Goal: Task Accomplishment & Management: Manage account settings

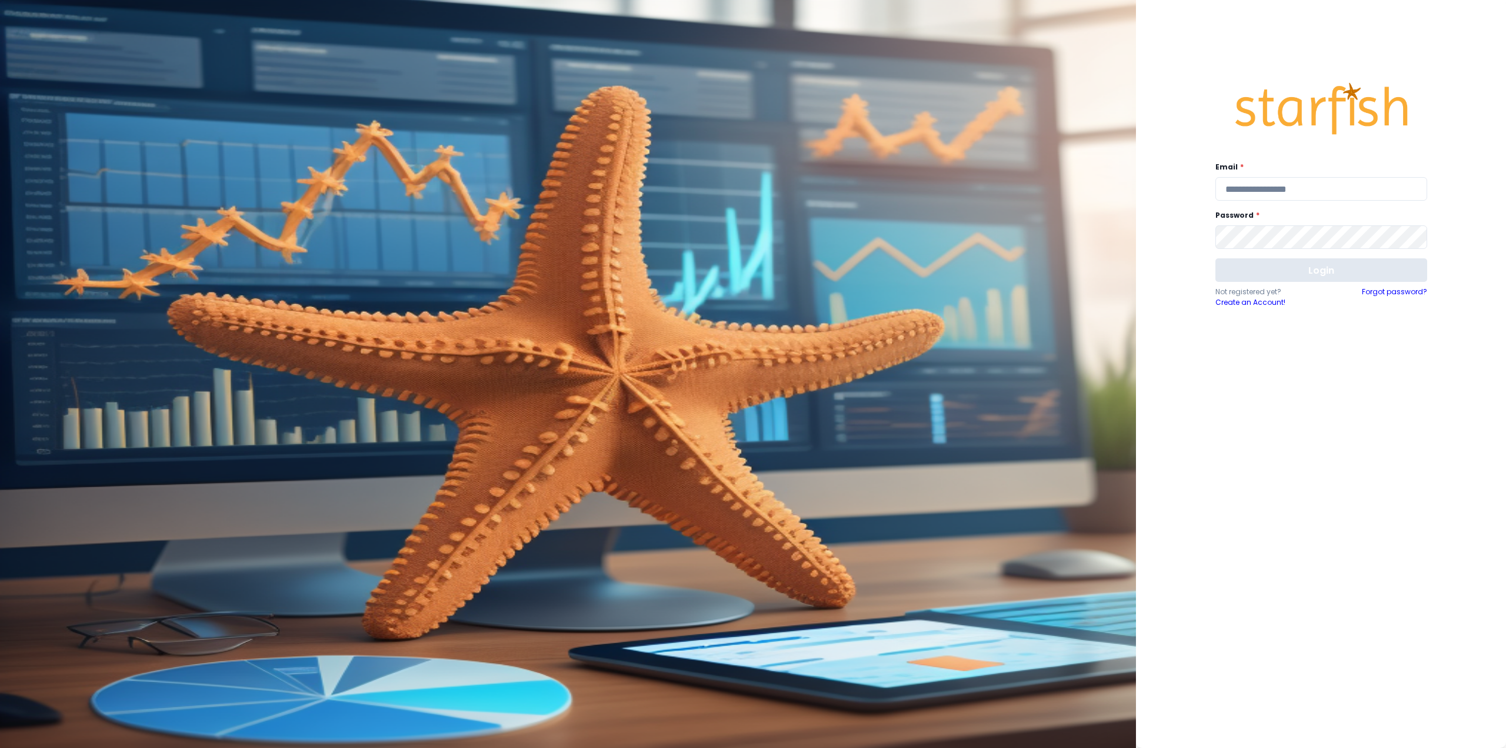
type input "**********"
click at [1304, 272] on button "Login" at bounding box center [1321, 270] width 212 height 24
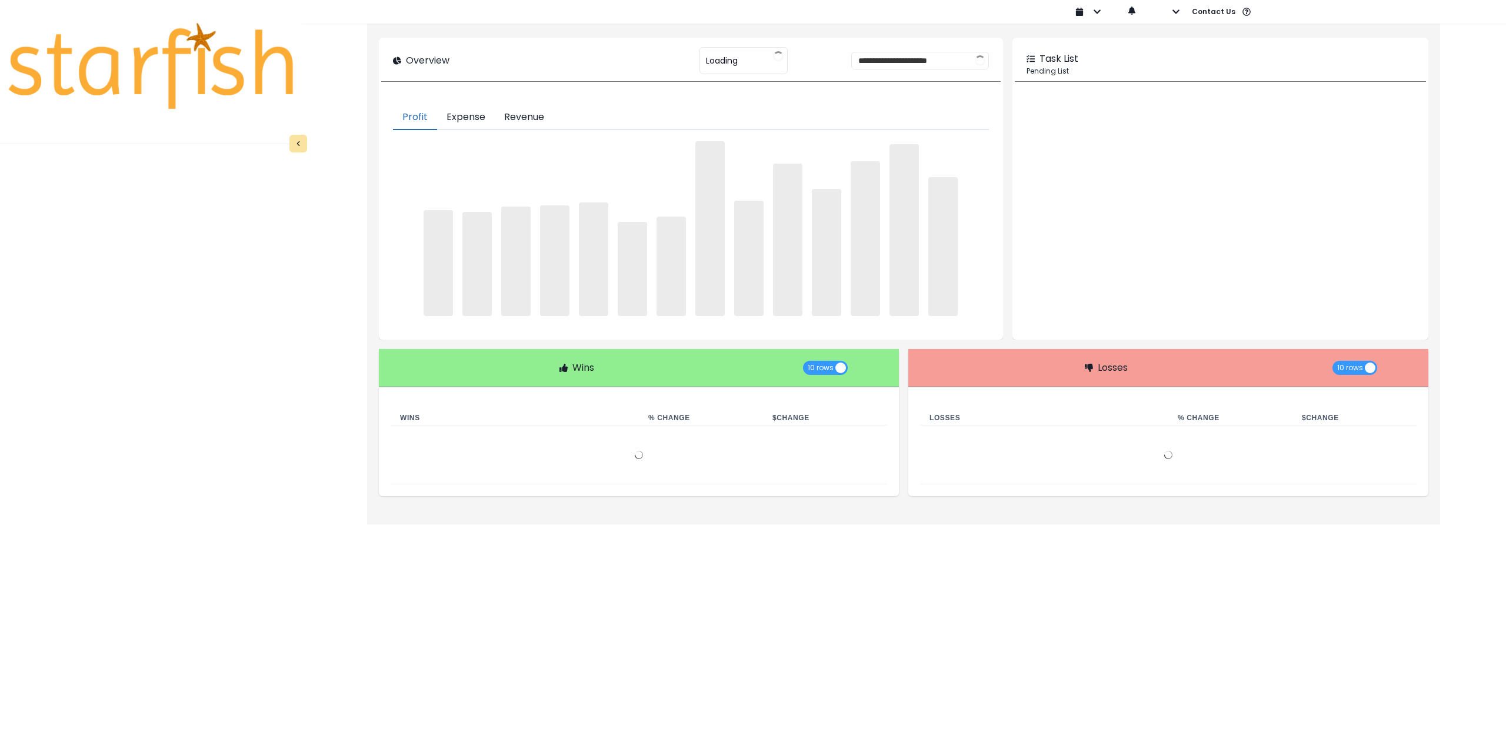
type input "**********"
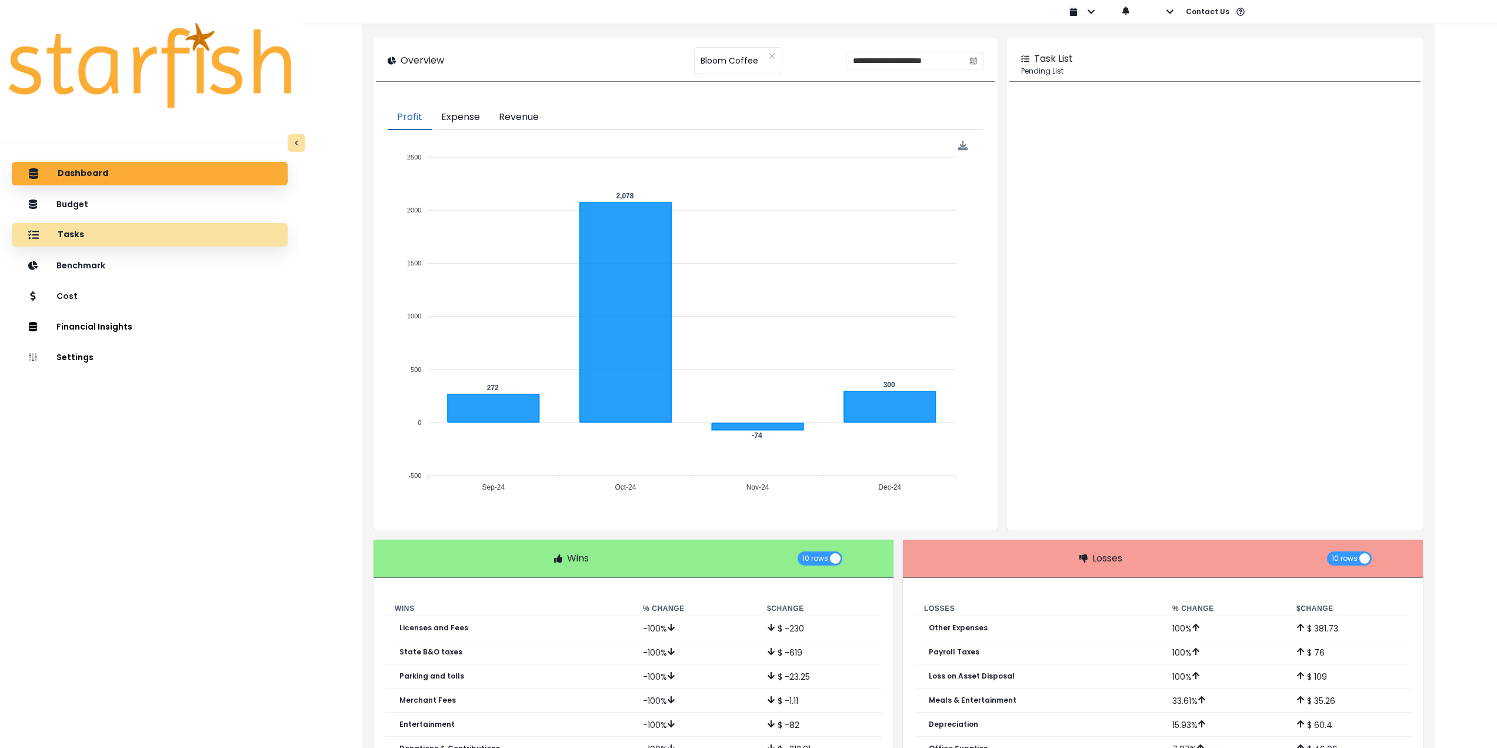
click at [79, 234] on p "Tasks" at bounding box center [71, 234] width 26 height 11
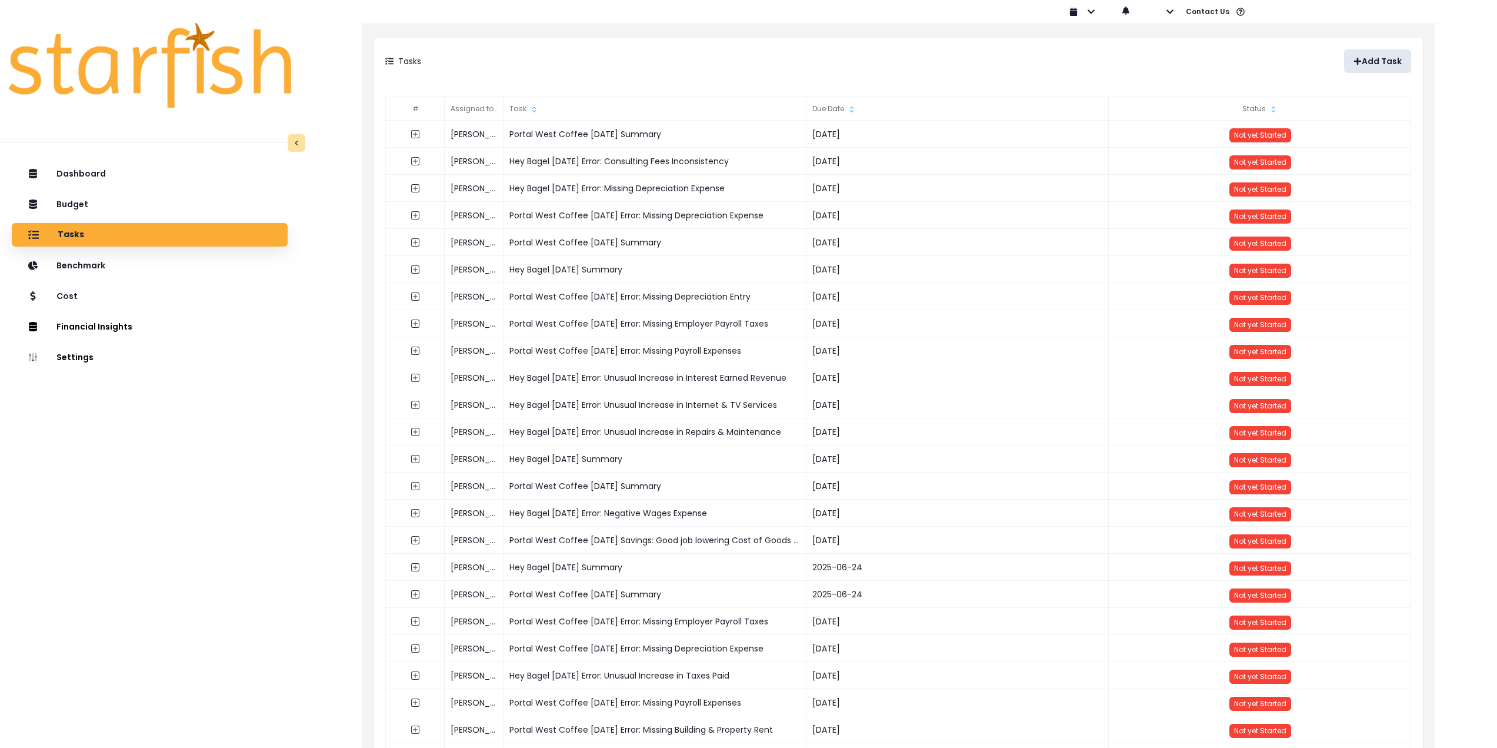
click at [1373, 61] on p "Add Task" at bounding box center [1382, 61] width 40 height 10
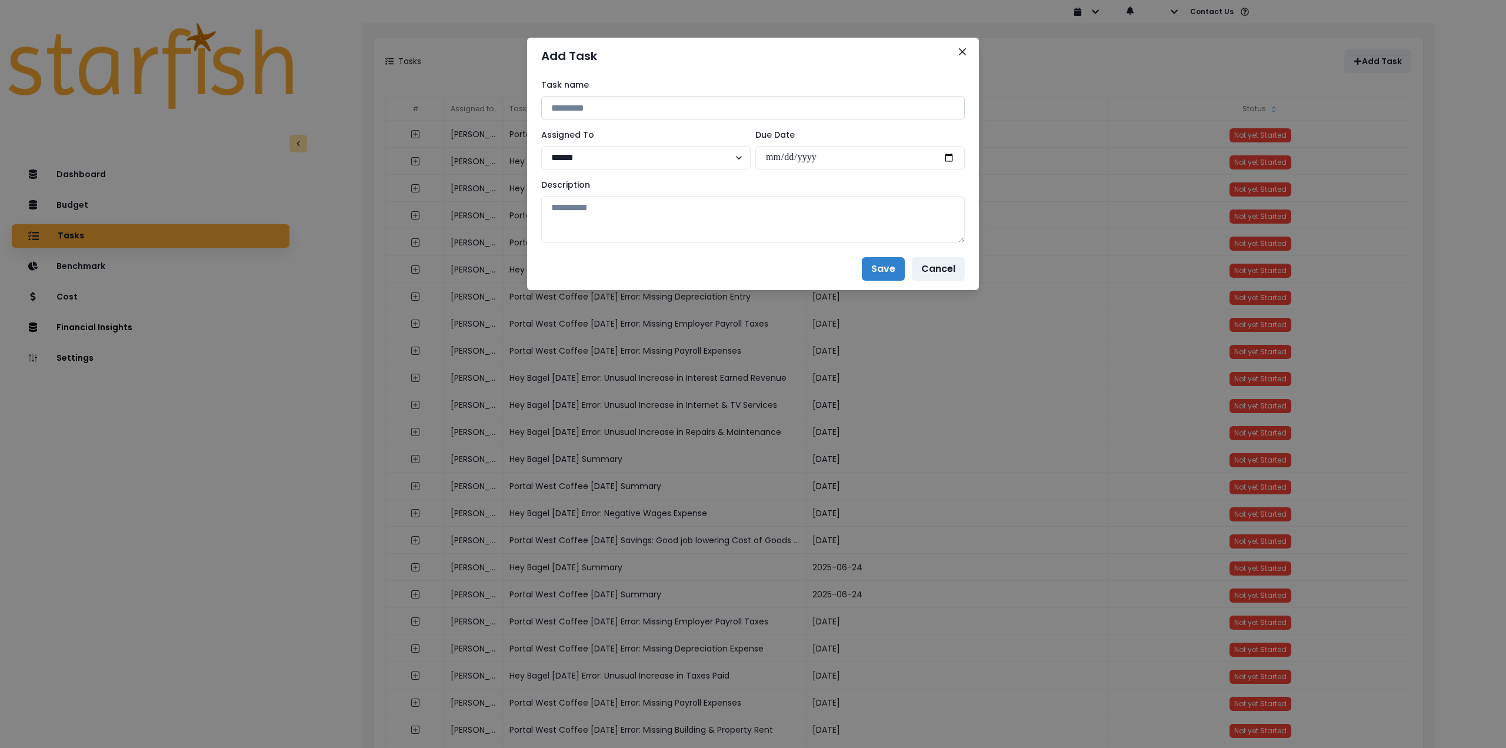
click at [681, 108] on input at bounding box center [753, 108] width 424 height 24
click at [699, 108] on input at bounding box center [753, 108] width 424 height 24
click at [716, 108] on input at bounding box center [753, 108] width 424 height 24
click at [714, 102] on input at bounding box center [753, 108] width 424 height 24
click at [720, 110] on input at bounding box center [753, 108] width 424 height 24
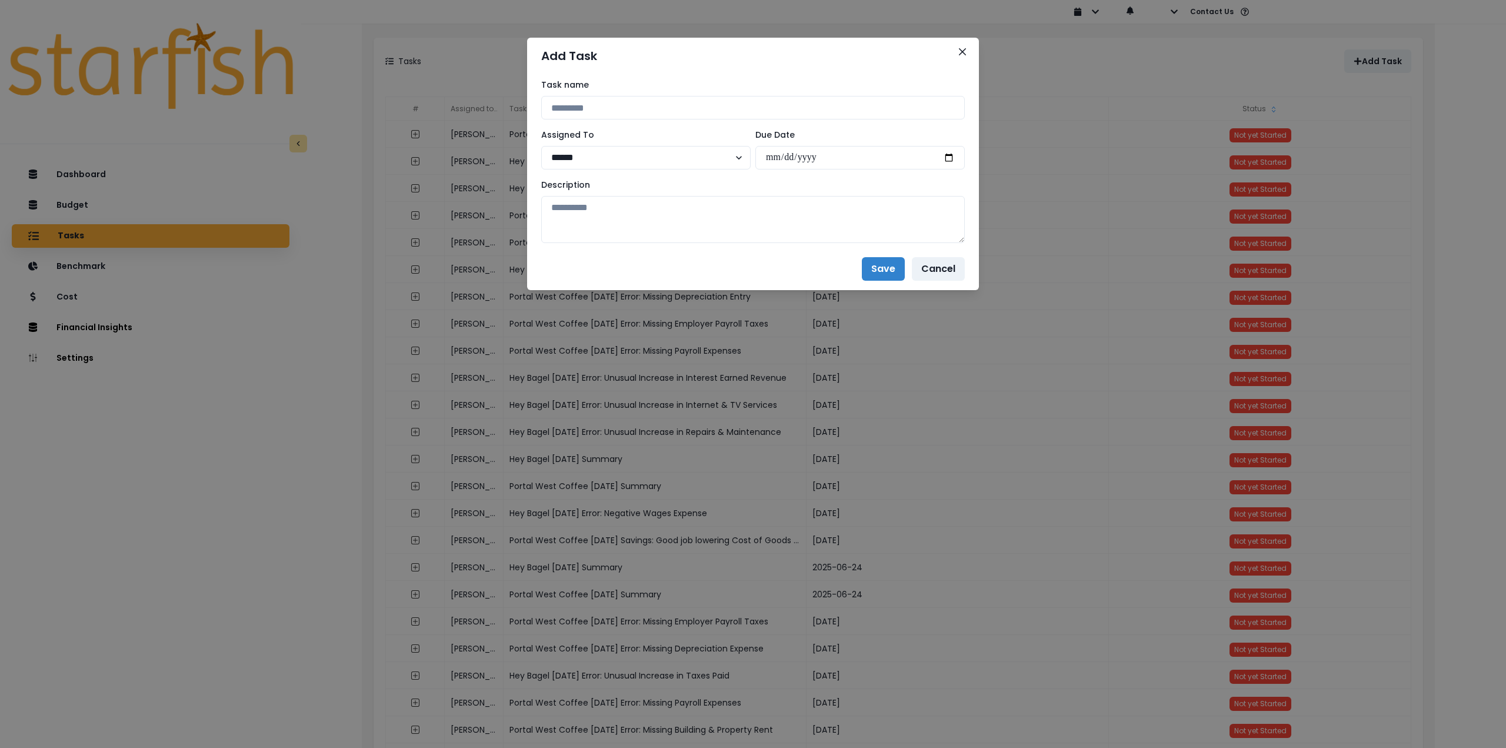
type input "**********"
click at [716, 136] on label "Assigned To" at bounding box center [642, 135] width 202 height 12
drag, startPoint x: 696, startPoint y: 109, endPoint x: 491, endPoint y: 105, distance: 204.7
click at [491, 105] on div "**********" at bounding box center [753, 374] width 1506 height 748
click at [659, 107] on input at bounding box center [753, 108] width 424 height 24
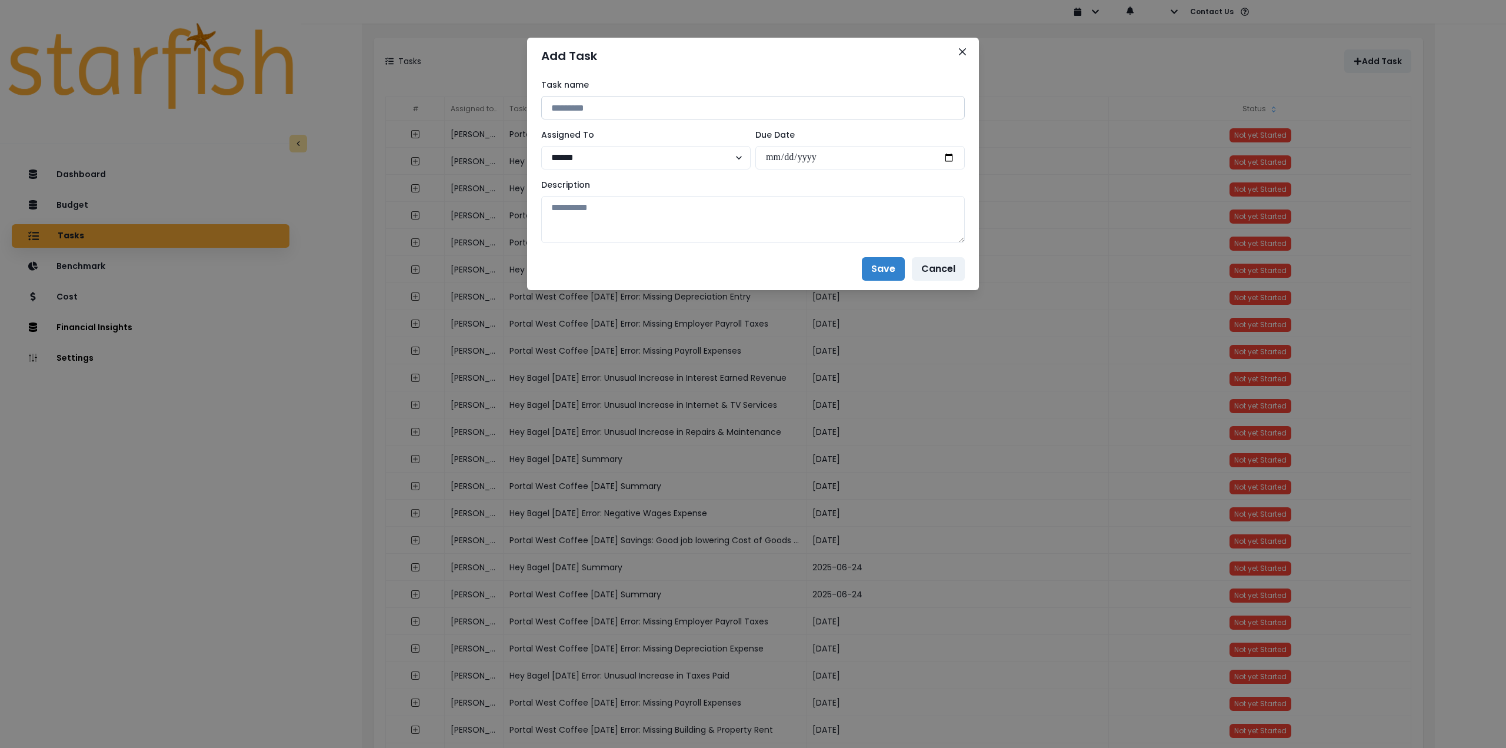
click at [688, 106] on input at bounding box center [753, 108] width 424 height 24
click at [697, 109] on input at bounding box center [753, 108] width 424 height 24
click at [604, 108] on input "**********" at bounding box center [753, 108] width 424 height 24
drag, startPoint x: 639, startPoint y: 106, endPoint x: 452, endPoint y: 92, distance: 187.6
click at [452, 92] on div "**********" at bounding box center [753, 374] width 1506 height 748
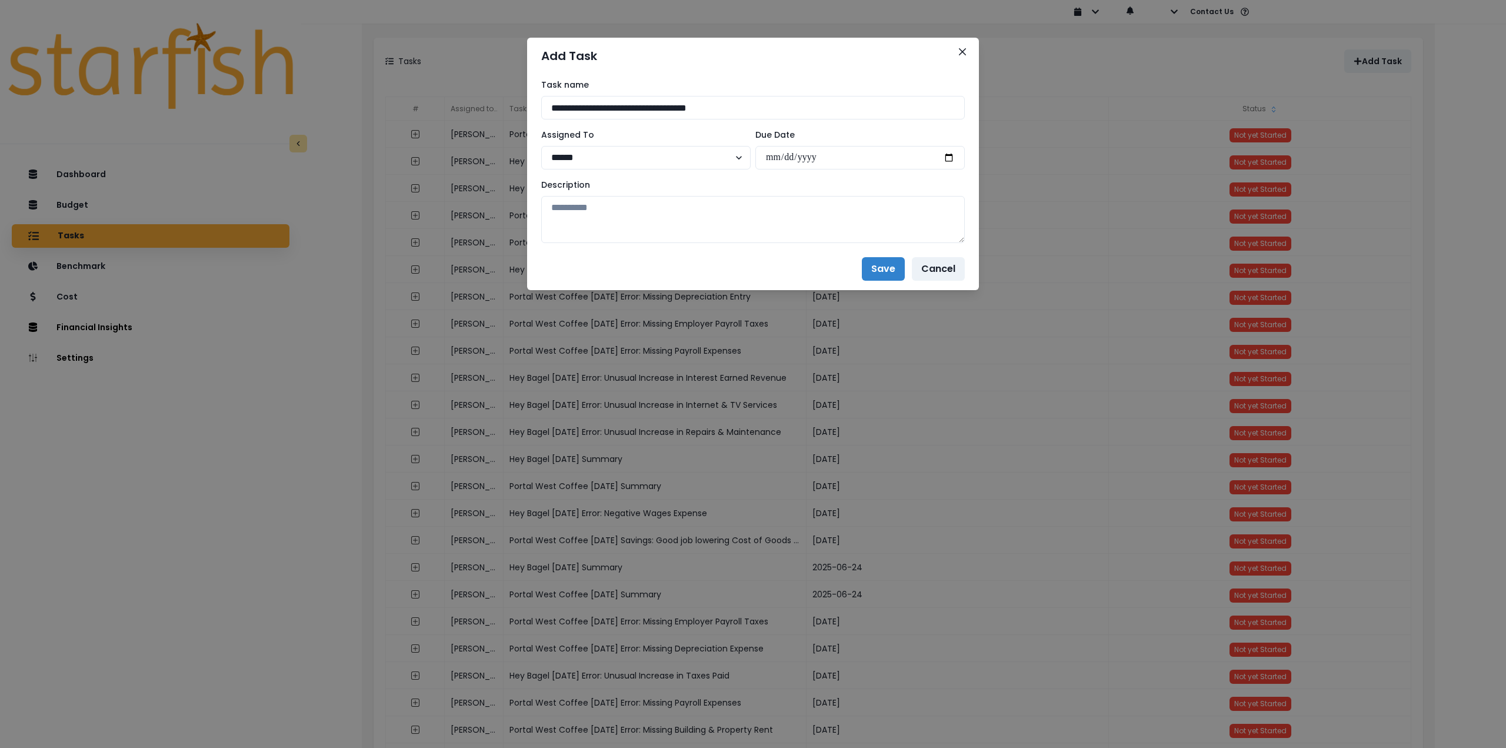
paste input
type input "**********"
click at [621, 152] on select "**********" at bounding box center [645, 158] width 209 height 24
select select "**"
click at [541, 146] on select "**********" at bounding box center [645, 158] width 209 height 24
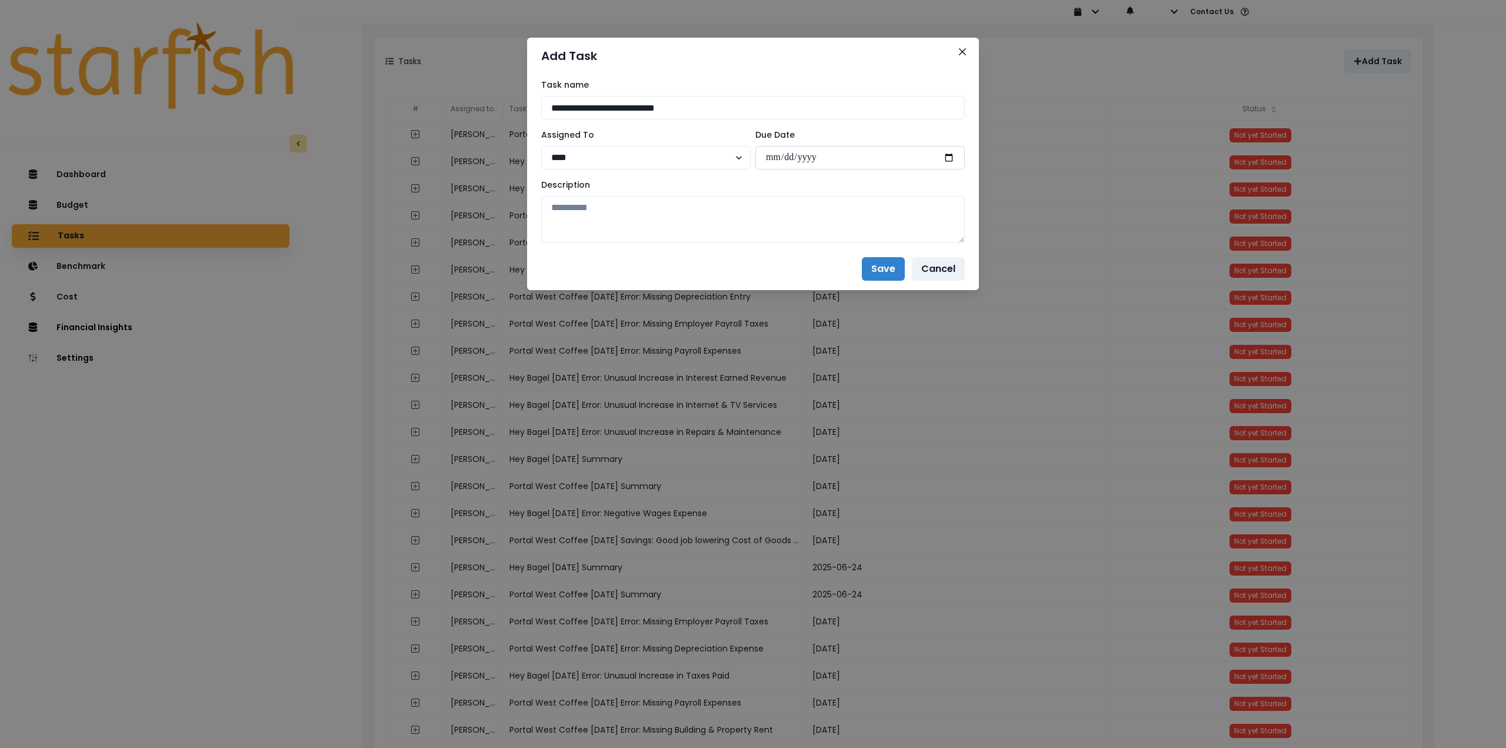
click at [945, 156] on input "date" at bounding box center [859, 158] width 209 height 24
type input "**********"
click at [751, 222] on textarea at bounding box center [753, 219] width 424 height 47
click at [599, 217] on textarea at bounding box center [753, 219] width 424 height 47
paste textarea "**********"
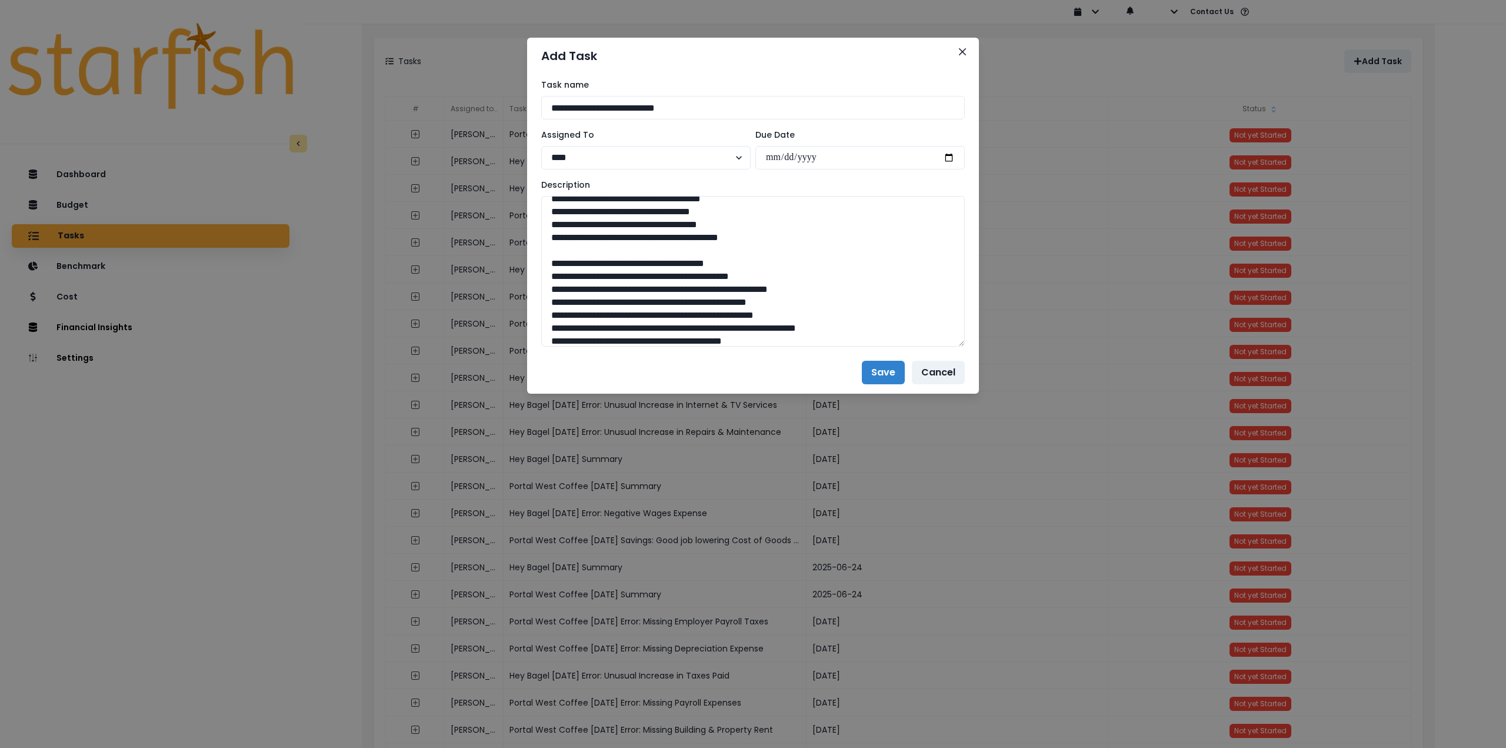
drag, startPoint x: 957, startPoint y: 236, endPoint x: 878, endPoint y: 499, distance: 274.1
click at [936, 346] on textarea at bounding box center [753, 271] width 424 height 151
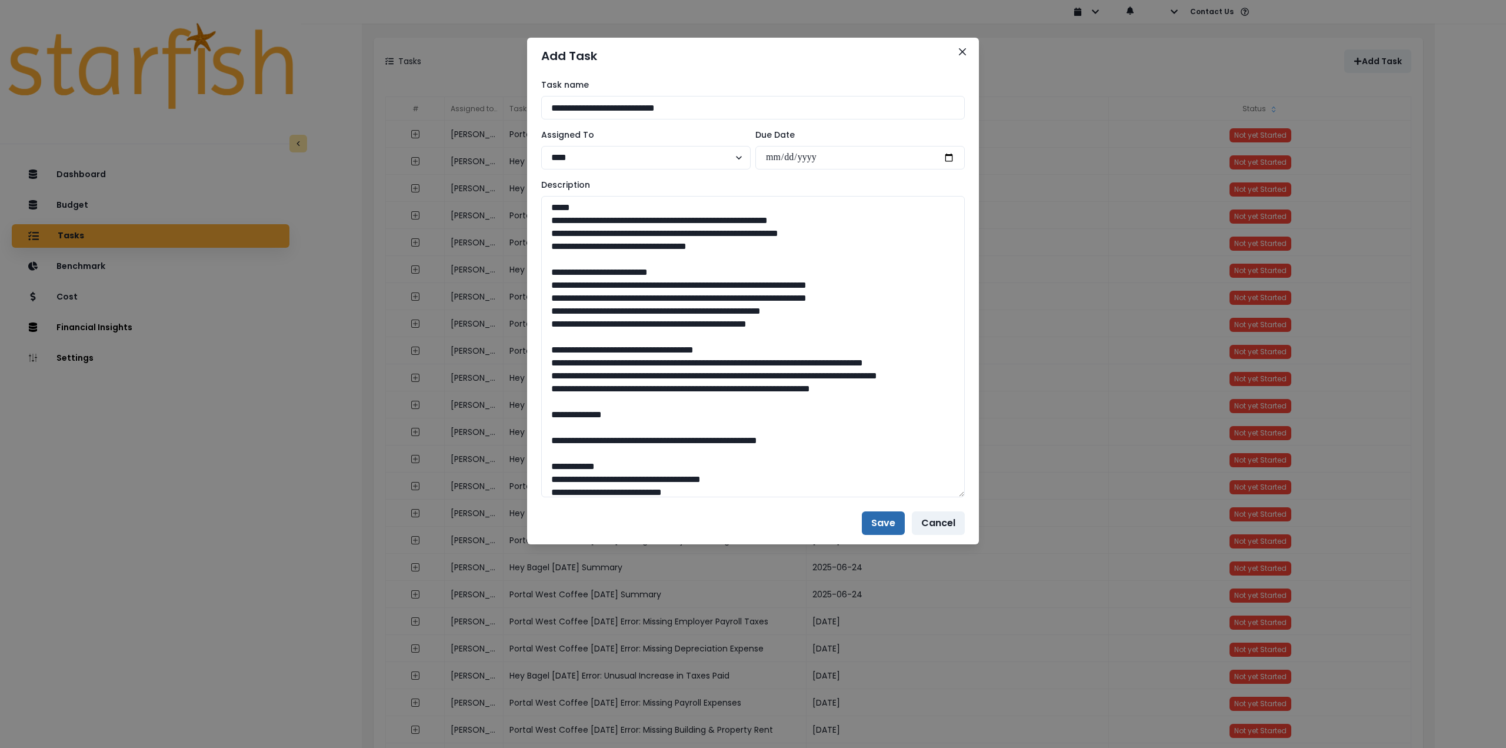
type textarea "**********"
click at [872, 521] on button "Save" at bounding box center [883, 523] width 43 height 24
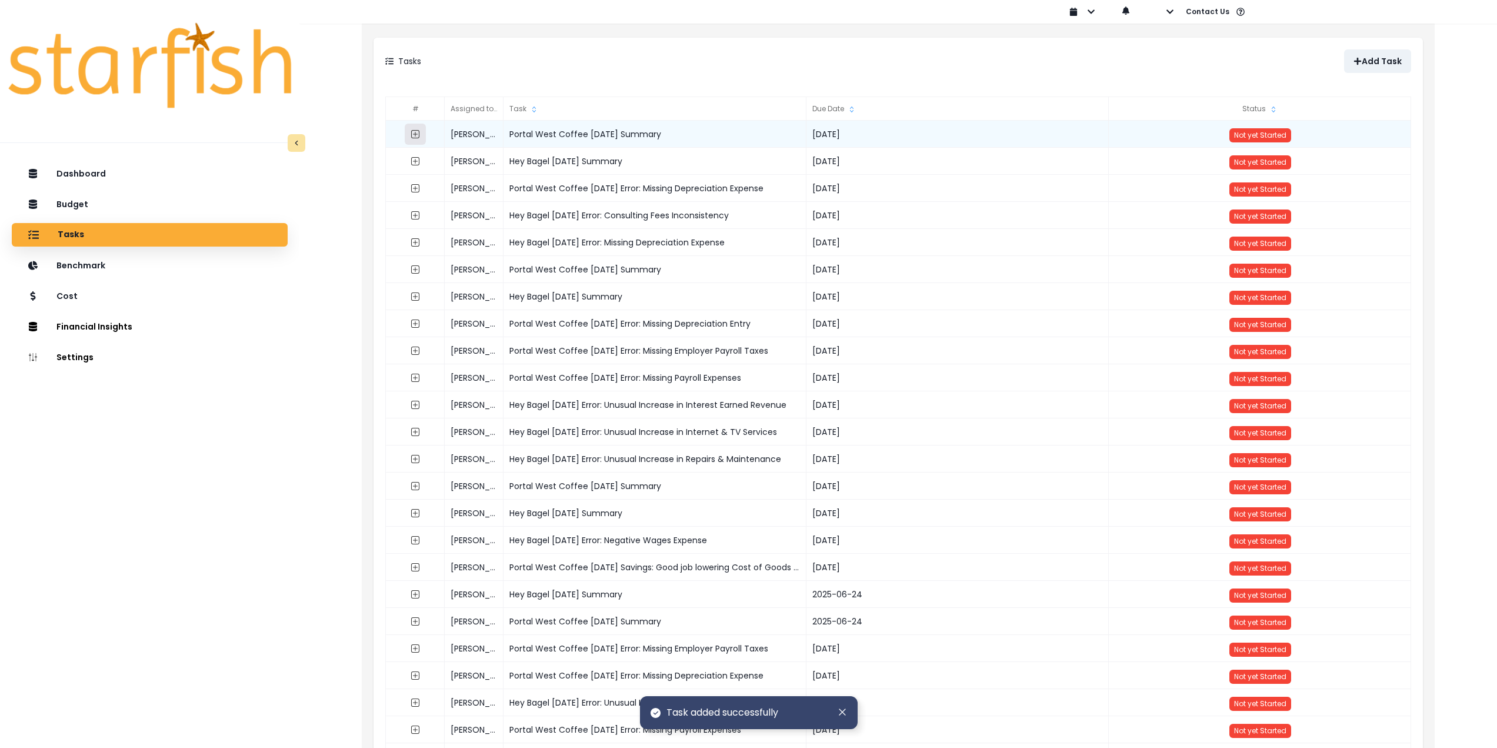
click at [422, 134] on button "button" at bounding box center [415, 134] width 21 height 21
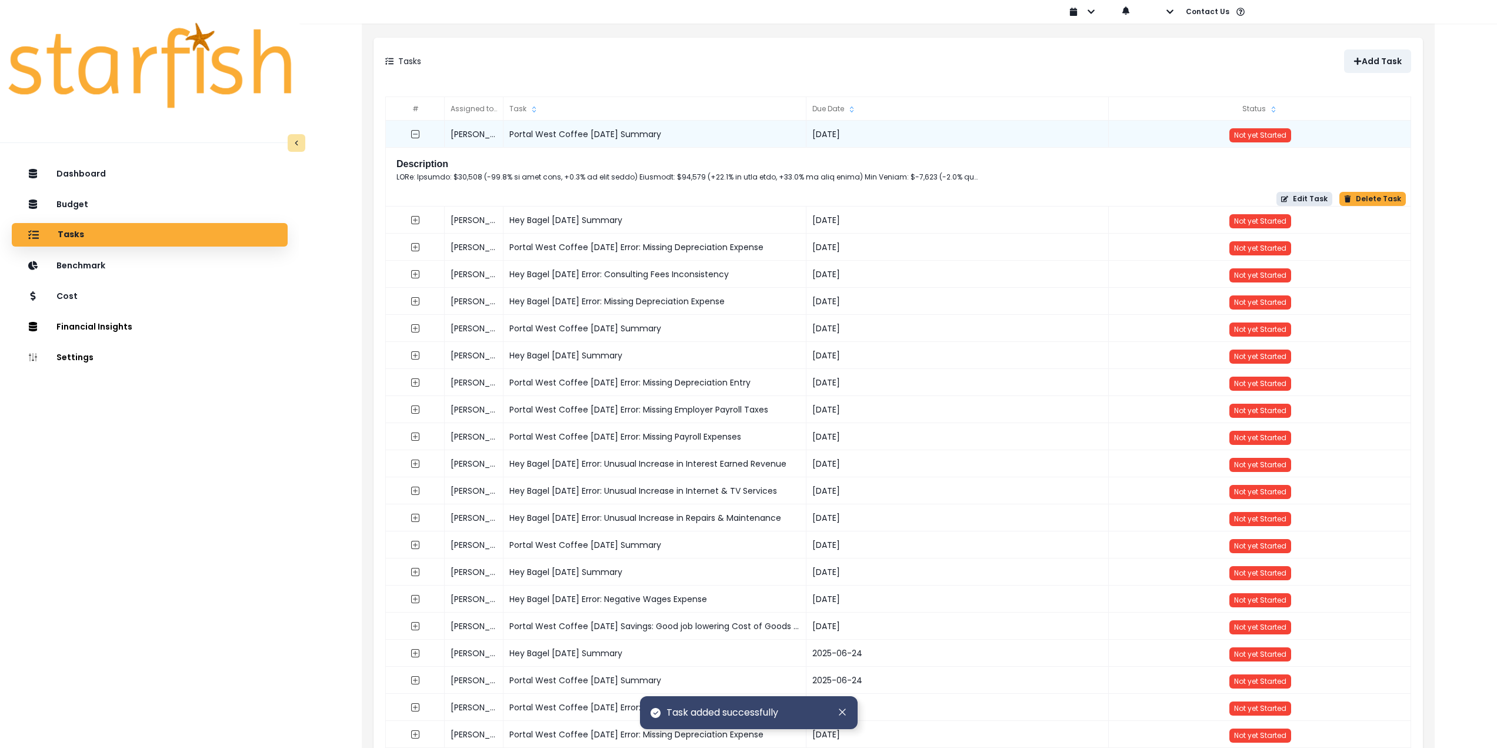
click at [1321, 200] on button "Edit Task" at bounding box center [1304, 199] width 56 height 14
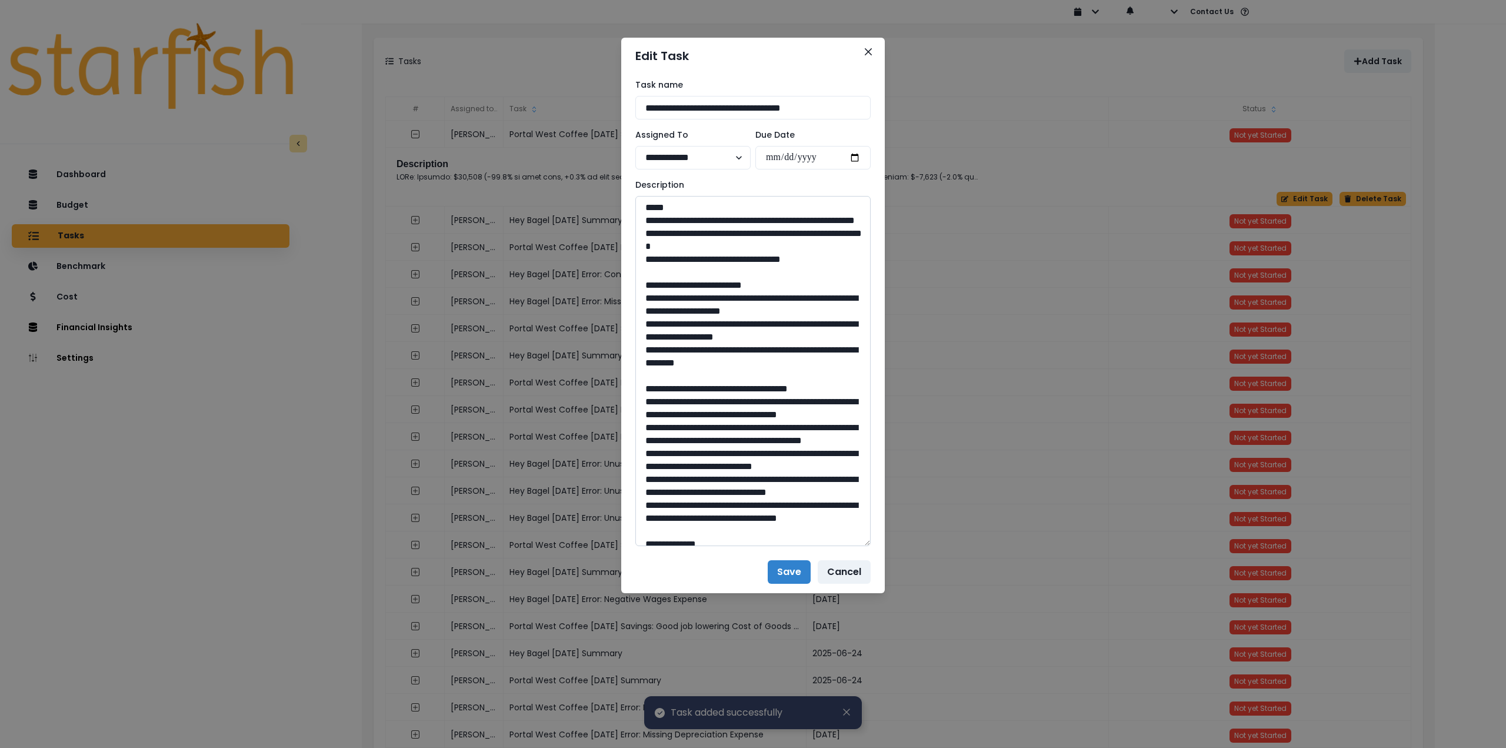
drag, startPoint x: 868, startPoint y: 239, endPoint x: 828, endPoint y: 412, distance: 177.5
click at [883, 541] on div "**********" at bounding box center [753, 312] width 264 height 476
drag, startPoint x: 834, startPoint y: 272, endPoint x: 632, endPoint y: 222, distance: 207.9
drag, startPoint x: 642, startPoint y: 309, endPoint x: 804, endPoint y: 371, distance: 172.9
click at [804, 371] on textarea at bounding box center [752, 370] width 235 height 349
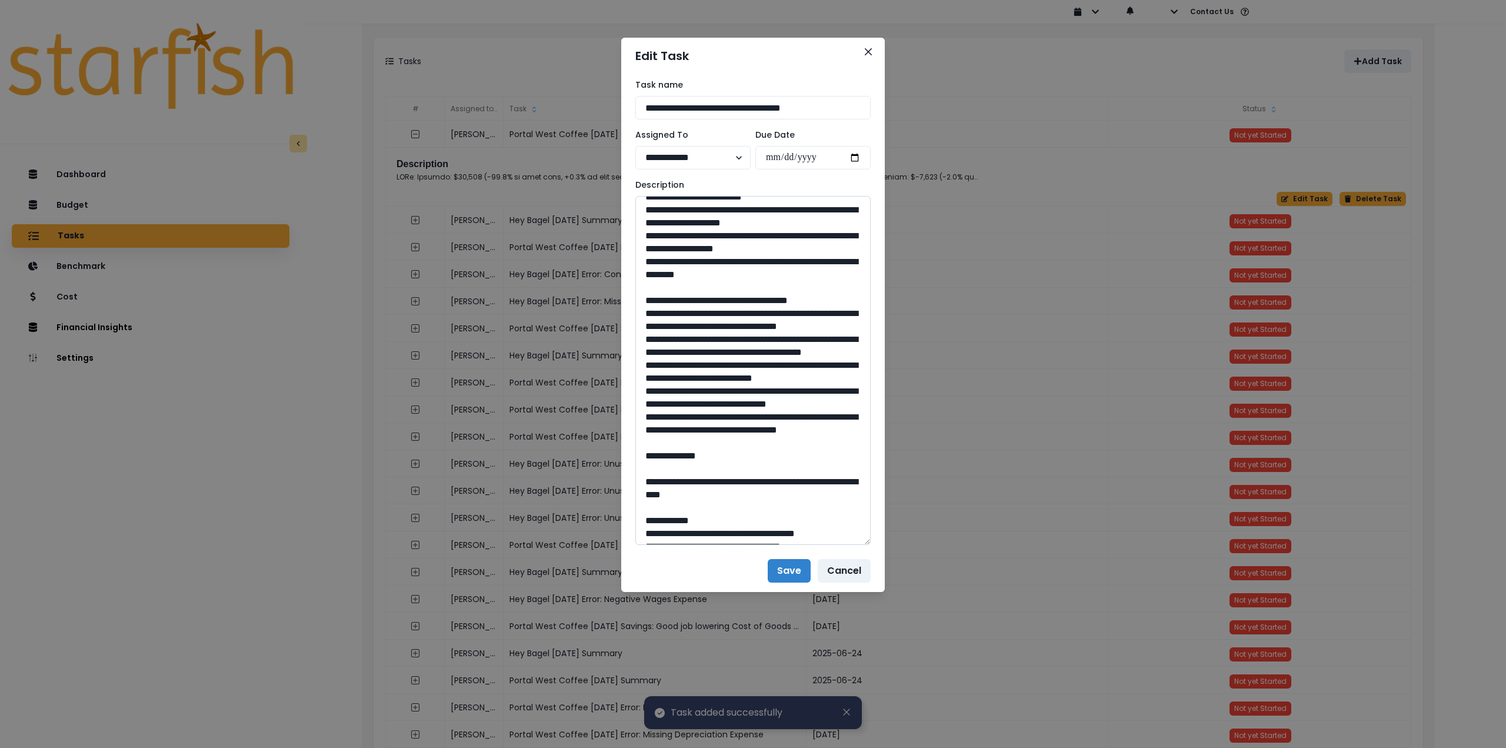
scroll to position [118, 0]
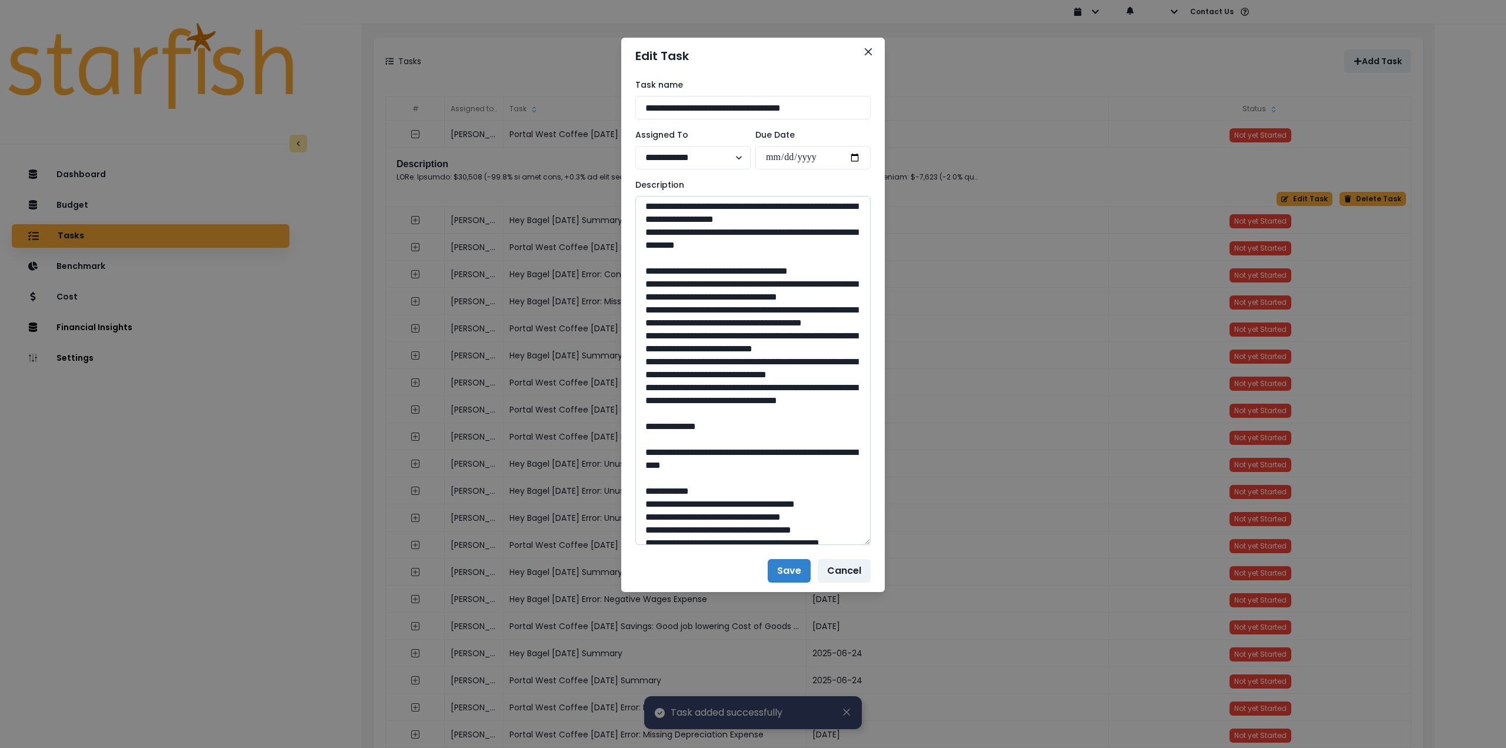
drag, startPoint x: 644, startPoint y: 297, endPoint x: 760, endPoint y: 472, distance: 210.0
click at [760, 472] on textarea at bounding box center [752, 370] width 235 height 349
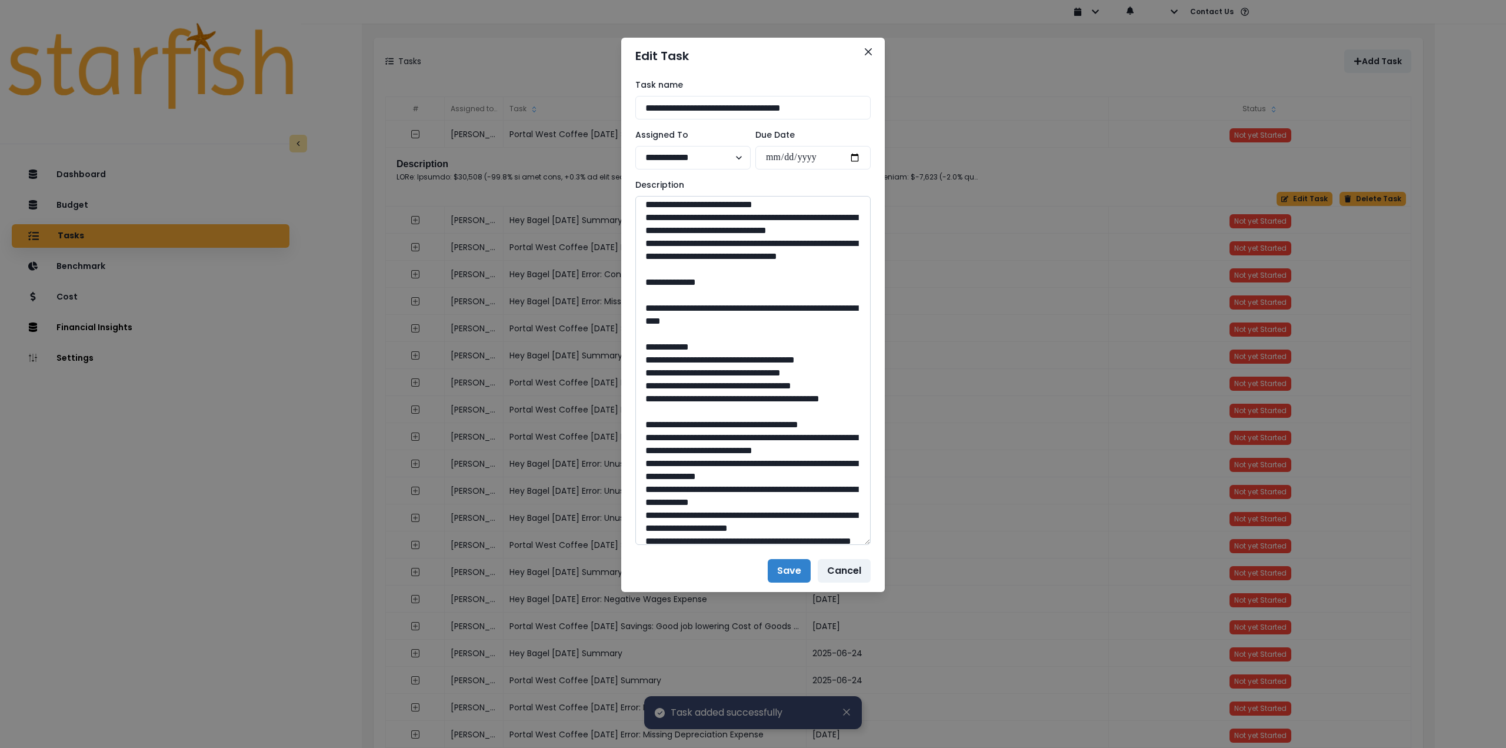
scroll to position [294, 0]
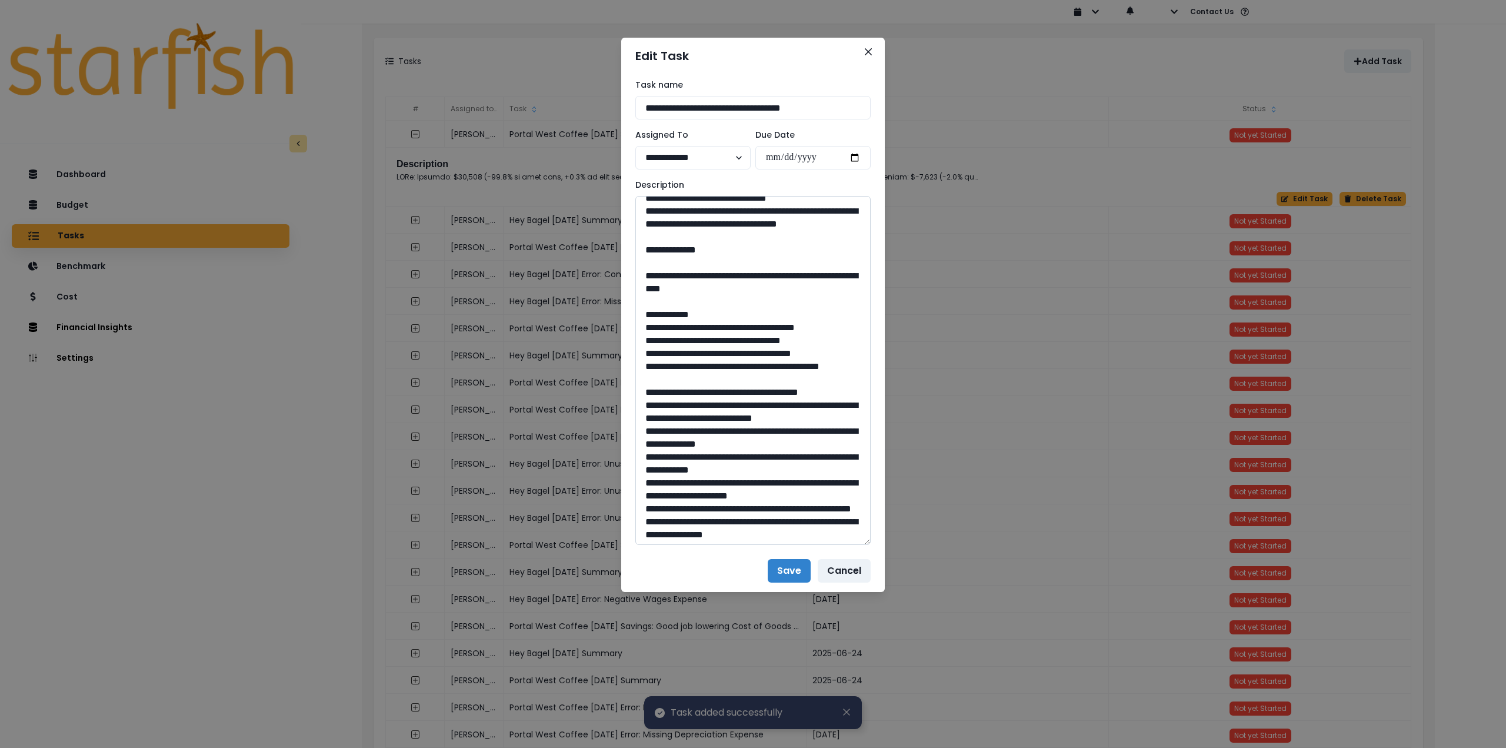
drag, startPoint x: 679, startPoint y: 353, endPoint x: 770, endPoint y: 367, distance: 92.3
click at [770, 367] on textarea at bounding box center [752, 370] width 235 height 349
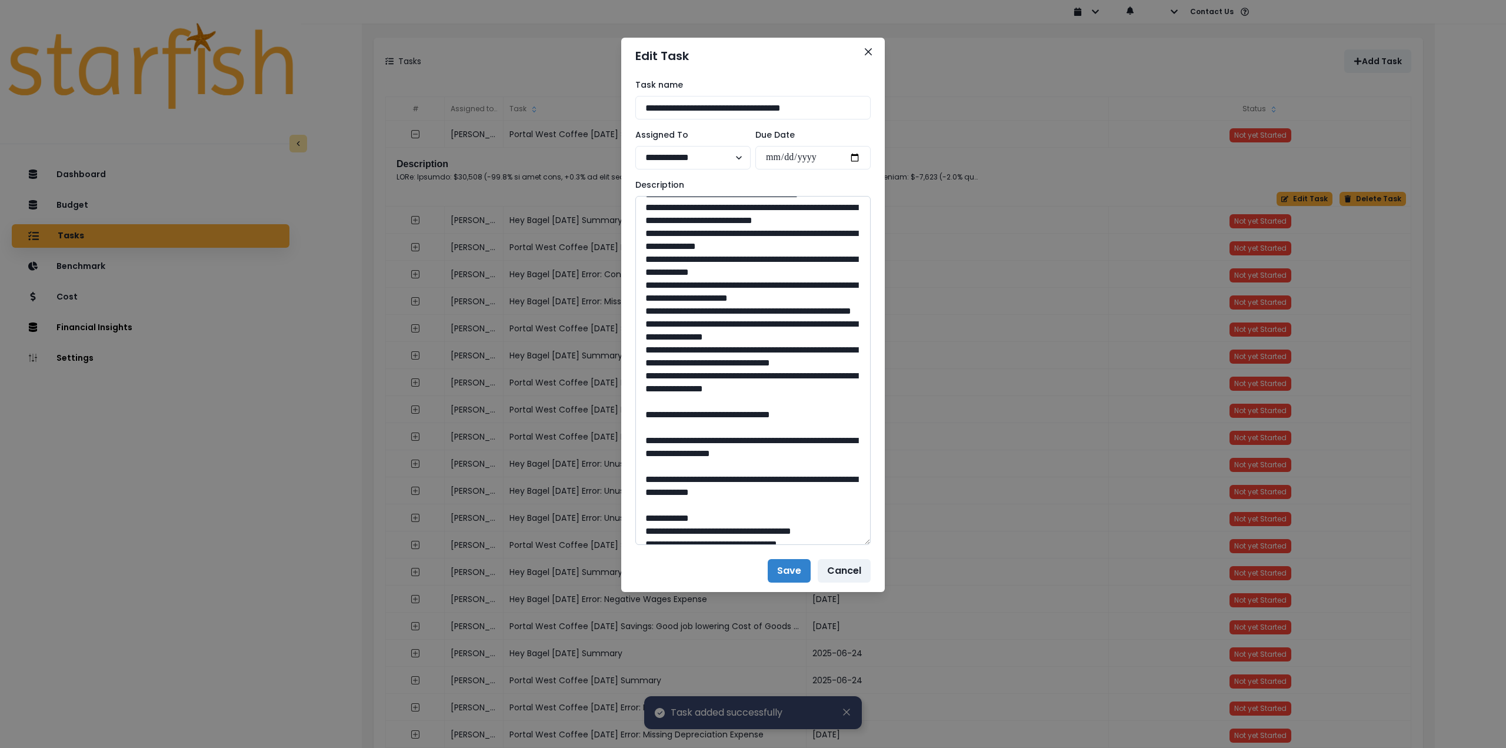
scroll to position [588, 0]
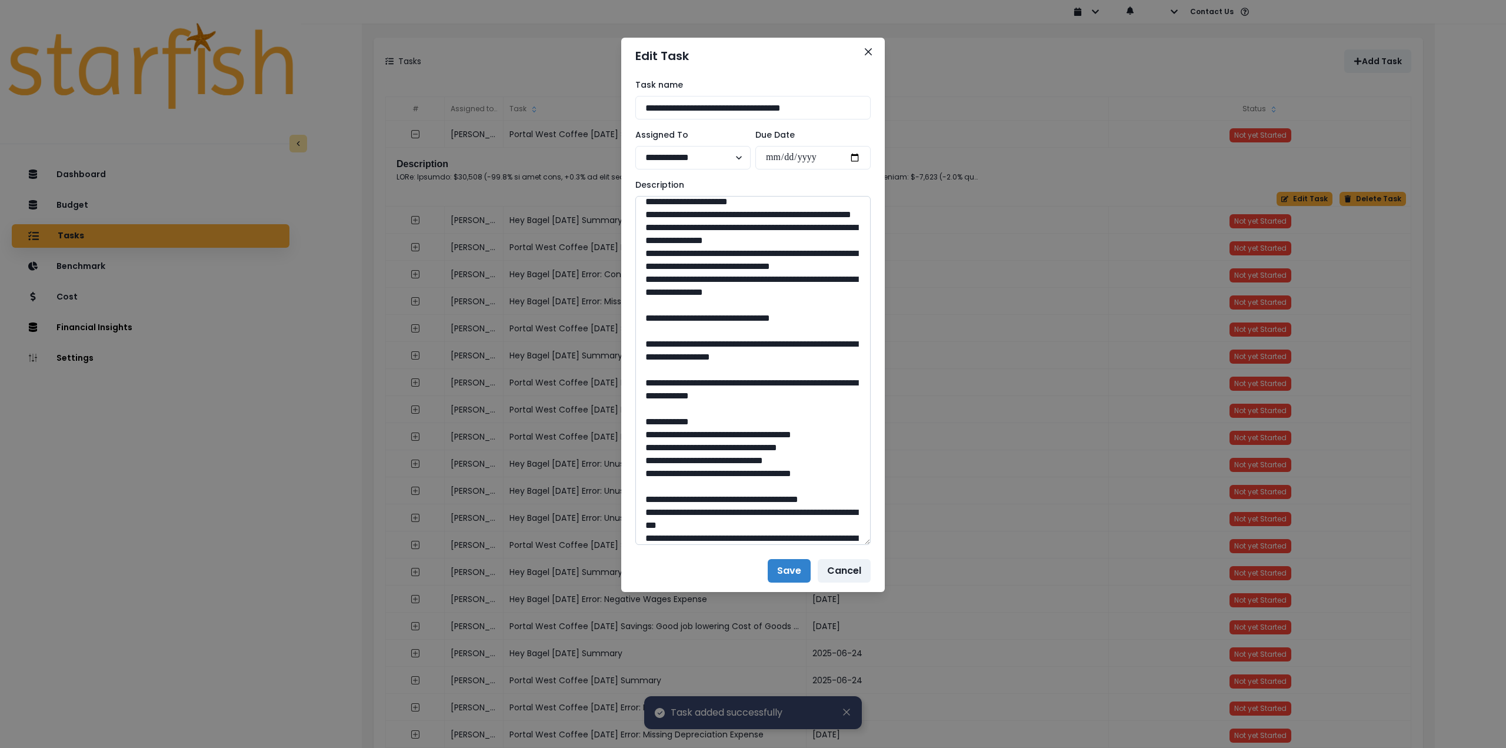
drag, startPoint x: 757, startPoint y: 459, endPoint x: 729, endPoint y: 460, distance: 27.7
click at [729, 460] on textarea at bounding box center [752, 370] width 235 height 349
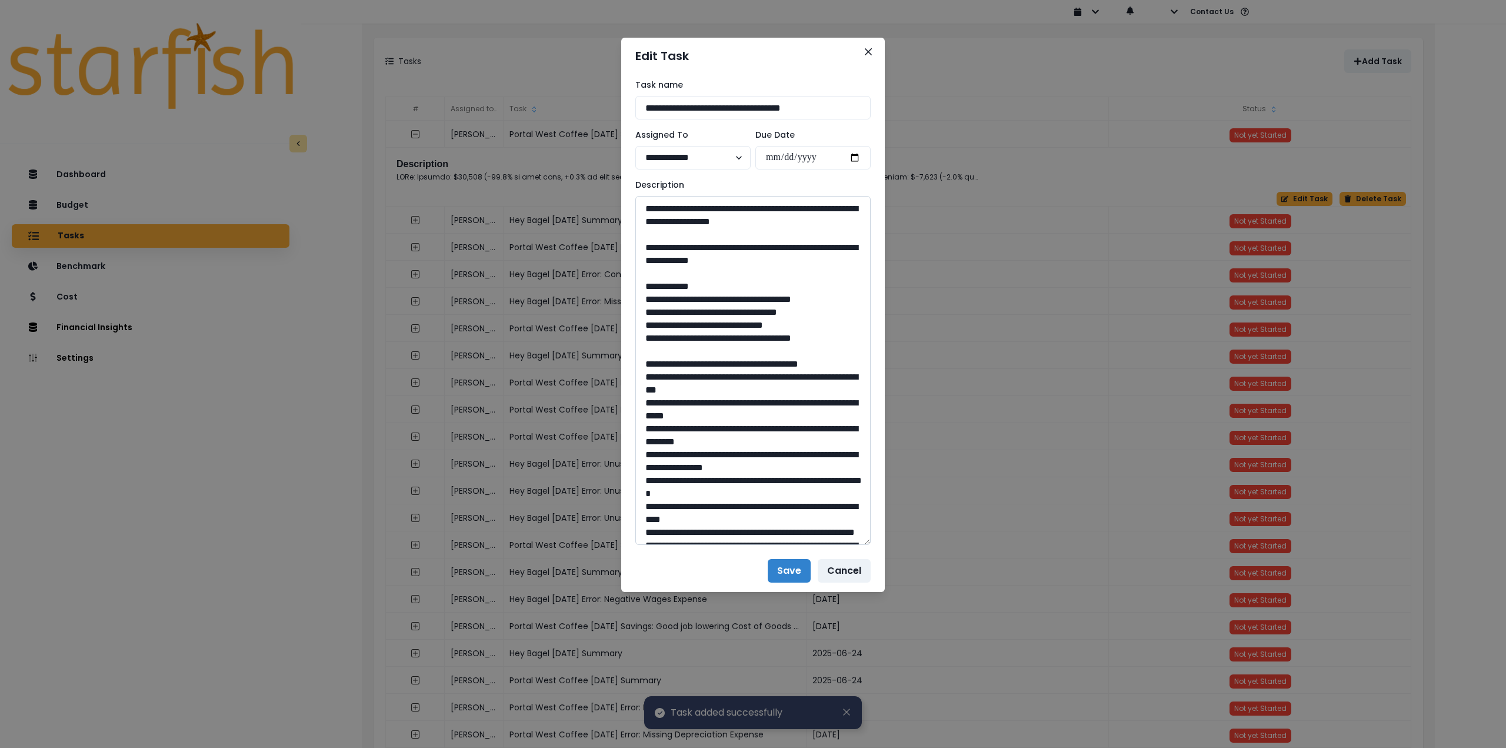
scroll to position [765, 0]
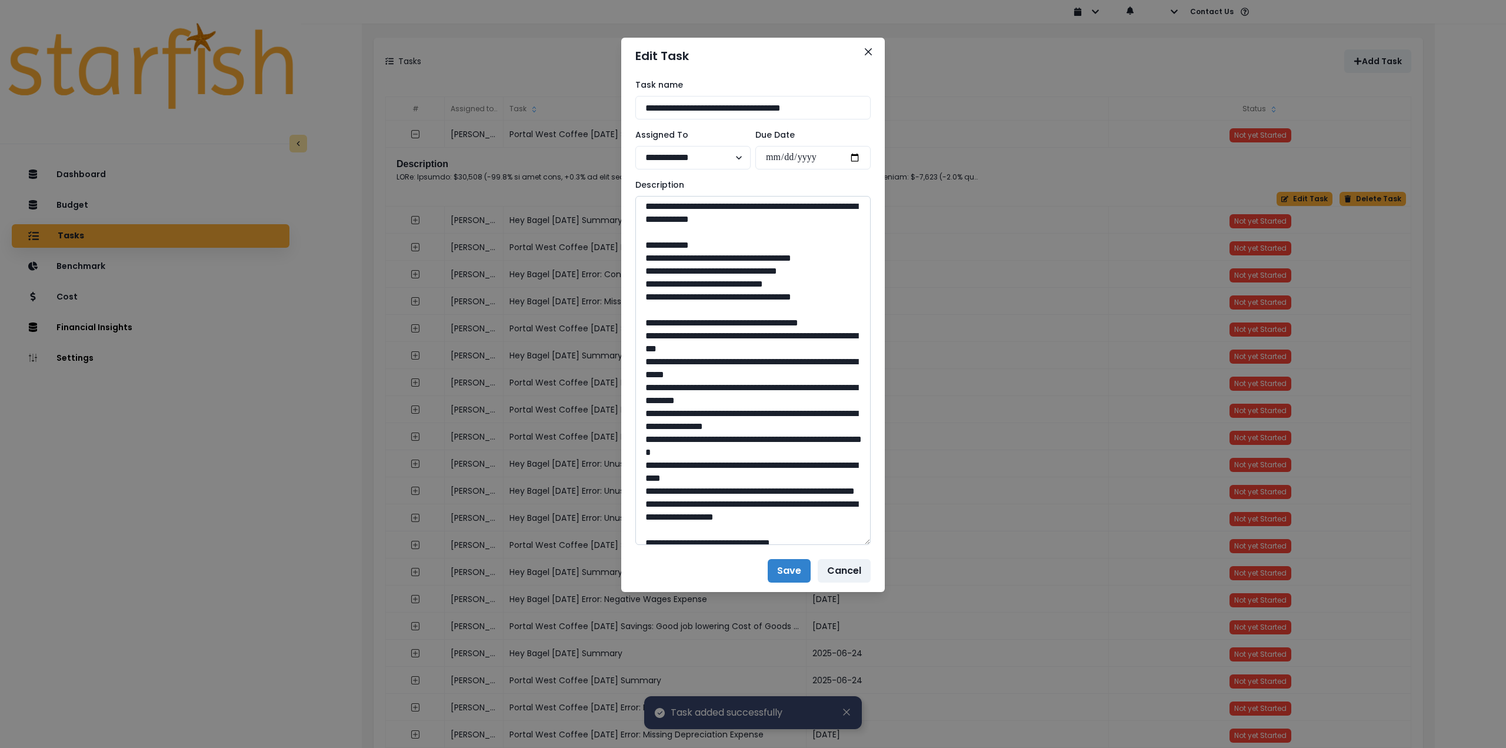
drag, startPoint x: 682, startPoint y: 349, endPoint x: 817, endPoint y: 368, distance: 136.1
click at [817, 368] on textarea at bounding box center [752, 370] width 235 height 349
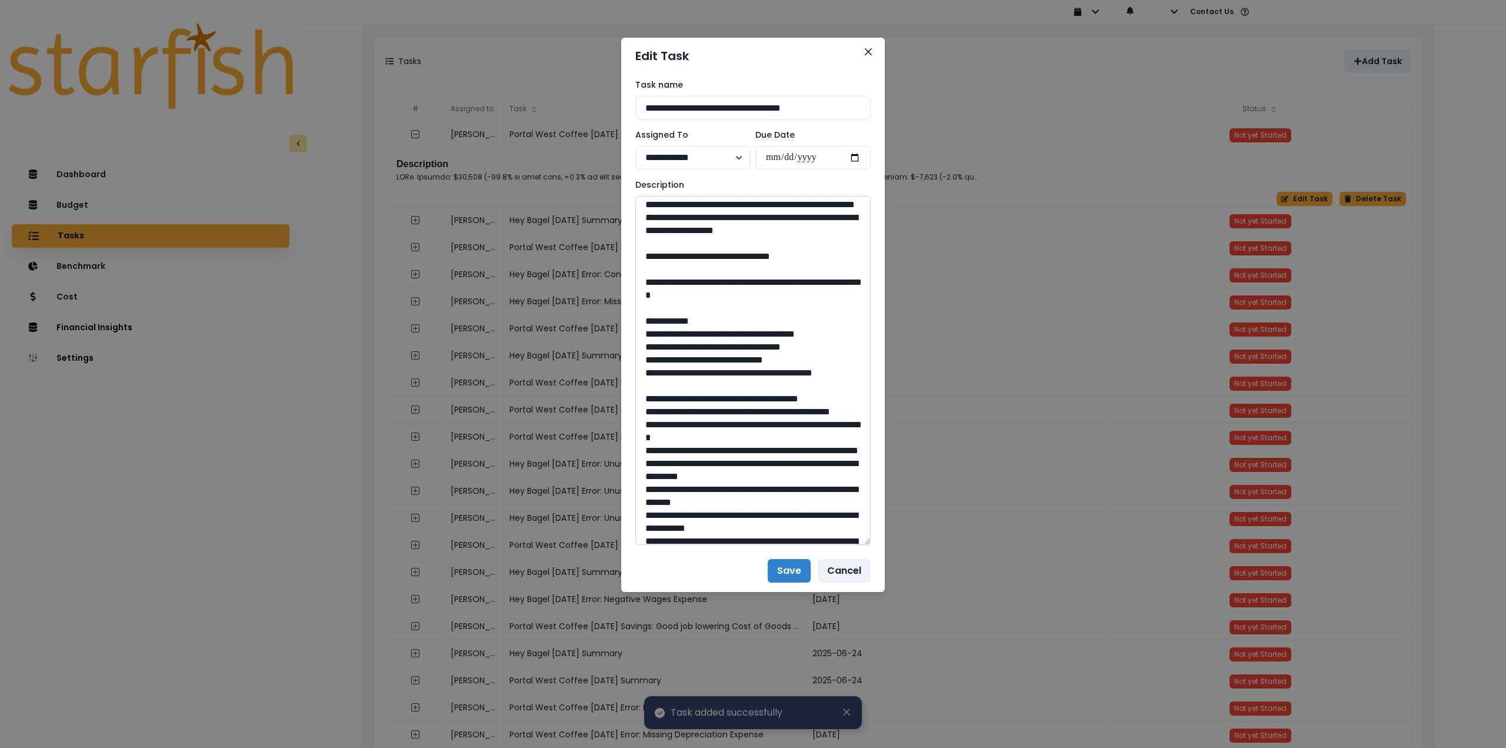
scroll to position [1059, 0]
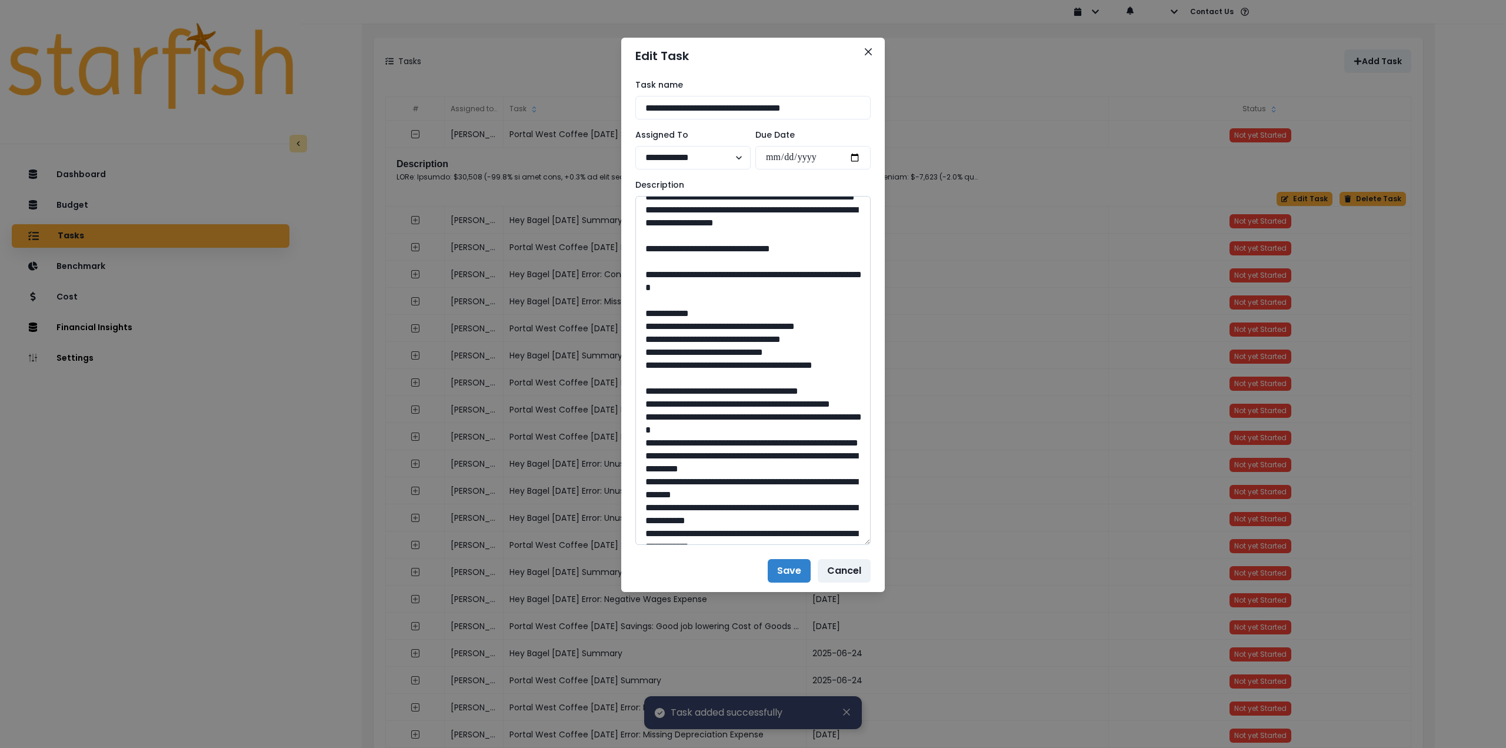
drag, startPoint x: 758, startPoint y: 402, endPoint x: 728, endPoint y: 402, distance: 29.4
click at [728, 402] on textarea at bounding box center [752, 370] width 235 height 349
click at [671, 427] on textarea at bounding box center [752, 370] width 235 height 349
drag, startPoint x: 682, startPoint y: 426, endPoint x: 742, endPoint y: 441, distance: 61.1
click at [742, 441] on textarea at bounding box center [752, 370] width 235 height 349
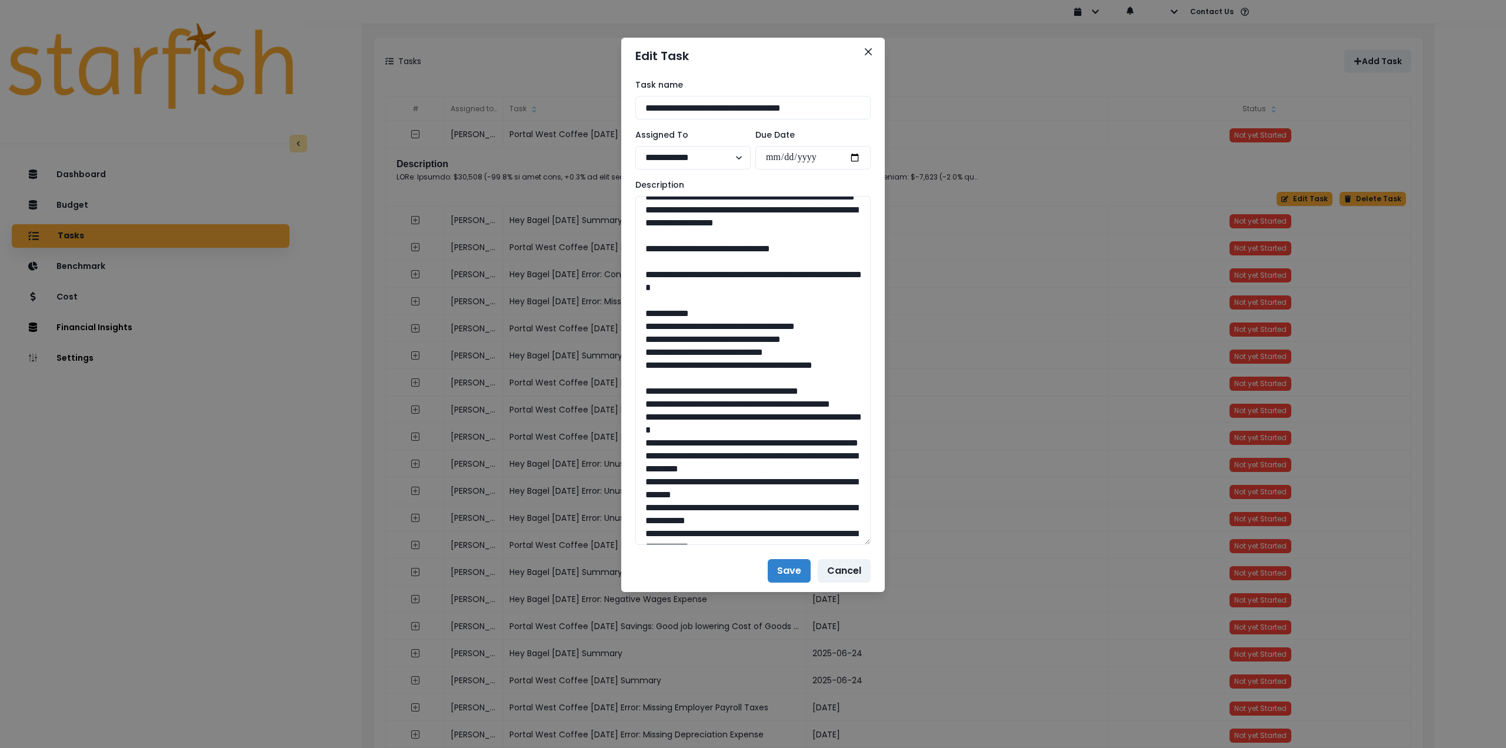
type textarea "**********"
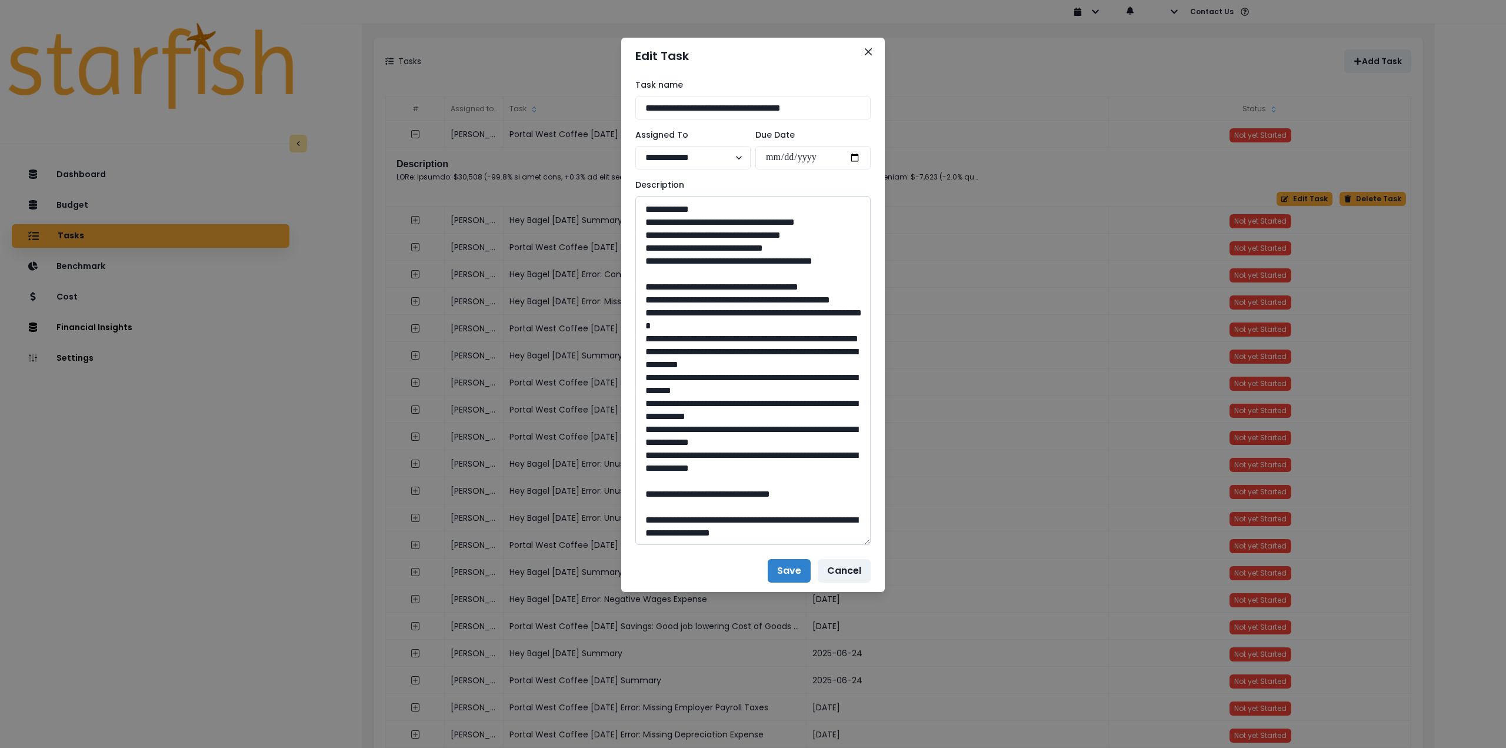
scroll to position [1357, 0]
drag, startPoint x: 756, startPoint y: 491, endPoint x: 730, endPoint y: 491, distance: 25.9
click at [729, 491] on textarea at bounding box center [752, 370] width 235 height 349
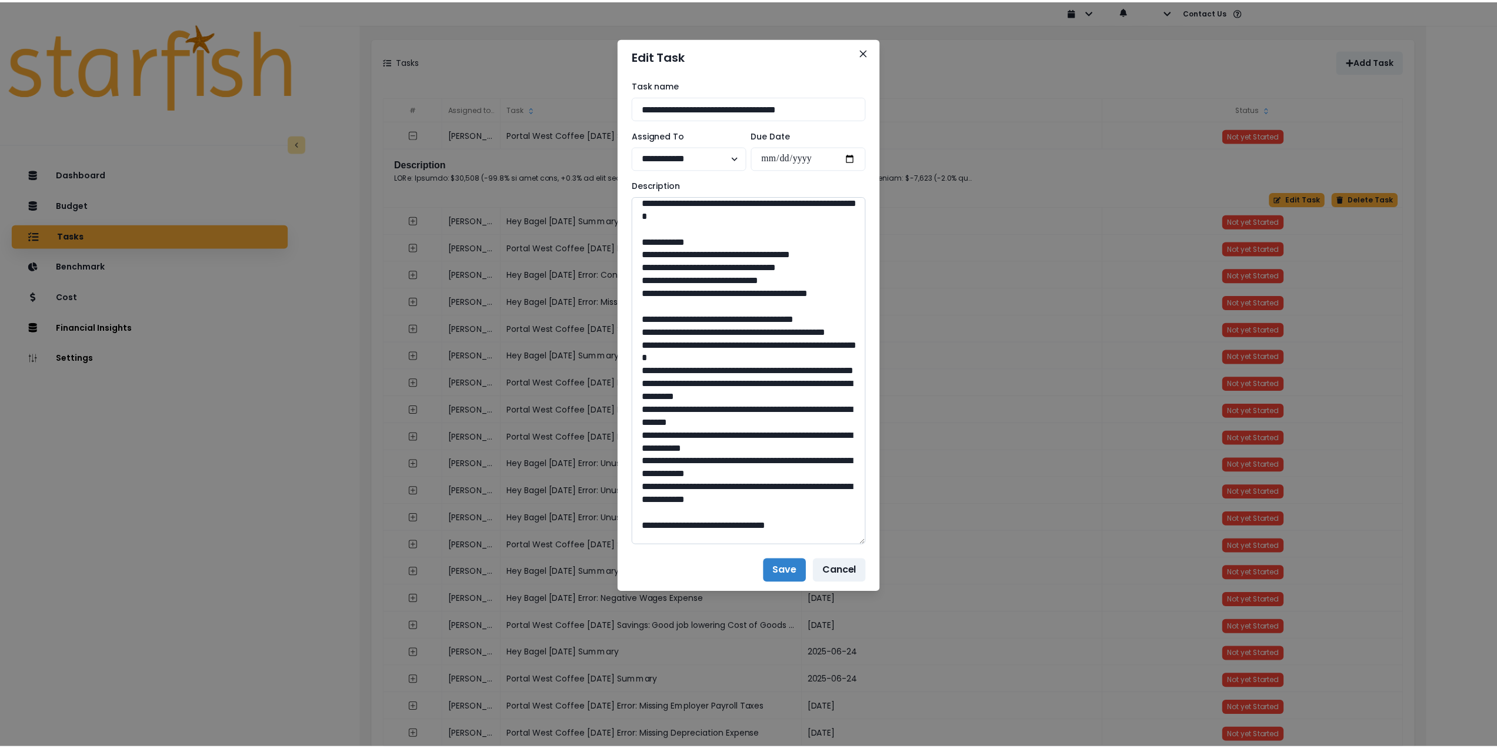
scroll to position [1122, 0]
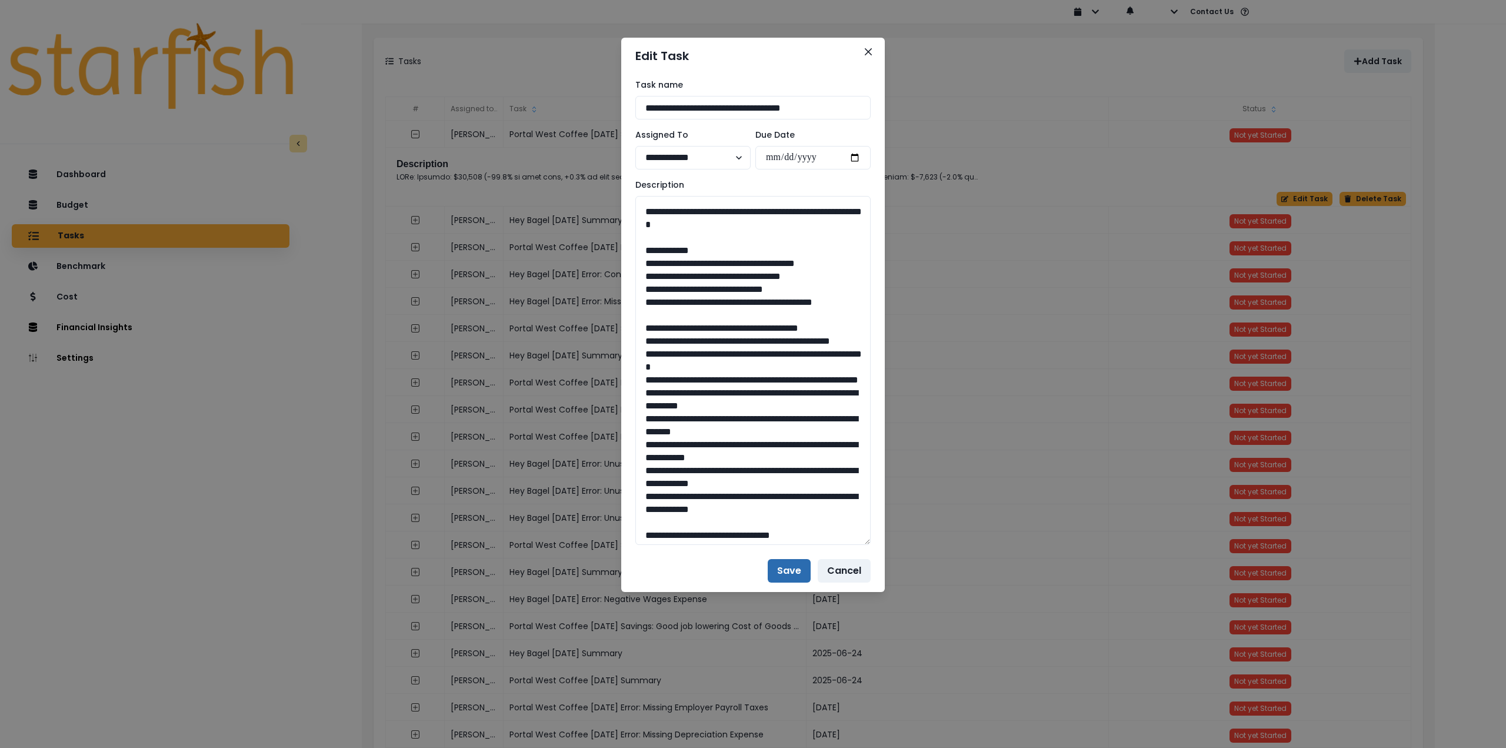
click at [789, 571] on button "Save" at bounding box center [789, 571] width 43 height 24
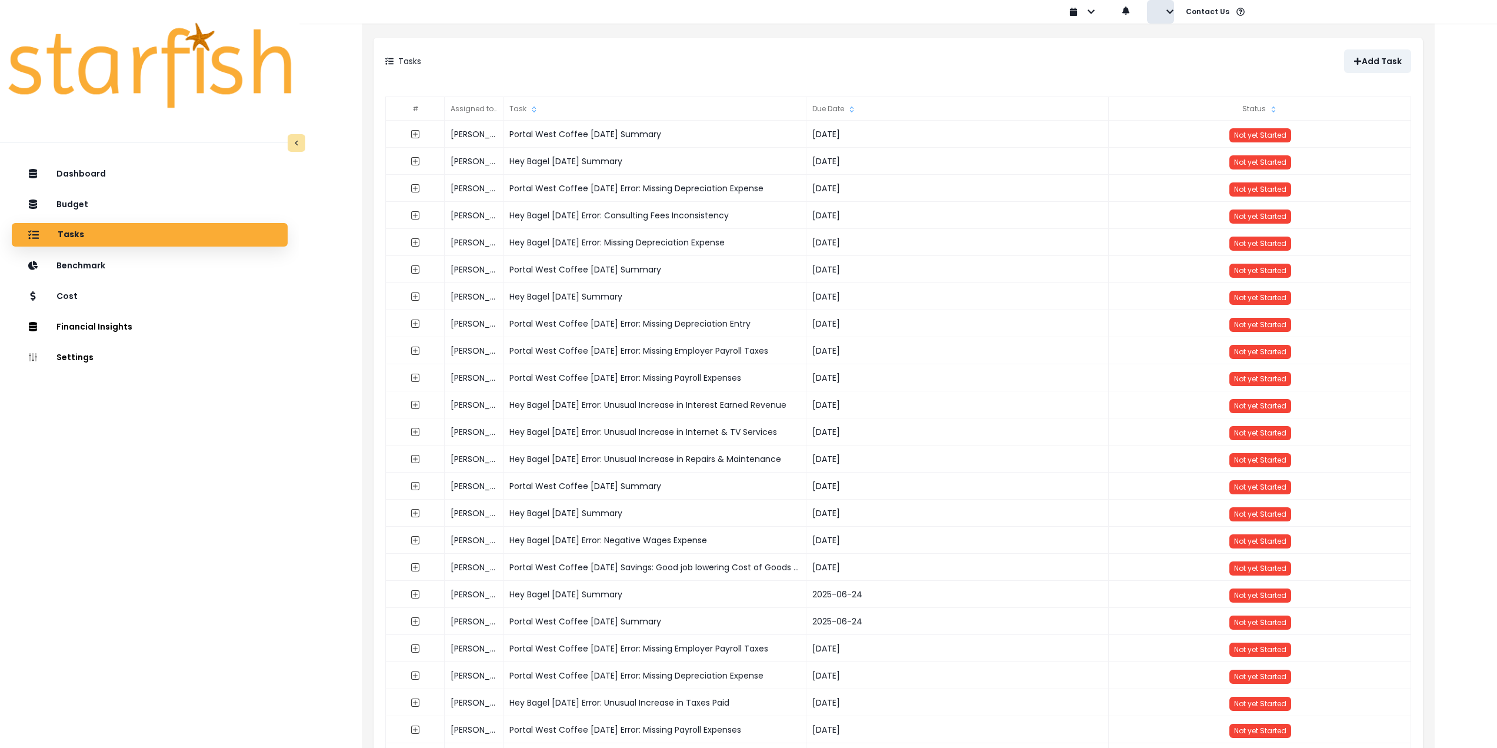
click at [1169, 13] on icon "button" at bounding box center [1169, 11] width 7 height 4
click at [1172, 47] on p "Sign out" at bounding box center [1188, 44] width 39 height 11
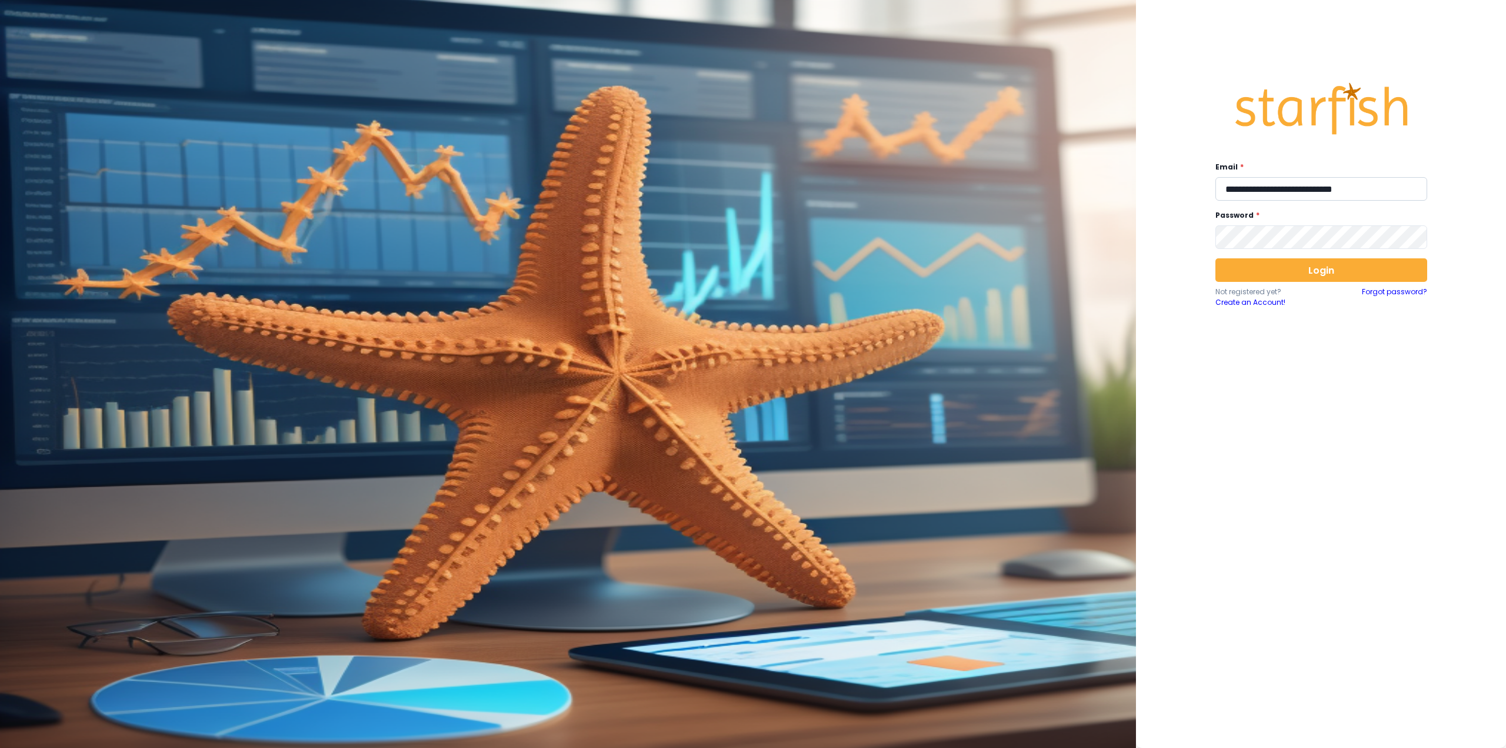
click at [1275, 184] on input "**********" at bounding box center [1321, 189] width 212 height 24
type input "**********"
click at [1326, 268] on button "Login" at bounding box center [1321, 270] width 212 height 24
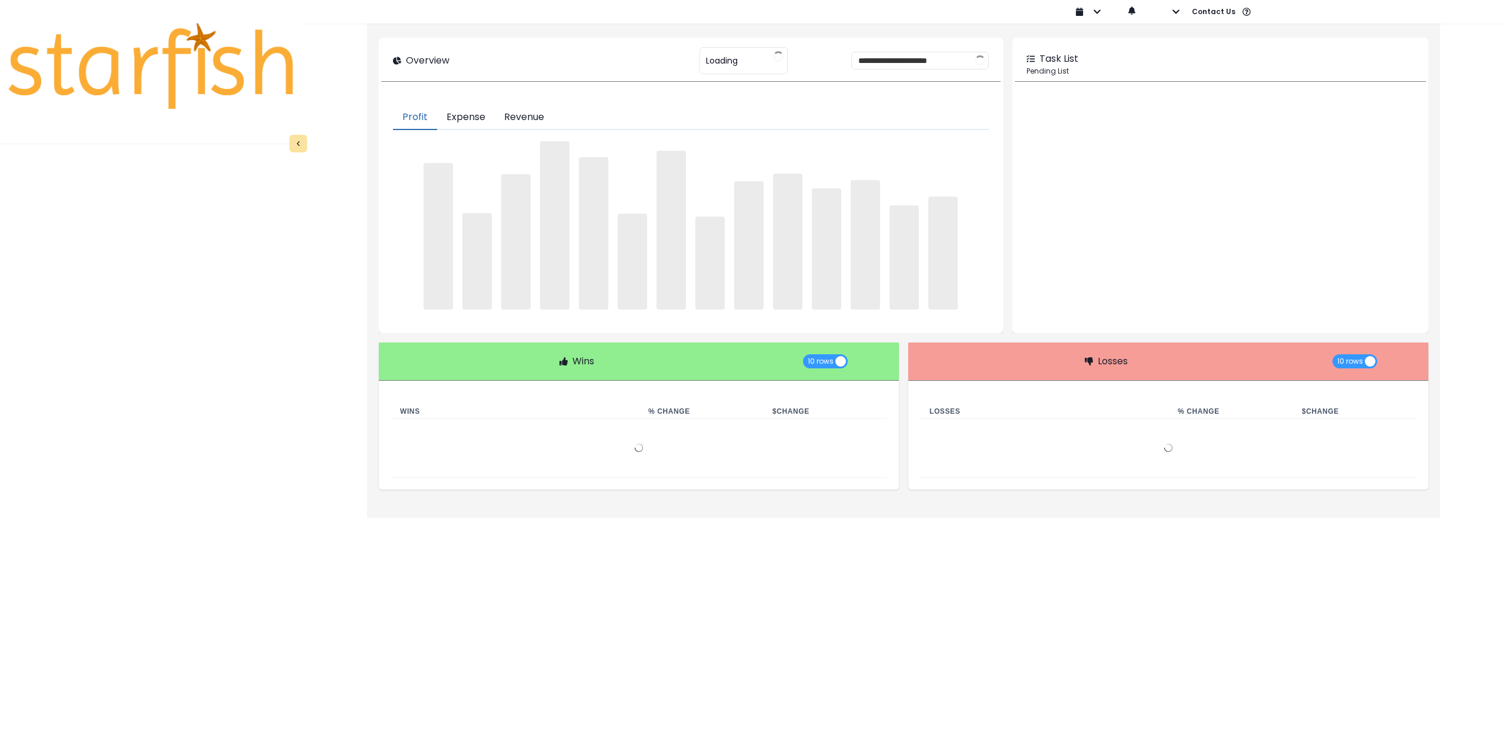
type input "**********"
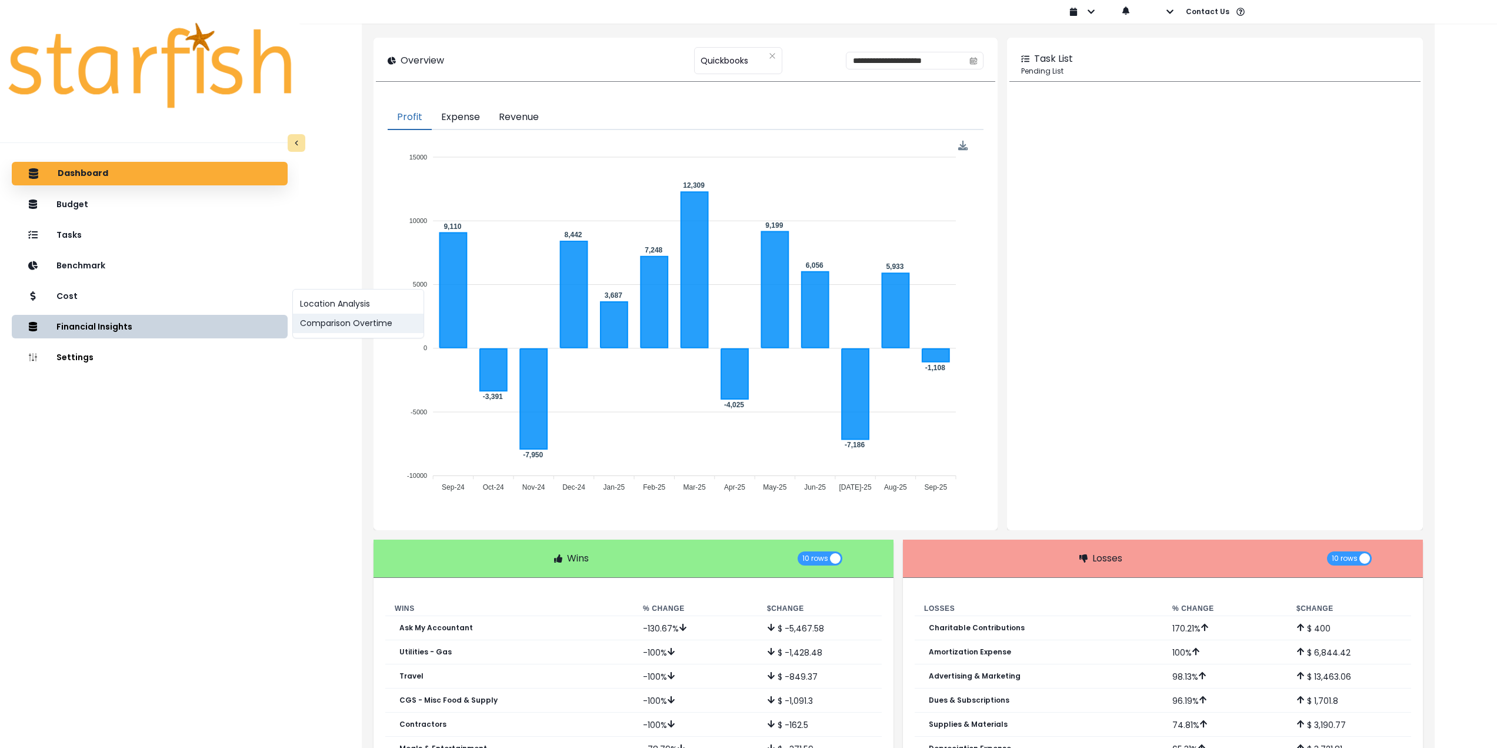
click at [330, 331] on button "Comparison Overtime" at bounding box center [358, 323] width 131 height 19
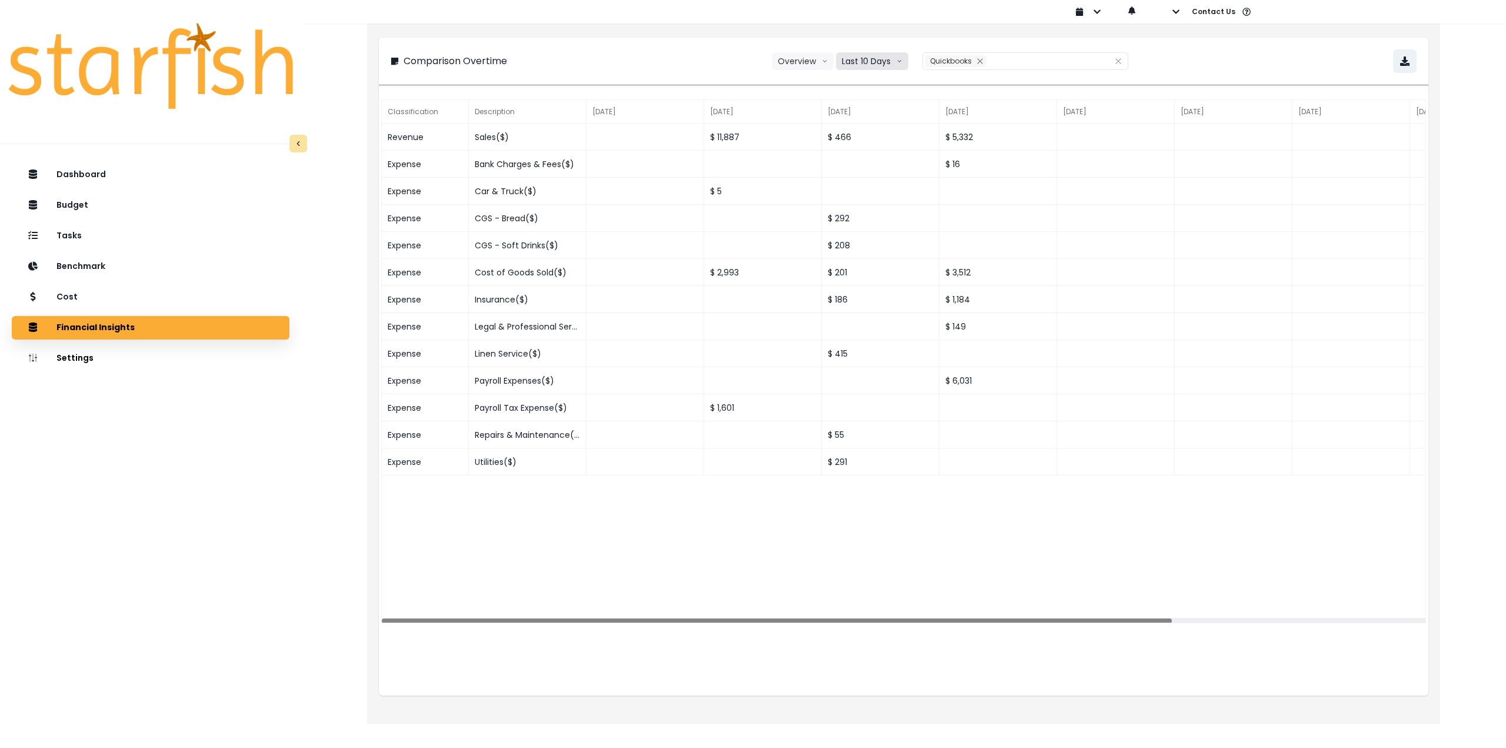
click at [860, 68] on button "Last 10 Days" at bounding box center [872, 61] width 72 height 18
click at [854, 126] on span "Last 15 Months" at bounding box center [871, 127] width 57 height 12
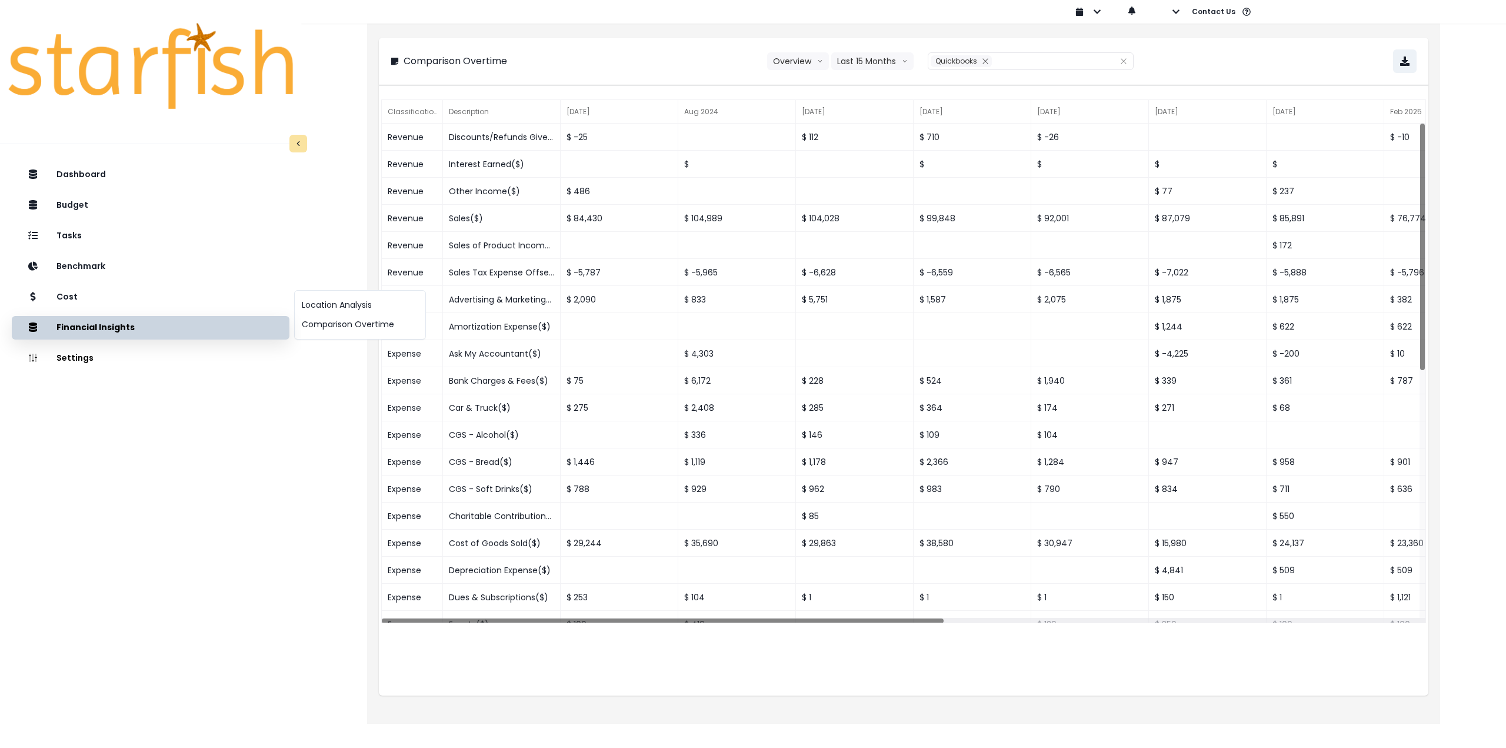
click at [341, 335] on div "Location Analysis Comparison Overtime" at bounding box center [360, 314] width 132 height 49
click at [335, 326] on button "Comparison Overtime" at bounding box center [360, 324] width 131 height 19
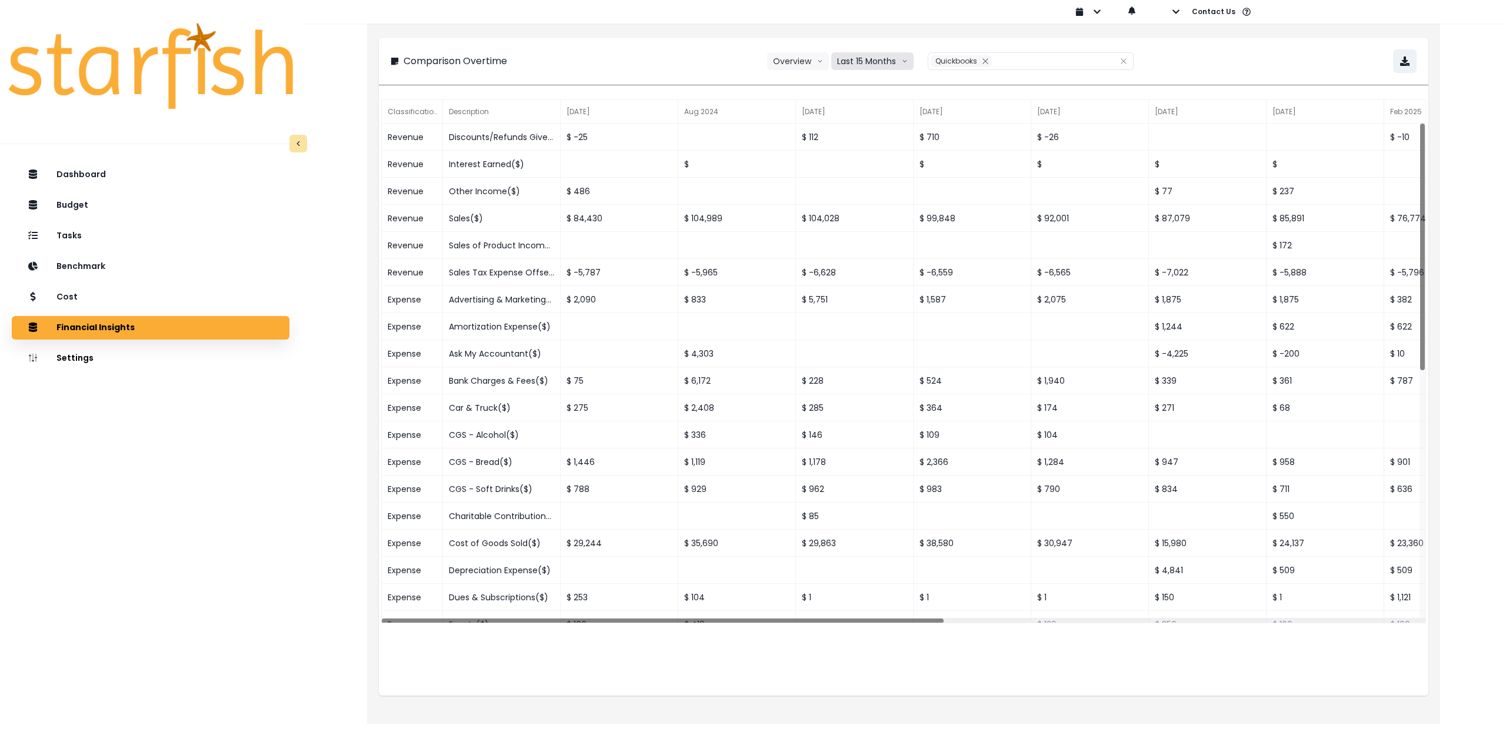
click at [871, 62] on button "Last 15 Months" at bounding box center [872, 61] width 82 height 18
click at [868, 128] on span "Last 15 Months" at bounding box center [866, 127] width 57 height 12
click at [1207, 56] on div "**********" at bounding box center [904, 61] width 1026 height 24
drag, startPoint x: 856, startPoint y: 616, endPoint x: 998, endPoint y: 628, distance: 141.7
click at [1224, 609] on div "Revenue Discounts/Refunds Given($) $ -25 $ 112 $ 710 $ -26 $ -10 $ 10 Revenue I…" at bounding box center [904, 624] width 1044 height 1001
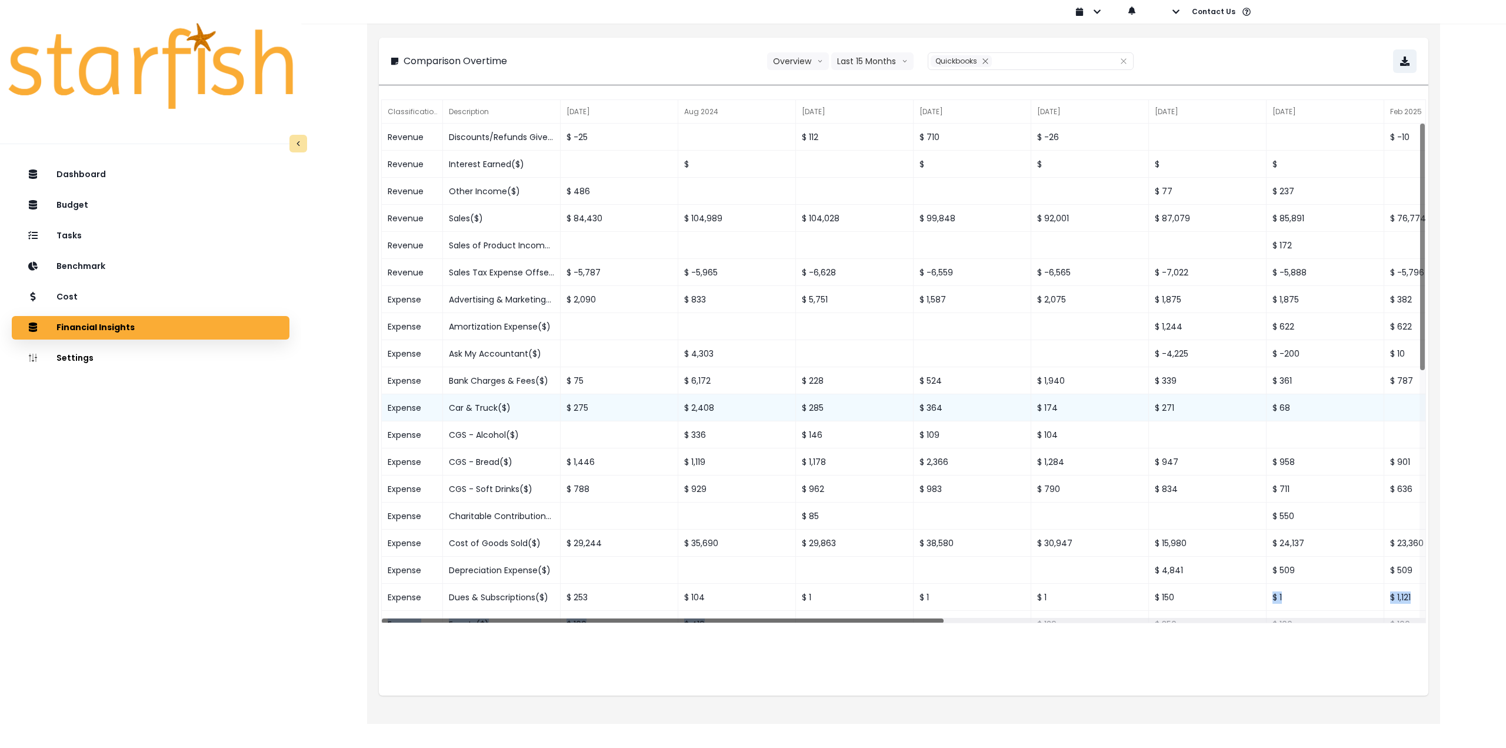
drag, startPoint x: 855, startPoint y: 620, endPoint x: 931, endPoint y: 408, distance: 225.7
click at [626, 611] on div "Revenue Discounts/Refunds Given($) $ -25 $ 112 $ 710 $ -26 $ -10 $ 10 Revenue I…" at bounding box center [904, 374] width 1044 height 500
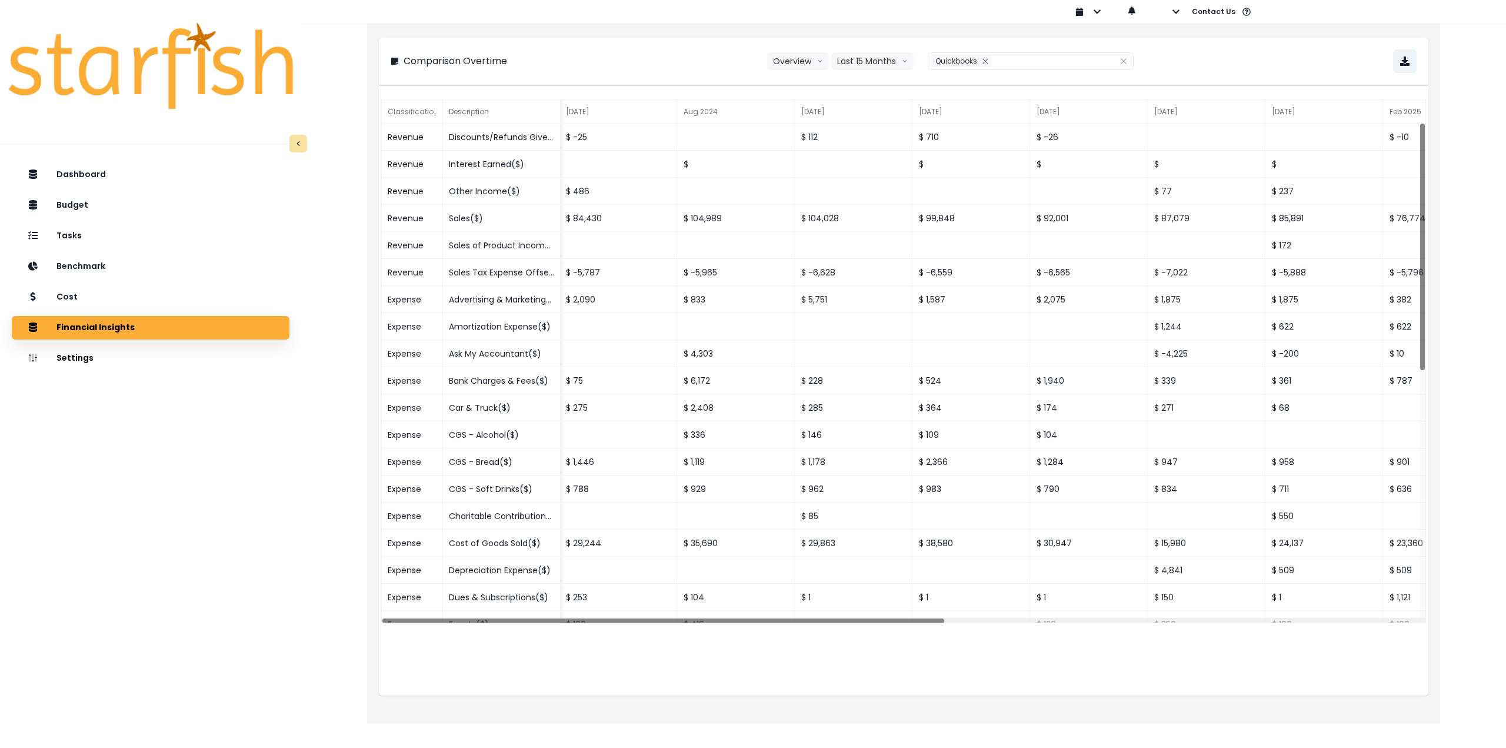
click at [1354, 62] on div "**********" at bounding box center [904, 61] width 1026 height 24
click at [1400, 62] on icon "button" at bounding box center [1404, 60] width 9 height 9
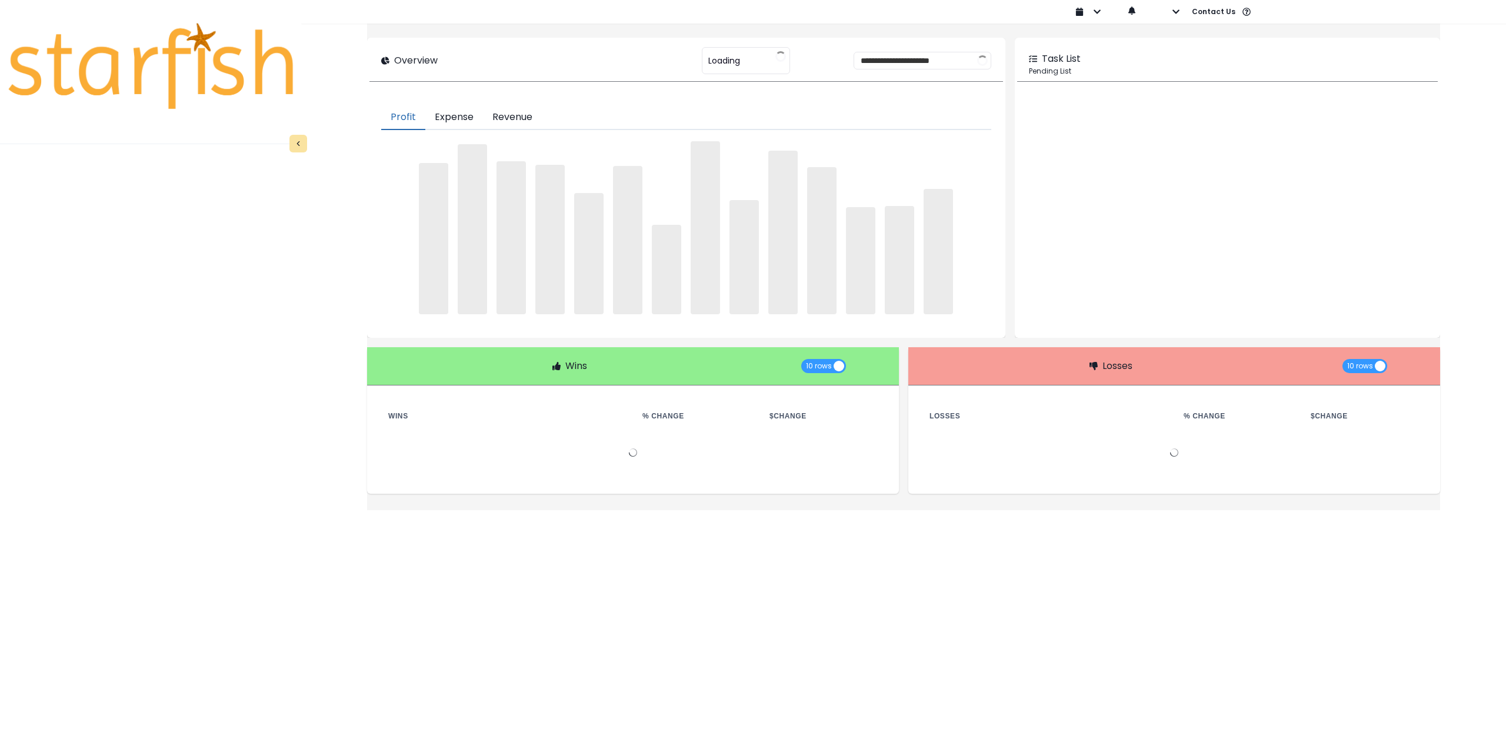
type input "**********"
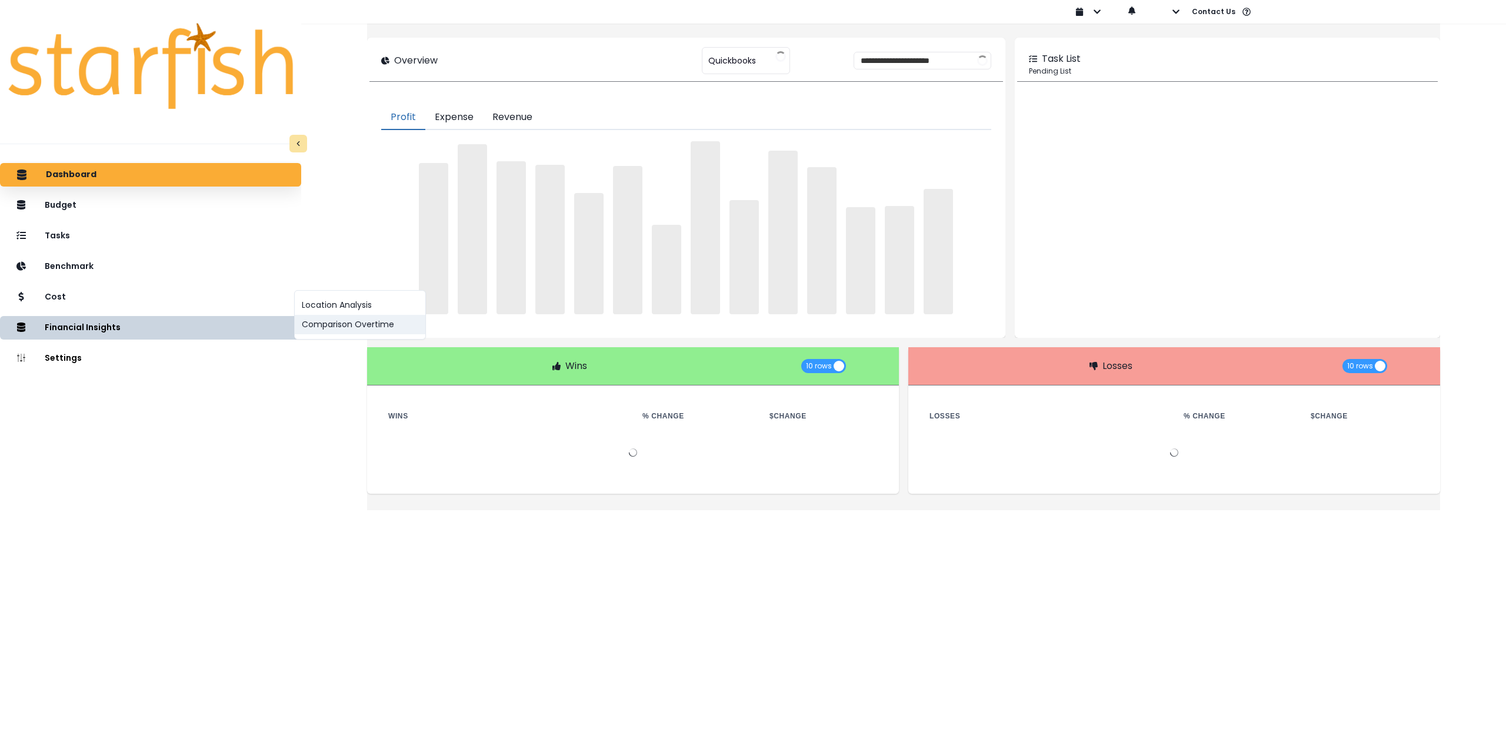
click at [328, 328] on button "Comparison Overtime" at bounding box center [360, 324] width 131 height 19
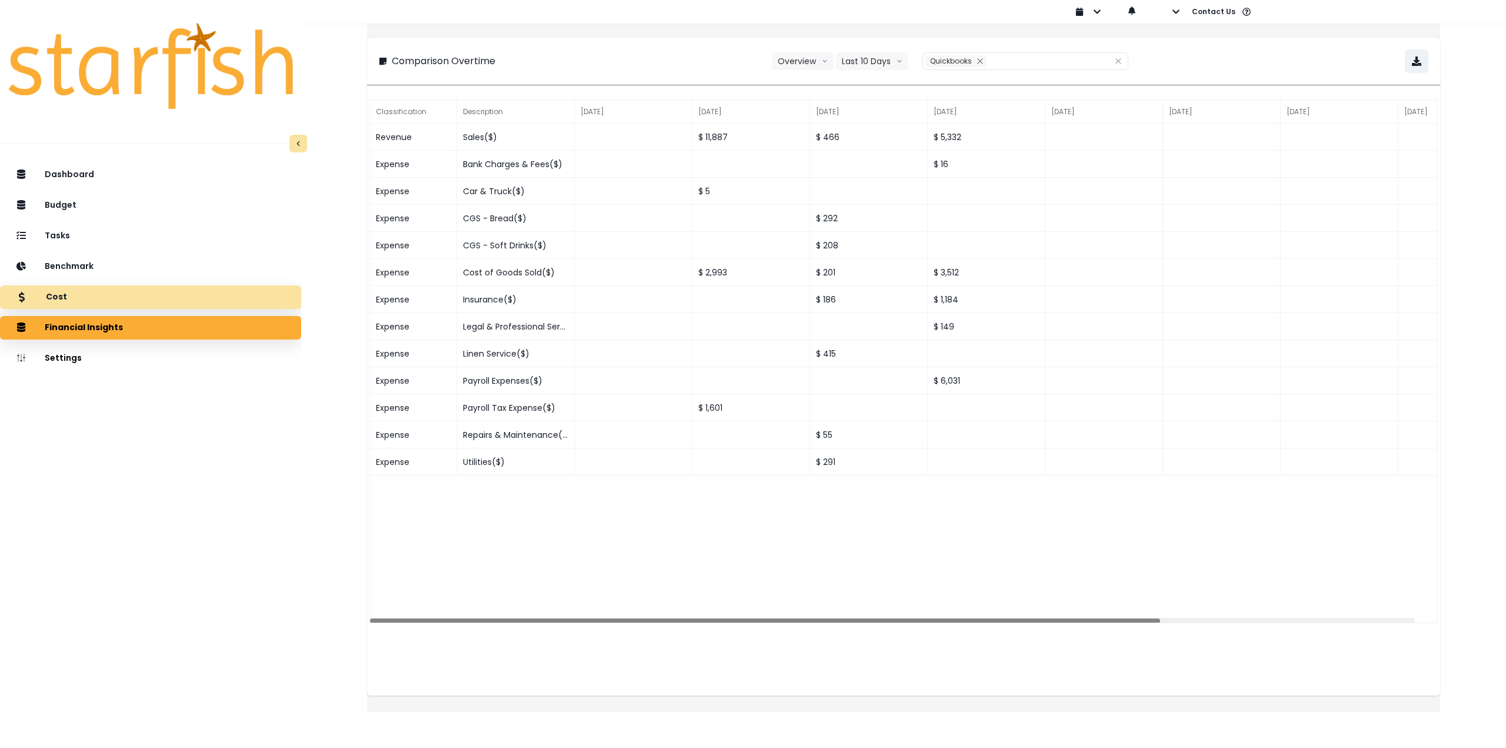
click at [126, 305] on div "Cost" at bounding box center [150, 297] width 282 height 25
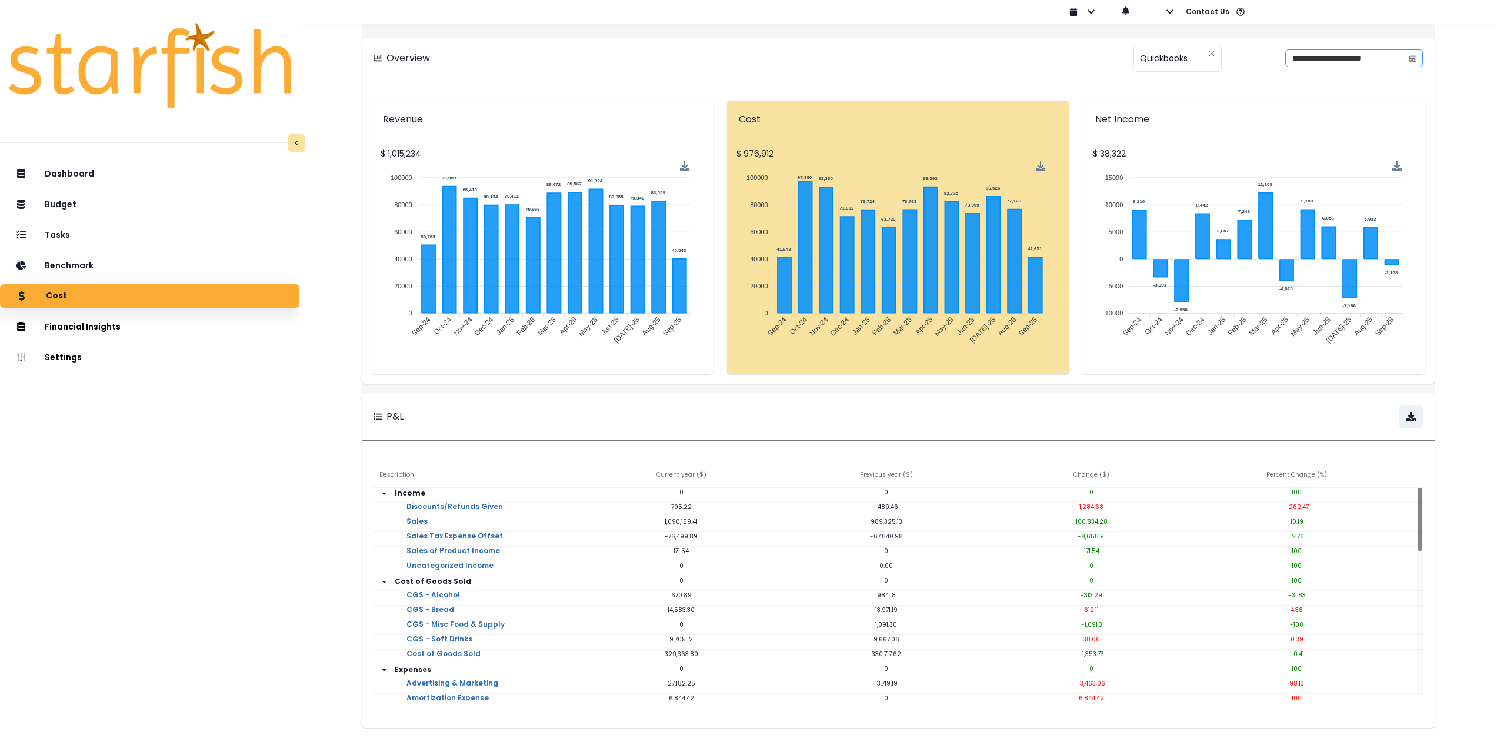
click at [1411, 59] on icon "calendar" at bounding box center [1413, 59] width 4 height 3
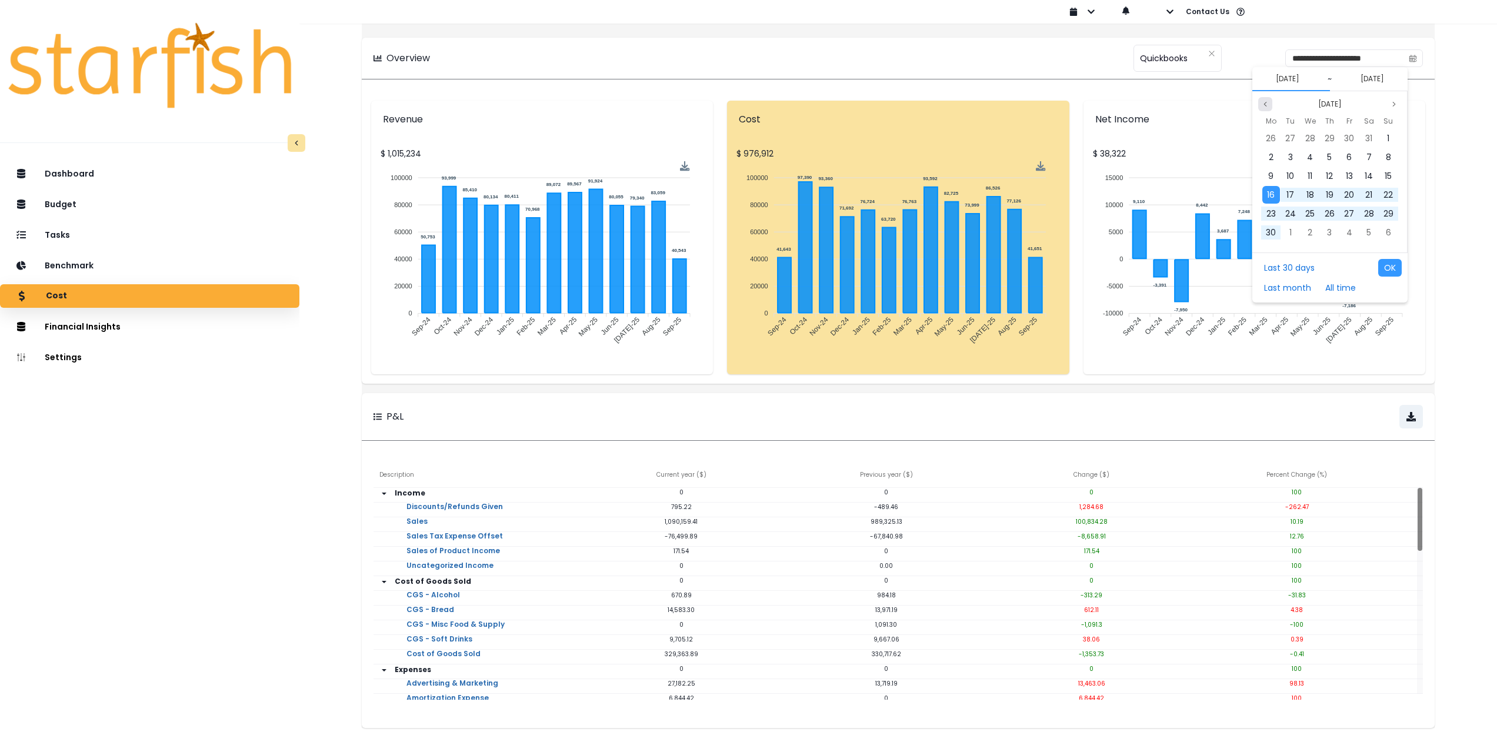
click at [1266, 104] on icon "page previous" at bounding box center [1265, 104] width 7 height 7
click at [1266, 108] on button "Previous month" at bounding box center [1265, 104] width 14 height 14
click at [1275, 133] on div "1" at bounding box center [1271, 138] width 18 height 18
click at [1270, 109] on button "Previous month" at bounding box center [1265, 104] width 14 height 14
click at [1270, 108] on button "Previous month" at bounding box center [1265, 104] width 14 height 14
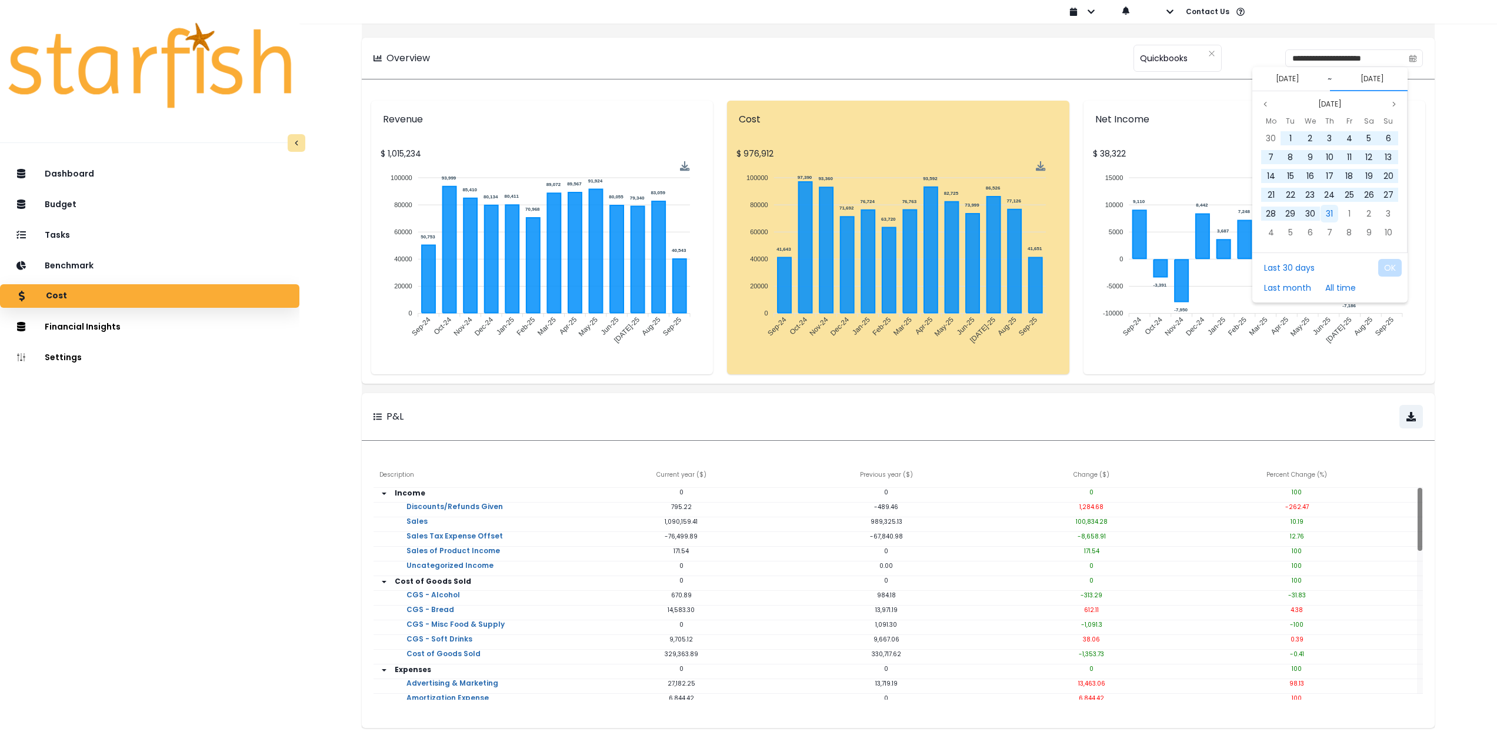
click at [1325, 215] on div "31" at bounding box center [1330, 214] width 18 height 18
click at [1388, 264] on button "OK" at bounding box center [1390, 268] width 24 height 18
type input "**********"
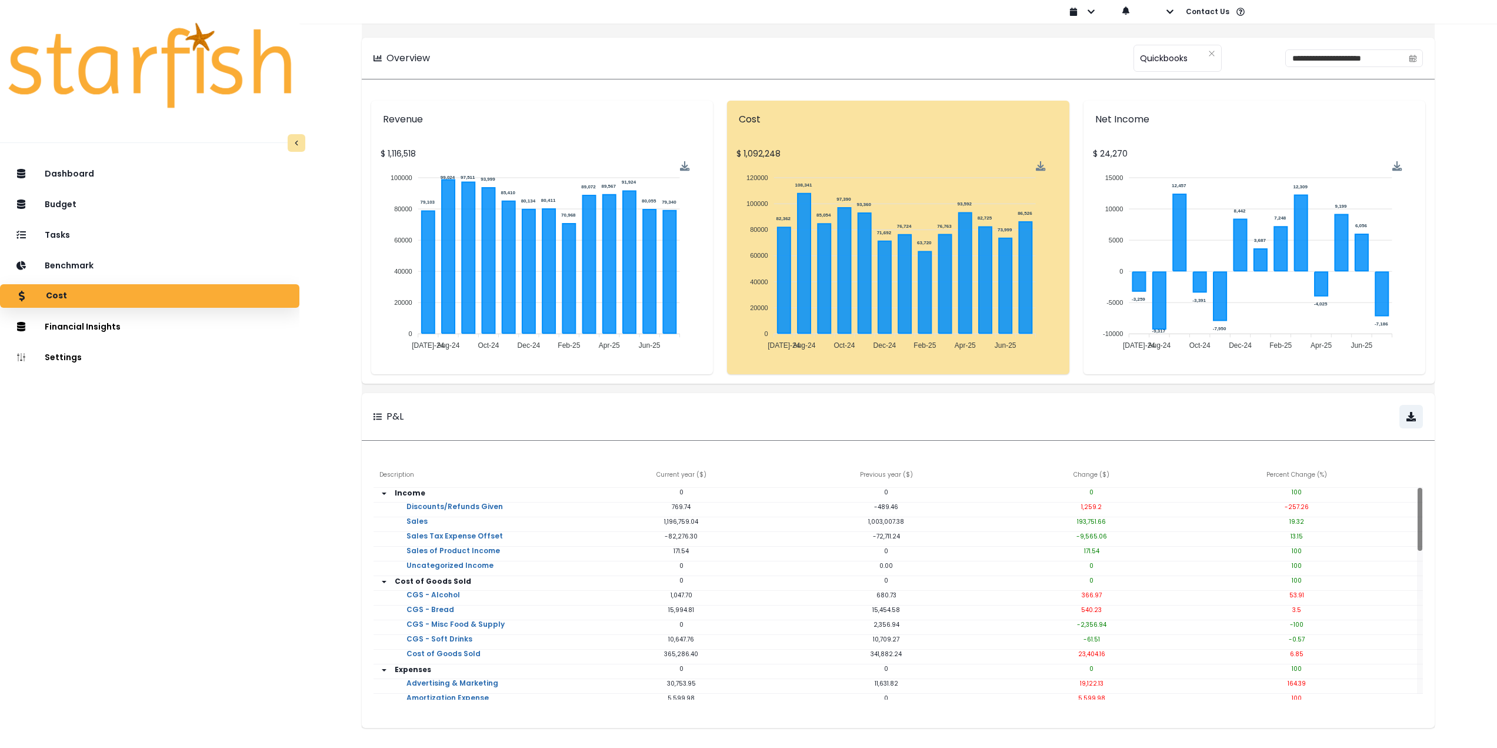
click at [864, 49] on div "**********" at bounding box center [898, 58] width 1049 height 18
click at [86, 230] on div "Tasks" at bounding box center [149, 234] width 281 height 25
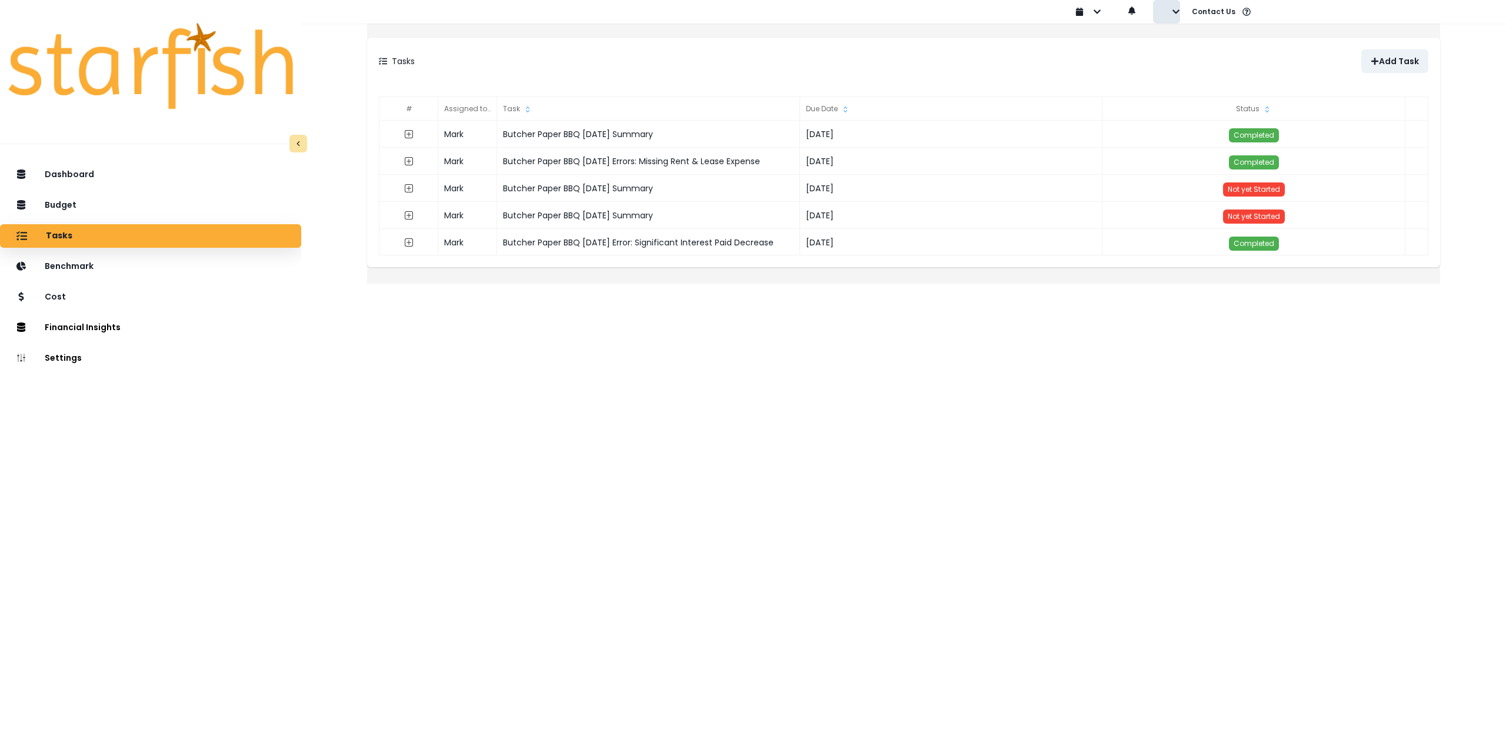
click at [1176, 16] on button "button" at bounding box center [1166, 12] width 27 height 24
click at [1184, 42] on p "Sign out" at bounding box center [1194, 44] width 39 height 11
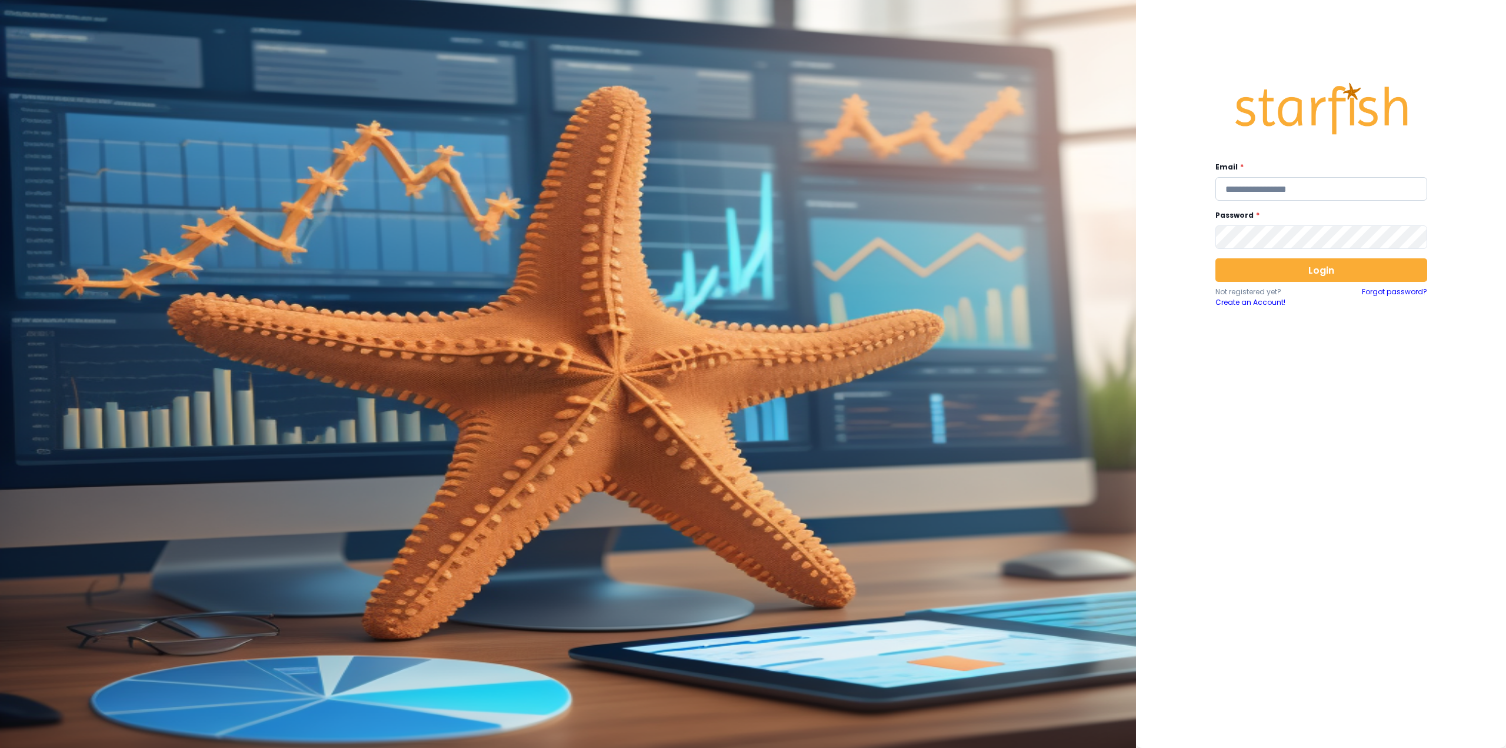
type input "**********"
click at [1272, 187] on input "**********" at bounding box center [1321, 189] width 212 height 24
paste input "**********"
type input "**********"
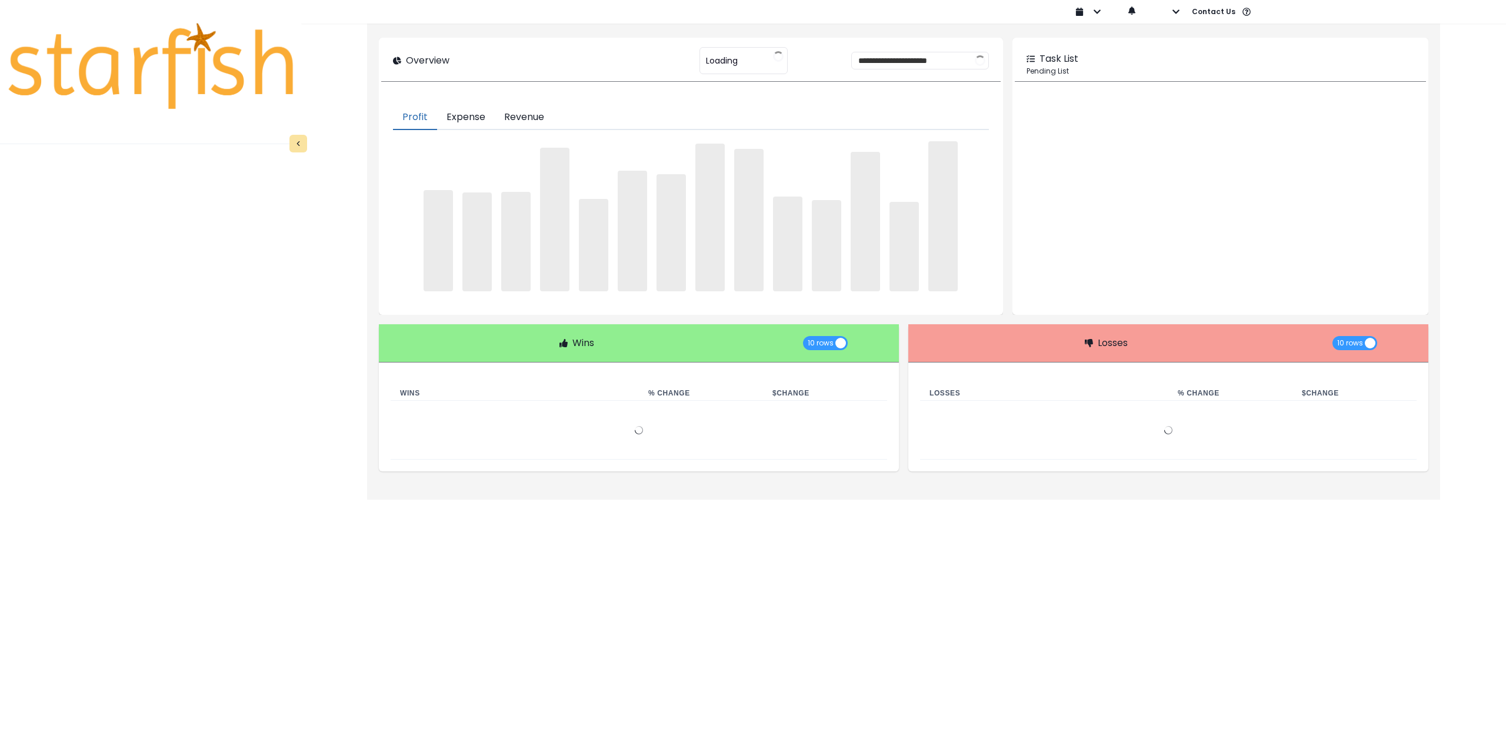
type input "**********"
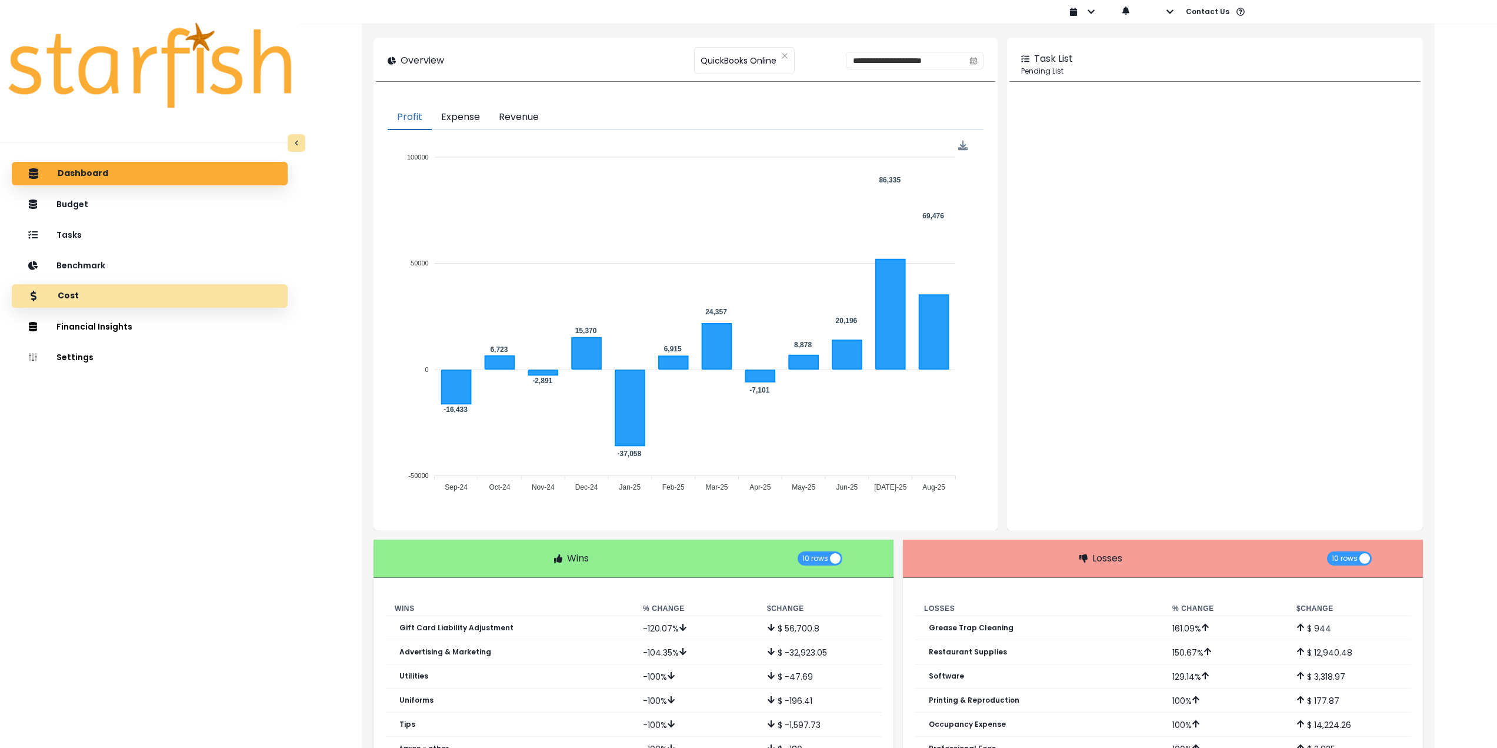
click at [164, 301] on div "Cost" at bounding box center [149, 296] width 257 height 25
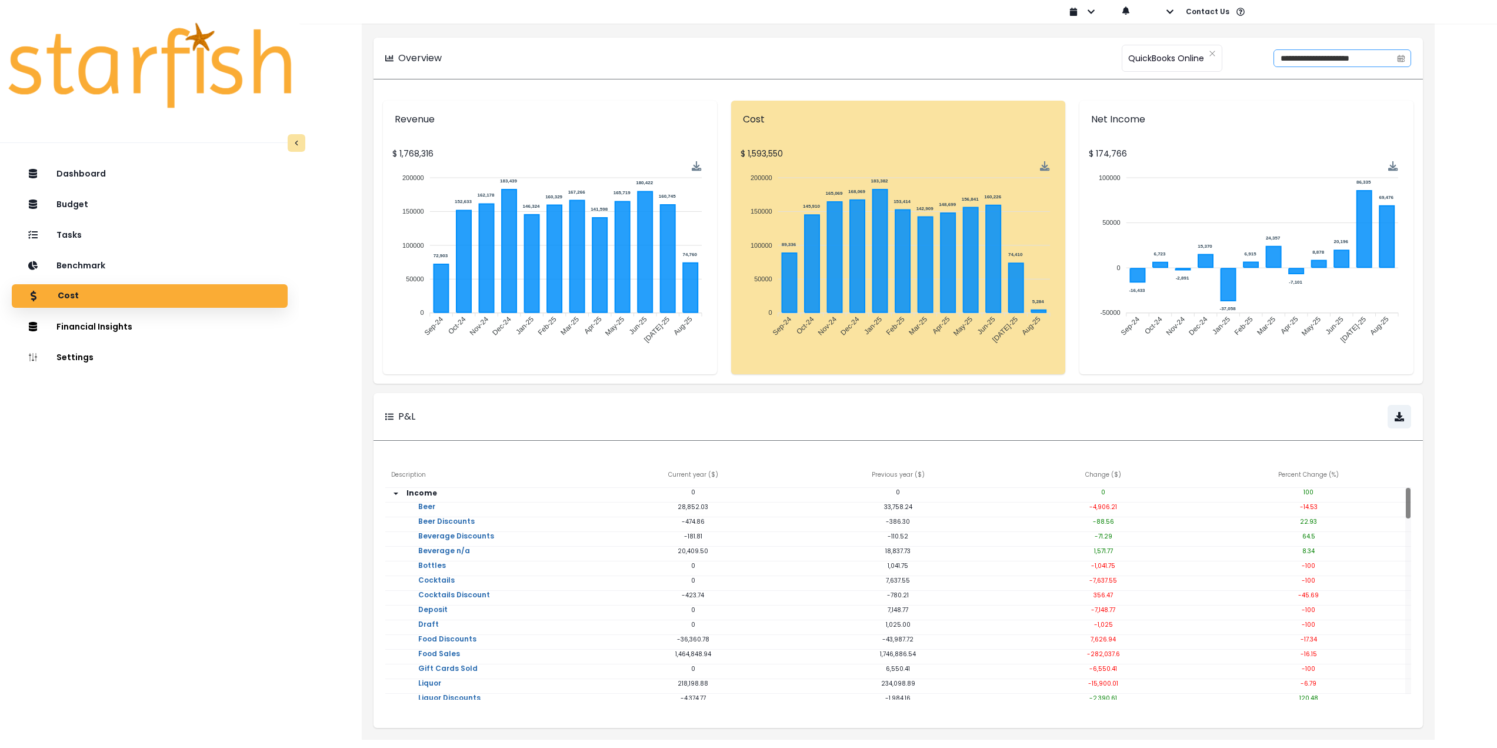
click at [1403, 55] on icon "calendar" at bounding box center [1402, 58] width 6 height 7
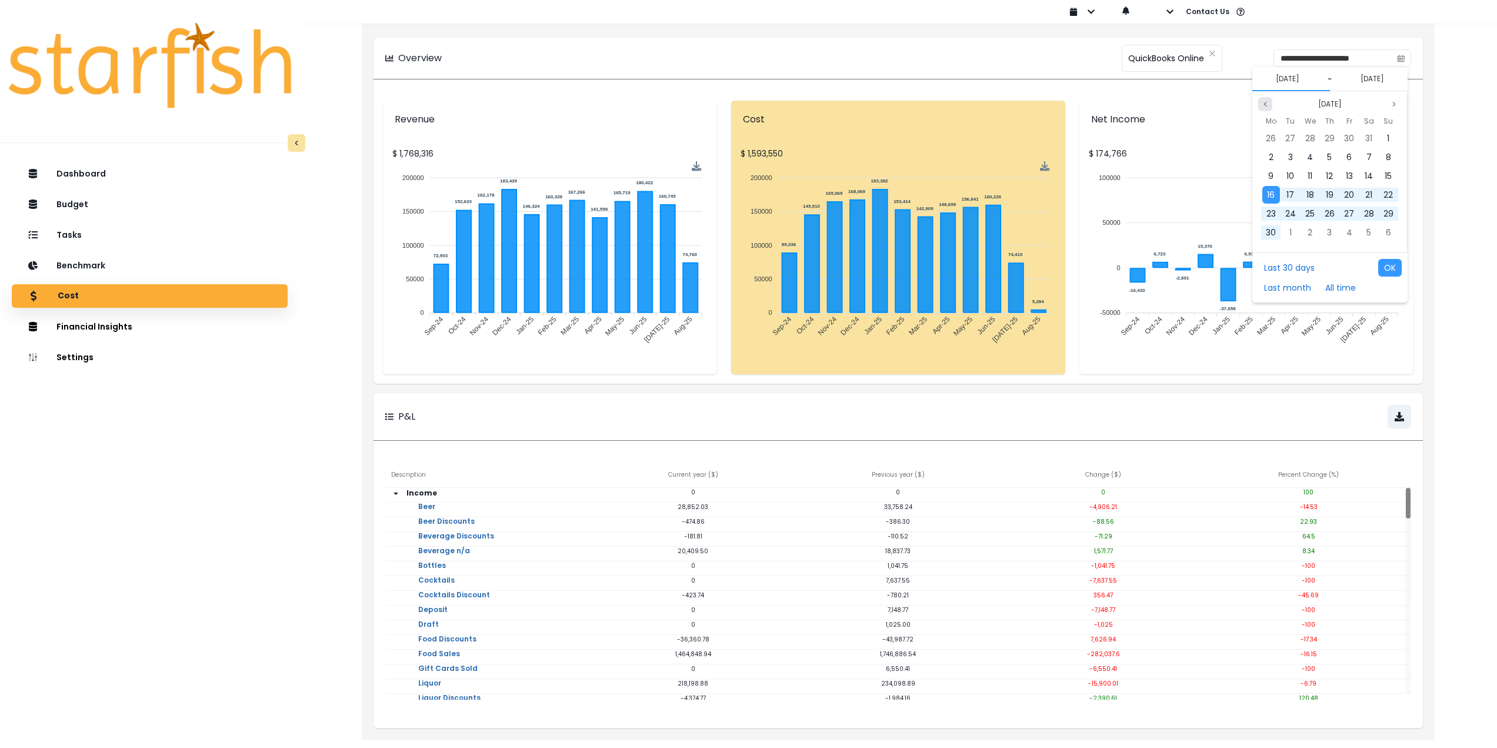
click at [1270, 105] on button "Previous month" at bounding box center [1265, 104] width 14 height 14
click at [1396, 104] on icon "page next" at bounding box center [1394, 104] width 7 height 7
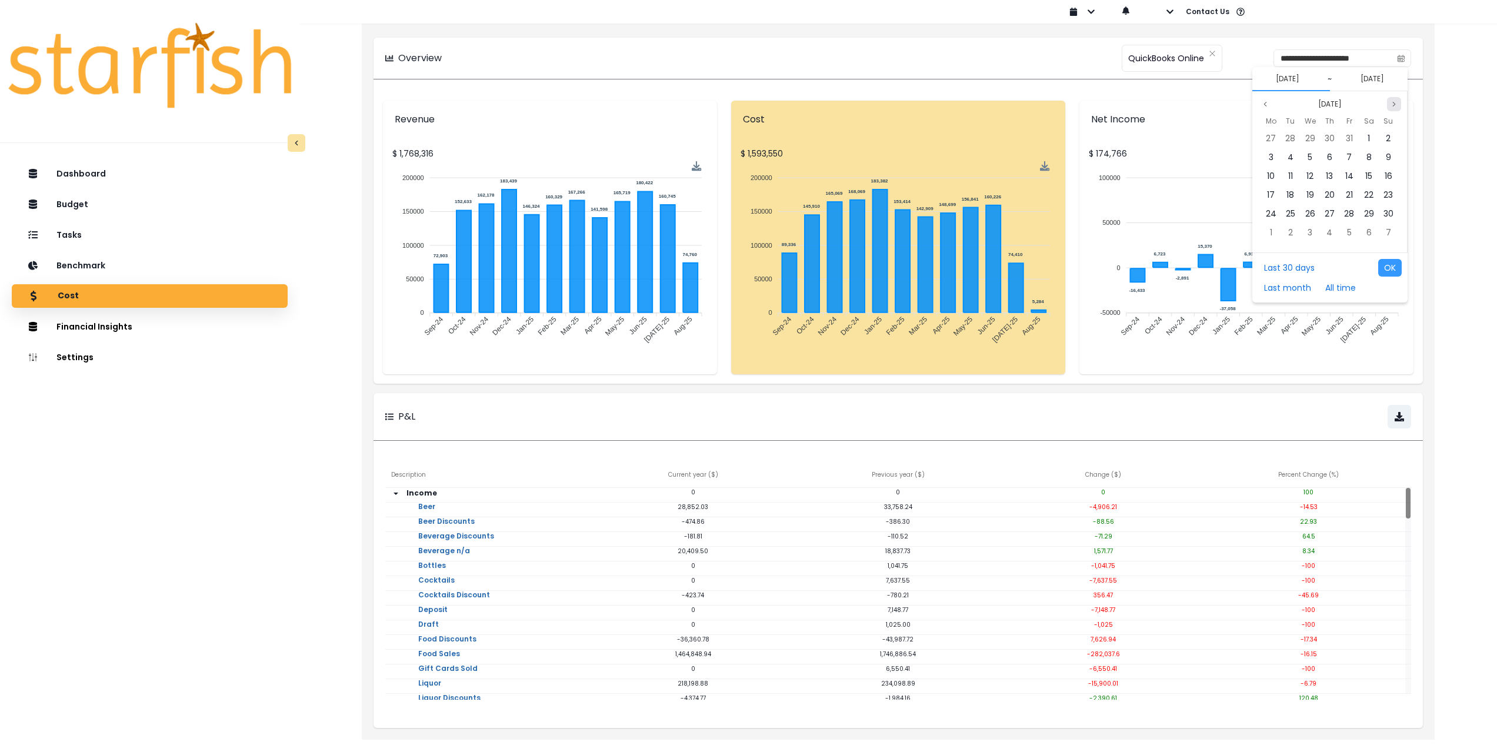
click at [1396, 104] on icon "page next" at bounding box center [1394, 104] width 7 height 7
click at [1271, 136] on span "1" at bounding box center [1271, 138] width 2 height 12
click at [1264, 105] on icon "page previous" at bounding box center [1265, 104] width 7 height 7
click at [1331, 211] on span "31" at bounding box center [1329, 214] width 7 height 12
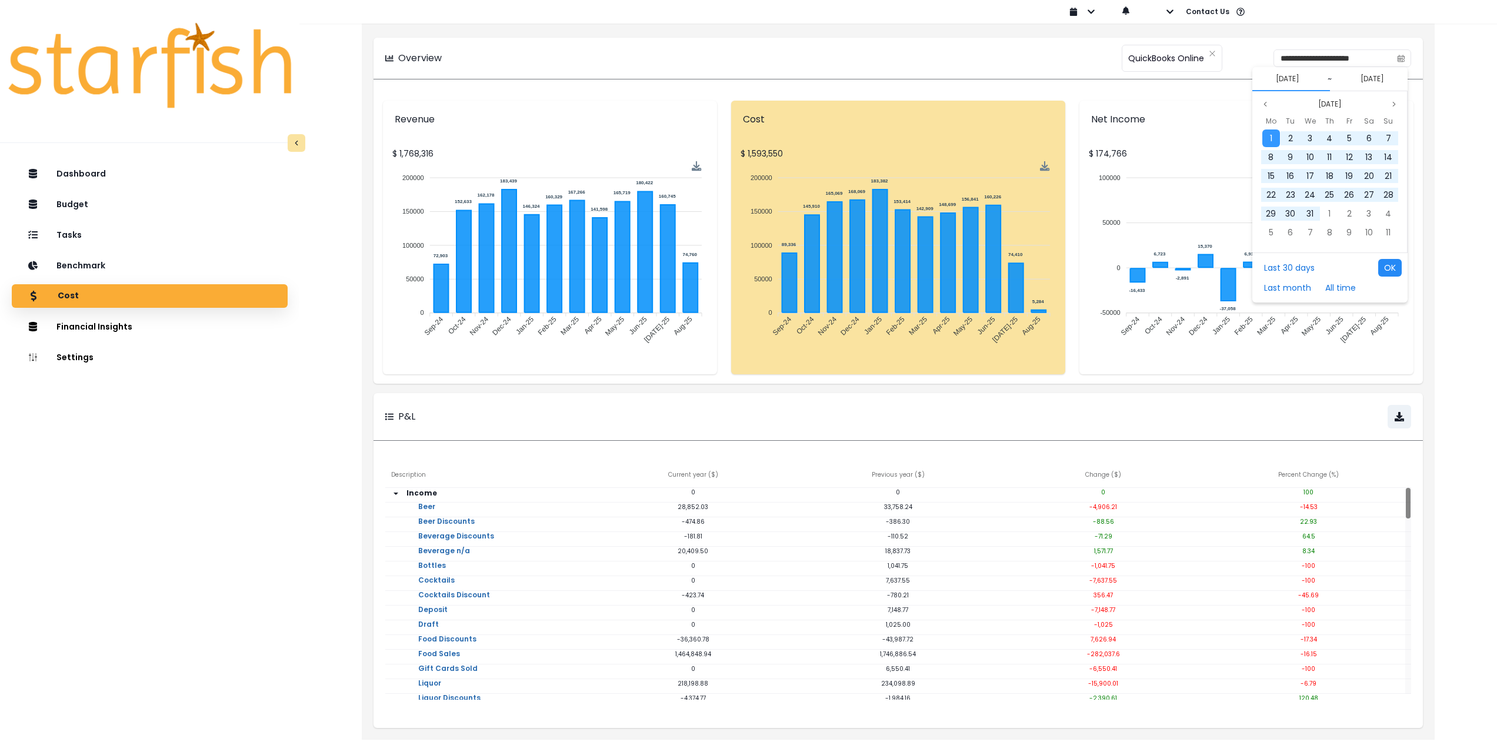
click at [1392, 266] on button "OK" at bounding box center [1390, 268] width 24 height 18
type input "**********"
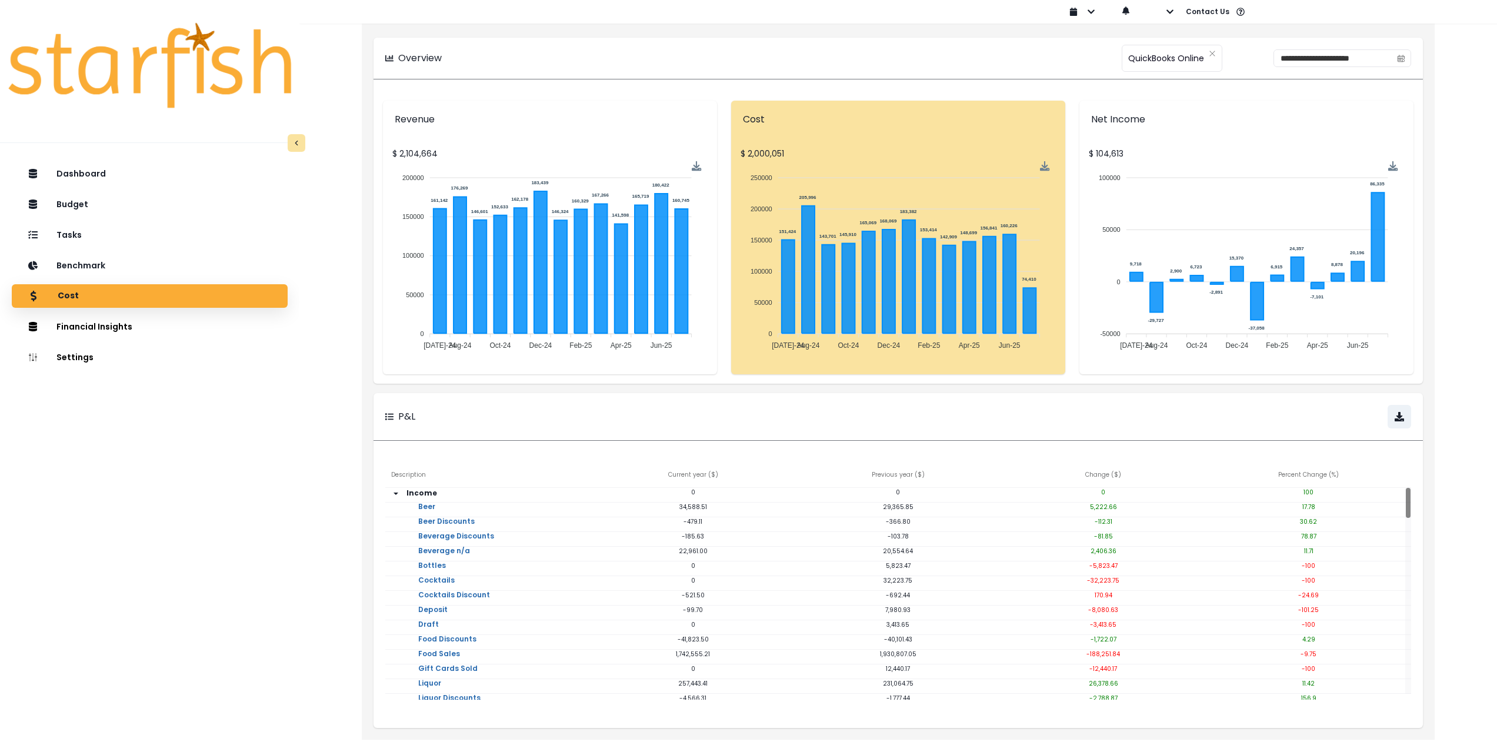
click at [1004, 51] on div "**********" at bounding box center [898, 58] width 1026 height 18
click at [324, 326] on button "Comparison Overtime" at bounding box center [358, 323] width 130 height 19
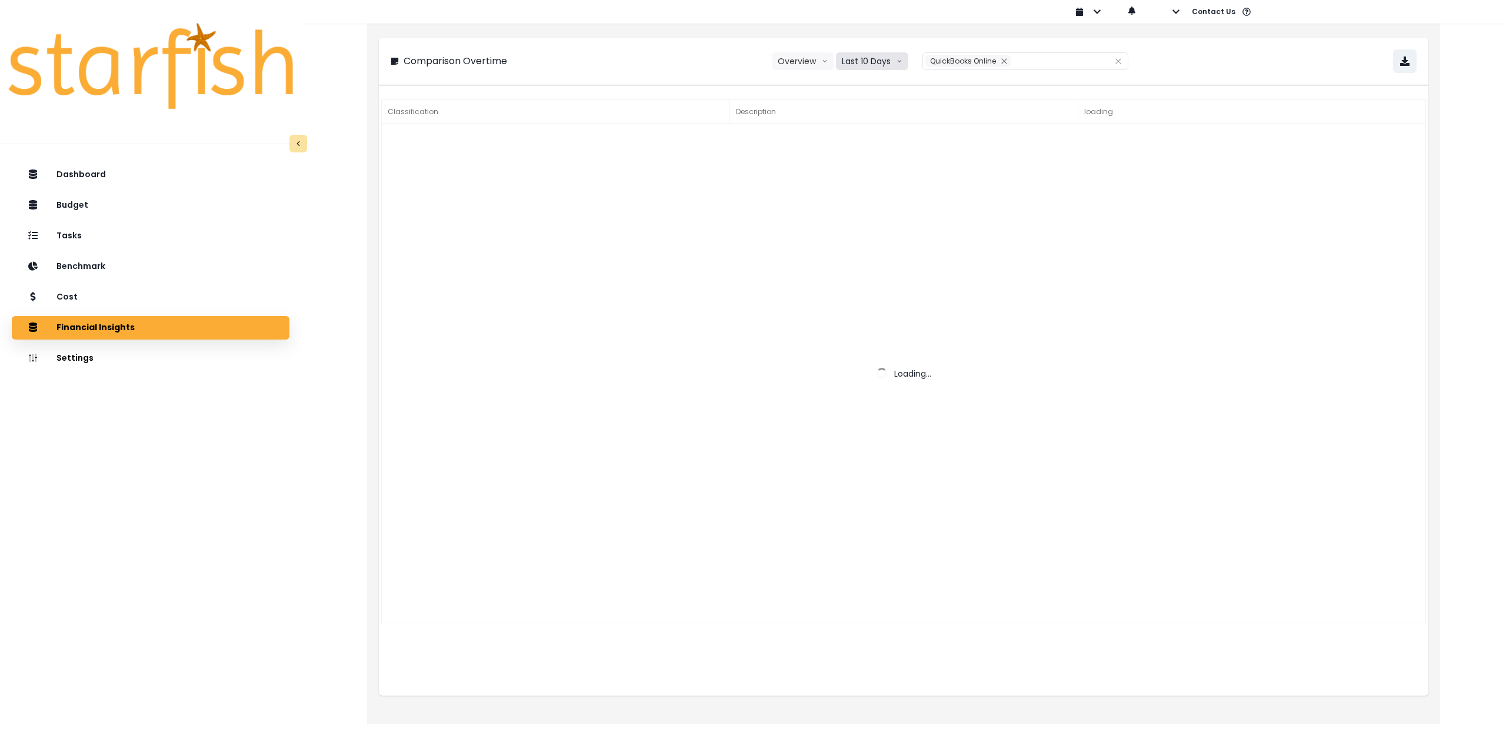
click at [888, 65] on button "Last 10 Days" at bounding box center [872, 61] width 72 height 18
click at [881, 125] on span "Last 15 Months" at bounding box center [871, 127] width 57 height 12
click at [1319, 62] on div "**********" at bounding box center [904, 61] width 1026 height 24
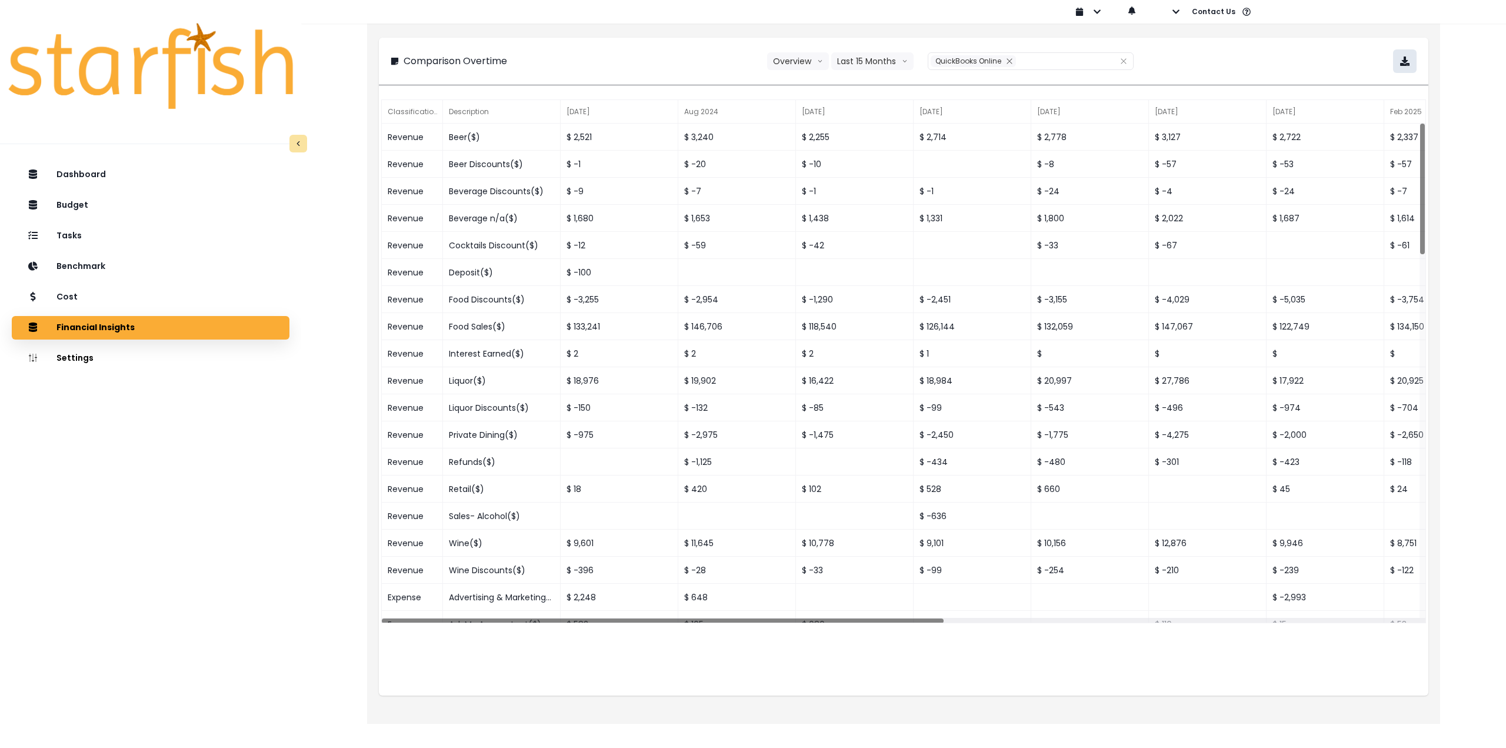
click at [1394, 60] on button "button" at bounding box center [1405, 61] width 24 height 24
drag, startPoint x: 204, startPoint y: 445, endPoint x: 260, endPoint y: 501, distance: 78.6
click at [232, 469] on div "Dashboard Budget Tasks Benchmark Cost Financial Insights Location Analysis Comp…" at bounding box center [150, 490] width 301 height 659
click at [93, 240] on div "Tasks" at bounding box center [150, 236] width 259 height 25
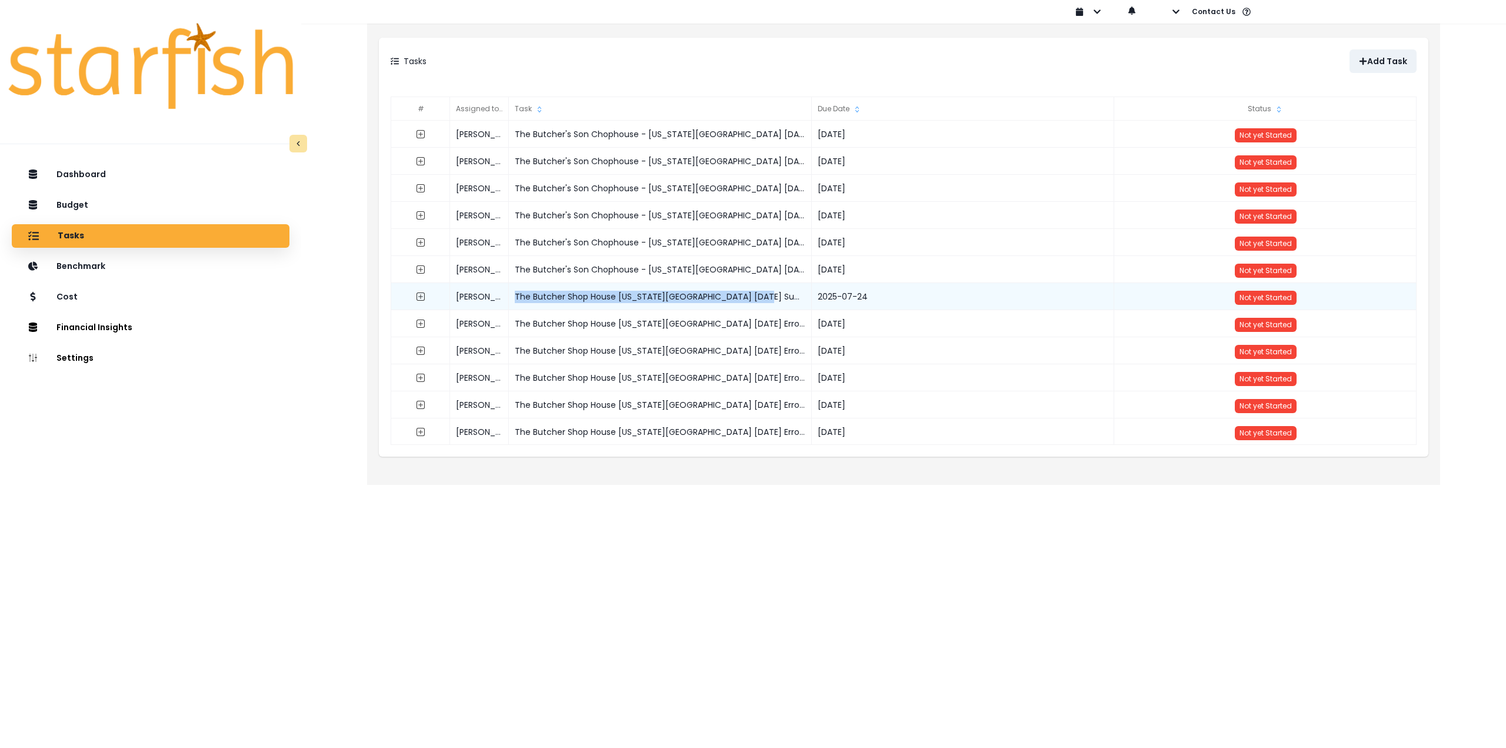
drag, startPoint x: 765, startPoint y: 298, endPoint x: 516, endPoint y: 299, distance: 248.2
click at [516, 299] on div "The Butcher Shop House Virginia Beach June 2025 Summary" at bounding box center [660, 296] width 303 height 27
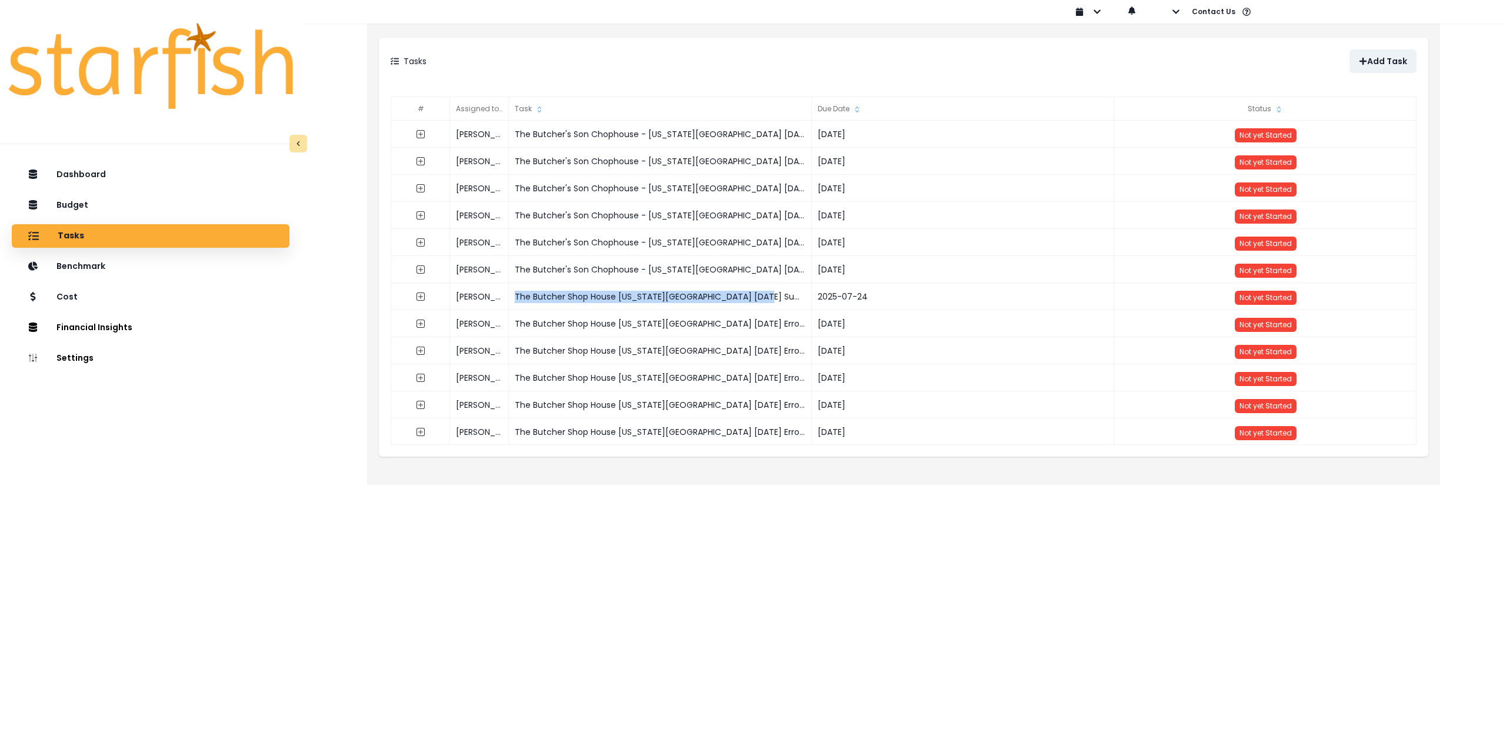
copy div "The Butcher Shop House Virginia Beach June 2025 Summary"
click at [1389, 59] on p "Add Task" at bounding box center [1387, 61] width 40 height 10
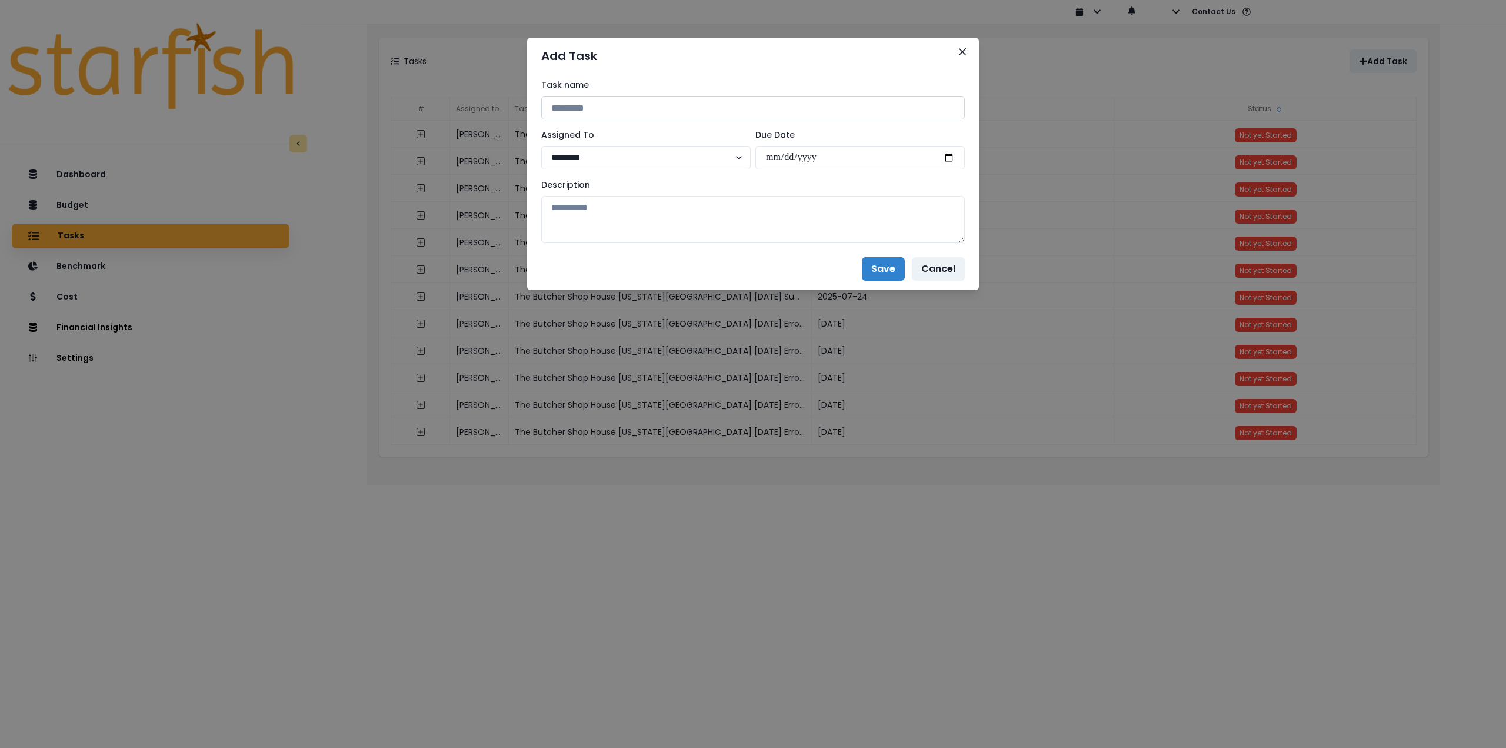
click at [629, 99] on input at bounding box center [753, 108] width 424 height 24
paste input "**********"
click at [745, 109] on input "**********" at bounding box center [753, 108] width 424 height 24
click at [744, 109] on input "**********" at bounding box center [753, 108] width 424 height 24
type input "**********"
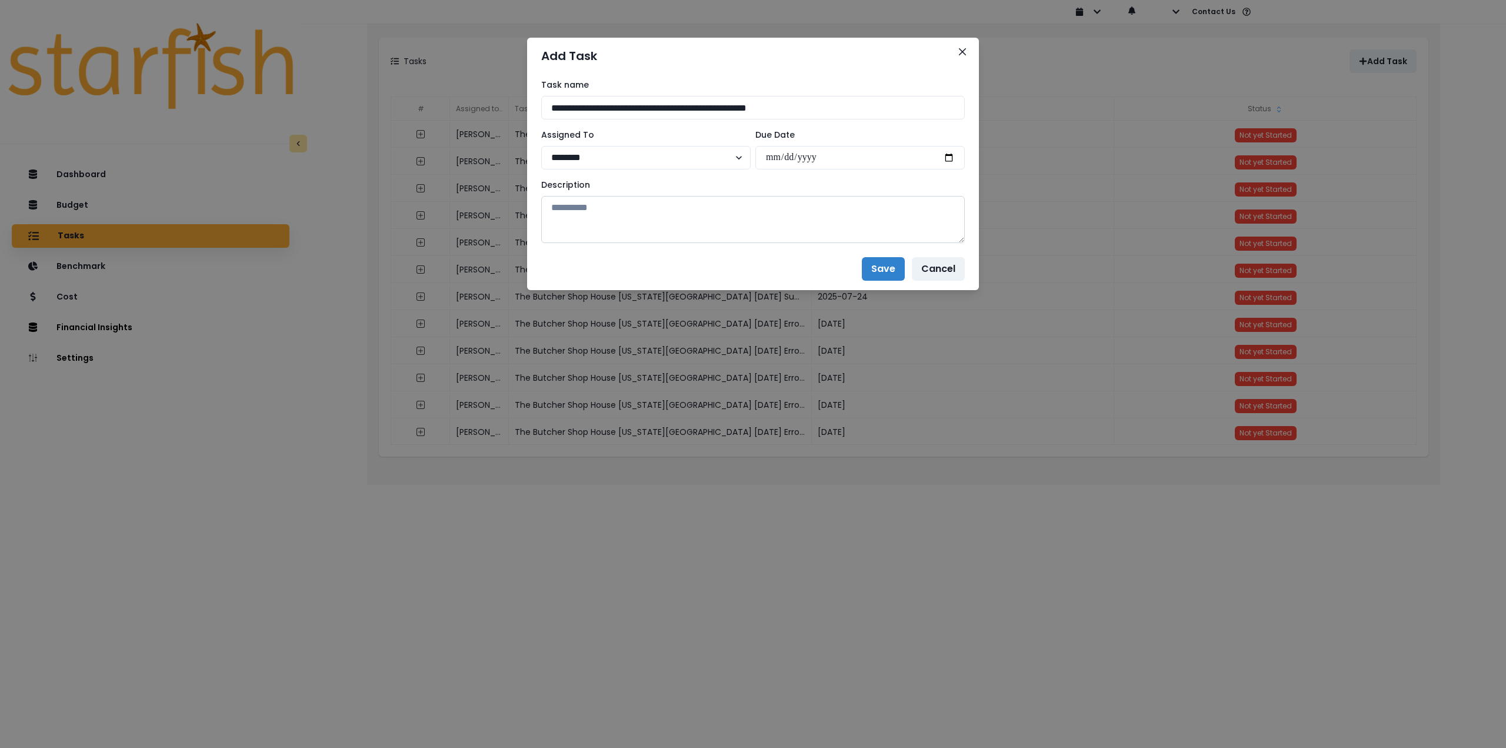
click at [656, 224] on textarea at bounding box center [753, 219] width 424 height 47
paste textarea "**********"
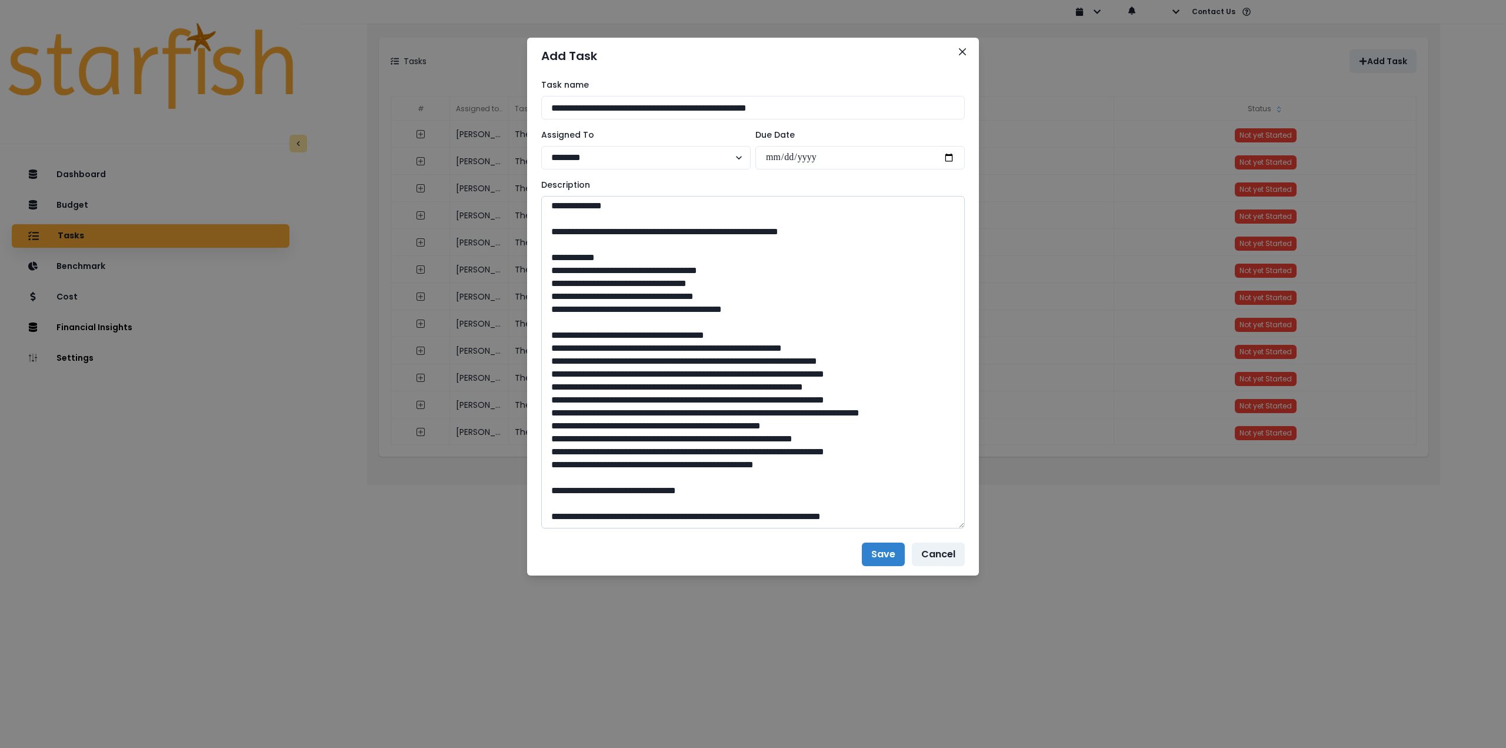
drag, startPoint x: 957, startPoint y: 236, endPoint x: 929, endPoint y: 523, distance: 287.9
click at [930, 523] on textarea at bounding box center [753, 362] width 424 height 332
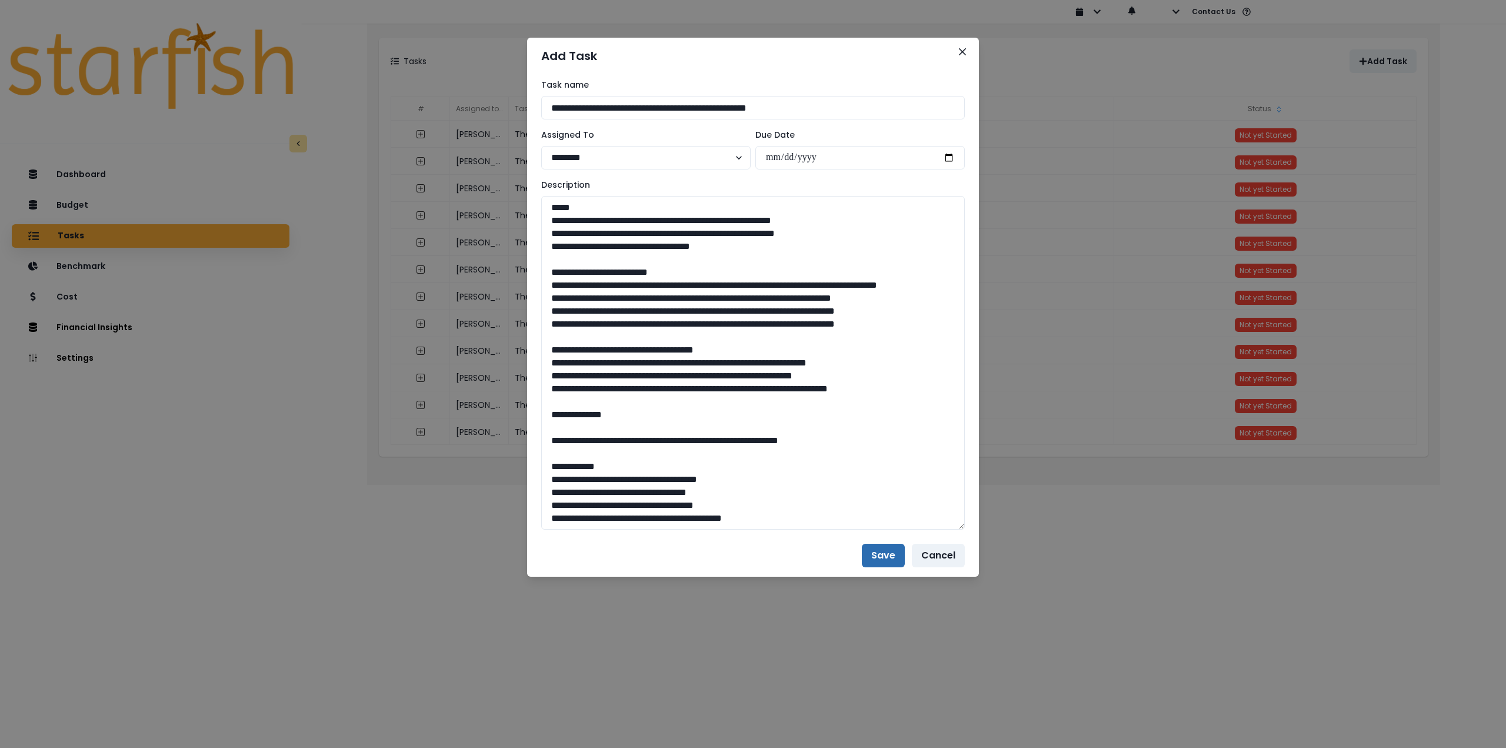
type textarea "**********"
click at [889, 555] on button "Save" at bounding box center [883, 556] width 43 height 24
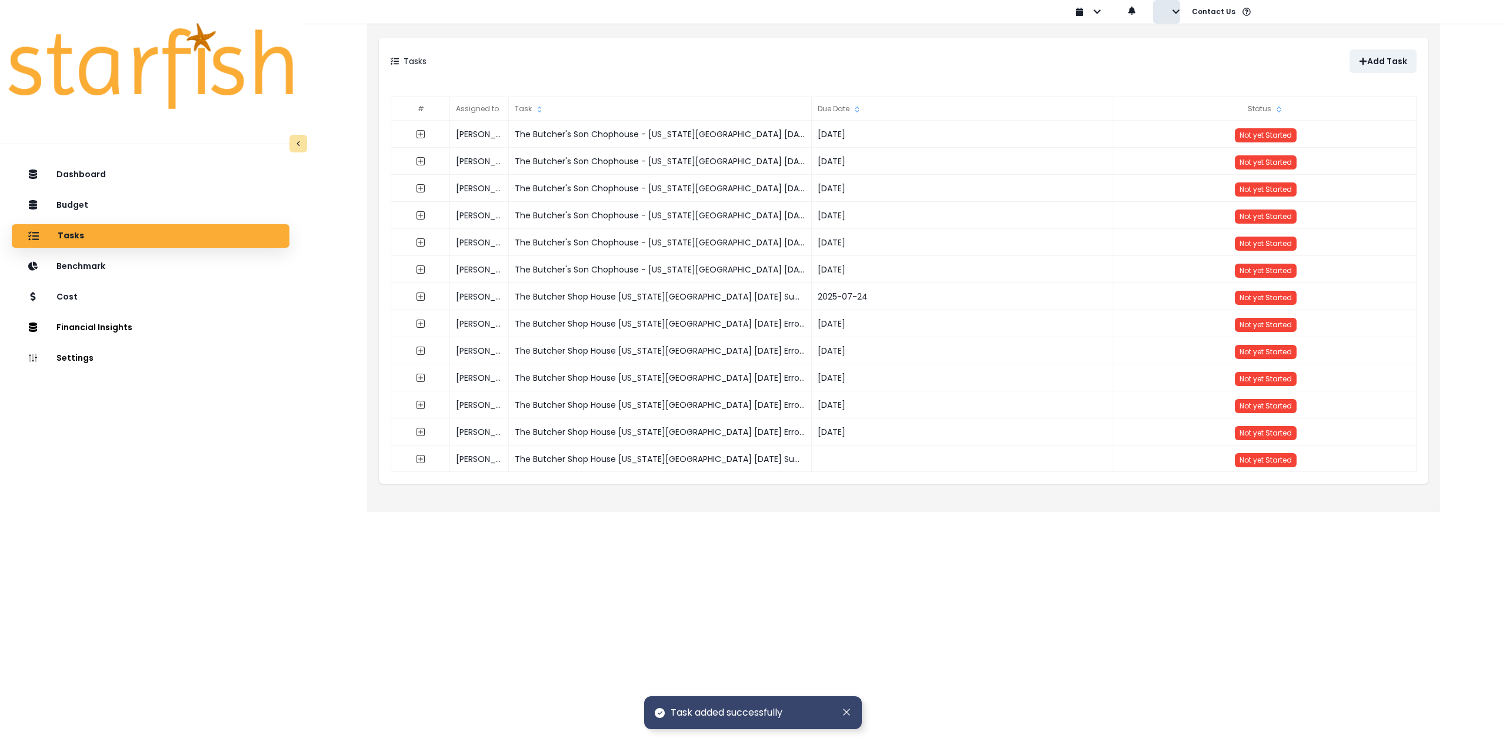
click at [1174, 15] on icon "button" at bounding box center [1176, 12] width 8 height 8
click at [1175, 46] on p "Sign out" at bounding box center [1194, 44] width 39 height 11
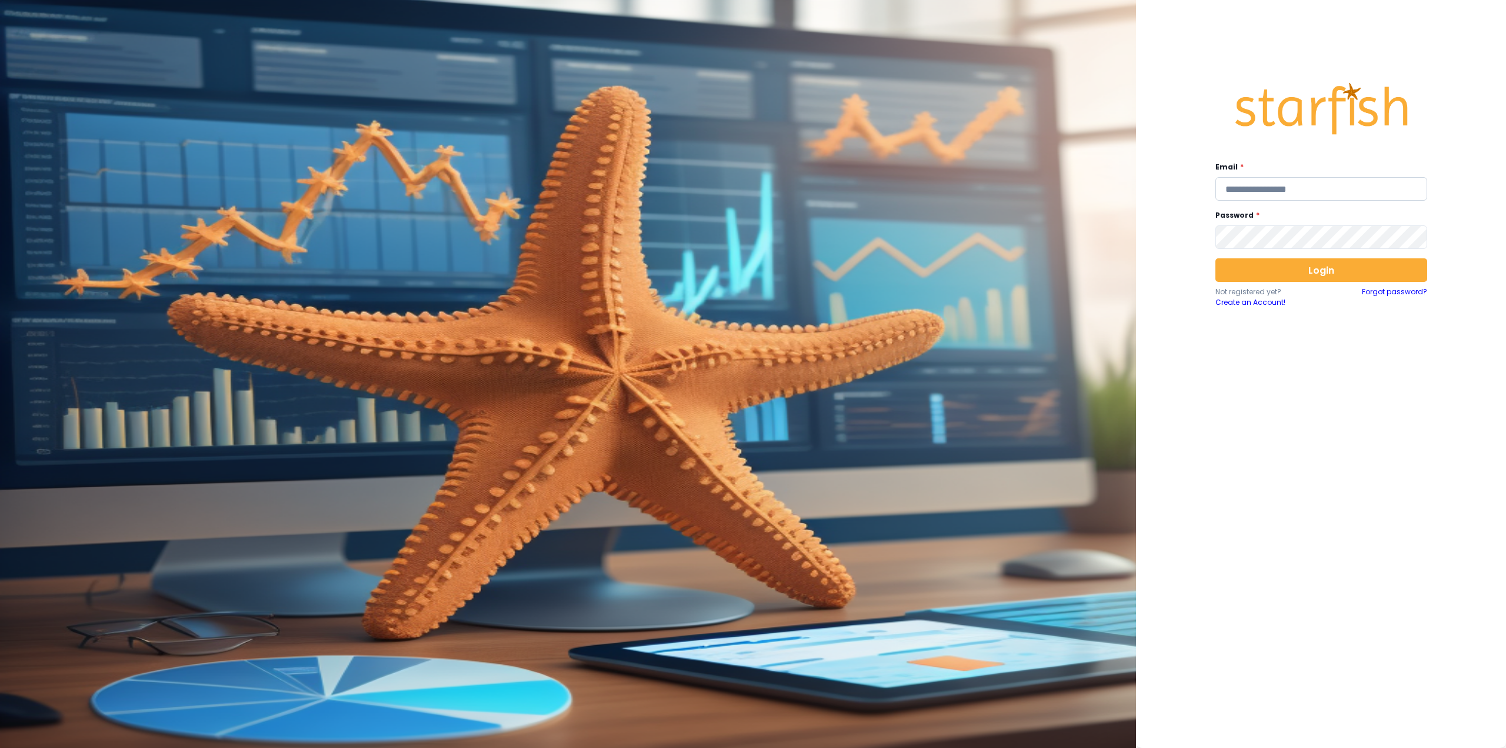
type input "**********"
click at [1362, 192] on input "**********" at bounding box center [1321, 189] width 212 height 24
paste input "**********"
type input "**********"
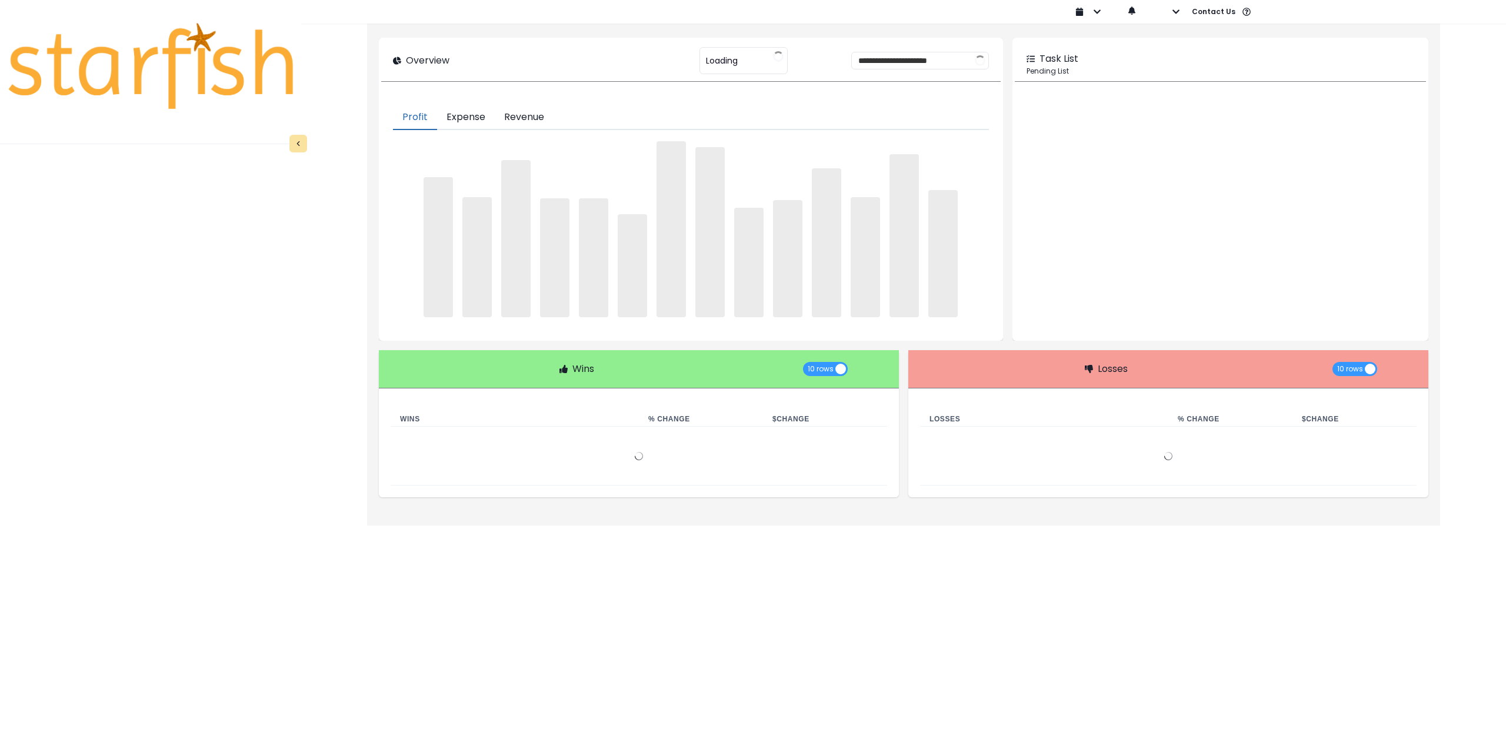
type input "********"
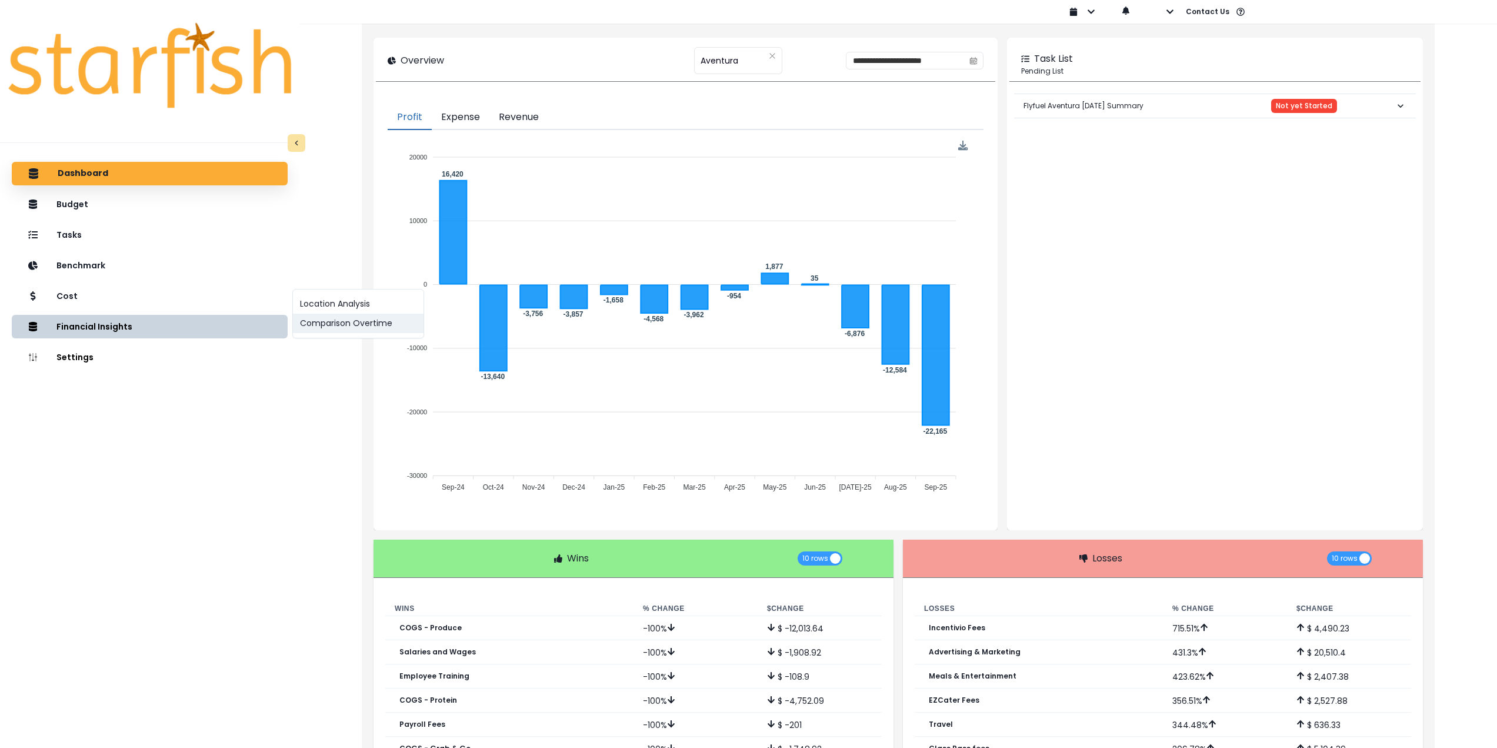
click at [335, 326] on button "Comparison Overtime" at bounding box center [358, 323] width 131 height 19
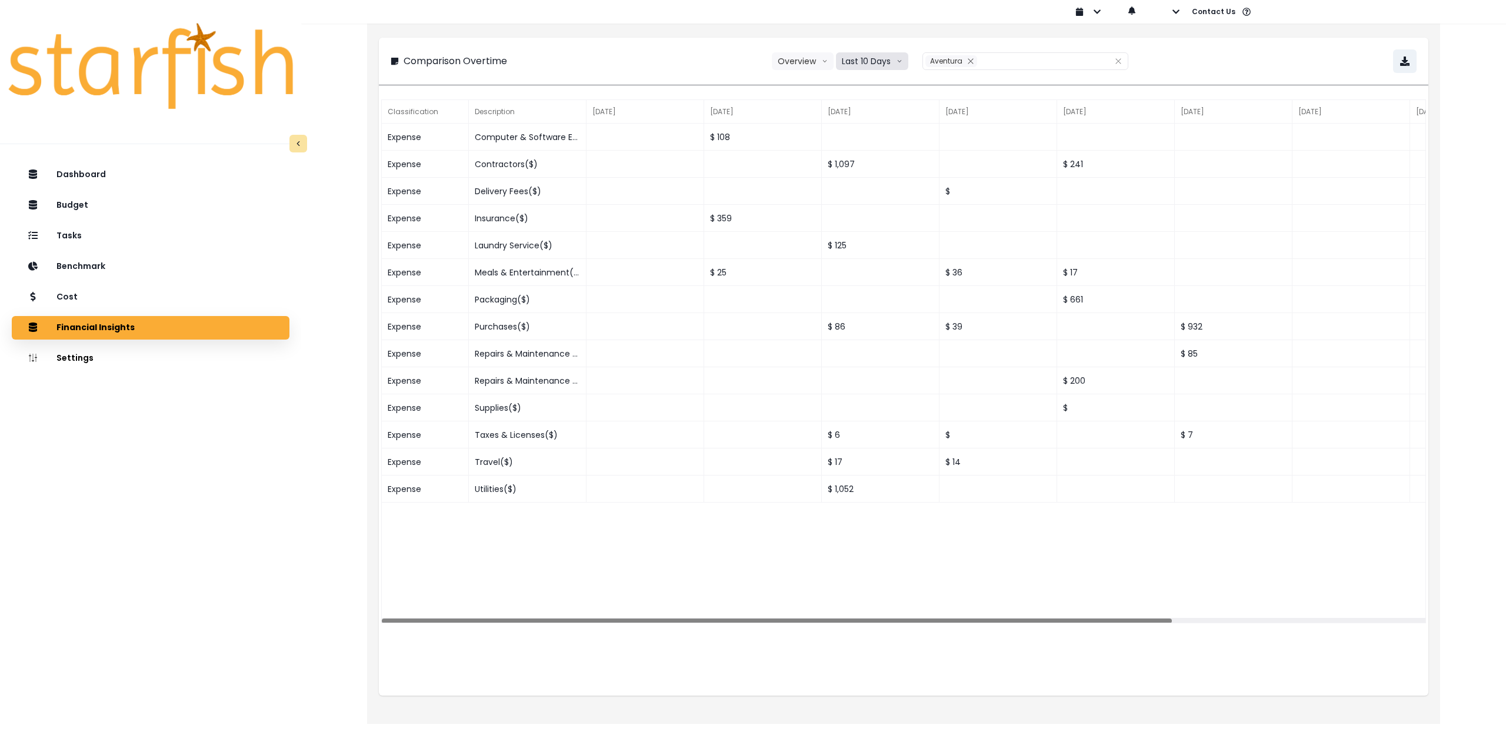
click at [865, 62] on button "Last 10 Days" at bounding box center [872, 61] width 72 height 18
click at [869, 119] on li "Last 15 Months" at bounding box center [871, 126] width 71 height 21
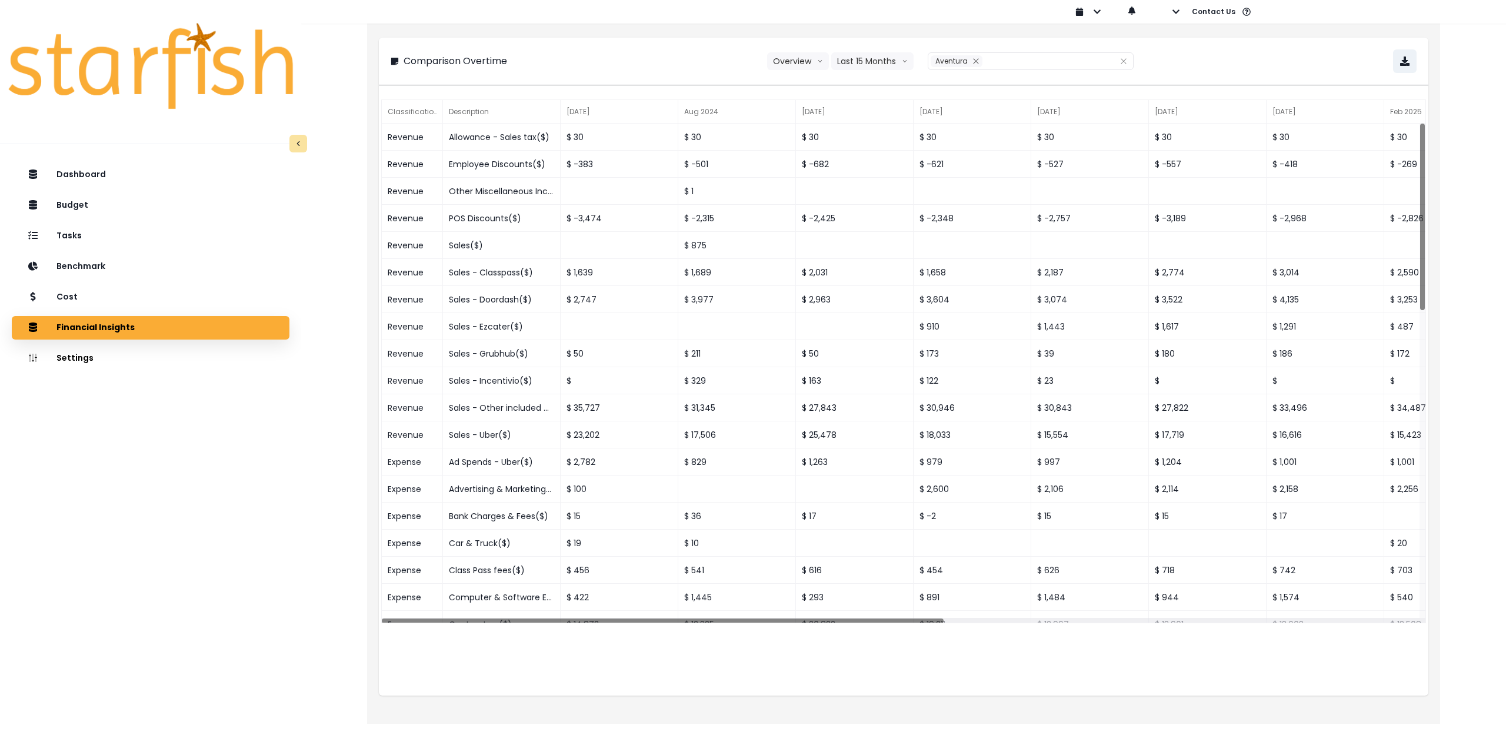
click at [1224, 61] on div "Comparison Overtime Overview Overview % of cost % of sales Last 15 Months Last …" at bounding box center [904, 61] width 1026 height 24
click at [1403, 61] on icon "button" at bounding box center [1404, 60] width 9 height 9
click at [99, 288] on div "Cost" at bounding box center [150, 297] width 259 height 25
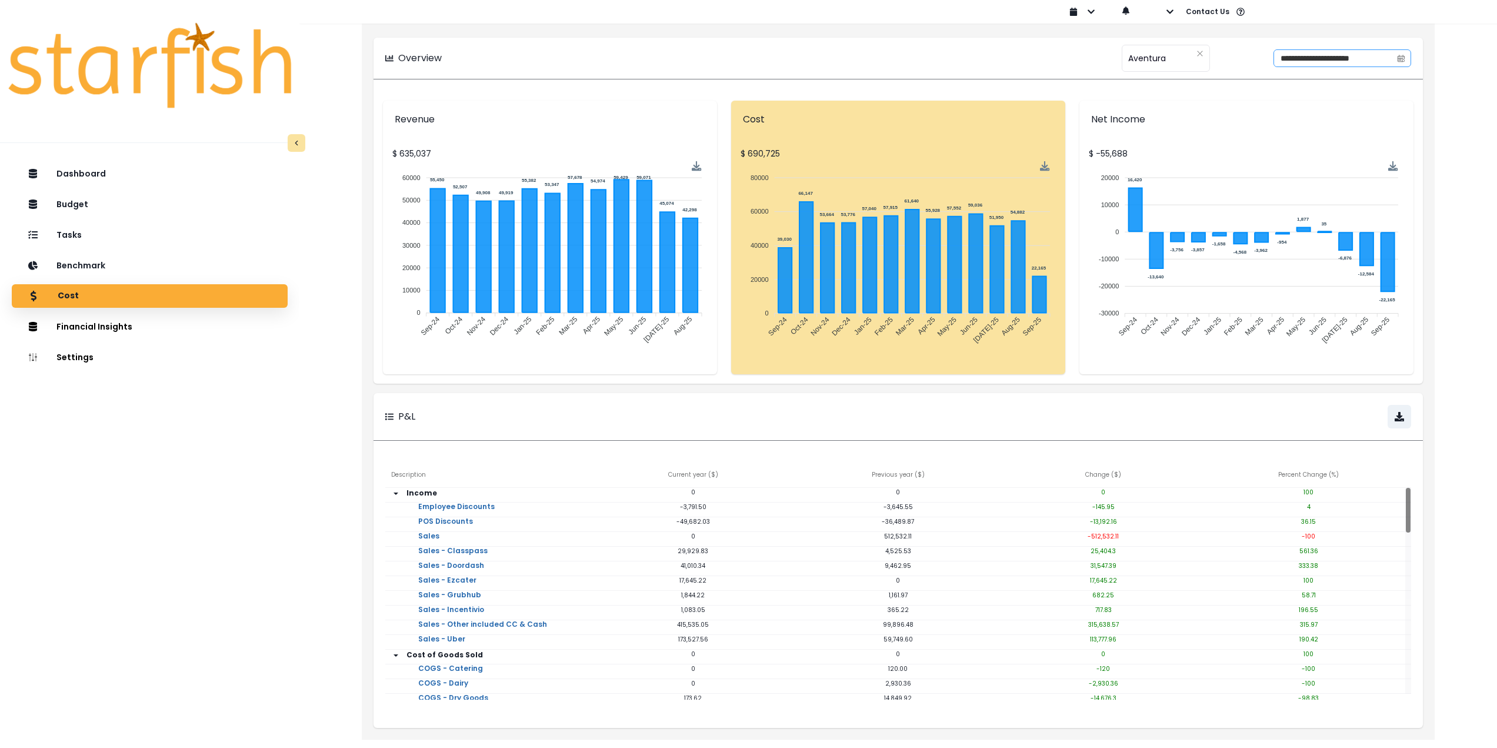
click at [1405, 56] on span at bounding box center [1401, 58] width 19 height 16
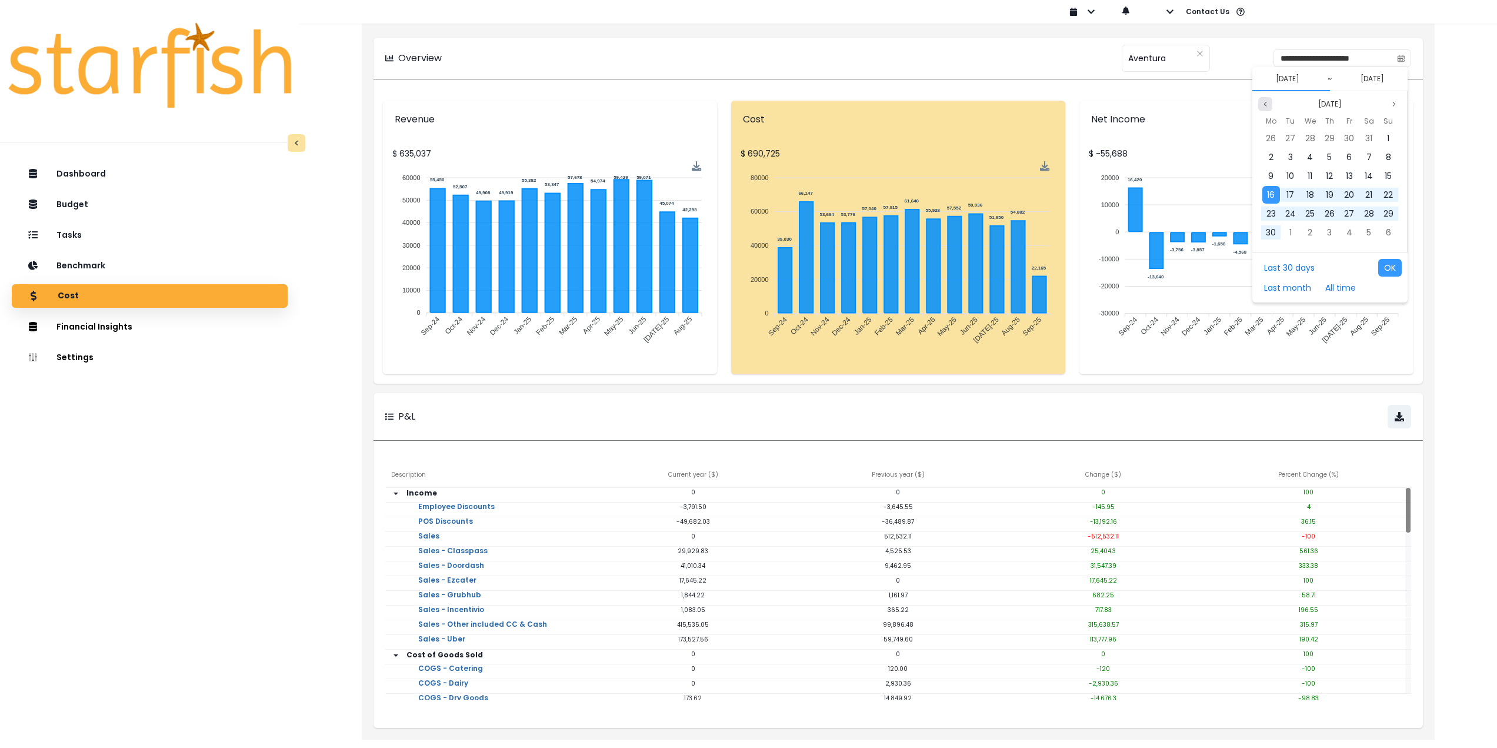
click at [1269, 103] on button "Previous month" at bounding box center [1265, 104] width 14 height 14
click at [1324, 136] on div "1" at bounding box center [1330, 138] width 18 height 18
click at [1264, 105] on icon "page previous" at bounding box center [1265, 104] width 7 height 7
click at [1385, 212] on span "31" at bounding box center [1388, 214] width 7 height 12
click at [1390, 269] on button "OK" at bounding box center [1390, 268] width 24 height 18
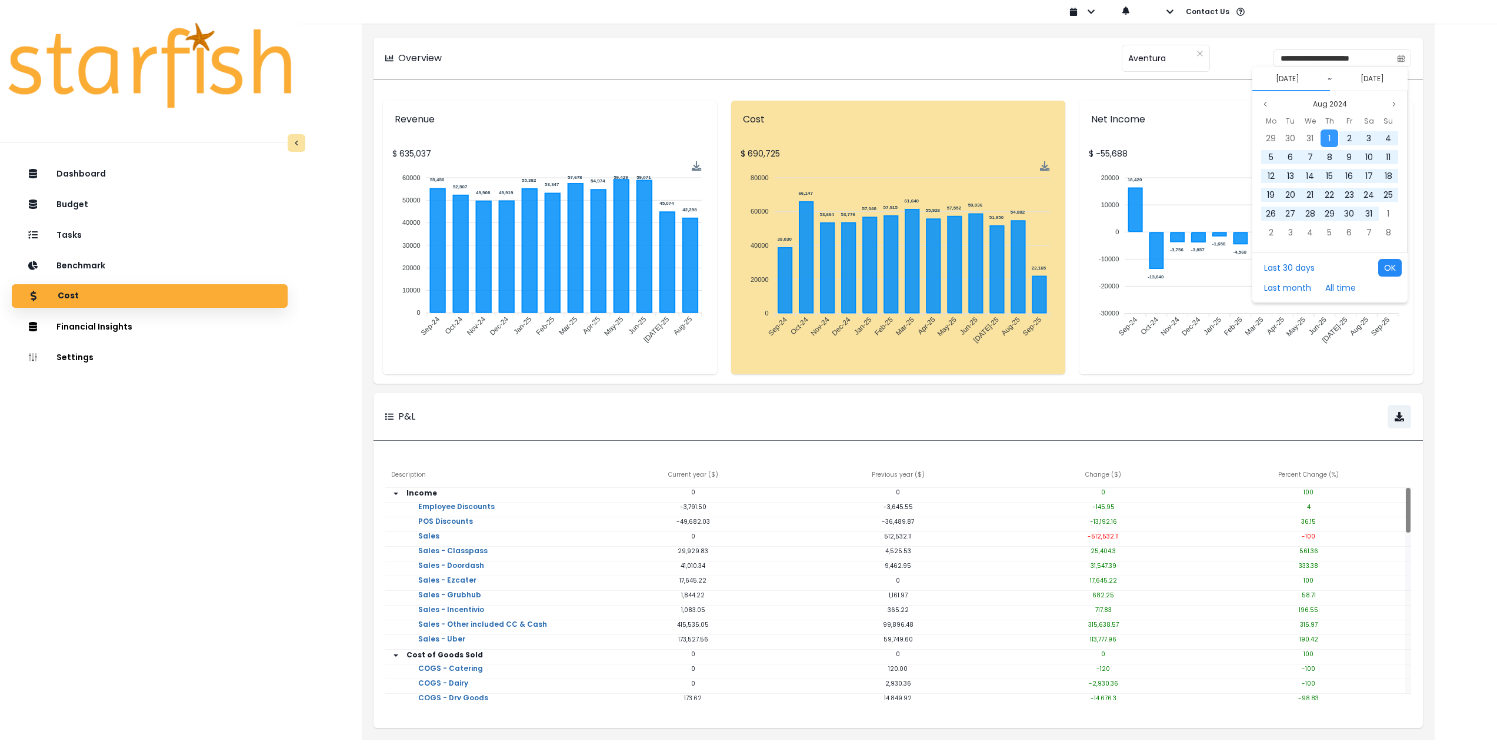
type input "**********"
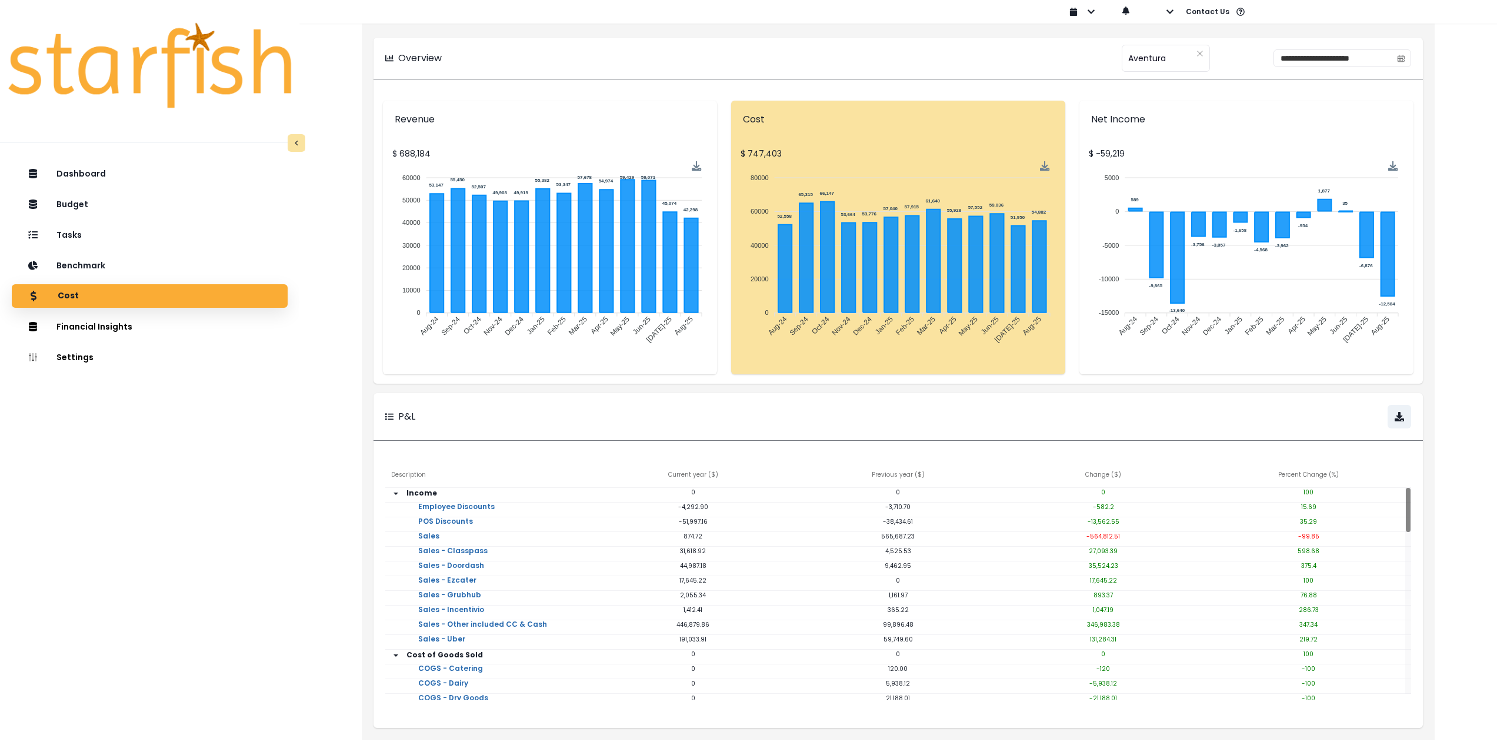
click at [288, 518] on div "Dashboard Budget Tasks Benchmark Cost Financial Insights Location Analysis Comp…" at bounding box center [149, 488] width 299 height 659
click at [88, 237] on div "Tasks" at bounding box center [149, 234] width 257 height 25
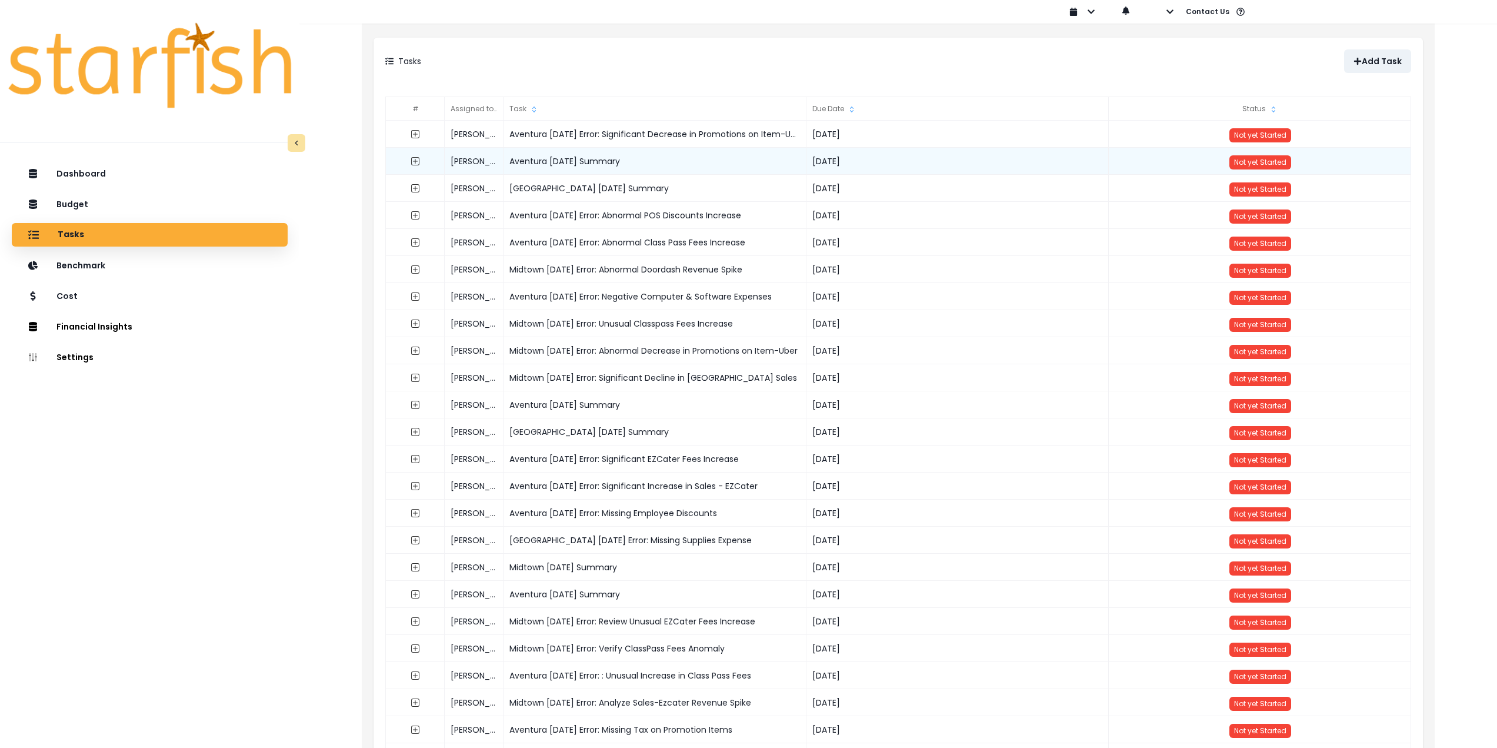
drag, startPoint x: 641, startPoint y: 161, endPoint x: 511, endPoint y: 161, distance: 130.0
click at [511, 161] on div "Aventura July 2025 Summary" at bounding box center [655, 161] width 303 height 27
copy div "Aventura July 2025 Summary"
click at [1387, 64] on p "Add Task" at bounding box center [1382, 61] width 40 height 10
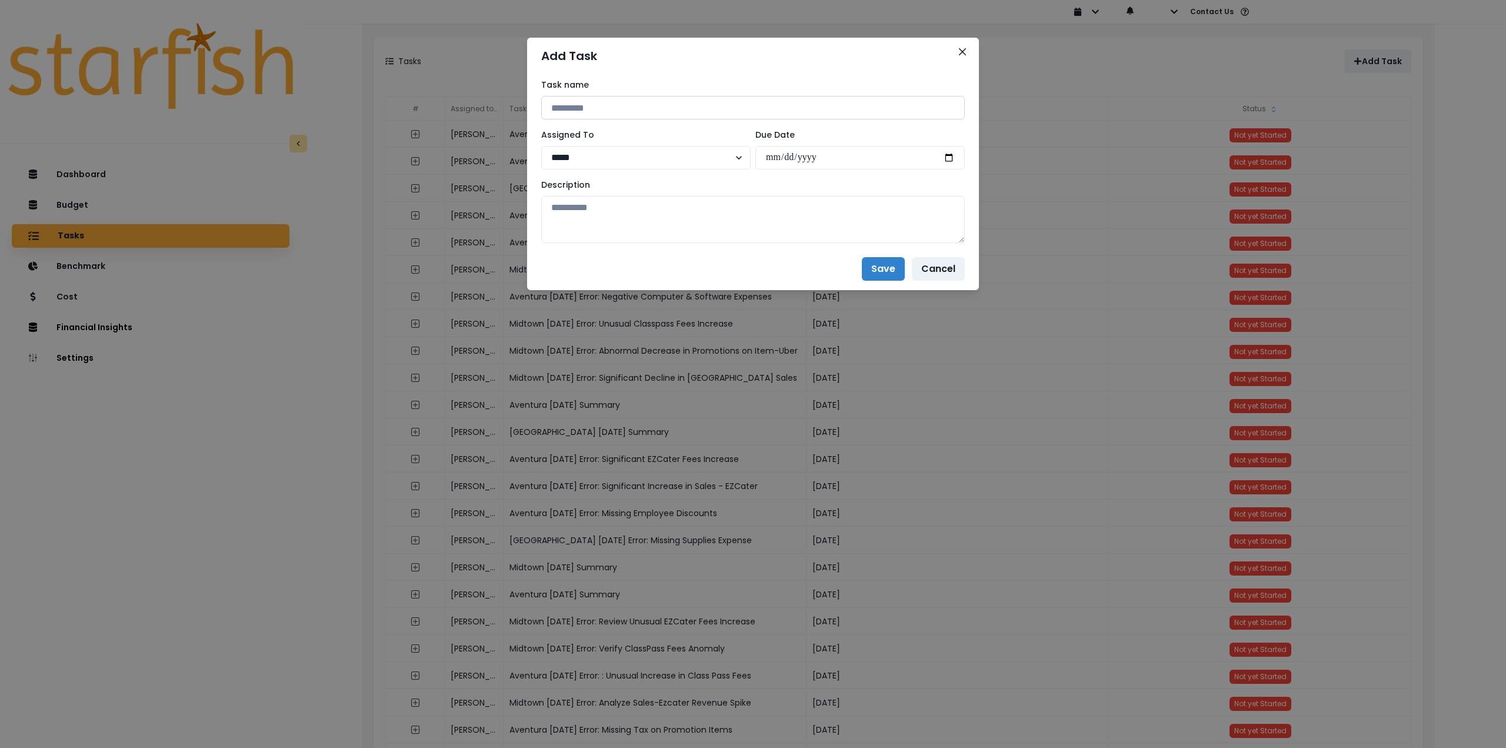
click at [669, 106] on input at bounding box center [753, 108] width 424 height 24
paste input "**********"
click at [603, 106] on input "**********" at bounding box center [753, 108] width 424 height 24
type input "**********"
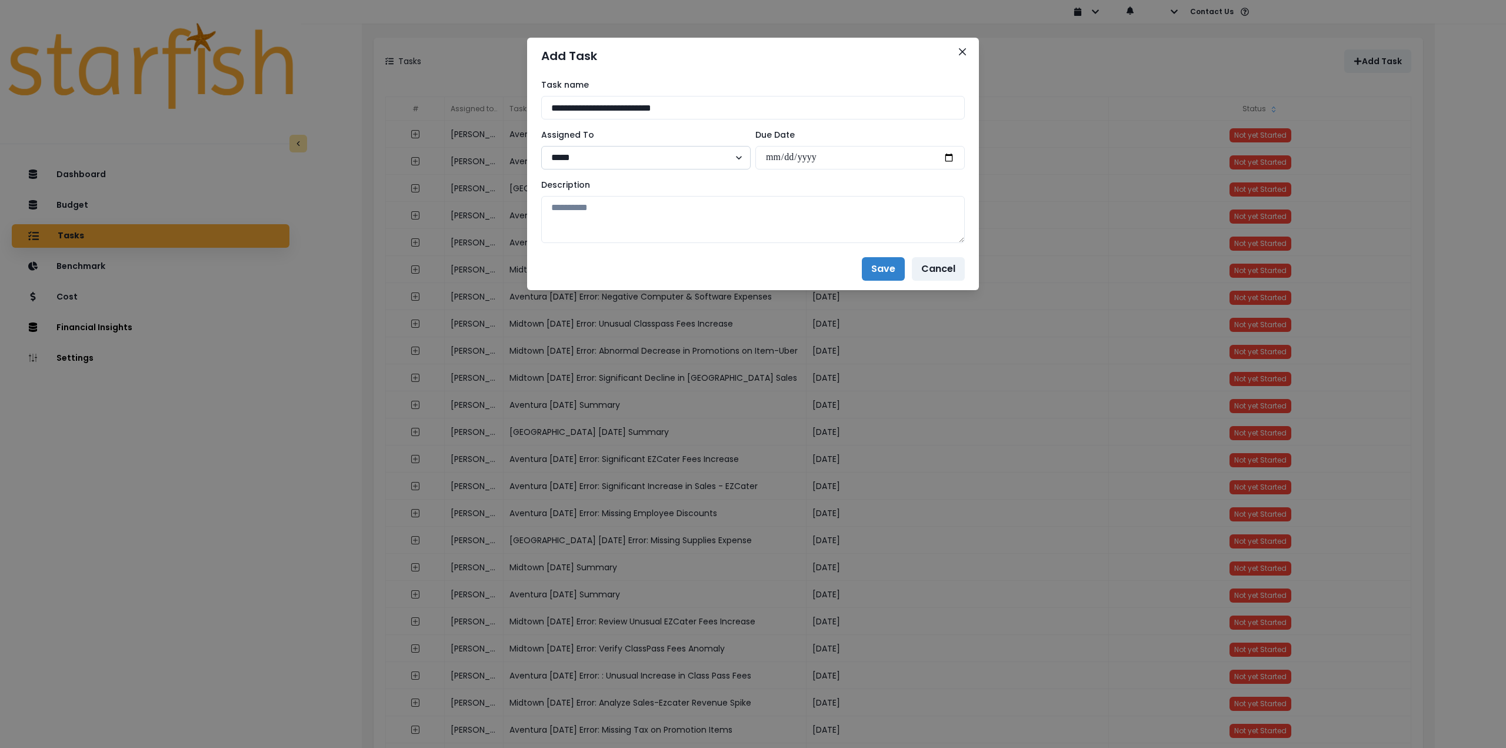
click at [604, 159] on select "***** ***** ****" at bounding box center [645, 158] width 209 height 24
select select "**"
click at [541, 146] on select "***** ***** ****" at bounding box center [645, 158] width 209 height 24
click at [949, 157] on input "date" at bounding box center [859, 158] width 209 height 24
type input "**********"
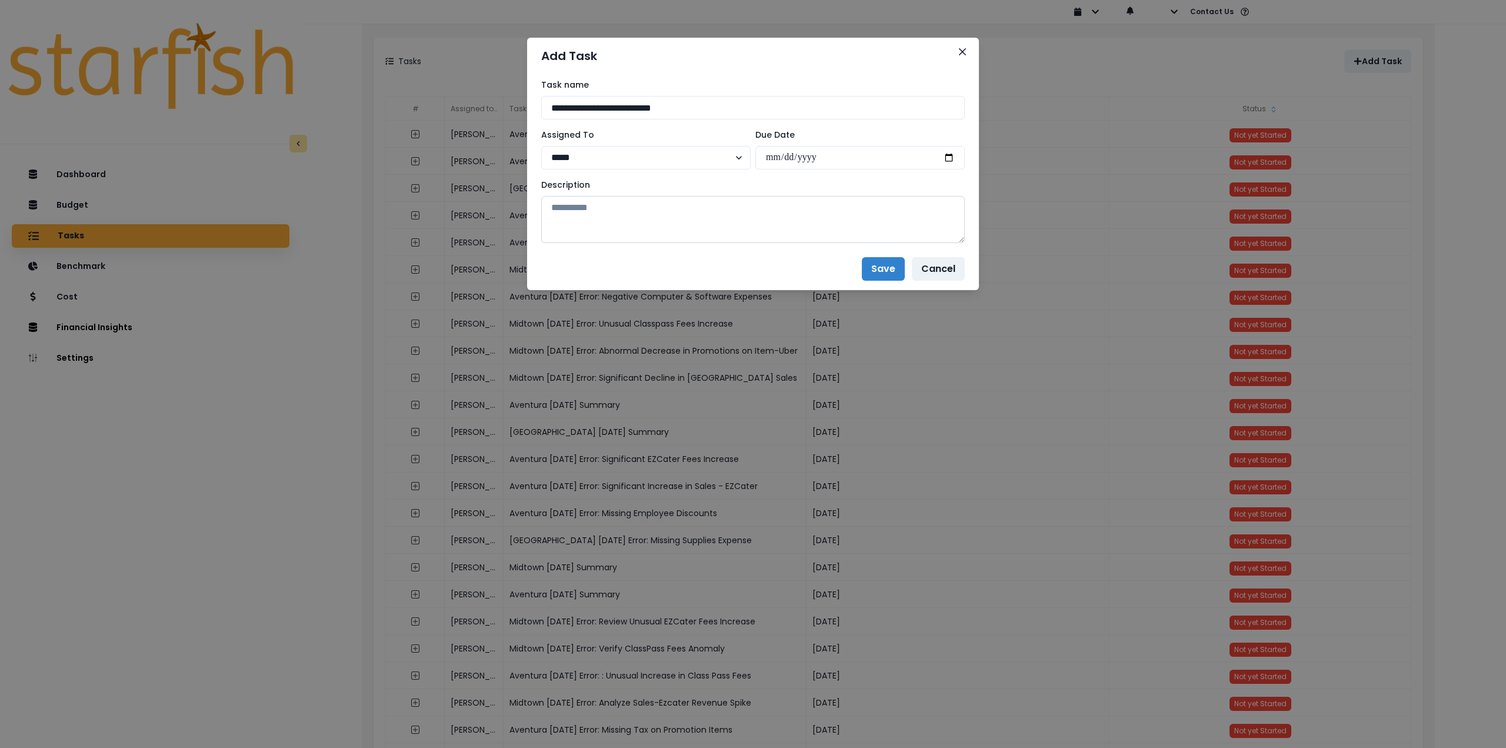
click at [760, 224] on textarea at bounding box center [753, 219] width 424 height 47
click at [598, 211] on textarea at bounding box center [753, 219] width 424 height 47
paste textarea "**********"
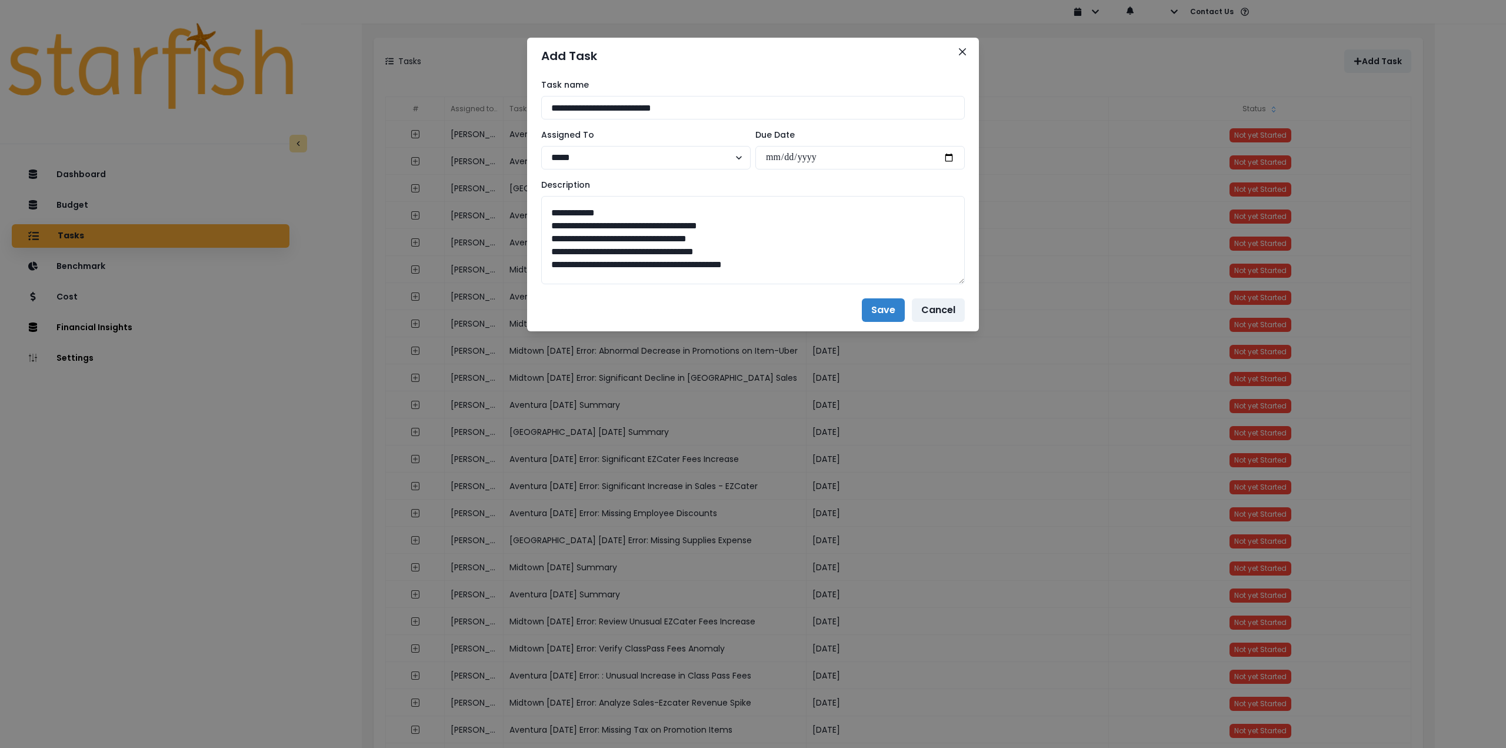
drag, startPoint x: 961, startPoint y: 240, endPoint x: 1007, endPoint y: 525, distance: 289.0
click at [1006, 524] on div "**********" at bounding box center [753, 374] width 1506 height 748
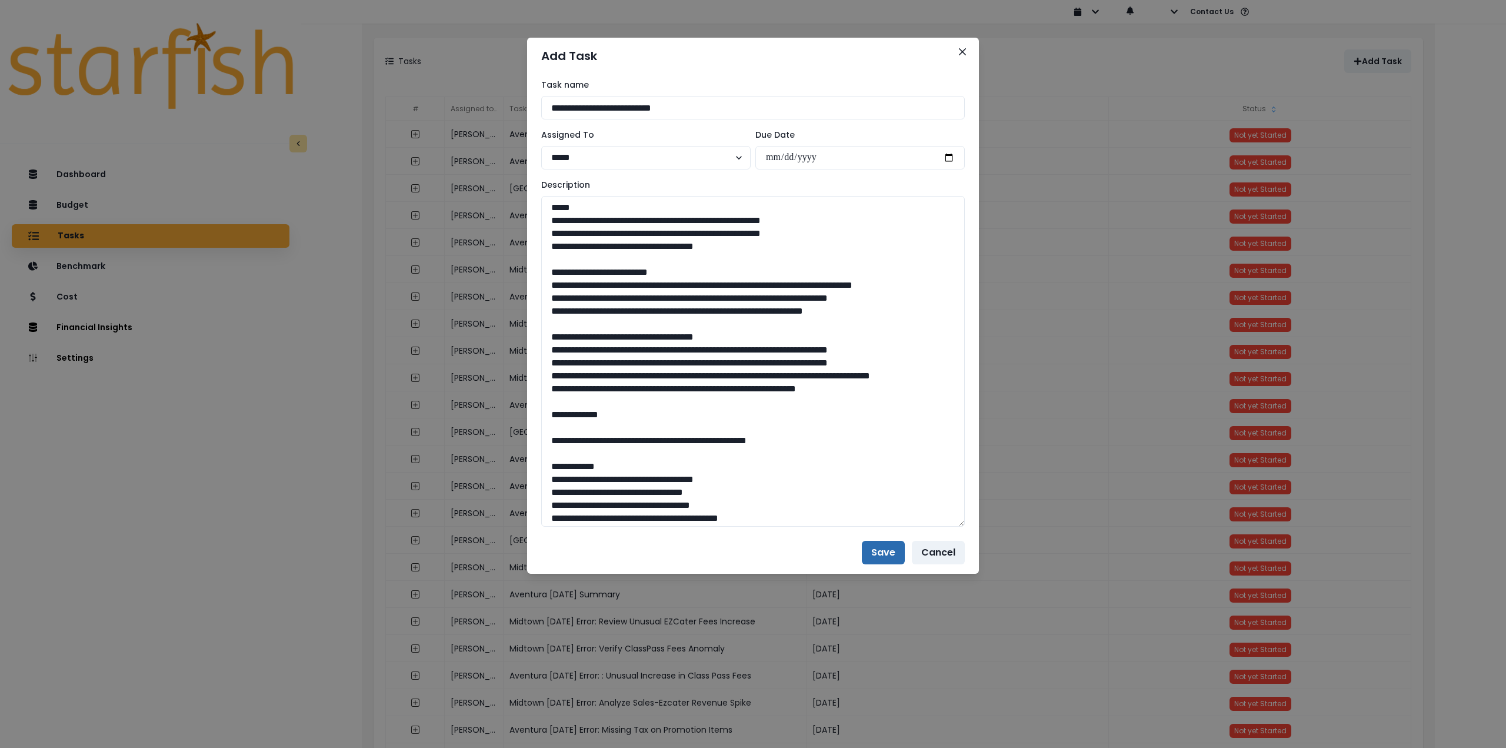
type textarea "**********"
click at [884, 549] on button "Save" at bounding box center [883, 553] width 43 height 24
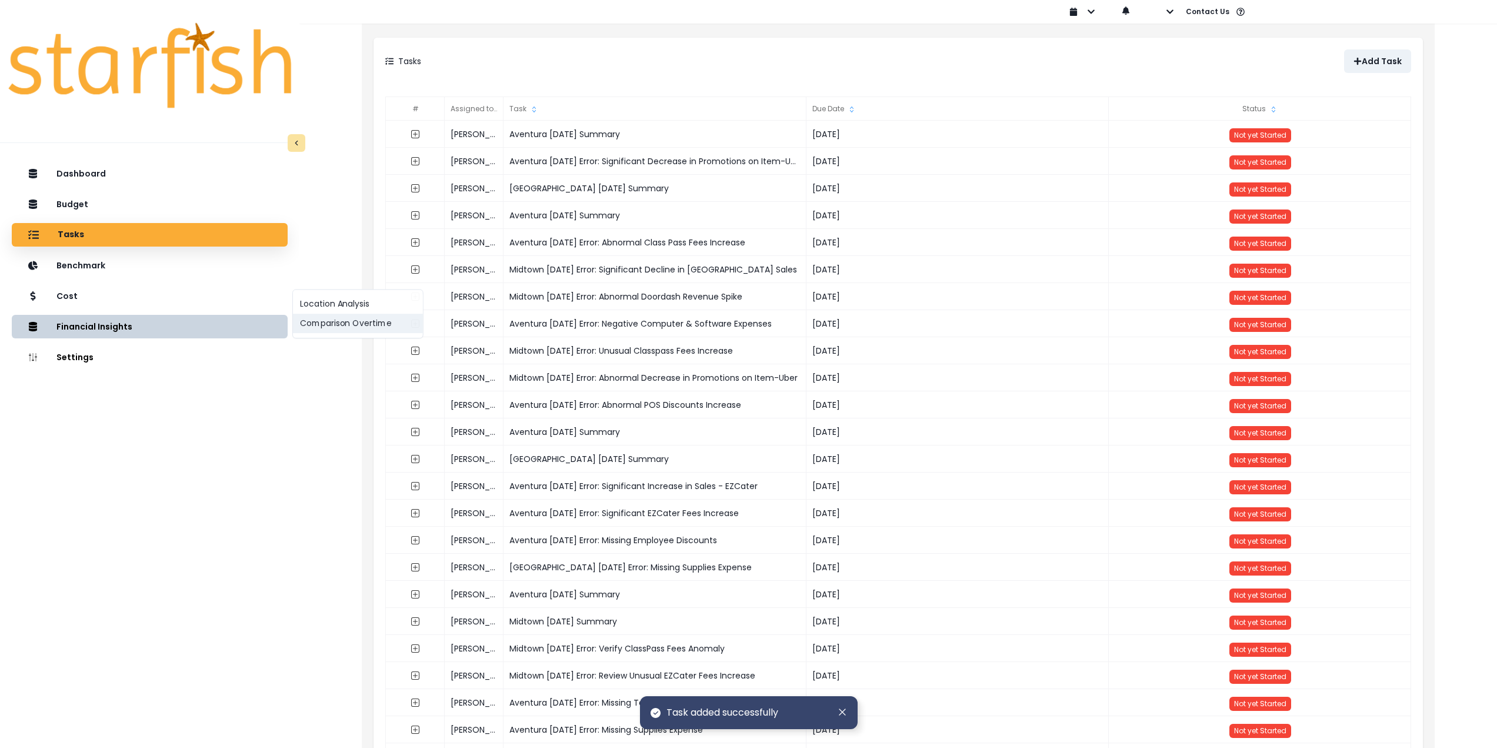
click at [324, 325] on button "Comparison Overtime" at bounding box center [358, 323] width 130 height 19
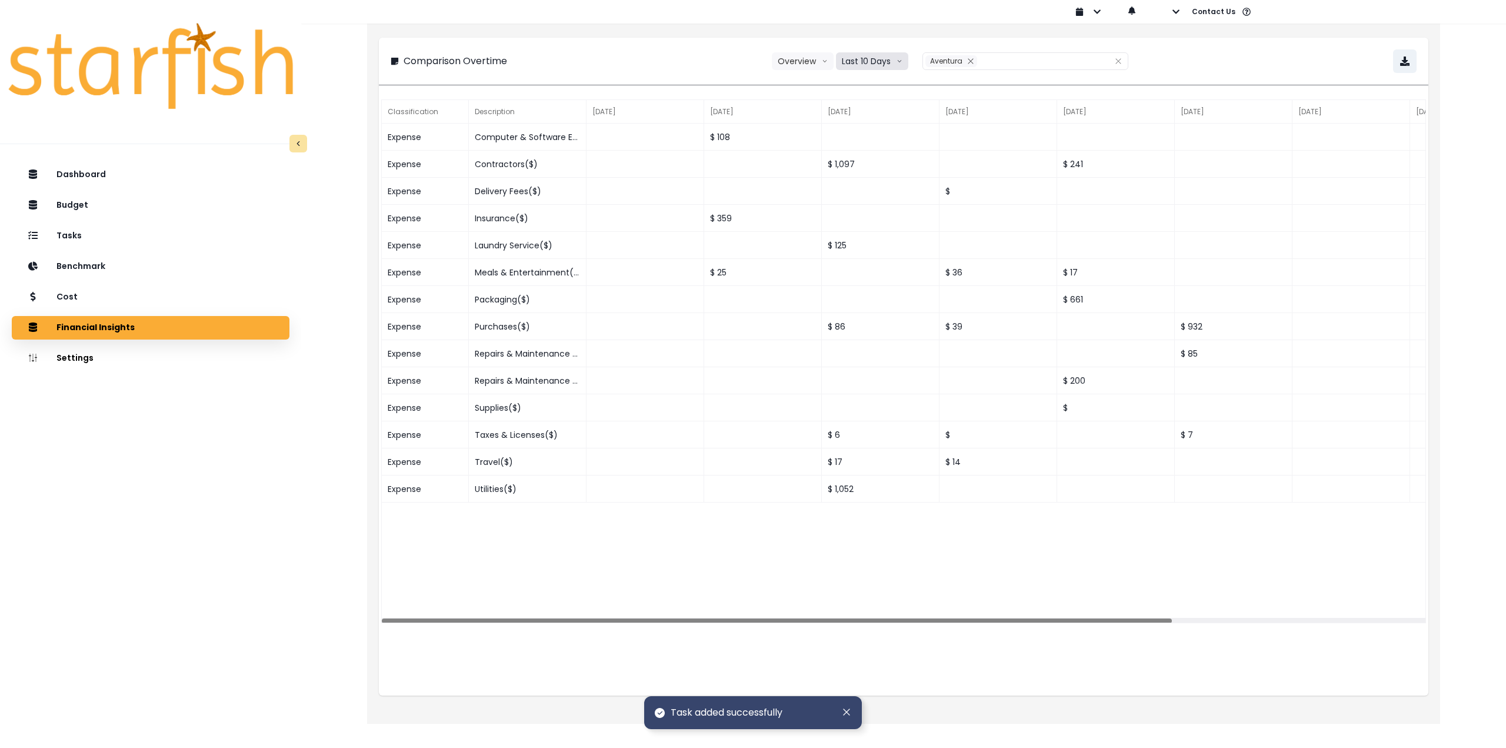
click at [858, 63] on button "Last 10 Days" at bounding box center [872, 61] width 72 height 18
drag, startPoint x: 870, startPoint y: 125, endPoint x: 876, endPoint y: 122, distance: 6.3
click at [871, 125] on span "Last 15 Months" at bounding box center [871, 127] width 57 height 12
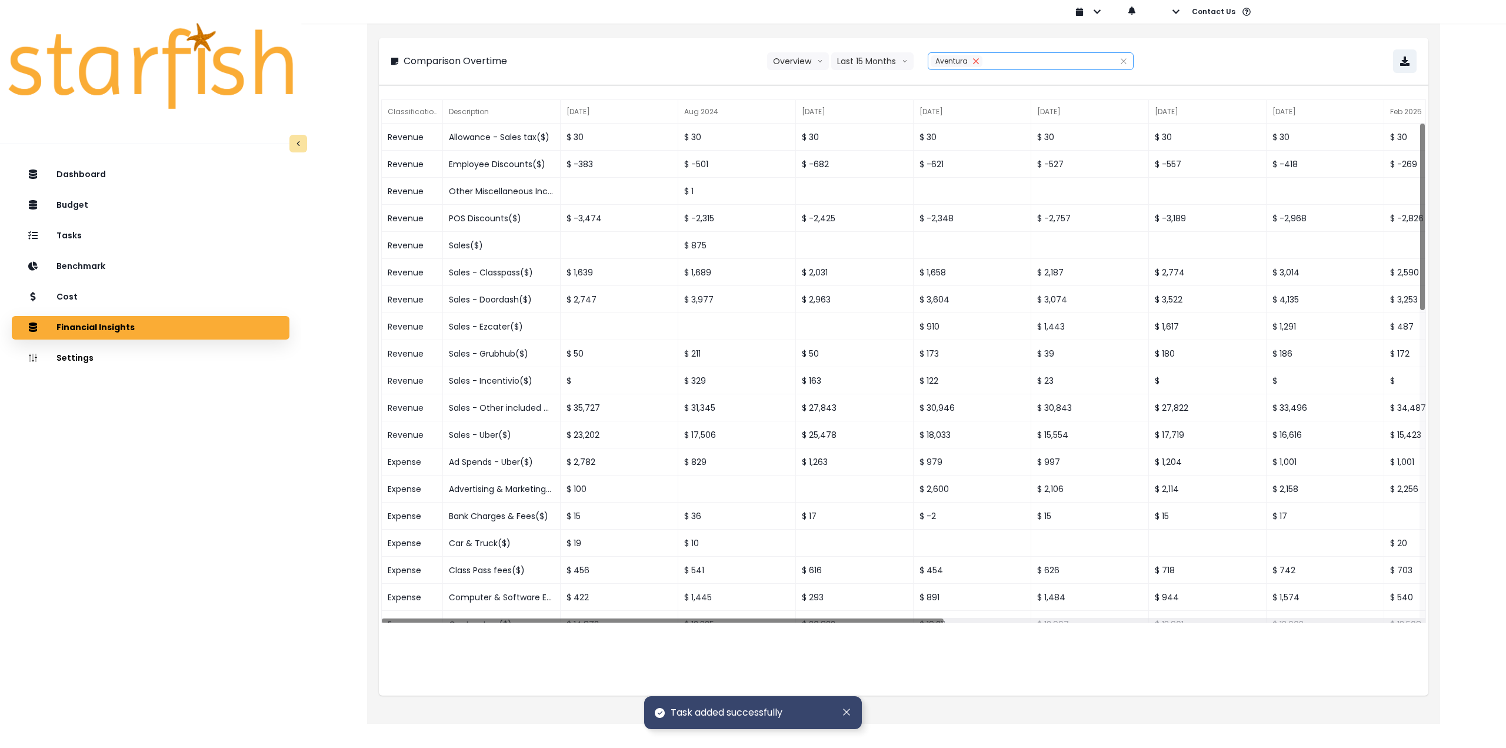
click at [973, 59] on icon "close" at bounding box center [975, 61] width 7 height 7
click at [959, 58] on div "Aventura" at bounding box center [1017, 61] width 179 height 16
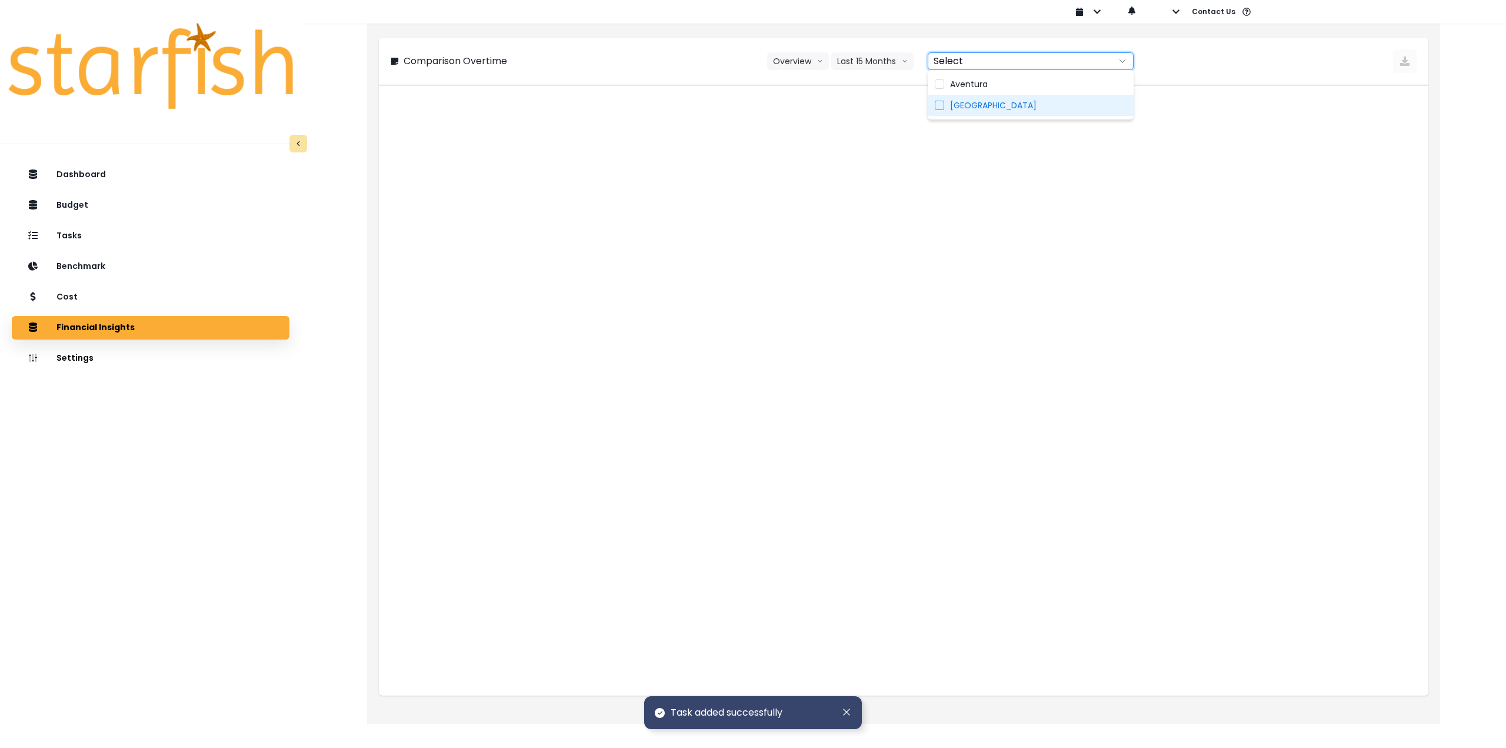
click at [965, 104] on span "Midtown" at bounding box center [993, 105] width 86 height 12
type input "*******"
click at [1242, 53] on div "Comparison Overtime Overview Overview % of cost % of sales Last 15 Months Last …" at bounding box center [904, 61] width 1026 height 24
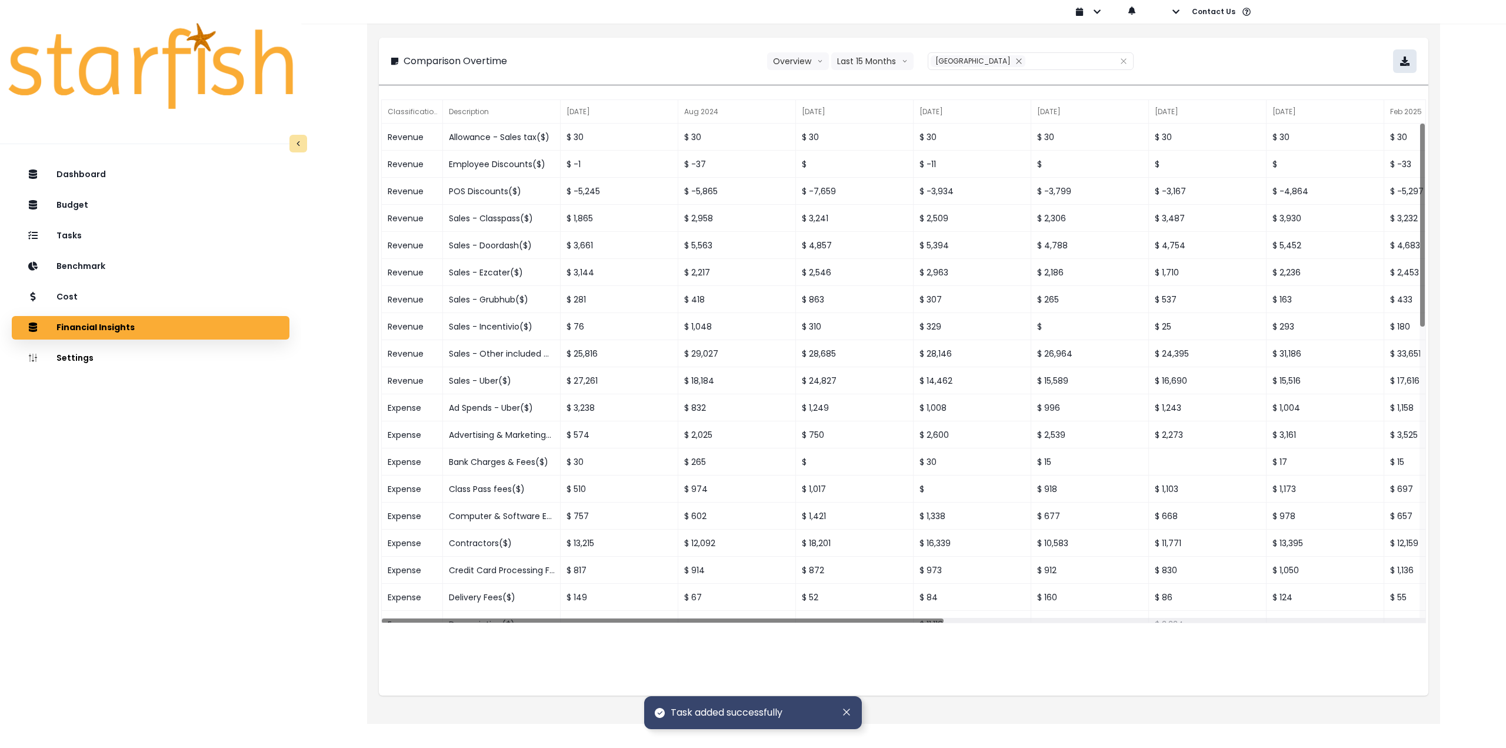
click at [1409, 63] on button "button" at bounding box center [1405, 61] width 24 height 24
click at [115, 292] on div "Cost" at bounding box center [150, 297] width 259 height 25
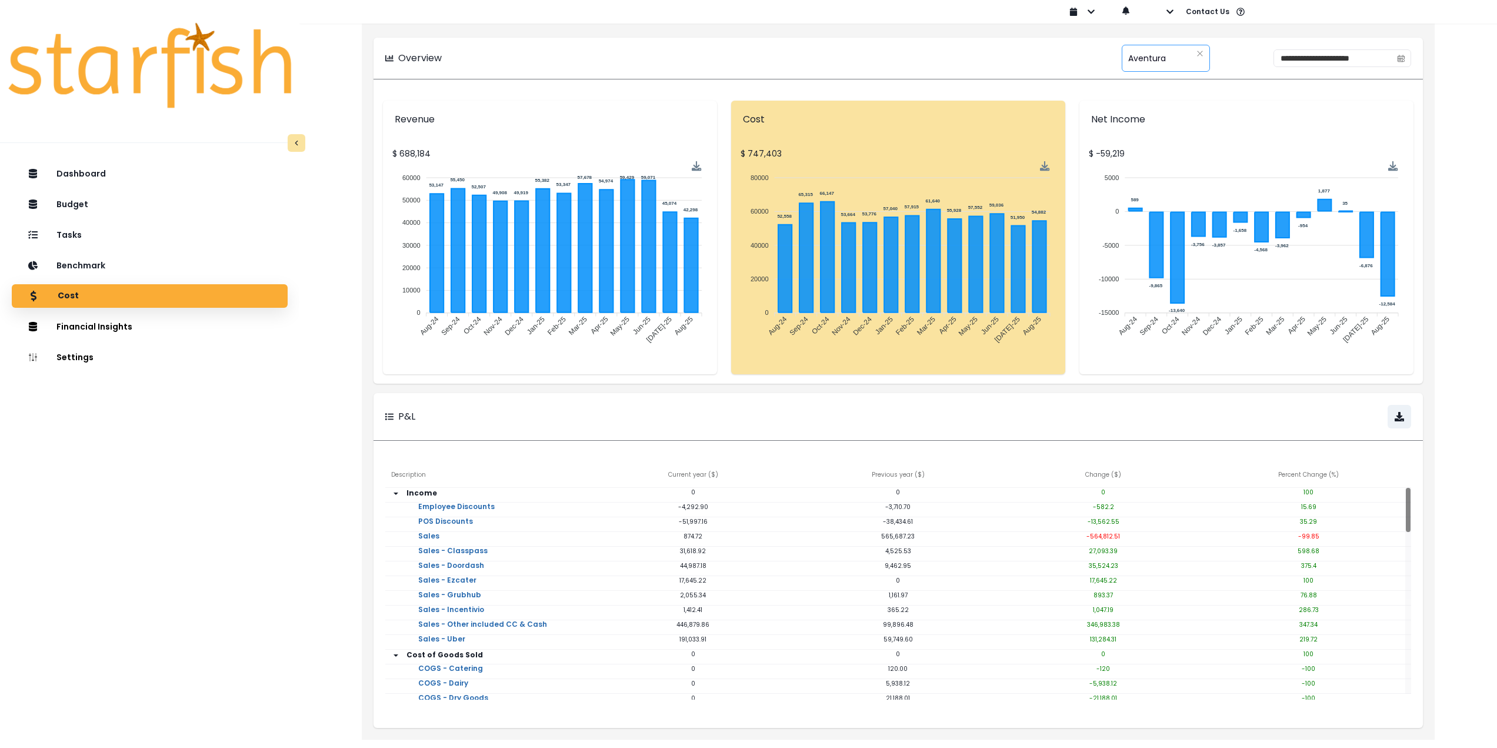
click at [1128, 52] on span "Aventura" at bounding box center [1147, 58] width 38 height 25
click at [1128, 135] on span "Midtown" at bounding box center [1167, 135] width 133 height 21
type input "*******"
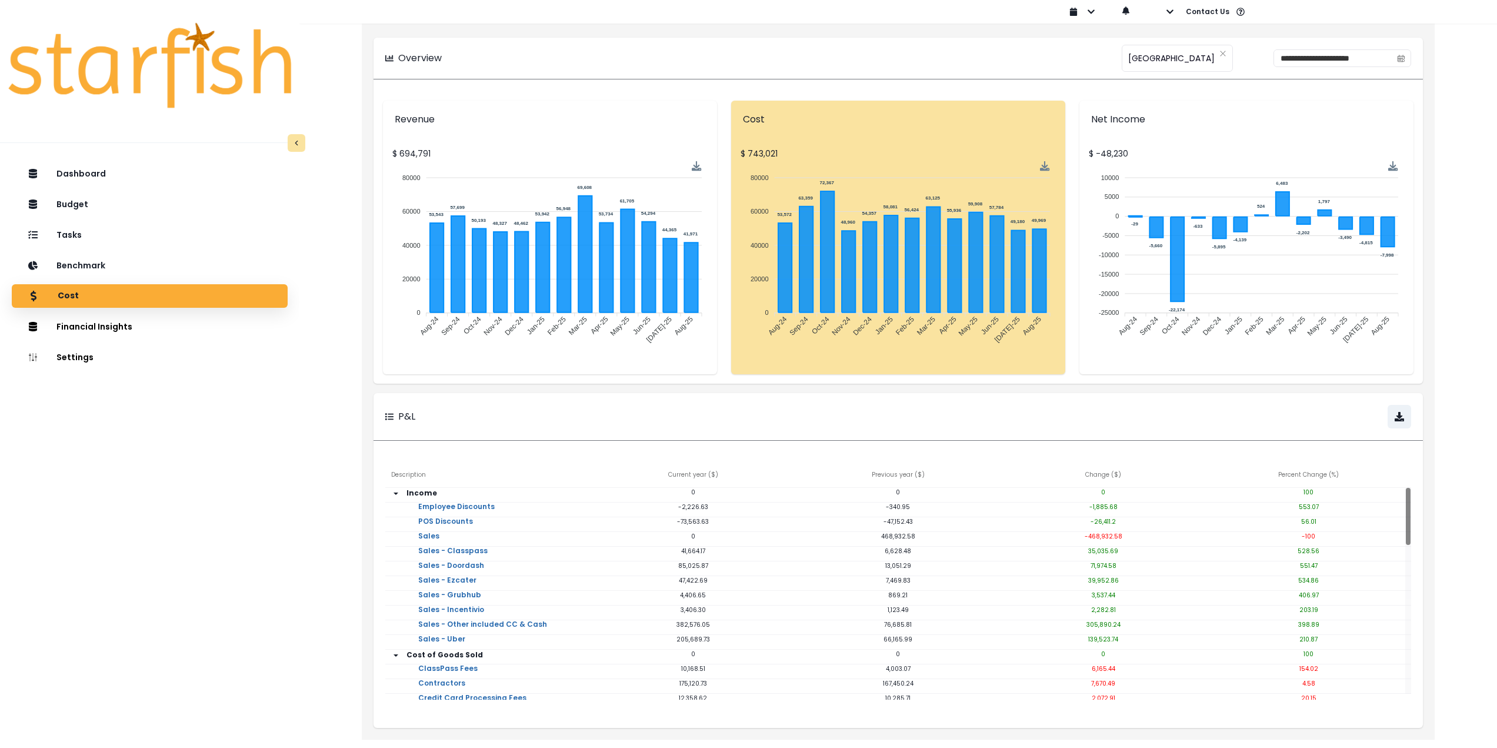
click at [171, 486] on div "Dashboard Budget Tasks Benchmark Cost Financial Insights Location Analysis Comp…" at bounding box center [149, 488] width 299 height 659
click at [108, 235] on div "Tasks" at bounding box center [149, 234] width 257 height 25
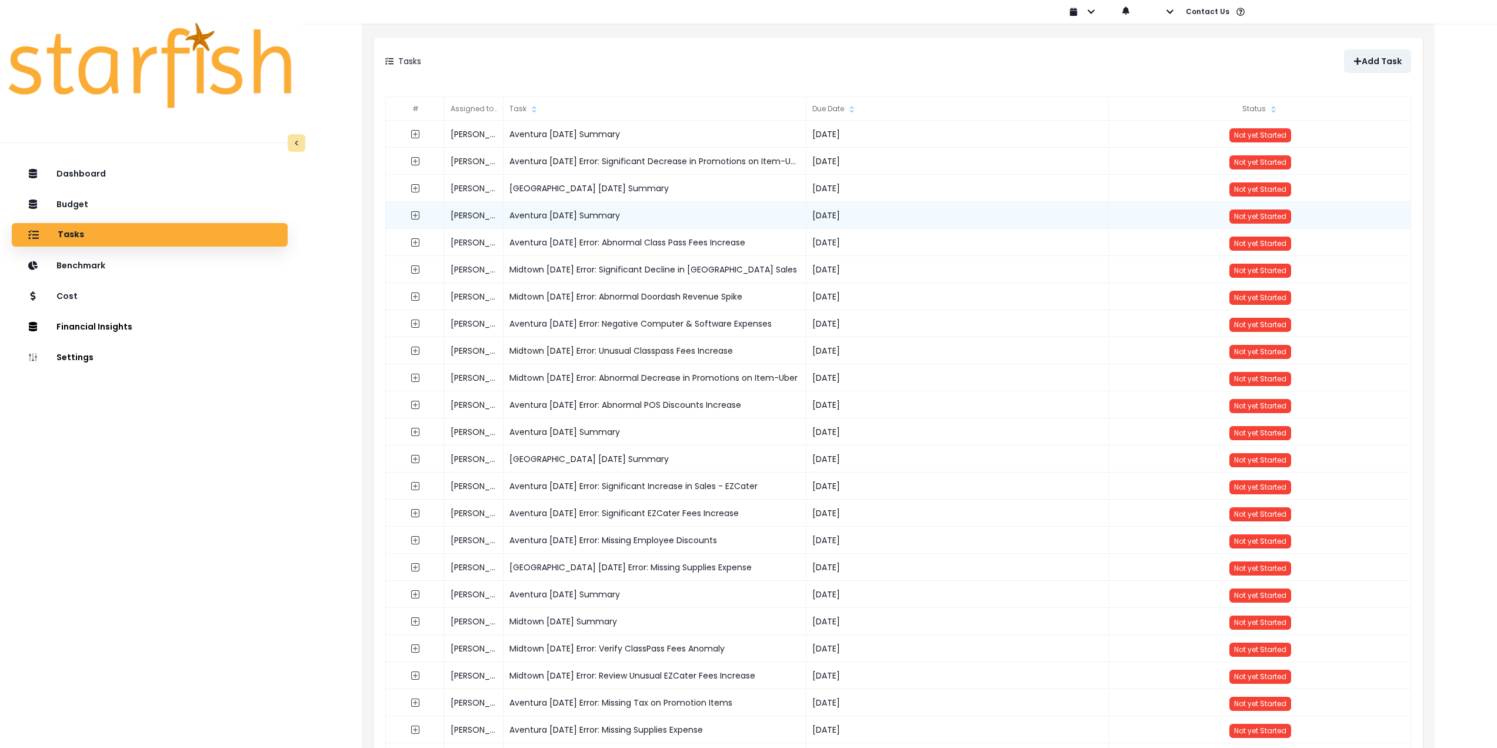
drag, startPoint x: 644, startPoint y: 216, endPoint x: 506, endPoint y: 218, distance: 137.7
click at [506, 218] on div "Aventura July 2025 Summary" at bounding box center [655, 215] width 303 height 27
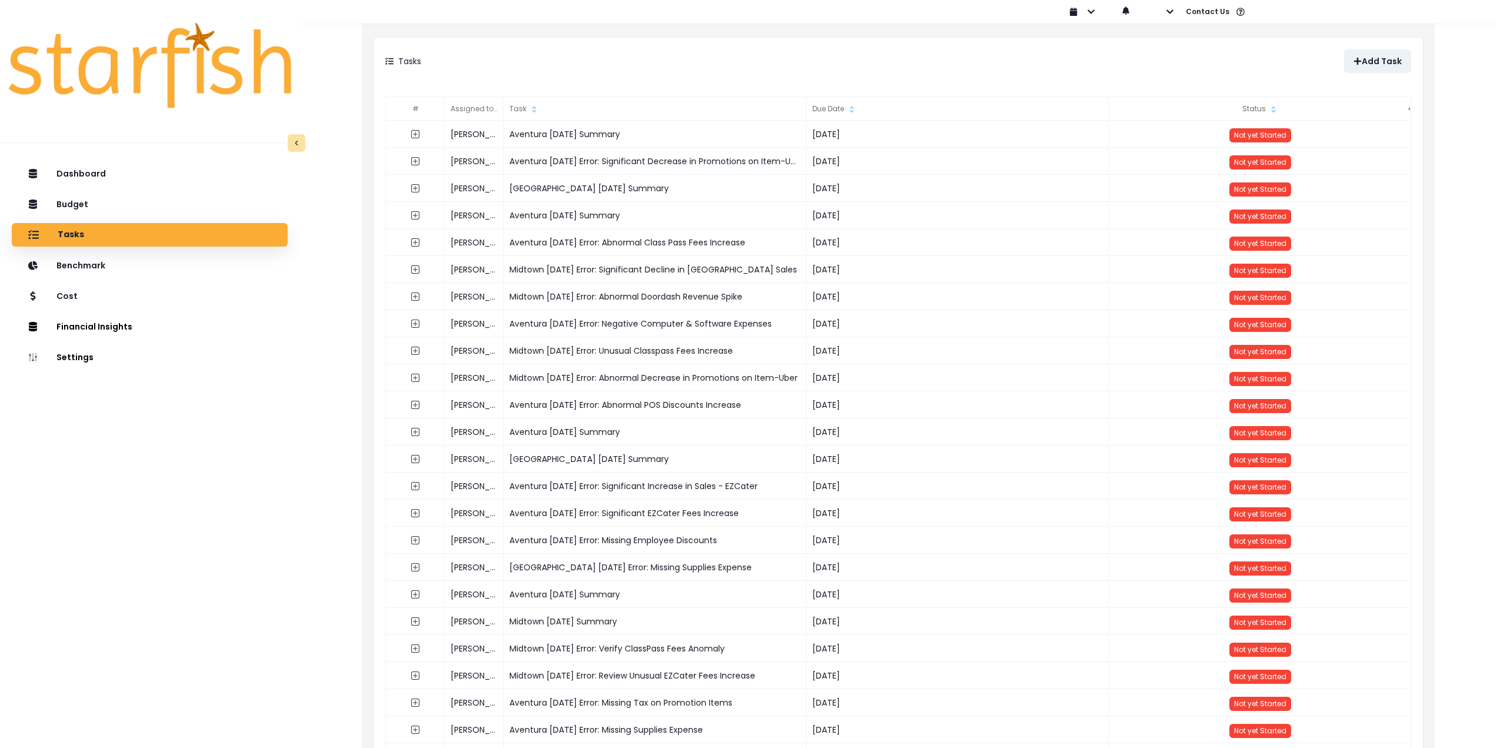
copy div "Aventura July 2025 Summary"
click at [1386, 62] on p "Add Task" at bounding box center [1382, 61] width 40 height 10
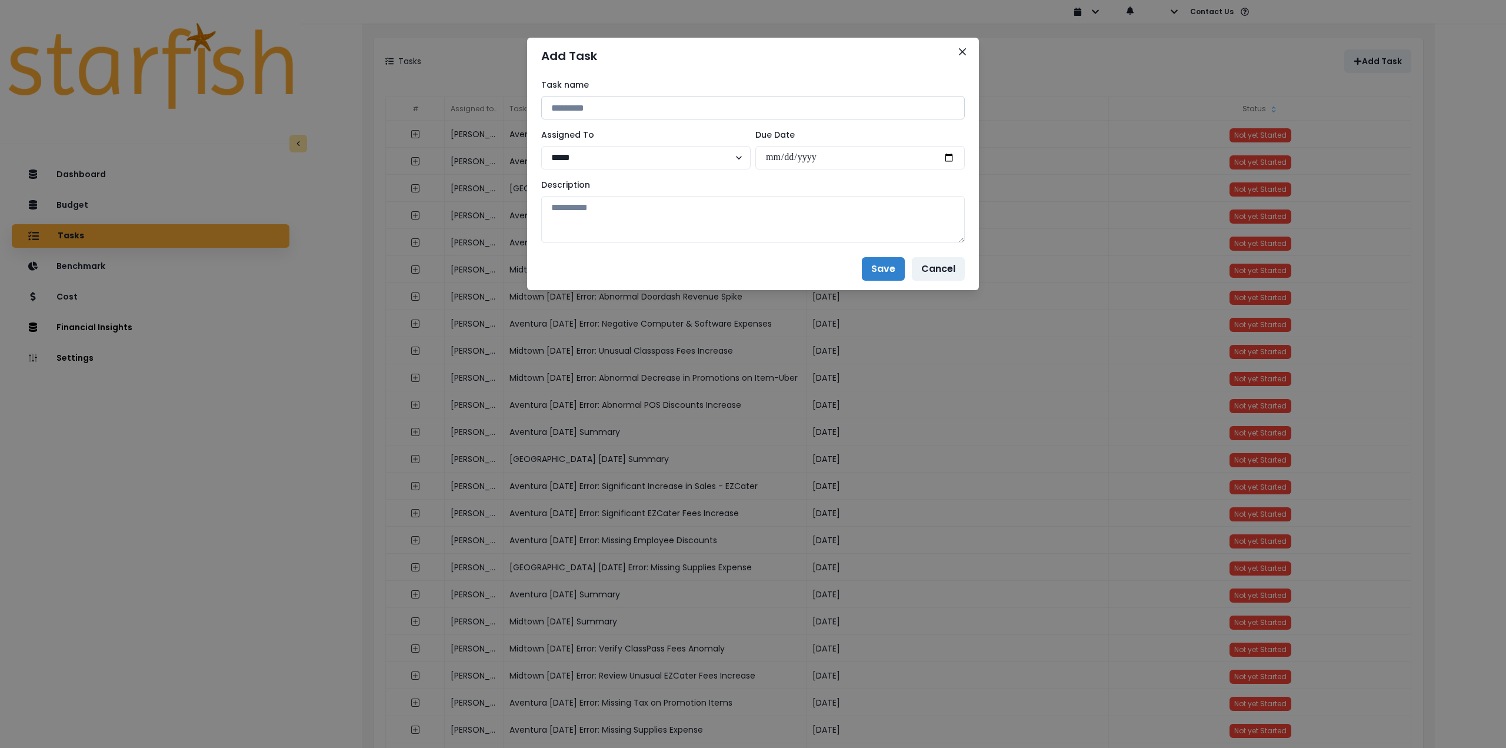
click at [605, 111] on input at bounding box center [753, 108] width 424 height 24
paste input "**********"
click at [605, 105] on input "**********" at bounding box center [753, 108] width 424 height 24
type input "**********"
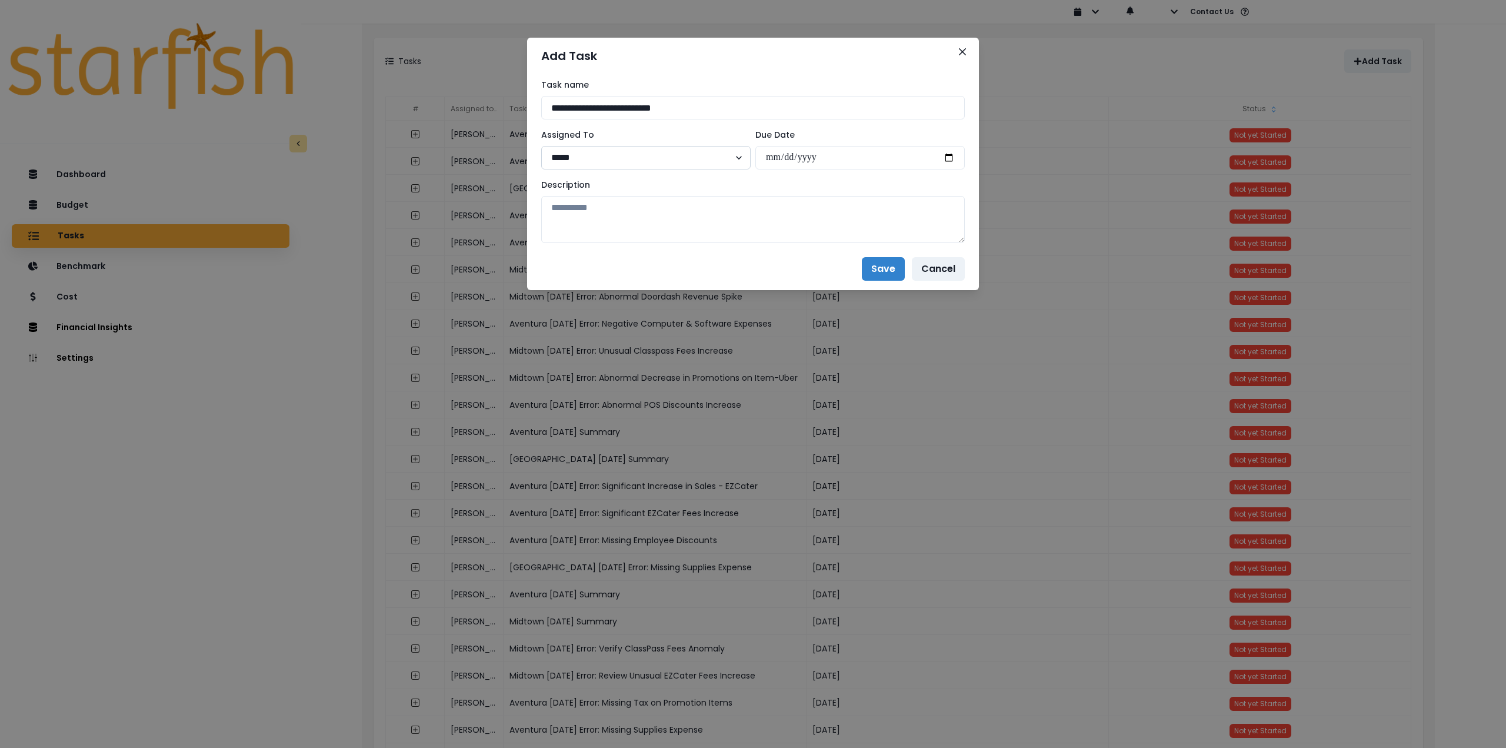
click at [599, 158] on select "***** ***** ****" at bounding box center [645, 158] width 209 height 24
select select "**"
click at [541, 146] on select "***** ***** ****" at bounding box center [645, 158] width 209 height 24
click at [947, 159] on input "date" at bounding box center [859, 158] width 209 height 24
type input "**********"
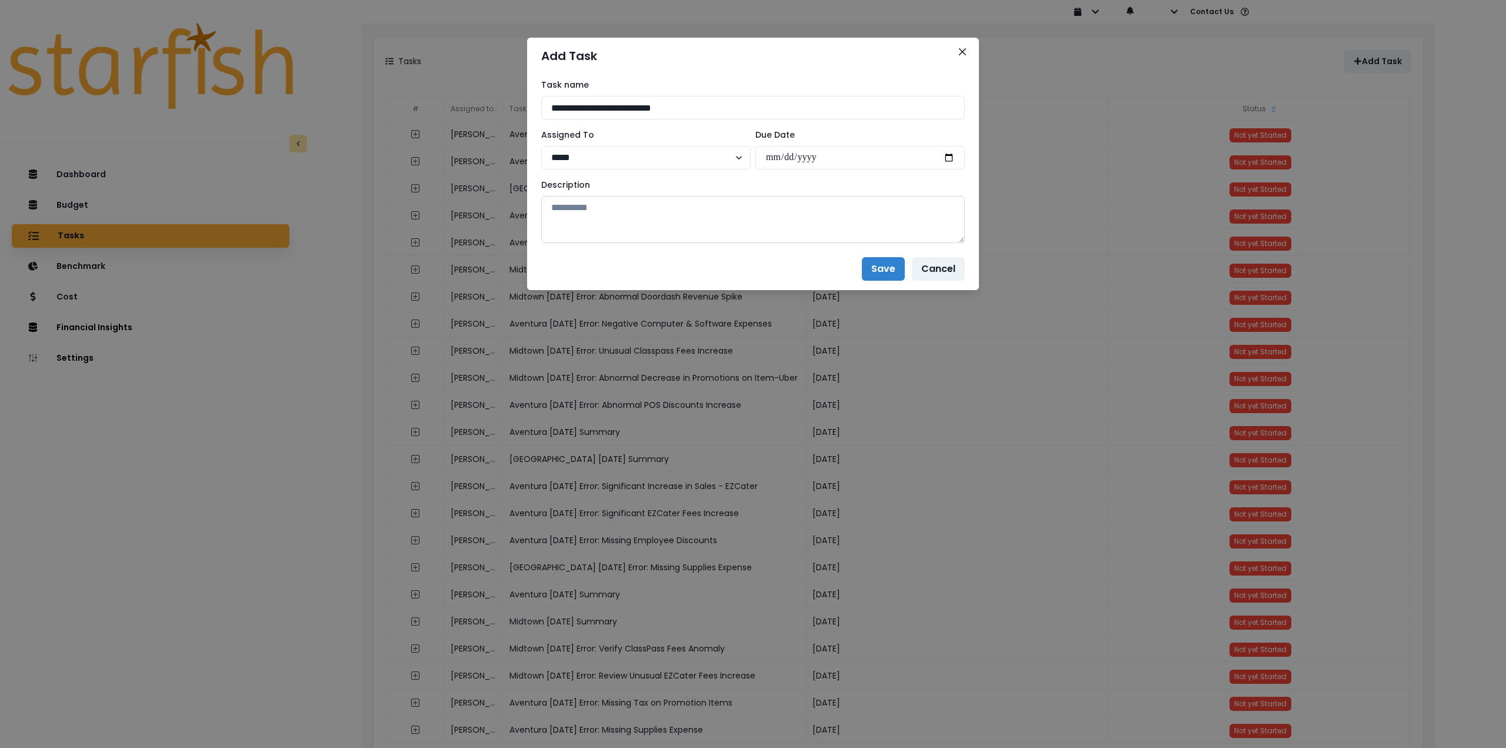
drag, startPoint x: 766, startPoint y: 234, endPoint x: 655, endPoint y: 258, distance: 113.3
click at [765, 234] on textarea at bounding box center [753, 219] width 424 height 47
click at [631, 224] on textarea at bounding box center [753, 219] width 424 height 47
paste textarea "**********"
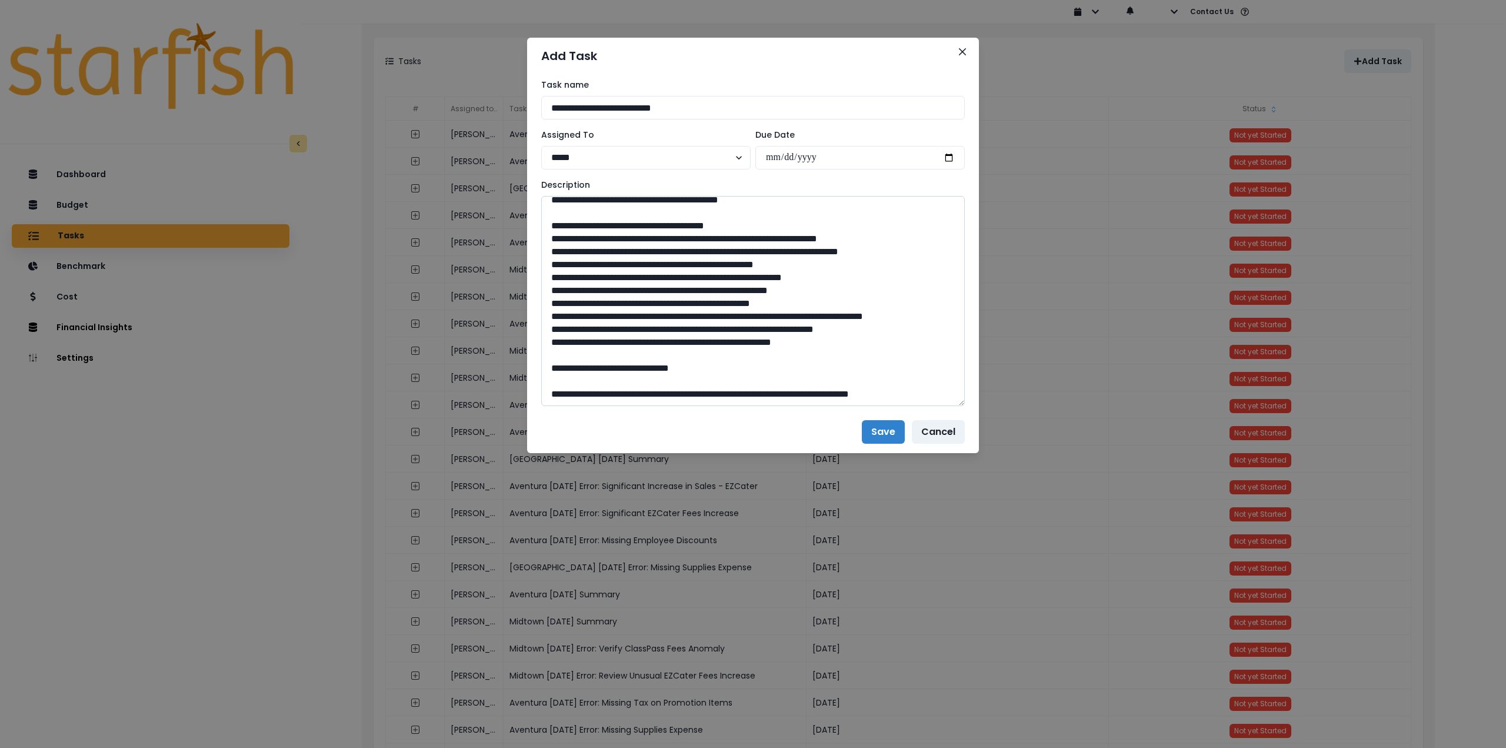
scroll to position [1004, 0]
drag, startPoint x: 958, startPoint y: 236, endPoint x: 955, endPoint y: 391, distance: 154.7
click at [952, 406] on textarea at bounding box center [753, 301] width 424 height 210
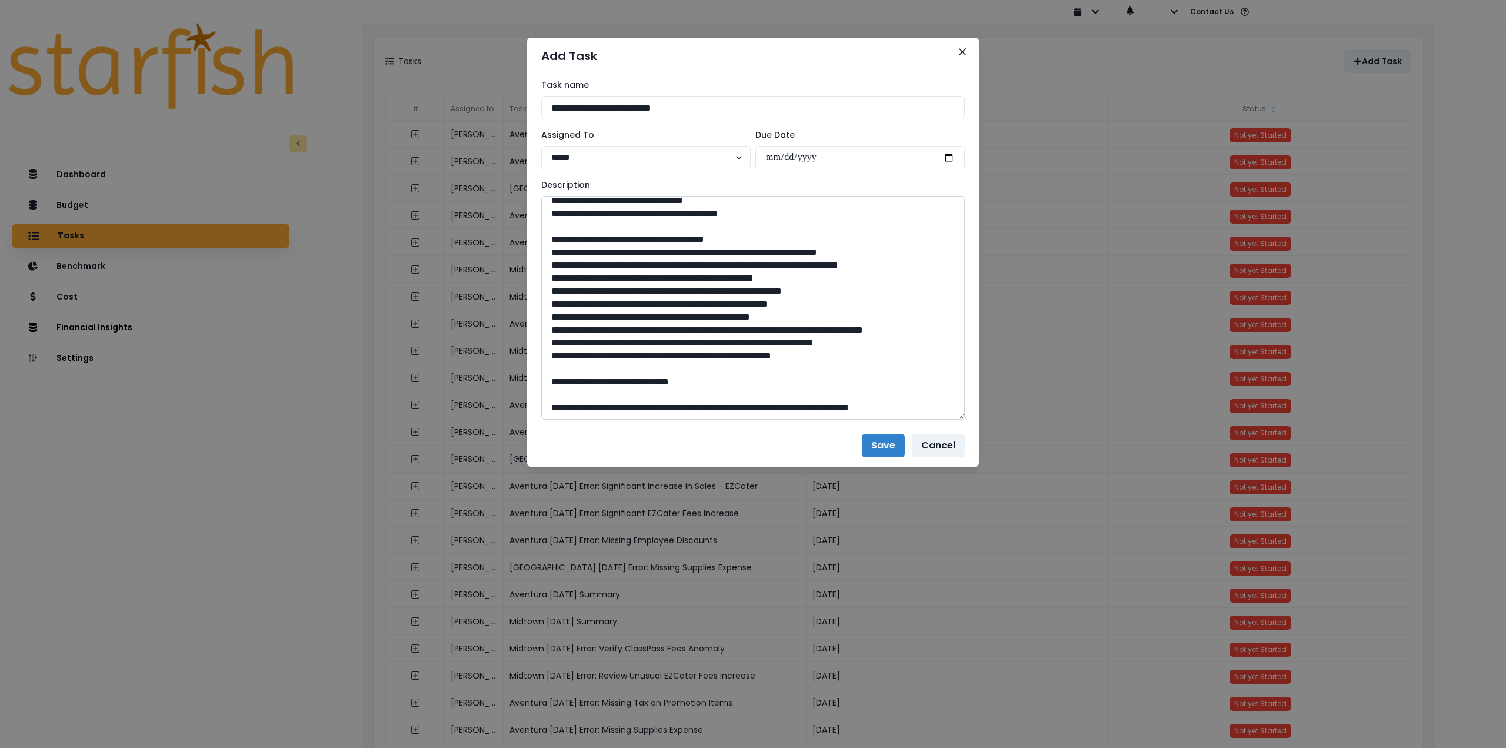
drag, startPoint x: 953, startPoint y: 374, endPoint x: 946, endPoint y: 337, distance: 37.7
click at [946, 337] on textarea at bounding box center [753, 308] width 424 height 224
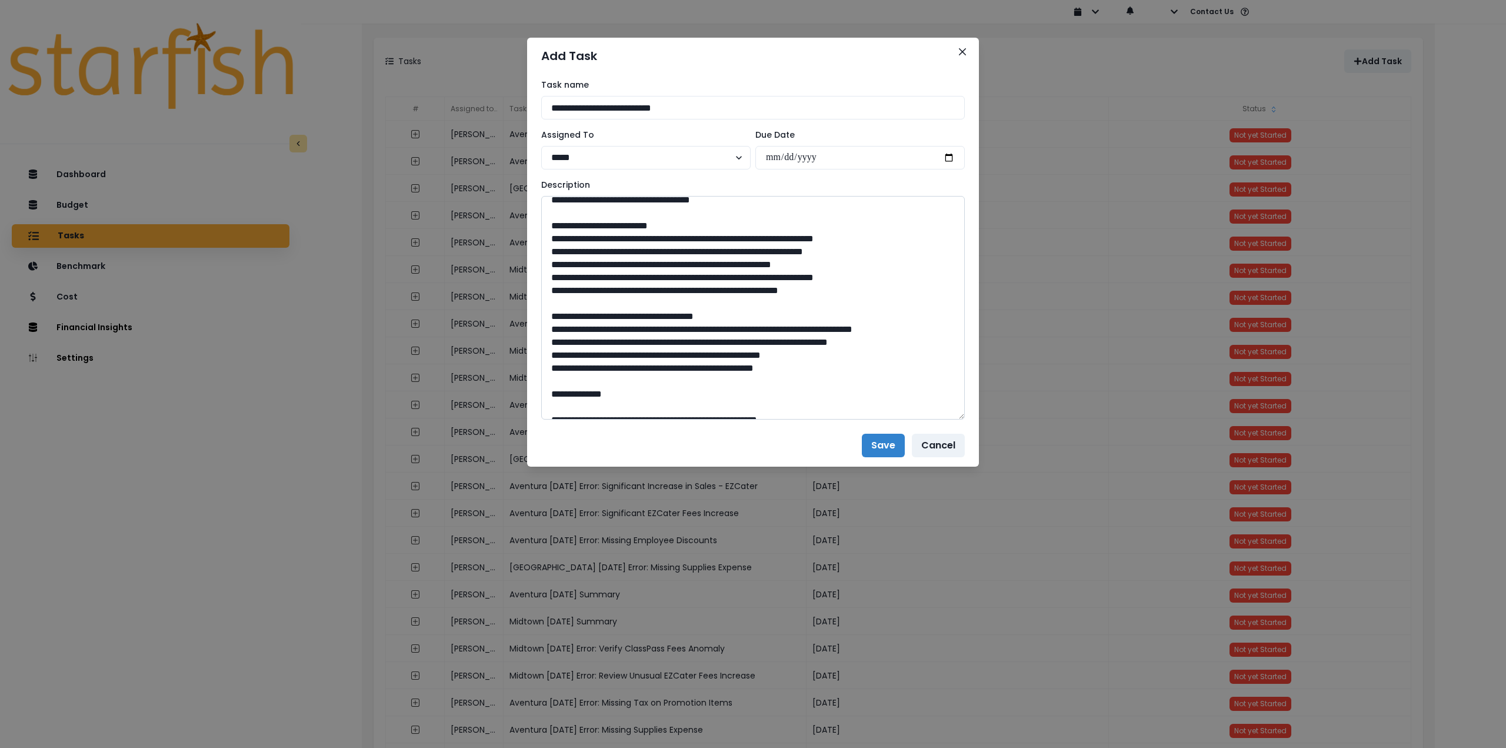
scroll to position [0, 0]
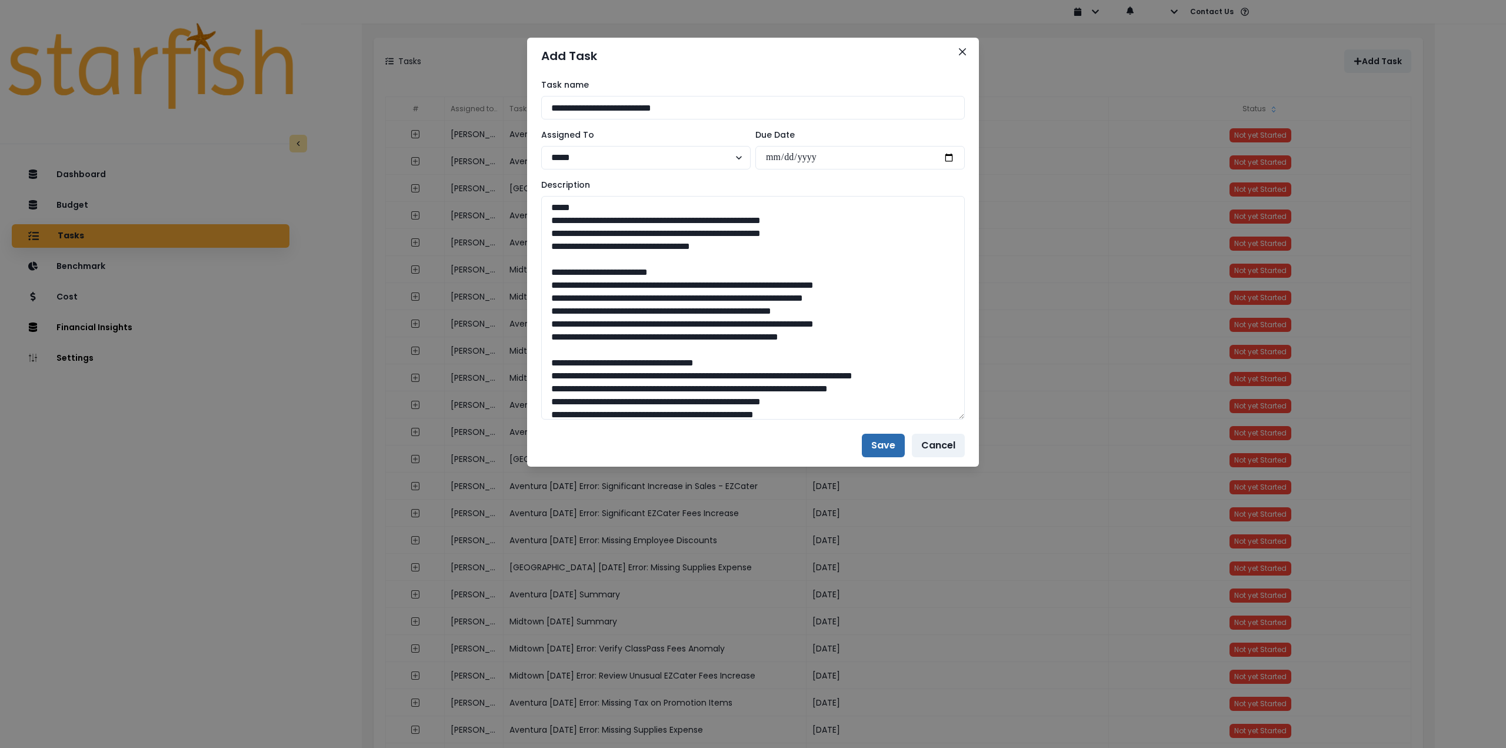
type textarea "**********"
click at [877, 439] on button "Save" at bounding box center [883, 446] width 43 height 24
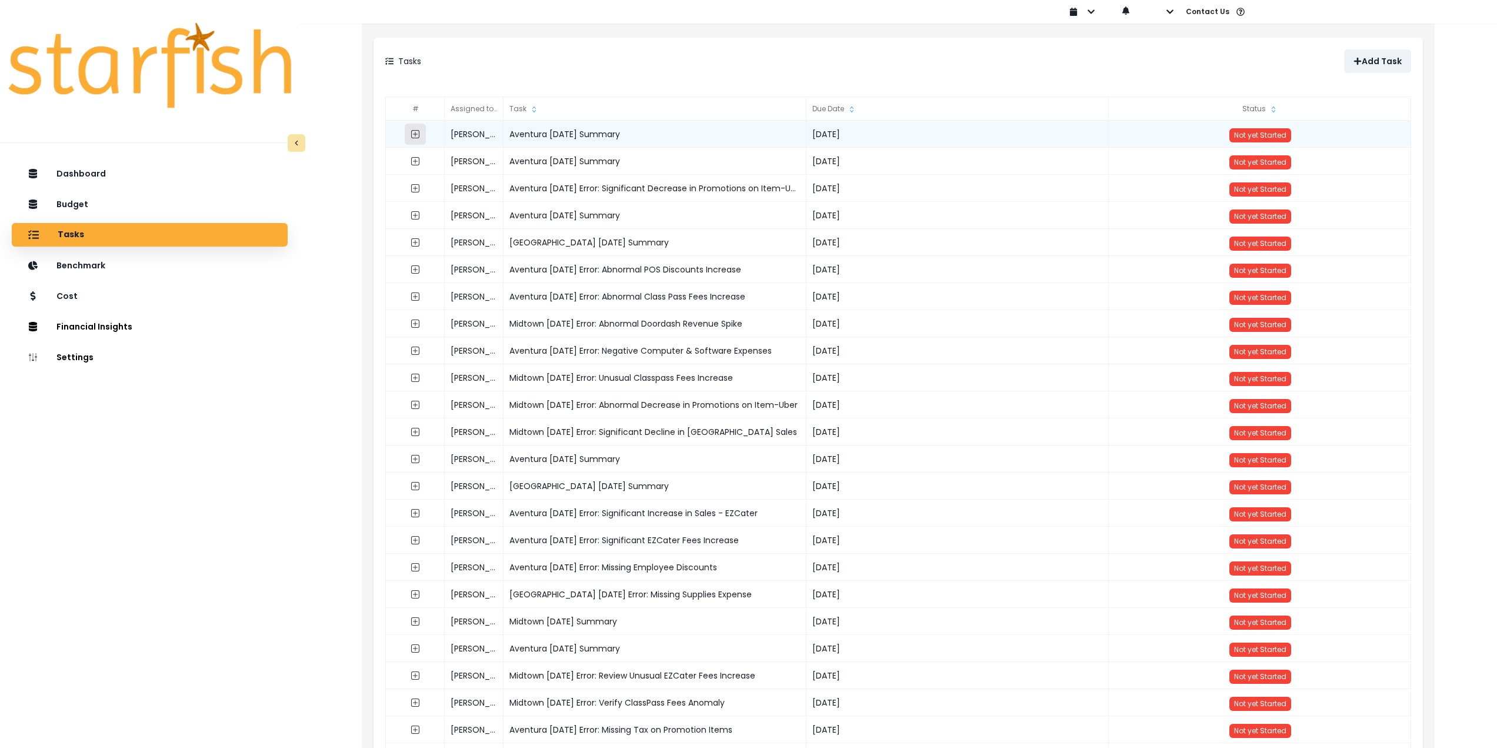
click at [416, 136] on icon "expand outline" at bounding box center [415, 133] width 9 height 9
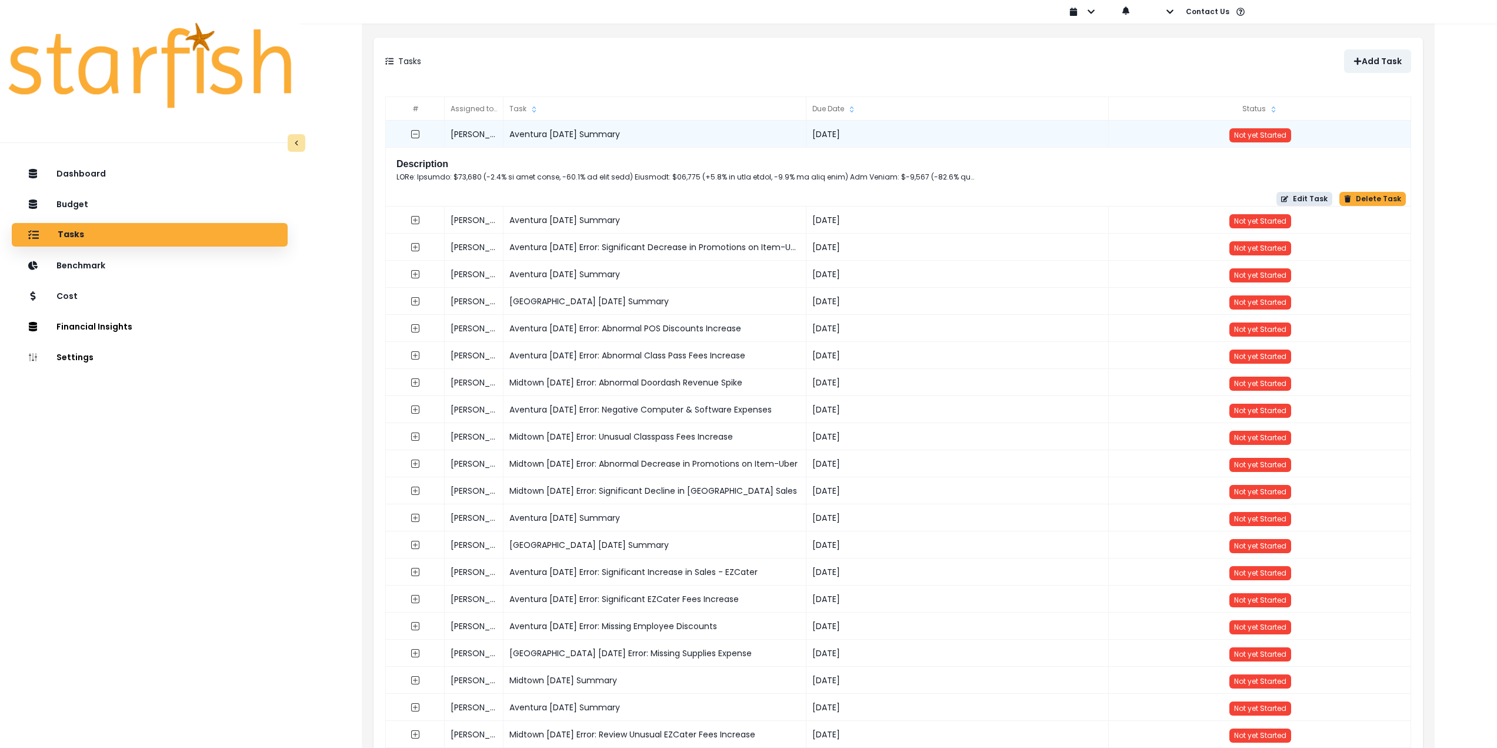
click at [1309, 195] on button "Edit Task" at bounding box center [1304, 199] width 56 height 14
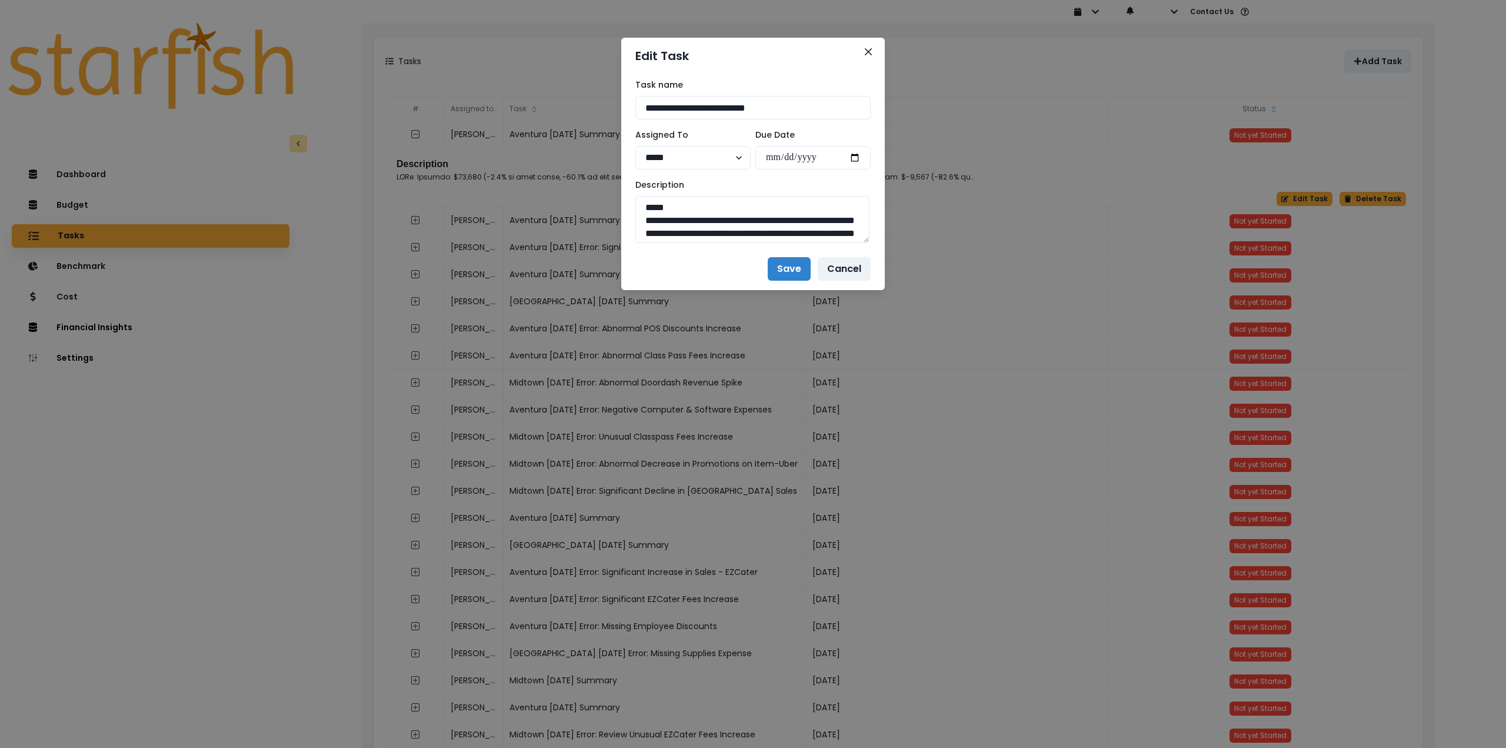
drag, startPoint x: 691, startPoint y: 107, endPoint x: 596, endPoint y: 106, distance: 94.7
click at [596, 106] on div "**********" at bounding box center [753, 374] width 1506 height 748
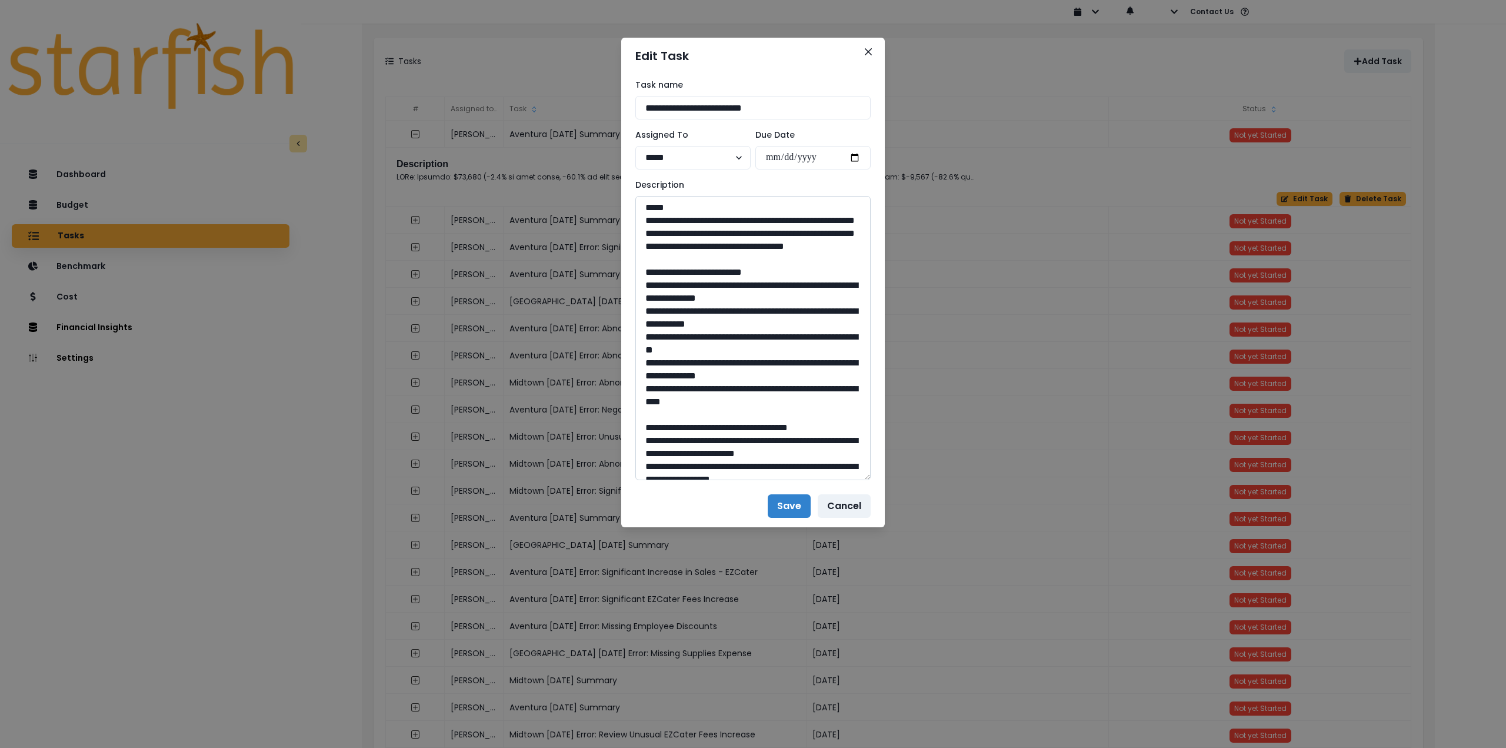
drag, startPoint x: 864, startPoint y: 239, endPoint x: 867, endPoint y: 476, distance: 237.1
click at [867, 476] on textarea at bounding box center [752, 338] width 235 height 284
type input "**********"
click at [790, 509] on button "Save" at bounding box center [789, 506] width 43 height 24
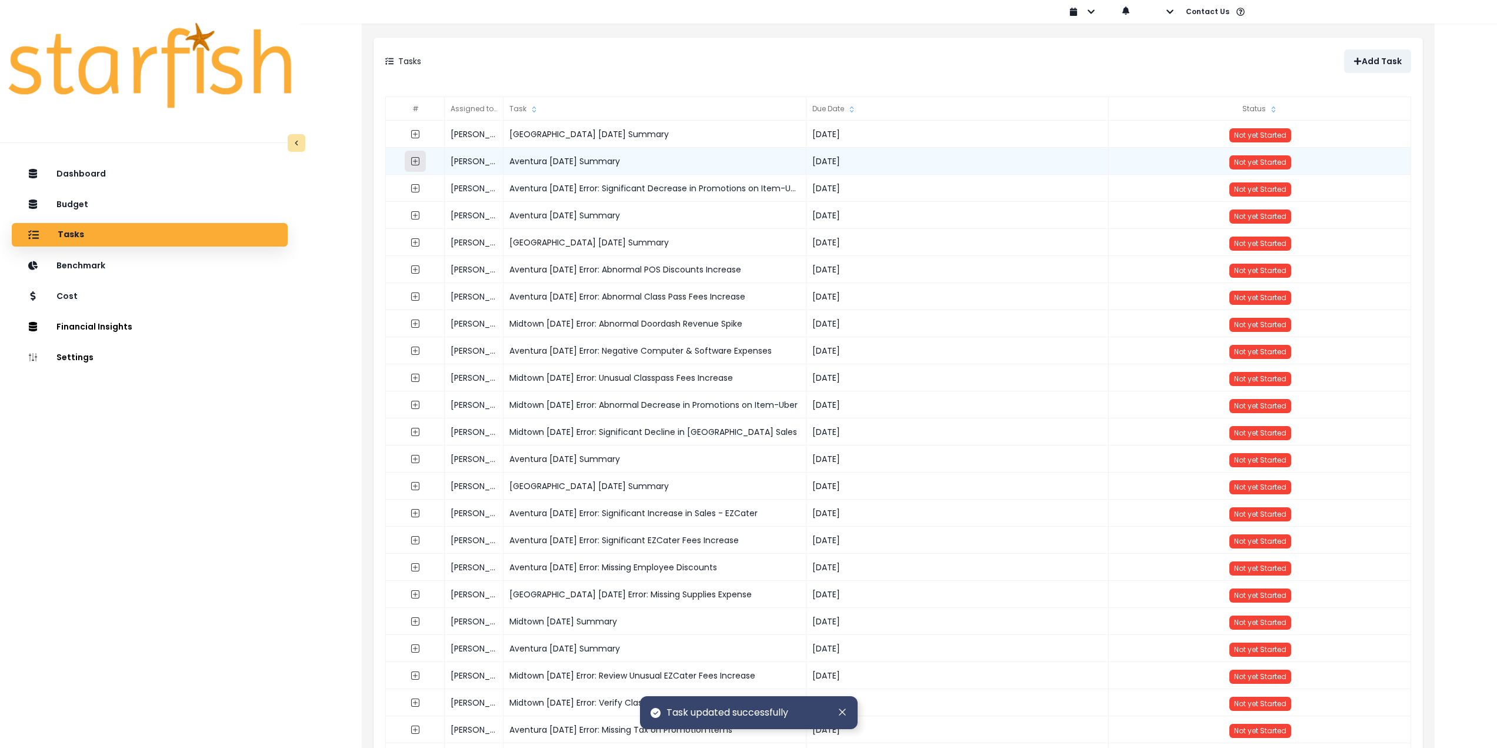
click at [411, 159] on icon "expand outline" at bounding box center [415, 161] width 8 height 8
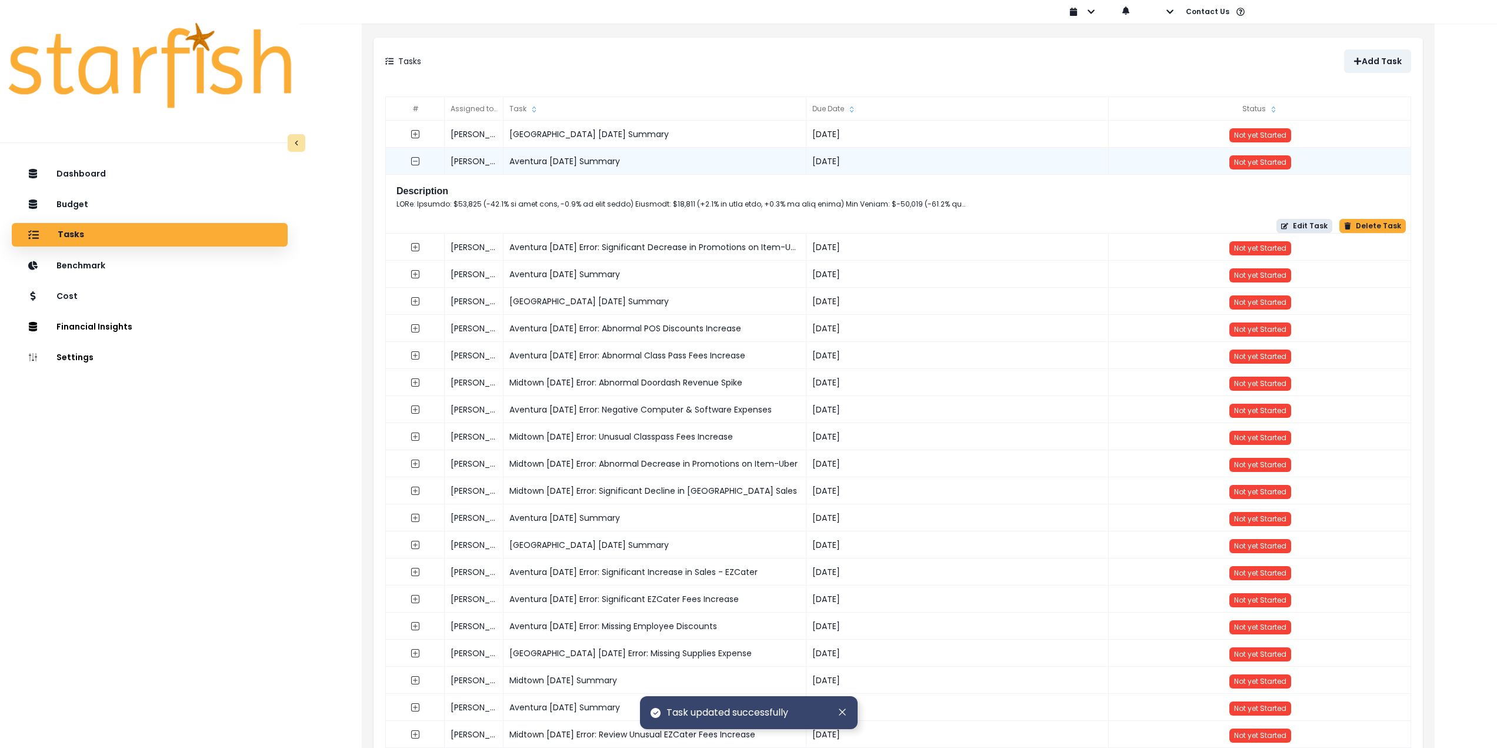
click at [1313, 222] on button "Edit Task" at bounding box center [1304, 226] width 56 height 14
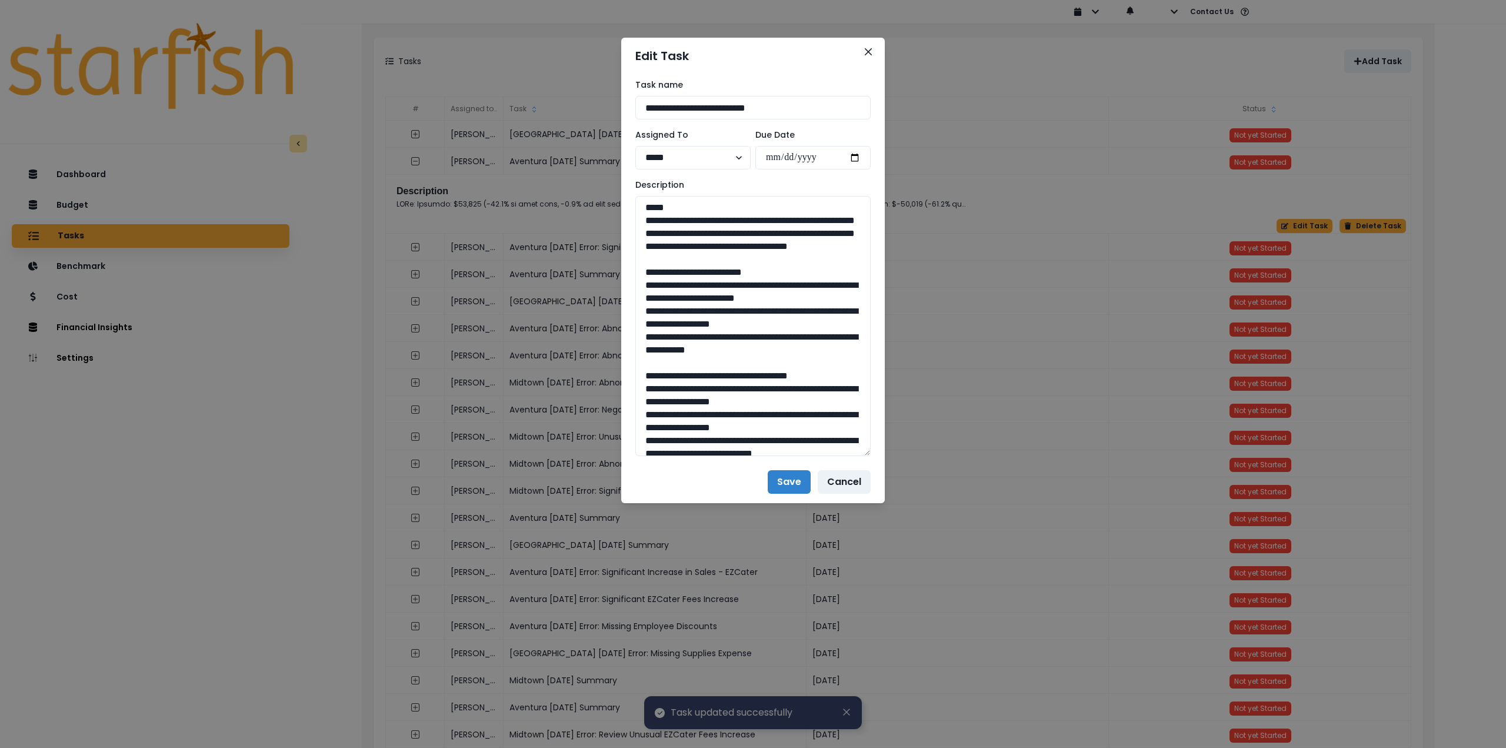
drag, startPoint x: 868, startPoint y: 241, endPoint x: 885, endPoint y: 502, distance: 261.1
click at [927, 607] on div "**********" at bounding box center [753, 374] width 1506 height 748
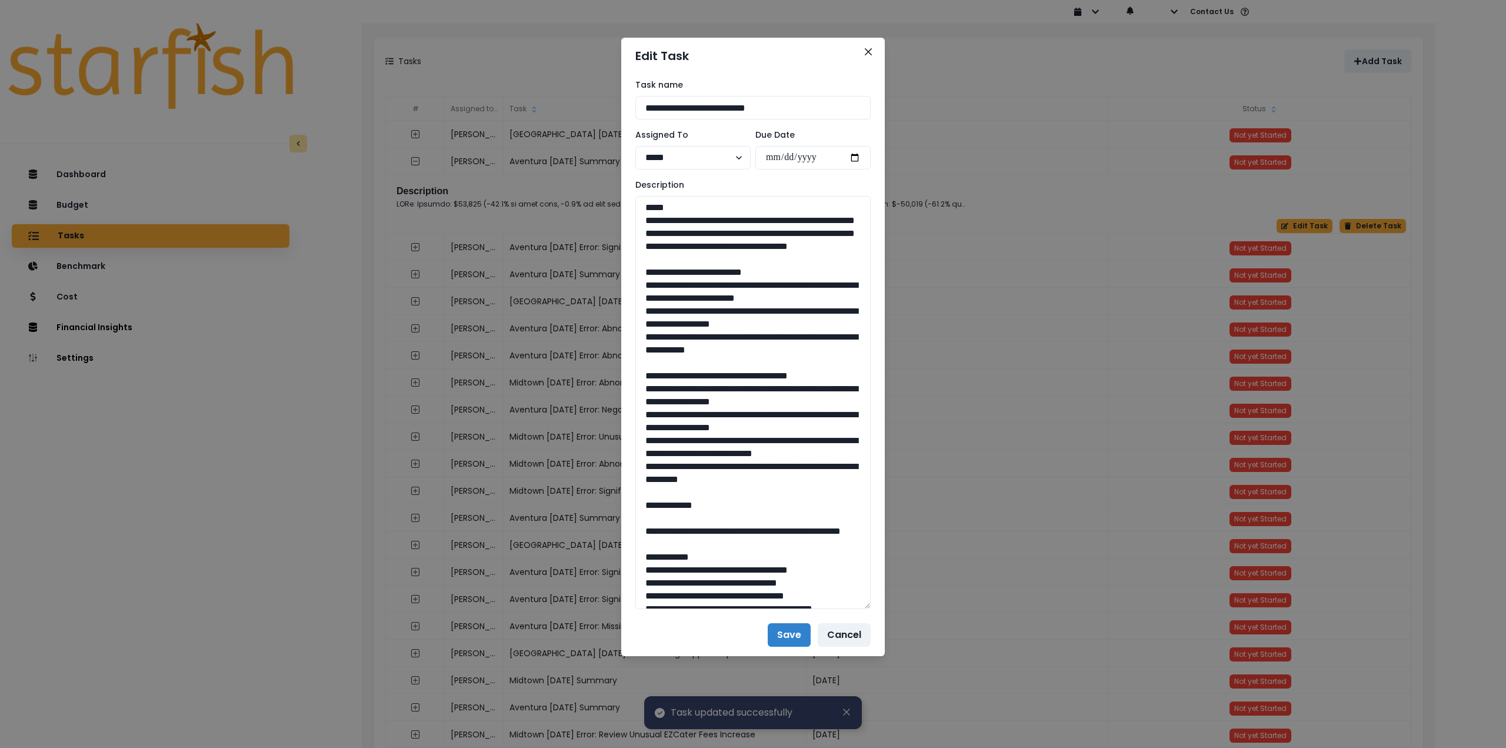
drag, startPoint x: 845, startPoint y: 271, endPoint x: 606, endPoint y: 226, distance: 243.1
drag, startPoint x: 639, startPoint y: 308, endPoint x: 823, endPoint y: 387, distance: 199.7
click at [823, 387] on textarea at bounding box center [752, 402] width 235 height 413
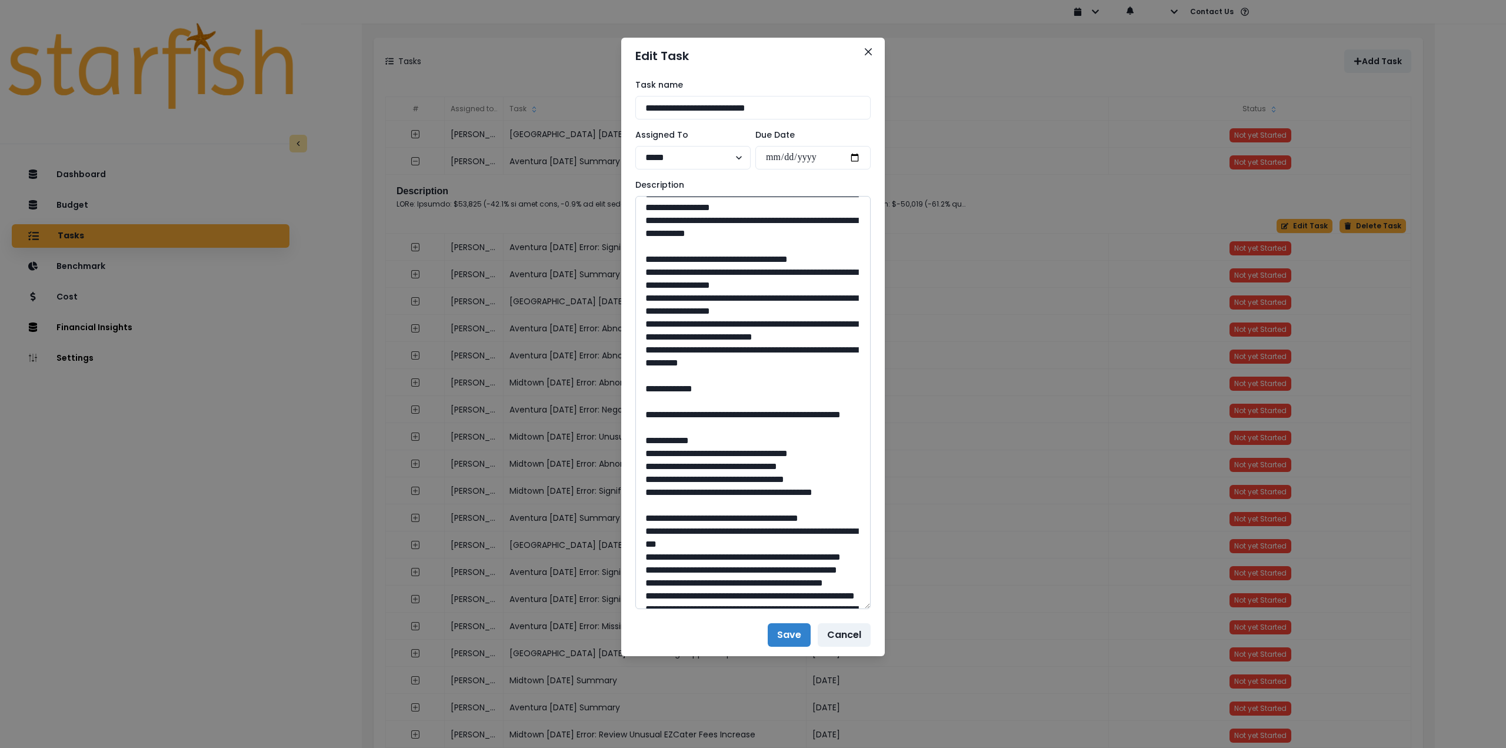
scroll to position [118, 0]
drag, startPoint x: 644, startPoint y: 310, endPoint x: 826, endPoint y: 408, distance: 207.4
click at [826, 408] on textarea at bounding box center [752, 402] width 235 height 413
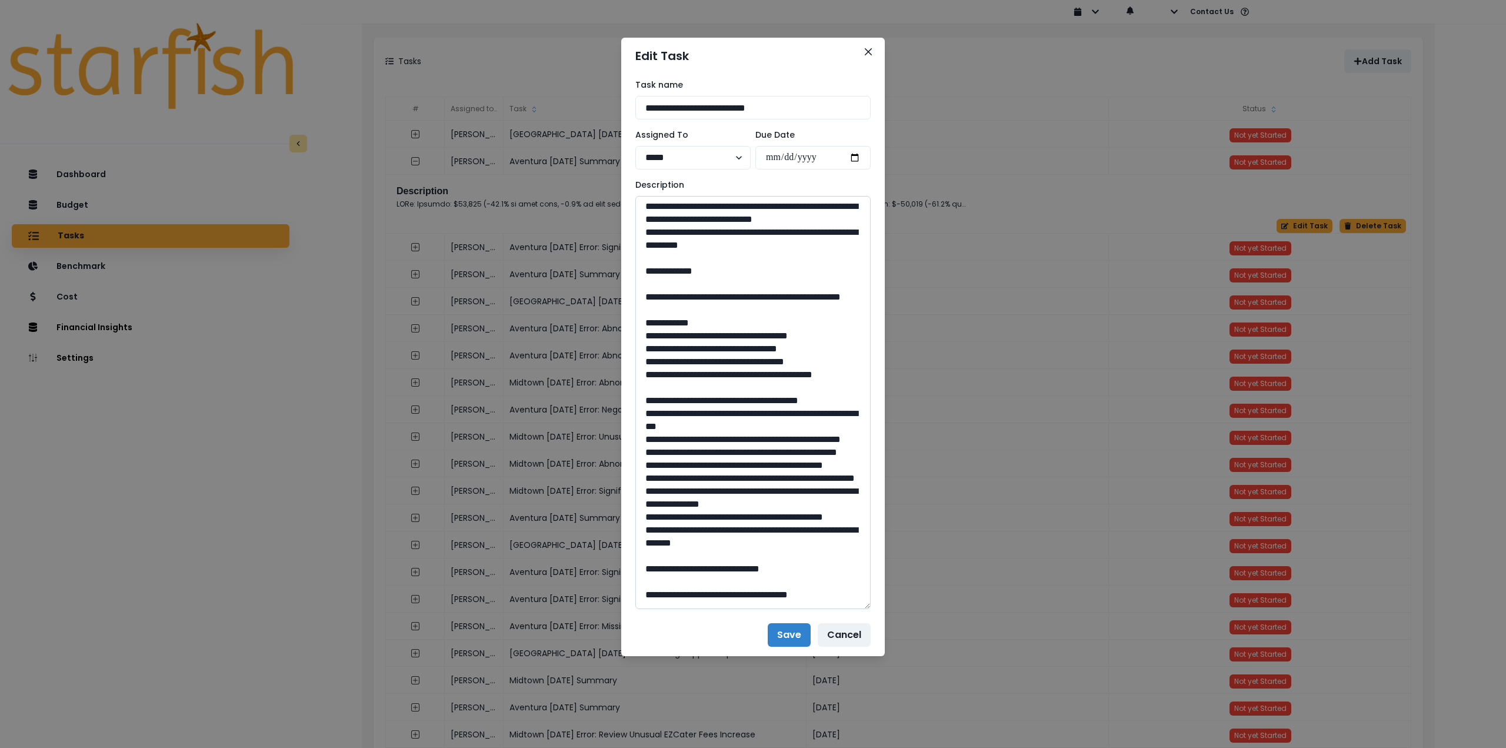
scroll to position [235, 0]
drag, startPoint x: 677, startPoint y: 352, endPoint x: 729, endPoint y: 368, distance: 54.9
click at [731, 369] on textarea at bounding box center [752, 402] width 235 height 413
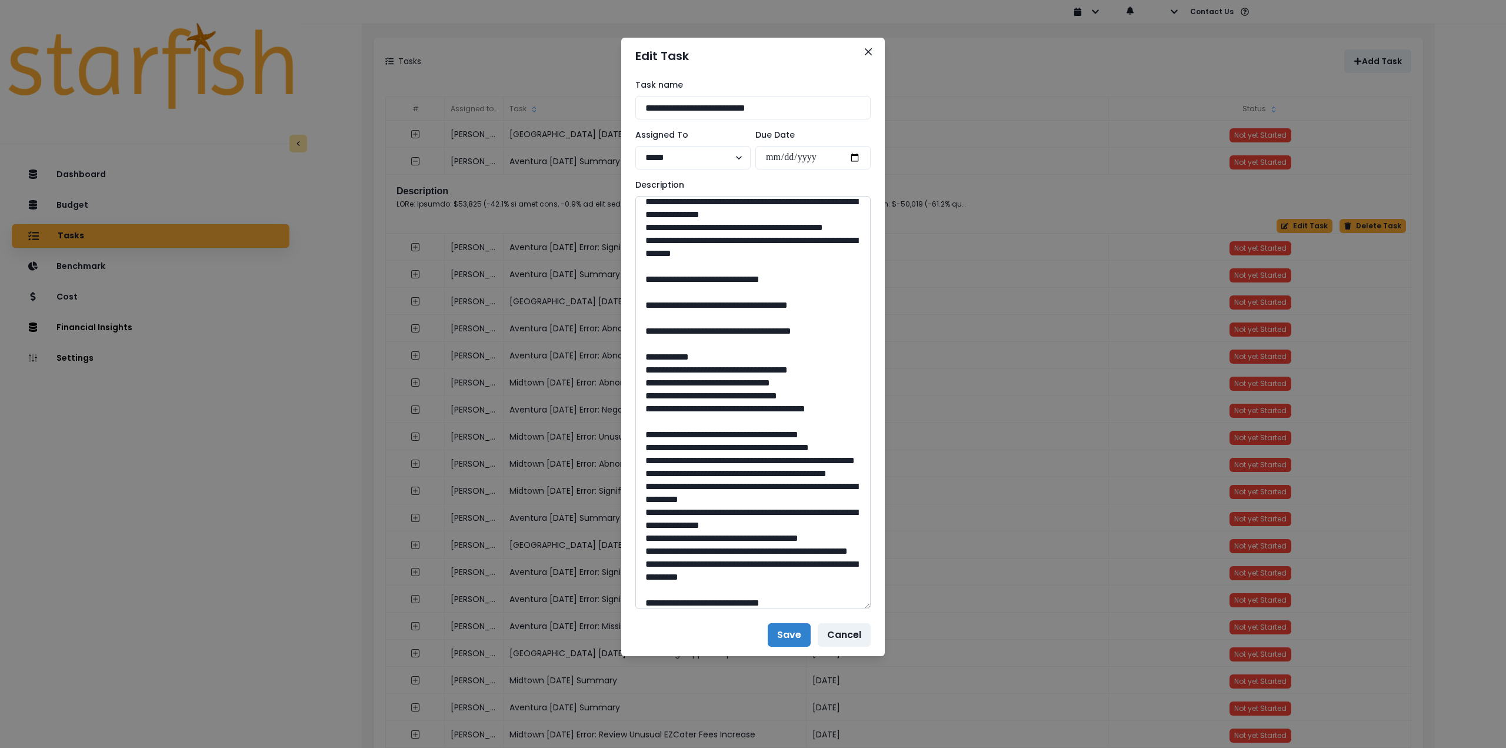
scroll to position [529, 0]
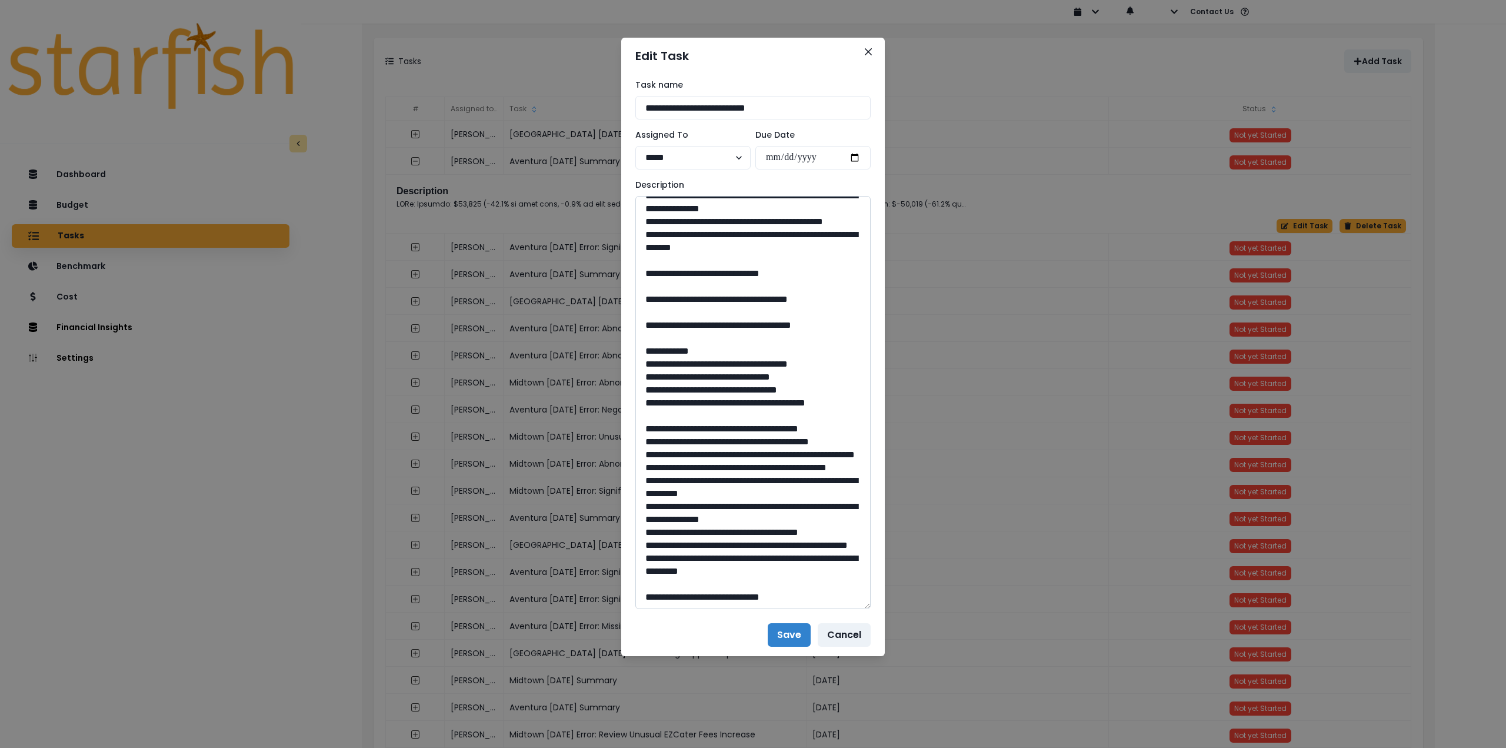
drag, startPoint x: 752, startPoint y: 416, endPoint x: 733, endPoint y: 418, distance: 18.9
click at [733, 418] on textarea at bounding box center [752, 402] width 235 height 413
drag, startPoint x: 729, startPoint y: 416, endPoint x: 749, endPoint y: 417, distance: 20.6
click at [749, 417] on textarea at bounding box center [752, 402] width 235 height 413
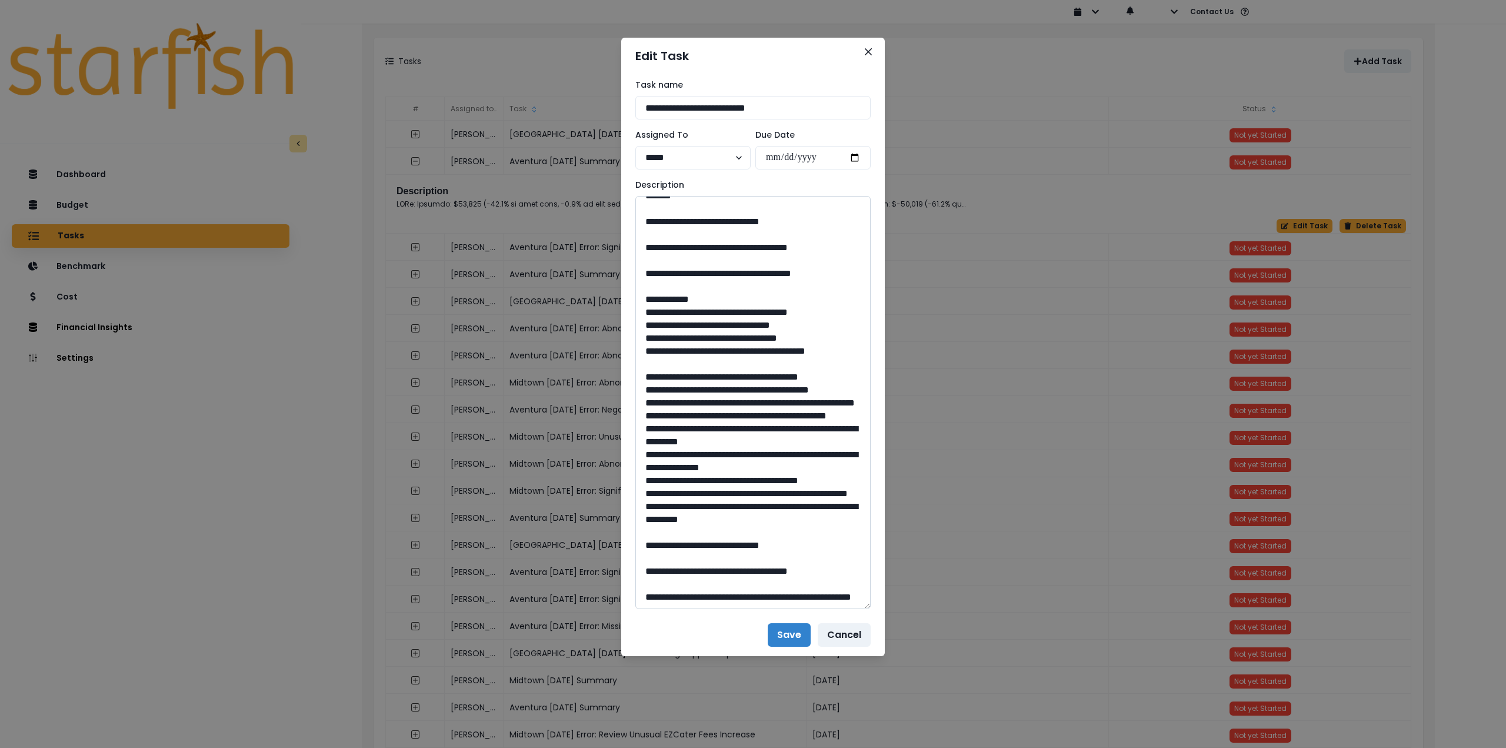
scroll to position [588, 0]
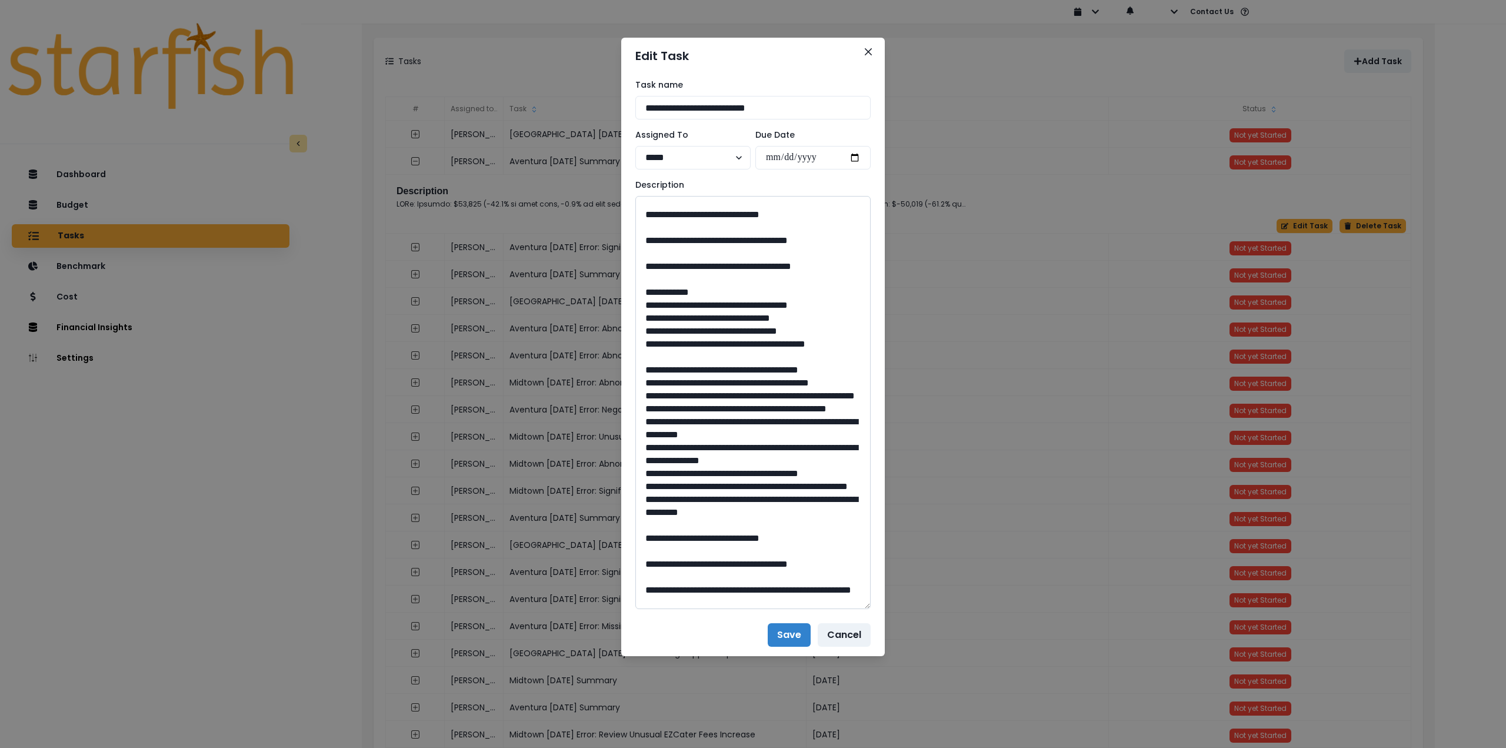
drag, startPoint x: 681, startPoint y: 408, endPoint x: 850, endPoint y: 410, distance: 169.4
click at [850, 410] on textarea at bounding box center [752, 402] width 235 height 413
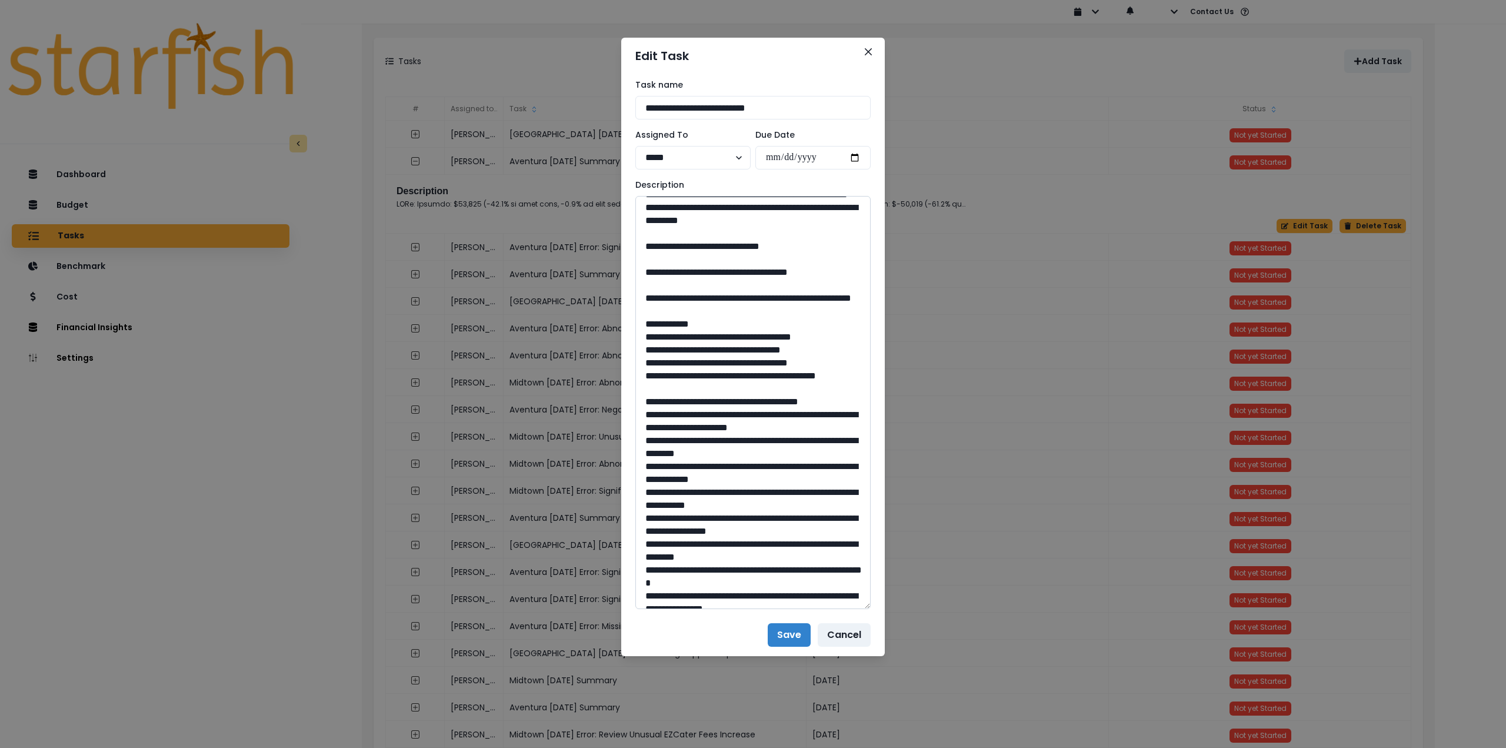
scroll to position [882, 0]
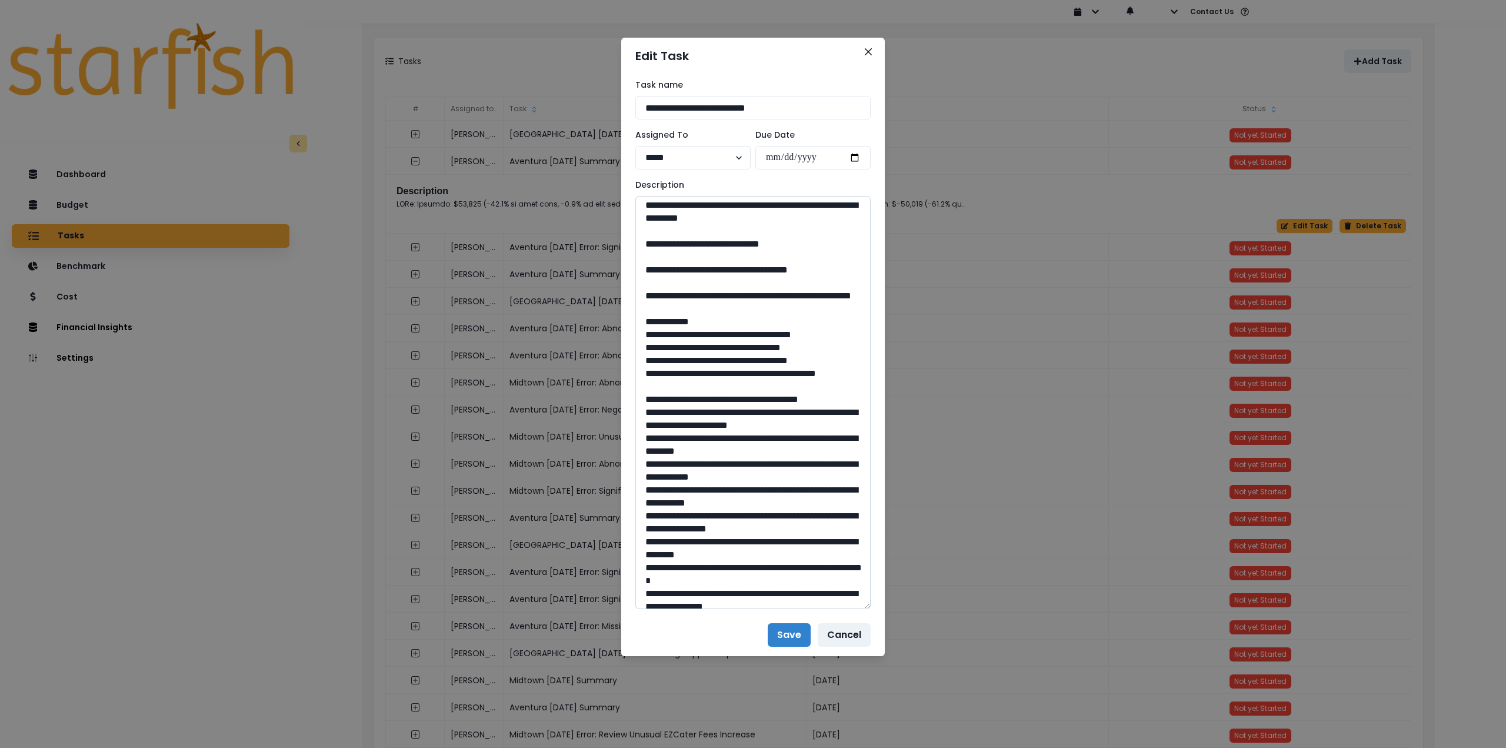
click at [743, 451] on textarea at bounding box center [752, 402] width 235 height 413
click at [746, 454] on textarea at bounding box center [752, 402] width 235 height 413
drag, startPoint x: 749, startPoint y: 450, endPoint x: 729, endPoint y: 448, distance: 20.1
click at [729, 448] on textarea at bounding box center [752, 402] width 235 height 413
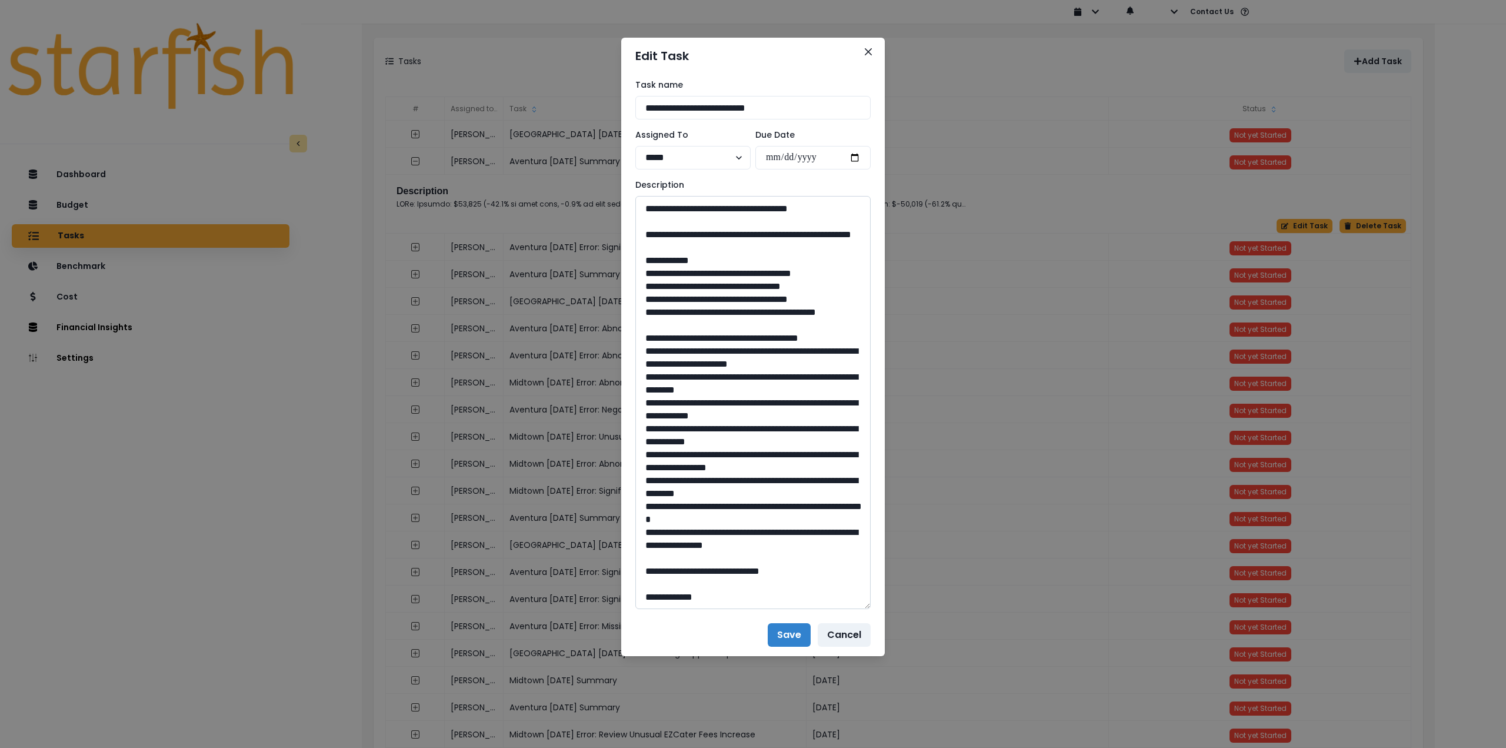
scroll to position [1000, 0]
drag, startPoint x: 682, startPoint y: 385, endPoint x: 601, endPoint y: 257, distance: 151.8
click at [782, 403] on textarea at bounding box center [752, 402] width 235 height 413
drag, startPoint x: 750, startPoint y: 573, endPoint x: 728, endPoint y: 570, distance: 22.0
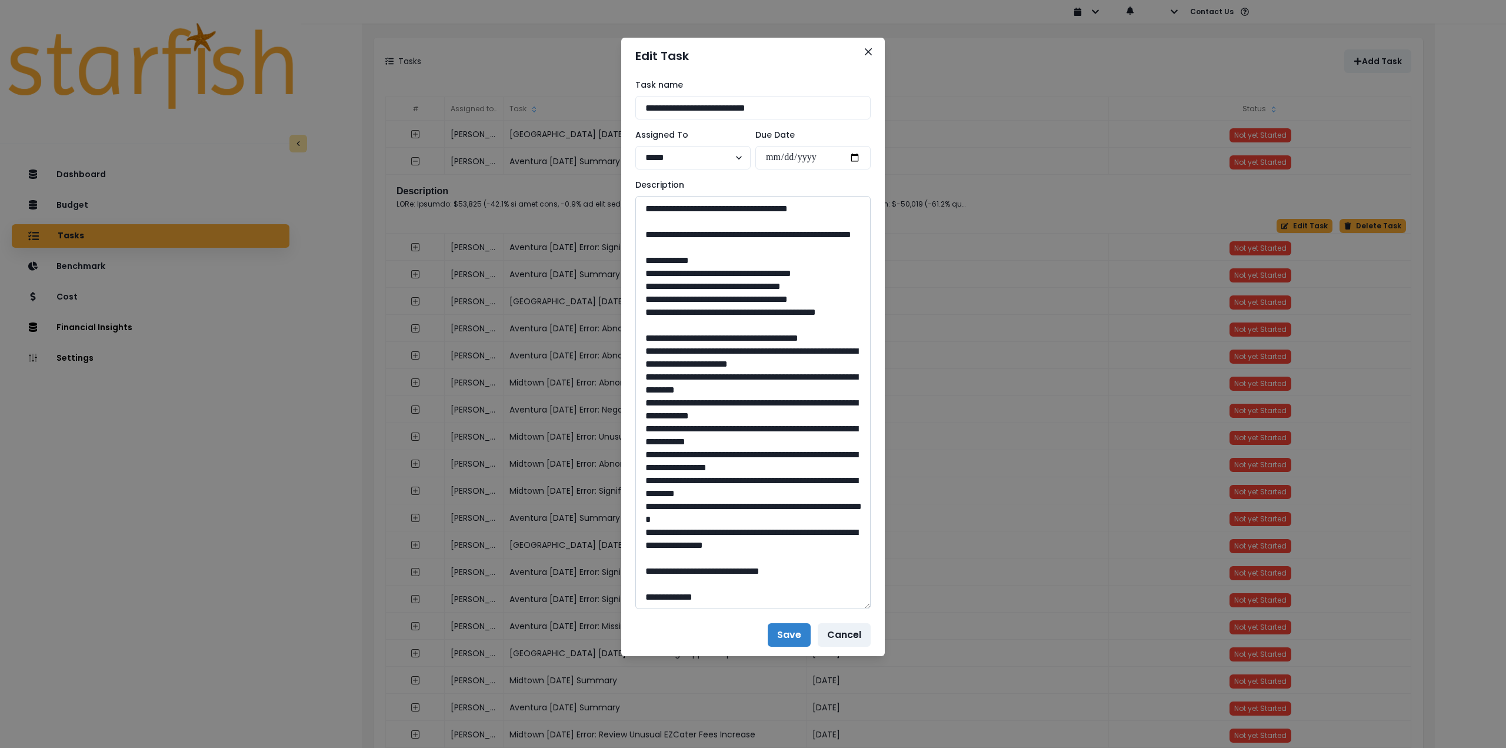
click at [728, 570] on textarea at bounding box center [752, 402] width 235 height 413
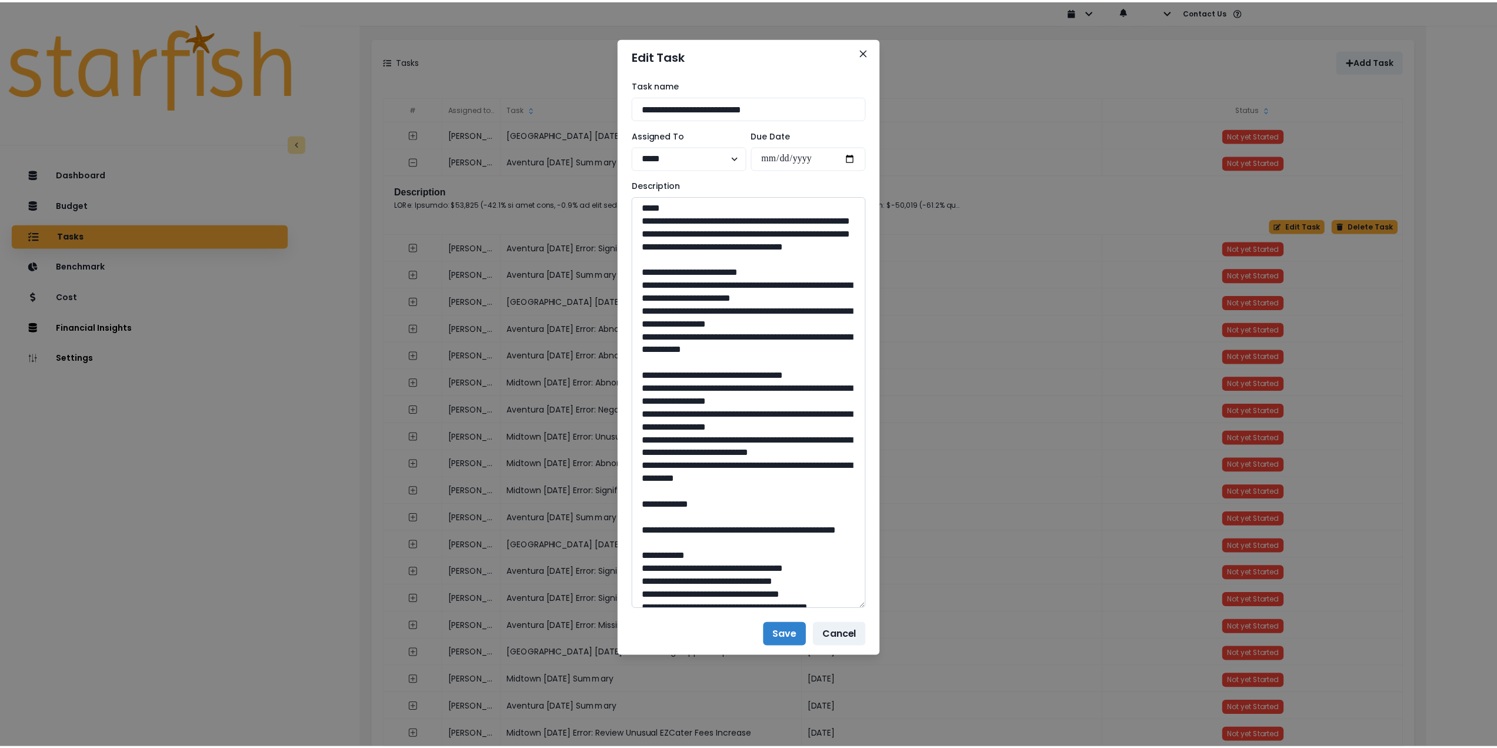
scroll to position [0, 0]
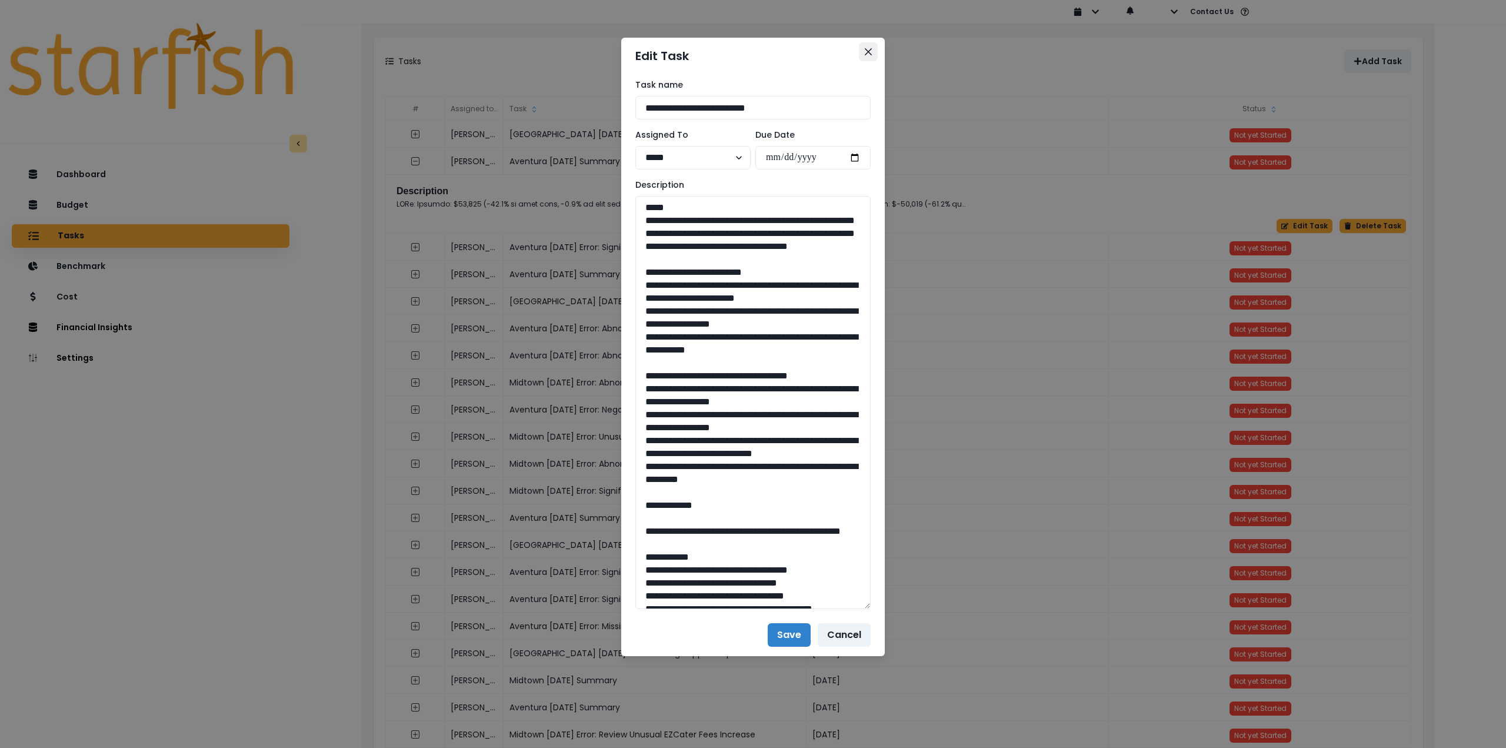
click at [868, 49] on icon "Close" at bounding box center [868, 51] width 7 height 7
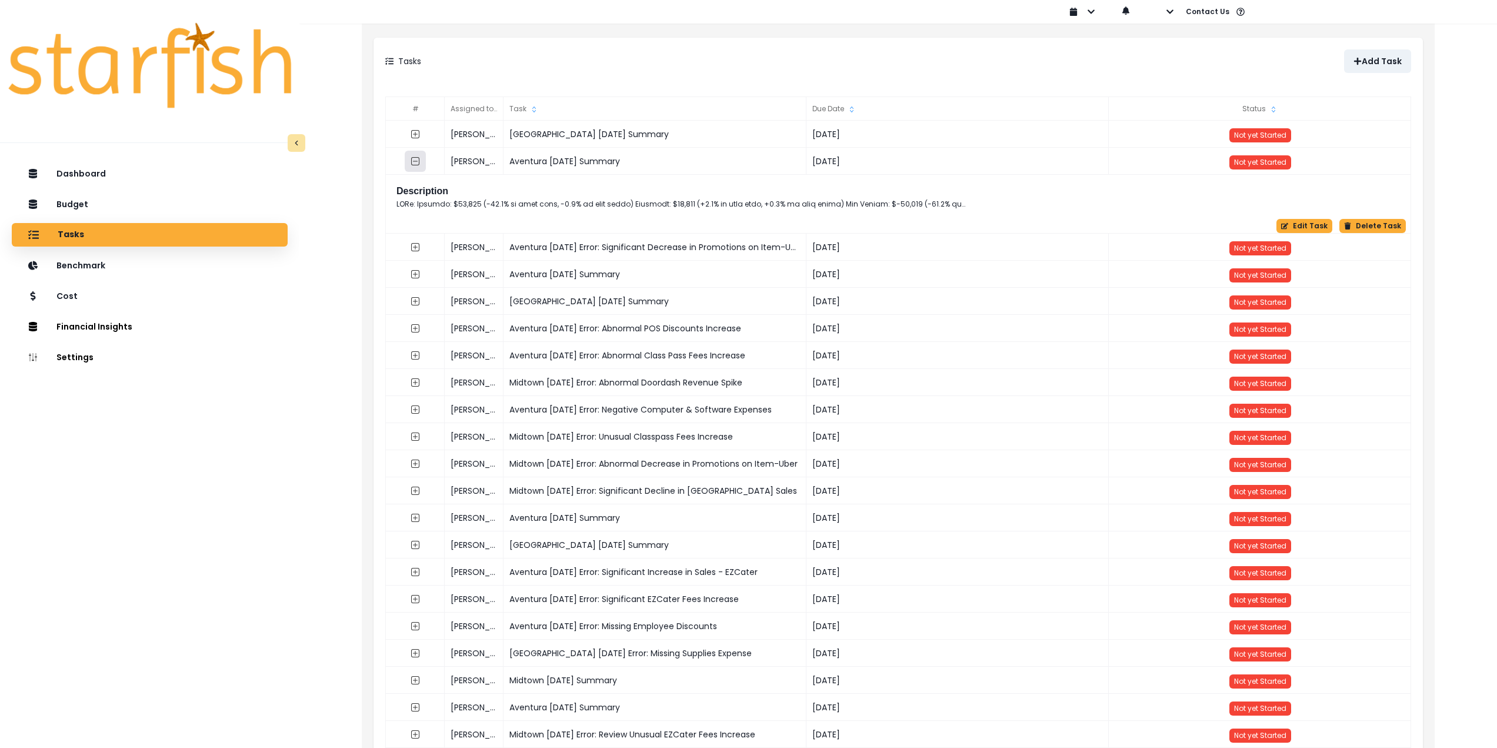
click at [415, 164] on icon "collasped outline" at bounding box center [415, 160] width 9 height 9
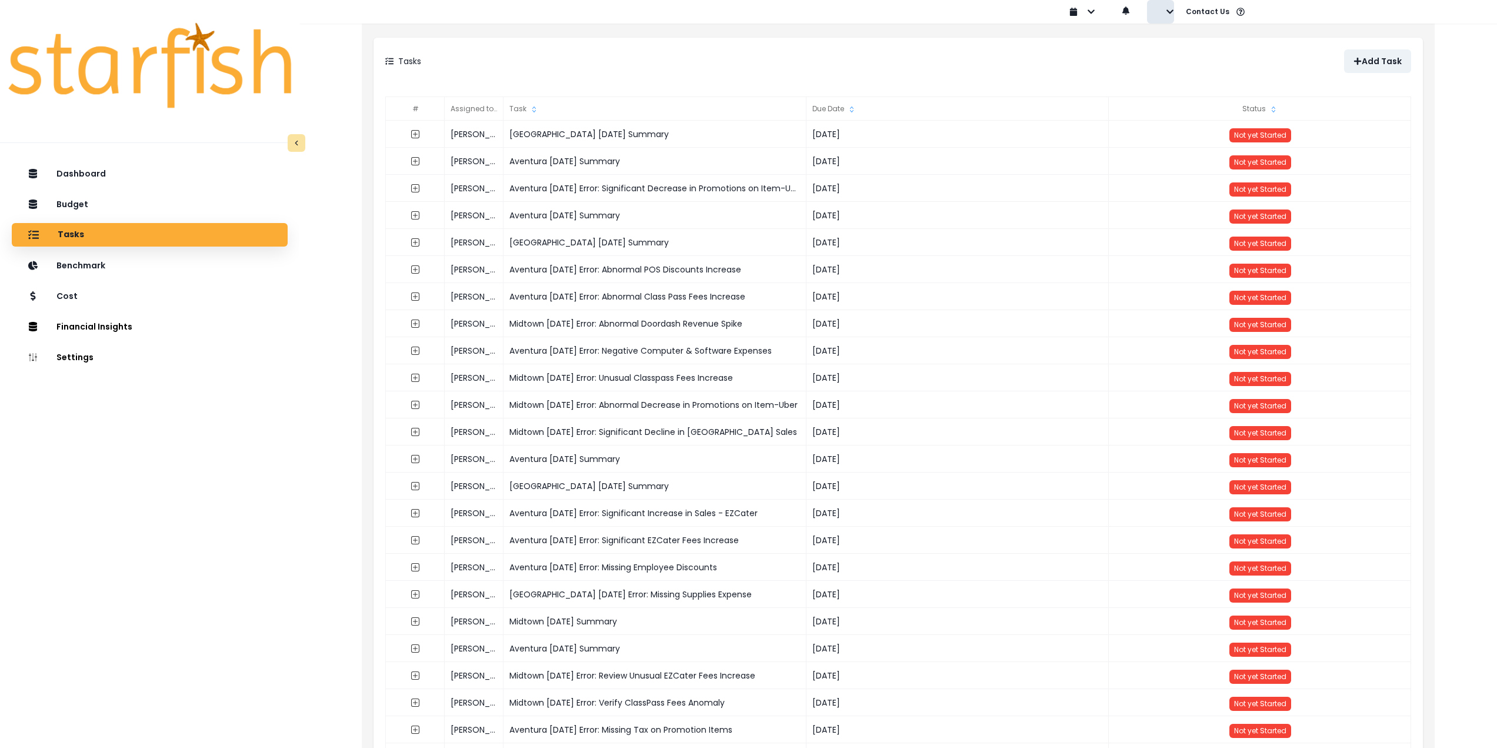
click at [1168, 16] on button "button" at bounding box center [1160, 12] width 27 height 24
click at [1168, 42] on button "Sign out" at bounding box center [1213, 46] width 131 height 24
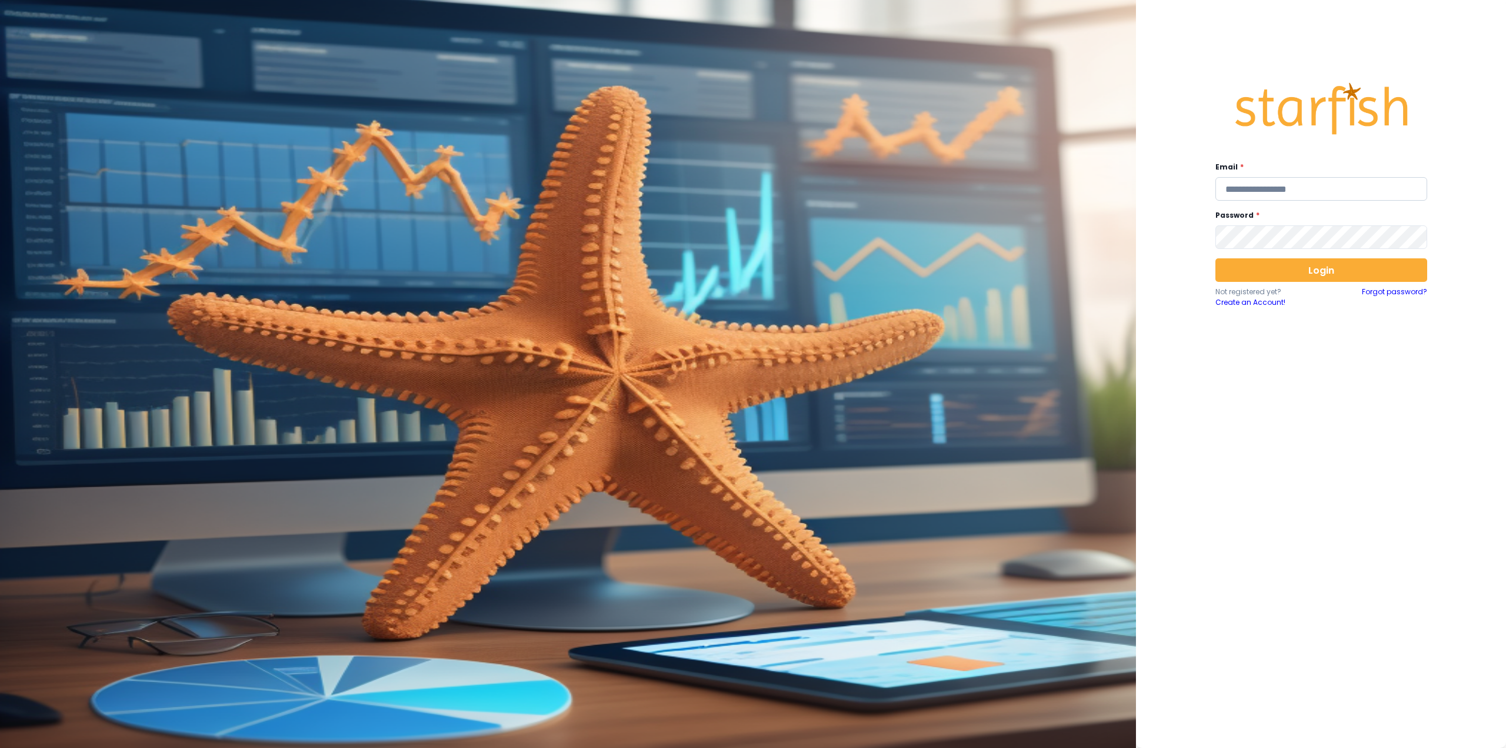
type input "**********"
click at [1285, 181] on input "**********" at bounding box center [1321, 189] width 212 height 24
paste input "**********"
type input "**********"
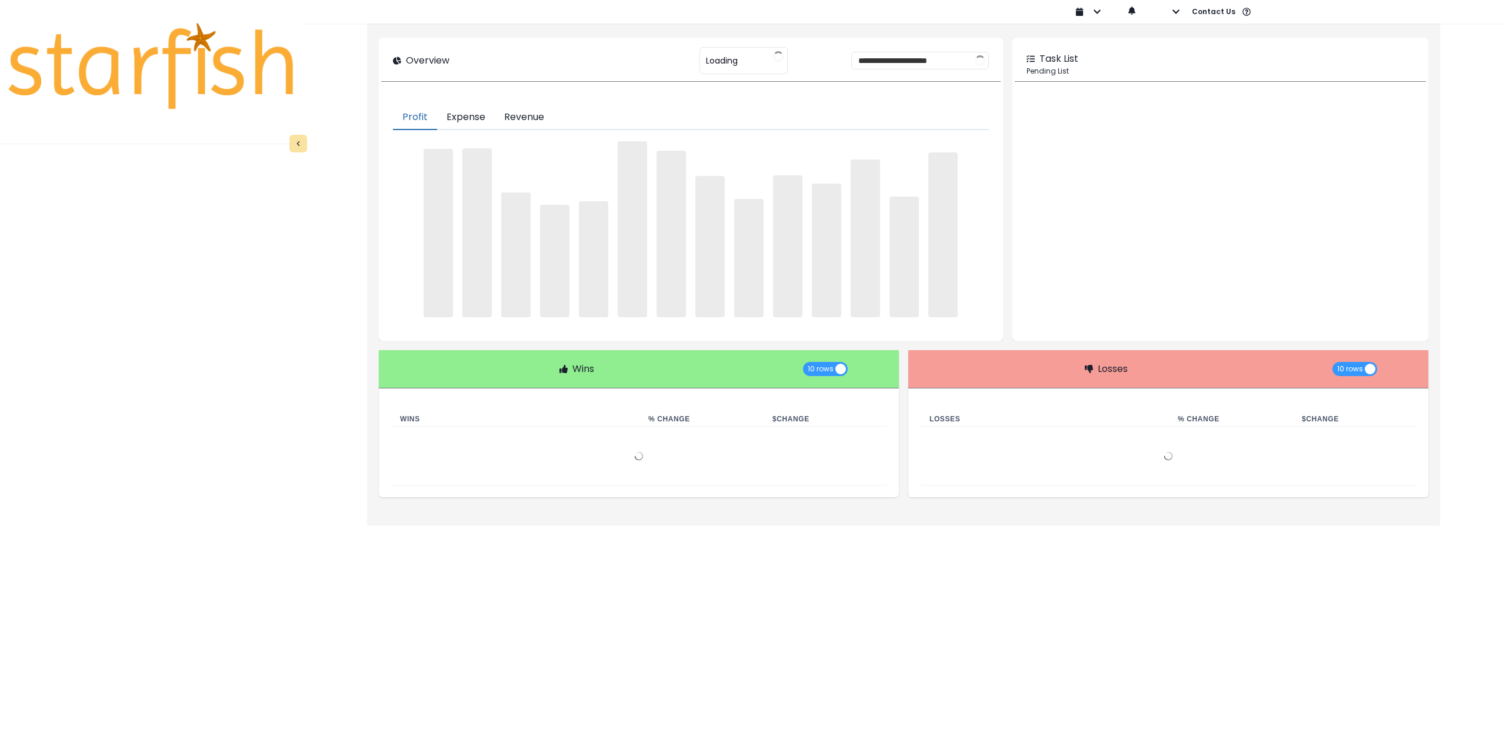
type input "**********"
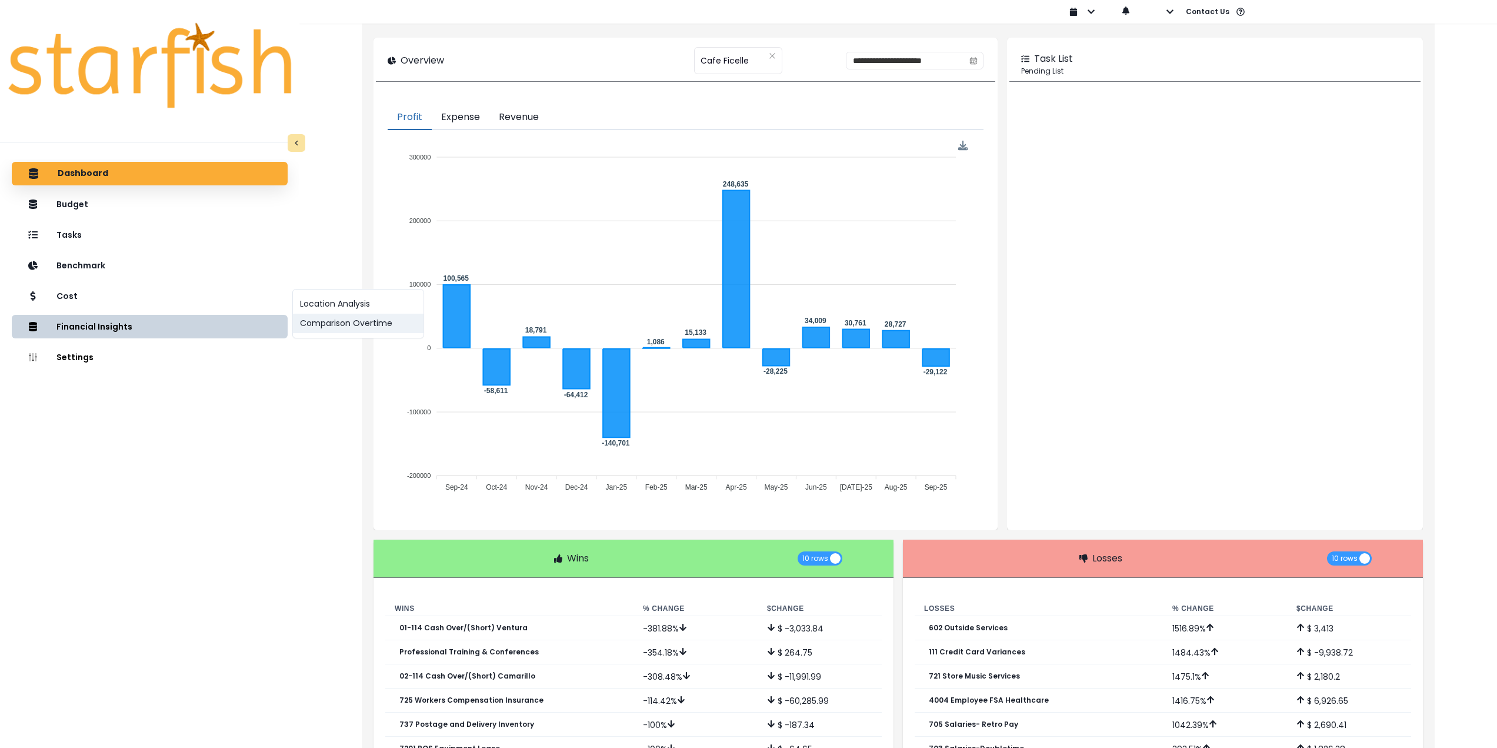
click at [339, 326] on button "Comparison Overtime" at bounding box center [358, 323] width 131 height 19
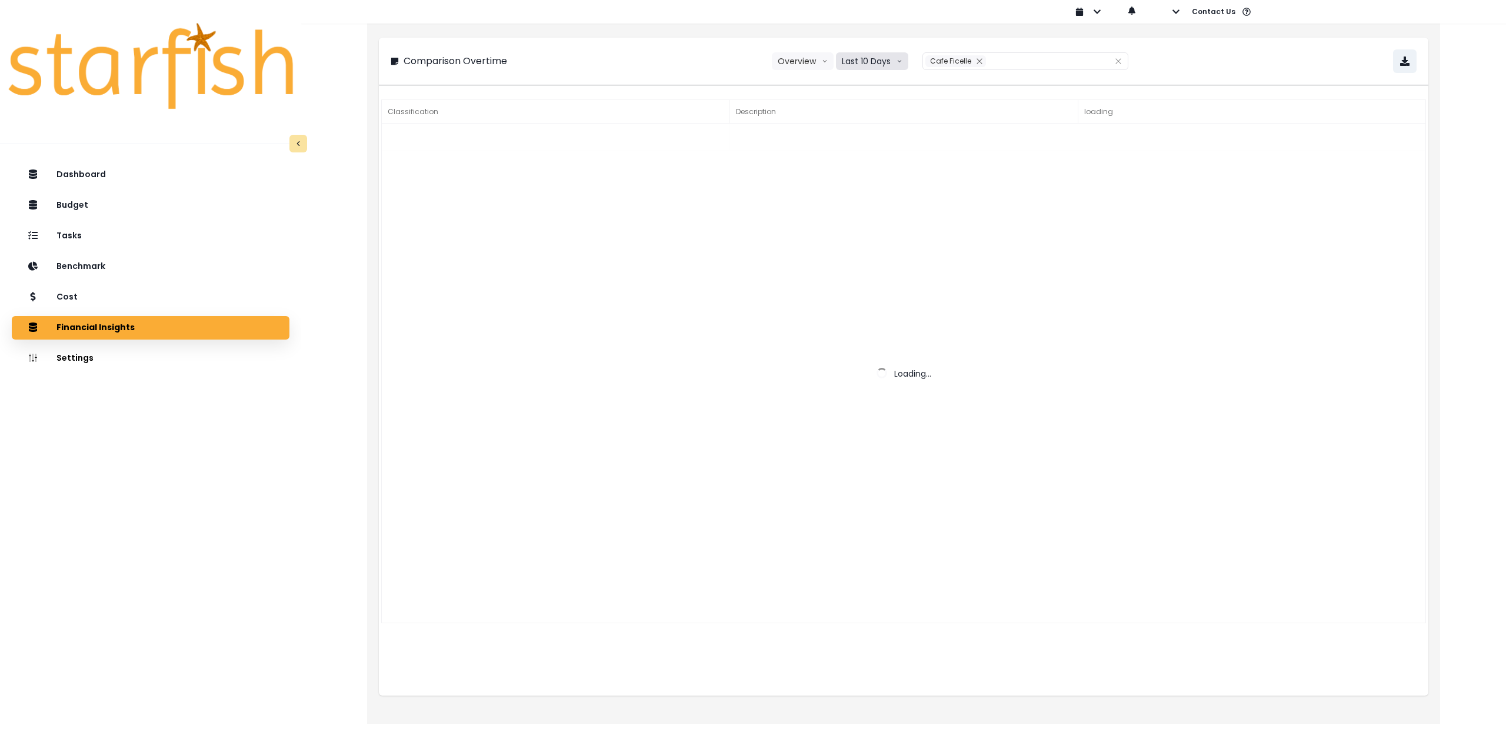
click at [878, 62] on button "Last 10 Days" at bounding box center [872, 61] width 72 height 18
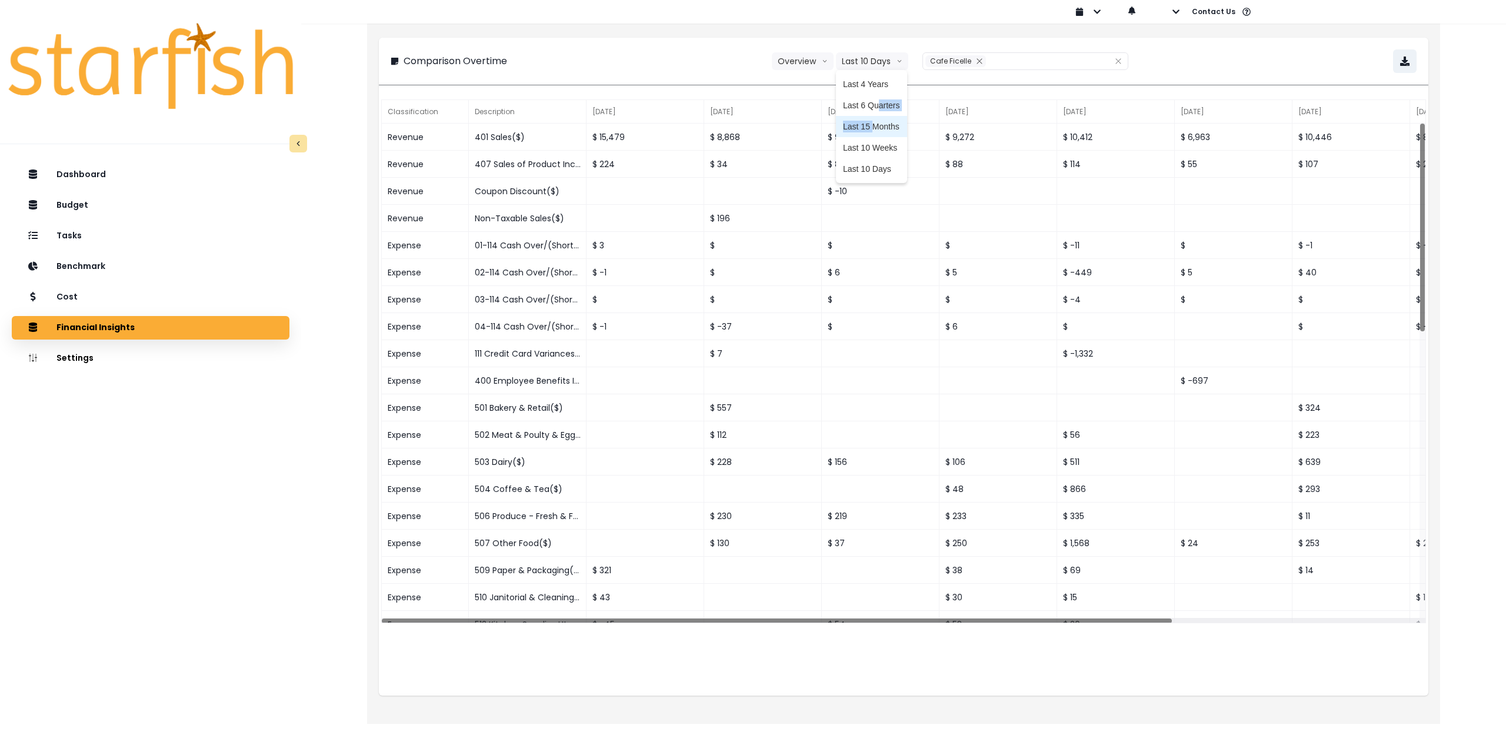
drag, startPoint x: 879, startPoint y: 103, endPoint x: 874, endPoint y: 125, distance: 22.5
click at [874, 125] on ul "Last 4 Years Last 6 Quarters Last 15 Months Last 10 Weeks Last 10 Days" at bounding box center [871, 126] width 71 height 113
click at [869, 125] on span "Last 15 Months" at bounding box center [871, 127] width 57 height 12
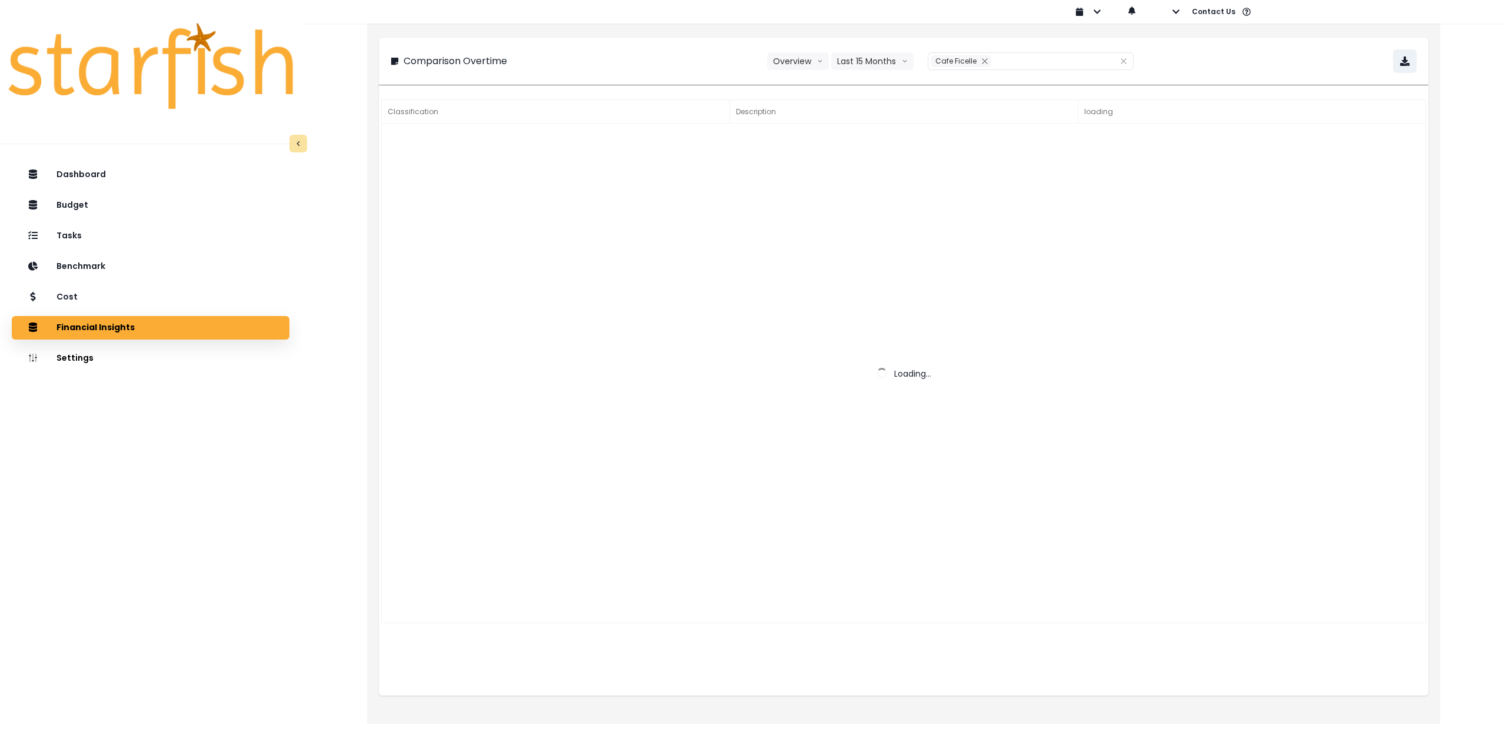
click at [1226, 58] on div "**********" at bounding box center [904, 61] width 1026 height 24
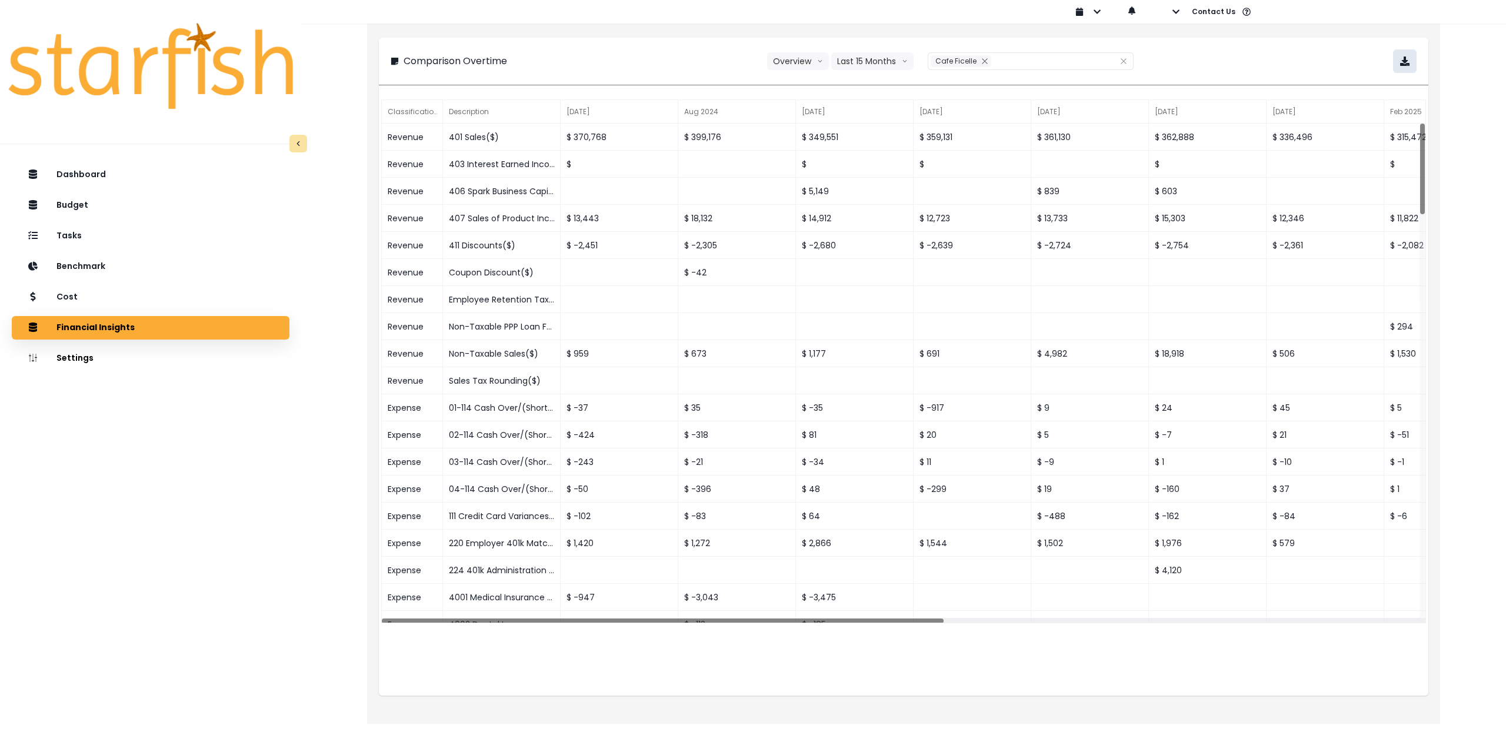
click at [1409, 59] on icon "button" at bounding box center [1404, 60] width 9 height 9
click at [105, 302] on div "Cost" at bounding box center [150, 297] width 259 height 25
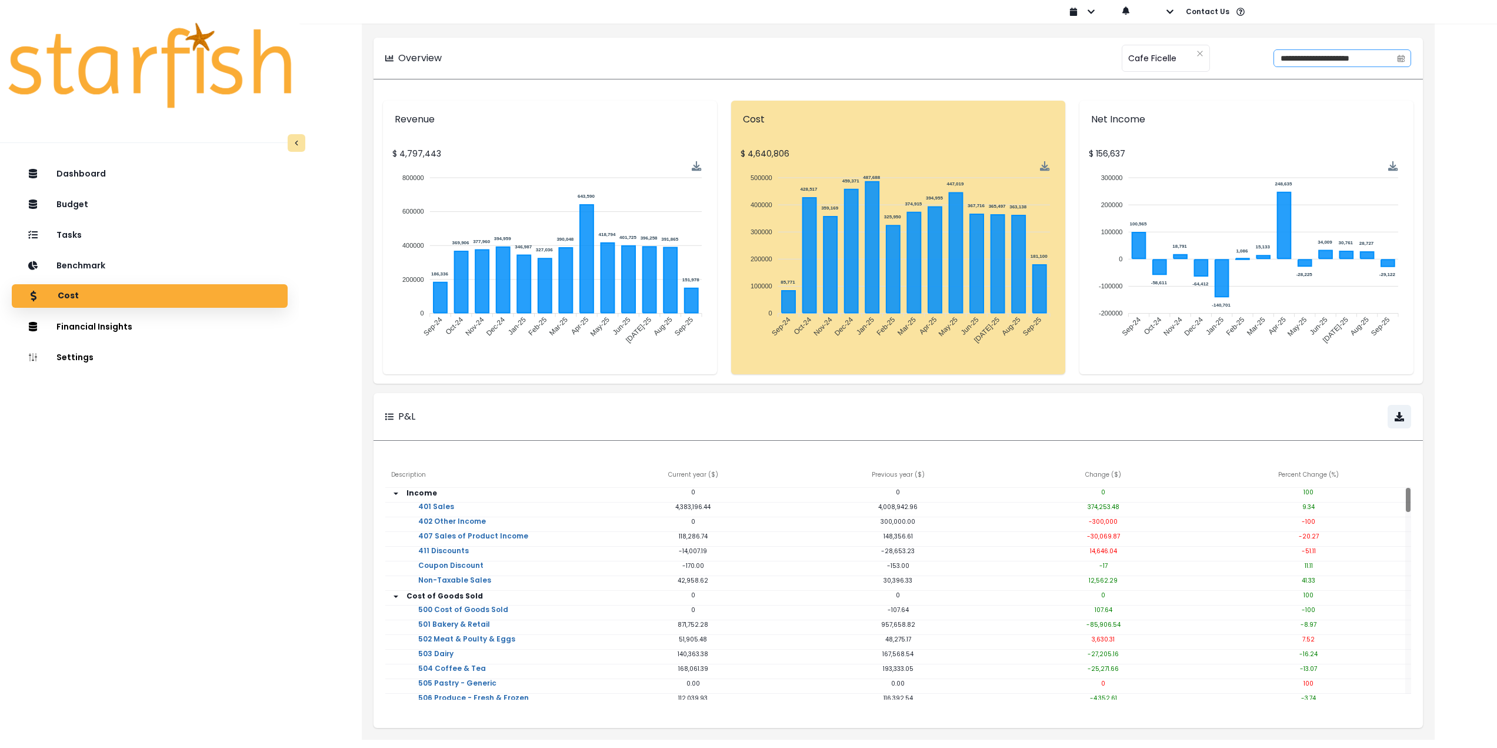
click at [1402, 59] on icon "calendar" at bounding box center [1401, 58] width 8 height 8
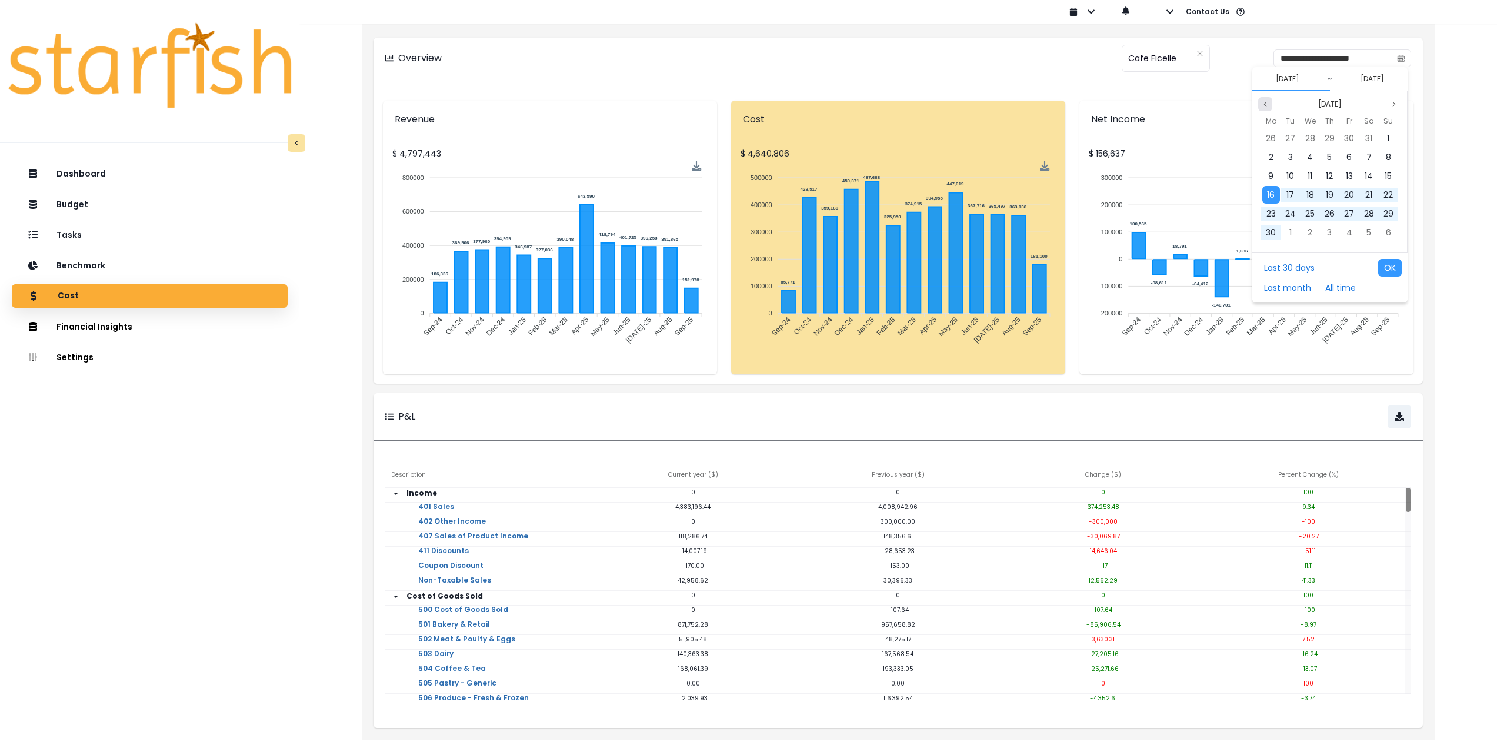
click at [1269, 102] on button "Previous month" at bounding box center [1265, 104] width 14 height 14
click at [1332, 135] on div "1" at bounding box center [1330, 138] width 18 height 18
click at [1271, 102] on button "Previous month" at bounding box center [1265, 104] width 14 height 14
click at [1389, 212] on span "31" at bounding box center [1388, 214] width 7 height 12
click at [1389, 267] on button "OK" at bounding box center [1390, 268] width 24 height 18
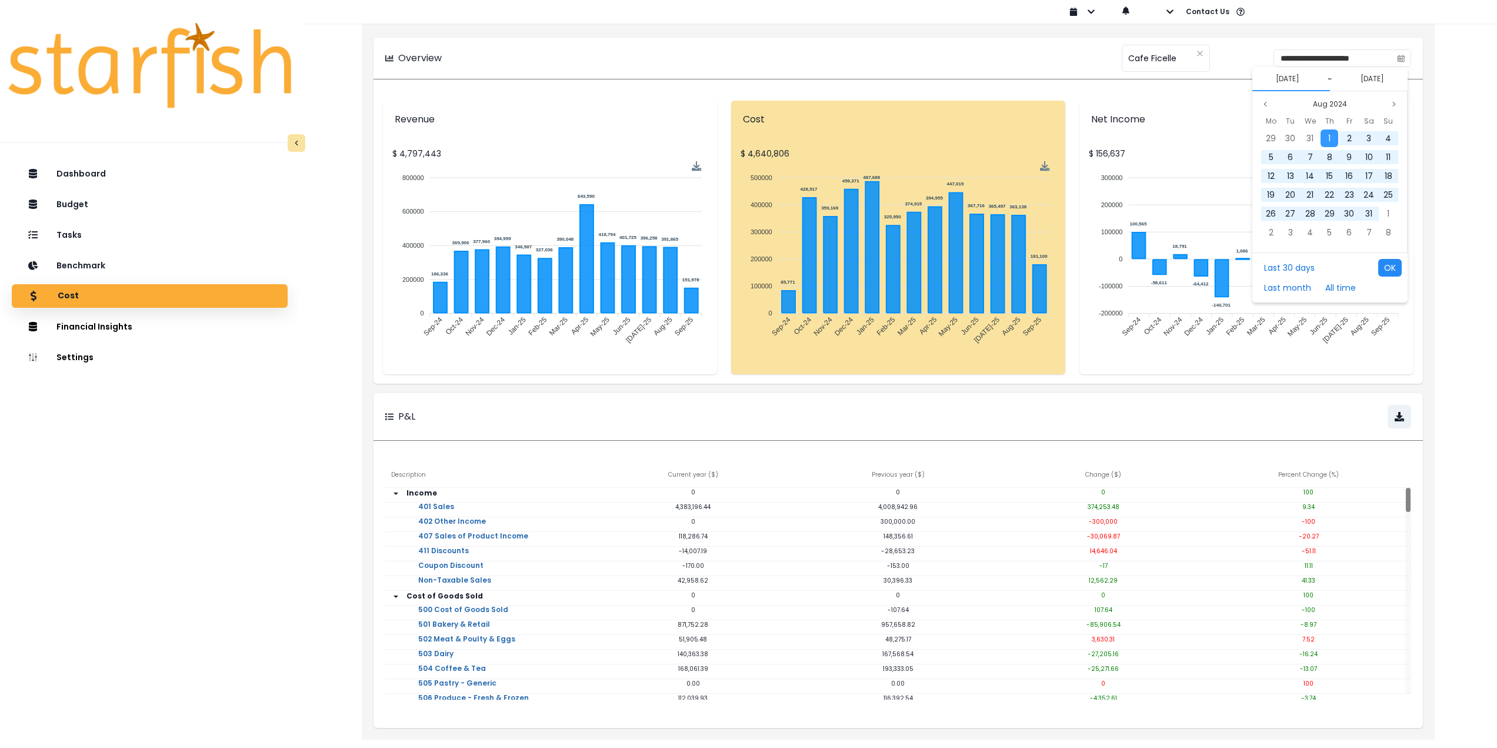
type input "**********"
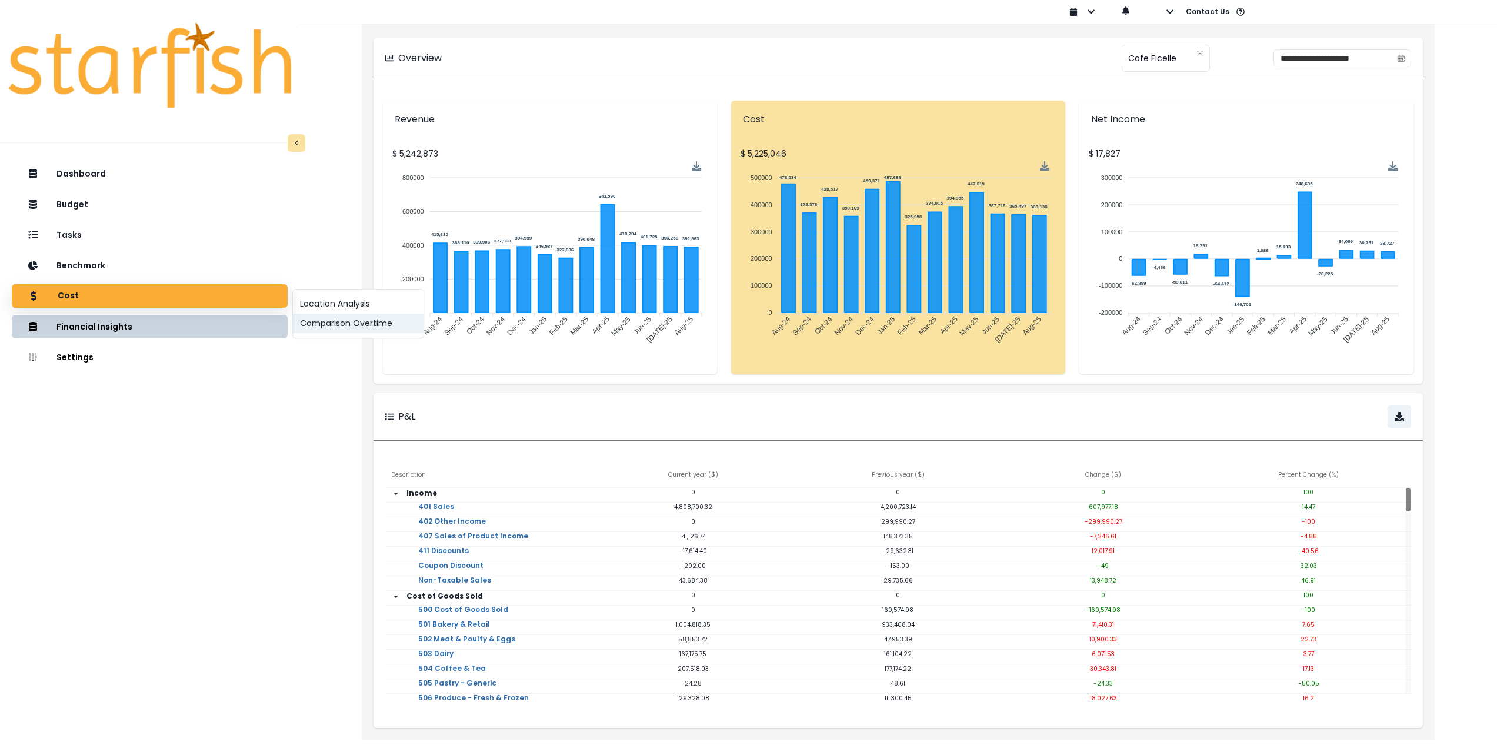
click at [384, 325] on button "Comparison Overtime" at bounding box center [358, 323] width 131 height 19
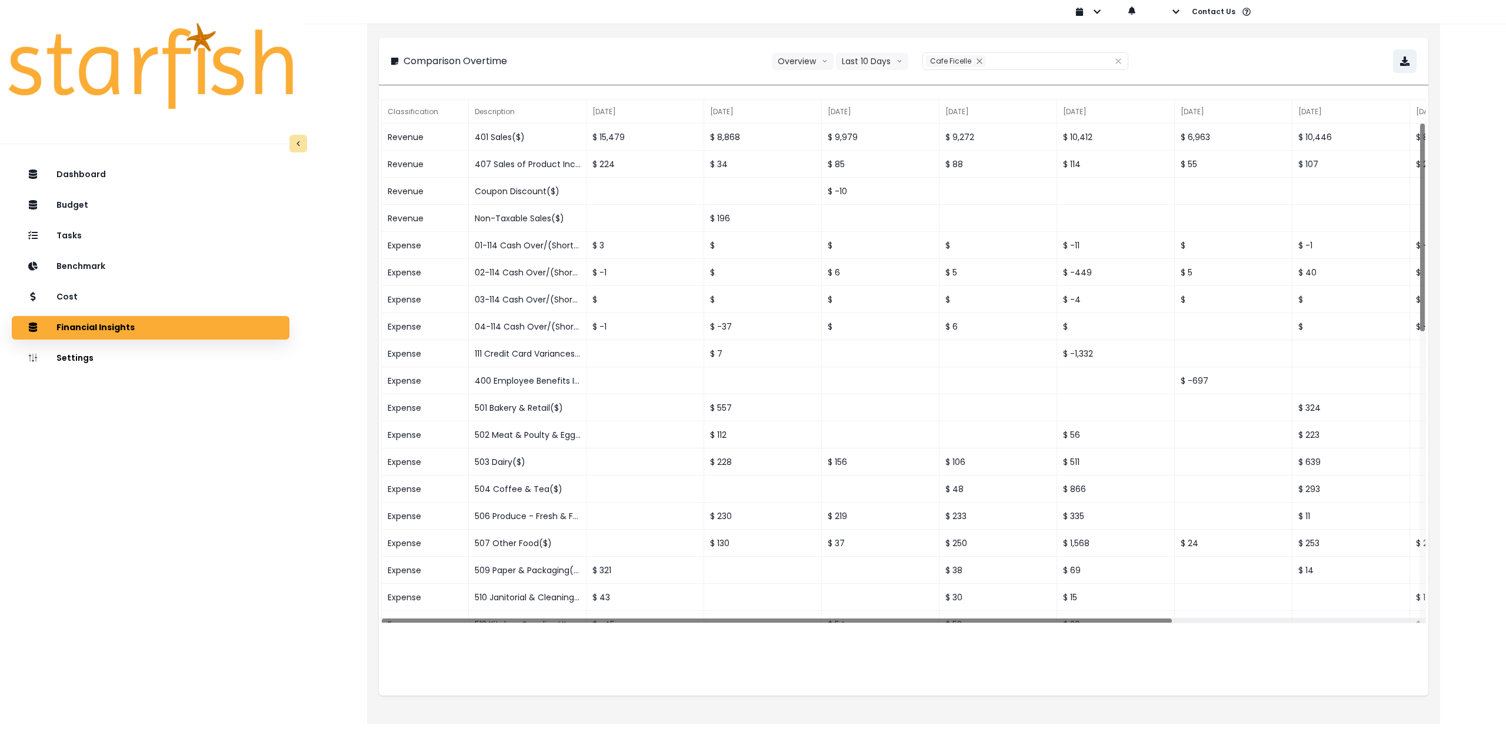
drag, startPoint x: 229, startPoint y: 494, endPoint x: 248, endPoint y: 453, distance: 44.7
click at [229, 493] on div "Dashboard Budget Tasks Benchmark Cost Financial Insights Location Analysis Comp…" at bounding box center [150, 490] width 301 height 659
click at [111, 298] on div "Cost" at bounding box center [150, 297] width 259 height 25
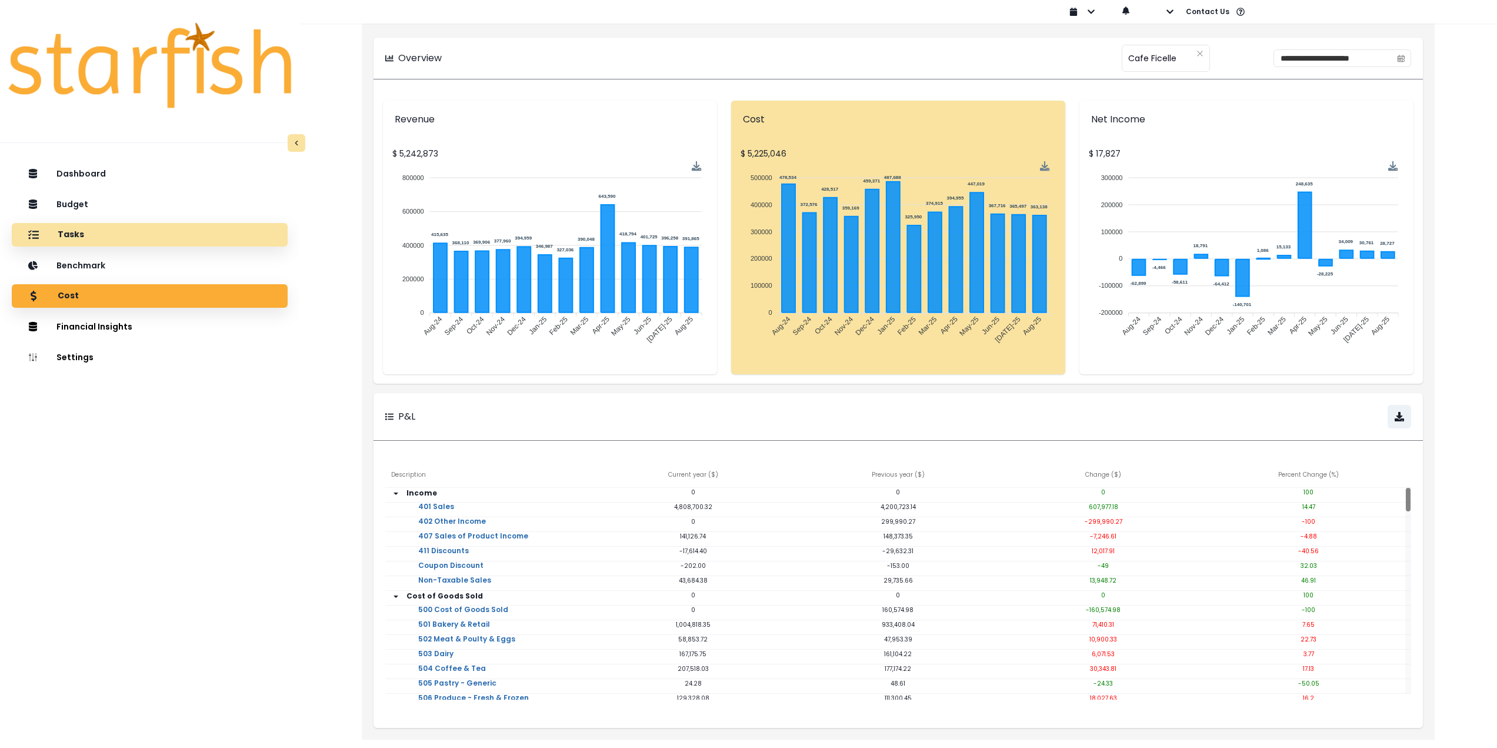
click at [104, 235] on div "Tasks" at bounding box center [149, 234] width 257 height 25
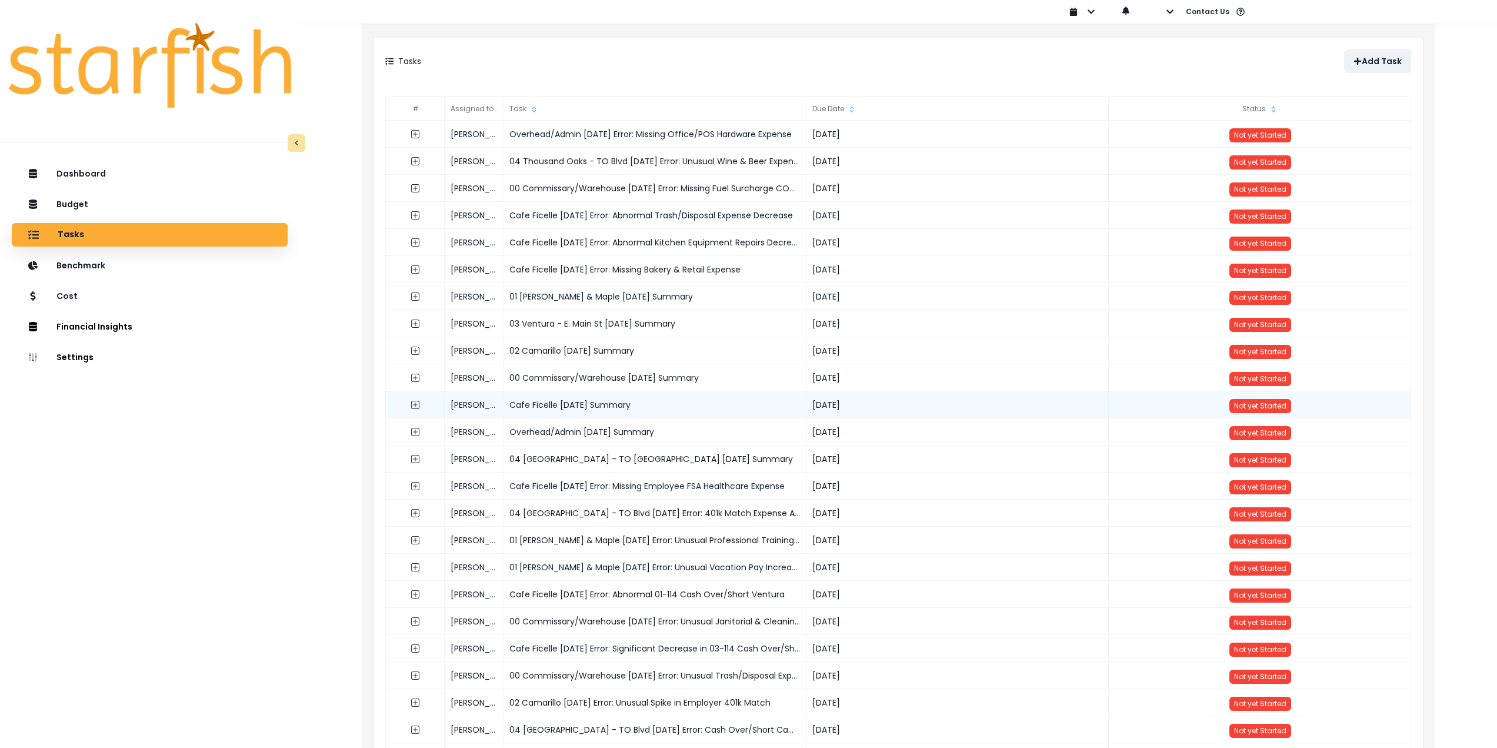
drag, startPoint x: 652, startPoint y: 406, endPoint x: 505, endPoint y: 404, distance: 147.7
click at [505, 404] on div "Cafe Ficelle [DATE] Summary" at bounding box center [655, 404] width 303 height 27
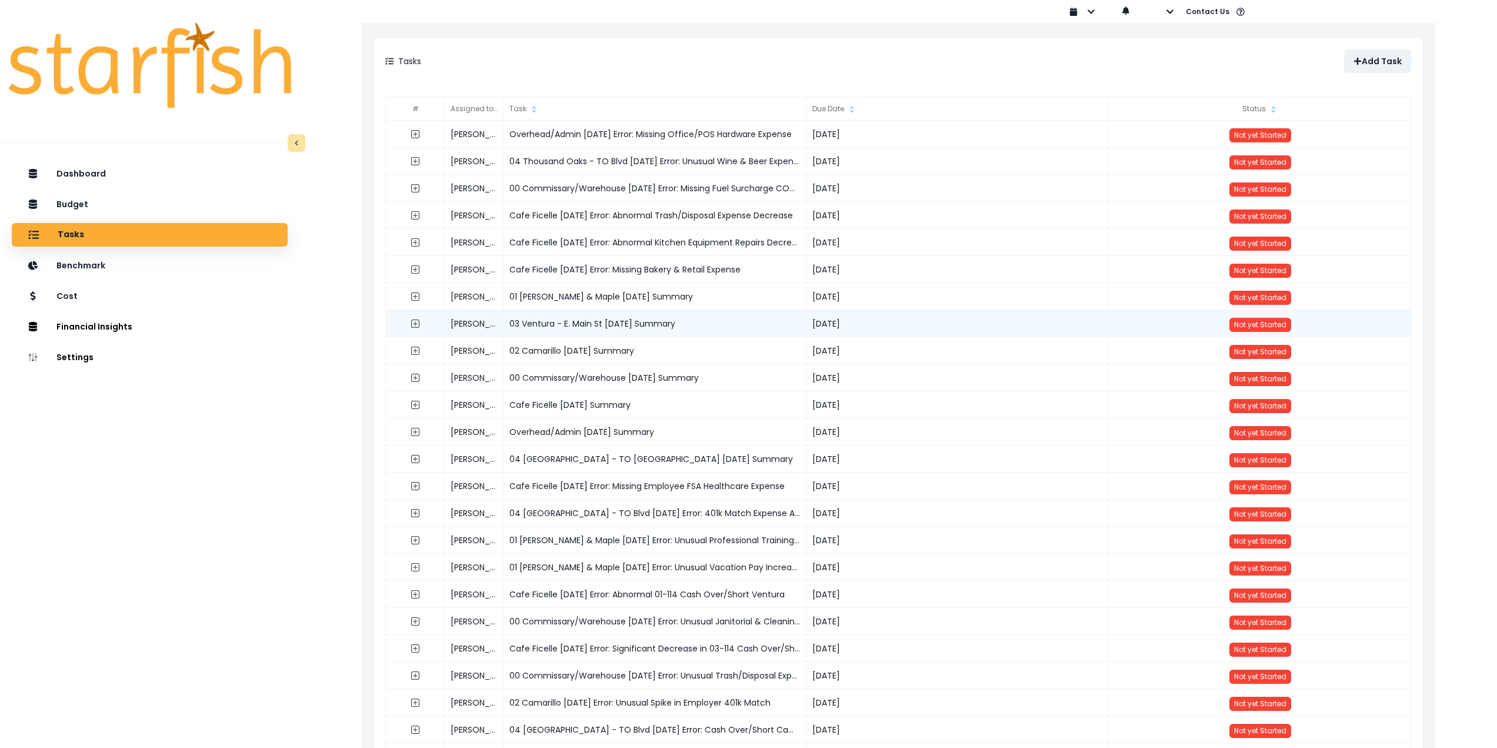
copy div "Cafe Ficelle [DATE] Summary"
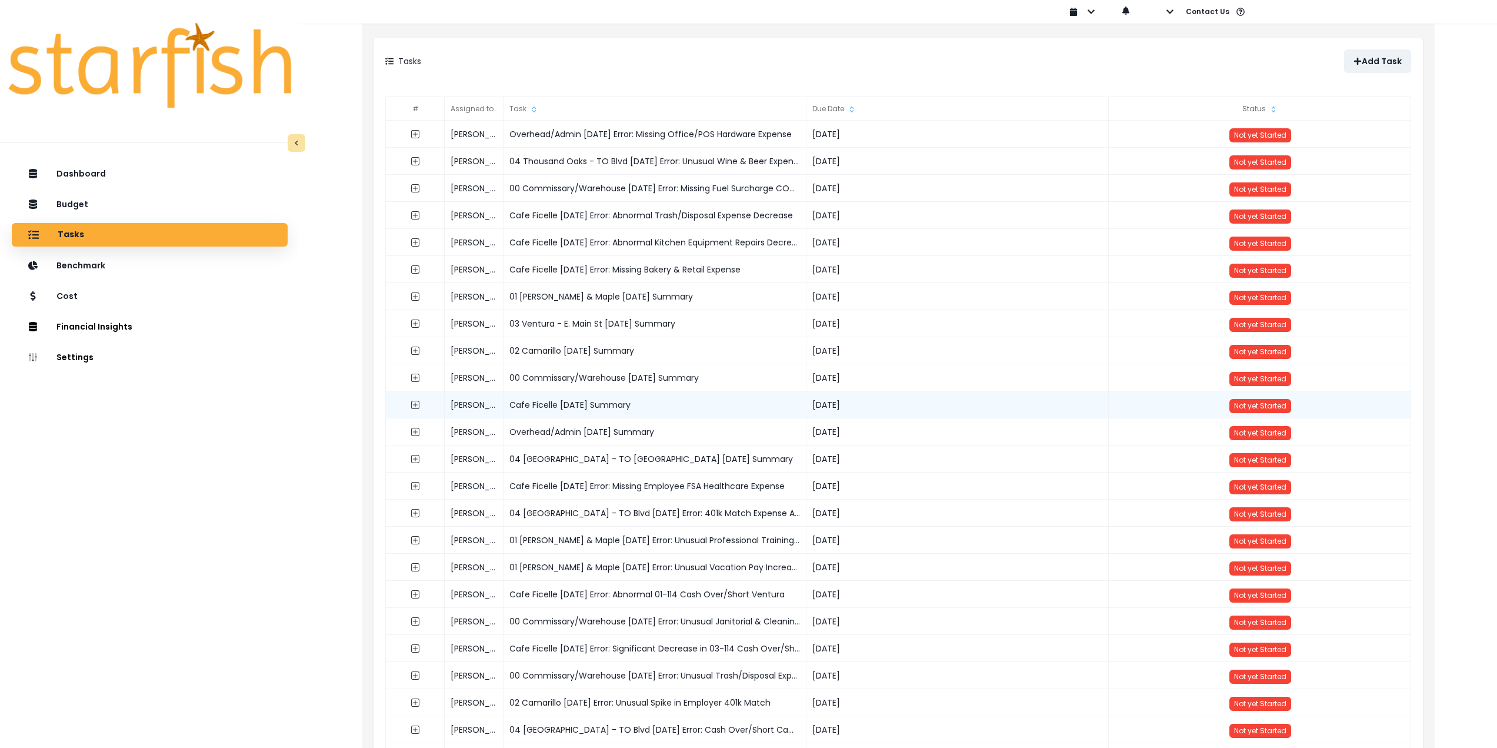
click at [658, 409] on div "Cafe Ficelle [DATE] Summary" at bounding box center [655, 404] width 303 height 27
drag, startPoint x: 673, startPoint y: 407, endPoint x: 508, endPoint y: 404, distance: 164.7
click at [508, 404] on div "Cafe Ficelle [DATE] Summary" at bounding box center [655, 404] width 303 height 27
copy div "Cafe Ficelle [DATE] Summary"
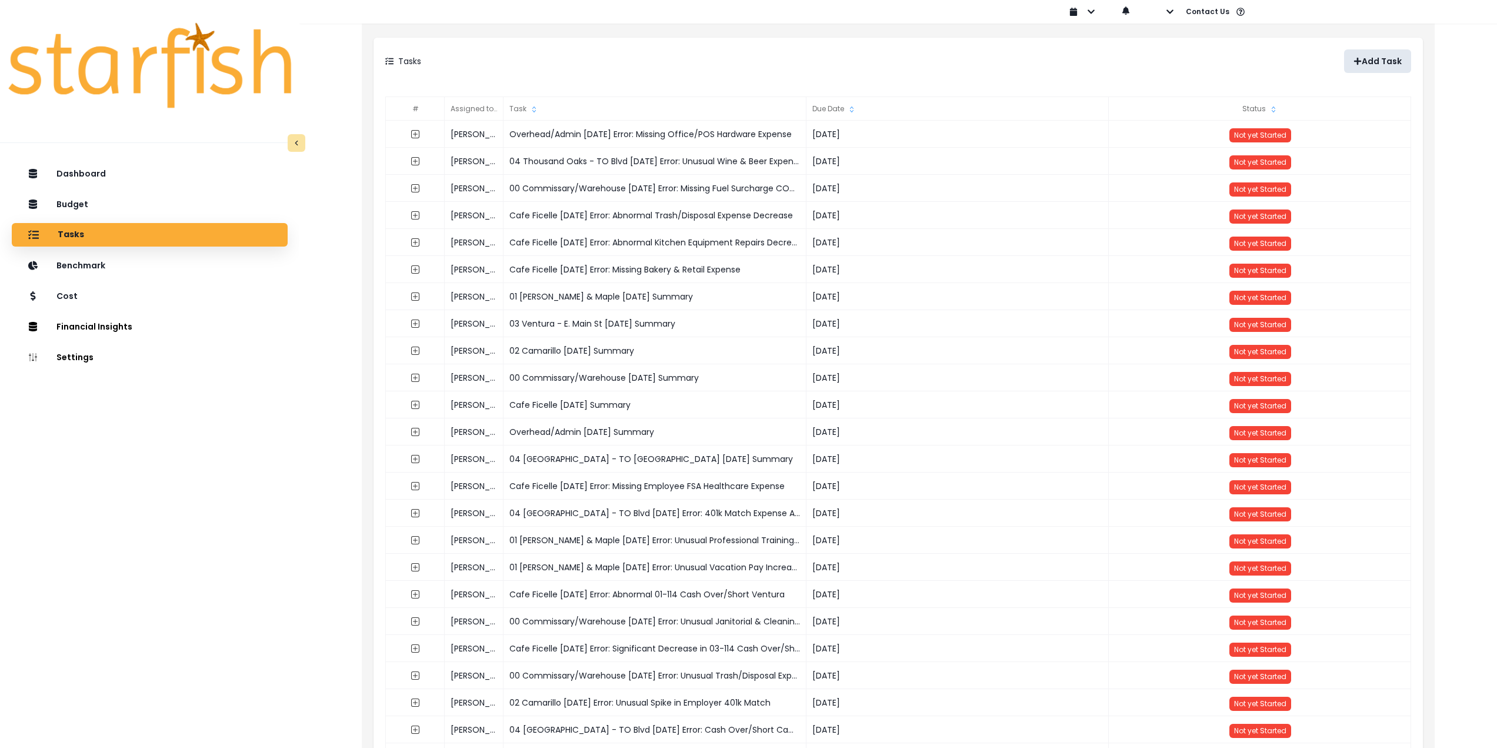
click at [1371, 61] on p "Add Task" at bounding box center [1382, 61] width 40 height 10
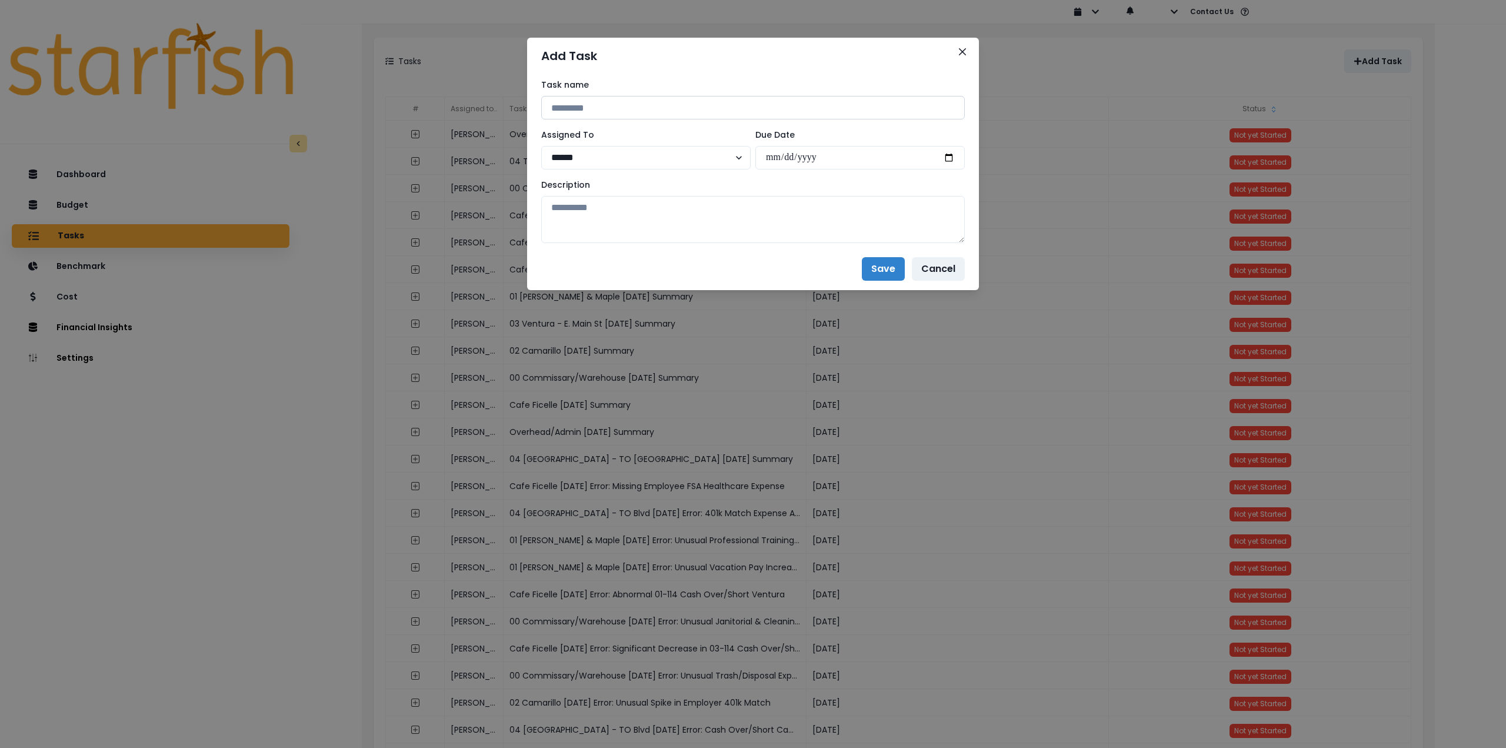
click at [622, 102] on input at bounding box center [753, 108] width 424 height 24
paste input "**********"
click at [620, 104] on input "**********" at bounding box center [753, 108] width 424 height 24
type input "**********"
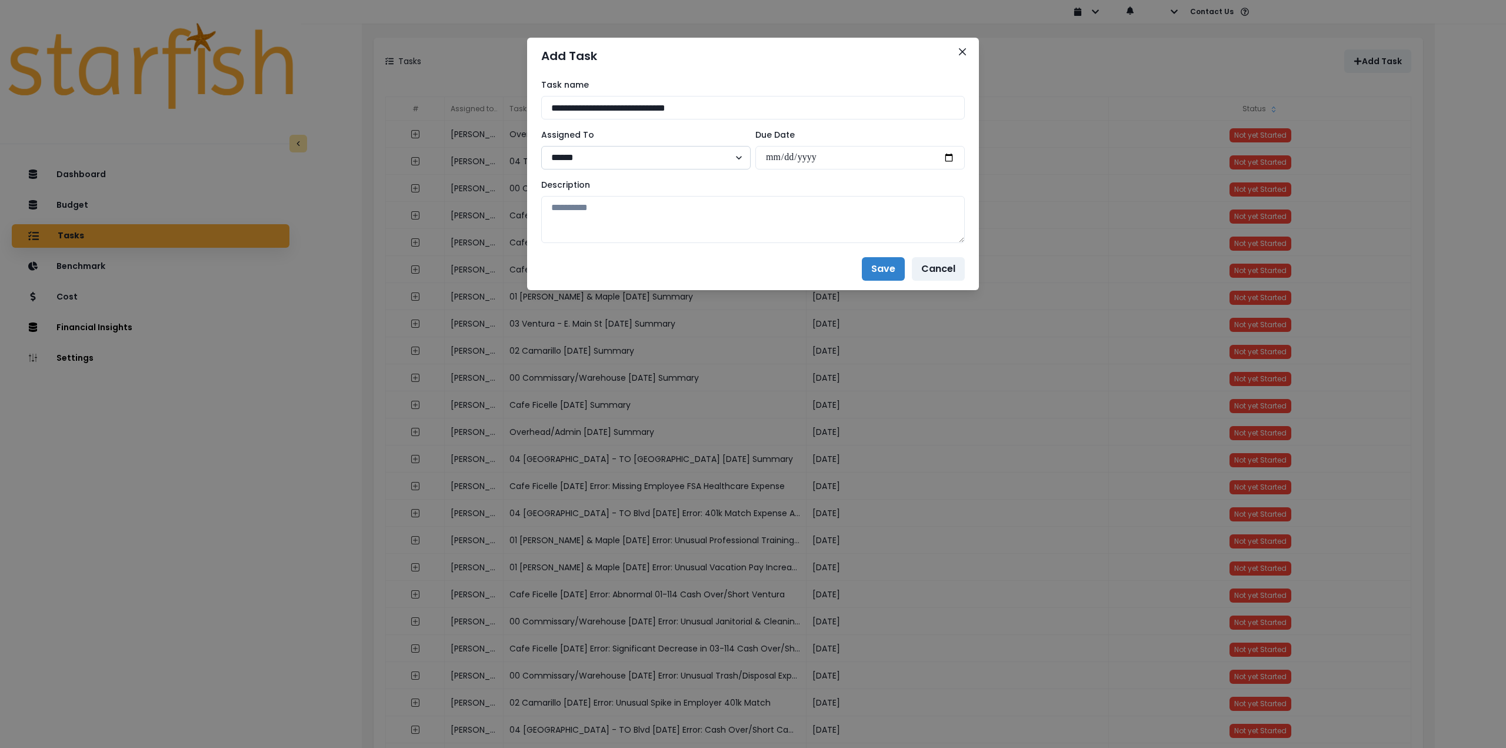
click at [615, 165] on select "****** *******" at bounding box center [645, 158] width 209 height 24
select select "***"
click at [541, 146] on select "****** *******" at bounding box center [645, 158] width 209 height 24
click at [947, 156] on input "date" at bounding box center [859, 158] width 209 height 24
type input "**********"
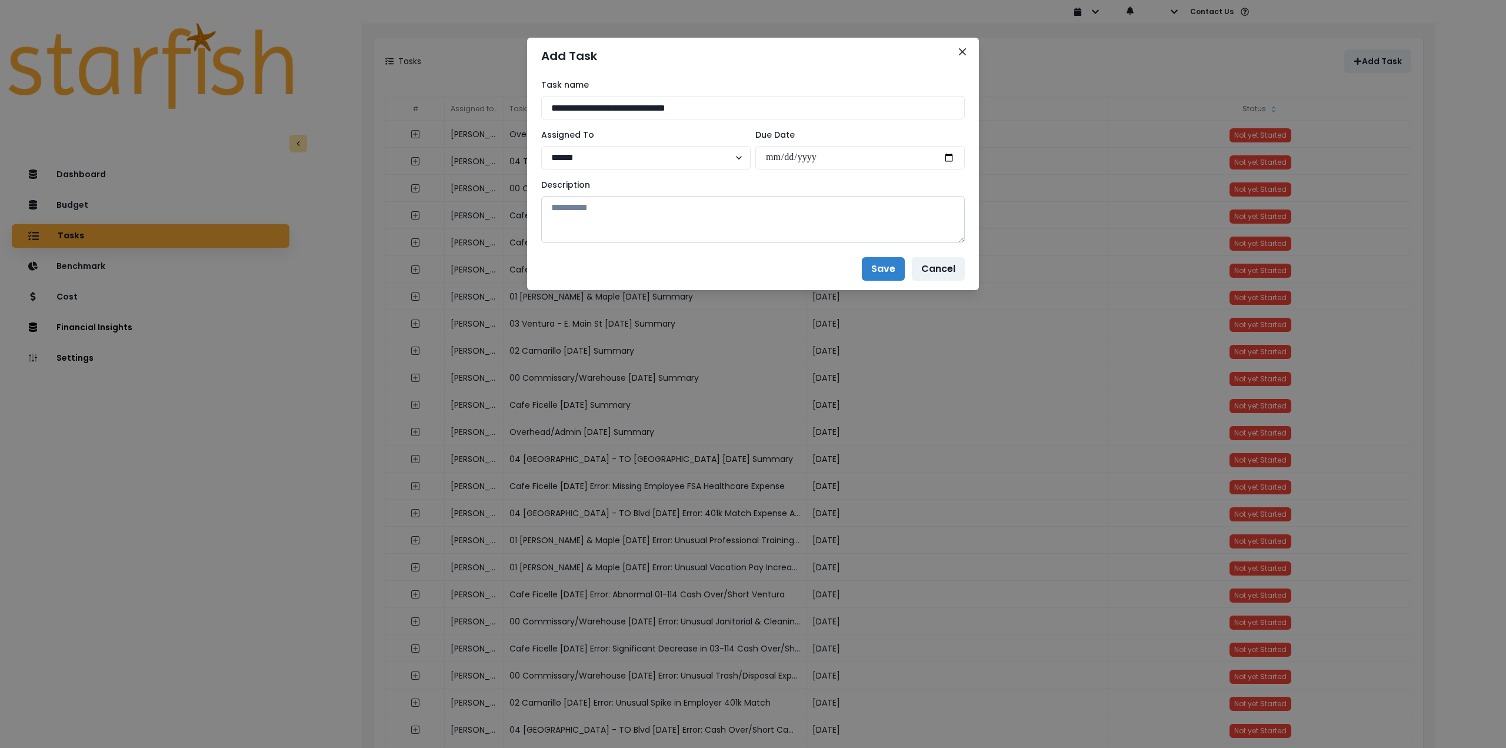
click at [794, 231] on textarea at bounding box center [753, 219] width 424 height 47
click at [702, 213] on textarea at bounding box center [753, 219] width 424 height 47
paste textarea "**********"
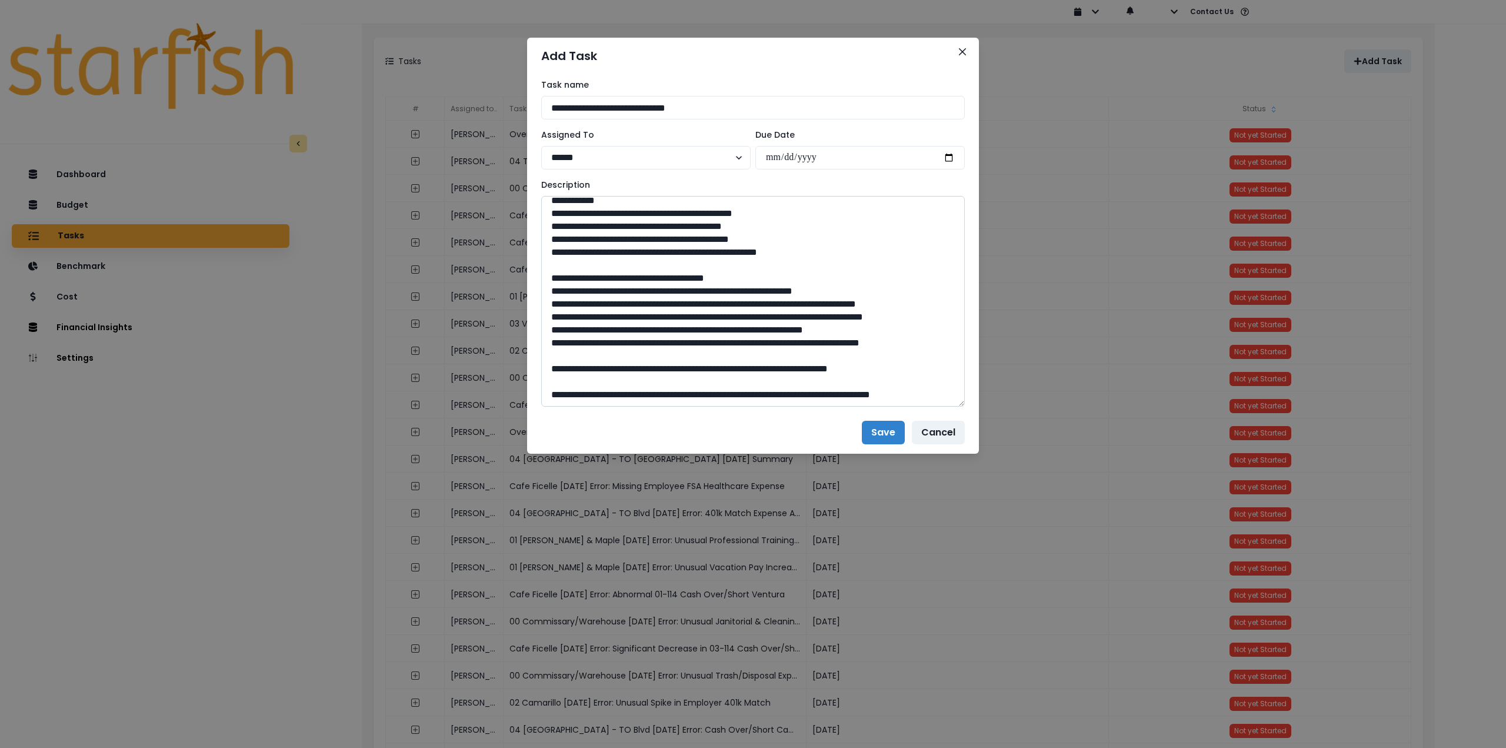
drag, startPoint x: 964, startPoint y: 294, endPoint x: 962, endPoint y: 530, distance: 235.9
click at [962, 406] on textarea at bounding box center [753, 301] width 424 height 211
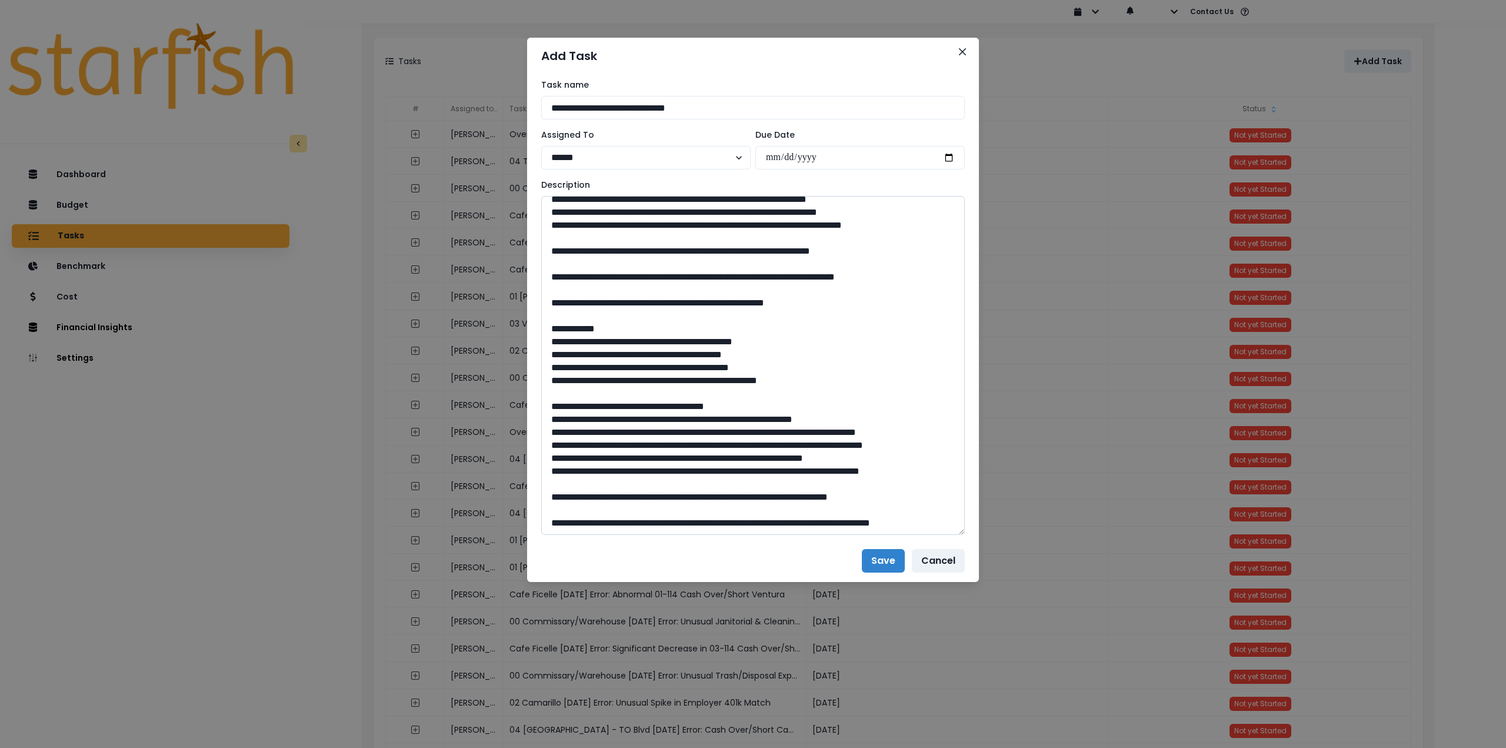
scroll to position [784, 0]
click at [551, 366] on textarea at bounding box center [753, 365] width 424 height 339
click at [549, 376] on textarea at bounding box center [753, 365] width 424 height 339
click at [551, 405] on textarea at bounding box center [753, 365] width 424 height 339
click at [552, 431] on textarea at bounding box center [753, 365] width 424 height 339
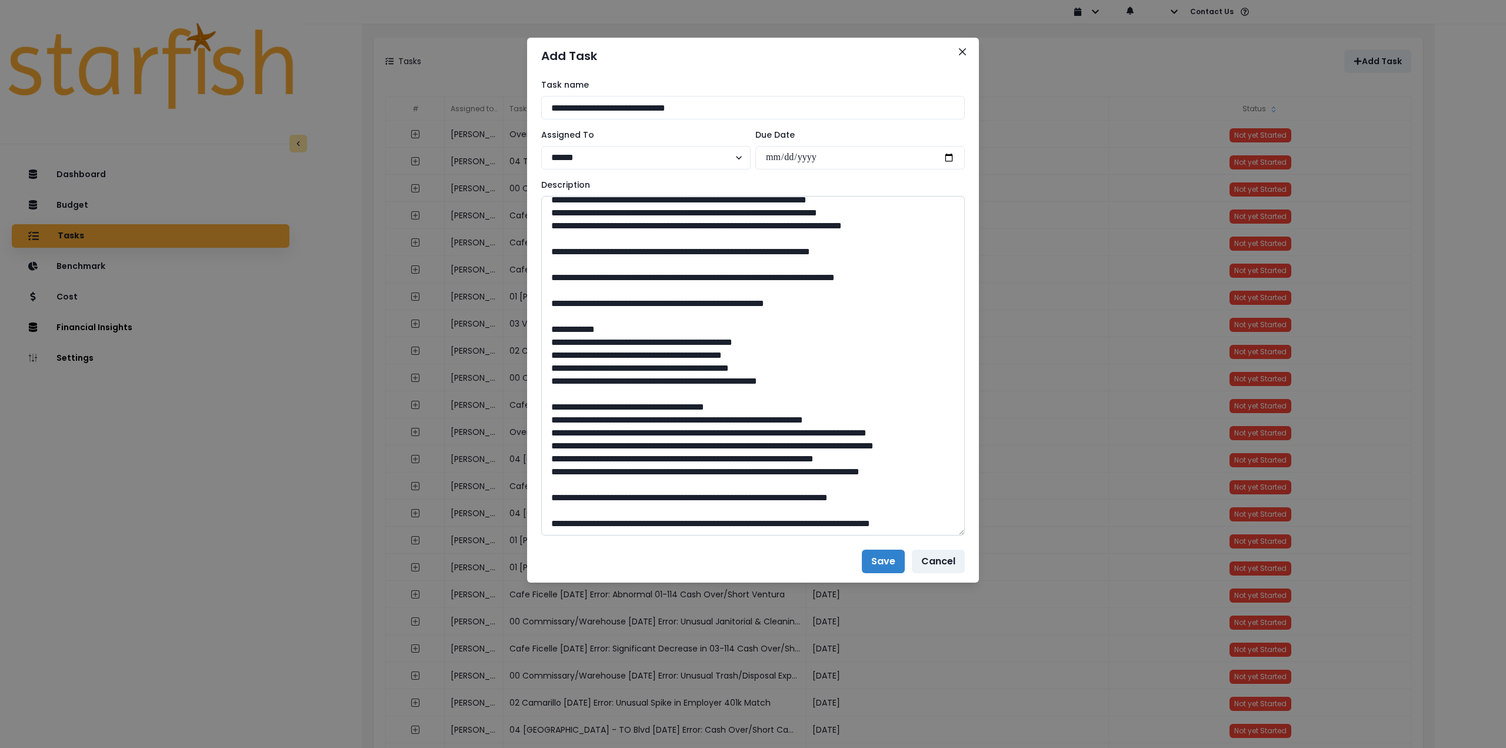
click at [551, 444] on textarea at bounding box center [753, 365] width 424 height 339
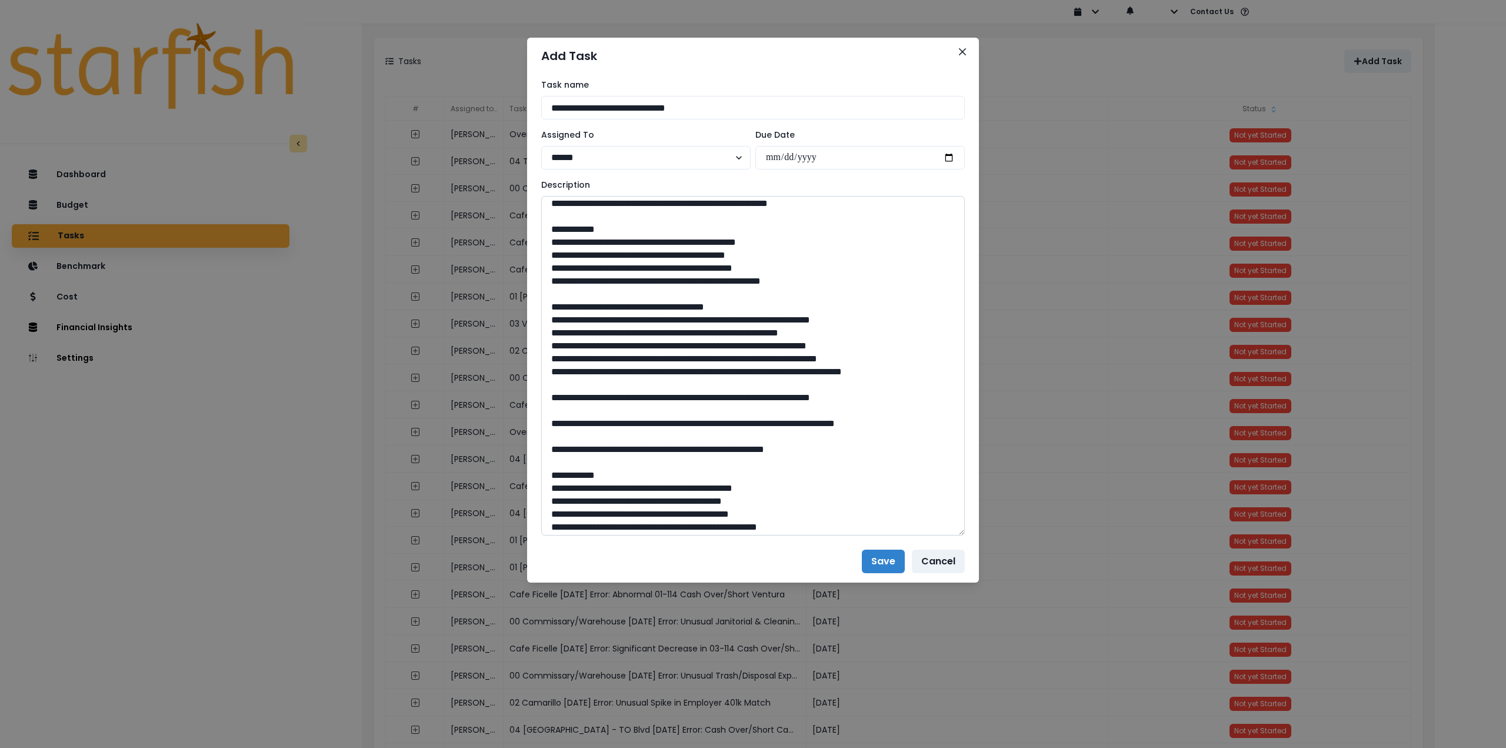
scroll to position [490, 0]
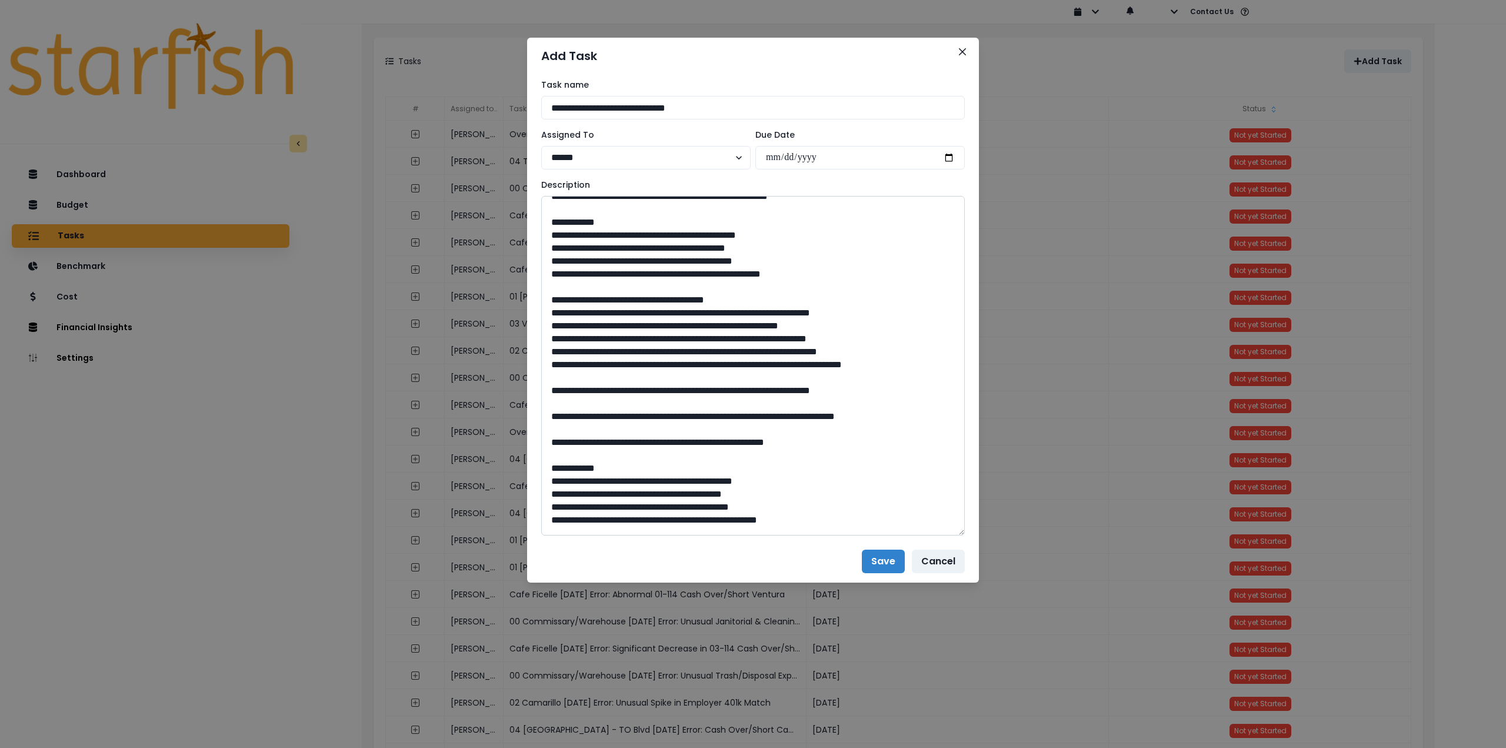
click at [552, 415] on textarea at bounding box center [753, 365] width 424 height 339
click at [549, 428] on textarea at bounding box center [753, 365] width 424 height 339
click at [546, 445] on textarea at bounding box center [753, 365] width 424 height 339
click at [552, 452] on textarea at bounding box center [753, 365] width 424 height 339
click at [552, 468] on textarea at bounding box center [753, 365] width 424 height 339
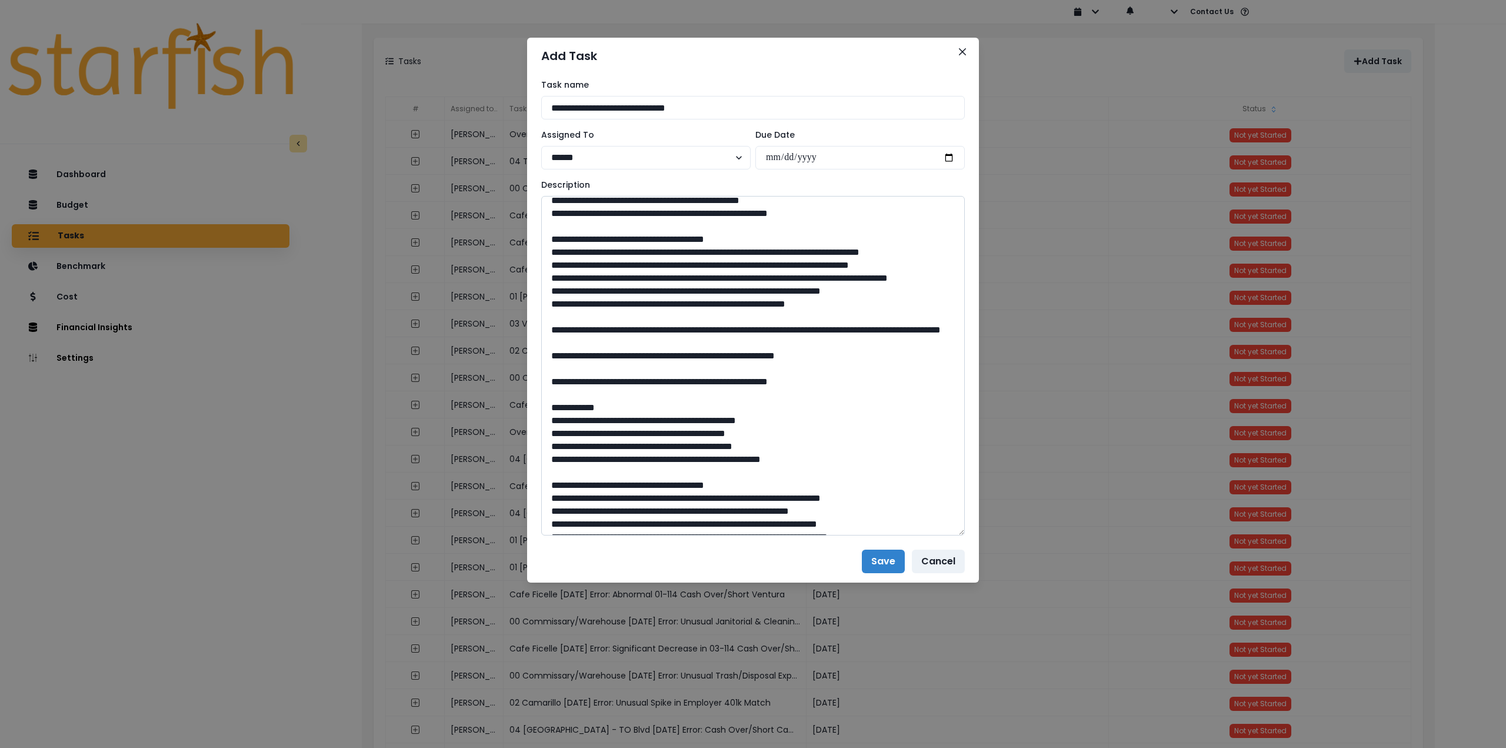
scroll to position [255, 0]
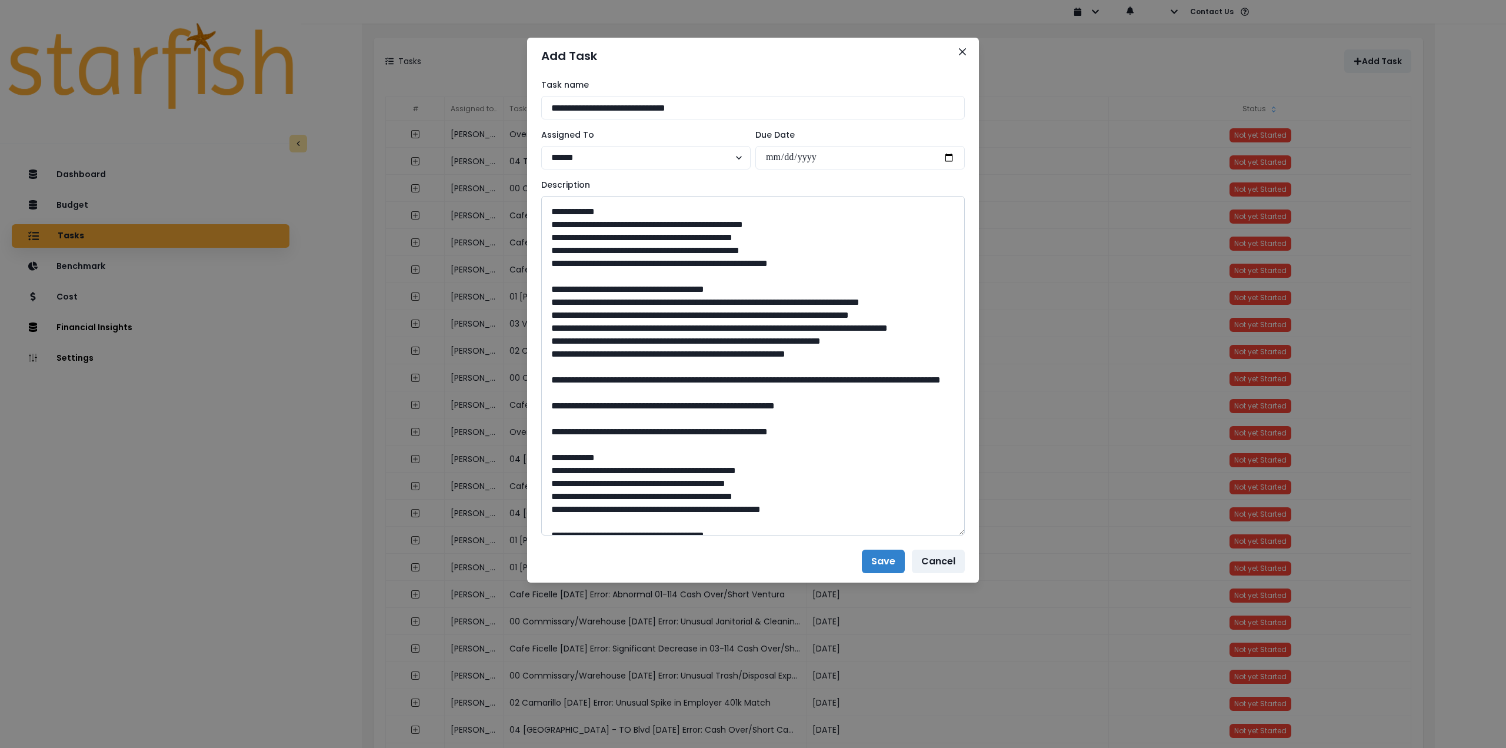
click at [549, 352] on textarea at bounding box center [753, 365] width 424 height 339
click at [548, 378] on textarea at bounding box center [753, 365] width 424 height 339
click at [552, 403] on textarea at bounding box center [753, 365] width 424 height 339
click at [550, 436] on textarea at bounding box center [753, 365] width 424 height 339
click at [548, 442] on textarea at bounding box center [753, 365] width 424 height 339
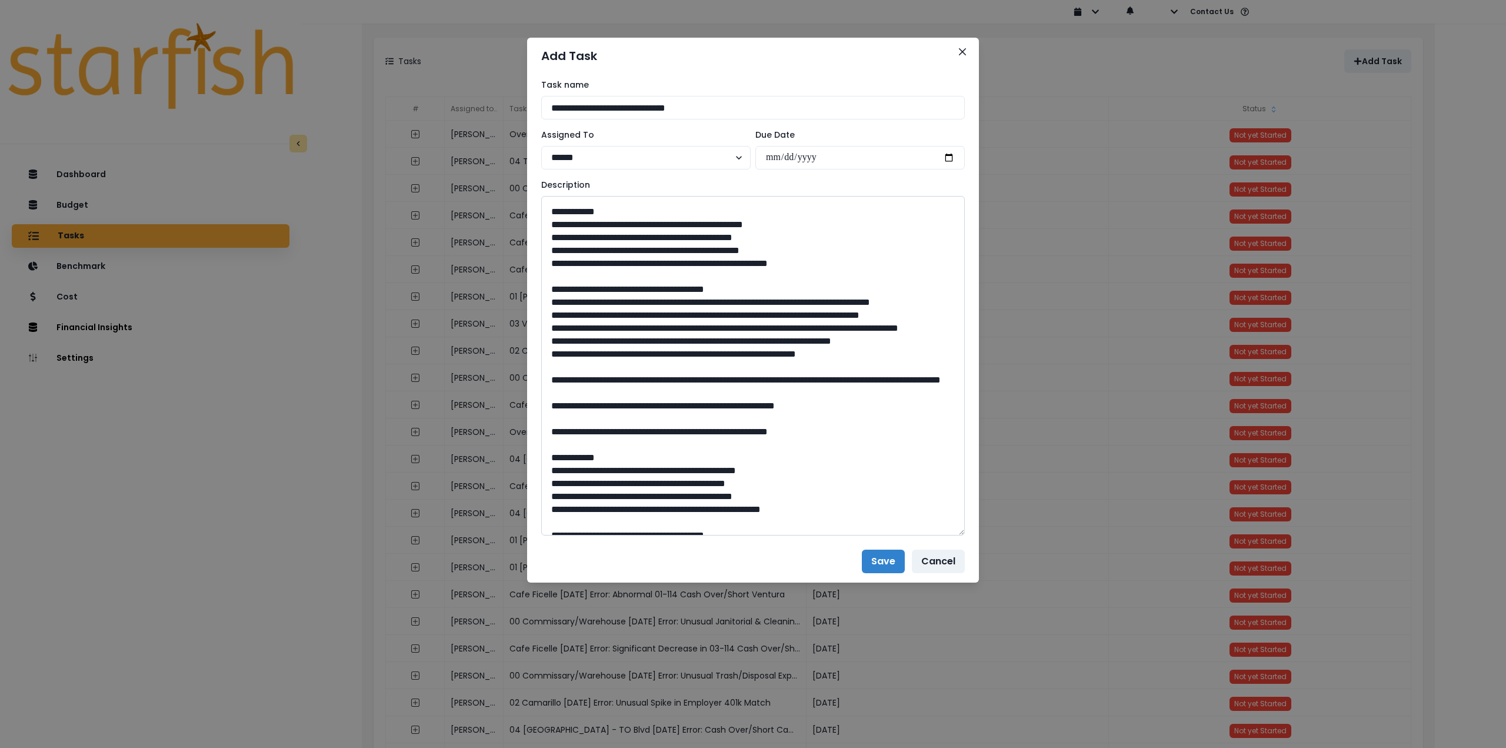
click at [564, 364] on textarea at bounding box center [753, 365] width 424 height 339
click at [565, 385] on textarea at bounding box center [753, 365] width 424 height 339
click at [567, 404] on textarea at bounding box center [753, 365] width 424 height 339
click at [562, 431] on textarea at bounding box center [753, 365] width 424 height 339
click at [565, 448] on textarea at bounding box center [753, 365] width 424 height 339
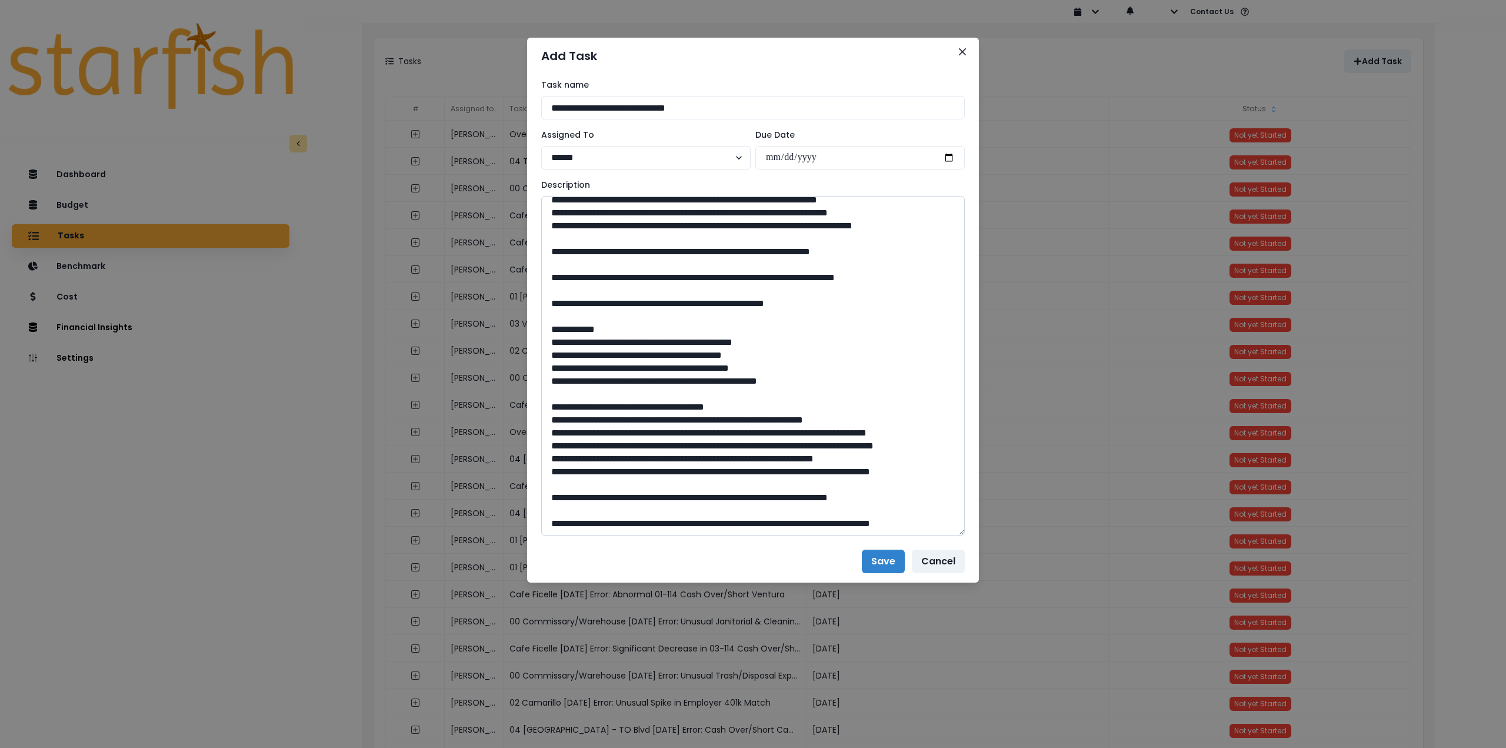
scroll to position [784, 0]
click at [640, 521] on textarea at bounding box center [753, 365] width 424 height 339
type textarea "**********"
click at [882, 561] on button "Save" at bounding box center [883, 561] width 43 height 24
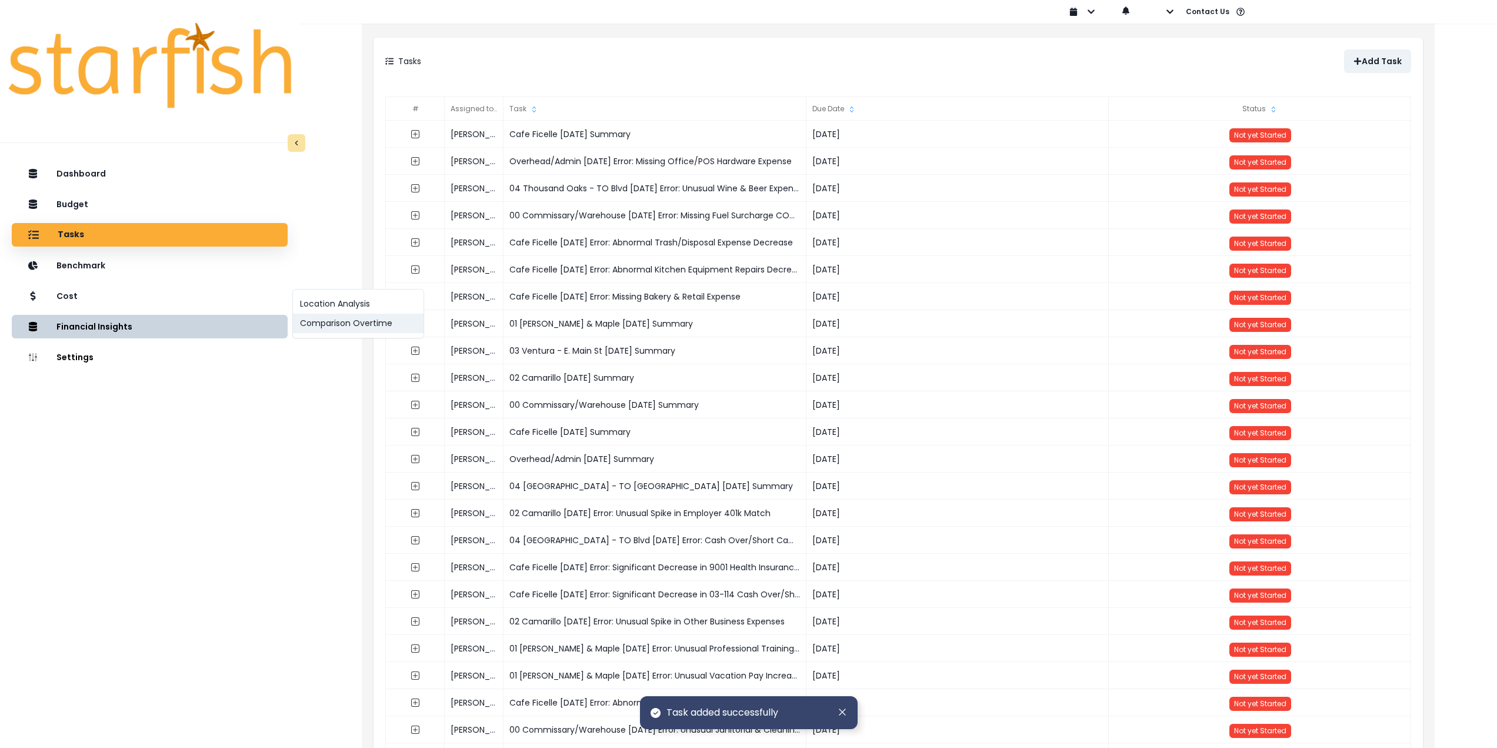
click at [361, 322] on button "Comparison Overtime" at bounding box center [358, 323] width 131 height 19
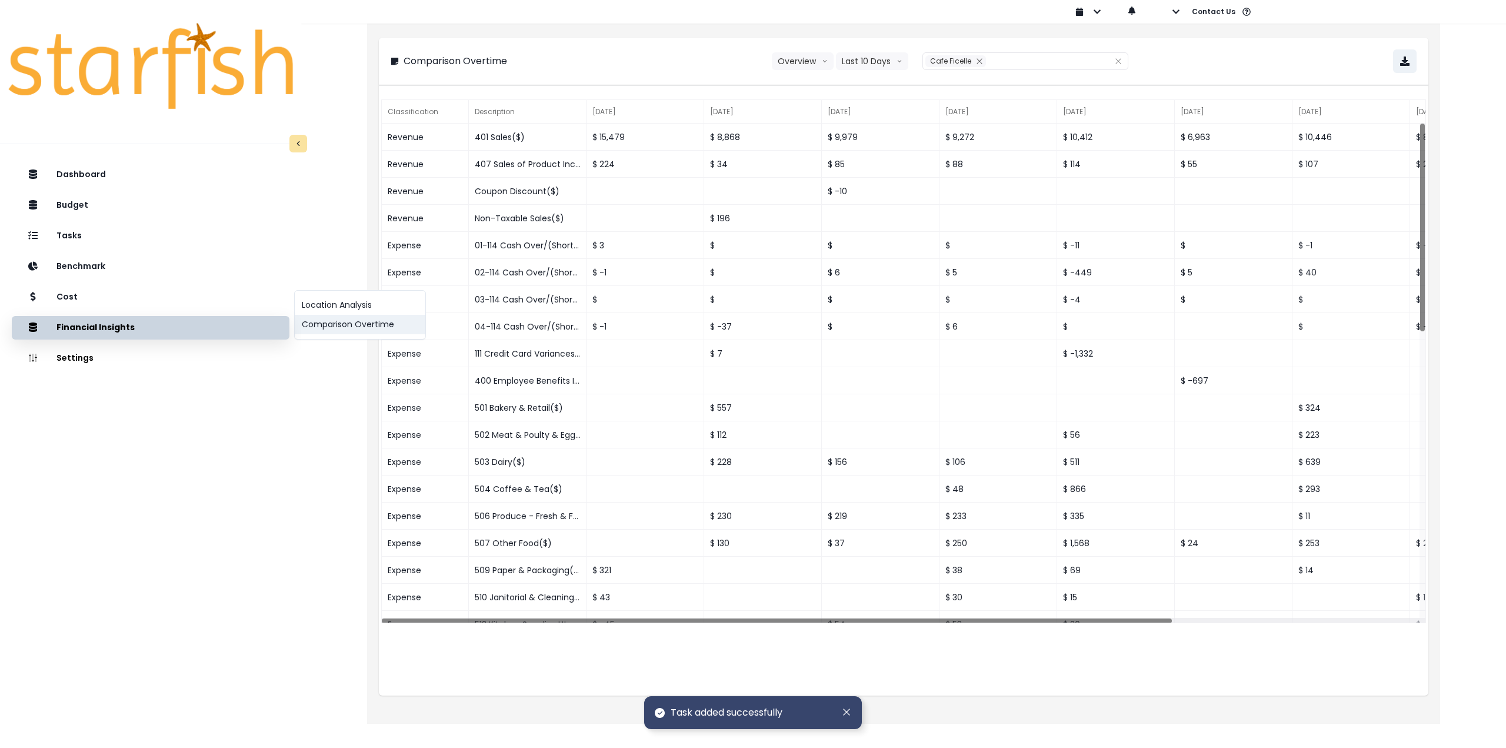
click at [372, 328] on button "Comparison Overtime" at bounding box center [360, 324] width 131 height 19
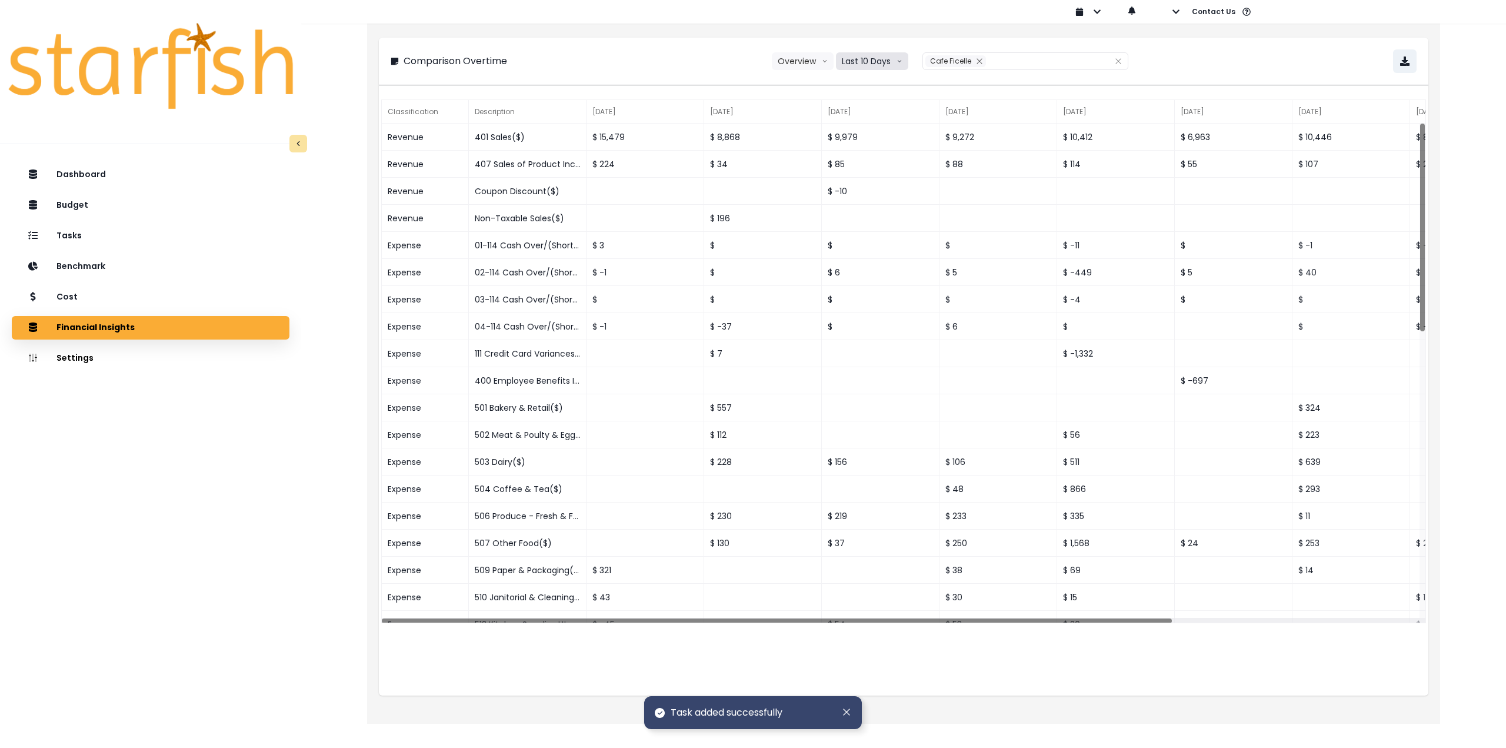
click at [871, 64] on button "Last 10 Days" at bounding box center [872, 61] width 72 height 18
click at [877, 120] on li "Last 15 Months" at bounding box center [871, 126] width 71 height 21
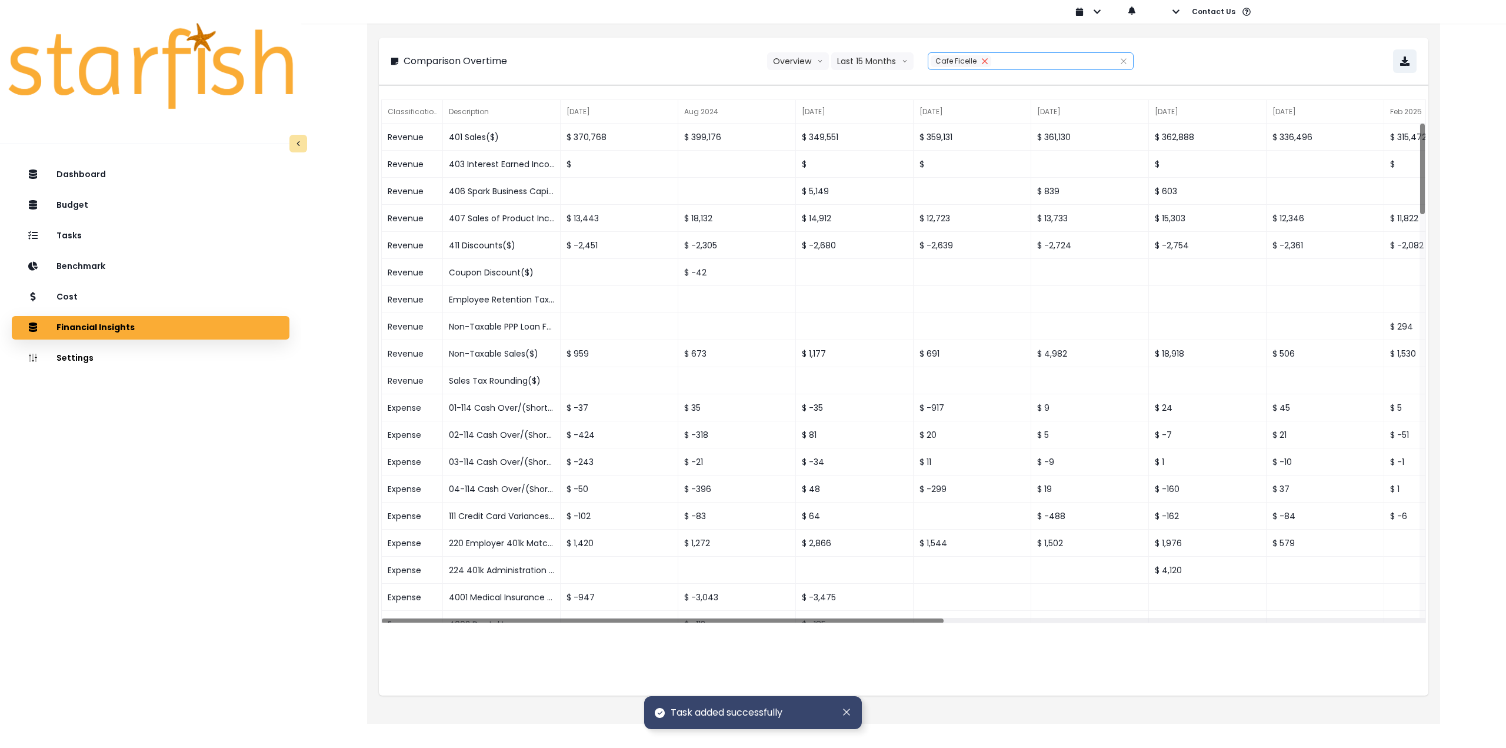
click at [984, 62] on icon "close" at bounding box center [984, 61] width 7 height 7
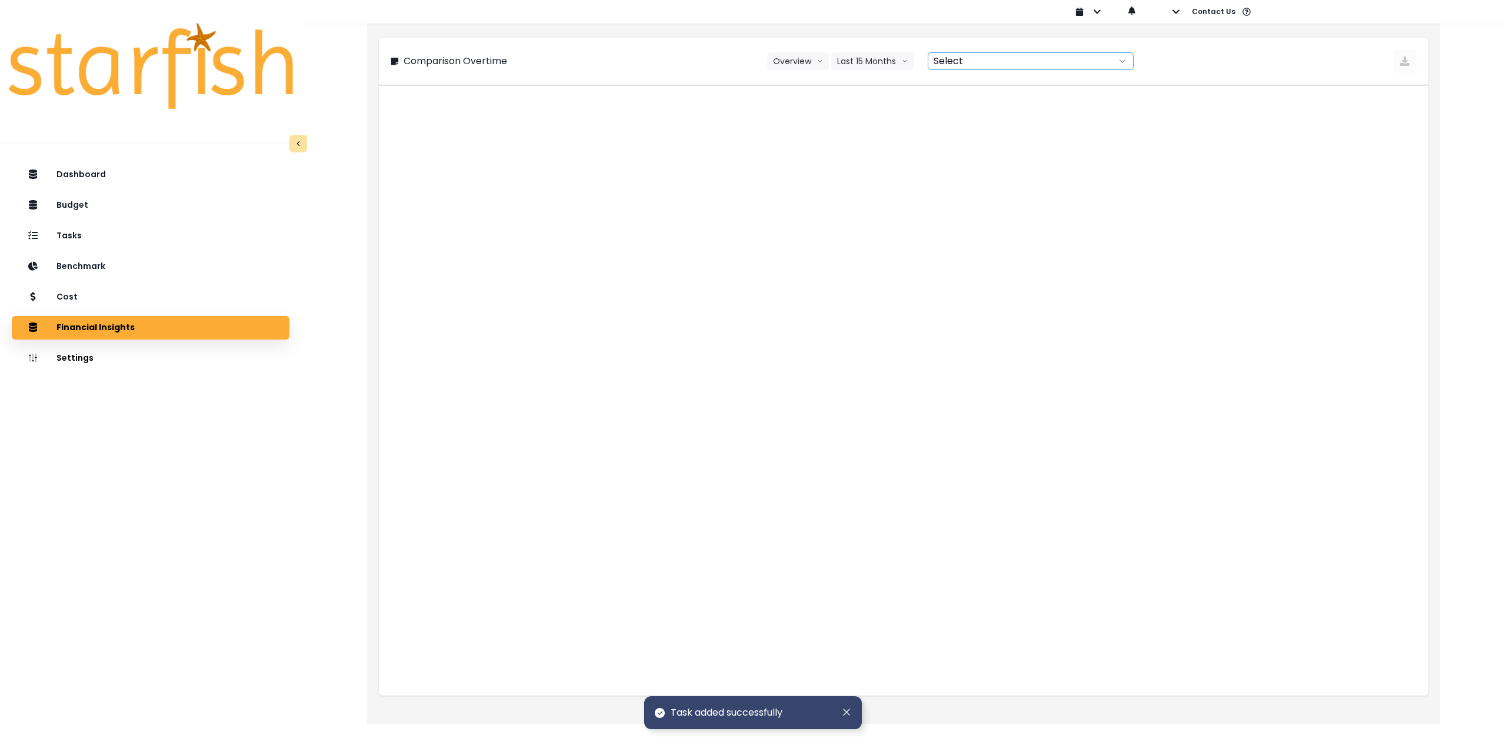
click at [968, 62] on div at bounding box center [1017, 61] width 179 height 16
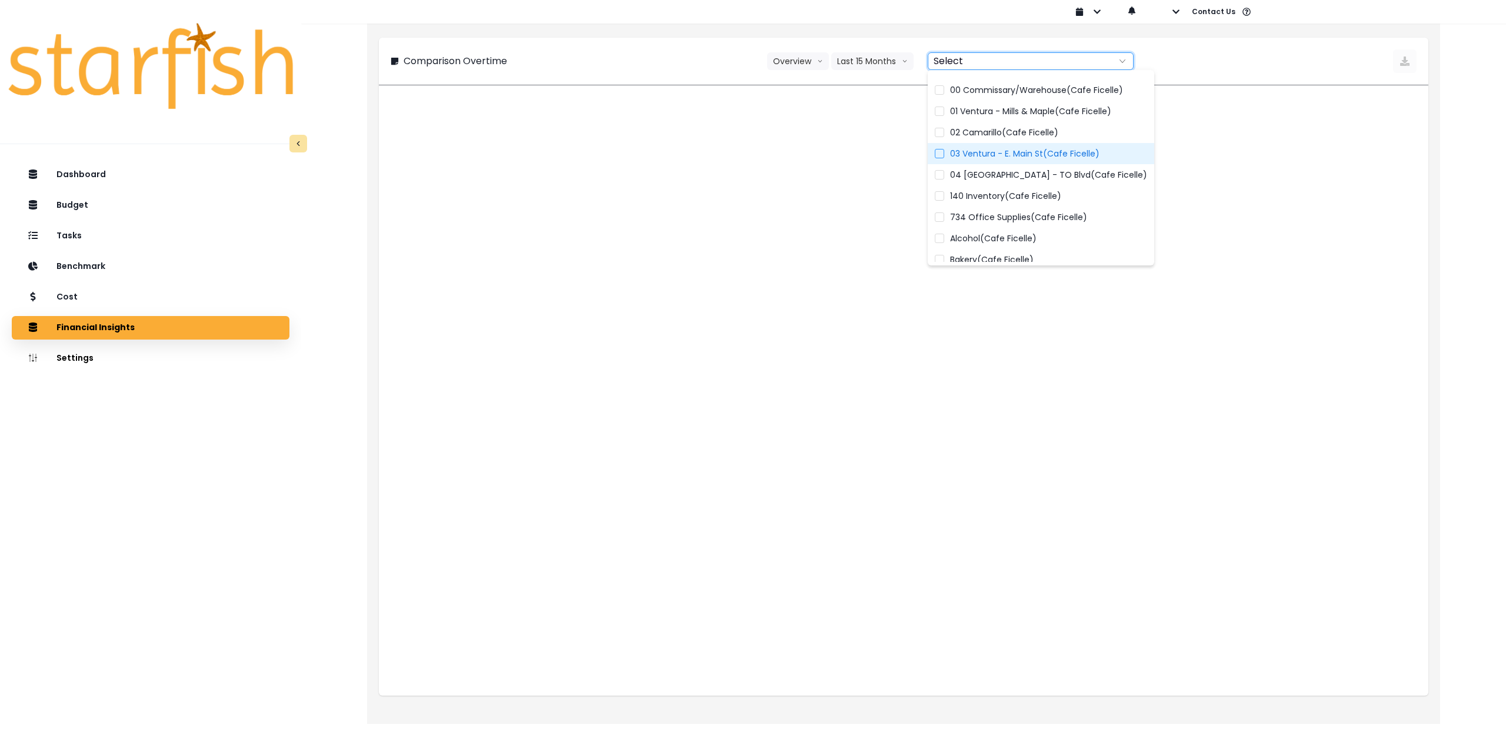
scroll to position [0, 0]
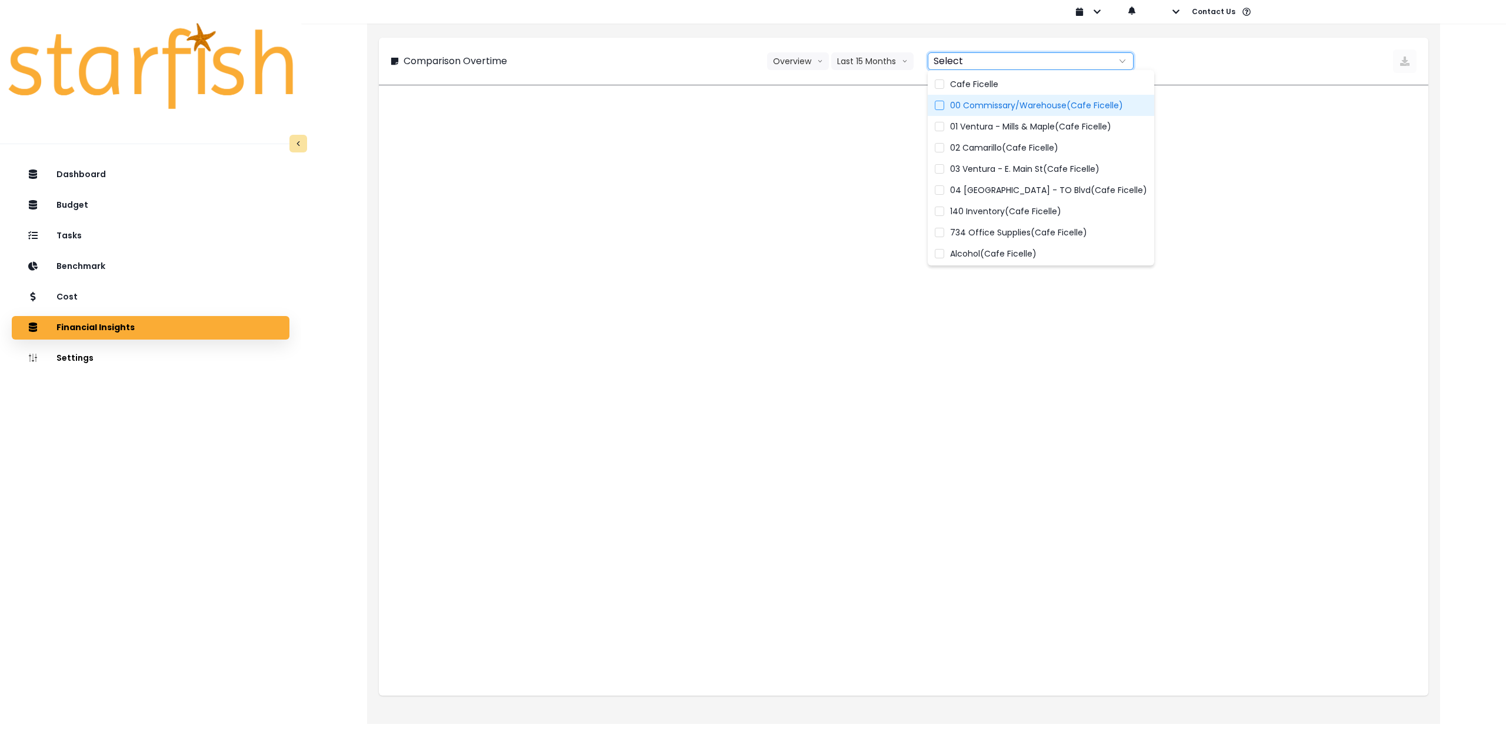
click at [1016, 108] on span "00 Commissary/Warehouse(Cafe Ficelle)" at bounding box center [1036, 105] width 173 height 12
type input "**********"
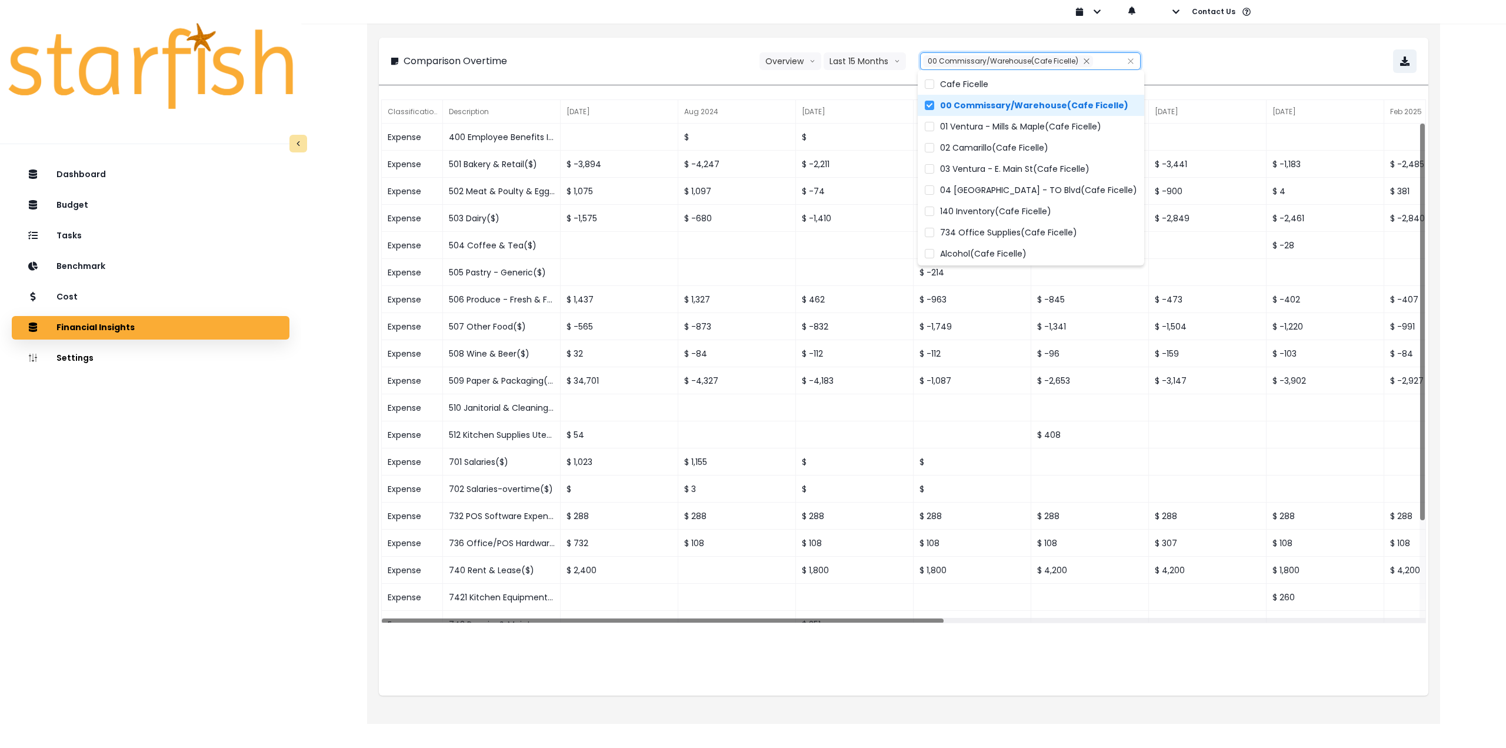
click at [1244, 55] on div "**********" at bounding box center [904, 61] width 1026 height 24
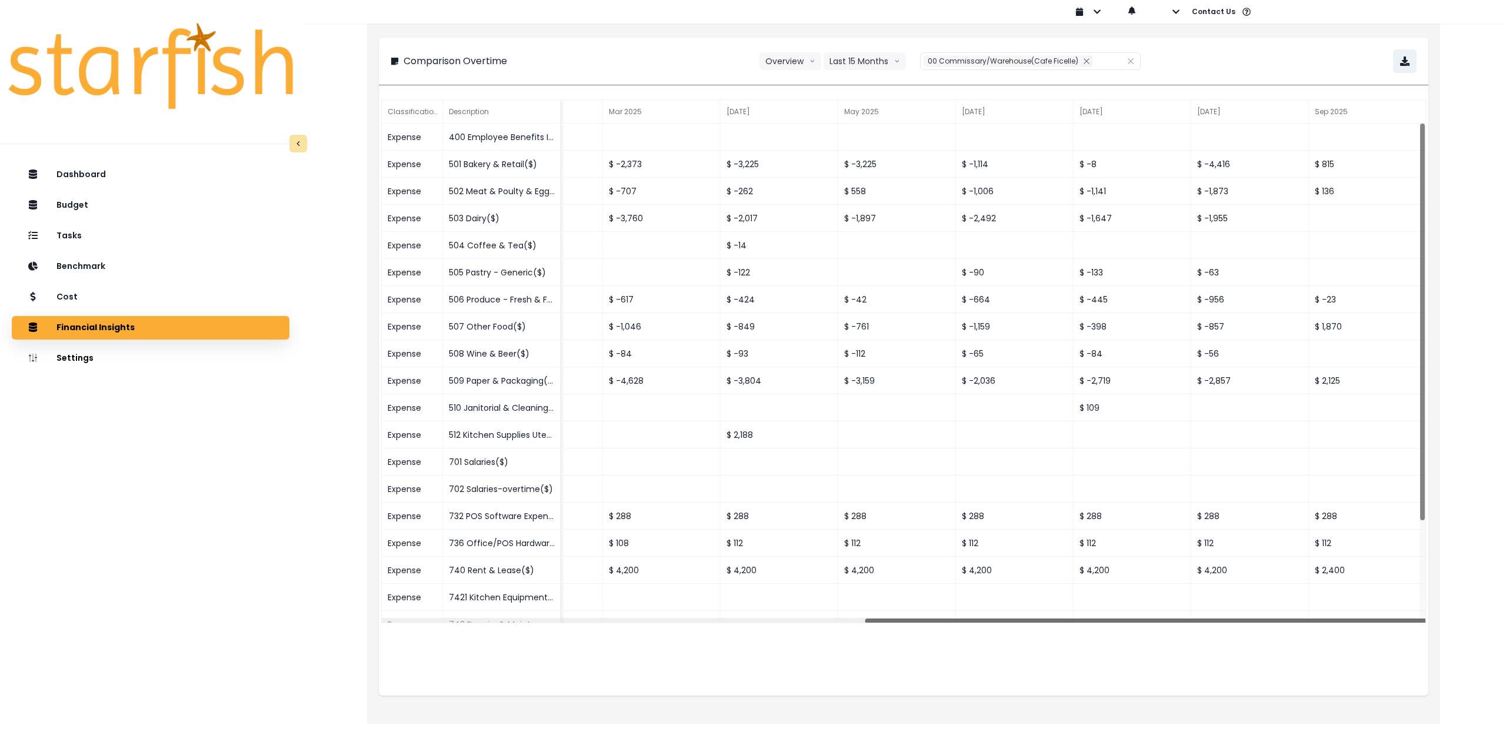
drag, startPoint x: 900, startPoint y: 620, endPoint x: 1505, endPoint y: 581, distance: 606.5
click at [1505, 581] on div "**********" at bounding box center [903, 353] width 1205 height 707
click at [1405, 67] on button "button" at bounding box center [1405, 61] width 24 height 24
click at [184, 457] on div "Dashboard Budget Tasks Benchmark Cost Financial Insights Location Analysis Comp…" at bounding box center [150, 490] width 301 height 659
click at [123, 241] on div "Tasks" at bounding box center [150, 236] width 259 height 25
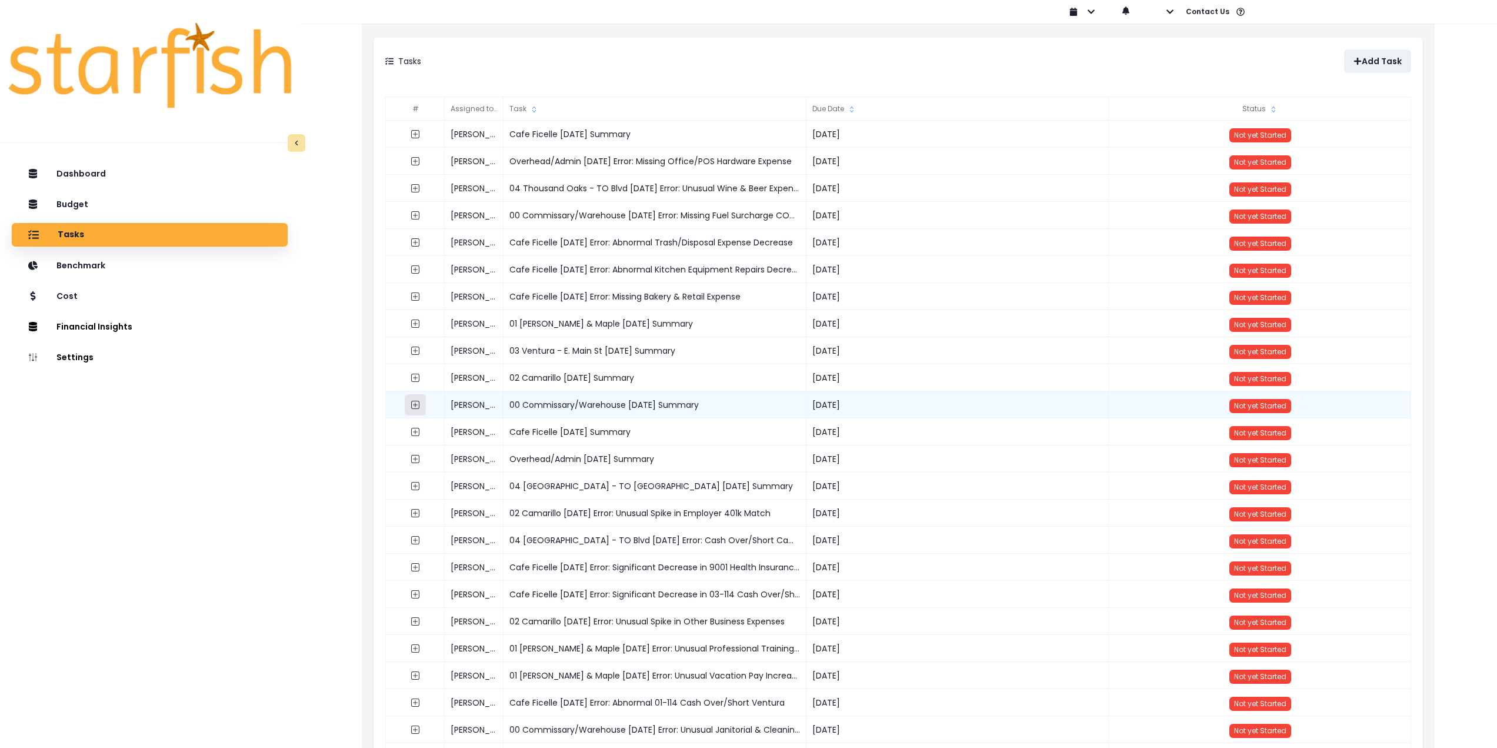
click at [412, 405] on icon "expand outline" at bounding box center [415, 404] width 9 height 9
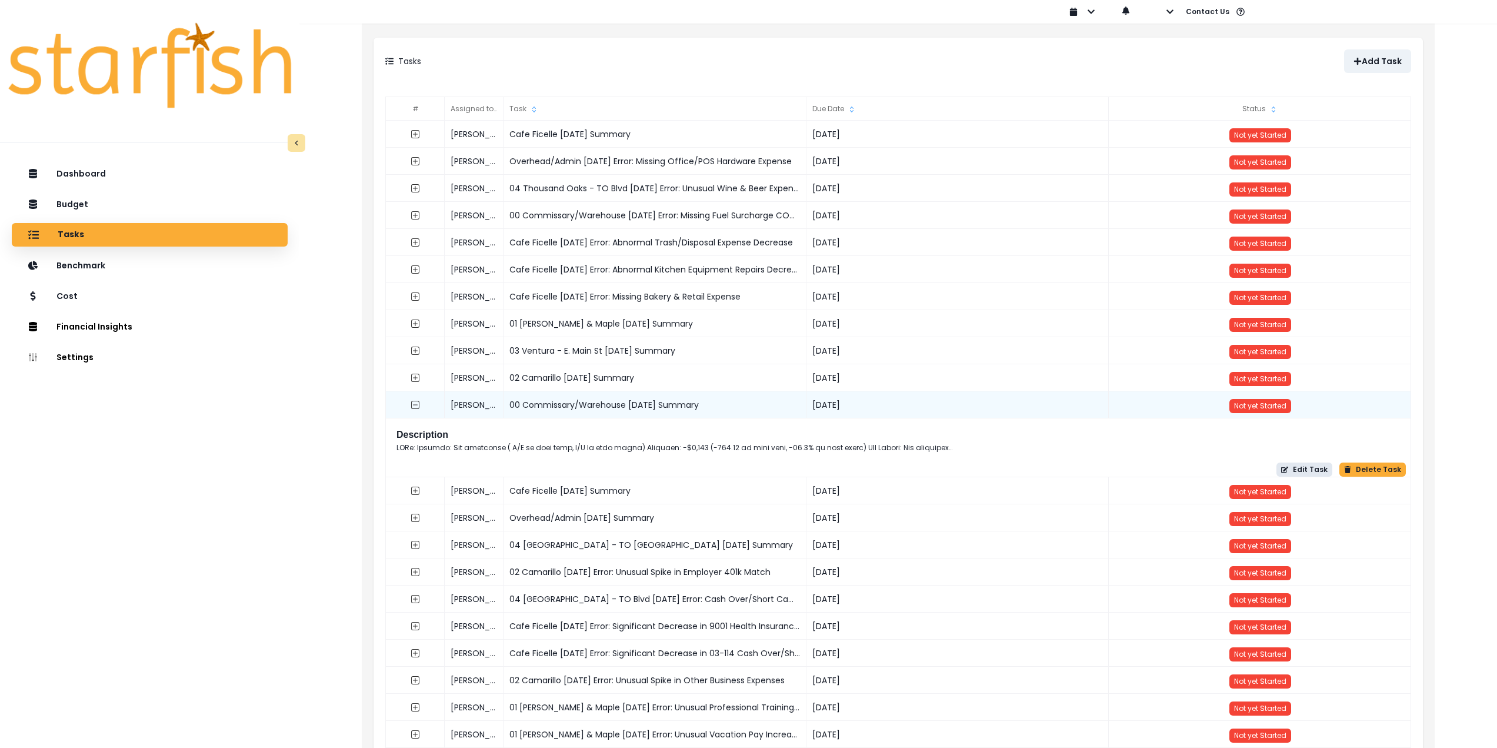
click at [1288, 467] on icon "button" at bounding box center [1284, 469] width 7 height 6
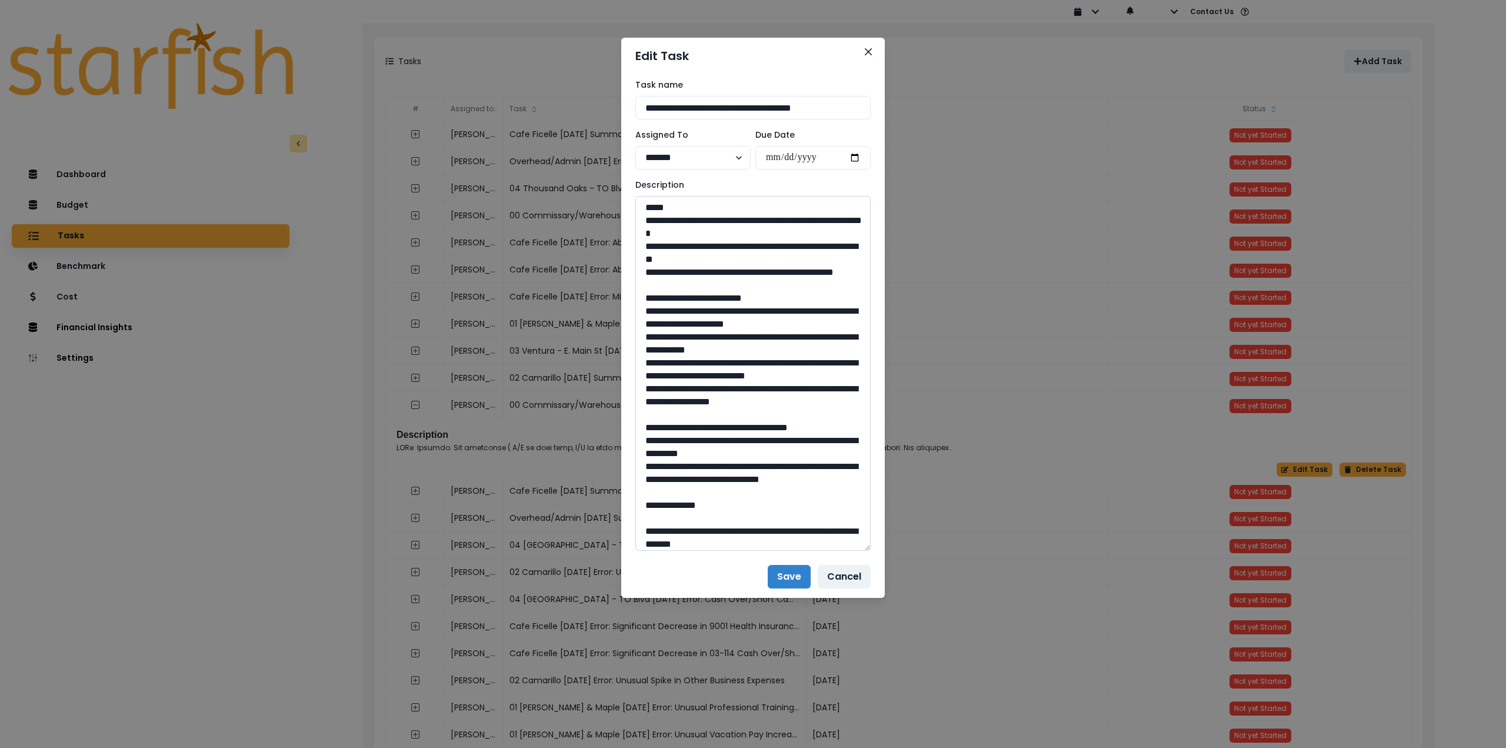
drag, startPoint x: 864, startPoint y: 249, endPoint x: 865, endPoint y: 549, distance: 300.0
click at [865, 549] on textarea at bounding box center [752, 373] width 235 height 355
click at [863, 61] on header "Edit Task" at bounding box center [753, 56] width 264 height 36
click at [866, 56] on button "Close" at bounding box center [868, 51] width 19 height 19
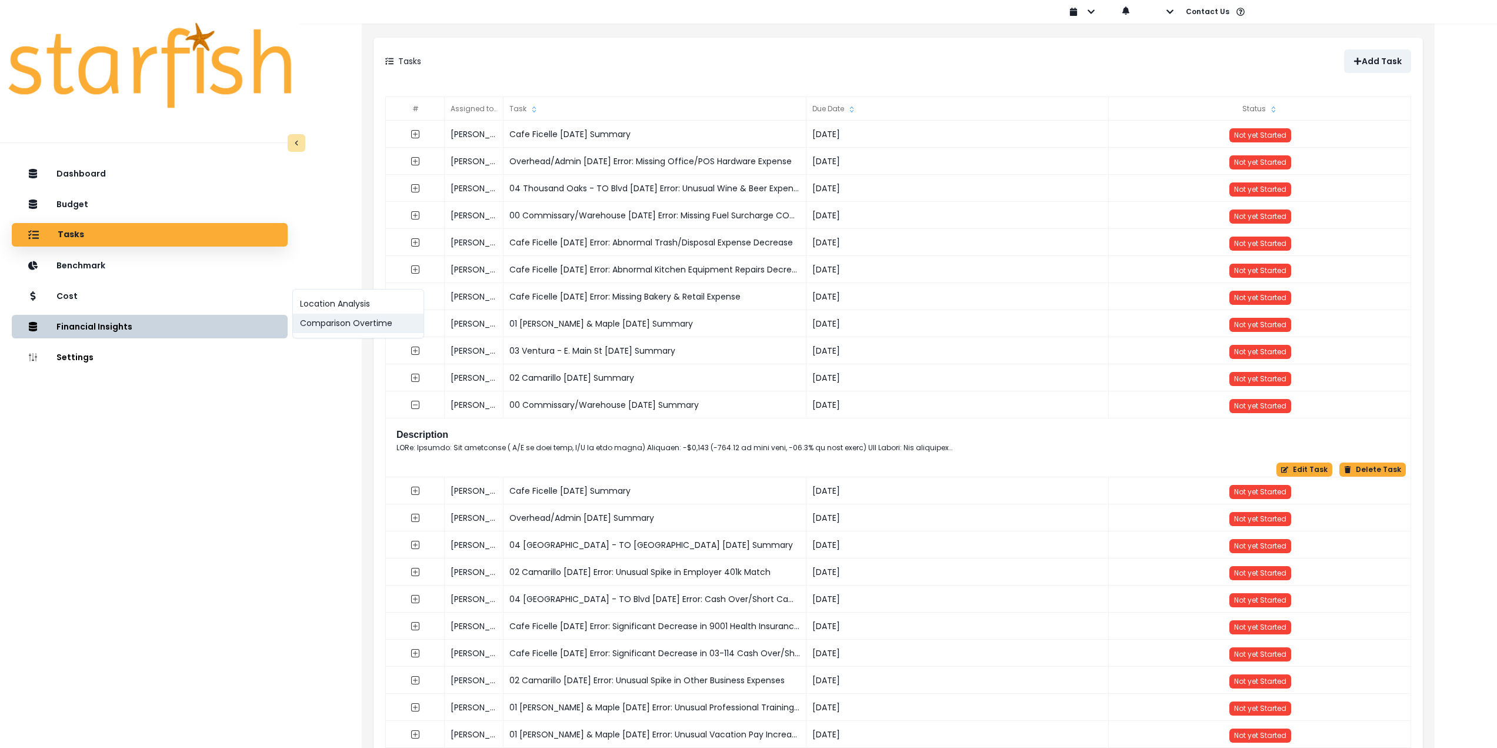
click at [343, 325] on button "Comparison Overtime" at bounding box center [358, 323] width 131 height 19
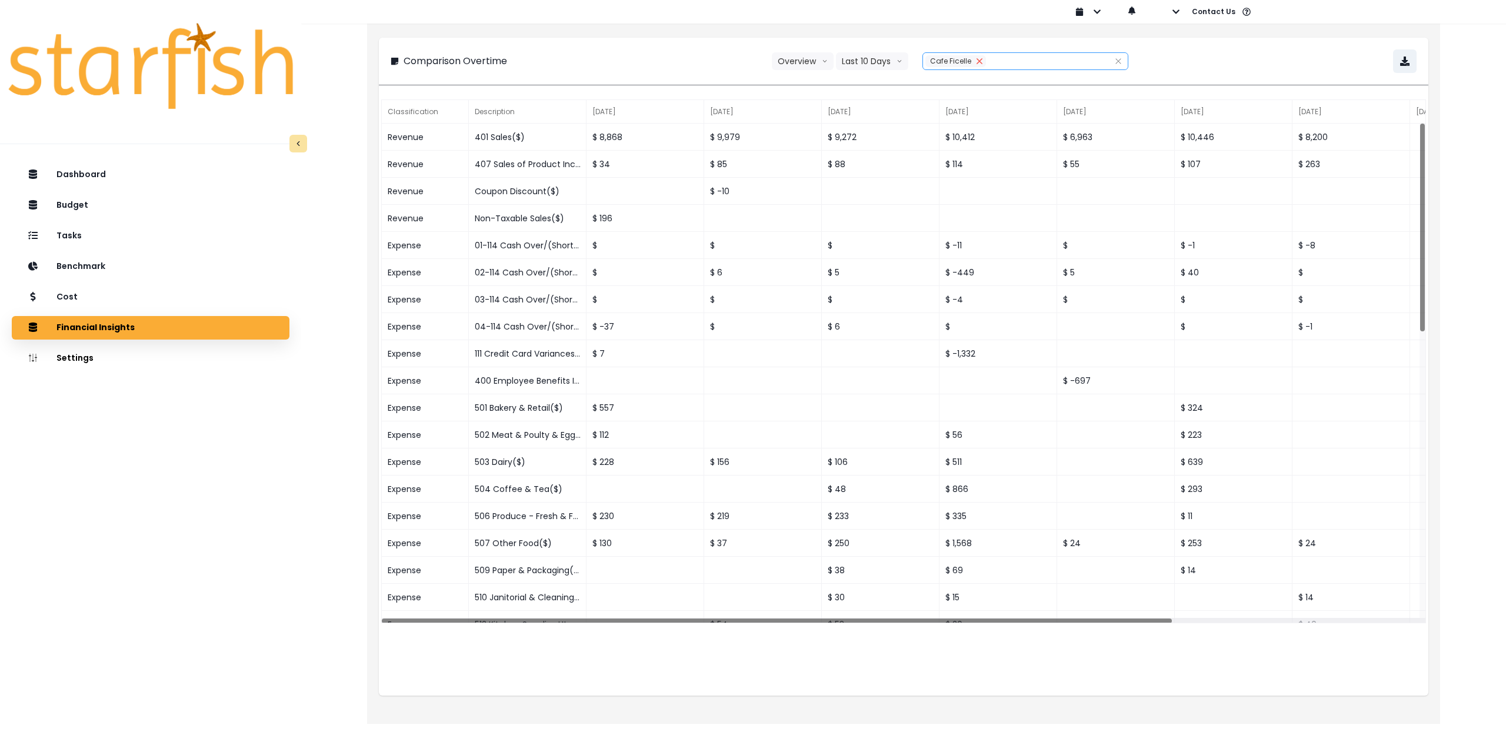
click at [975, 64] on button "Remove" at bounding box center [979, 61] width 13 height 12
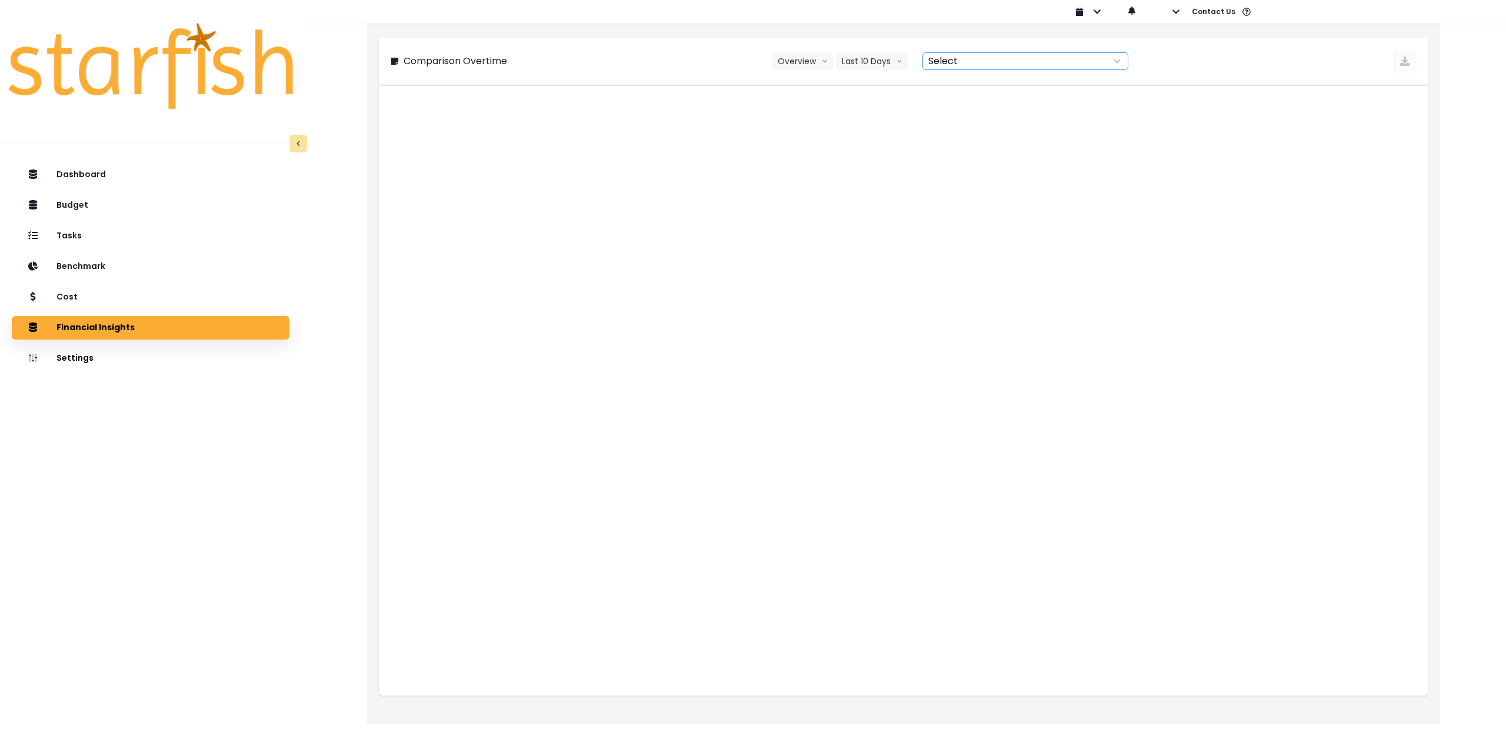
click at [956, 64] on div at bounding box center [1012, 61] width 179 height 16
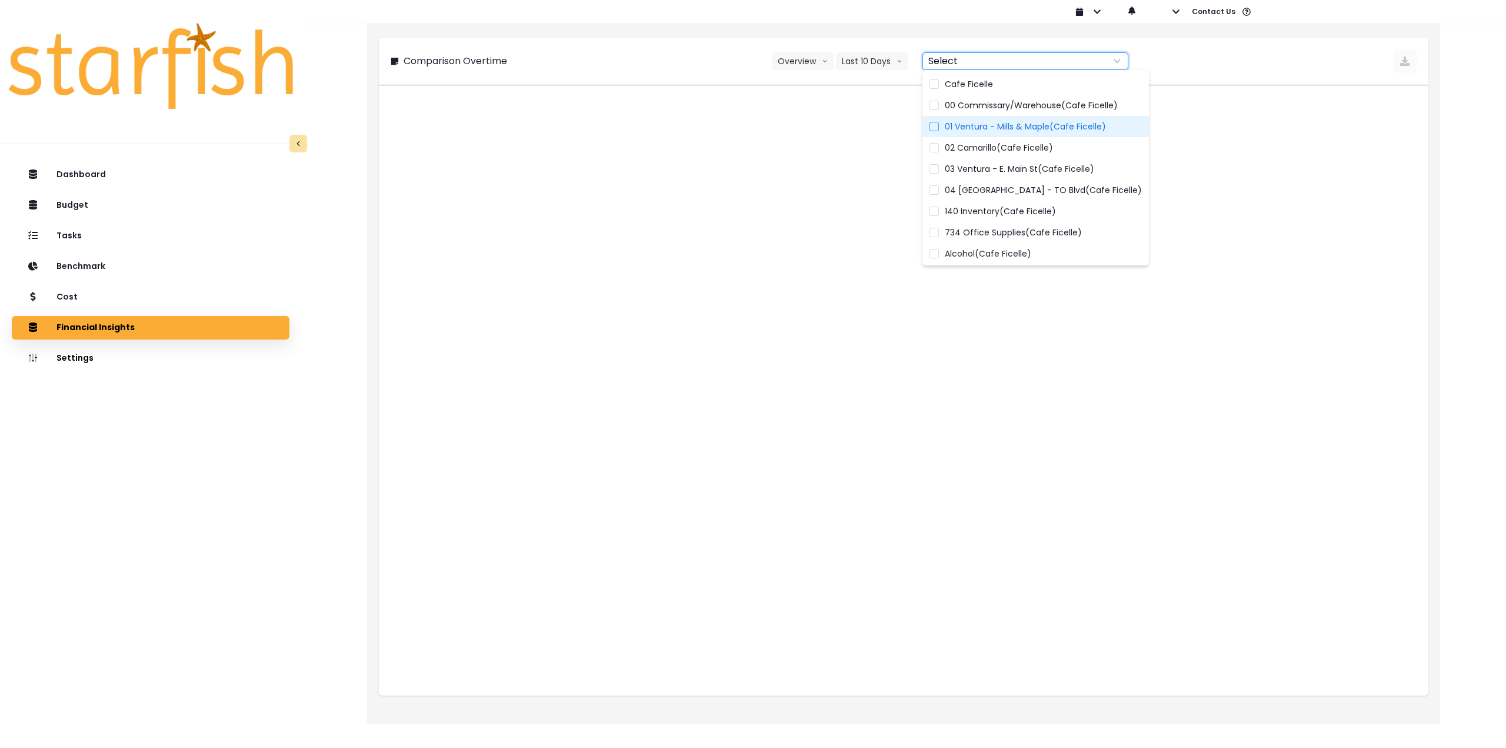
click at [956, 119] on label "01 Ventura - Mills & Maple(Cafe Ficelle)" at bounding box center [1035, 126] width 226 height 21
type input "**********"
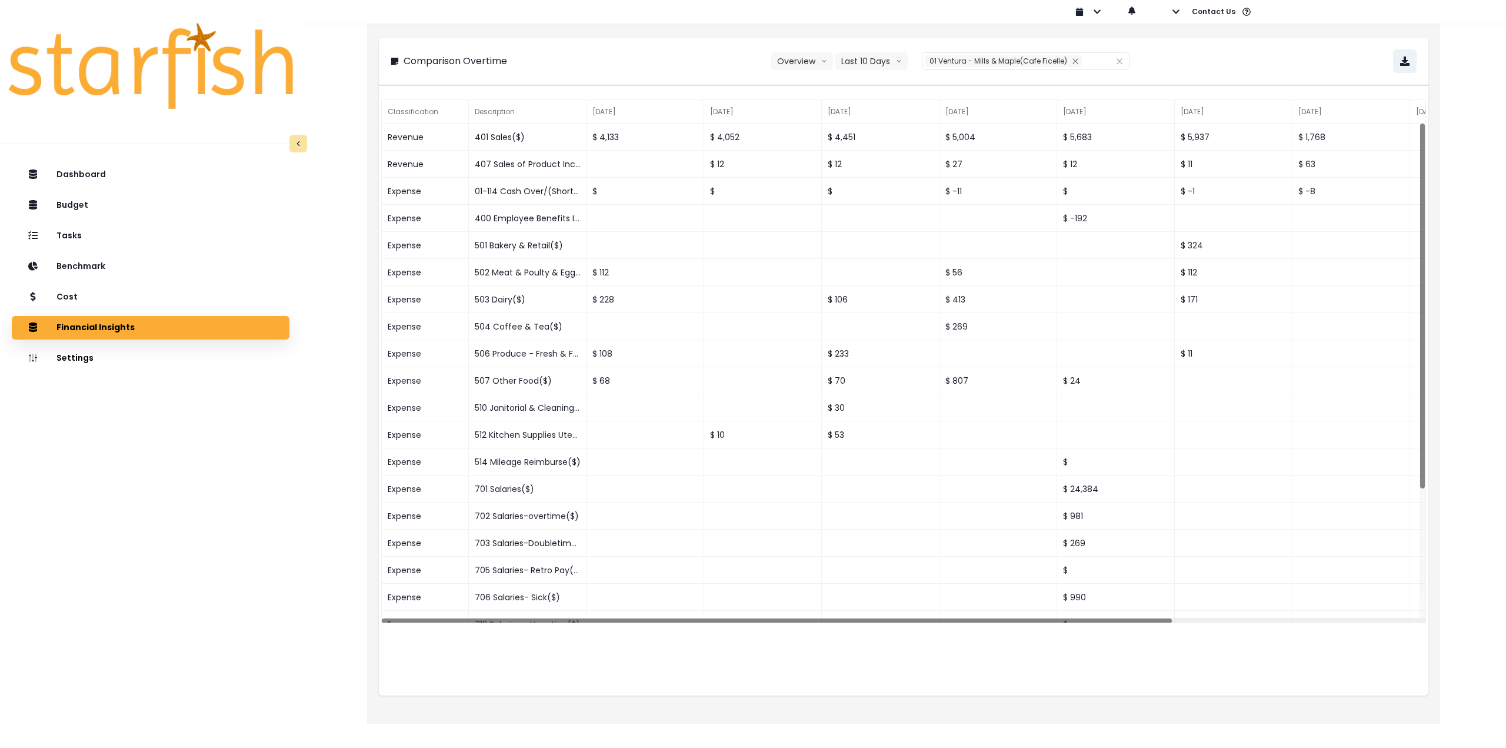
click at [1264, 62] on div "**********" at bounding box center [904, 61] width 1026 height 24
click at [866, 67] on button "Last 10 Days" at bounding box center [871, 61] width 72 height 18
click at [873, 121] on span "Last 15 Months" at bounding box center [870, 127] width 57 height 12
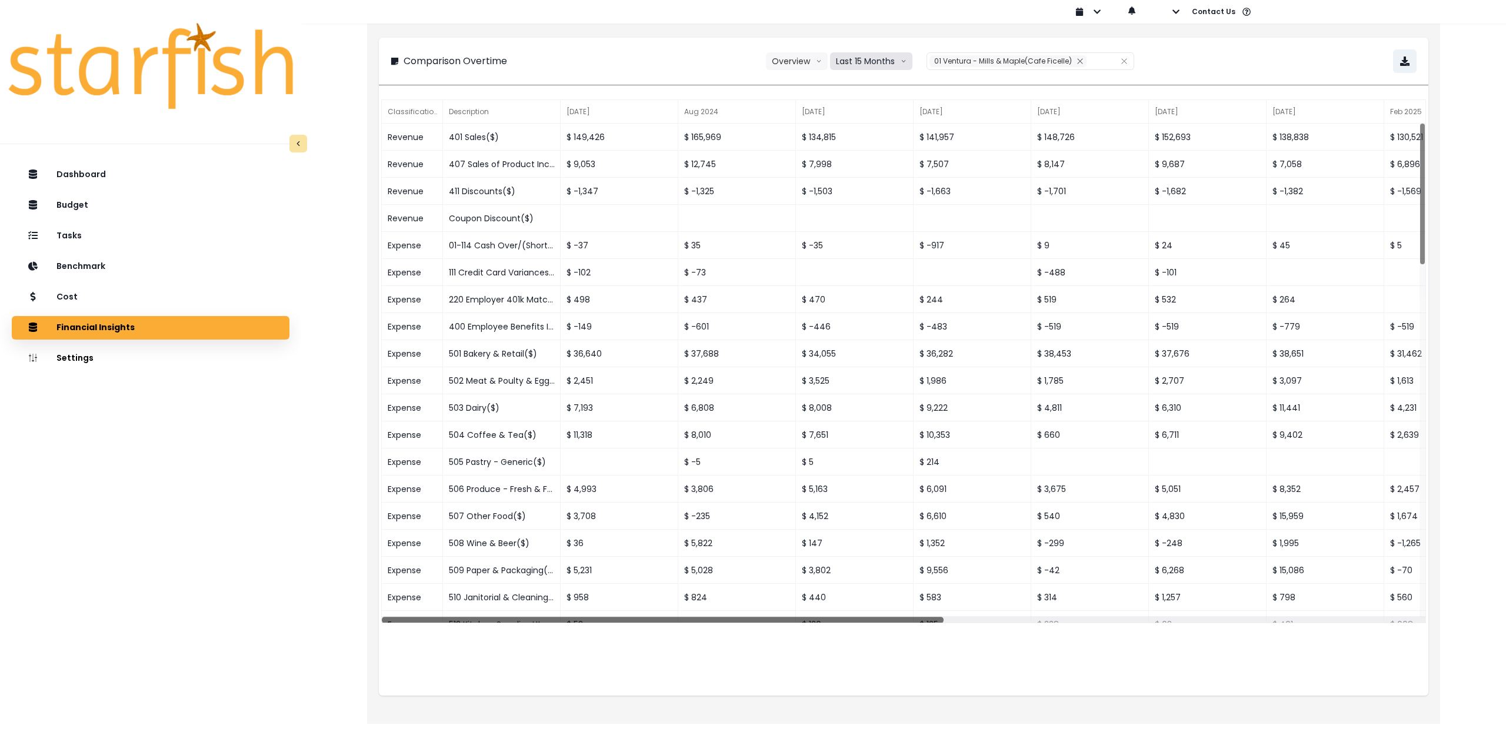
drag, startPoint x: 848, startPoint y: 618, endPoint x: 811, endPoint y: 622, distance: 37.3
click at [794, 624] on div "Classification Description [DATE] [DATE] [DATE] [DATE] [DATE] [DATE] [DATE] [DA…" at bounding box center [903, 396] width 1049 height 598
click at [1399, 70] on button "button" at bounding box center [1405, 61] width 24 height 24
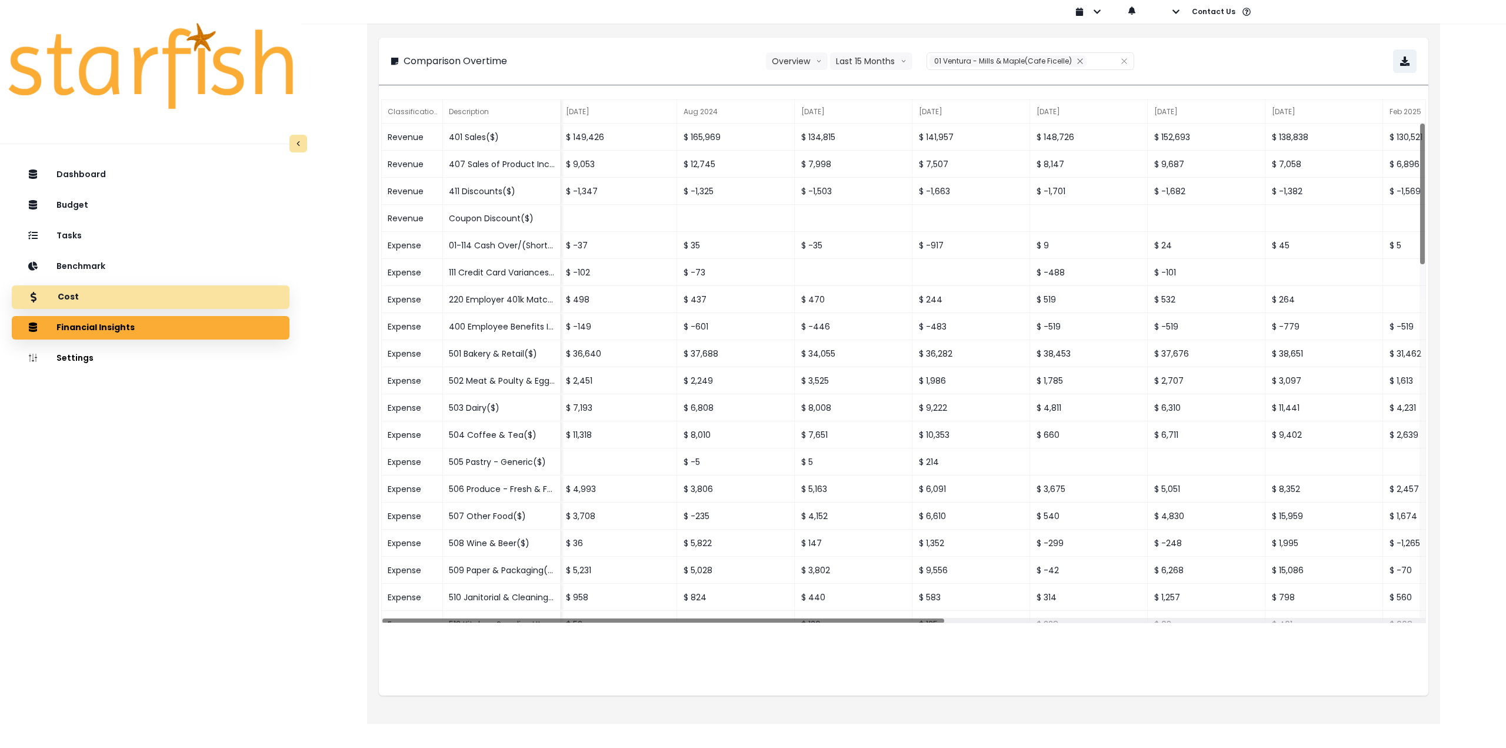
click at [103, 299] on div "Cost" at bounding box center [150, 297] width 259 height 25
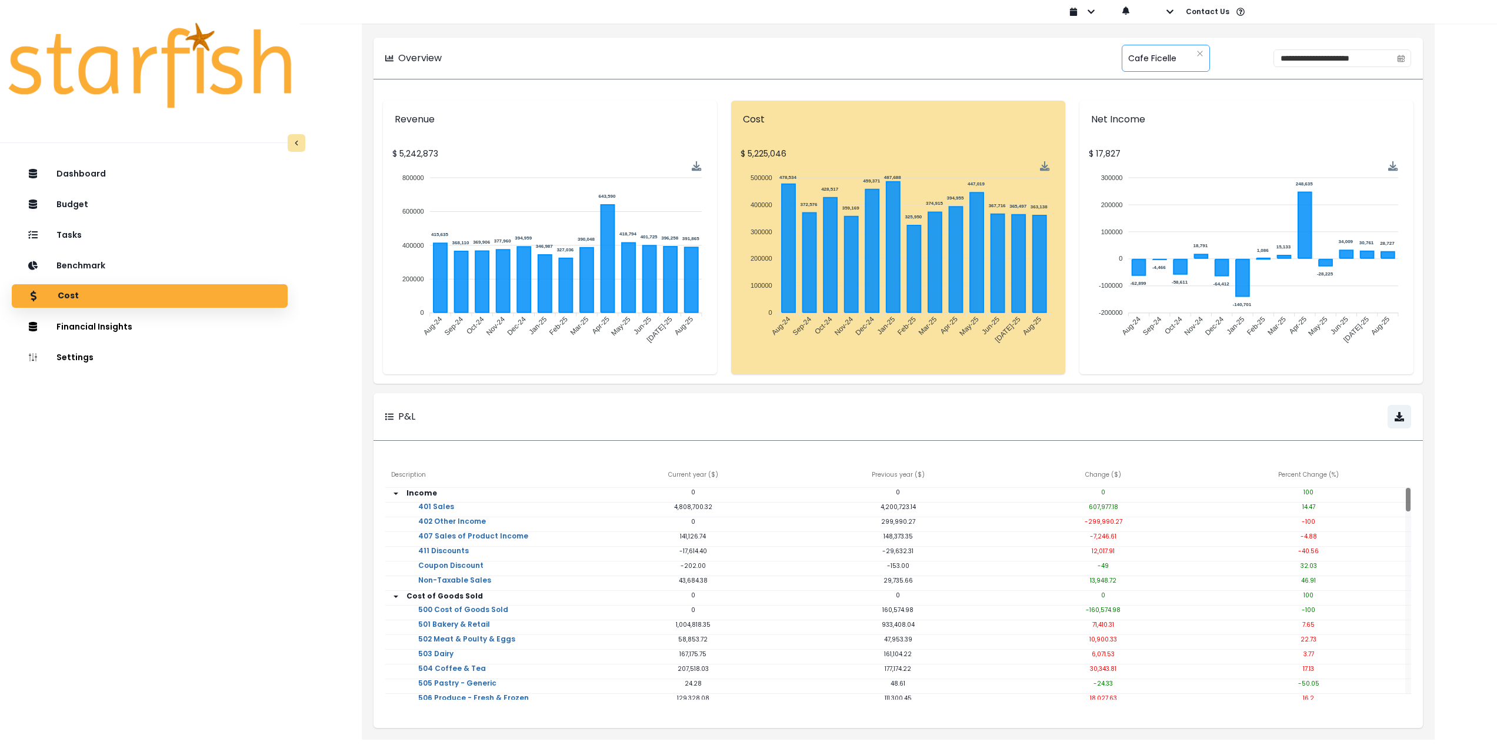
click at [1130, 61] on span "Cafe Ficelle" at bounding box center [1152, 58] width 48 height 25
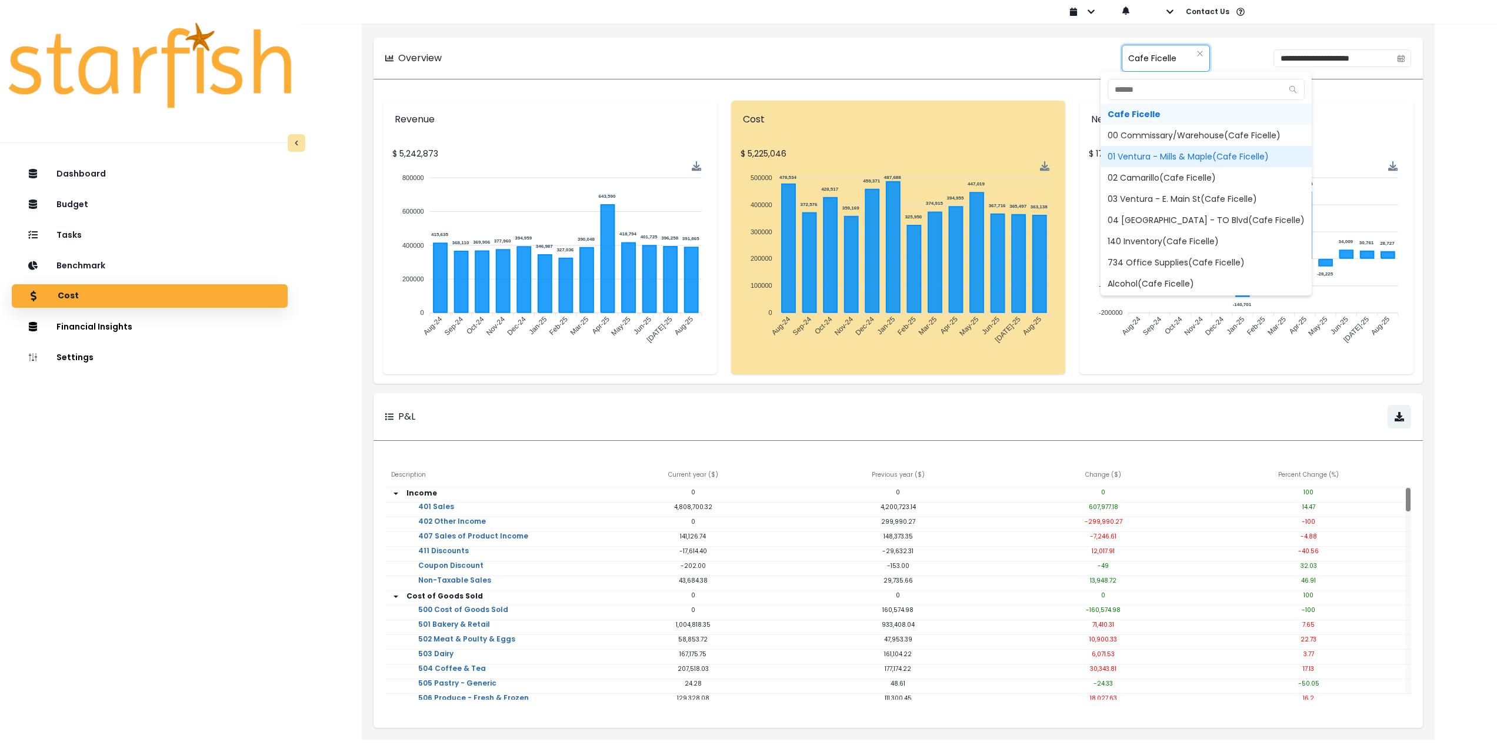
click at [1132, 154] on span "01 Ventura - Mills & Maple(Cafe Ficelle)" at bounding box center [1206, 156] width 211 height 21
type input "**********"
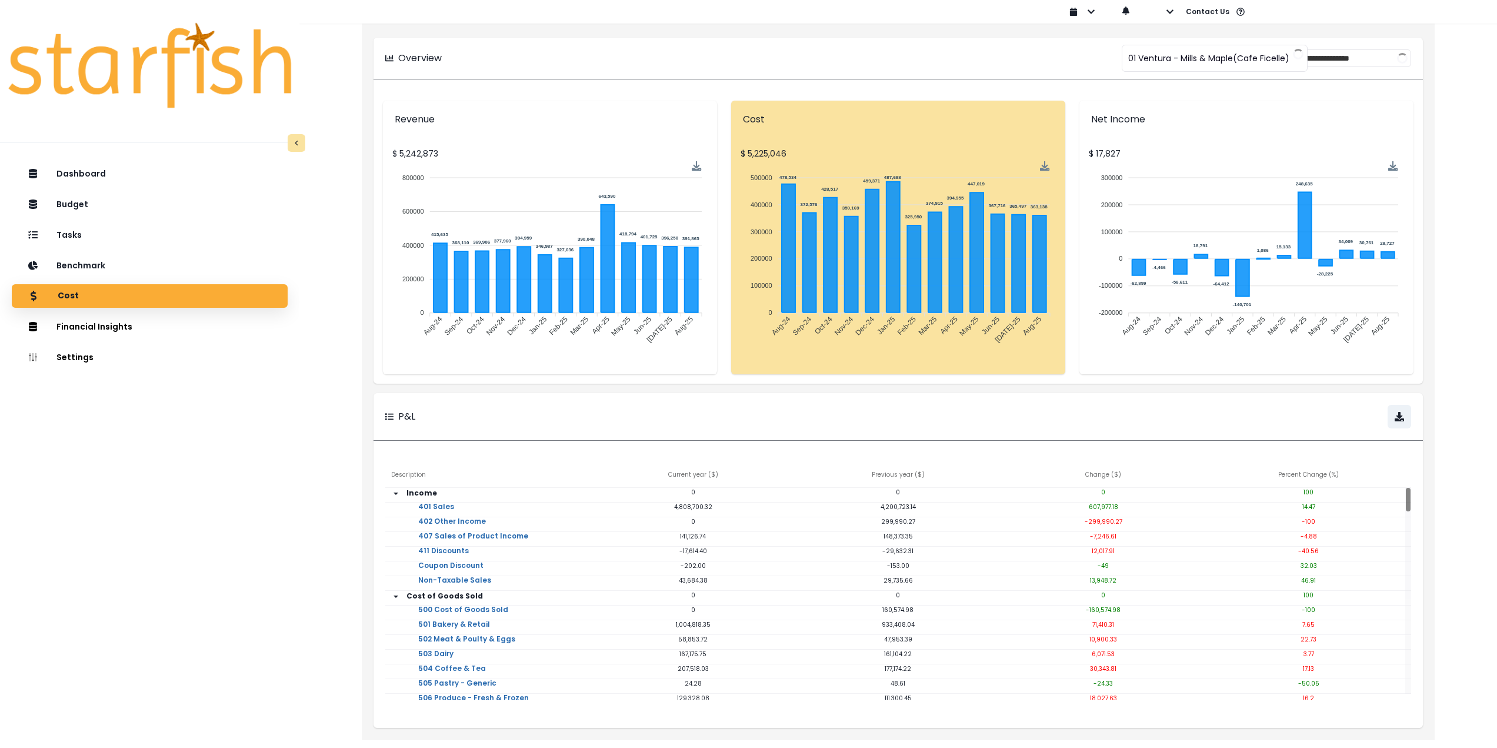
click at [929, 53] on div "**********" at bounding box center [898, 58] width 1026 height 18
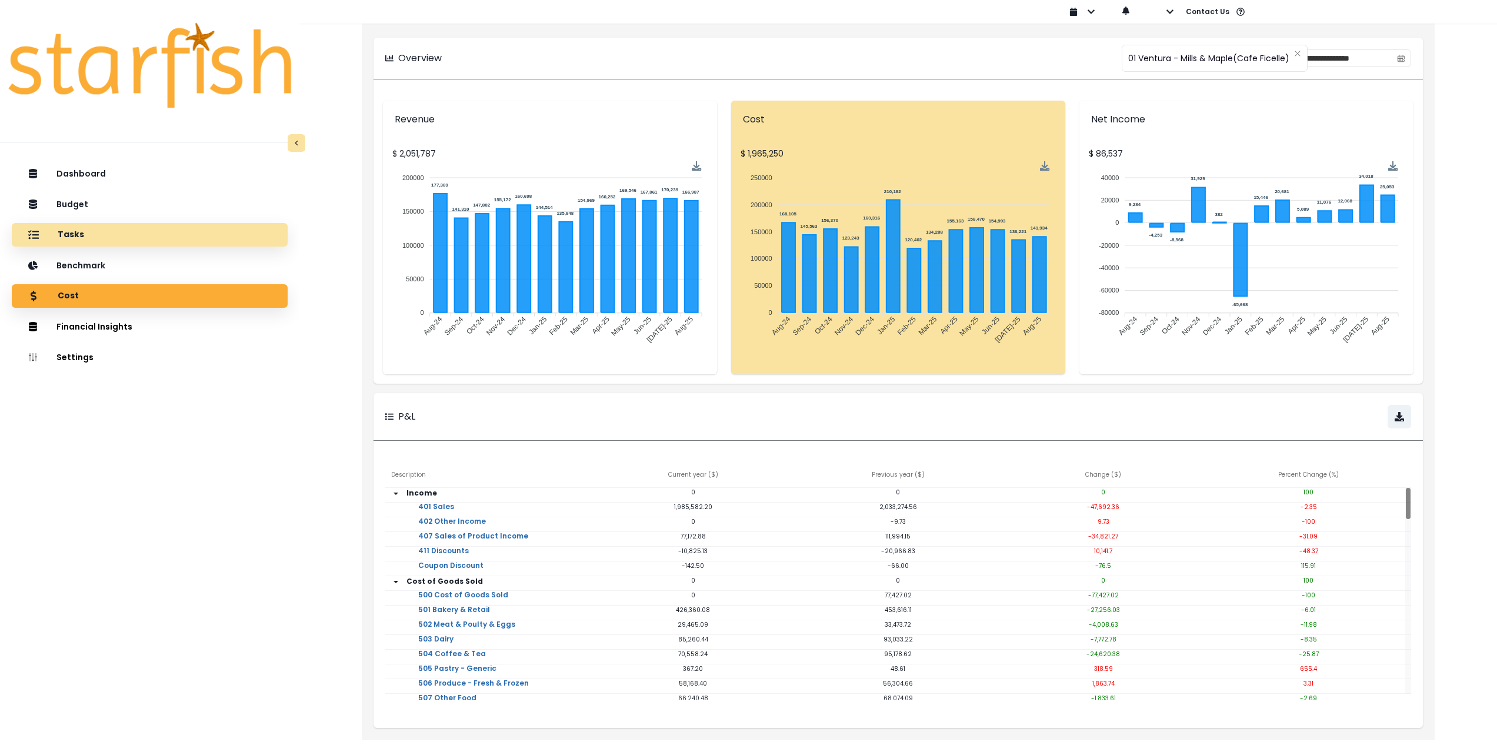
click at [72, 234] on p "Tasks" at bounding box center [71, 234] width 26 height 11
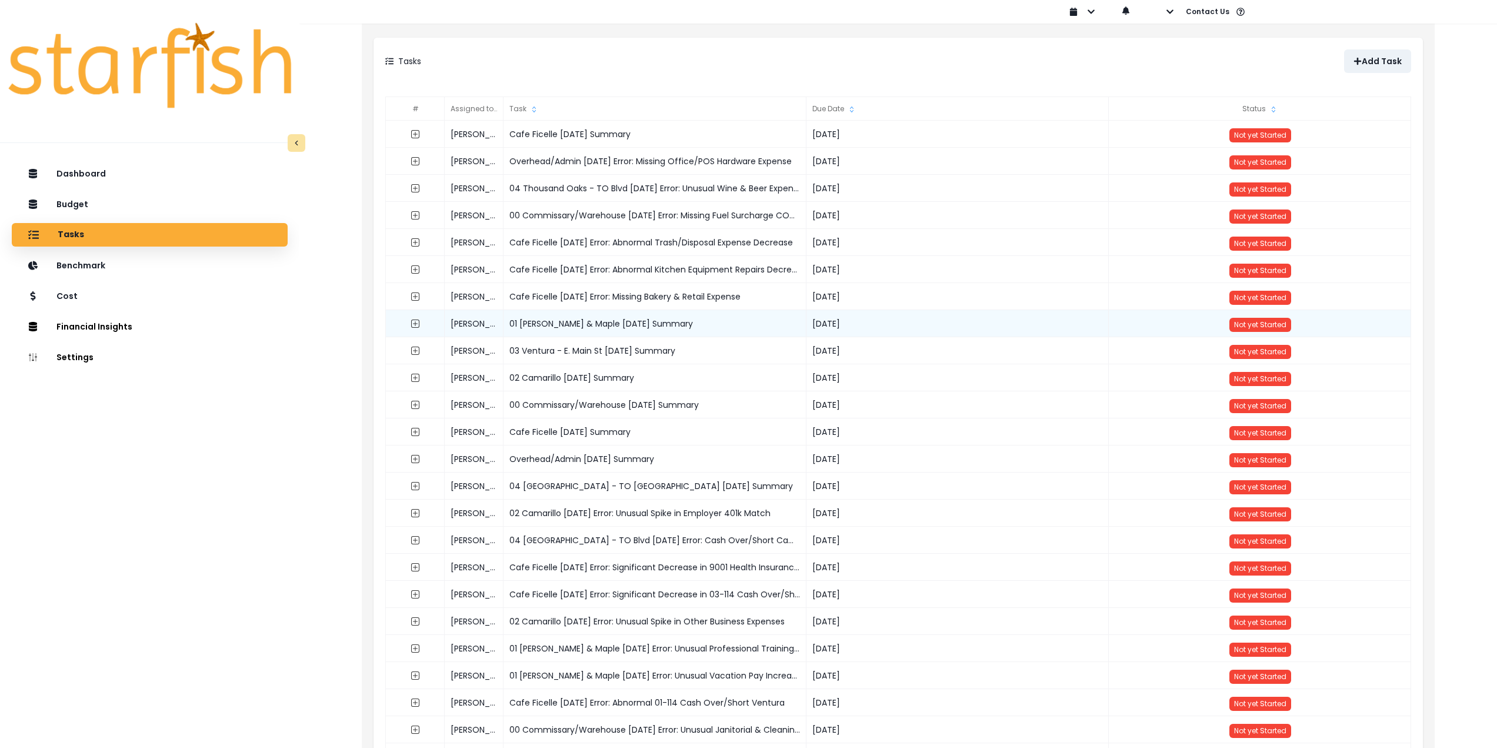
drag, startPoint x: 718, startPoint y: 325, endPoint x: 504, endPoint y: 325, distance: 214.1
click at [504, 325] on div "01 [PERSON_NAME] & Maple [DATE] Summary" at bounding box center [655, 323] width 303 height 27
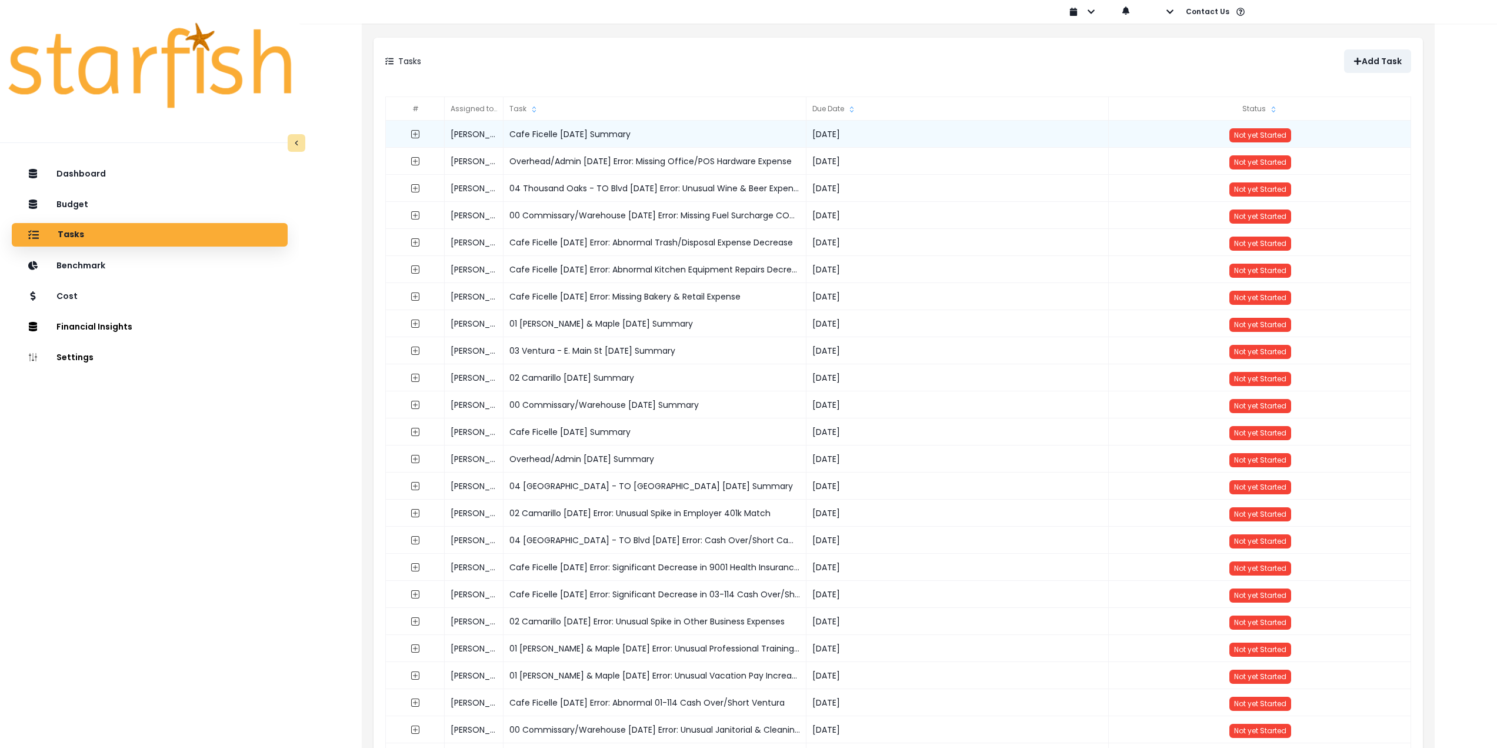
copy div "01 [PERSON_NAME] & Maple [DATE] Summary"
click at [1356, 54] on button "Add Task" at bounding box center [1377, 61] width 67 height 24
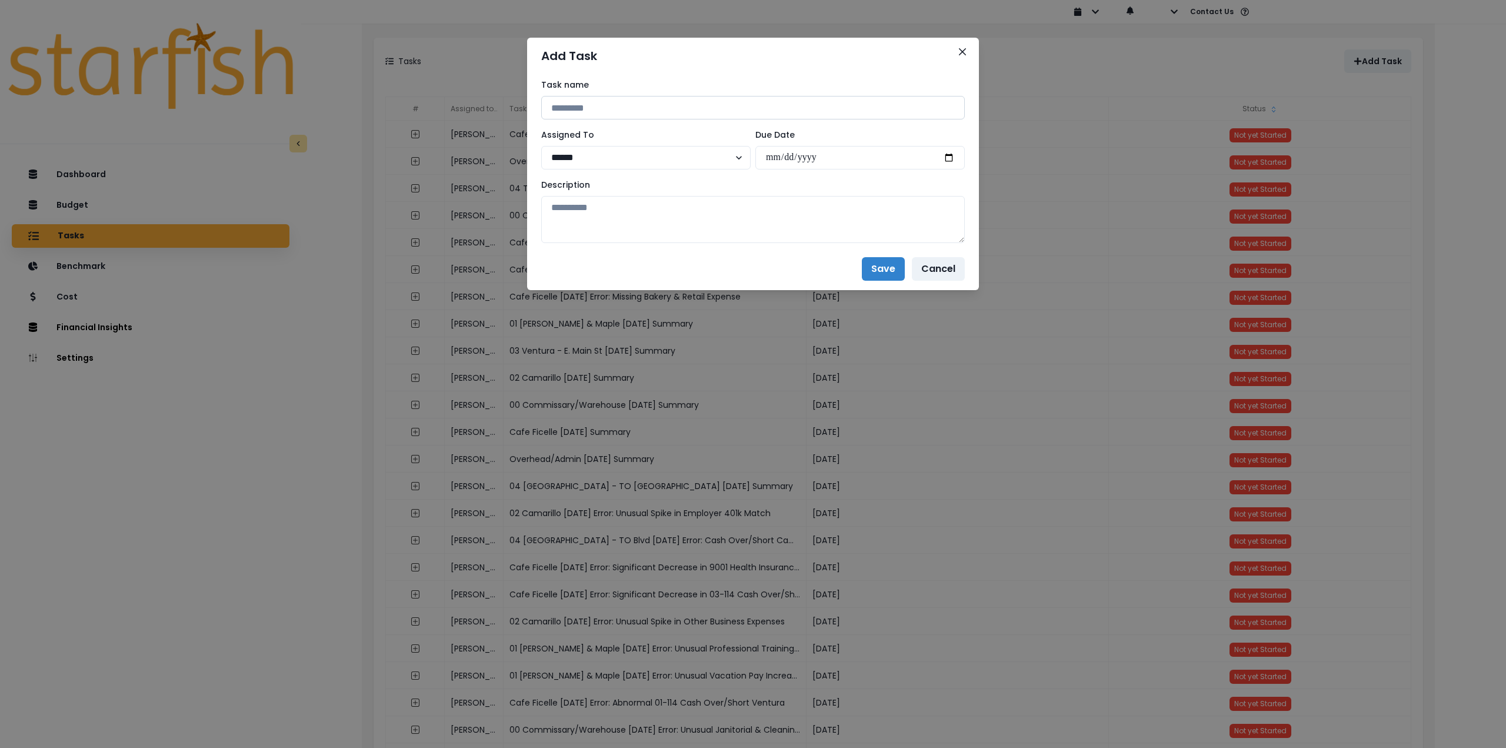
click at [684, 108] on input at bounding box center [753, 108] width 424 height 24
paste input "**********"
click at [675, 108] on input "**********" at bounding box center [753, 108] width 424 height 24
type input "**********"
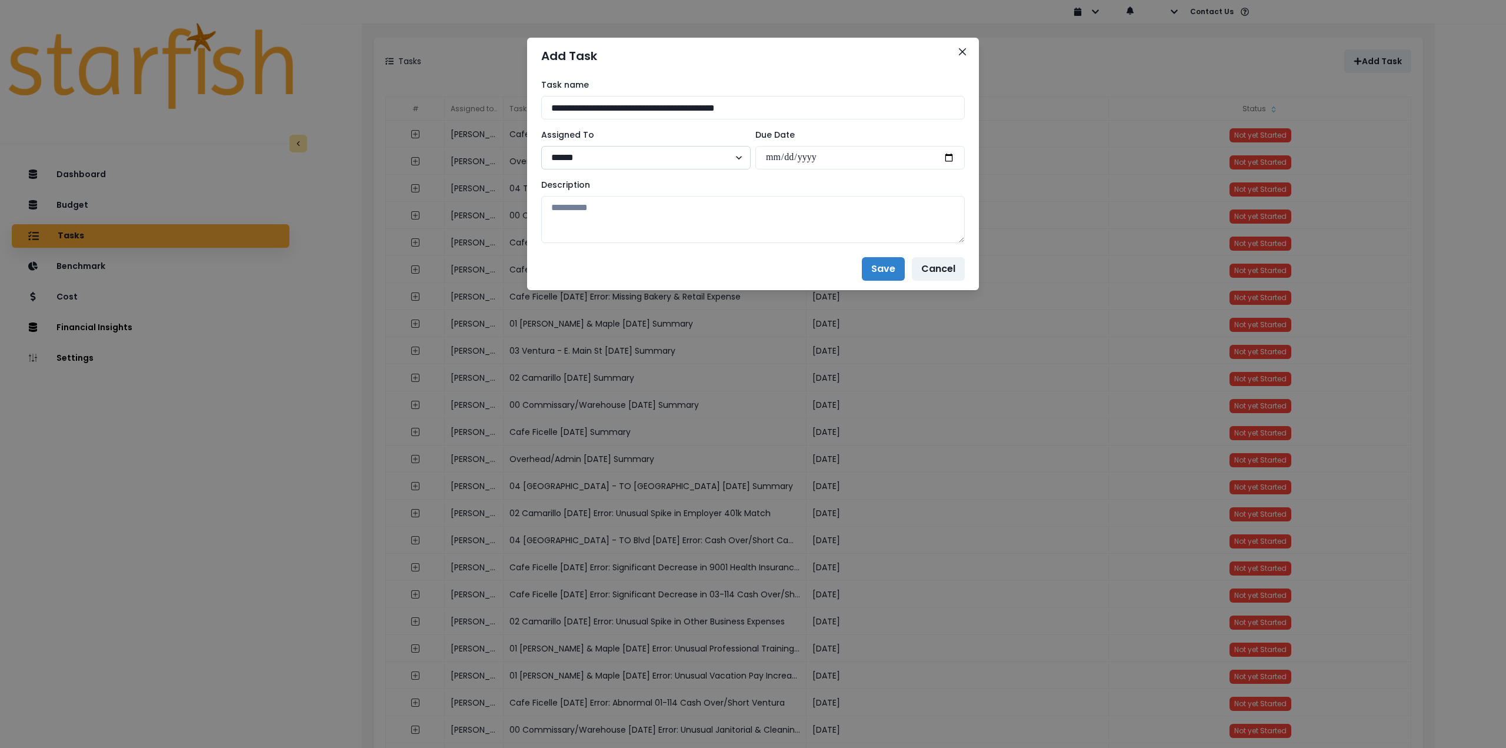
click at [660, 158] on select "****** *******" at bounding box center [645, 158] width 209 height 24
select select "***"
click at [541, 146] on select "****** *******" at bounding box center [645, 158] width 209 height 24
click at [950, 155] on input "date" at bounding box center [859, 158] width 209 height 24
click at [795, 216] on textarea at bounding box center [753, 219] width 424 height 47
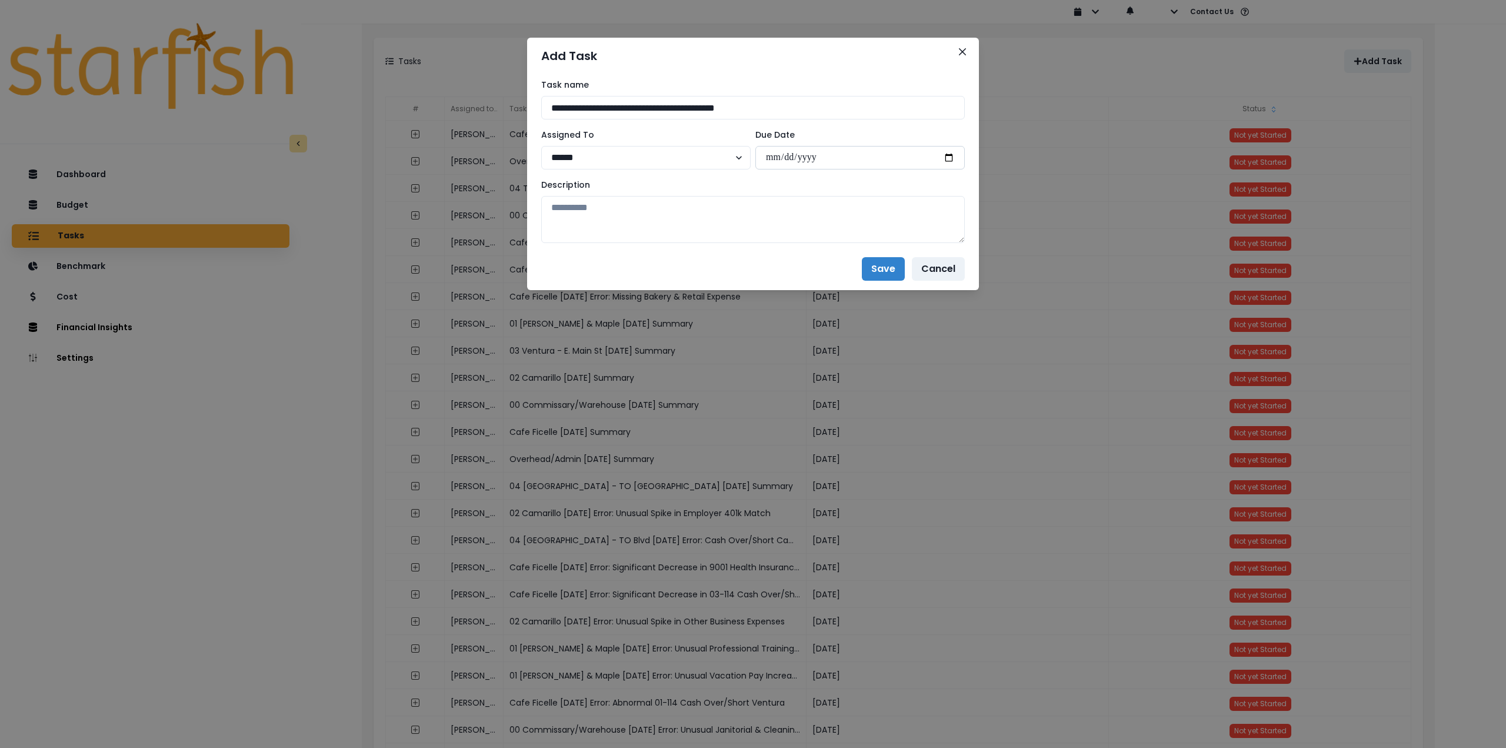
click at [945, 156] on input "**********" at bounding box center [859, 158] width 209 height 24
type input "**********"
drag, startPoint x: 796, startPoint y: 218, endPoint x: 781, endPoint y: 224, distance: 16.2
click at [796, 218] on textarea at bounding box center [753, 219] width 424 height 47
paste textarea "**********"
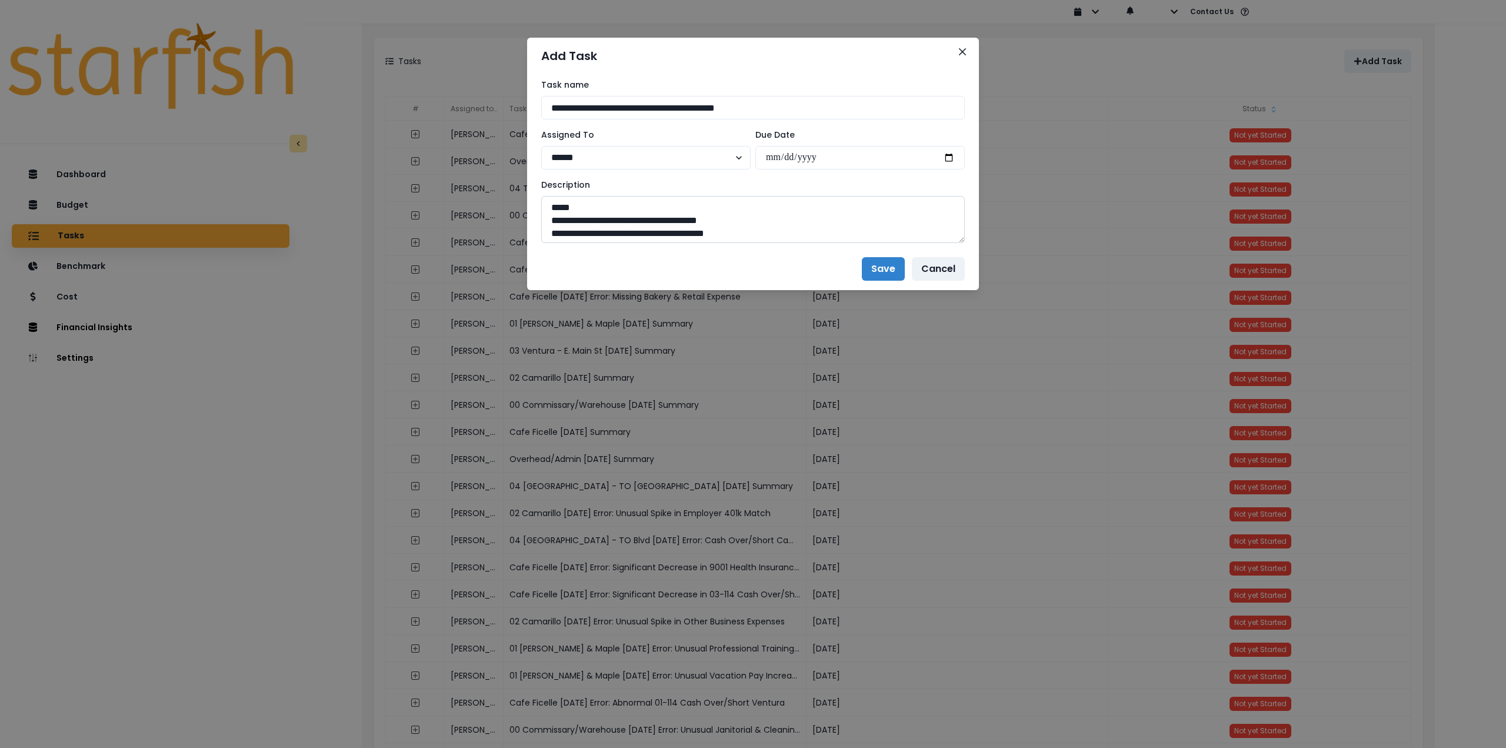
click at [640, 204] on textarea at bounding box center [753, 219] width 424 height 47
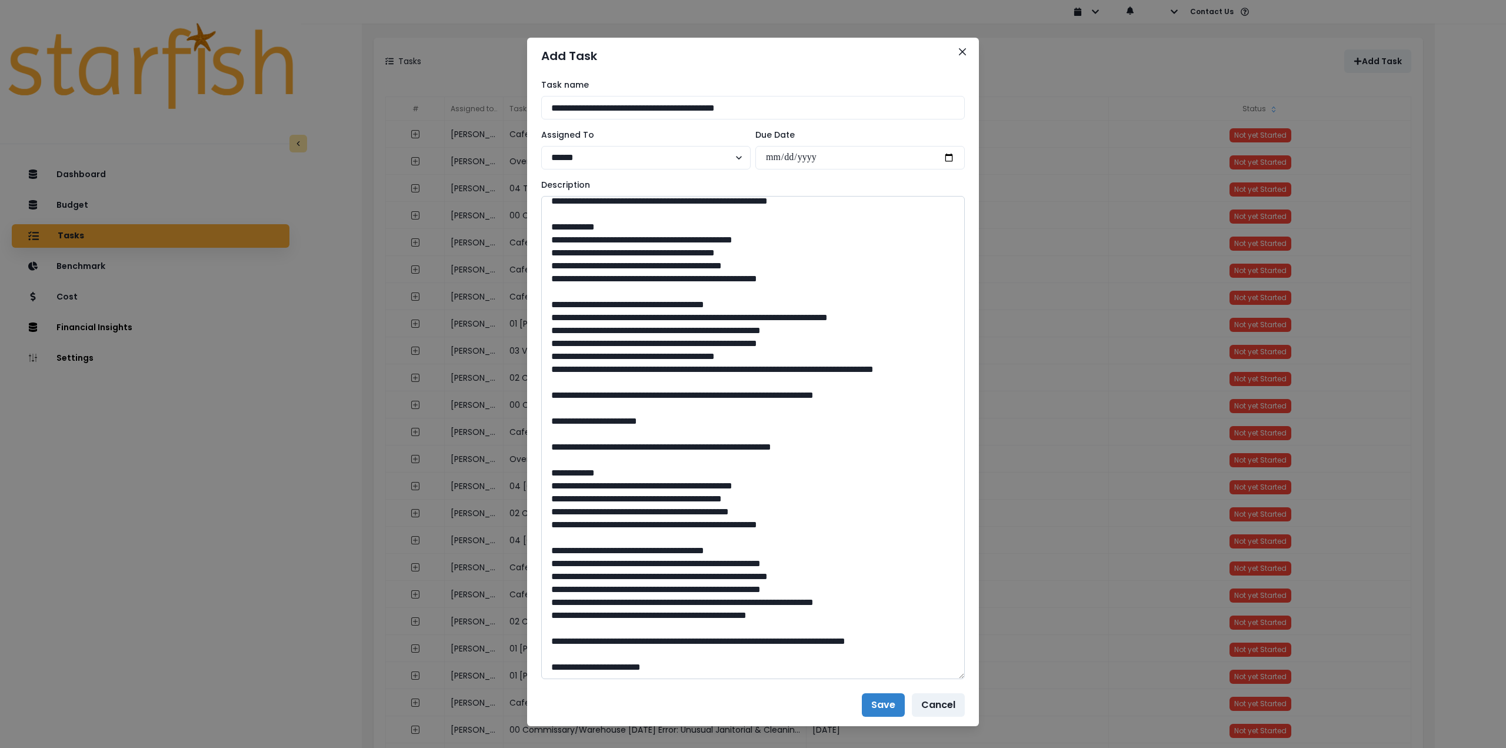
drag, startPoint x: 958, startPoint y: 239, endPoint x: 633, endPoint y: 547, distance: 447.7
click at [898, 675] on textarea at bounding box center [753, 437] width 424 height 483
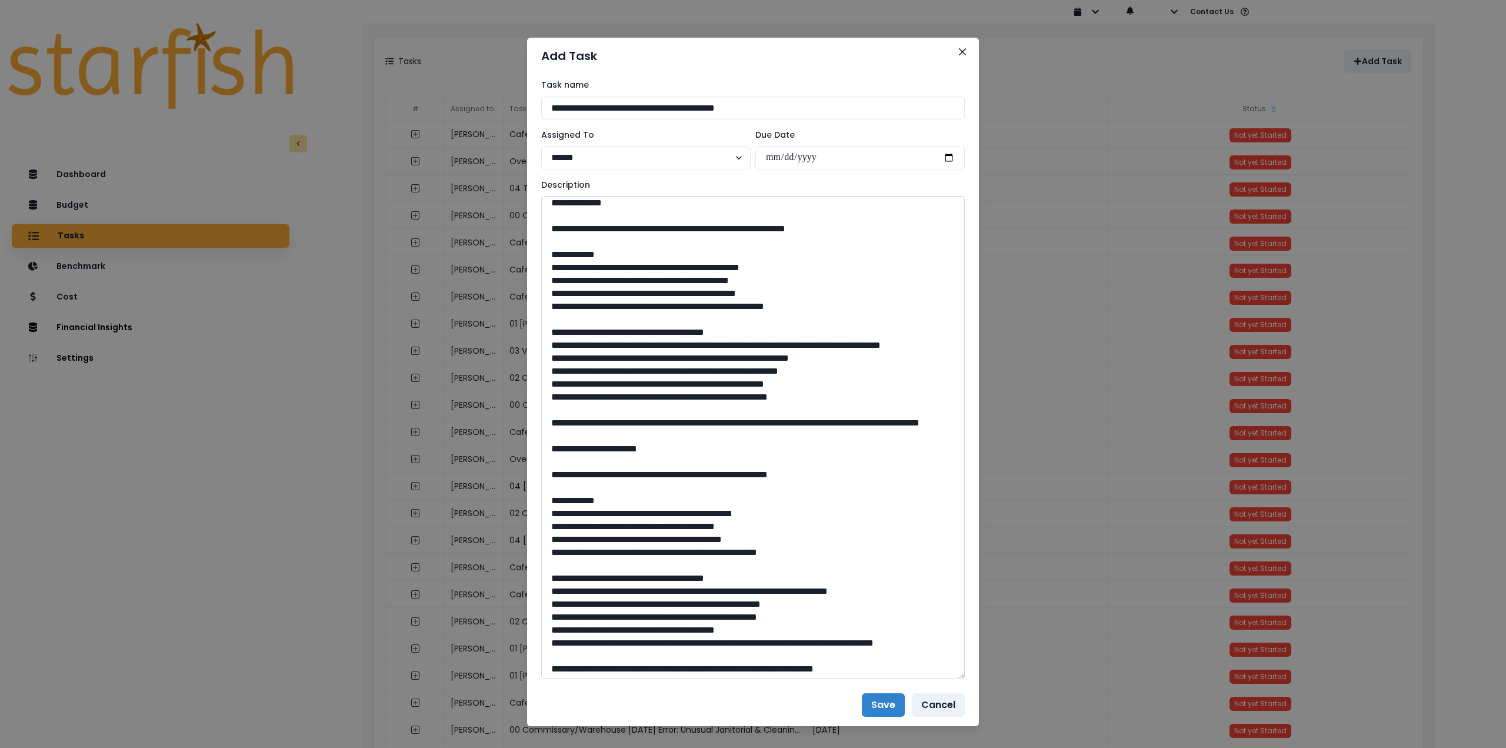
scroll to position [235, 0]
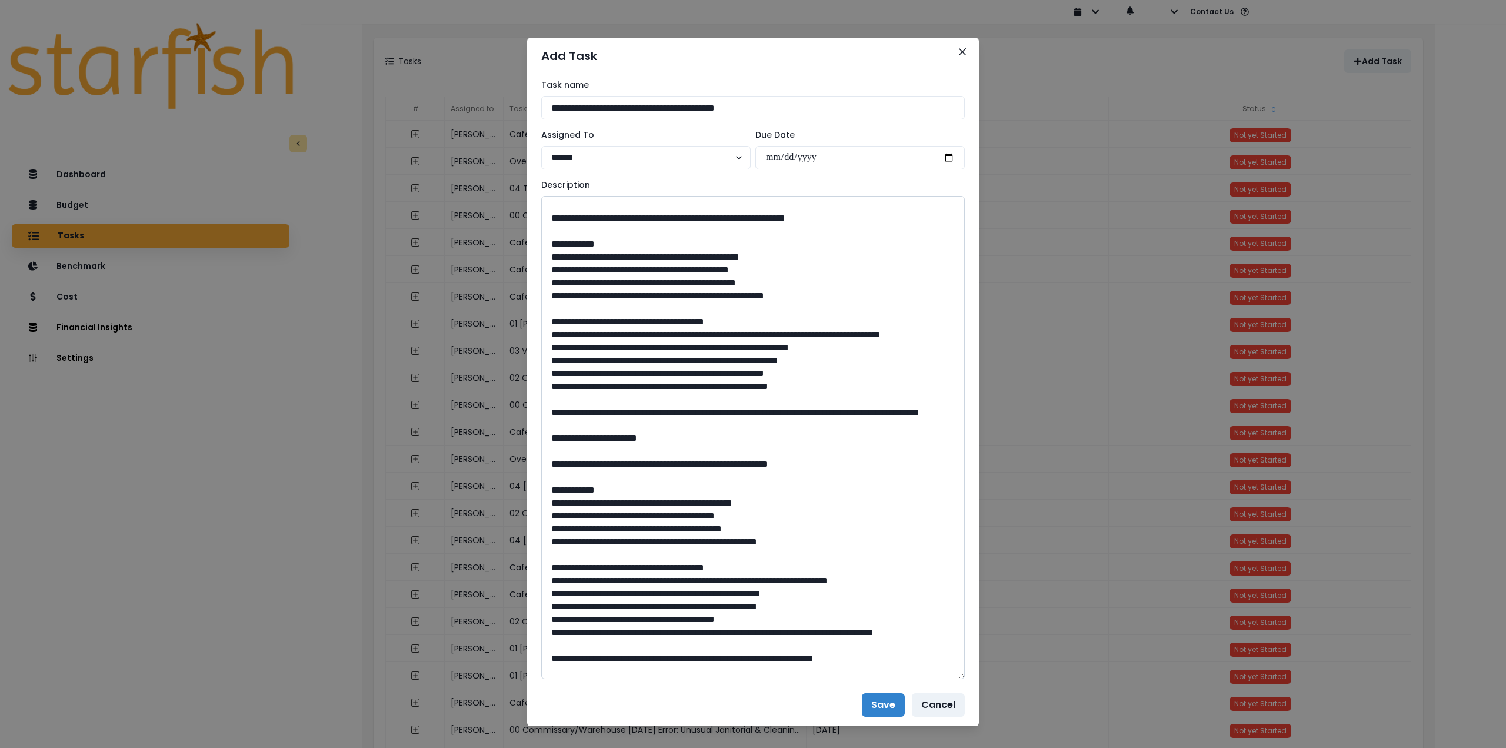
click at [546, 415] on textarea at bounding box center [753, 437] width 424 height 483
click at [547, 438] on textarea at bounding box center [753, 437] width 424 height 483
click at [545, 452] on textarea at bounding box center [753, 437] width 424 height 483
click at [547, 464] on textarea at bounding box center [753, 437] width 424 height 483
click at [544, 474] on textarea at bounding box center [753, 437] width 424 height 483
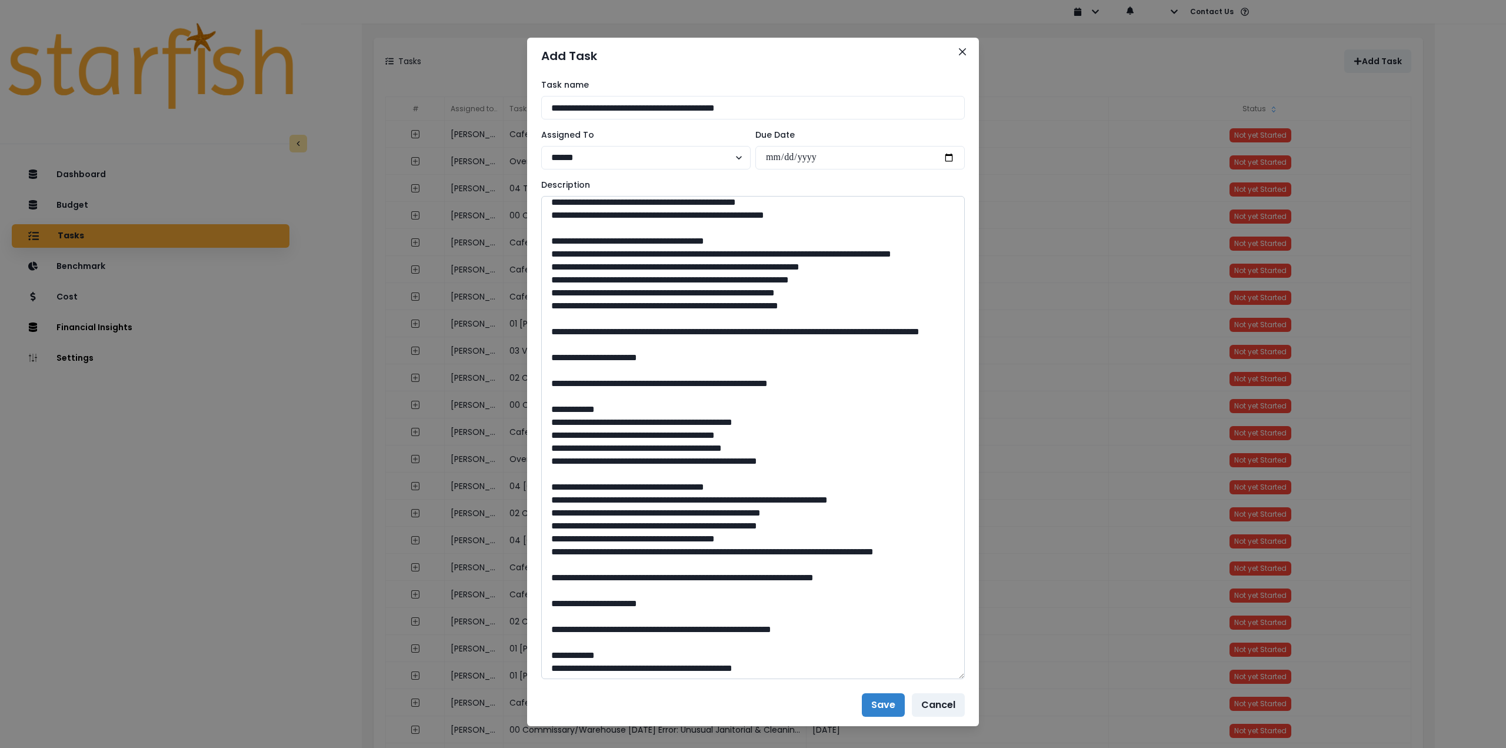
scroll to position [353, 0]
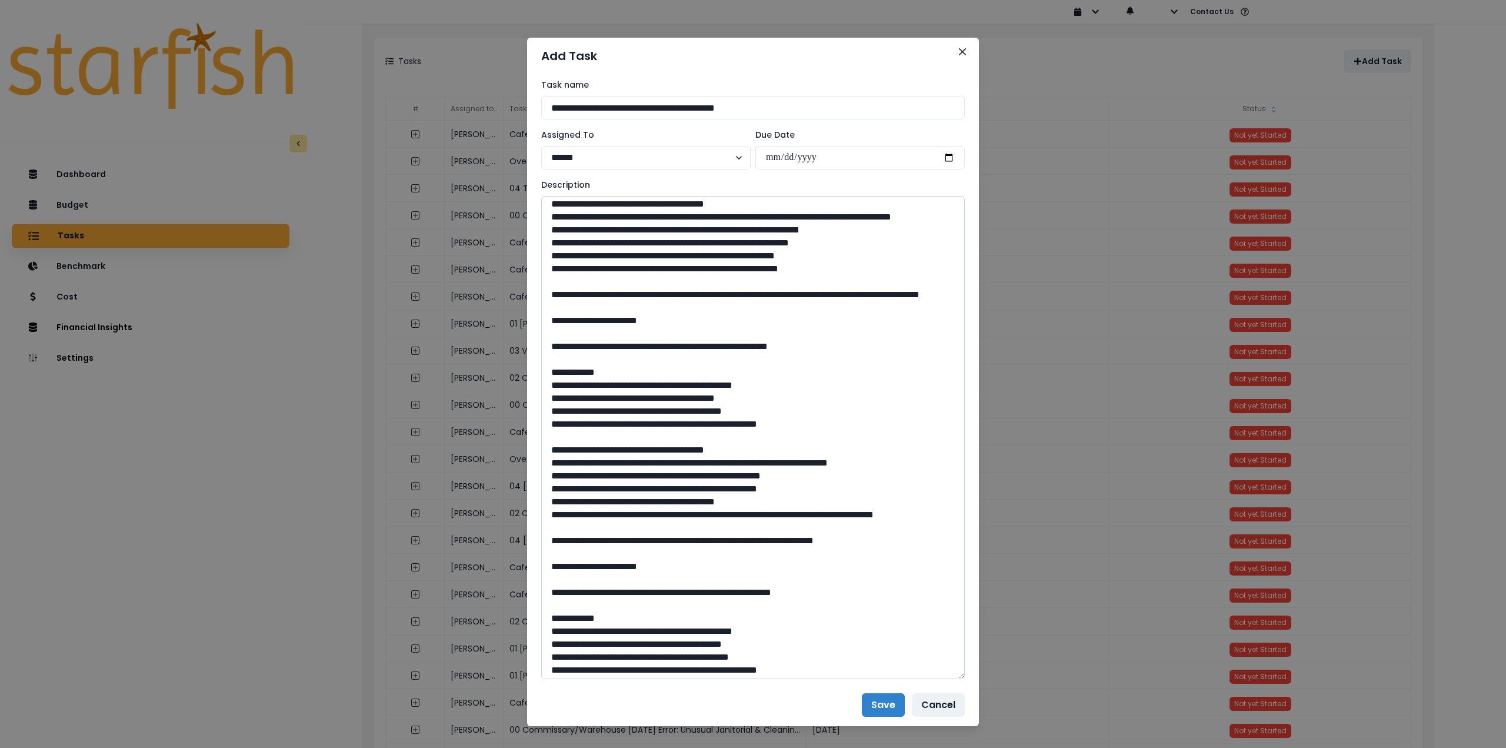
click at [545, 561] on textarea at bounding box center [753, 437] width 424 height 483
click at [544, 576] on textarea at bounding box center [753, 437] width 424 height 483
click at [545, 593] on textarea at bounding box center [753, 437] width 424 height 483
click at [544, 605] on textarea at bounding box center [753, 437] width 424 height 483
click at [542, 618] on textarea at bounding box center [753, 437] width 424 height 483
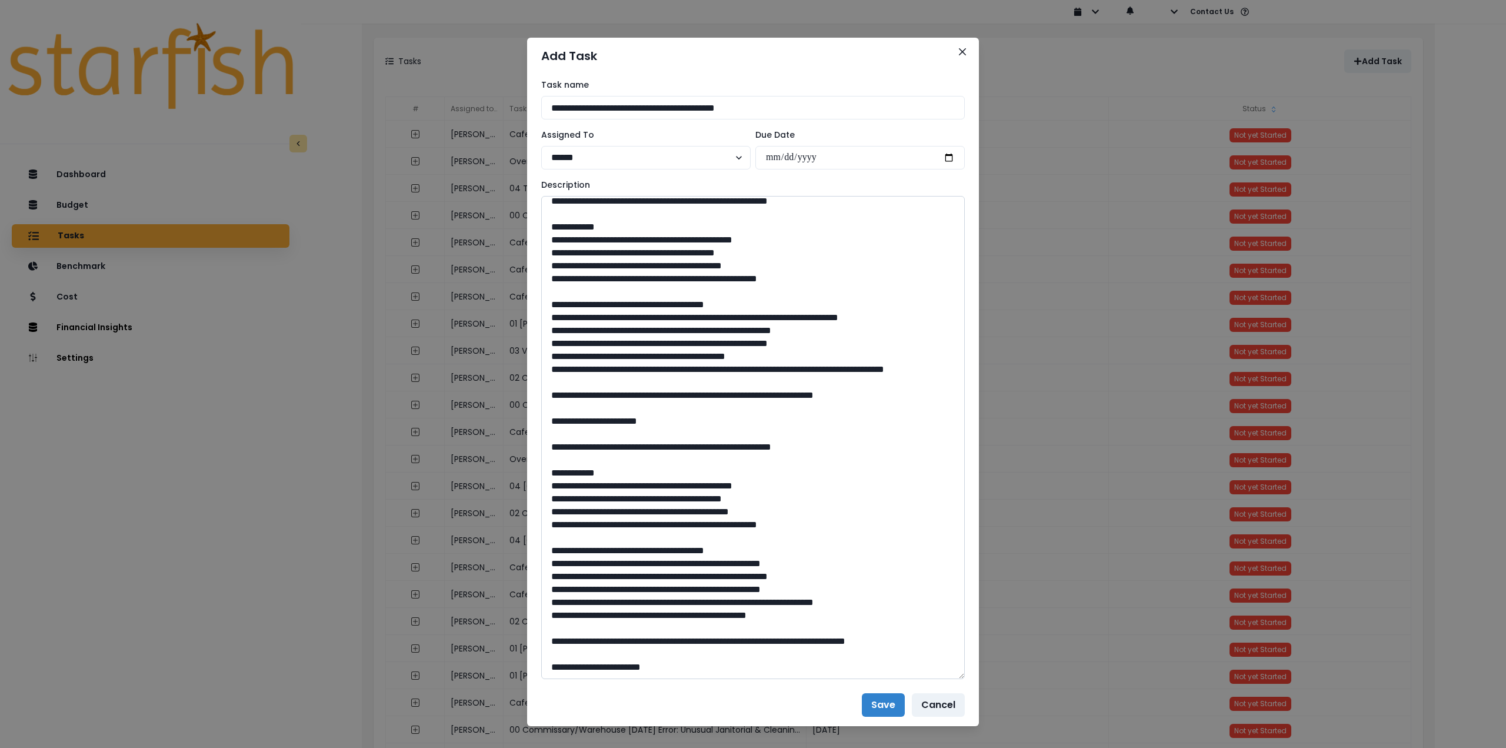
scroll to position [628, 0]
click at [546, 548] on textarea at bounding box center [753, 437] width 424 height 483
click at [546, 560] on textarea at bounding box center [753, 437] width 424 height 483
click at [545, 574] on textarea at bounding box center [753, 437] width 424 height 483
click at [546, 593] on textarea at bounding box center [753, 437] width 424 height 483
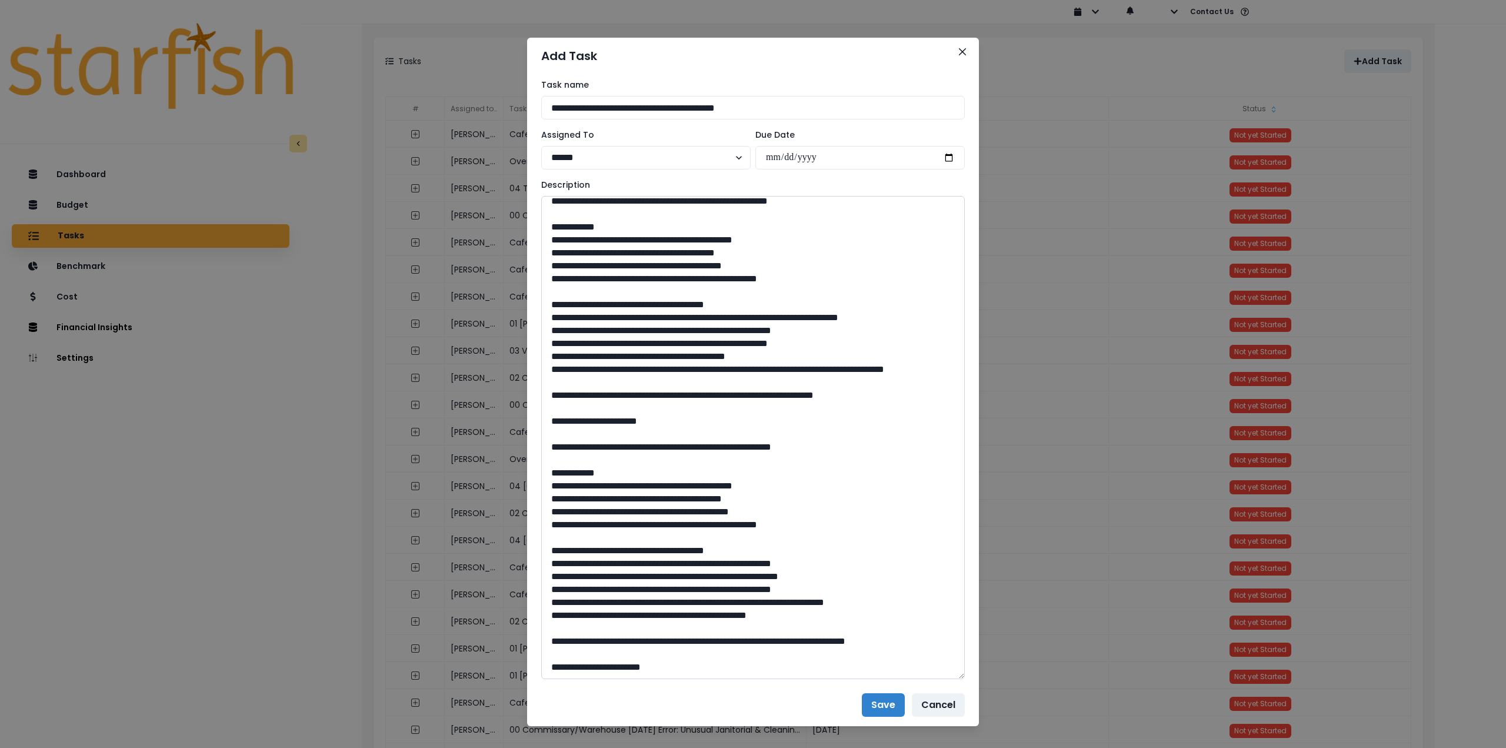
click at [545, 603] on textarea at bounding box center [753, 437] width 424 height 483
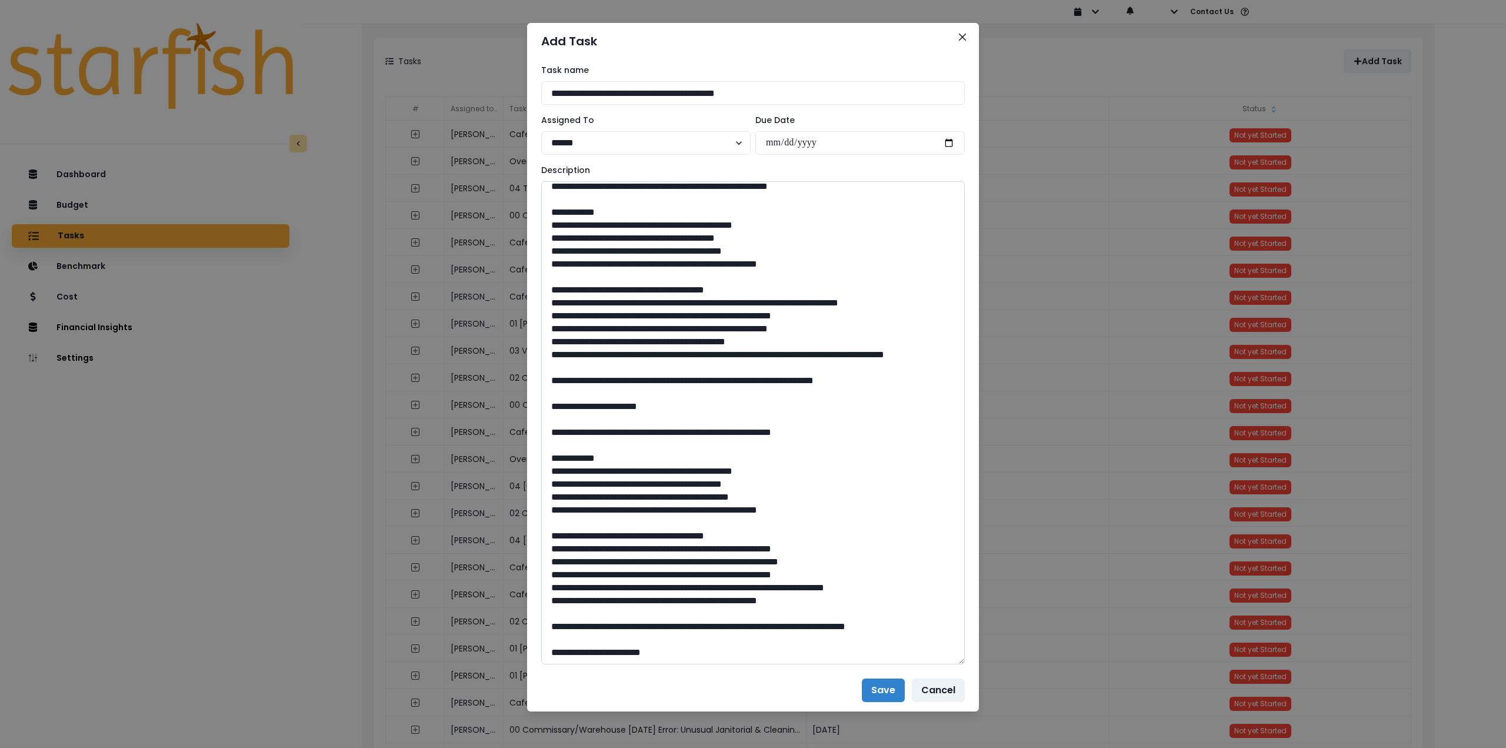
scroll to position [16, 0]
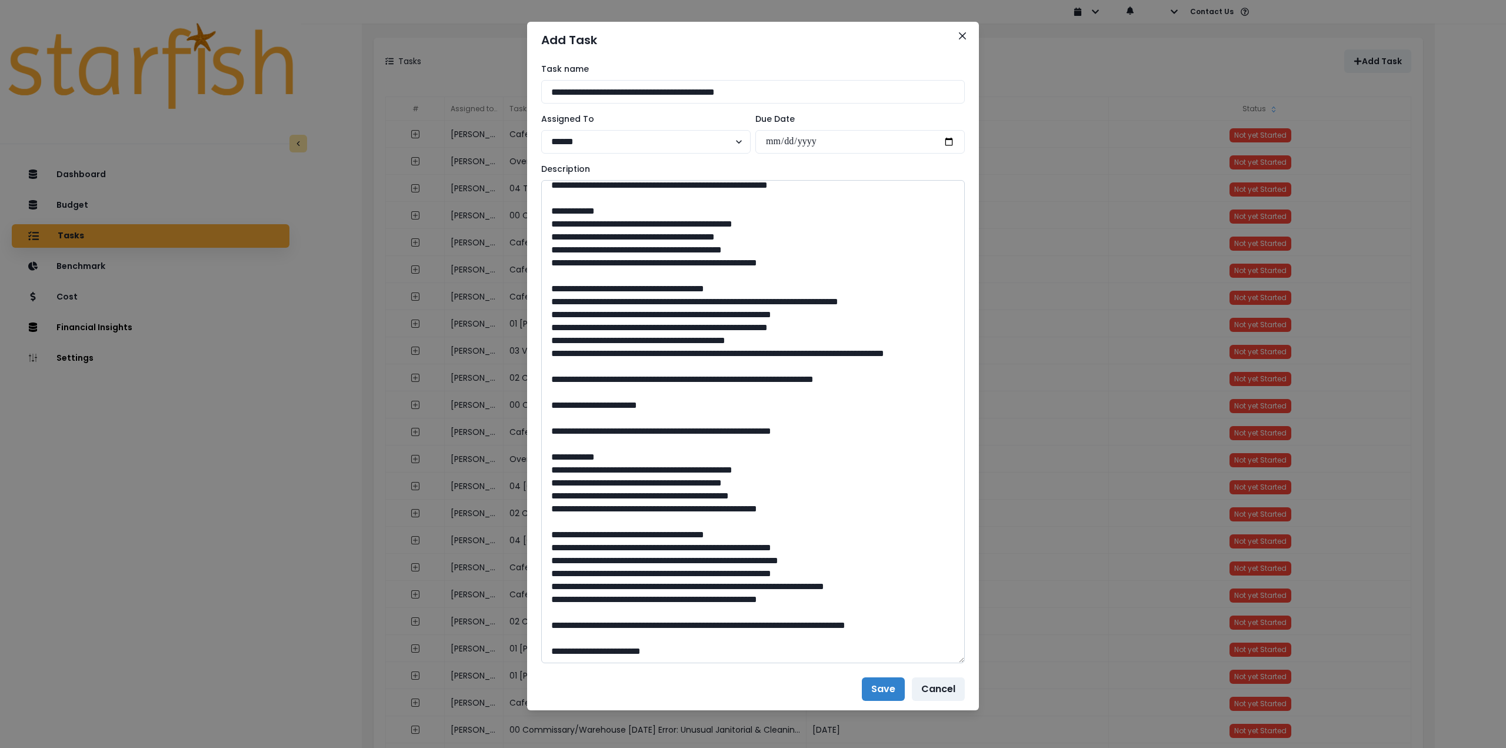
click at [609, 645] on textarea at bounding box center [753, 421] width 424 height 483
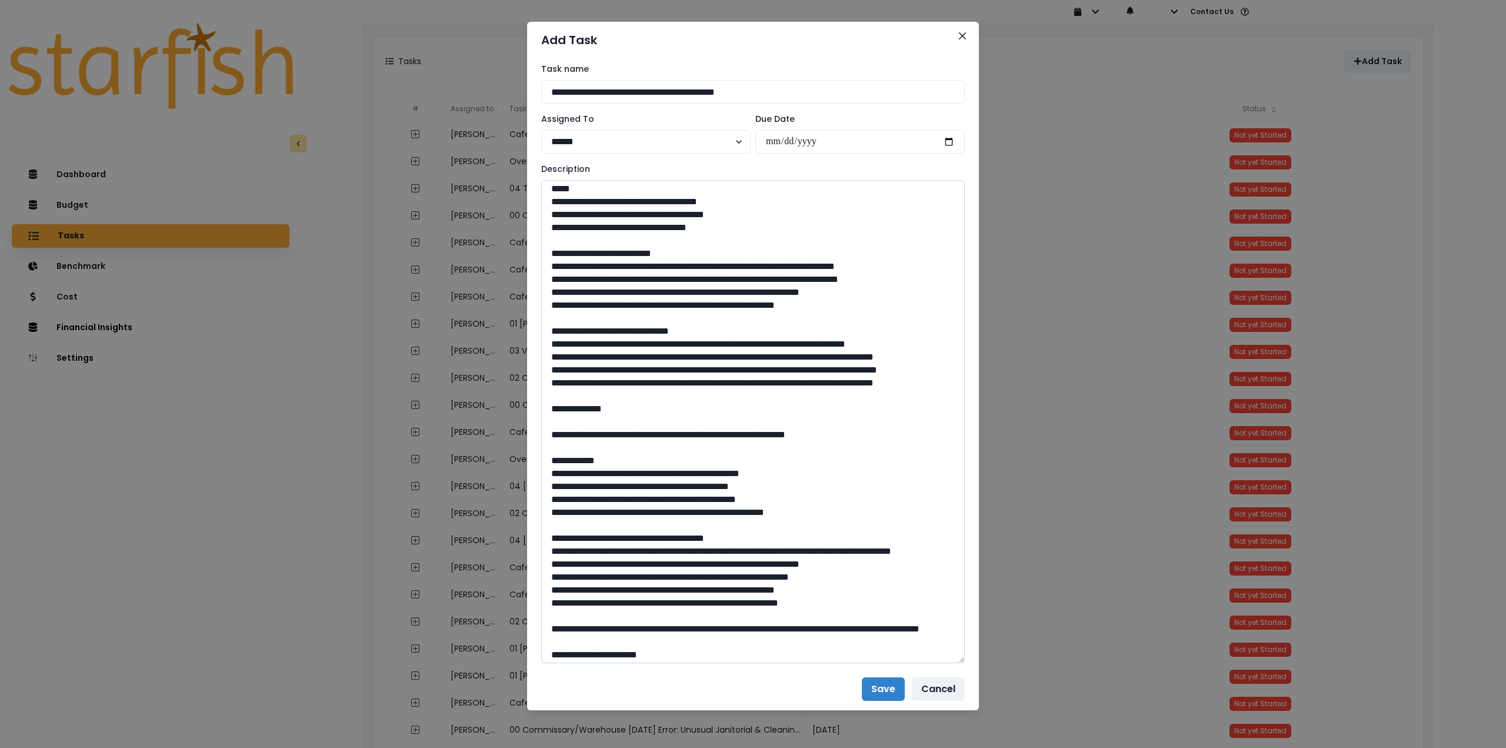
scroll to position [0, 0]
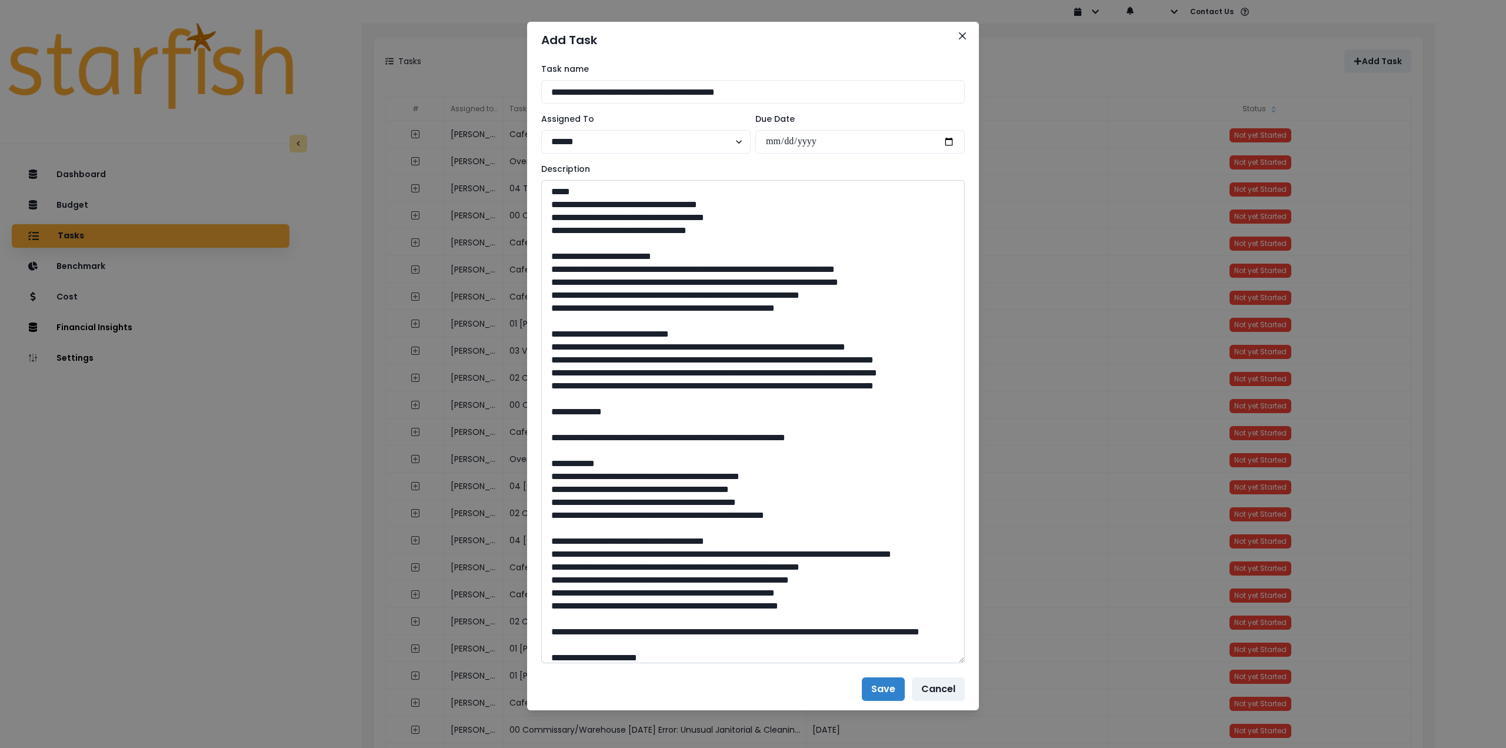
drag, startPoint x: 879, startPoint y: 688, endPoint x: 667, endPoint y: 488, distance: 290.9
click at [671, 492] on section "**********" at bounding box center [753, 366] width 452 height 688
click at [632, 449] on textarea at bounding box center [753, 421] width 424 height 483
click at [695, 534] on textarea at bounding box center [753, 421] width 424 height 483
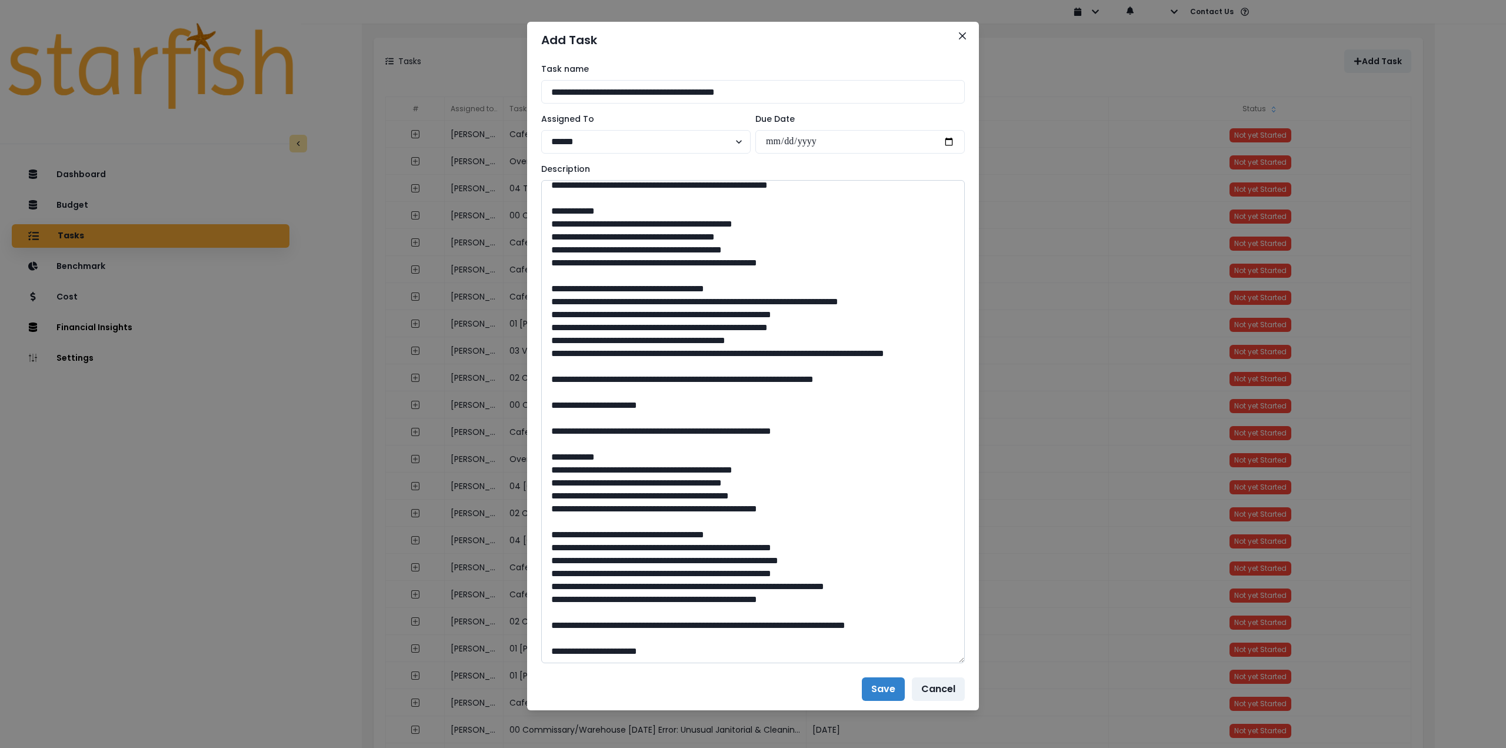
scroll to position [615, 0]
type textarea "**********"
click at [885, 690] on button "Save" at bounding box center [883, 689] width 43 height 24
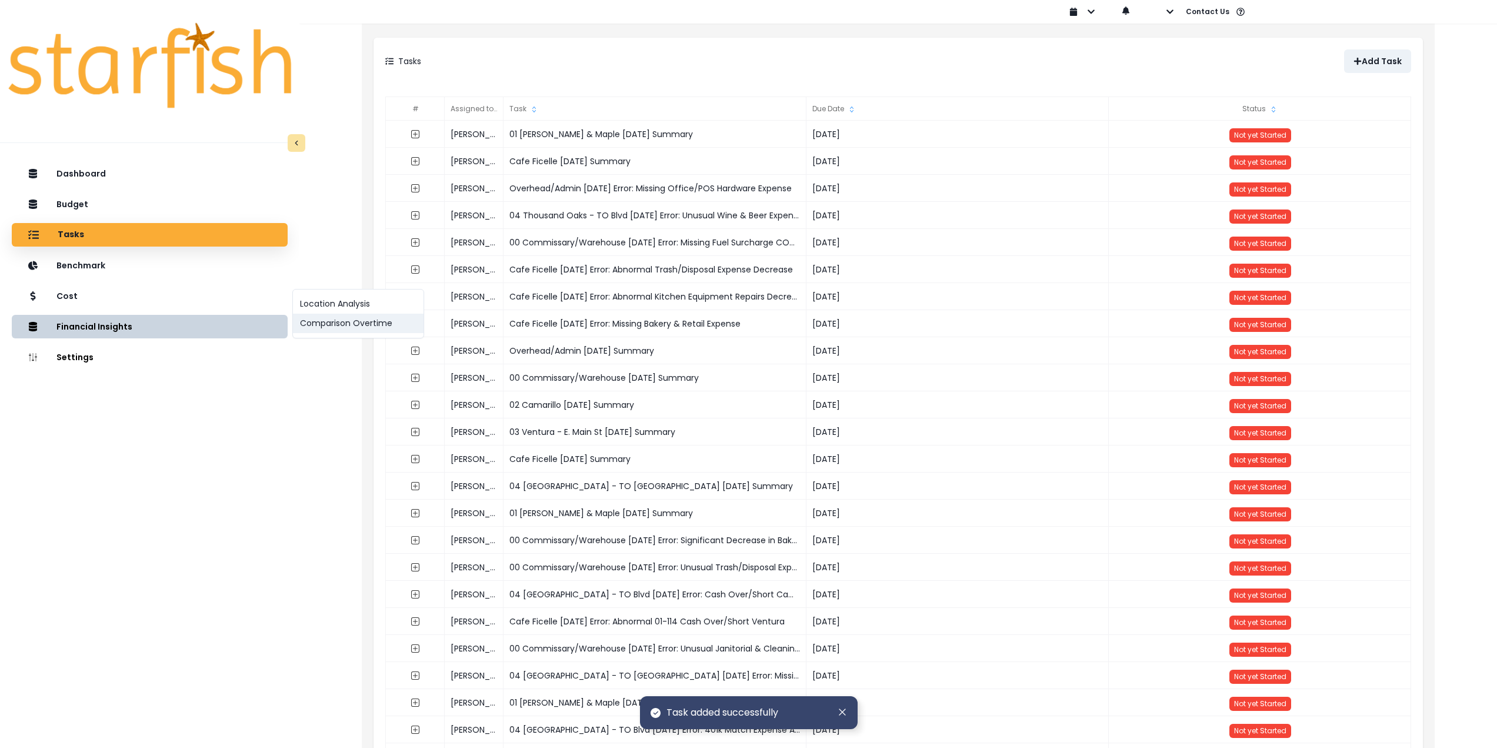
click at [309, 323] on button "Comparison Overtime" at bounding box center [358, 323] width 131 height 19
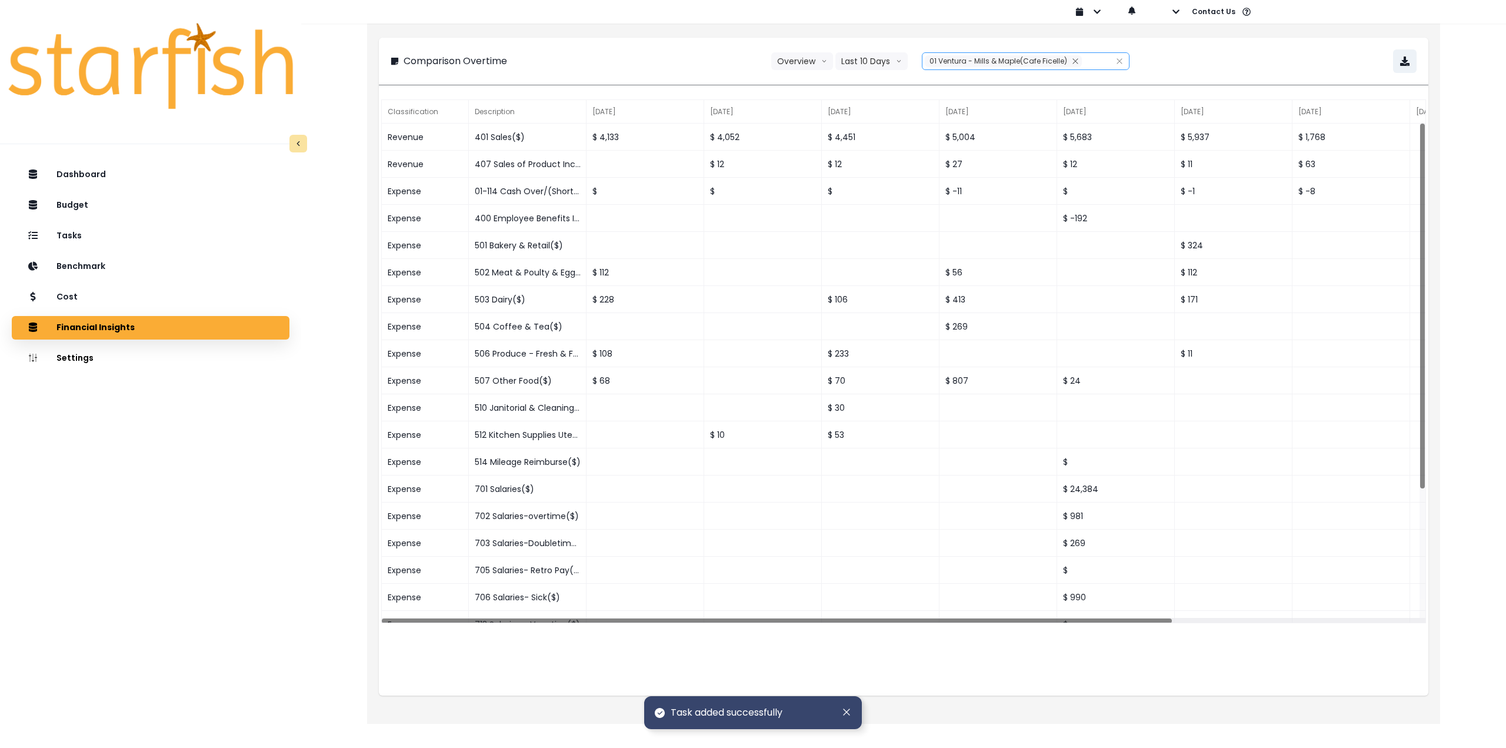
click at [953, 61] on span "01 Ventura - Mills & Maple(Cafe Ficelle)" at bounding box center [998, 61] width 138 height 10
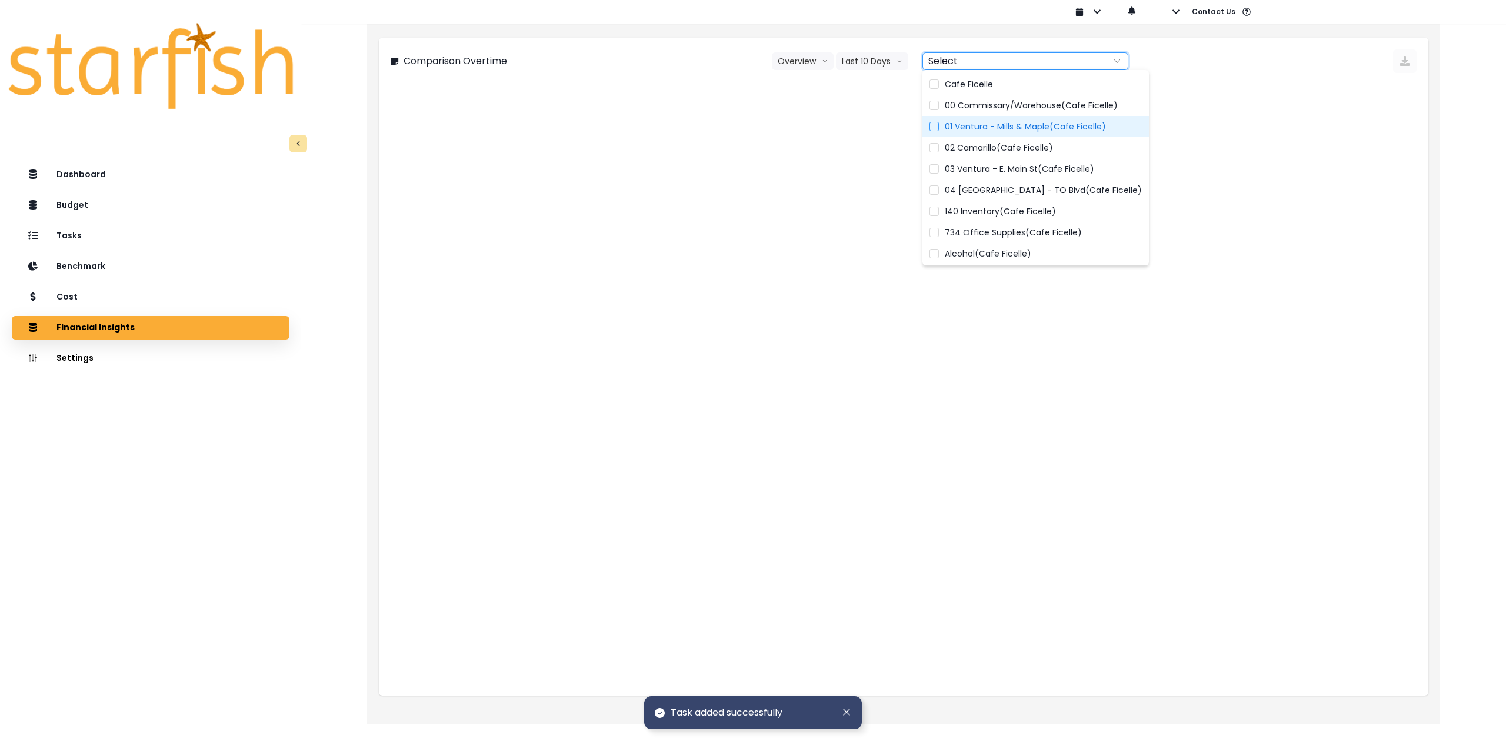
type input "**********"
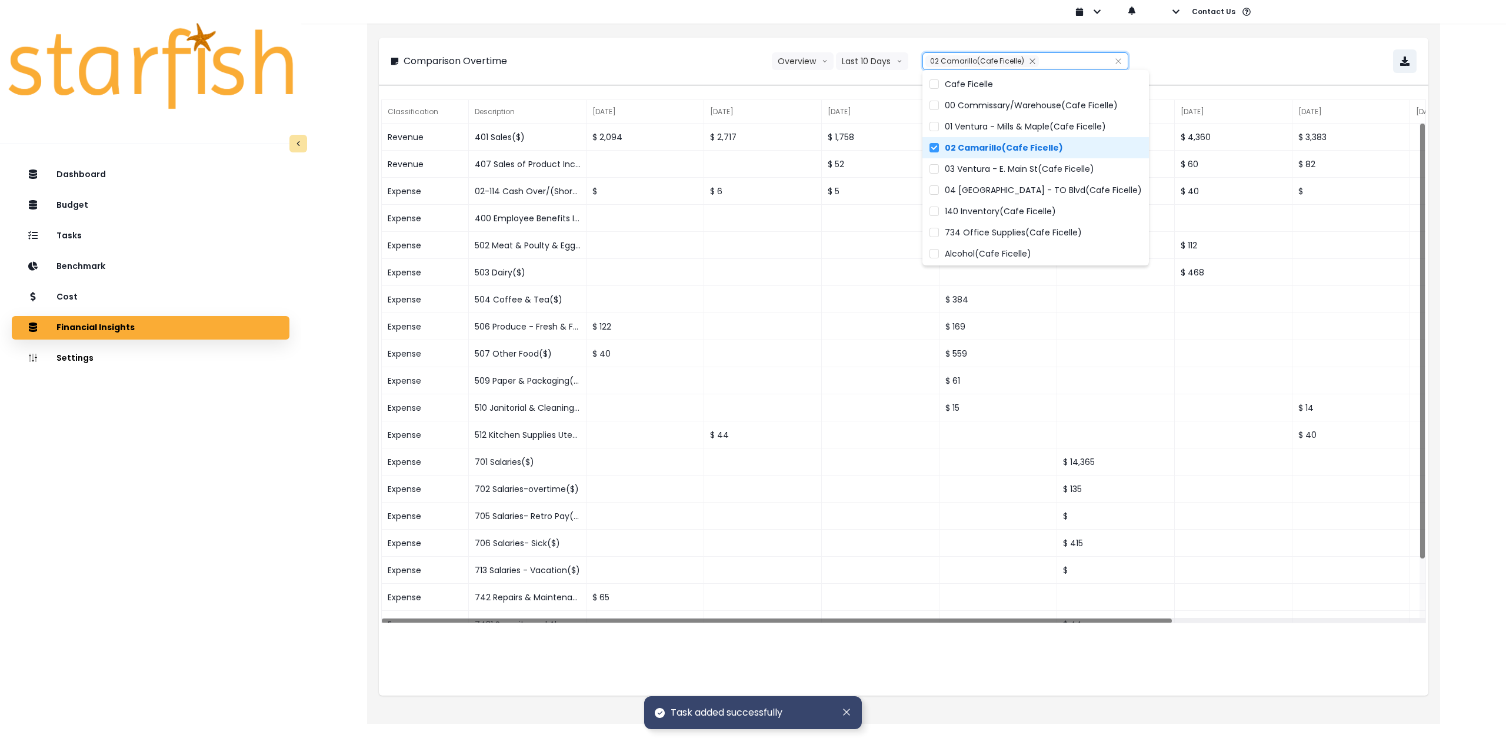
click at [1248, 55] on div "**********" at bounding box center [904, 61] width 1026 height 24
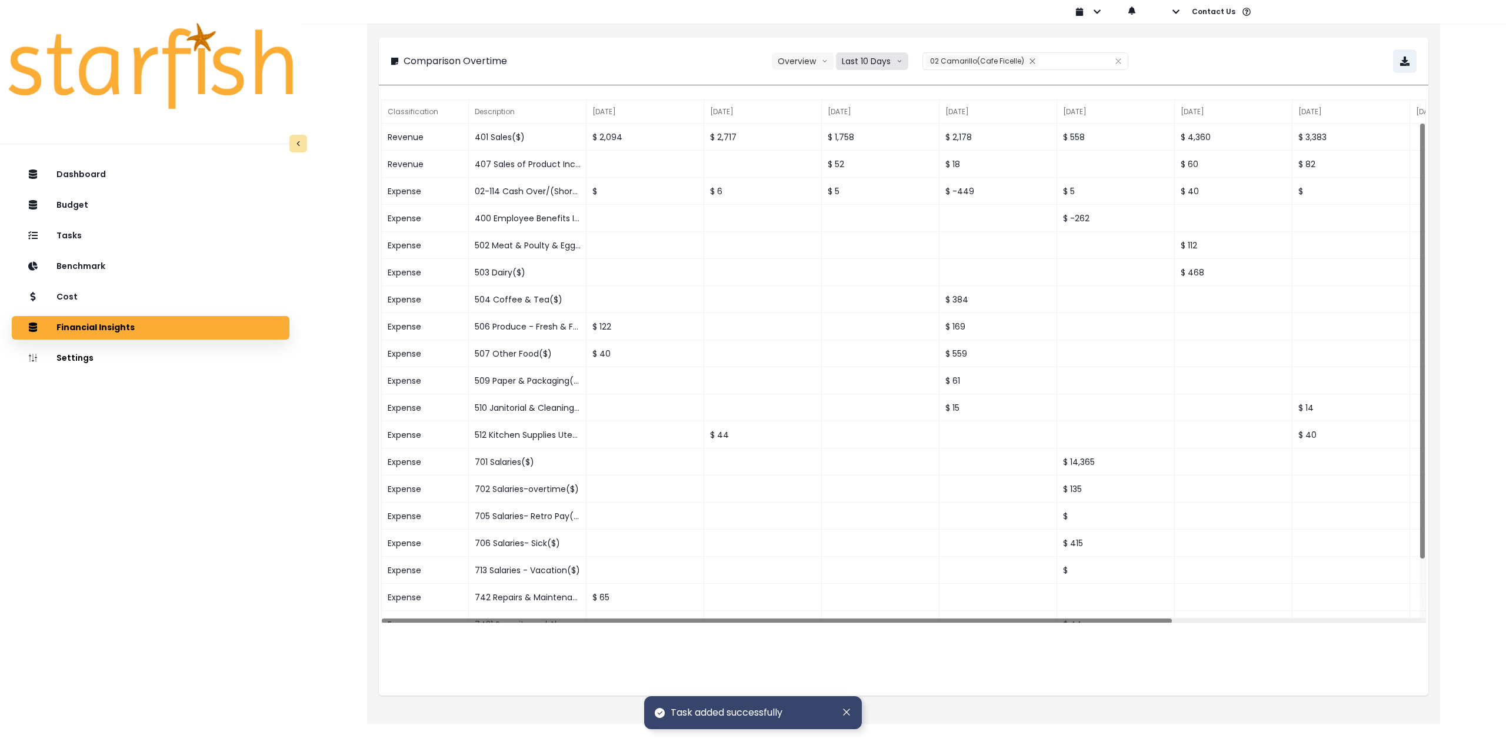
click at [870, 59] on button "Last 10 Days" at bounding box center [872, 61] width 72 height 18
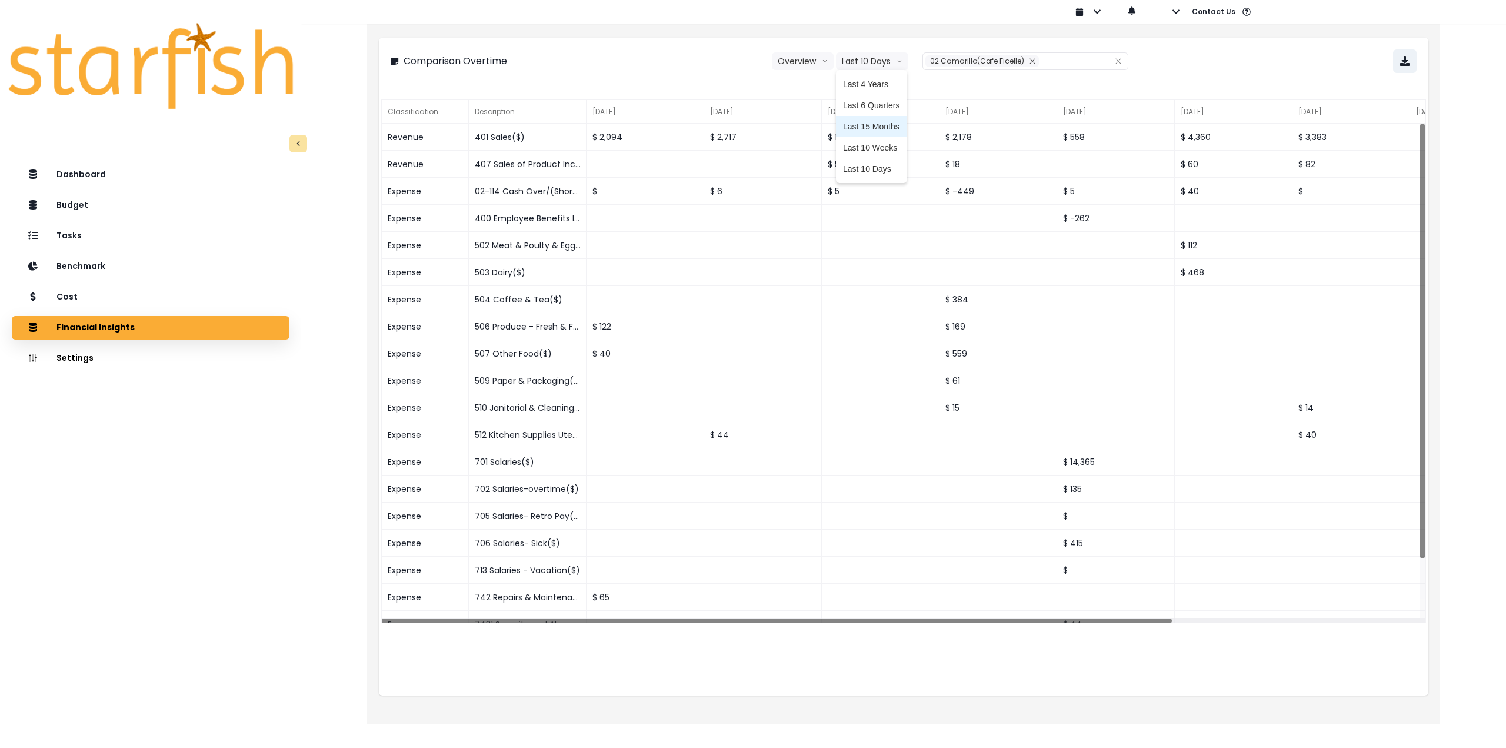
click at [878, 122] on span "Last 15 Months" at bounding box center [871, 127] width 57 height 12
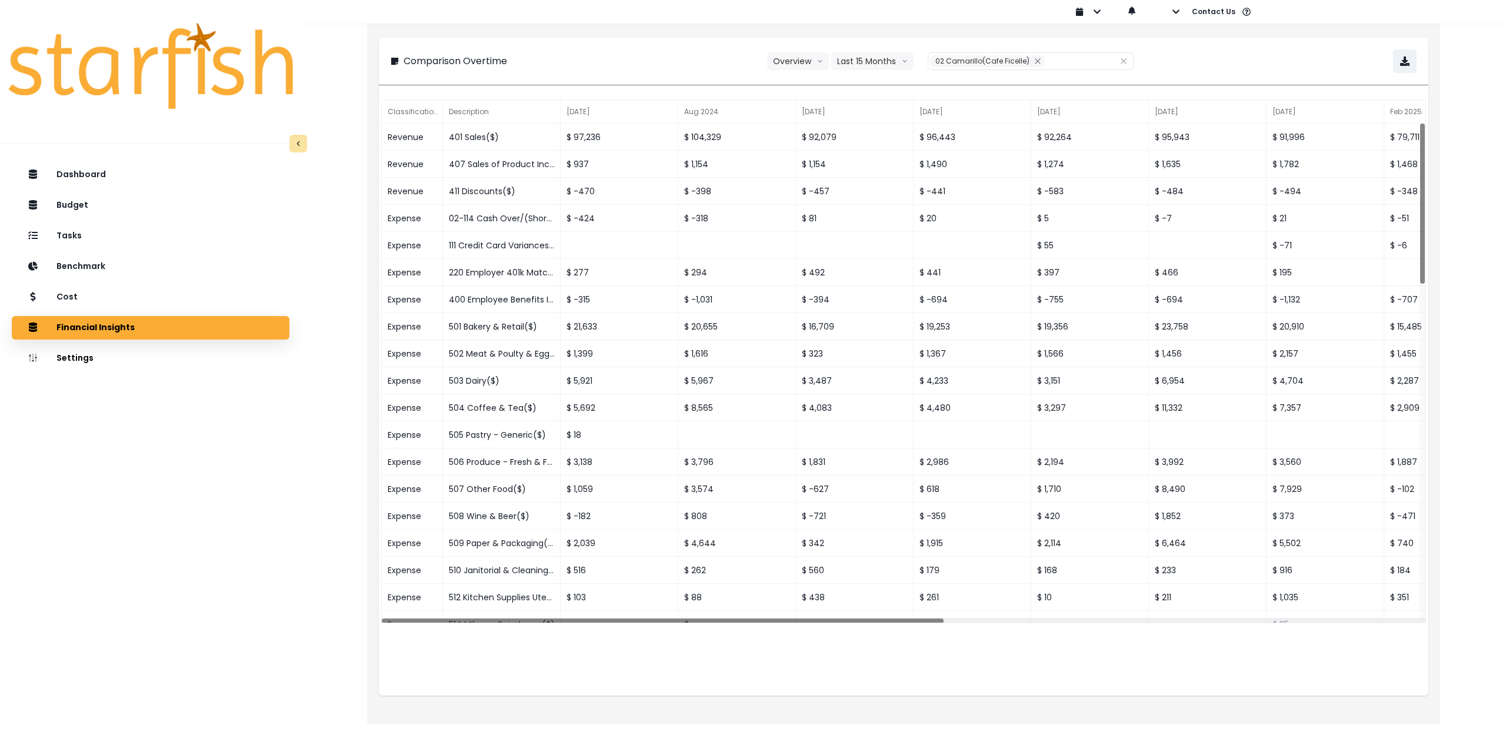
click at [1243, 48] on div "**********" at bounding box center [903, 61] width 1049 height 47
click at [1394, 62] on button "button" at bounding box center [1405, 61] width 24 height 24
click at [236, 458] on div "Dashboard Budget Tasks Benchmark Cost Financial Insights Location Analysis Comp…" at bounding box center [150, 490] width 301 height 659
click at [122, 304] on div "Cost" at bounding box center [150, 297] width 259 height 25
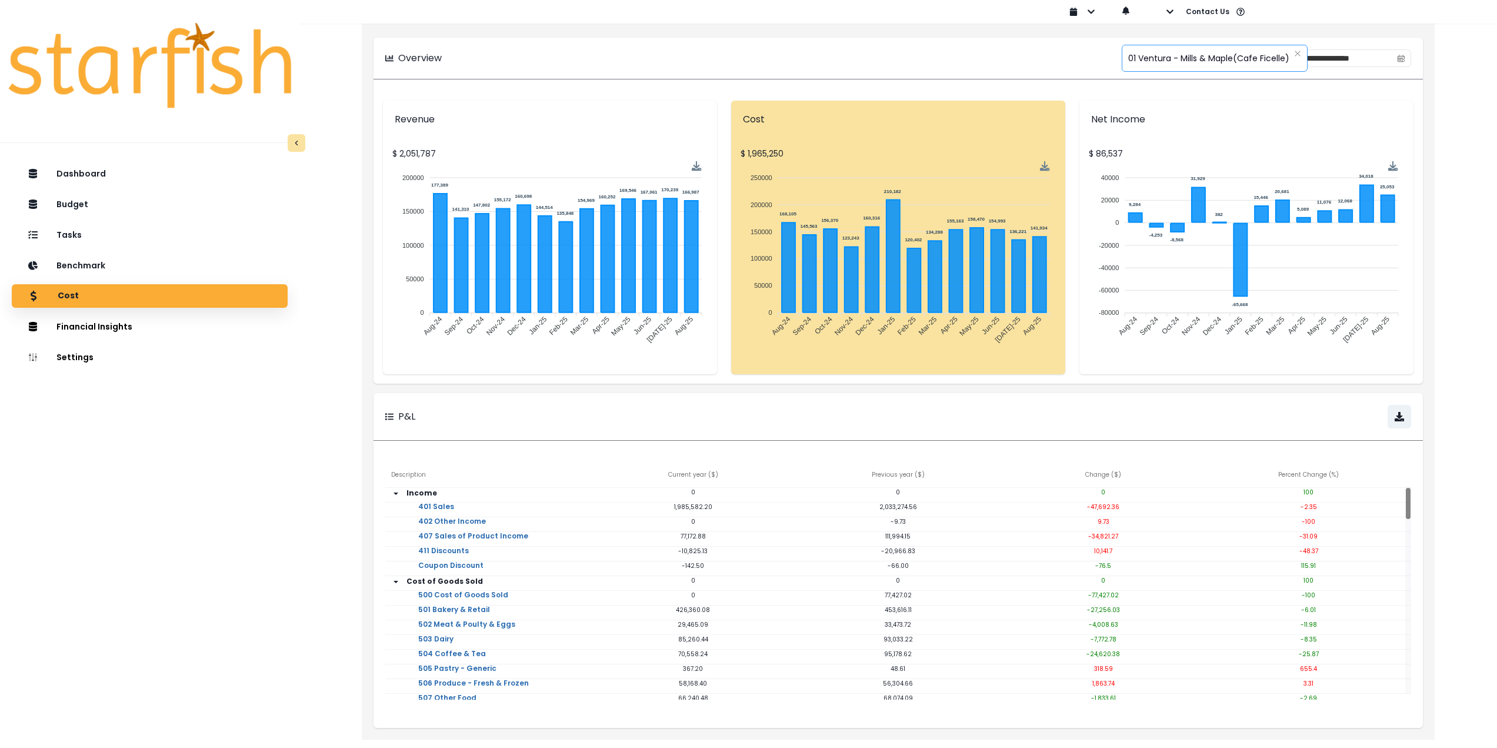
click at [1186, 58] on span "01 Ventura - Mills & Maple(Cafe Ficelle)" at bounding box center [1208, 58] width 161 height 25
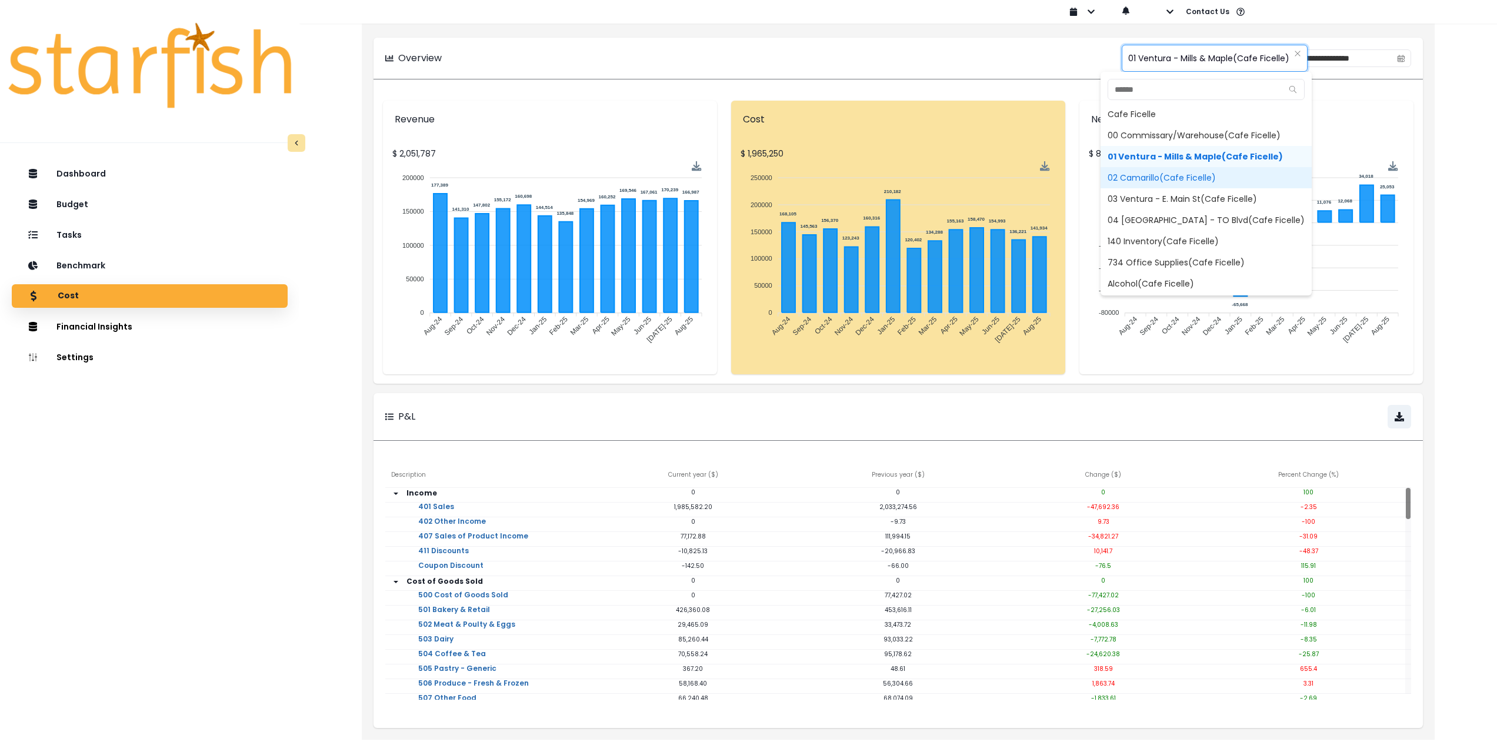
click at [1140, 178] on span "02 Camarillo(Cafe Ficelle)" at bounding box center [1206, 177] width 211 height 21
type input "**********"
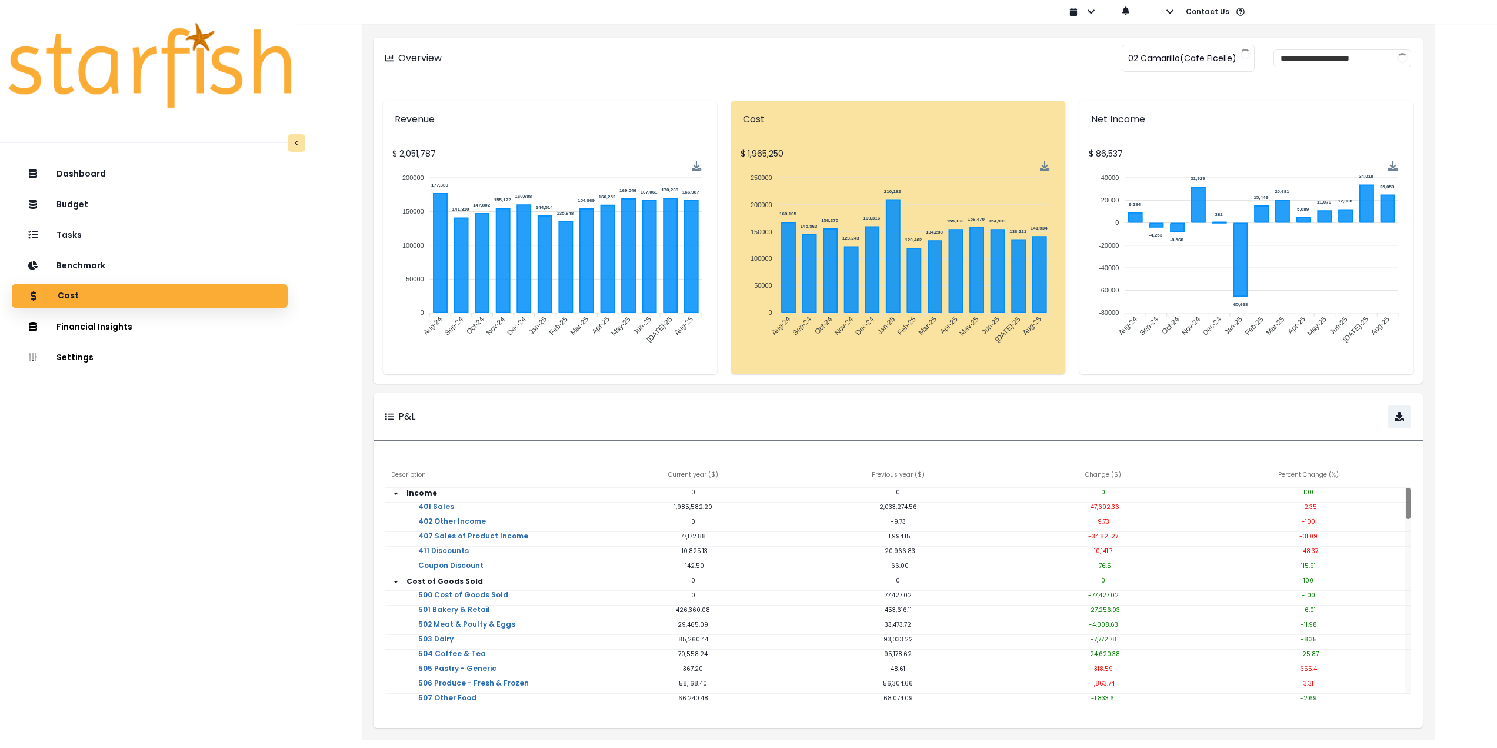
click at [912, 60] on div "**********" at bounding box center [898, 58] width 1026 height 18
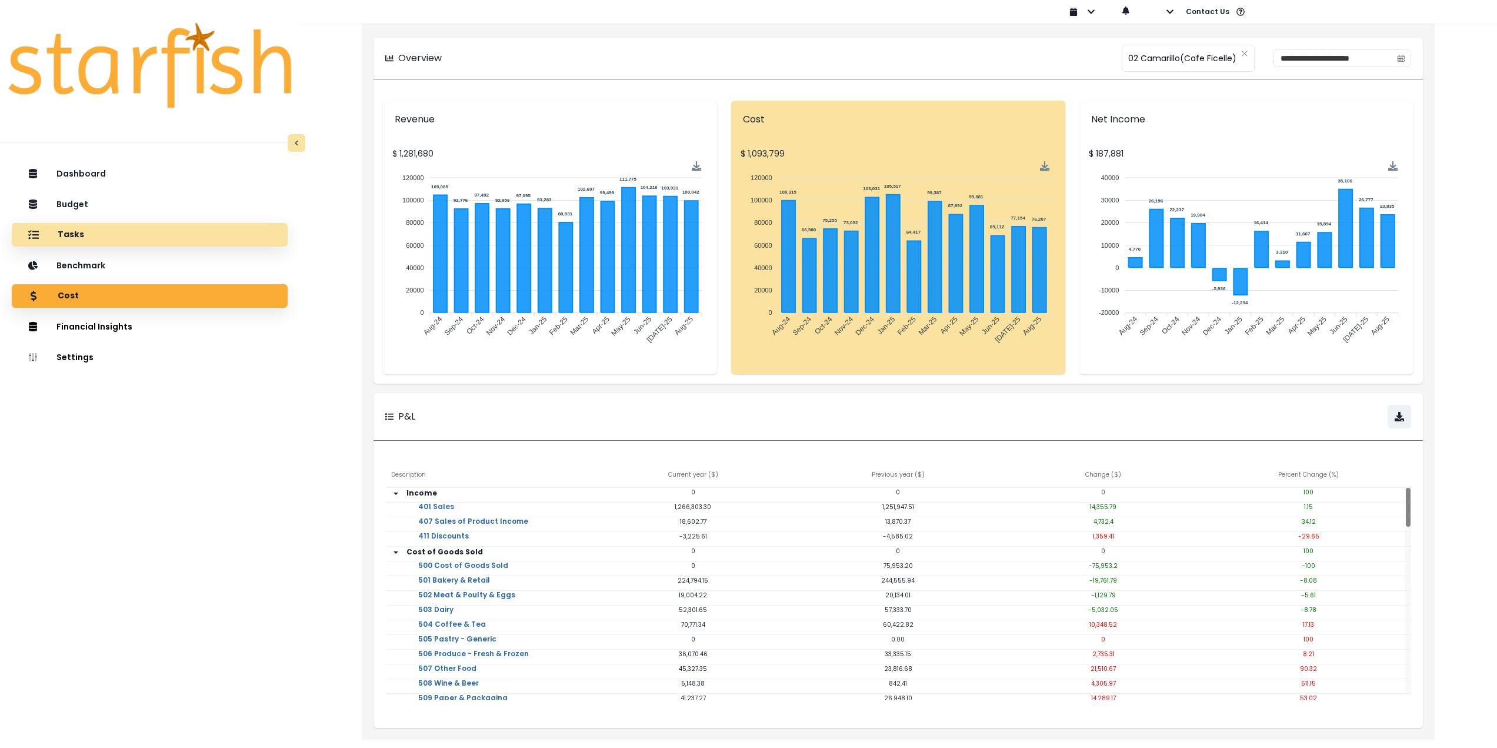
click at [106, 234] on div "Tasks" at bounding box center [149, 234] width 257 height 25
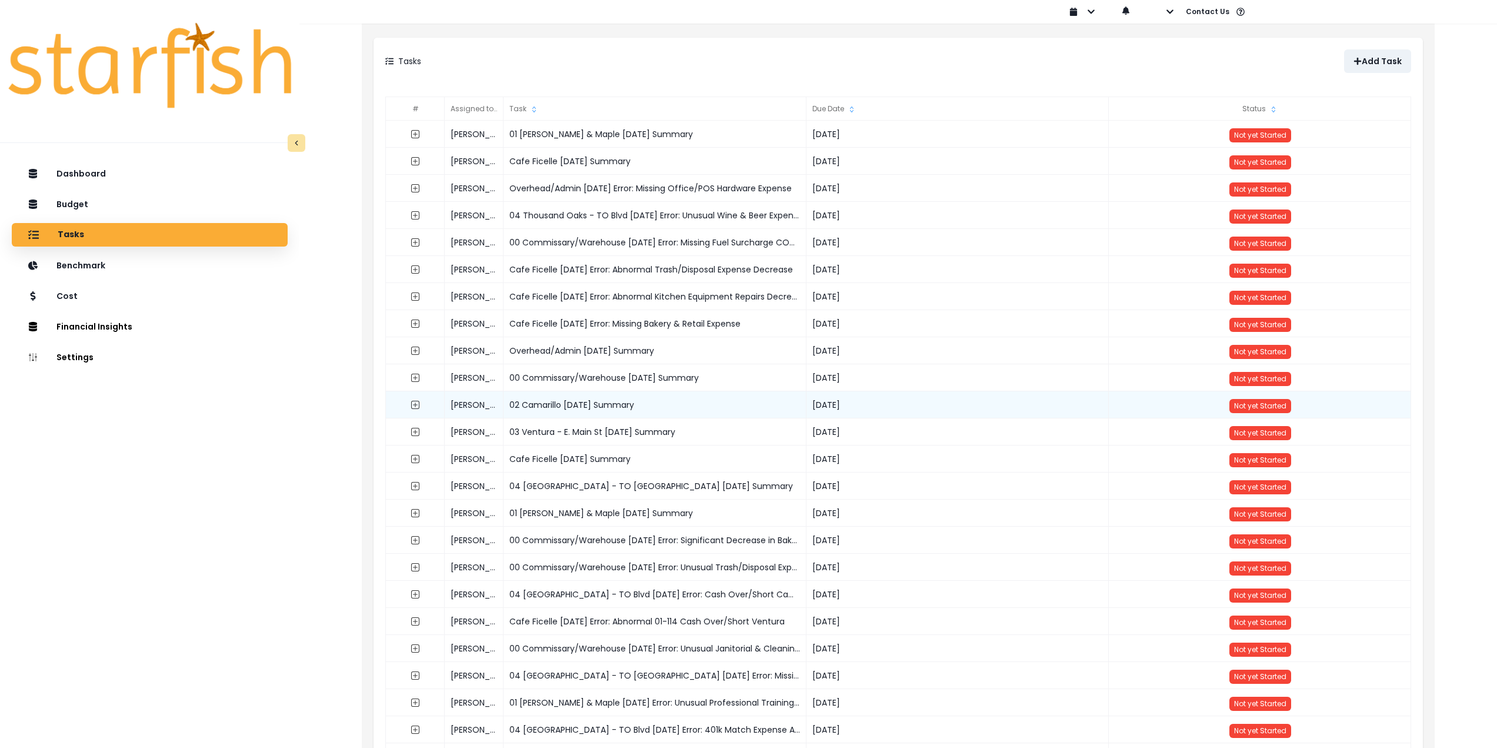
drag, startPoint x: 661, startPoint y: 406, endPoint x: 510, endPoint y: 406, distance: 151.2
click at [510, 406] on div "02 Camarillo [DATE] Summary" at bounding box center [655, 404] width 303 height 27
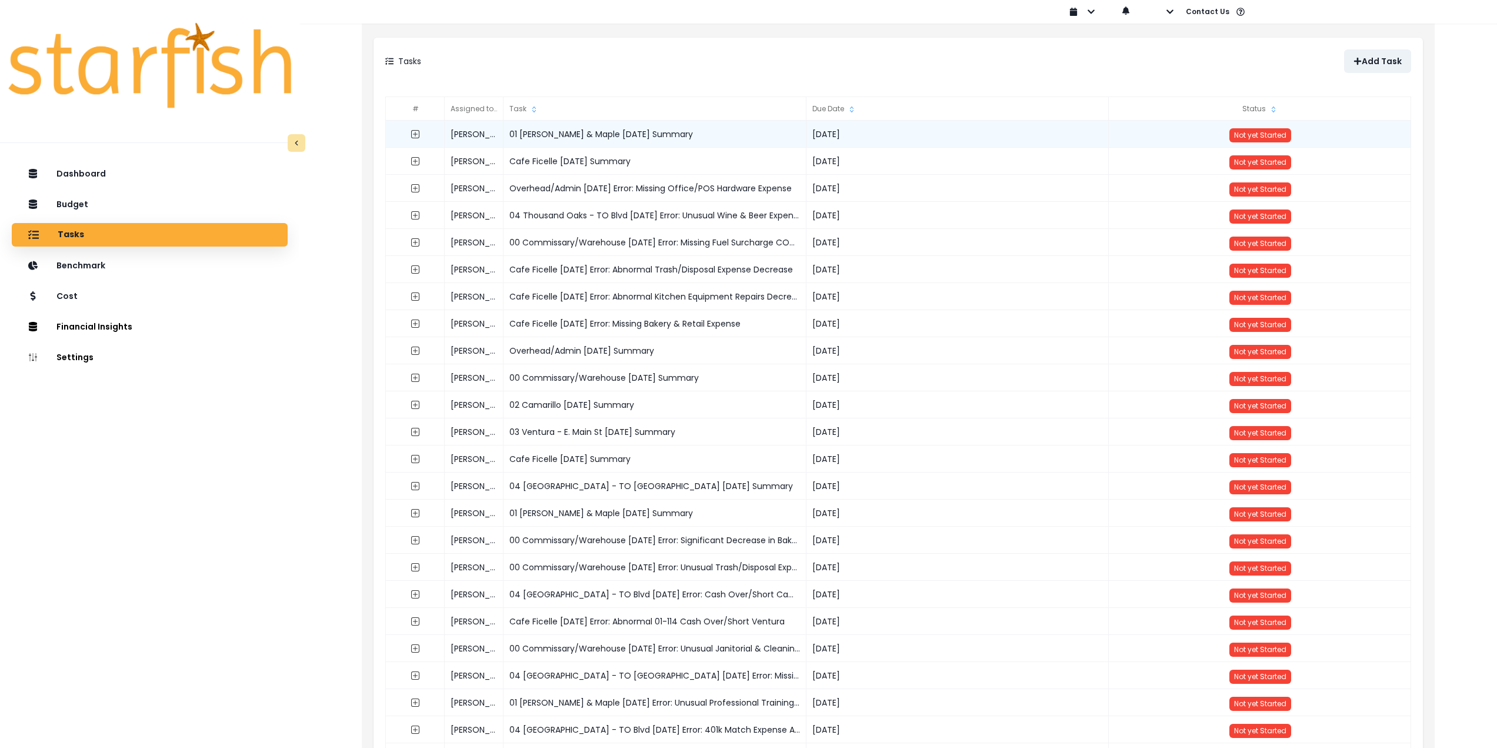
copy div "02 Camarillo [DATE] Summary"
click at [1380, 57] on p "Add Task" at bounding box center [1382, 61] width 40 height 10
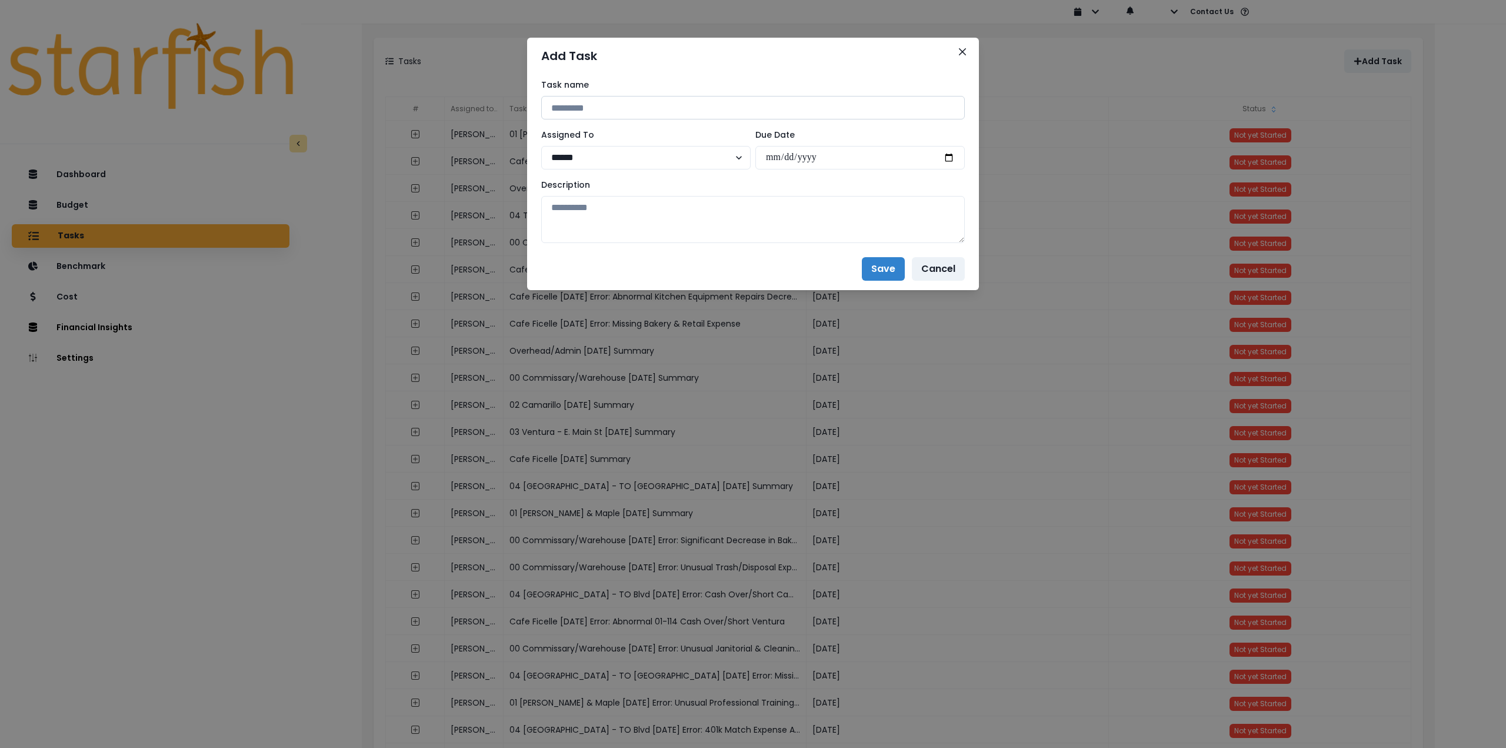
click at [644, 106] on input at bounding box center [753, 108] width 424 height 24
paste input "**********"
click at [622, 106] on input "**********" at bounding box center [753, 108] width 424 height 24
type input "**********"
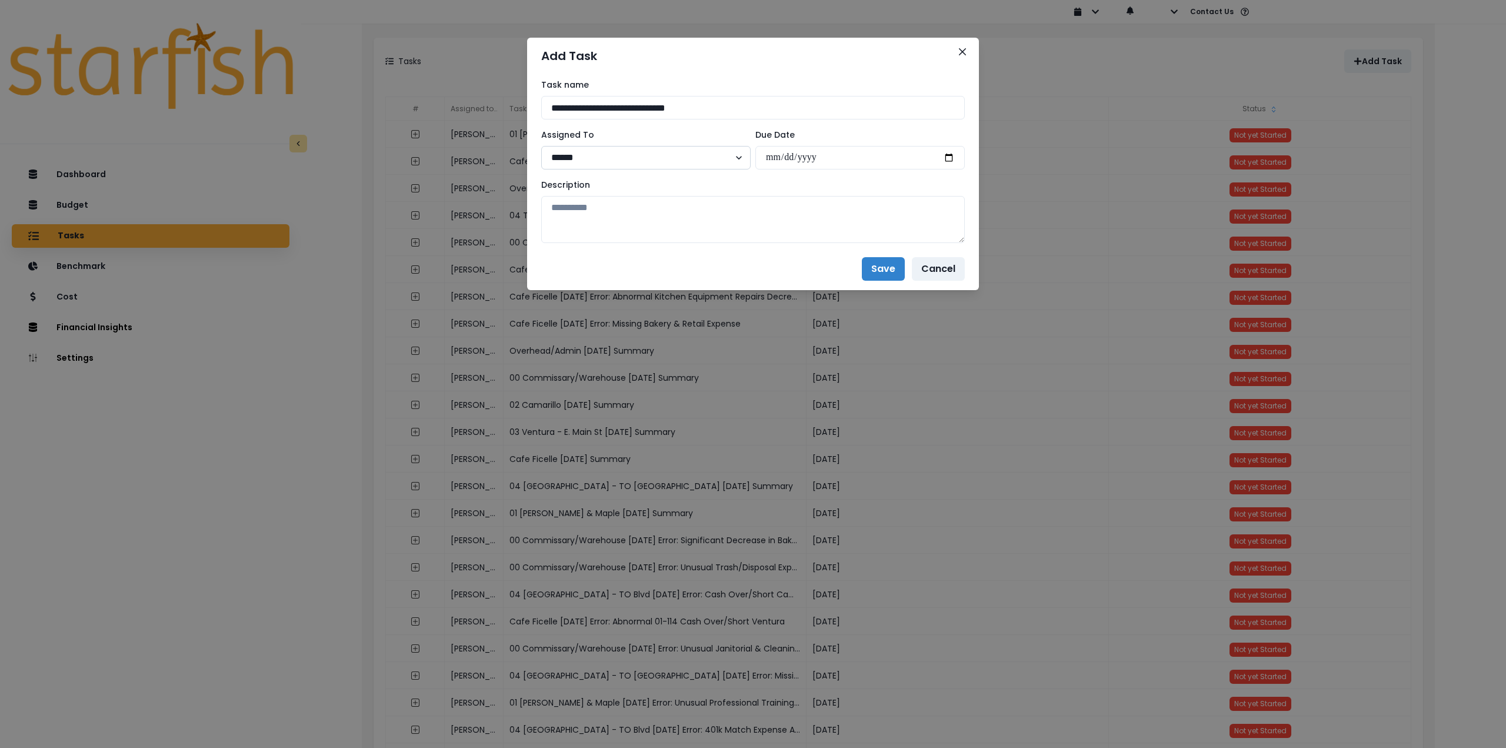
click at [677, 155] on select "****** *******" at bounding box center [645, 158] width 209 height 24
select select "***"
click at [541, 146] on select "****** *******" at bounding box center [645, 158] width 209 height 24
click at [958, 156] on input "date" at bounding box center [859, 158] width 209 height 24
click at [947, 156] on input "date" at bounding box center [859, 158] width 209 height 24
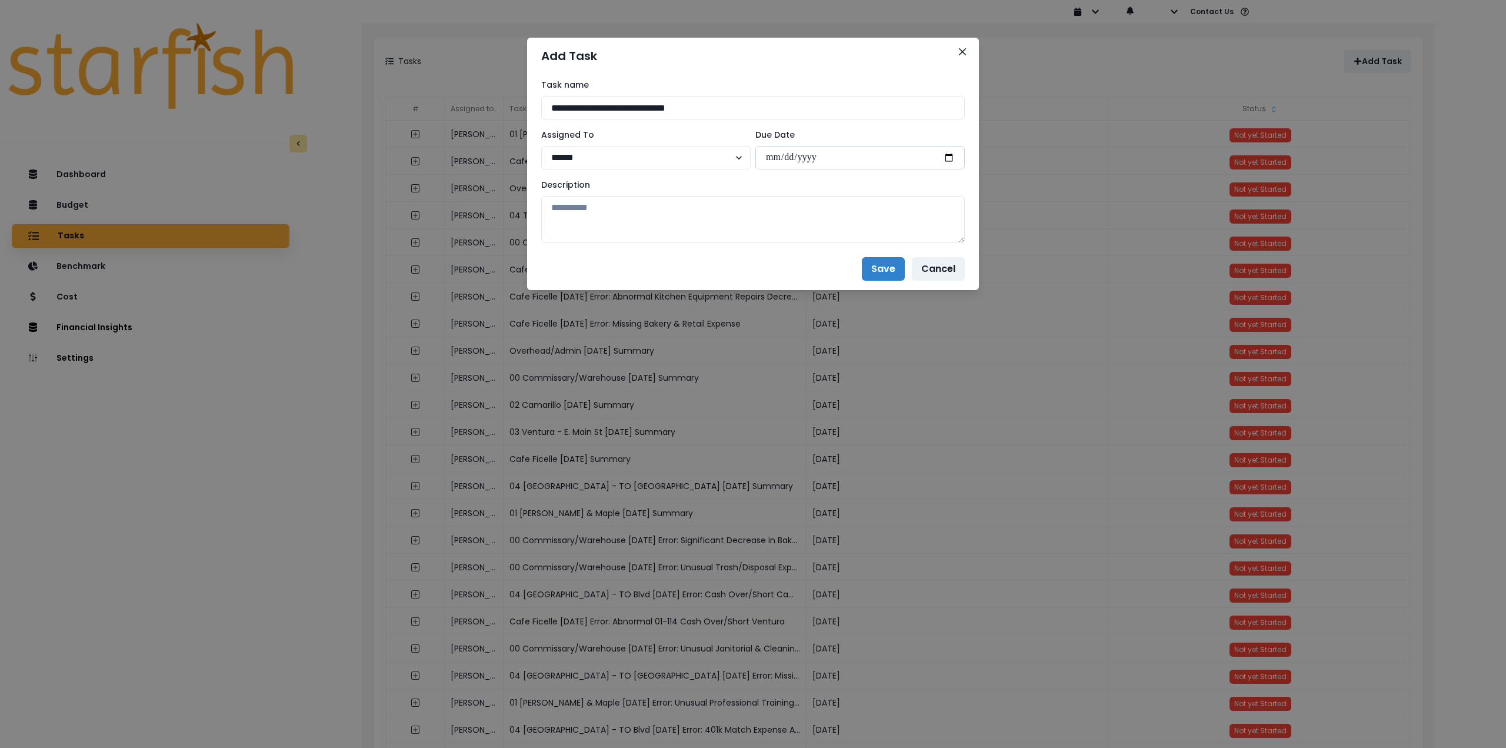
click at [954, 155] on input "**********" at bounding box center [859, 158] width 209 height 24
type input "**********"
click at [783, 222] on textarea at bounding box center [753, 219] width 424 height 47
click at [607, 209] on textarea at bounding box center [753, 219] width 424 height 47
paste textarea "**********"
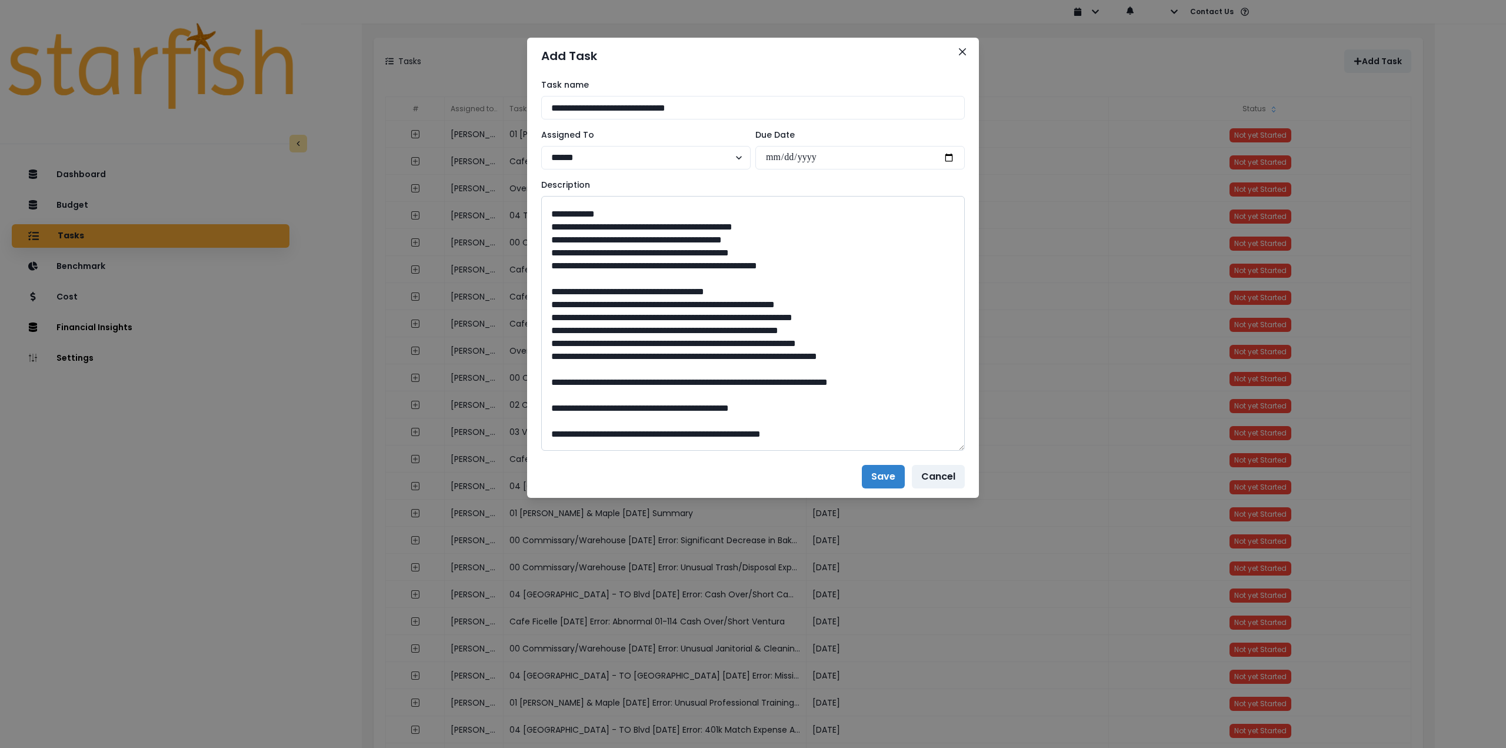
drag, startPoint x: 956, startPoint y: 235, endPoint x: 856, endPoint y: 669, distance: 445.5
click at [908, 451] on textarea at bounding box center [753, 323] width 424 height 255
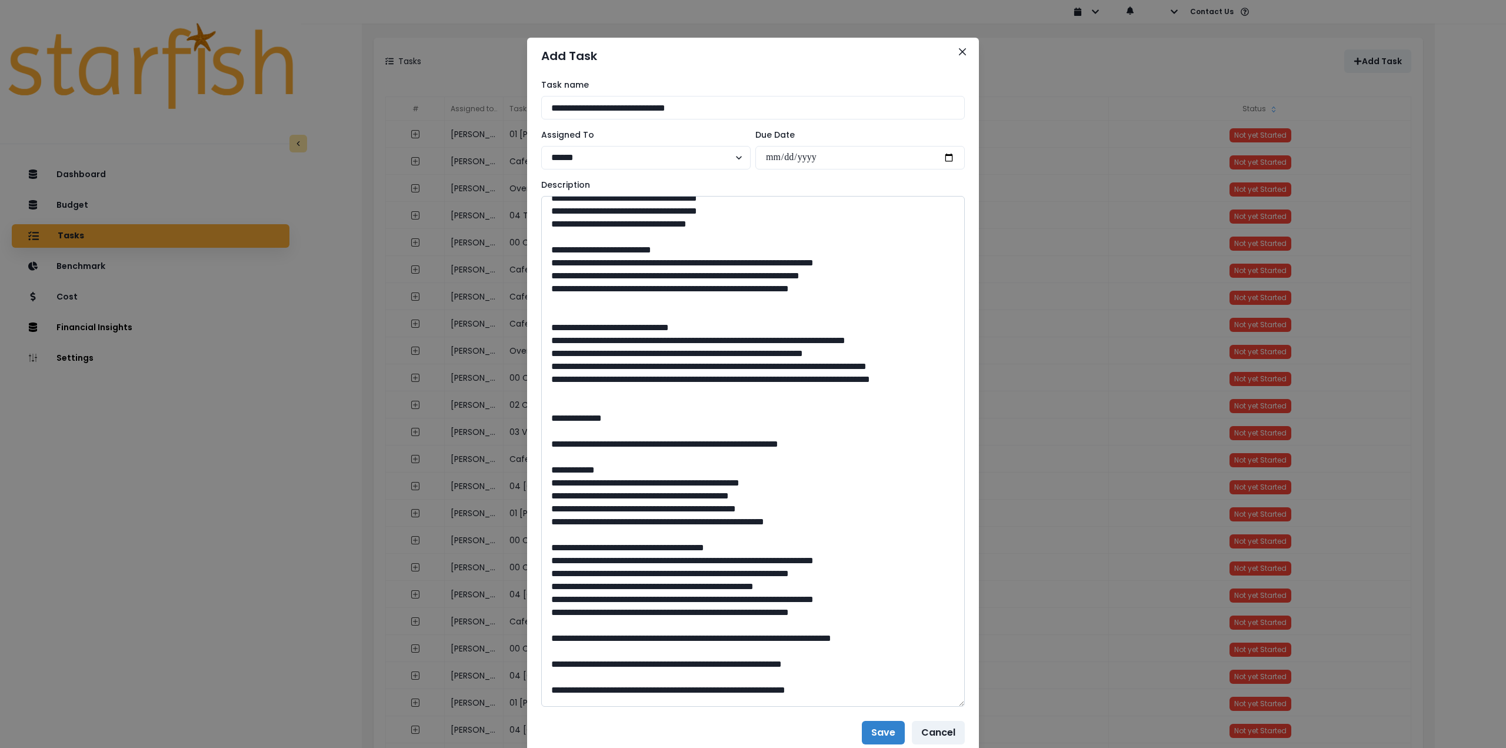
scroll to position [0, 0]
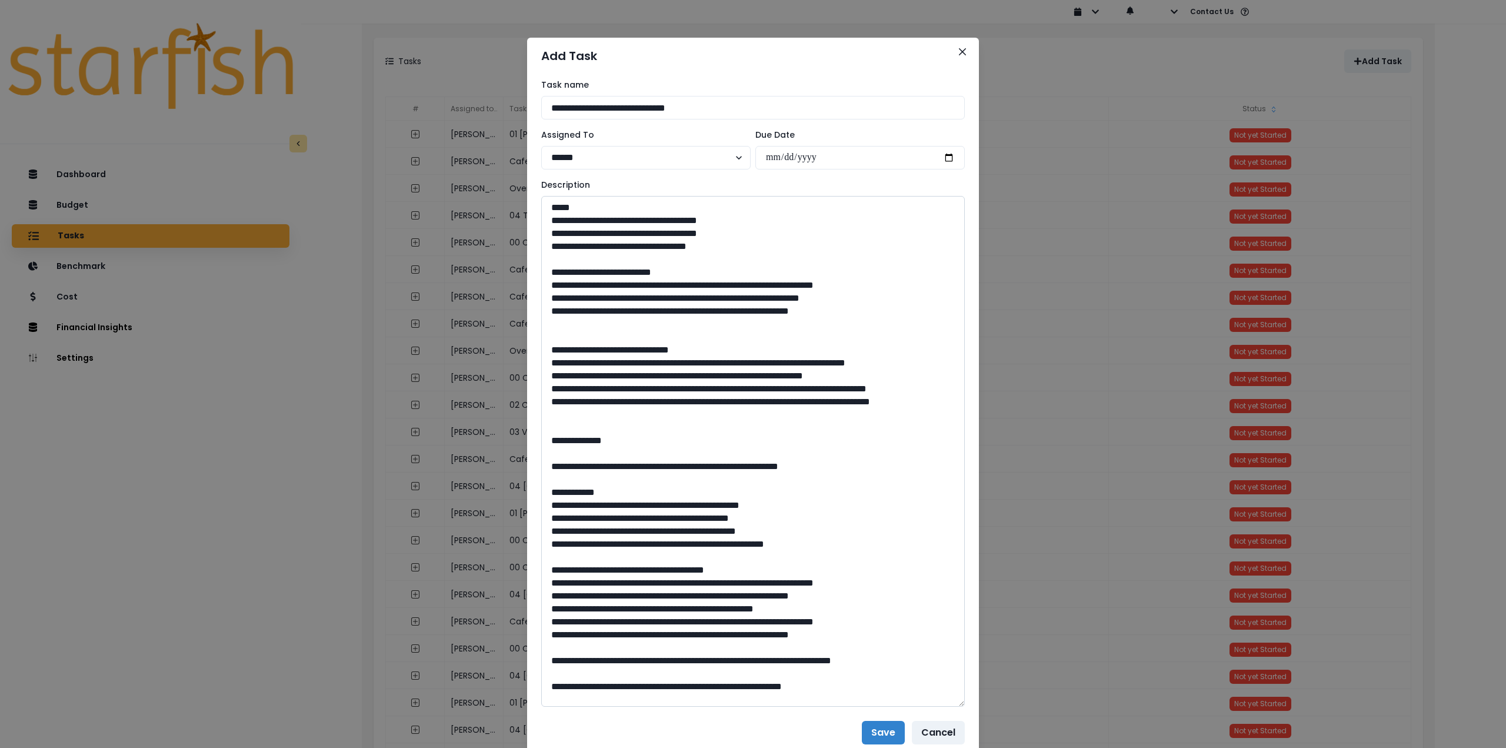
click at [575, 332] on textarea at bounding box center [753, 451] width 424 height 511
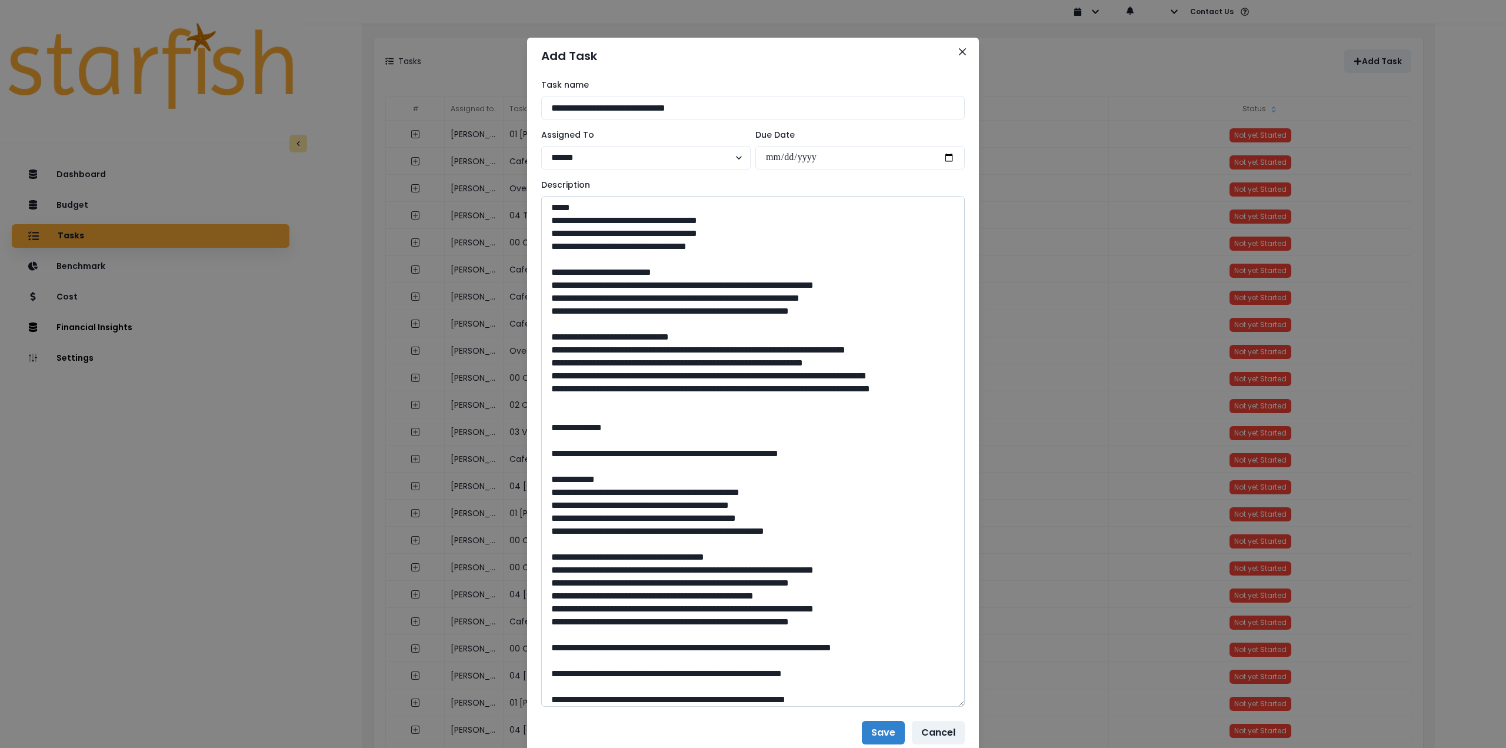
click at [569, 428] on textarea at bounding box center [753, 451] width 424 height 511
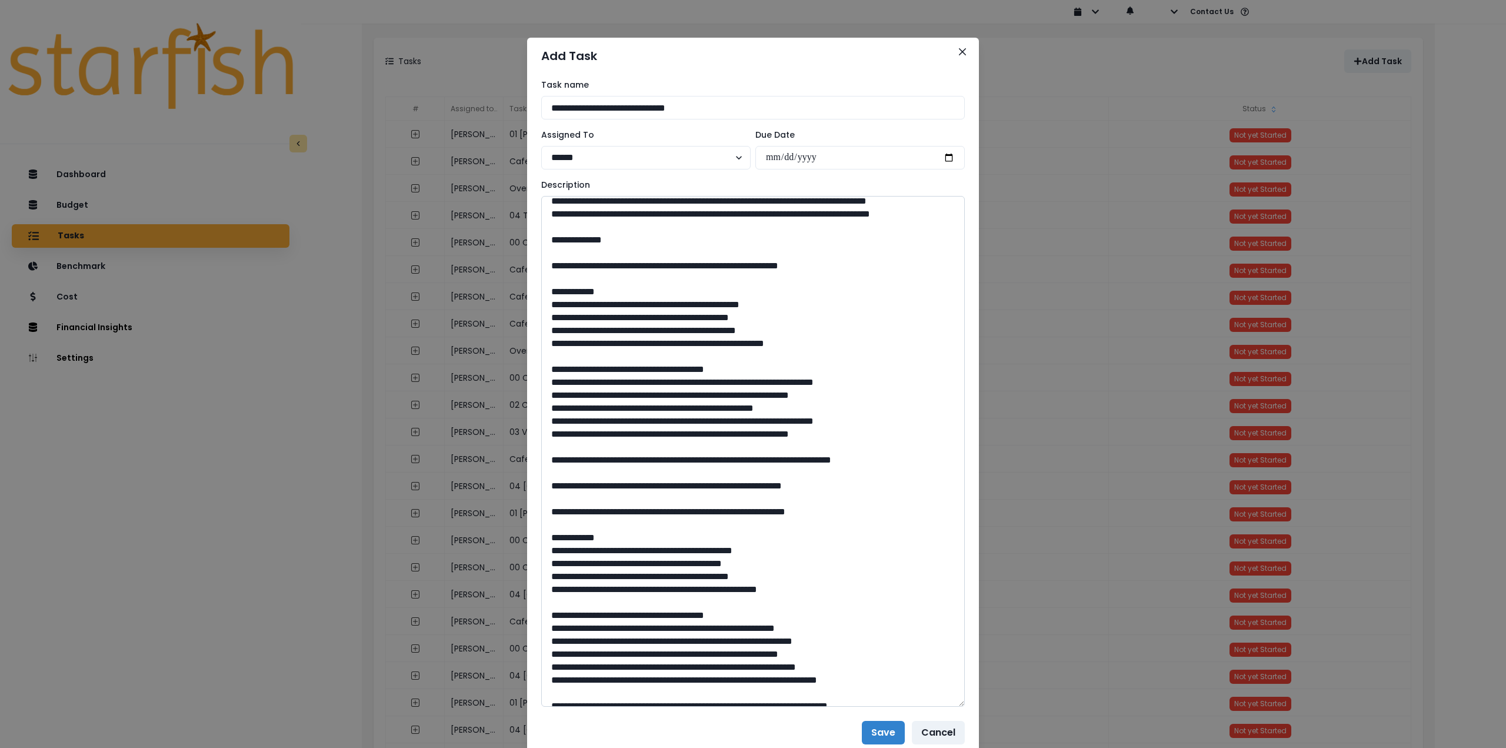
scroll to position [176, 0]
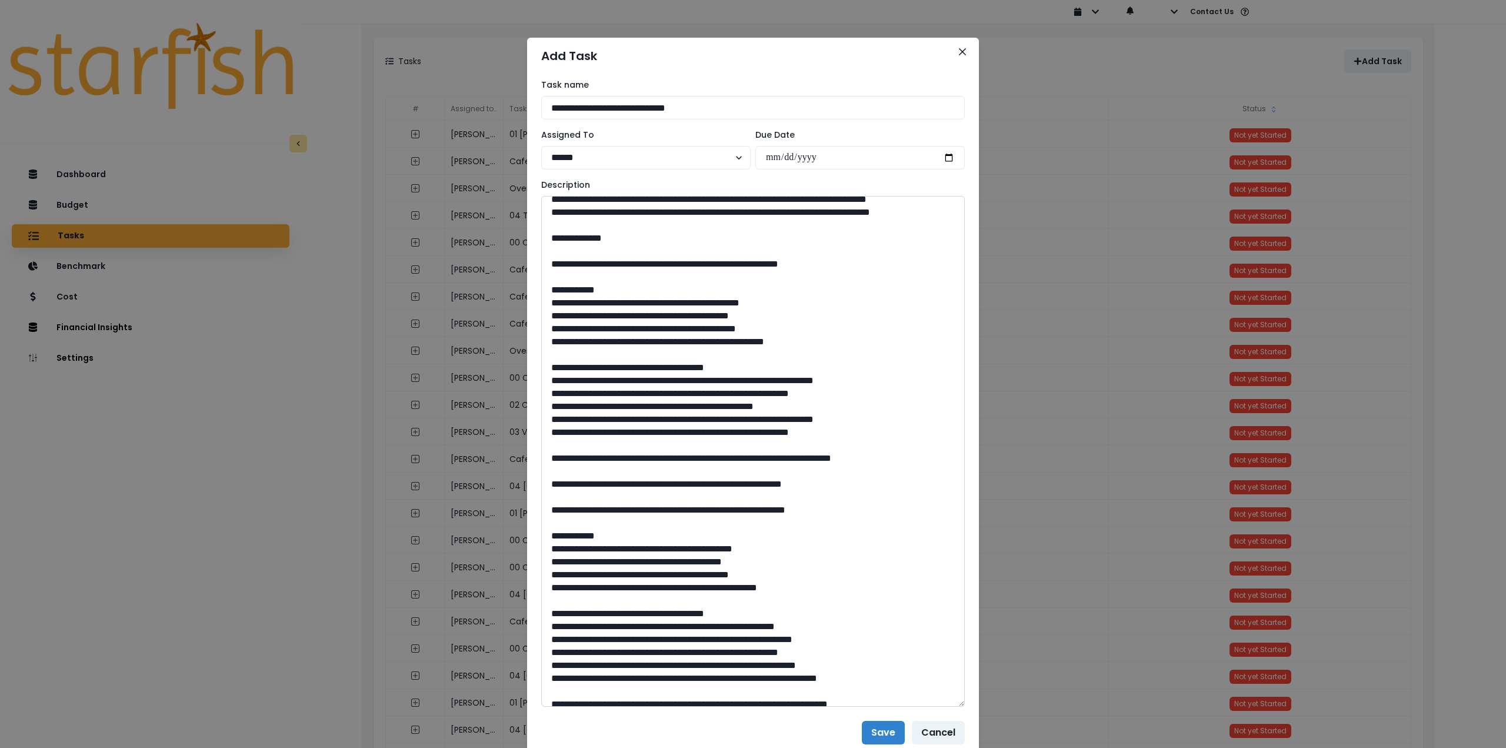
click at [548, 408] on textarea at bounding box center [753, 451] width 424 height 511
click at [546, 416] on textarea at bounding box center [753, 451] width 424 height 511
click at [548, 426] on textarea at bounding box center [753, 451] width 424 height 511
click at [544, 446] on textarea at bounding box center [753, 451] width 424 height 511
click at [545, 461] on textarea at bounding box center [753, 451] width 424 height 511
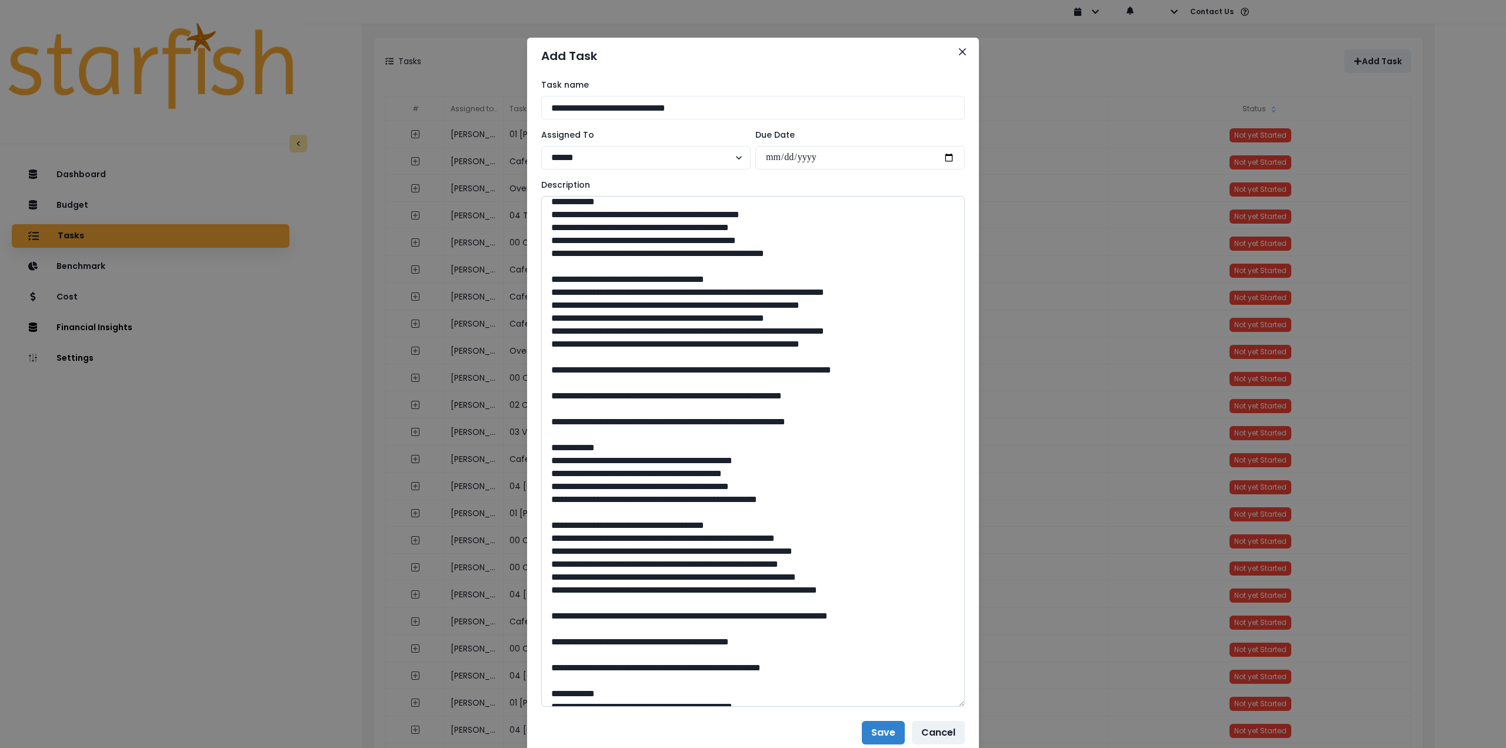
scroll to position [353, 0]
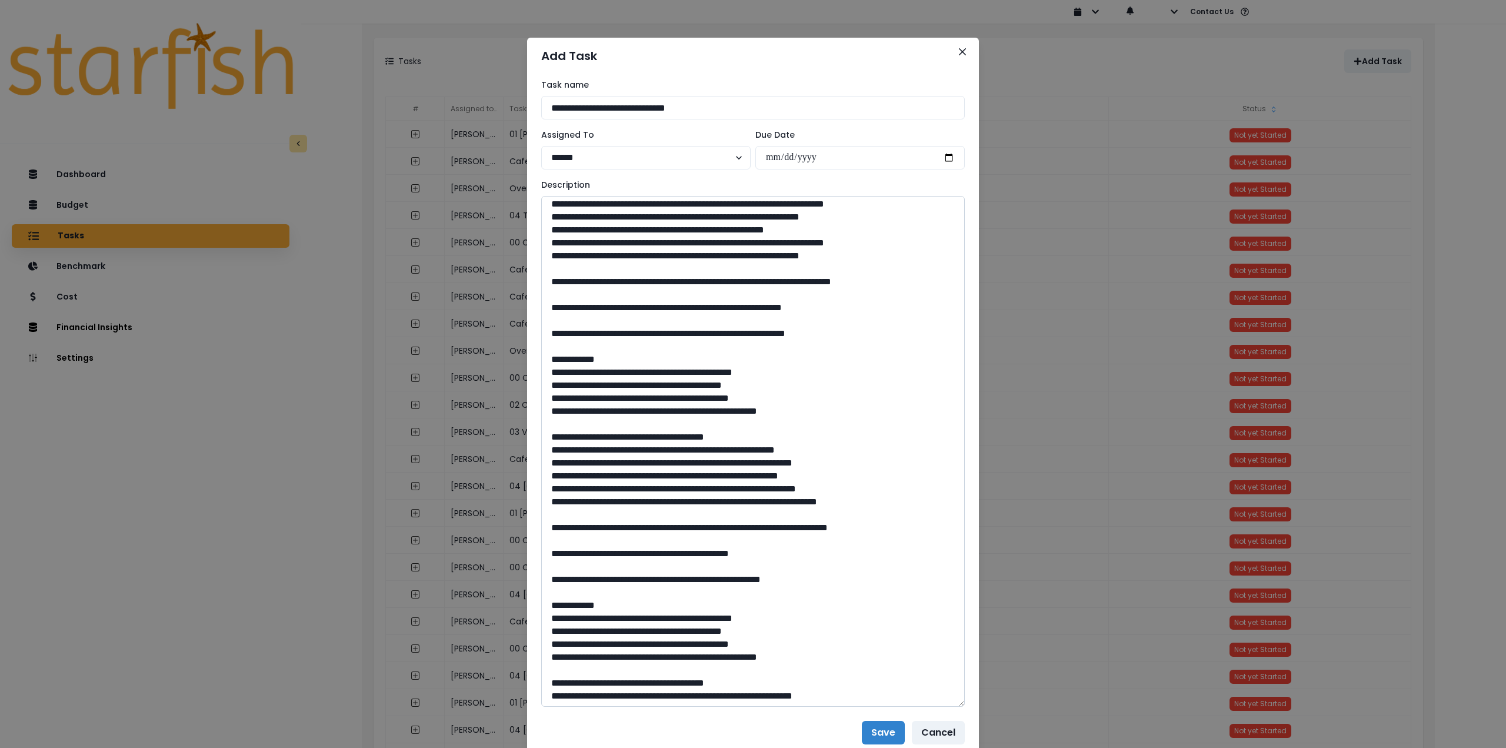
click at [545, 398] on textarea at bounding box center [753, 451] width 424 height 511
click at [541, 409] on textarea at bounding box center [753, 451] width 424 height 511
drag, startPoint x: 555, startPoint y: 394, endPoint x: 542, endPoint y: 396, distance: 13.6
click at [542, 396] on textarea at bounding box center [753, 451] width 424 height 511
click at [546, 472] on textarea at bounding box center [753, 451] width 424 height 511
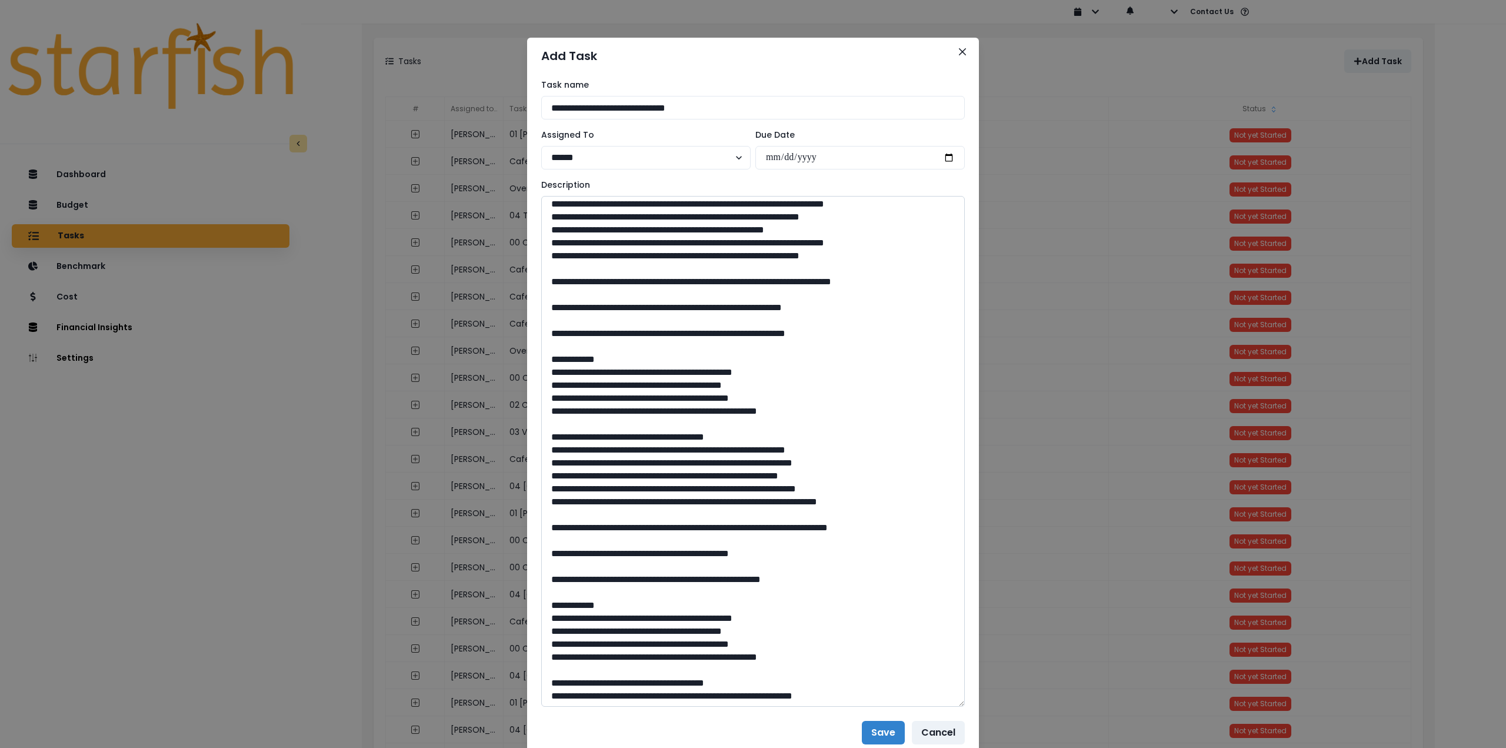
click at [545, 487] on textarea at bounding box center [753, 451] width 424 height 511
click at [545, 499] on textarea at bounding box center [753, 451] width 424 height 511
click at [541, 515] on textarea at bounding box center [753, 451] width 424 height 511
click at [546, 528] on textarea at bounding box center [753, 451] width 424 height 511
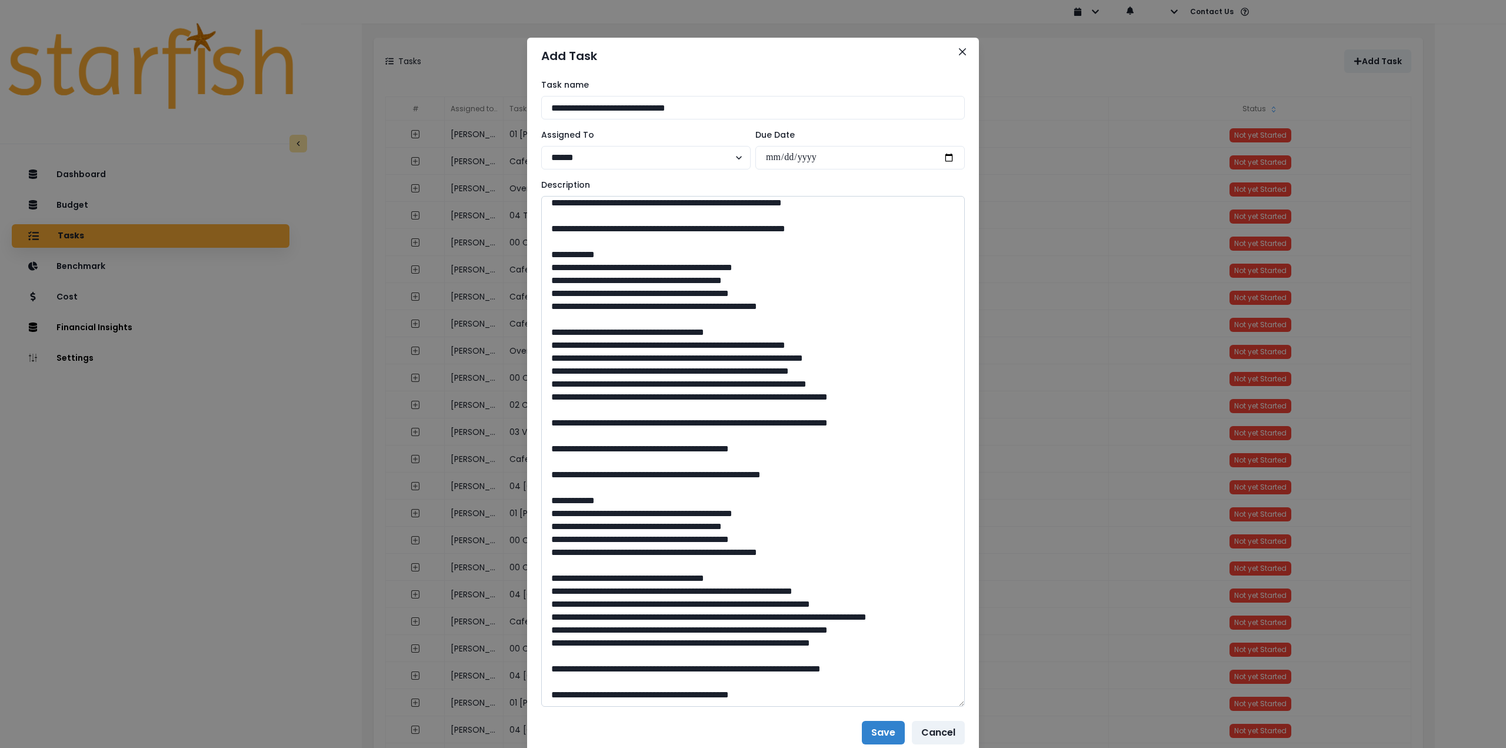
scroll to position [496, 0]
click at [546, 581] on textarea at bounding box center [753, 451] width 424 height 511
click at [544, 592] on textarea at bounding box center [753, 451] width 424 height 511
click at [548, 601] on textarea at bounding box center [753, 451] width 424 height 511
click at [545, 629] on textarea at bounding box center [753, 451] width 424 height 511
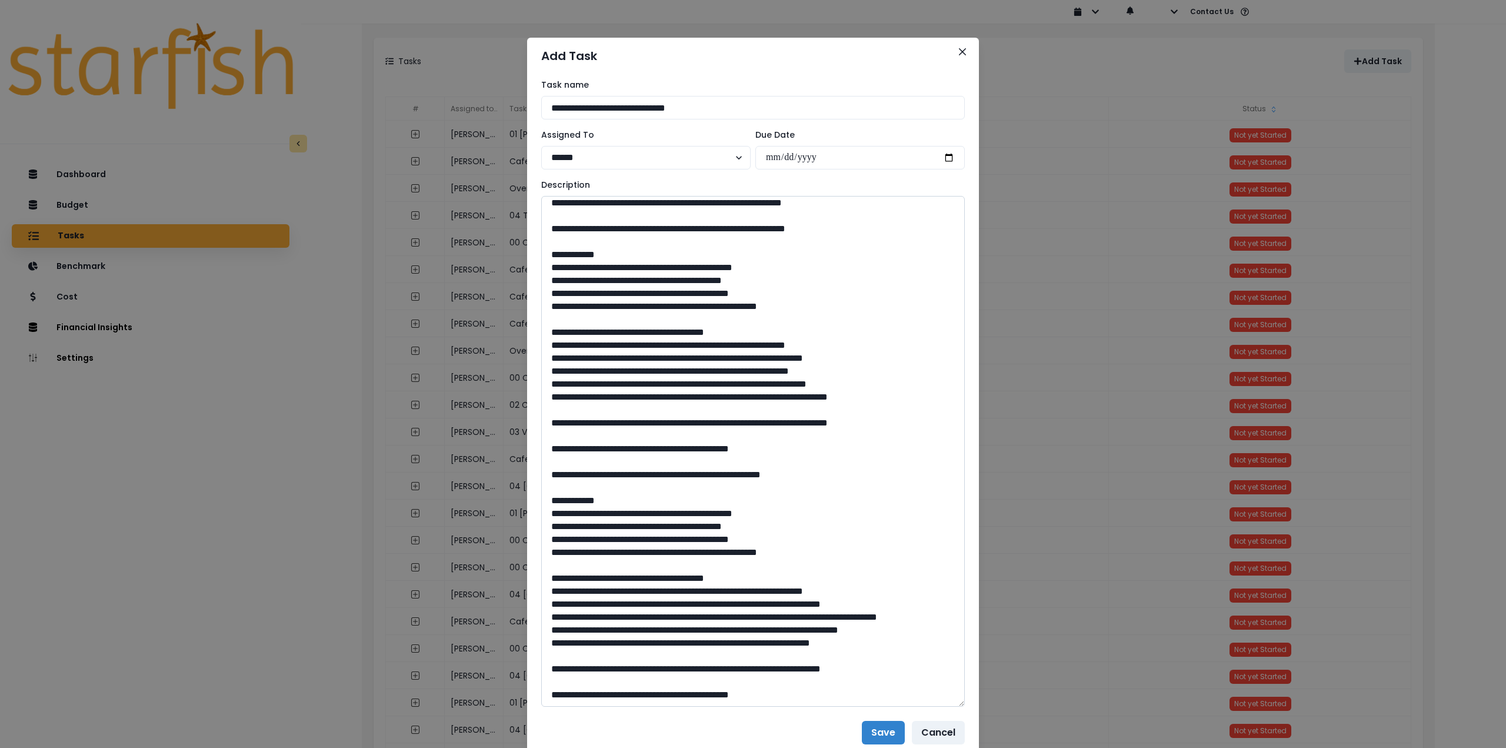
click at [544, 644] on textarea at bounding box center [753, 451] width 424 height 511
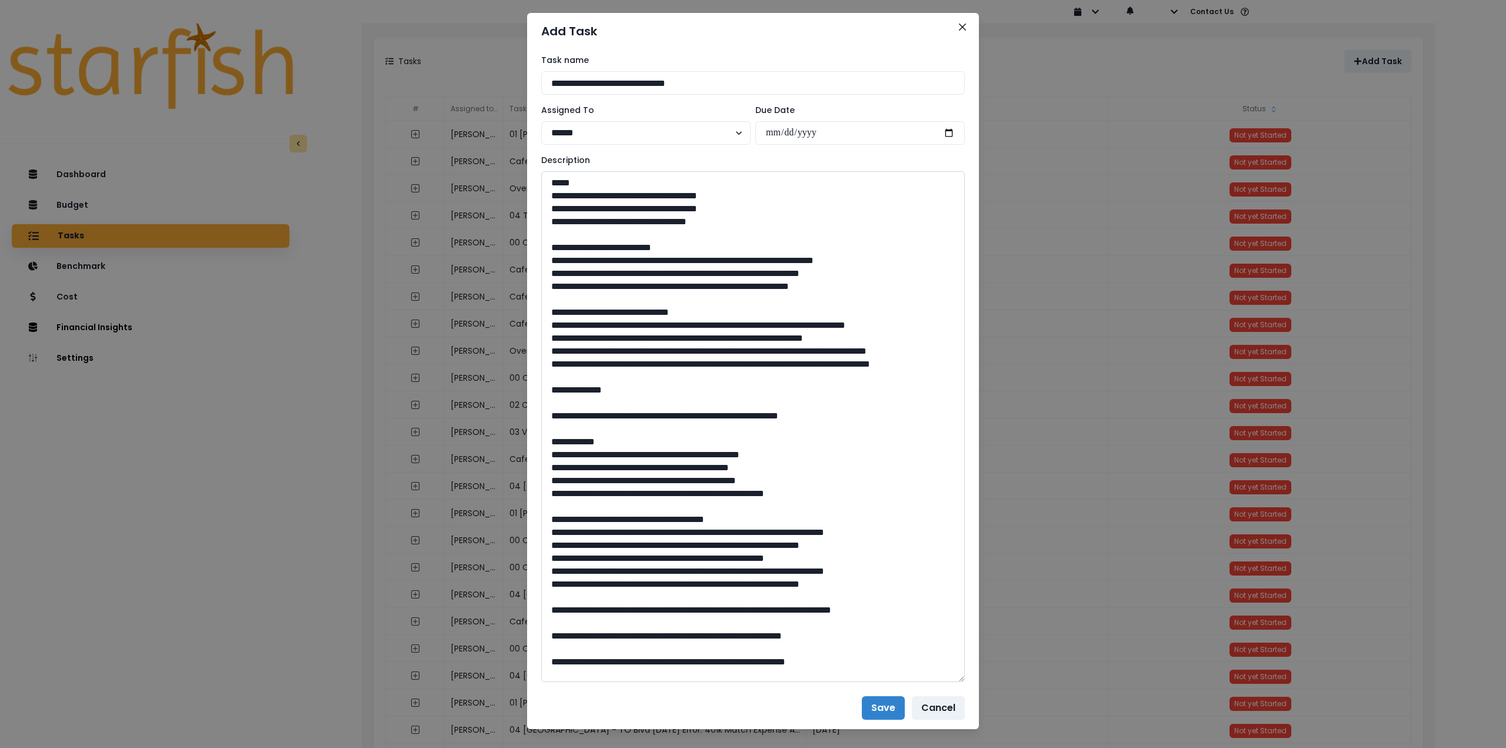
scroll to position [0, 0]
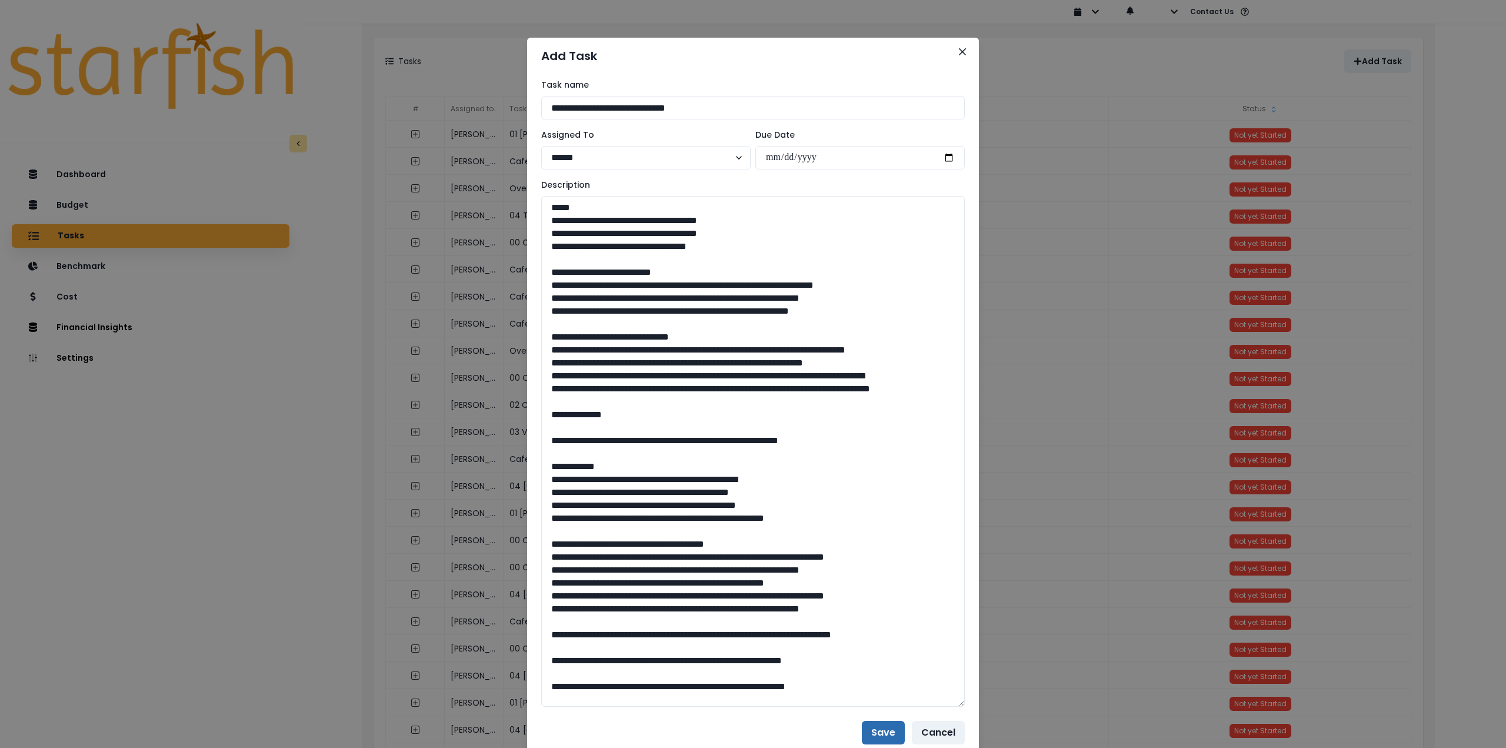
type textarea "**********"
click at [874, 734] on button "Save" at bounding box center [883, 733] width 43 height 24
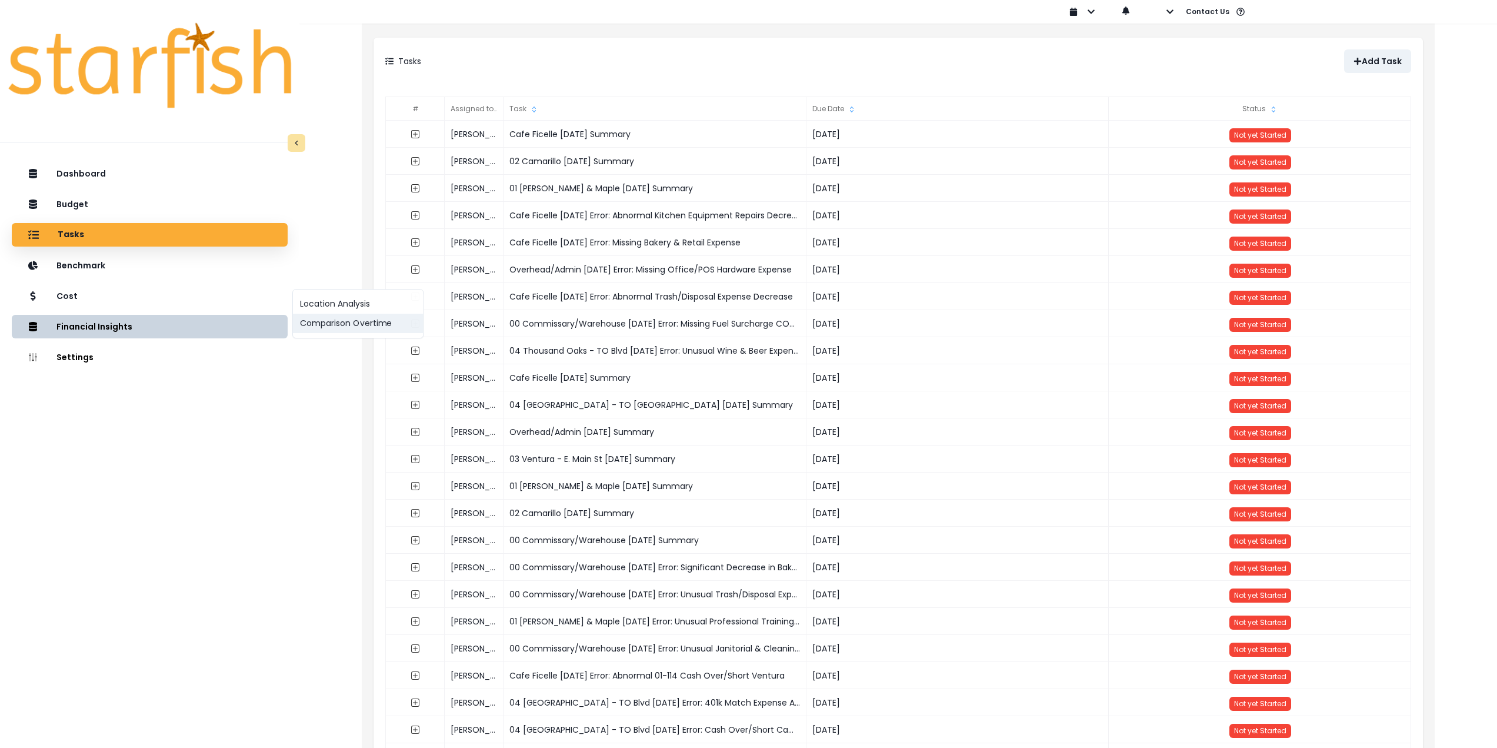
click at [310, 326] on button "Comparison Overtime" at bounding box center [358, 323] width 130 height 19
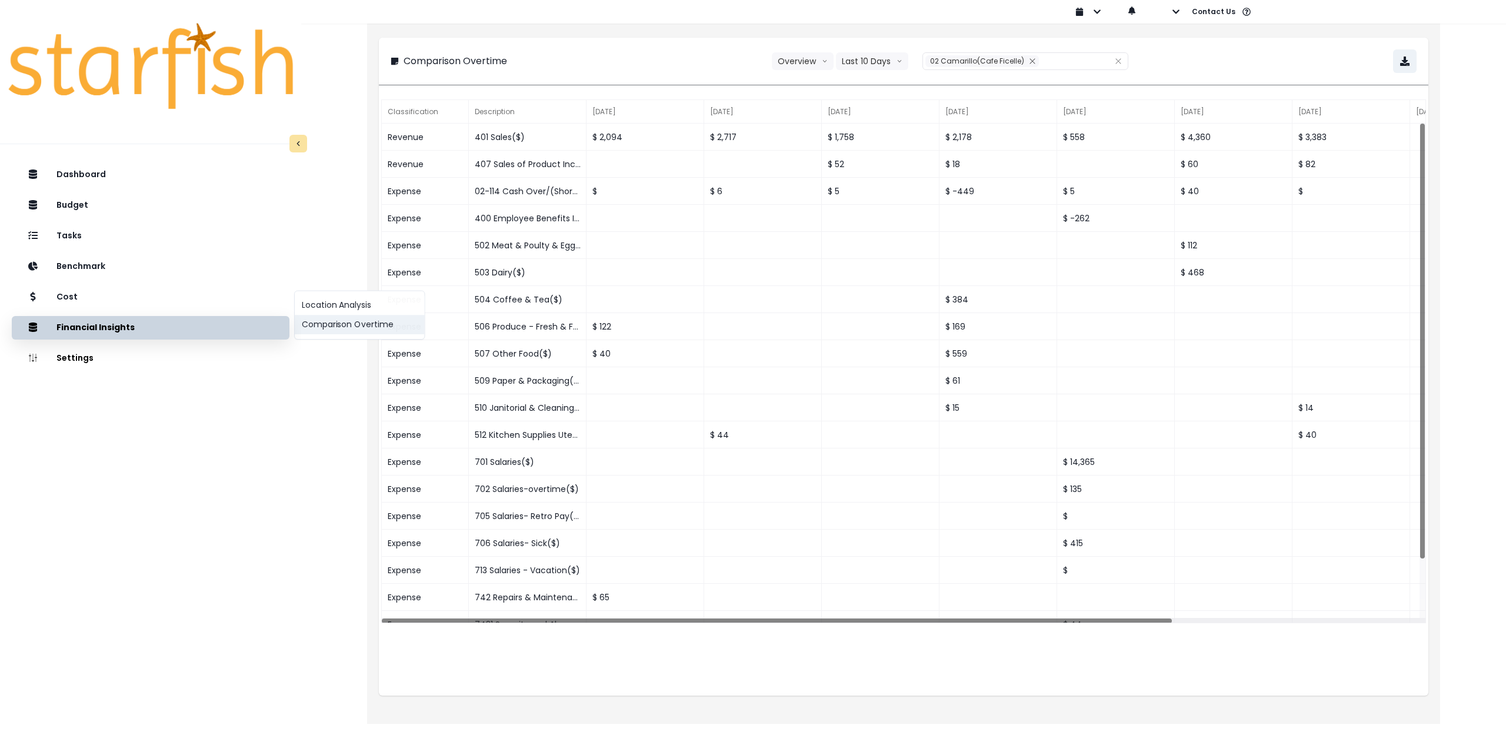
click at [328, 328] on button "Comparison Overtime" at bounding box center [359, 324] width 129 height 19
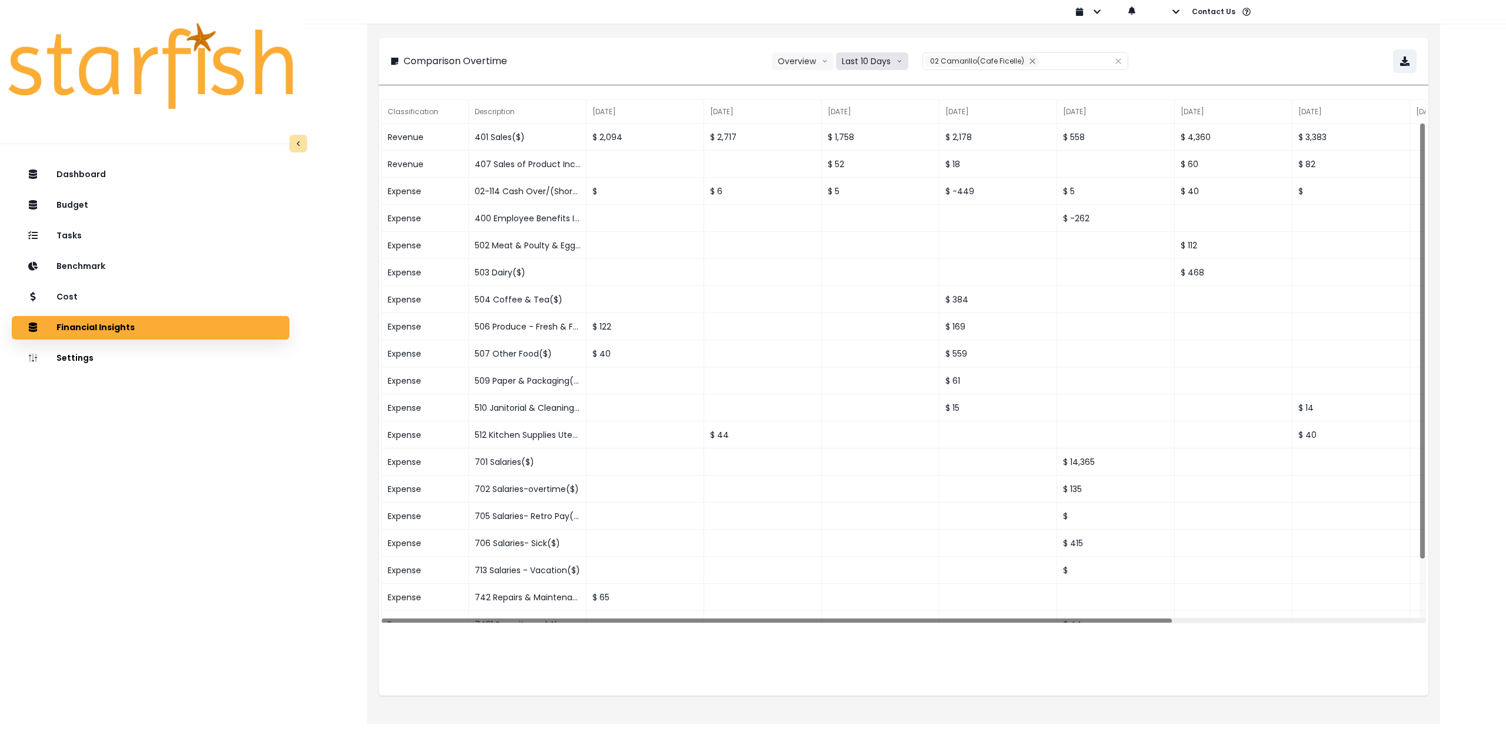
click at [879, 66] on button "Last 10 Days" at bounding box center [872, 61] width 72 height 18
click at [871, 124] on span "Last 15 Months" at bounding box center [871, 127] width 57 height 12
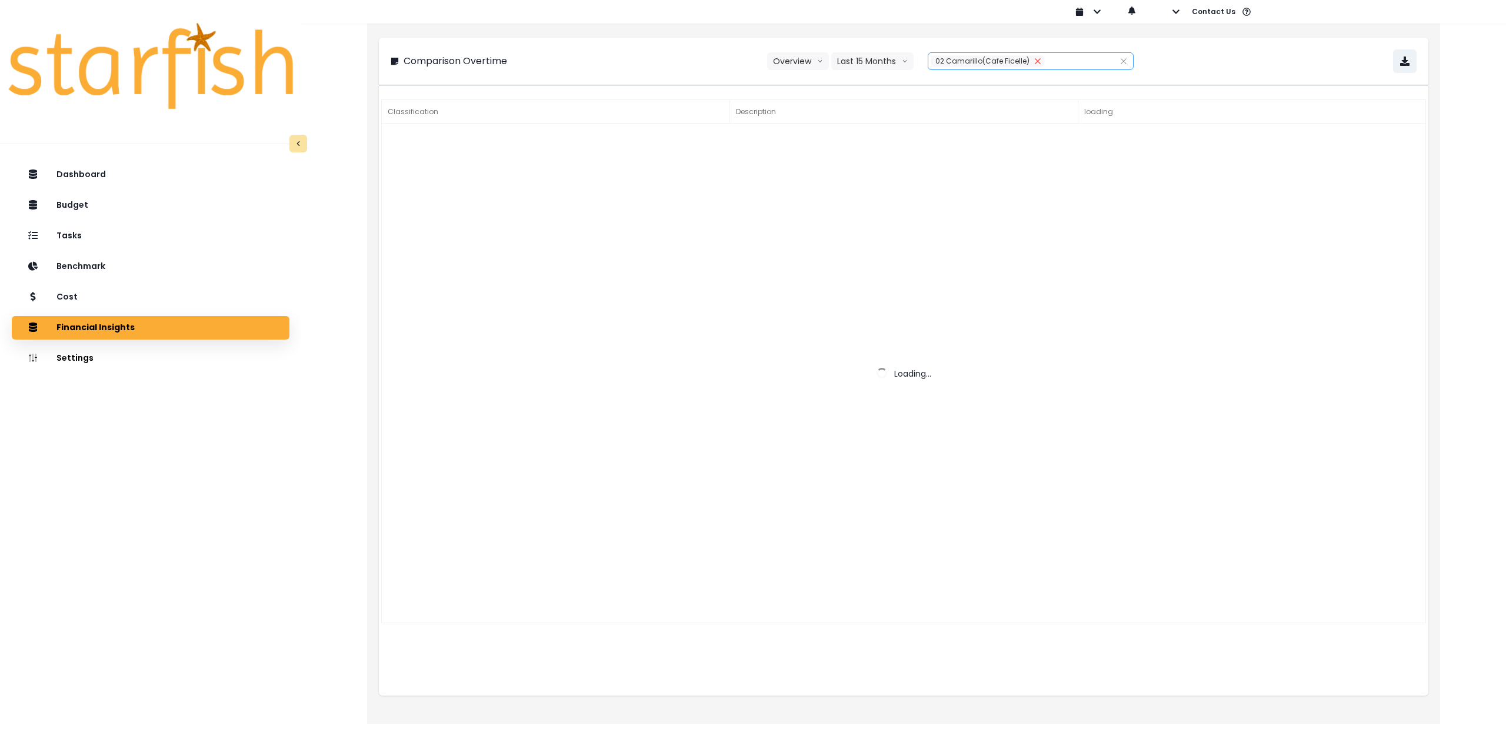
click at [1035, 61] on icon "close" at bounding box center [1037, 61] width 7 height 7
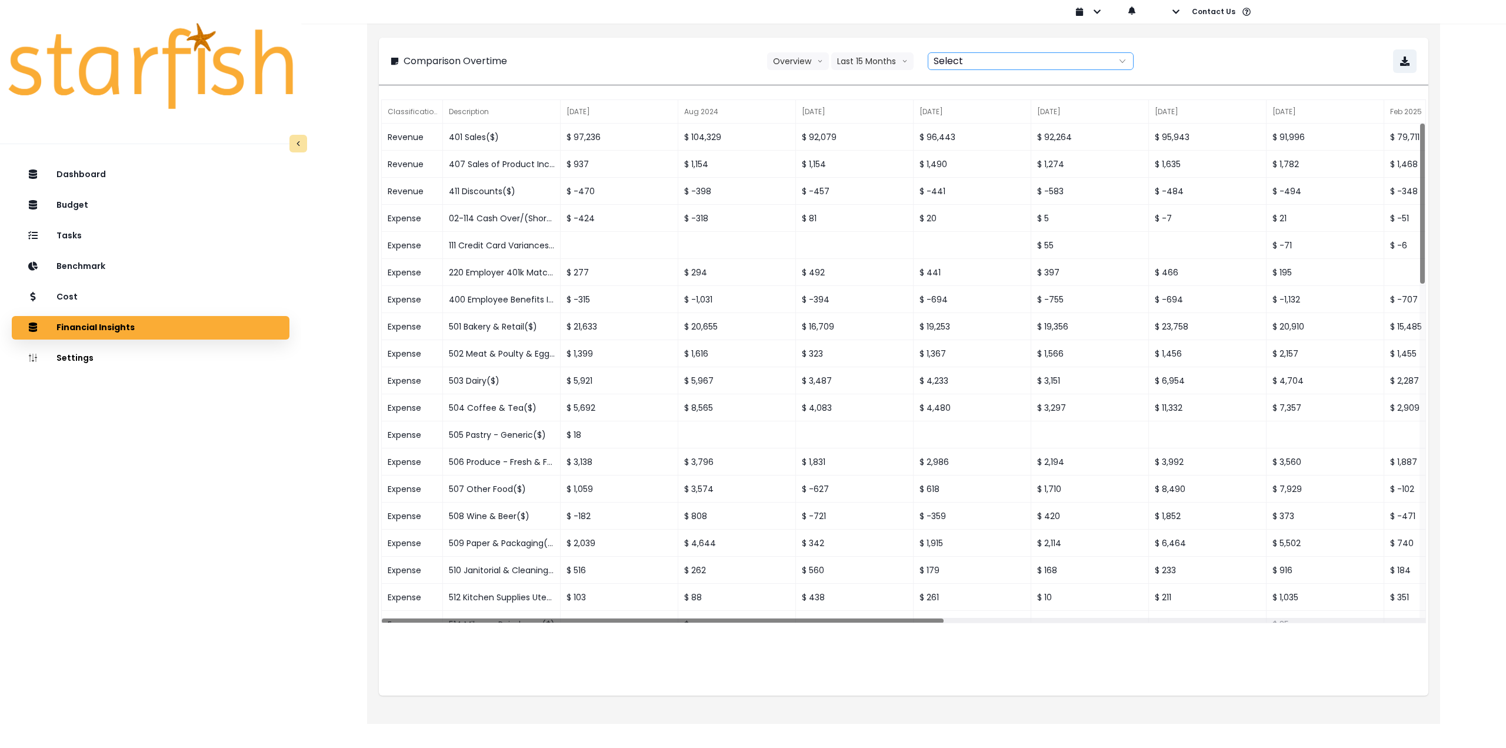
click at [989, 61] on div at bounding box center [1017, 61] width 179 height 16
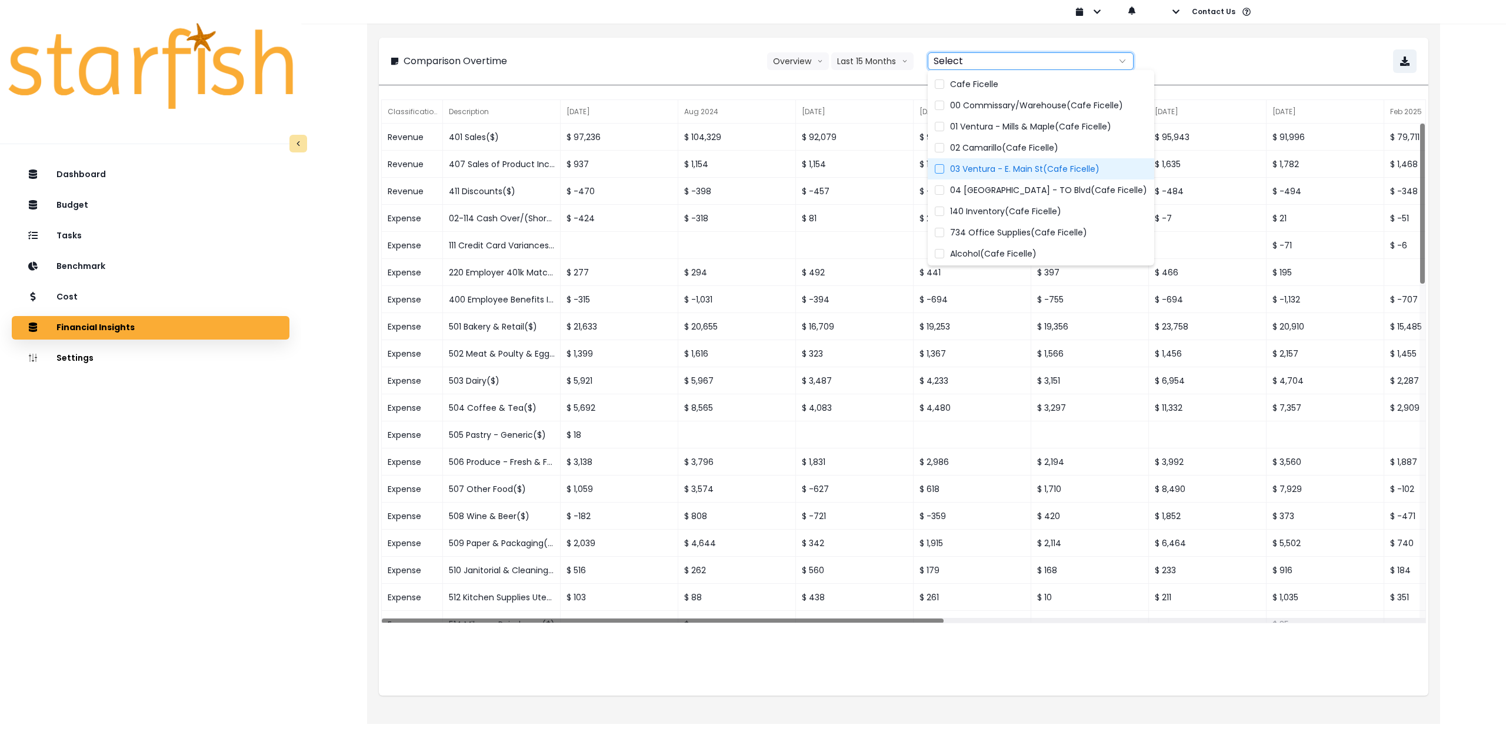
click at [976, 172] on span "03 Ventura - E. Main St(Cafe Ficelle)" at bounding box center [1024, 169] width 149 height 12
type input "**********"
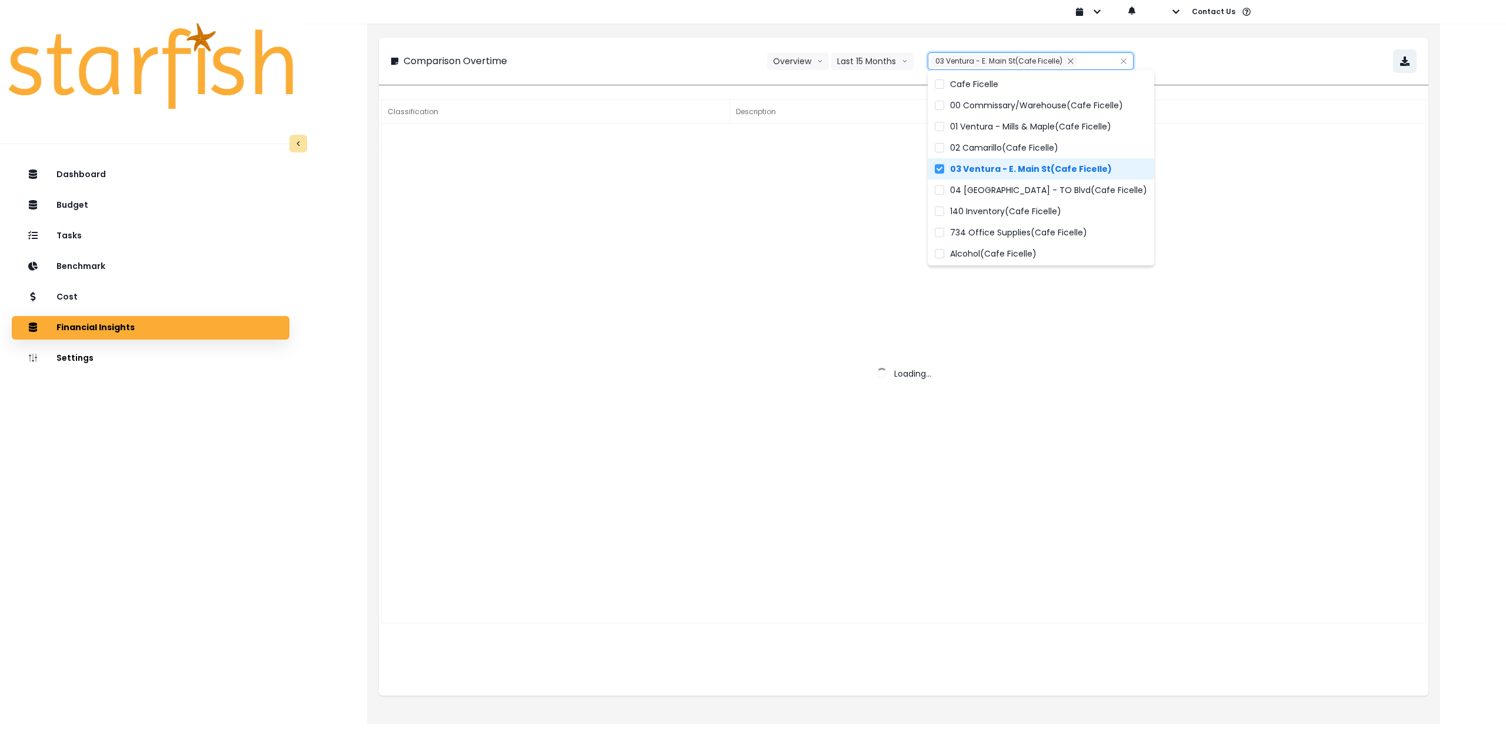
click at [1305, 55] on div "**********" at bounding box center [904, 61] width 1026 height 24
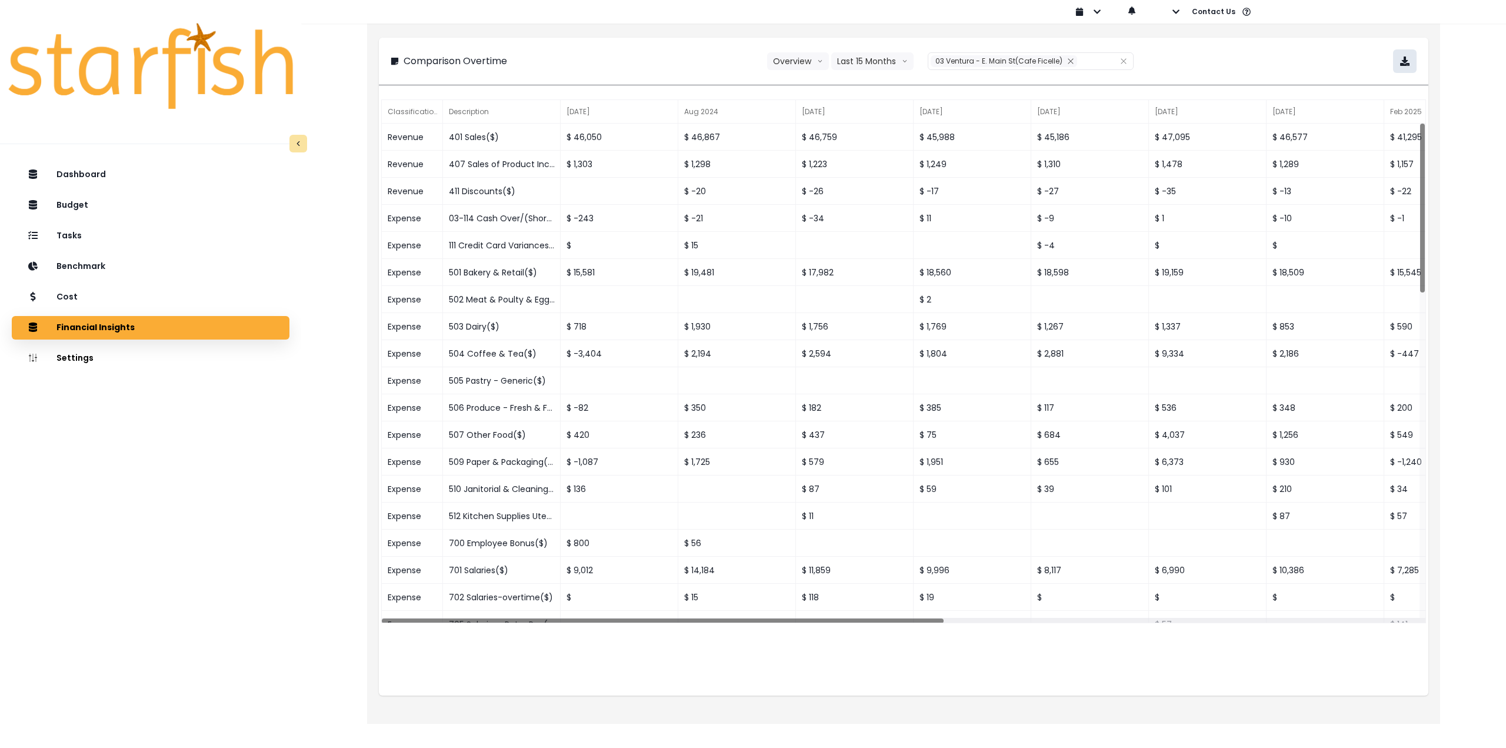
click at [1405, 65] on icon "button" at bounding box center [1404, 60] width 9 height 9
click at [87, 301] on div "Cost" at bounding box center [150, 297] width 259 height 25
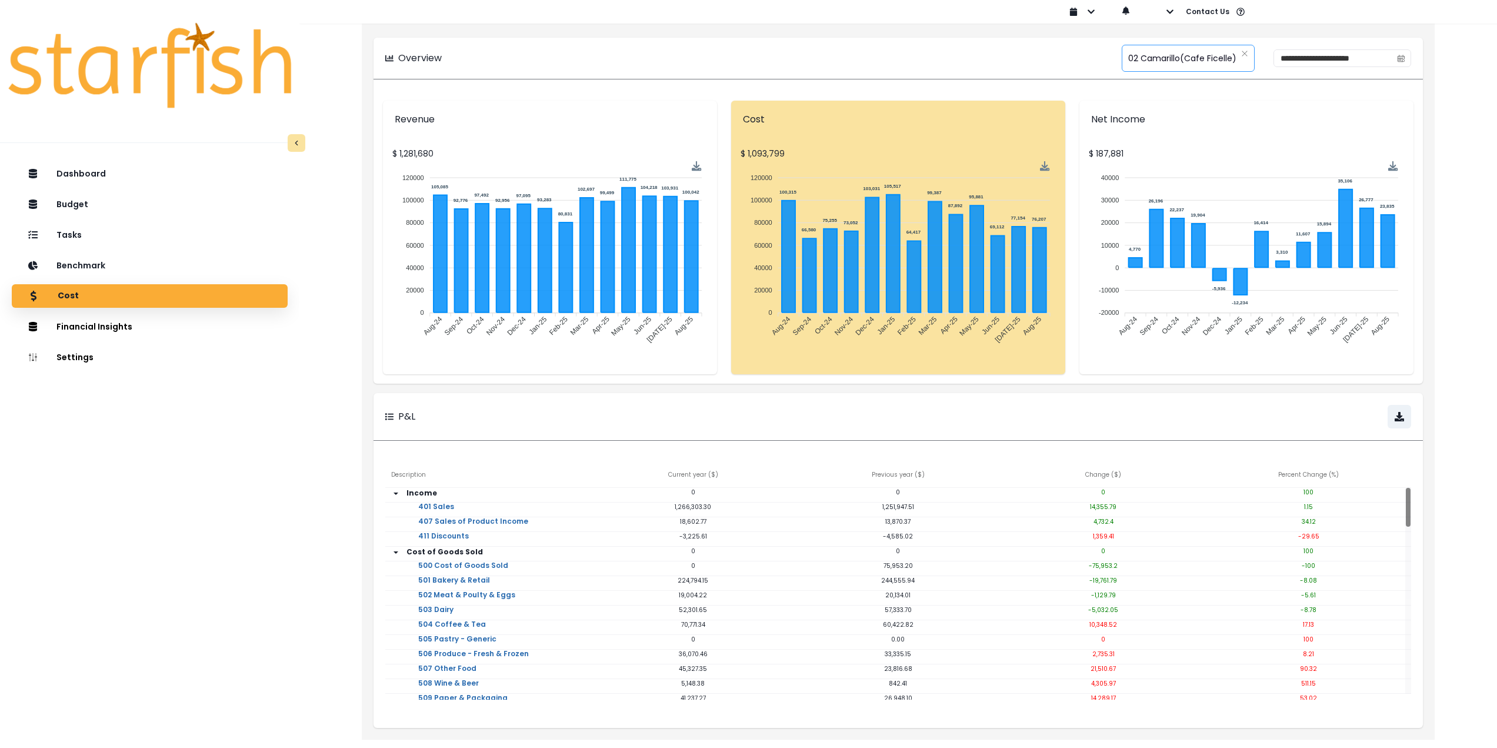
click at [1154, 60] on span "02 Camarillo(Cafe Ficelle)" at bounding box center [1182, 58] width 108 height 25
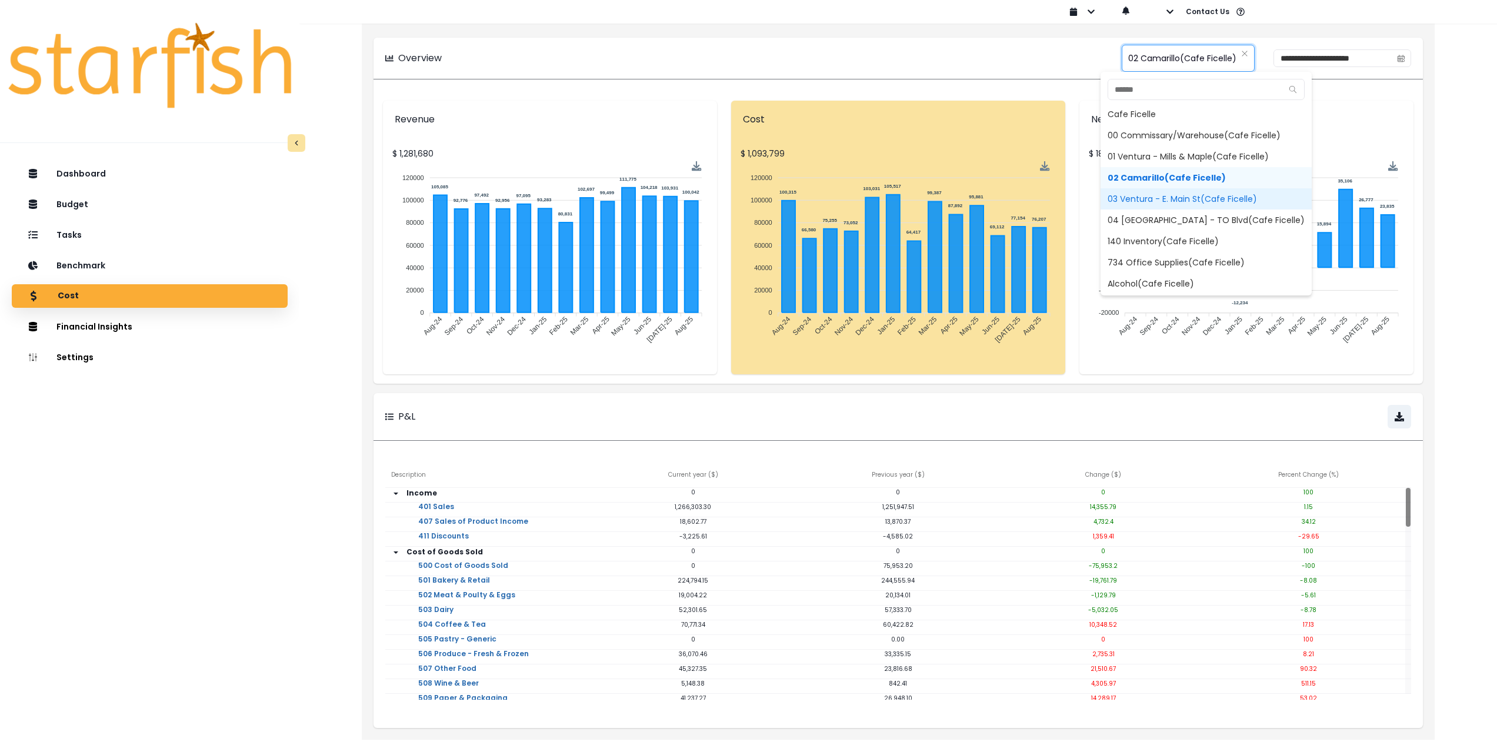
click at [1131, 198] on span "03 Ventura - E. Main St(Cafe Ficelle)" at bounding box center [1206, 198] width 211 height 21
type input "**********"
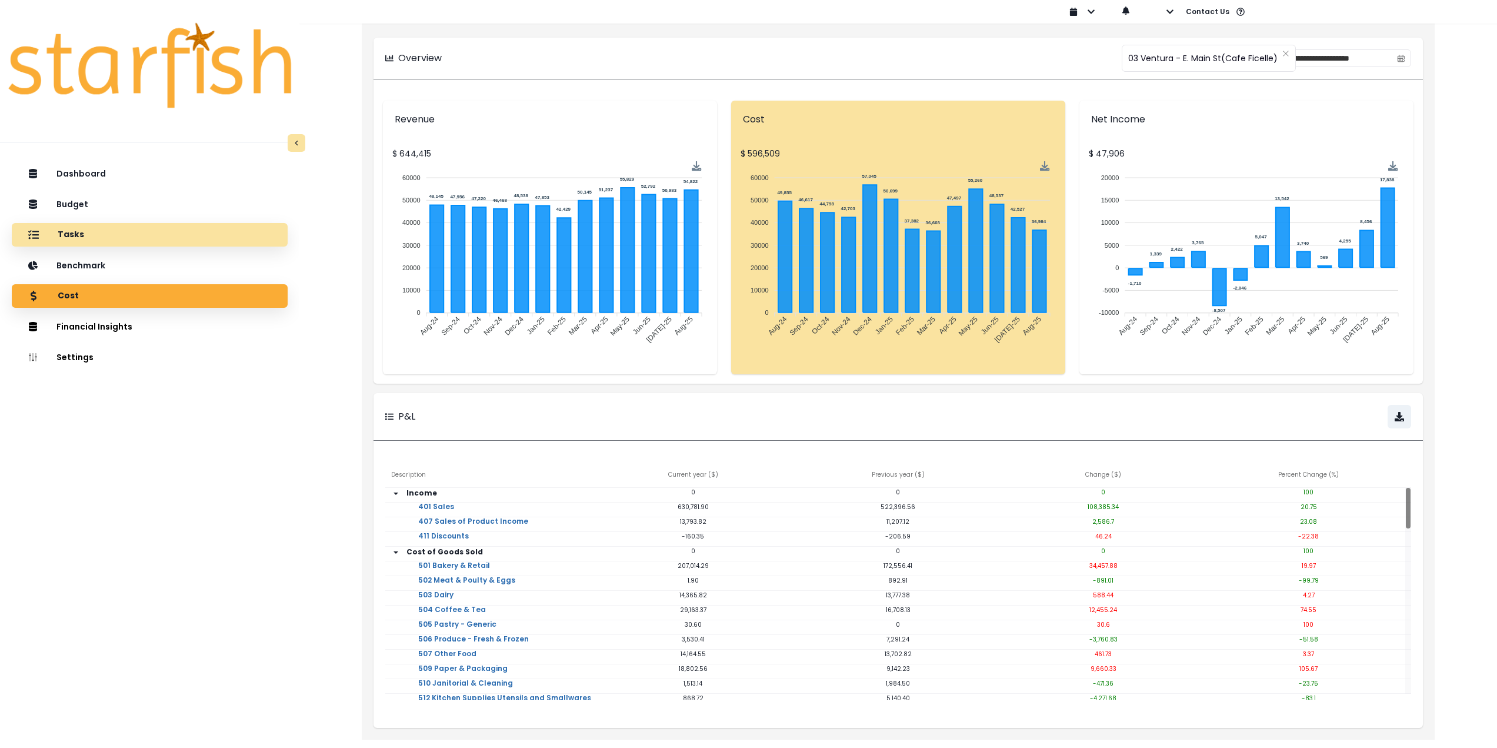
click at [75, 232] on p "Tasks" at bounding box center [71, 234] width 26 height 11
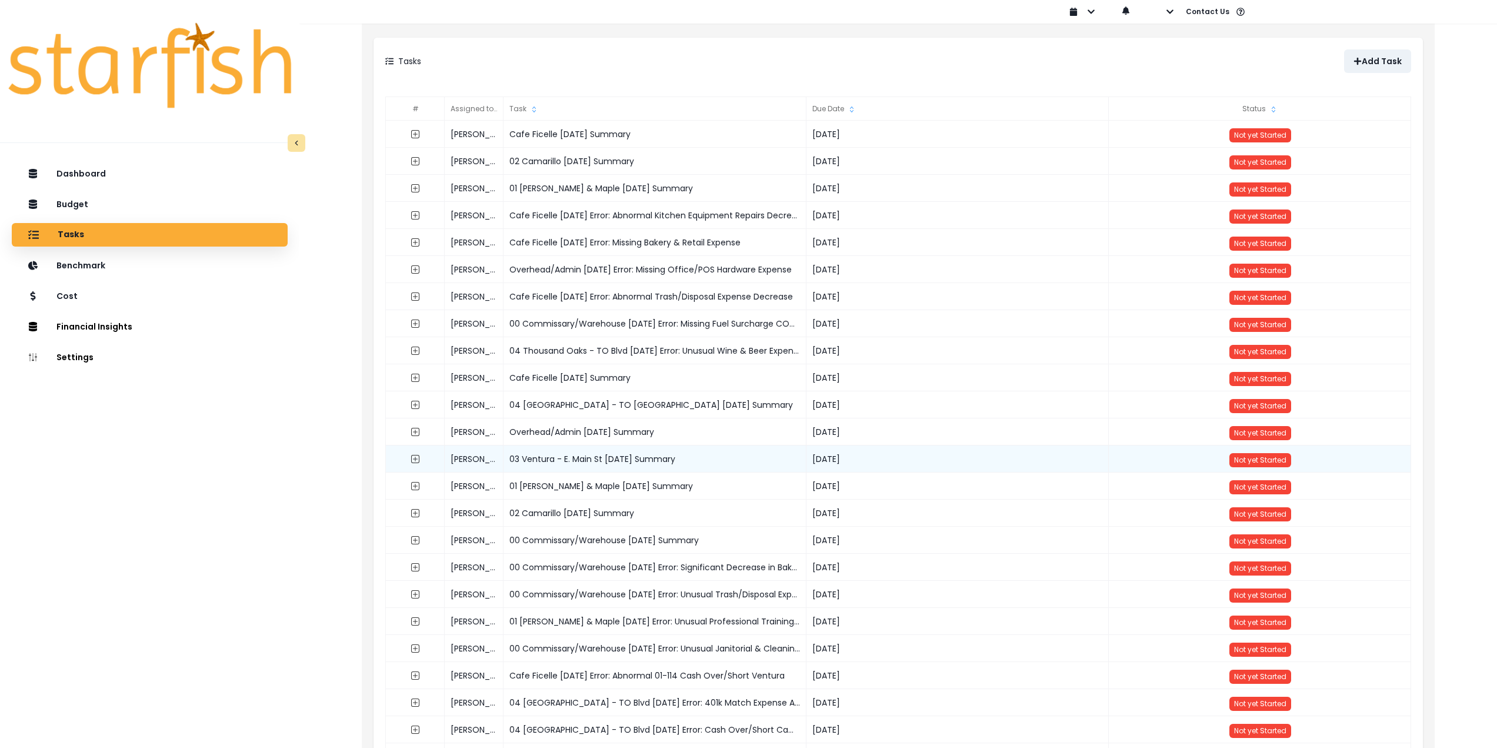
drag, startPoint x: 706, startPoint y: 457, endPoint x: 509, endPoint y: 461, distance: 197.1
click at [509, 461] on div "03 Ventura - E. Main St [DATE] Summary" at bounding box center [655, 458] width 303 height 27
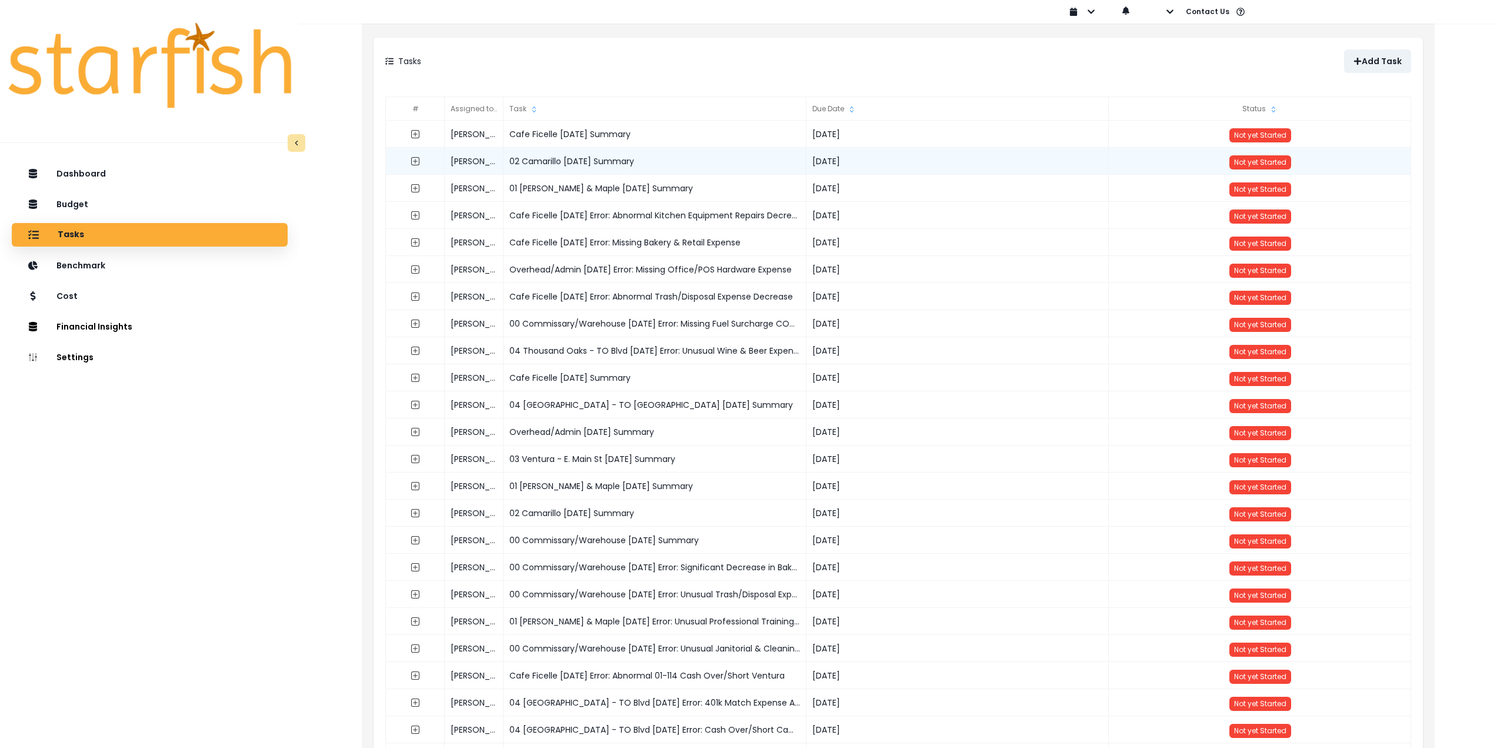
copy div "03 Ventura - E. Main St [DATE] Summary"
click at [1358, 56] on button "Add Task" at bounding box center [1377, 61] width 67 height 24
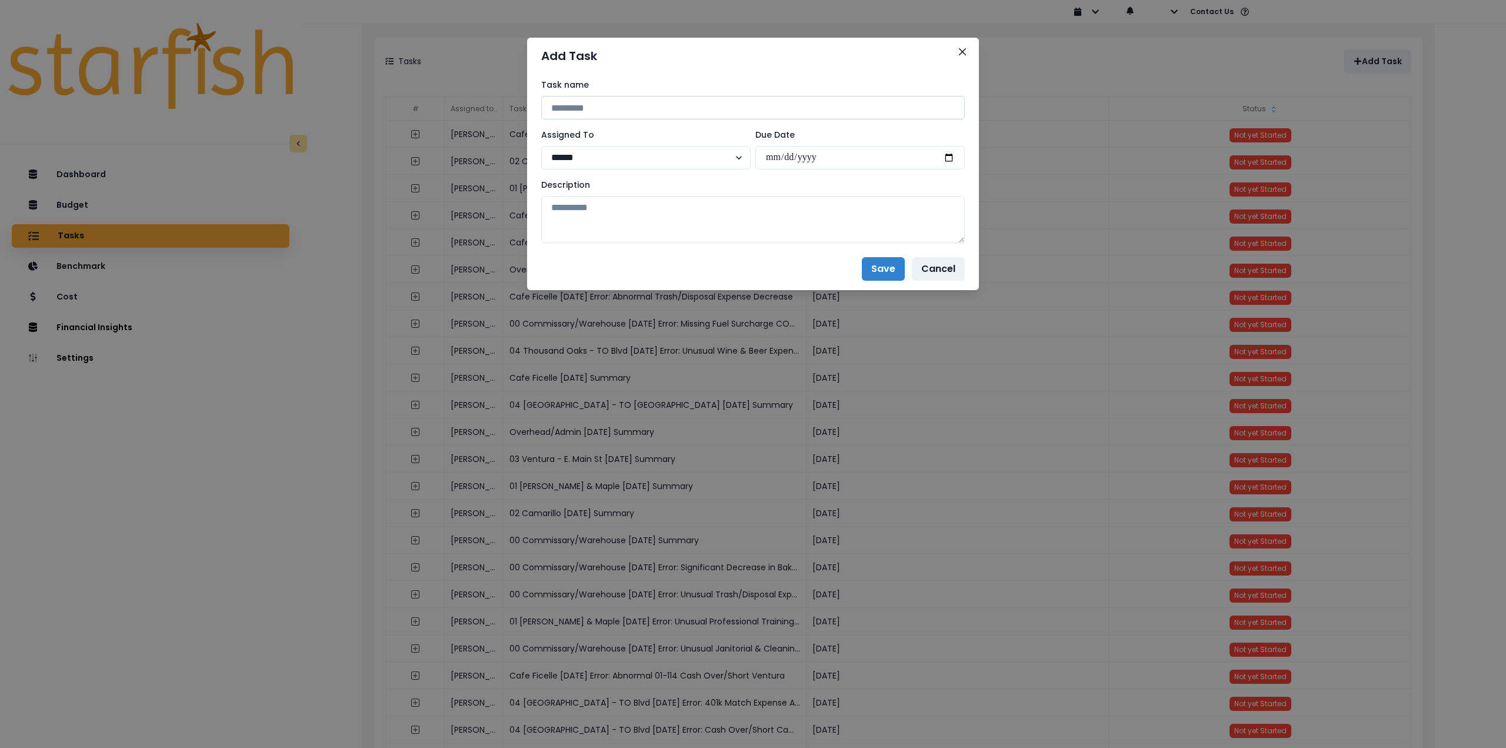
click at [620, 105] on input at bounding box center [753, 108] width 424 height 24
paste input "**********"
click at [667, 103] on input "**********" at bounding box center [753, 108] width 424 height 24
type input "**********"
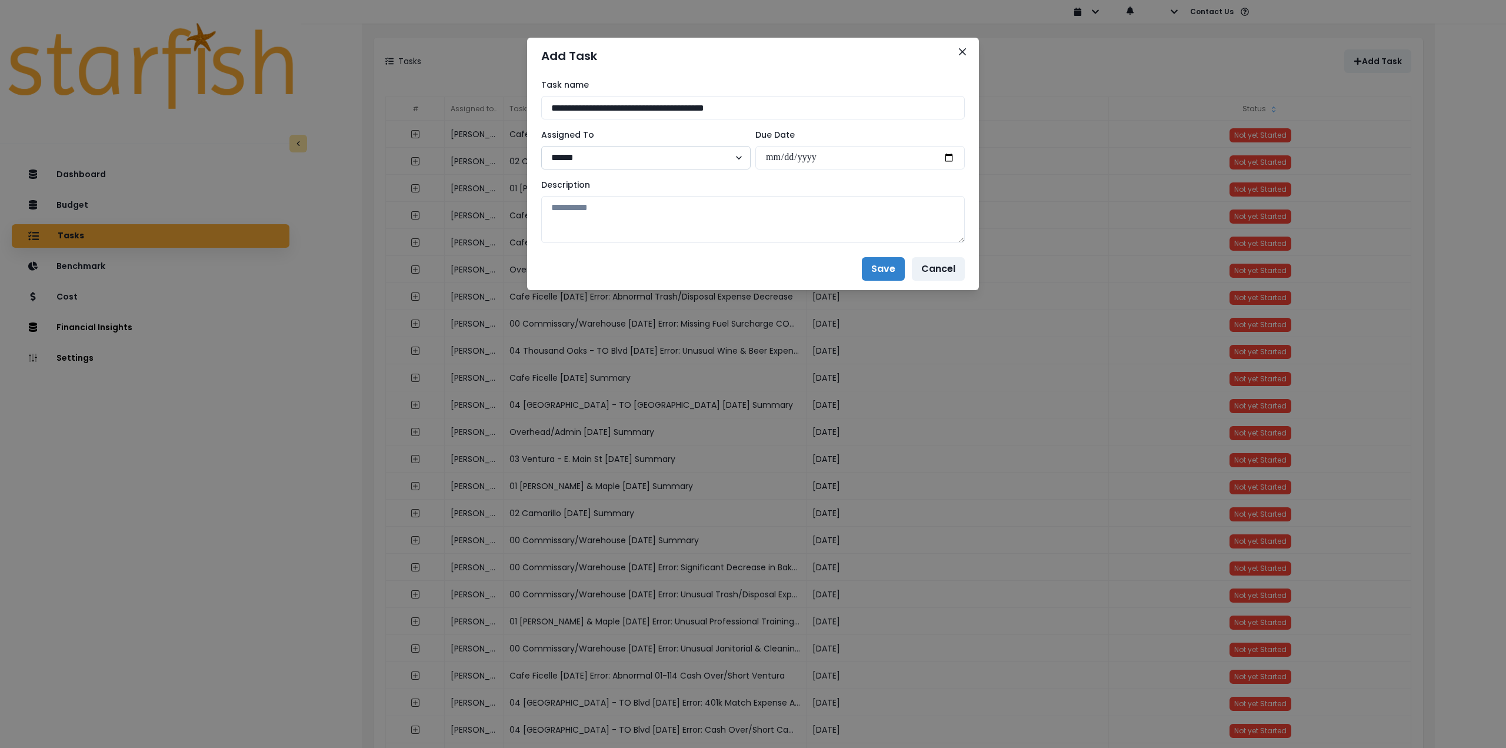
click at [694, 156] on select "****** *******" at bounding box center [645, 158] width 209 height 24
select select "***"
click at [541, 146] on select "****** *******" at bounding box center [645, 158] width 209 height 24
click at [955, 159] on input "date" at bounding box center [859, 158] width 209 height 24
click at [949, 158] on input "date" at bounding box center [859, 158] width 209 height 24
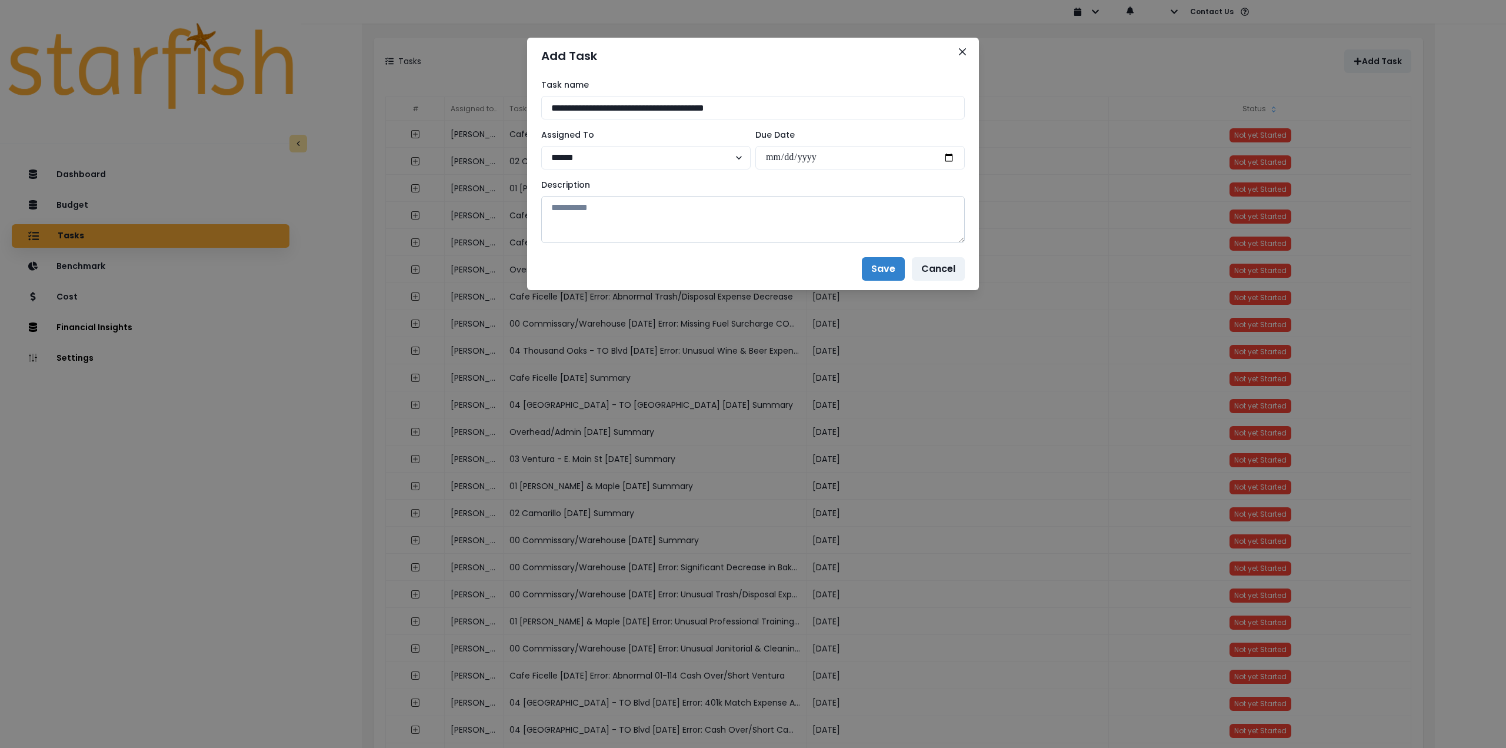
type input "**********"
click at [780, 207] on textarea at bounding box center [753, 219] width 424 height 47
paste textarea "**********"
click at [634, 219] on textarea at bounding box center [753, 219] width 424 height 47
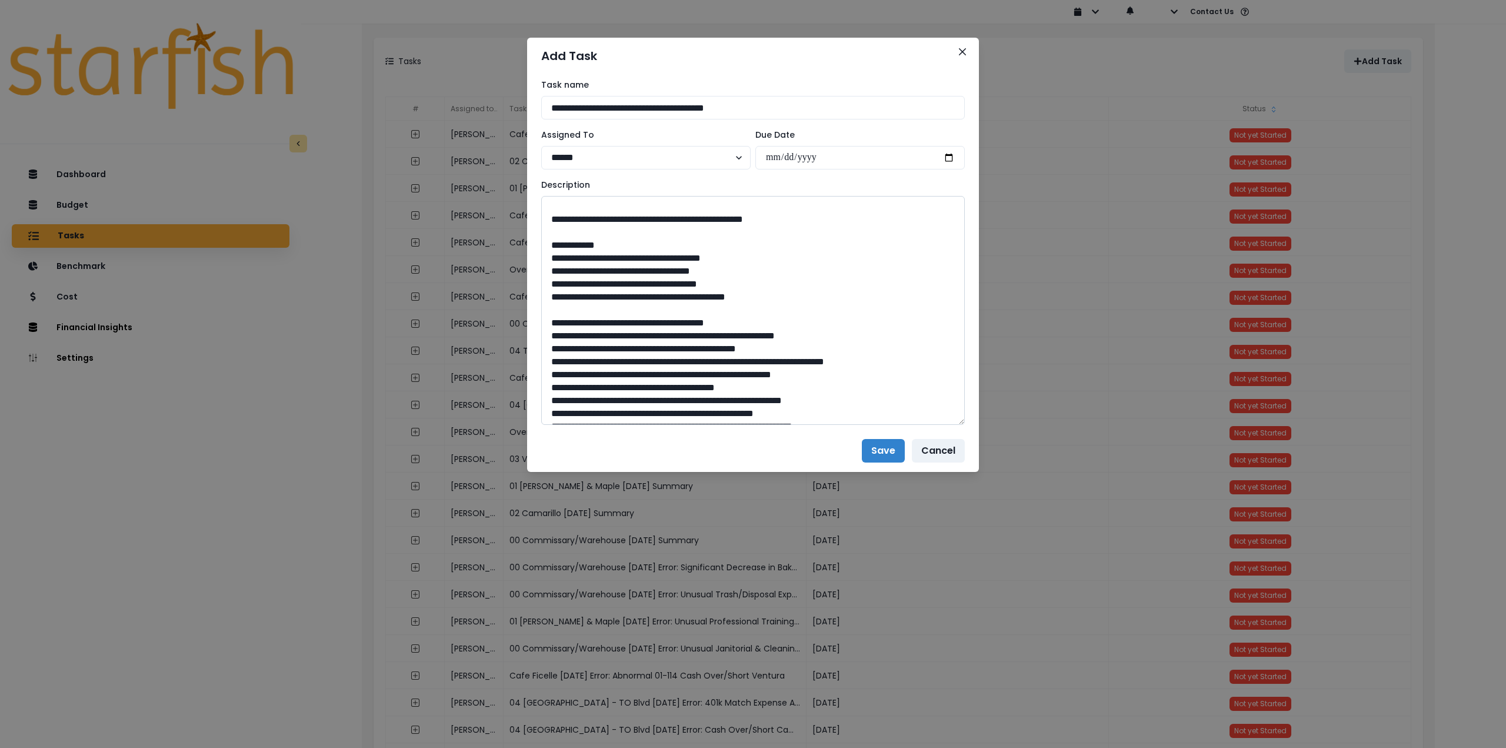
drag, startPoint x: 961, startPoint y: 238, endPoint x: 904, endPoint y: 549, distance: 316.9
click at [928, 425] on textarea at bounding box center [753, 310] width 424 height 229
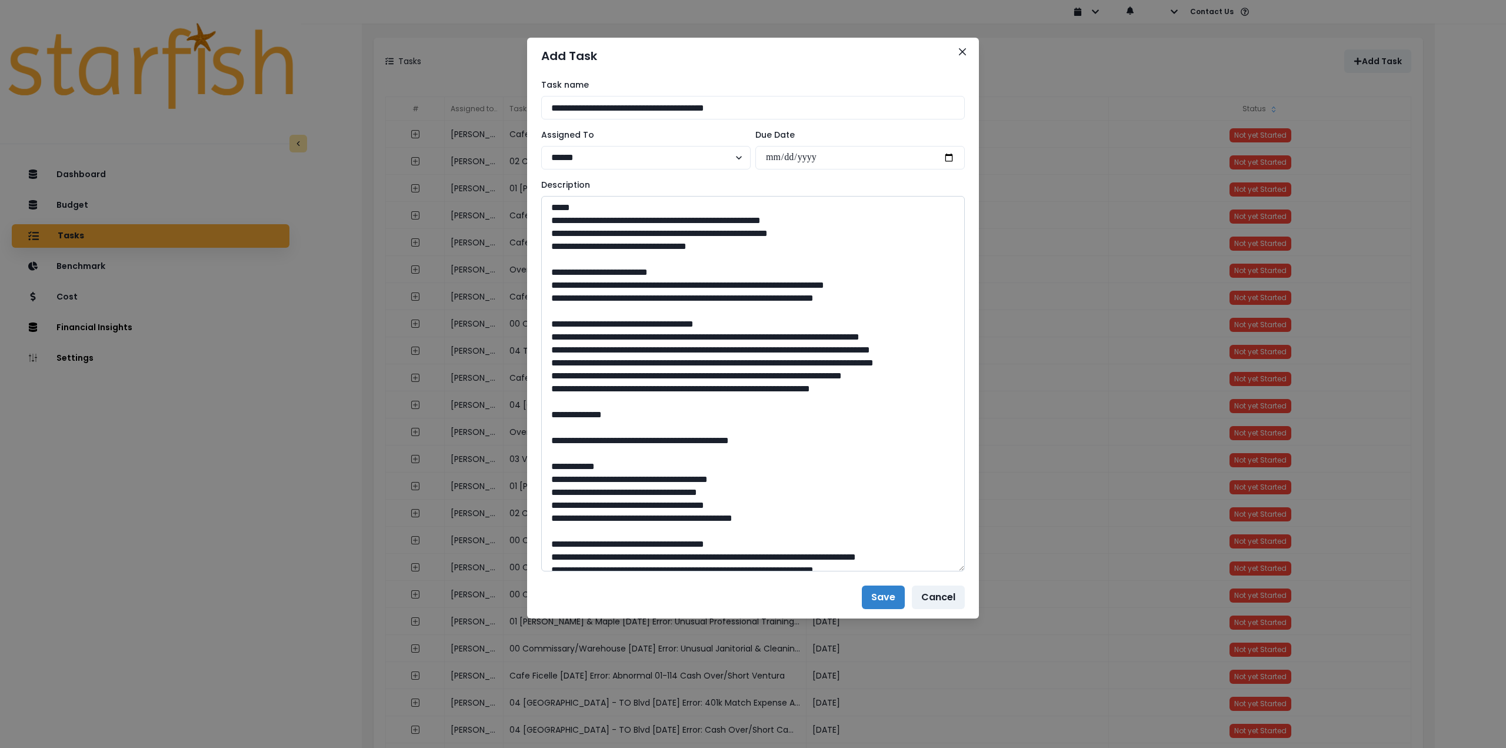
click at [730, 471] on textarea at bounding box center [753, 383] width 424 height 375
type textarea "**********"
click at [883, 598] on button "Save" at bounding box center [883, 597] width 43 height 24
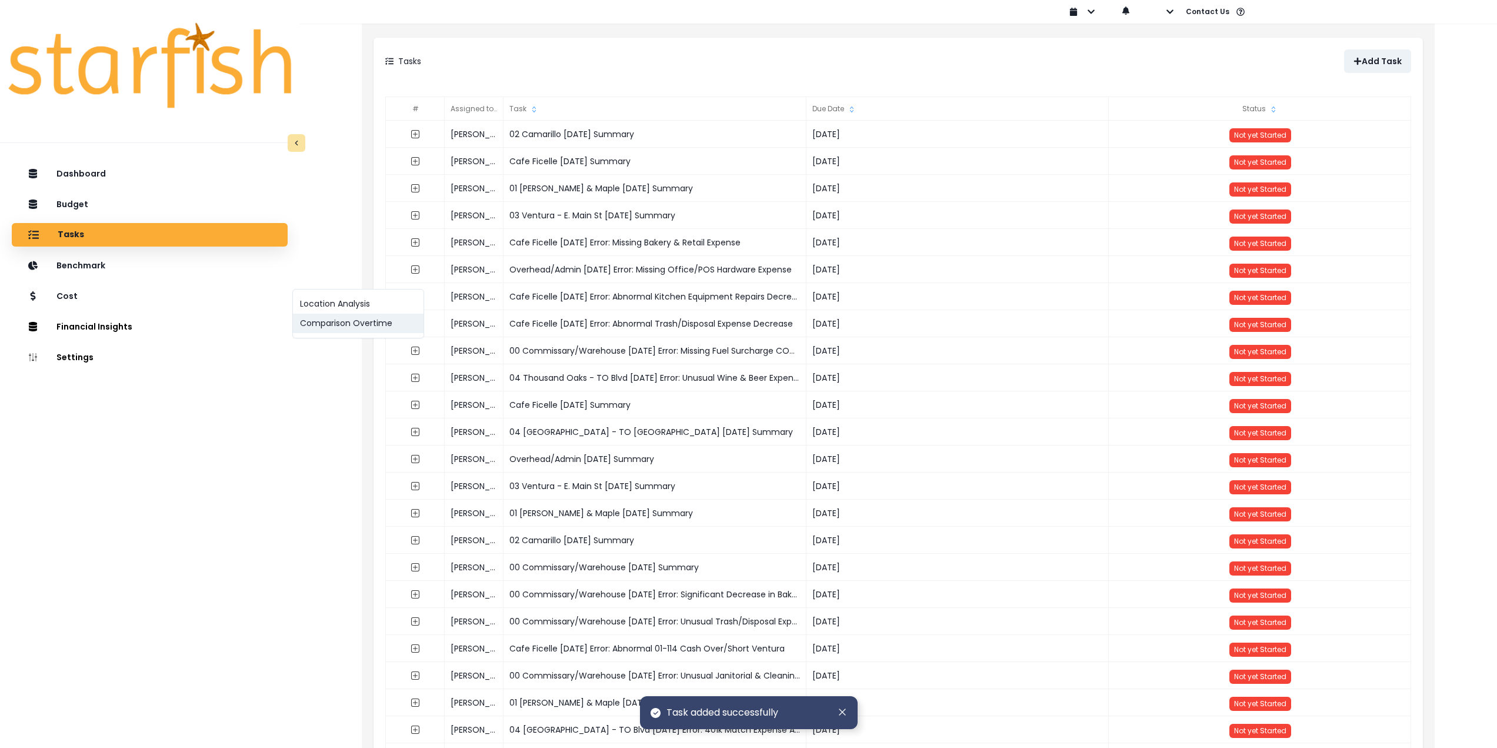
click at [322, 330] on button "Comparison Overtime" at bounding box center [358, 323] width 131 height 19
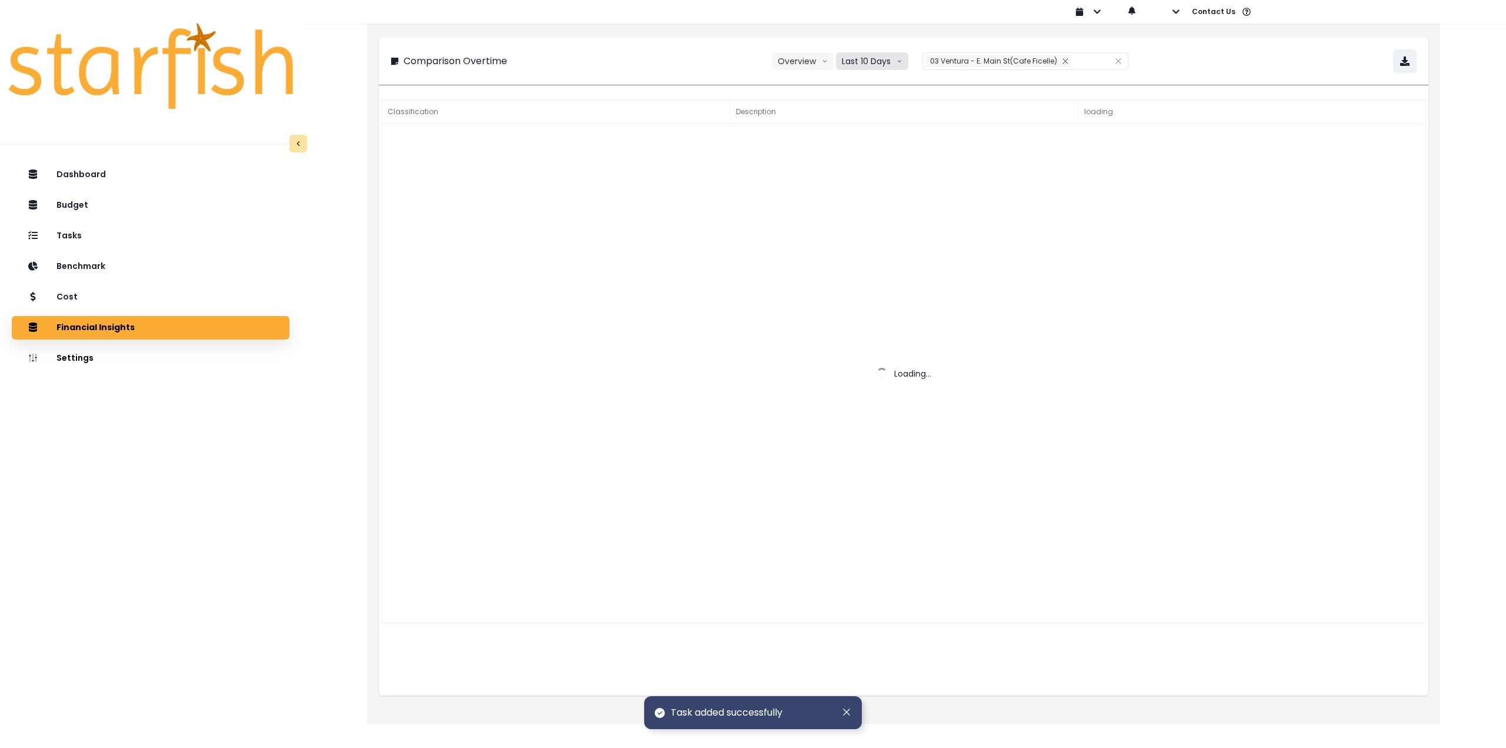
click at [845, 65] on button "Last 10 Days" at bounding box center [872, 61] width 72 height 18
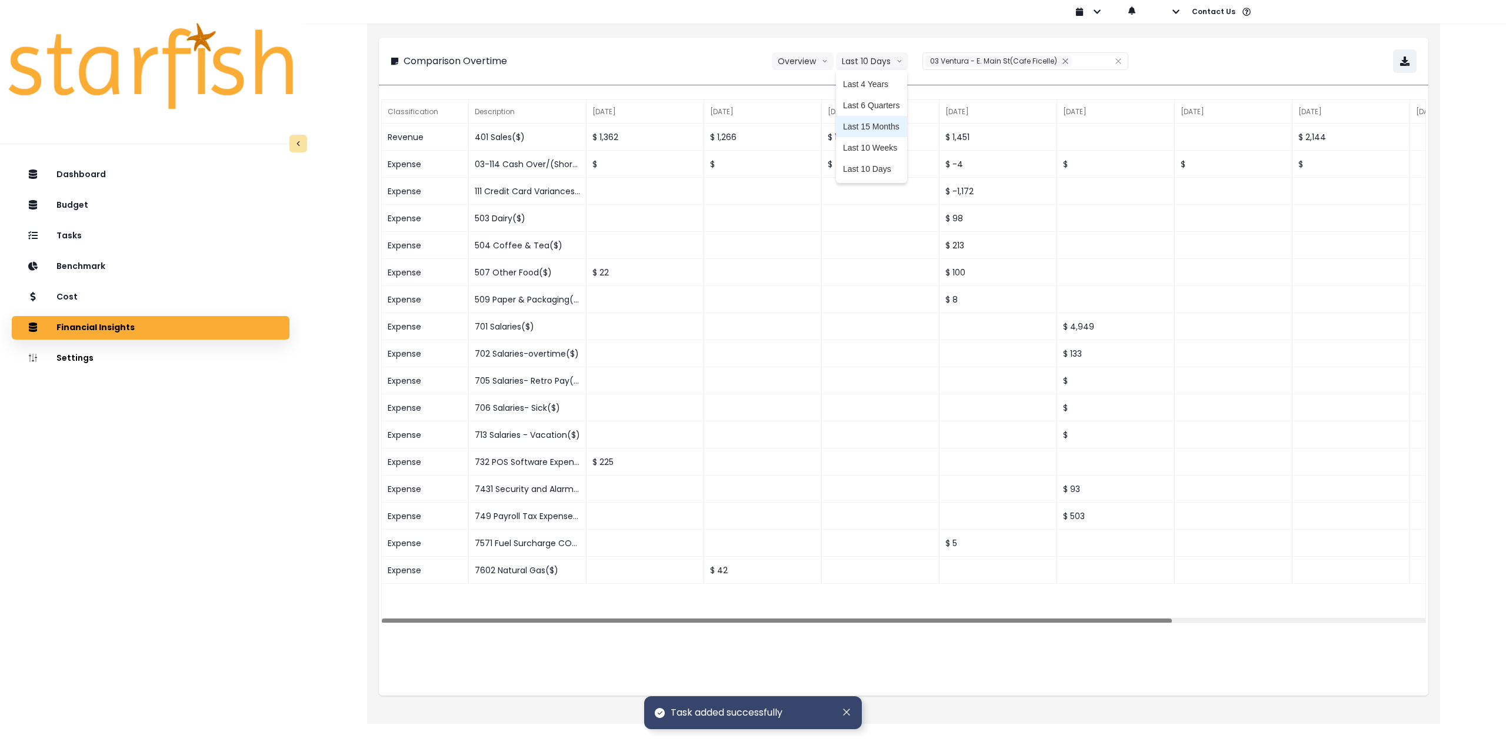
click at [871, 121] on span "Last 15 Months" at bounding box center [871, 127] width 57 height 12
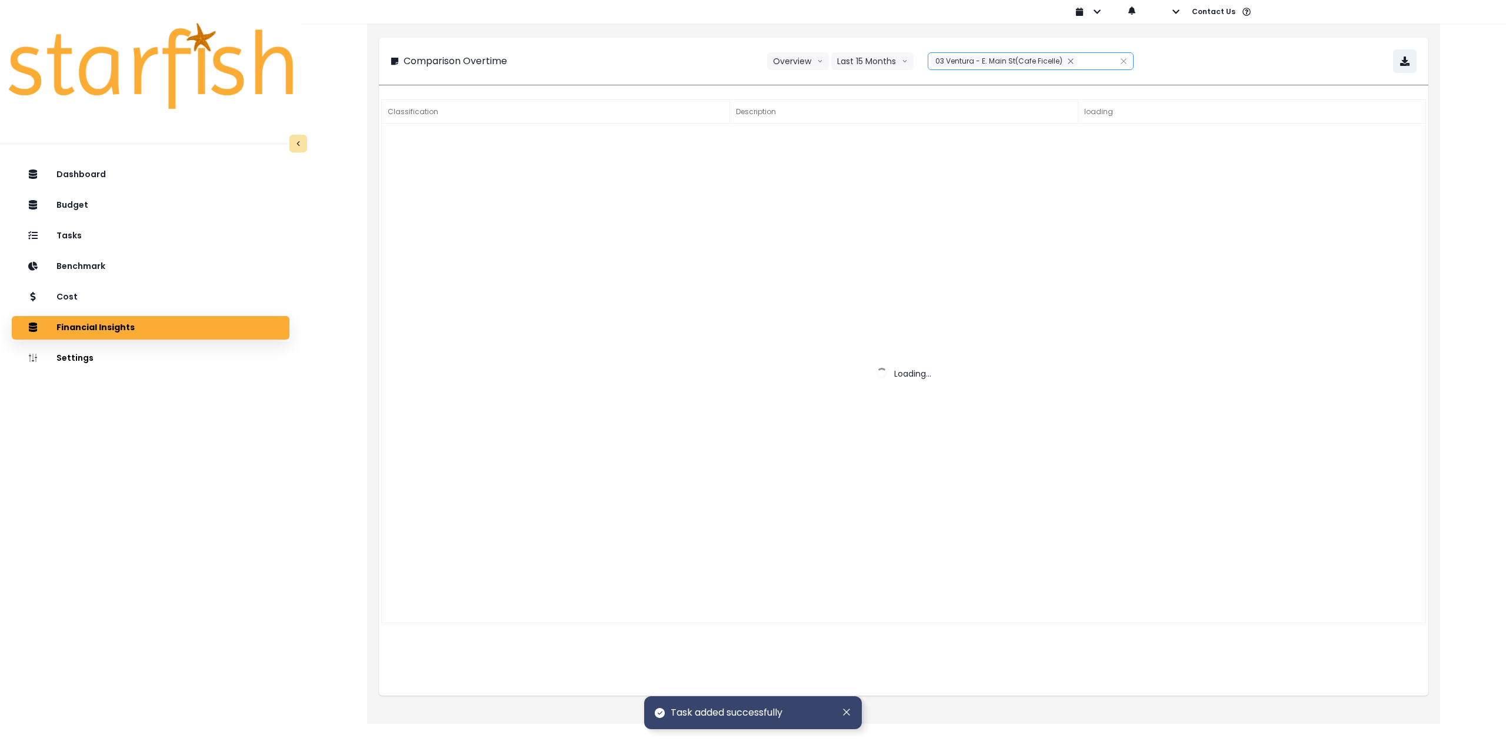
click at [978, 63] on span "03 Ventura - E. Main St(Cafe Ficelle)" at bounding box center [998, 61] width 127 height 10
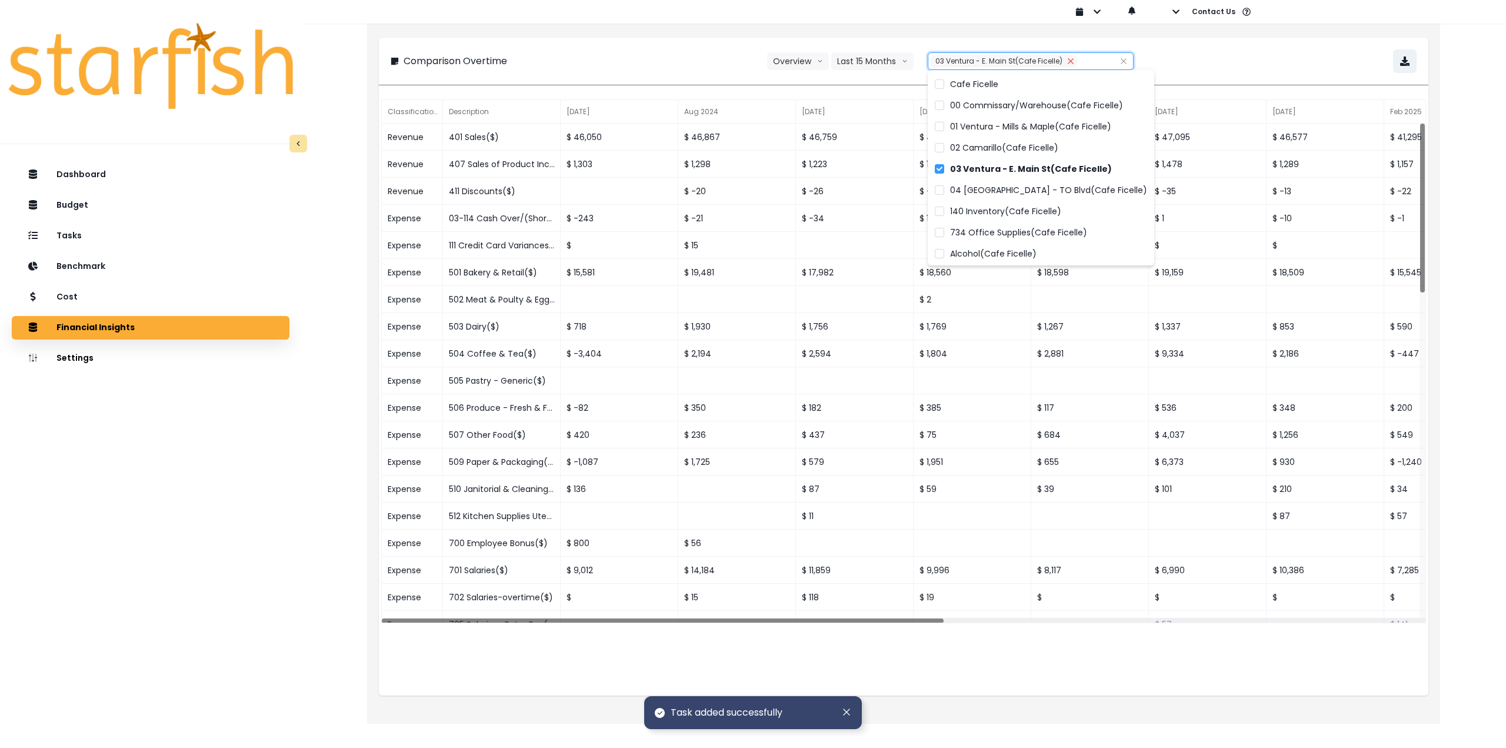
click at [1064, 62] on button "Remove" at bounding box center [1070, 61] width 13 height 12
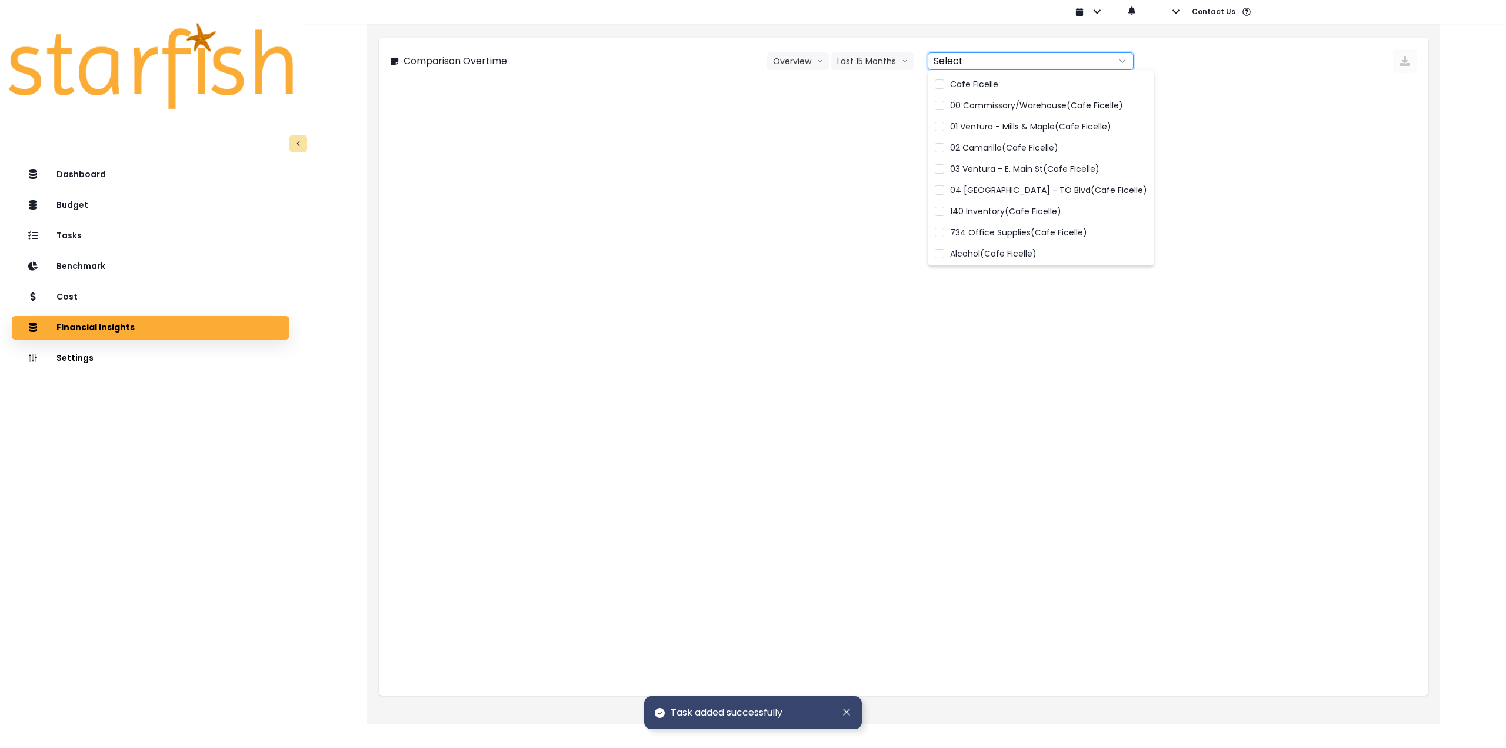
drag, startPoint x: 996, startPoint y: 59, endPoint x: 993, endPoint y: 67, distance: 8.4
click at [996, 59] on div at bounding box center [1017, 61] width 179 height 16
click at [953, 184] on span "04 [GEOGRAPHIC_DATA] - TO Blvd(Cafe Ficelle)" at bounding box center [1048, 190] width 197 height 12
type input "**********"
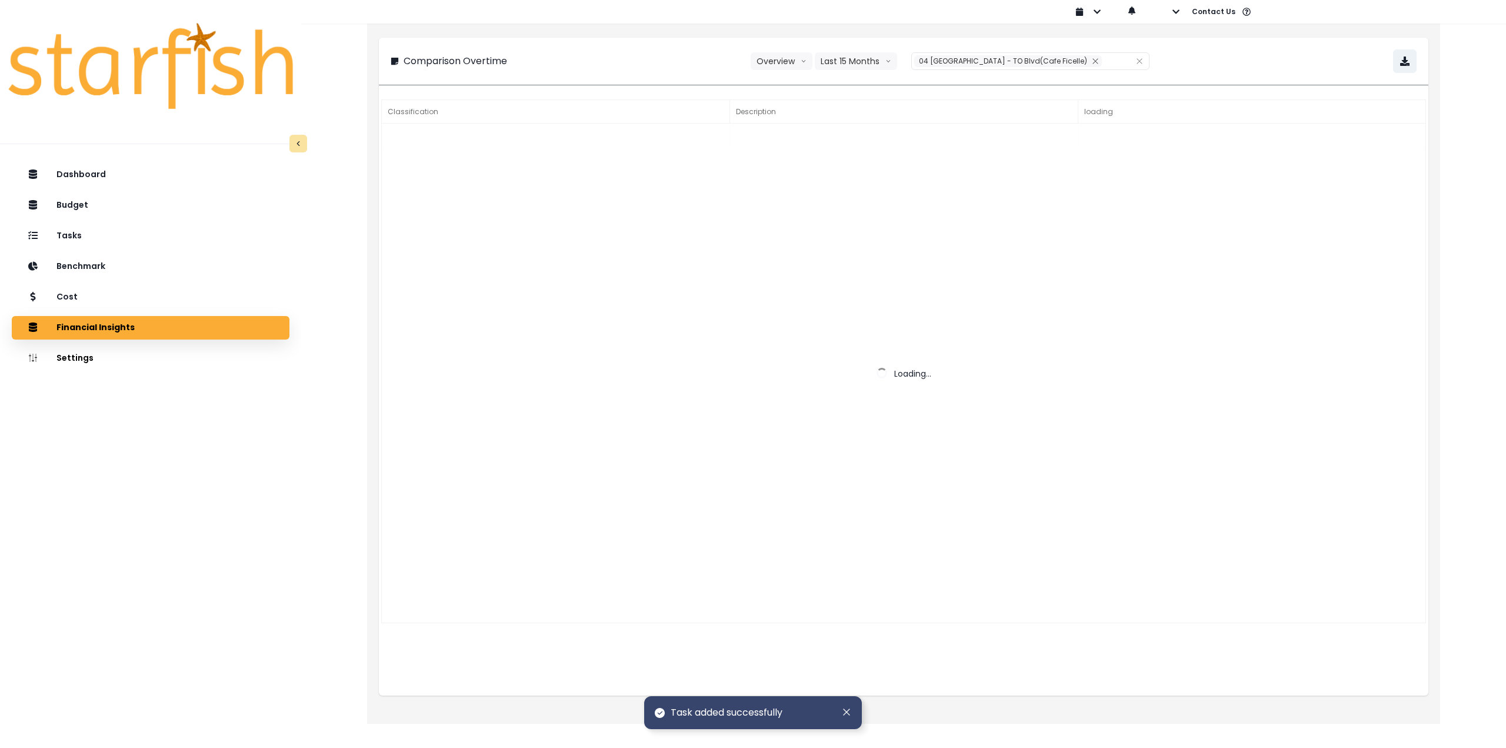
click at [1226, 51] on div "**********" at bounding box center [904, 61] width 1026 height 24
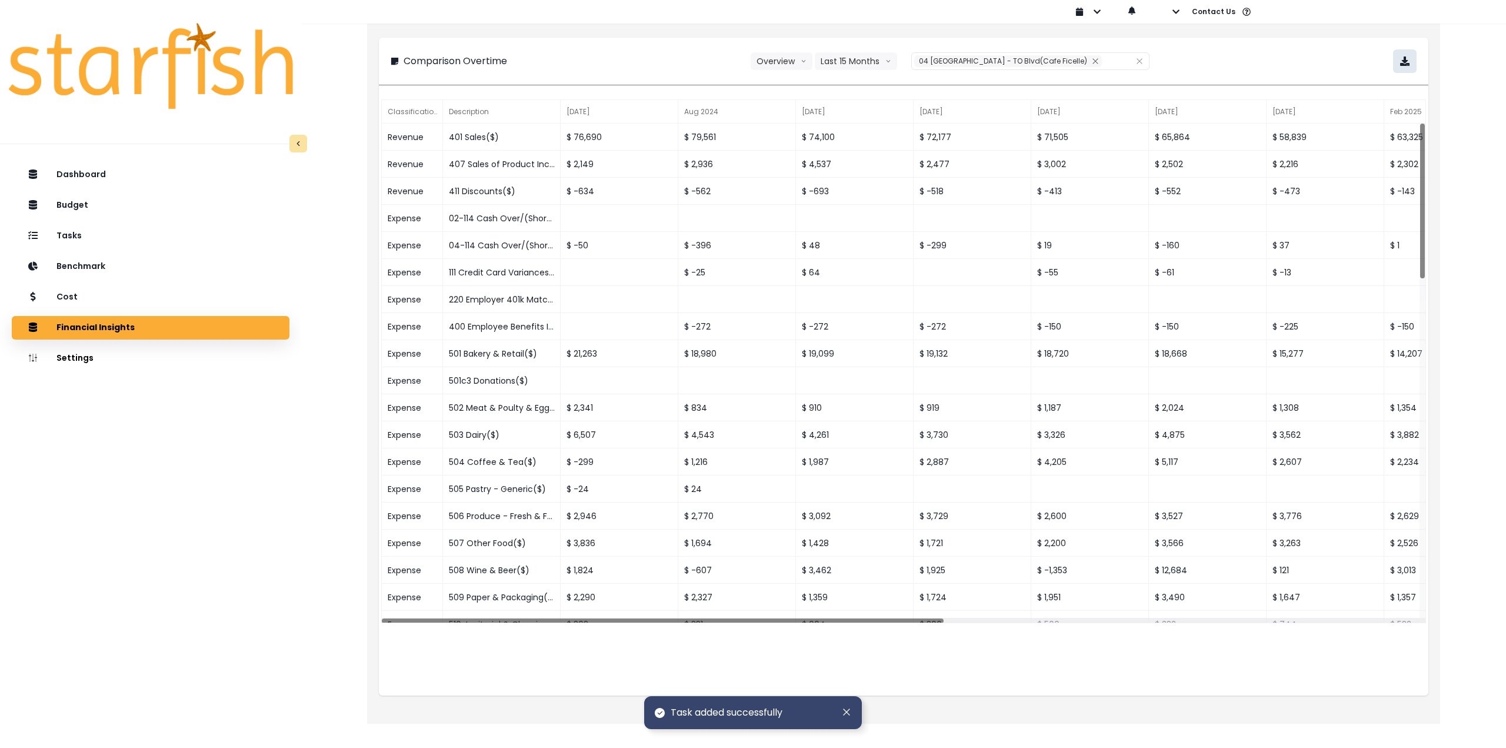
click at [1404, 69] on button "button" at bounding box center [1405, 61] width 24 height 24
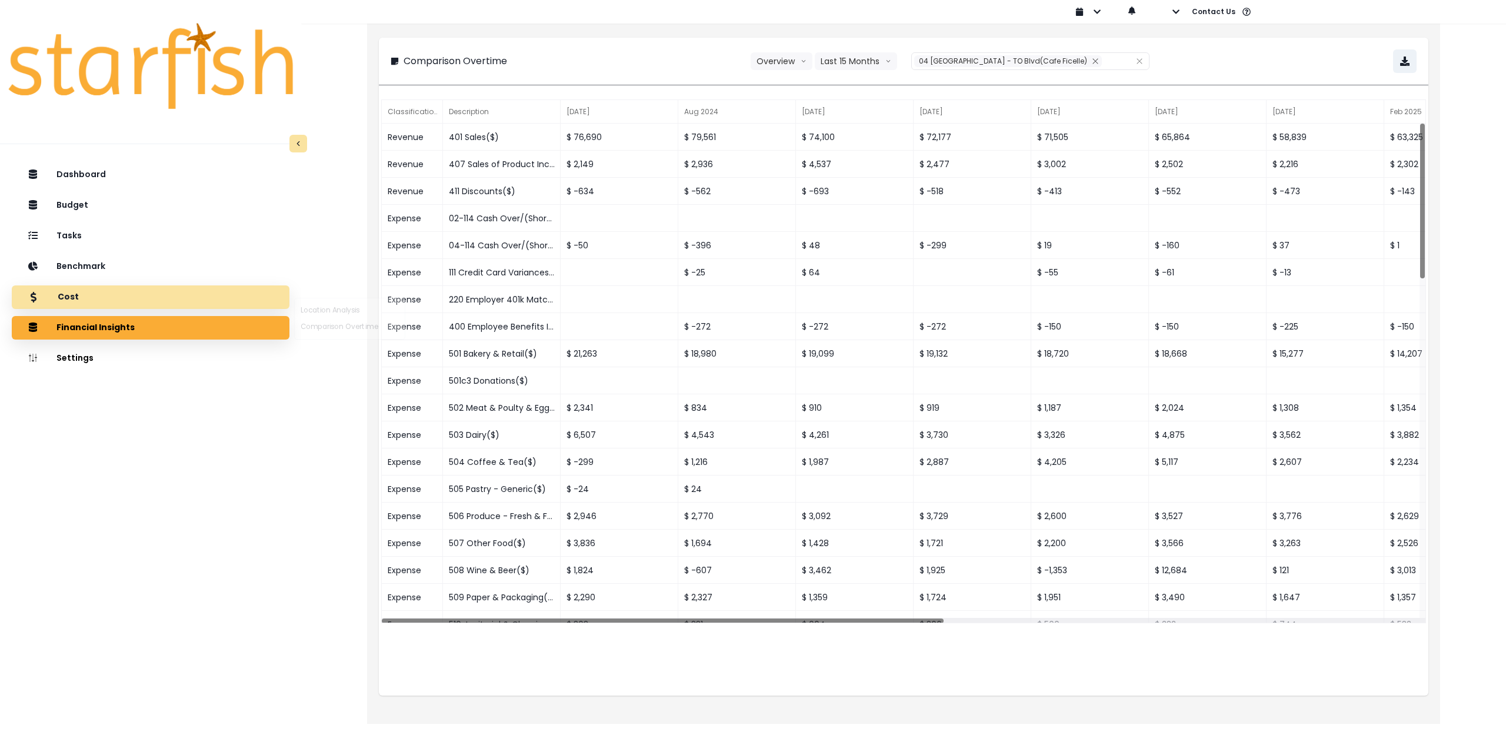
click at [130, 293] on div "Cost" at bounding box center [150, 297] width 259 height 25
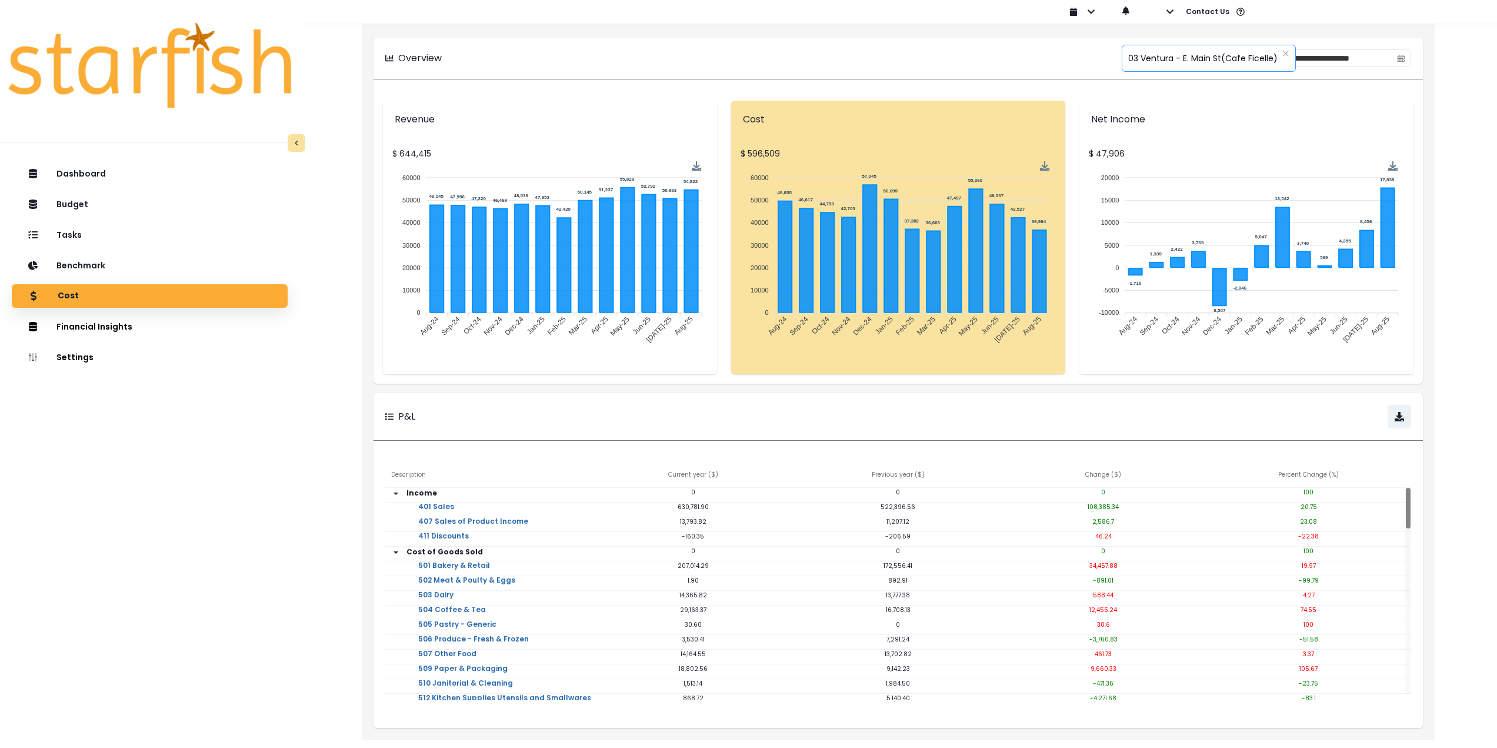
click at [1153, 55] on span "03 Ventura - E. Main St(Cafe Ficelle)" at bounding box center [1202, 58] width 149 height 25
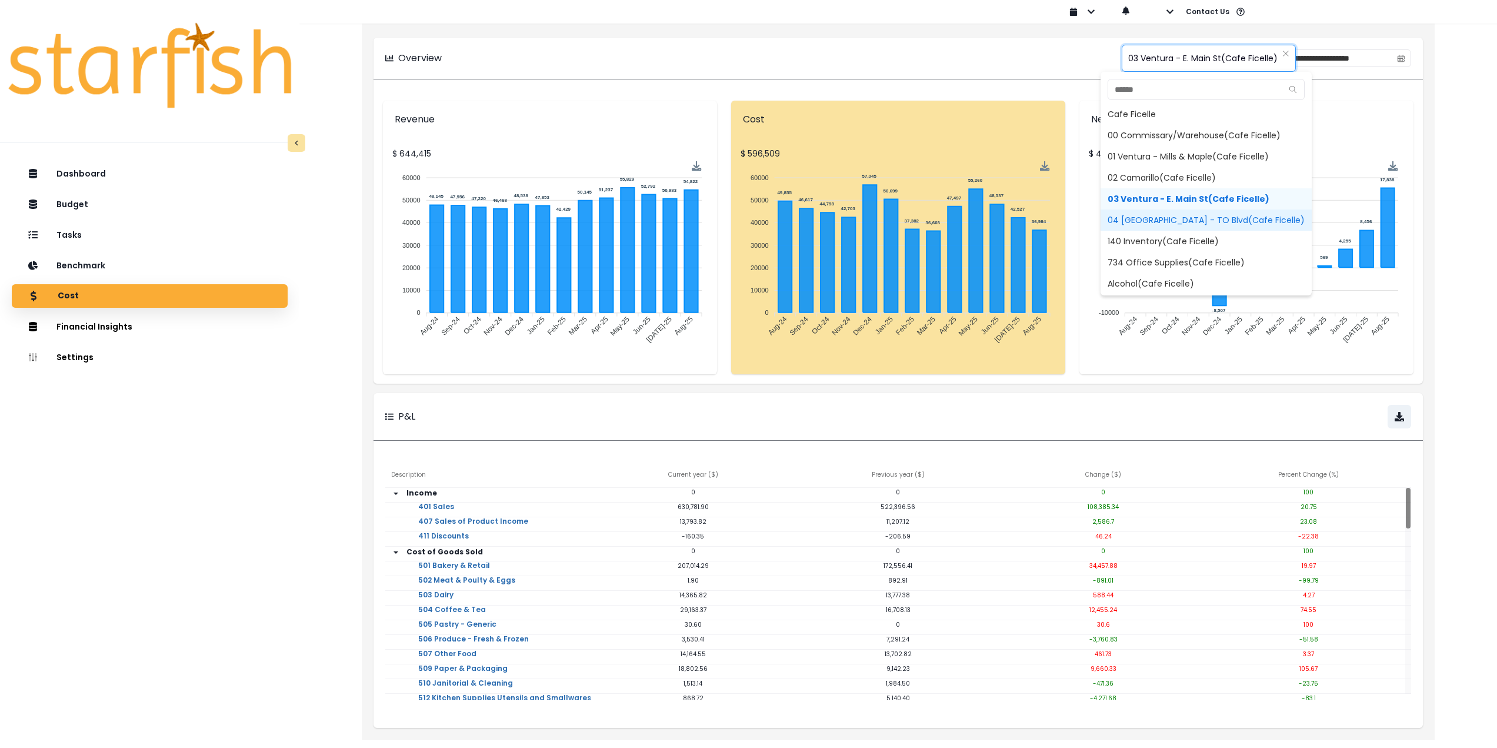
click at [1130, 222] on span "04 [GEOGRAPHIC_DATA] - TO Blvd(Cafe Ficelle)" at bounding box center [1206, 219] width 211 height 21
type input "**********"
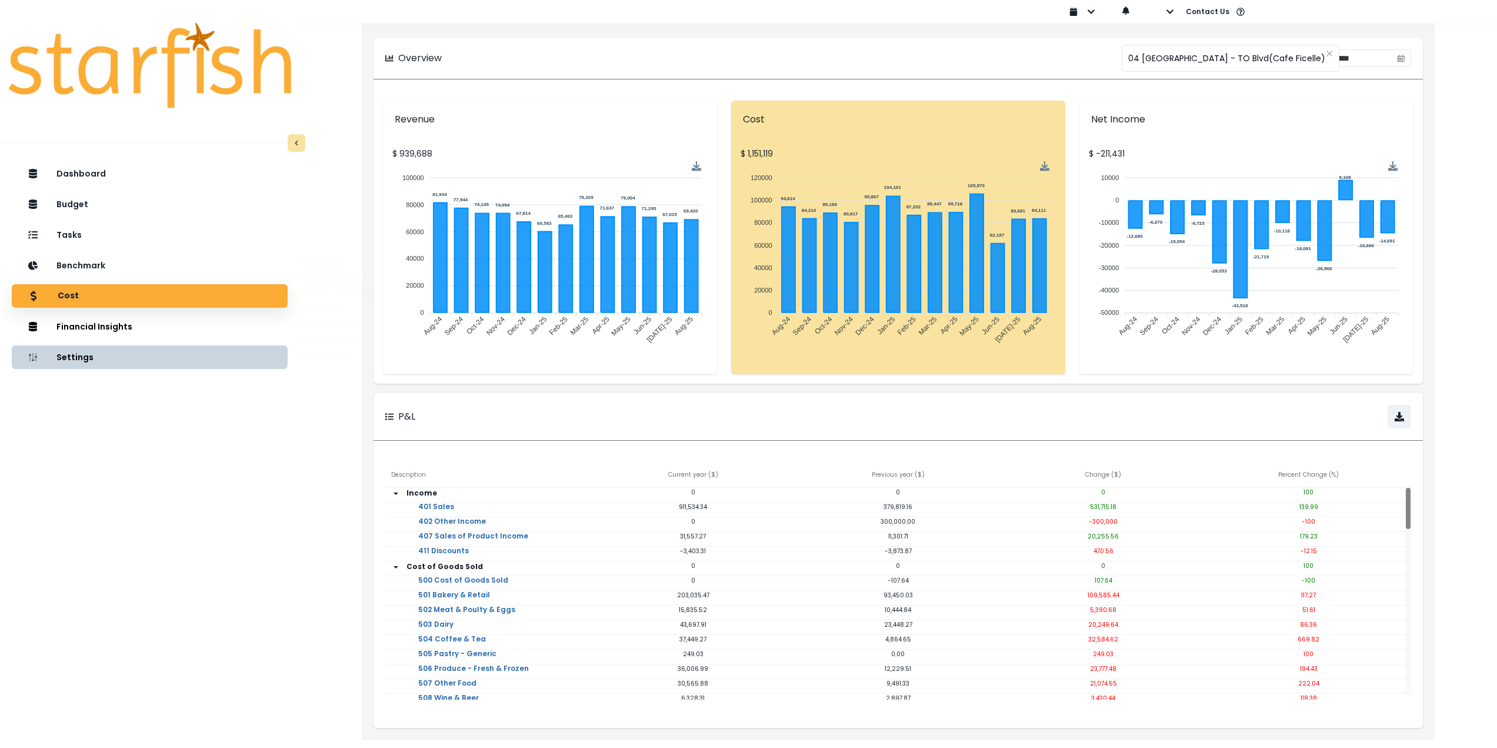
click at [158, 467] on div "Dashboard Budget Tasks Benchmark Cost Financial Insights Location Analysis Comp…" at bounding box center [149, 488] width 299 height 659
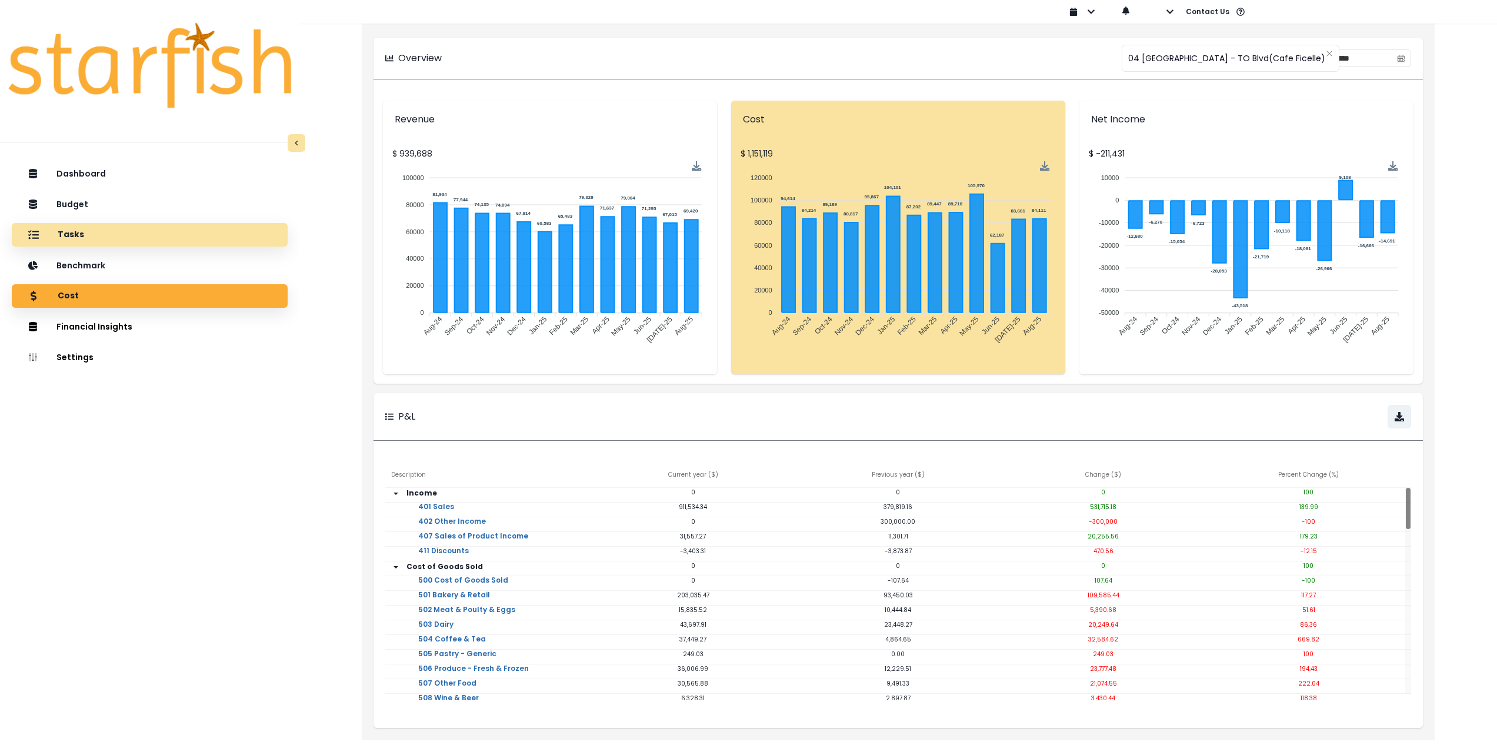
click at [101, 237] on div "Tasks" at bounding box center [149, 234] width 257 height 25
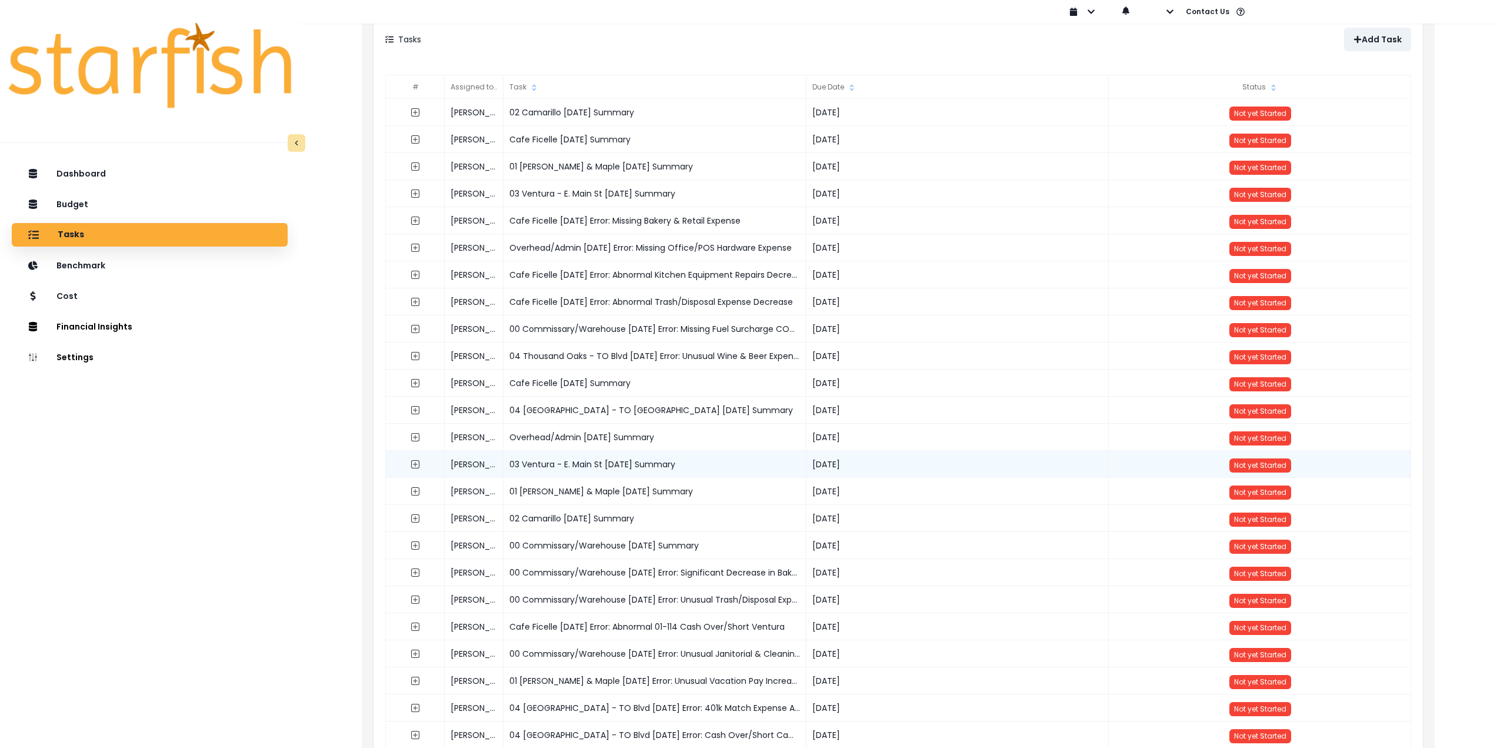
scroll to position [59, 0]
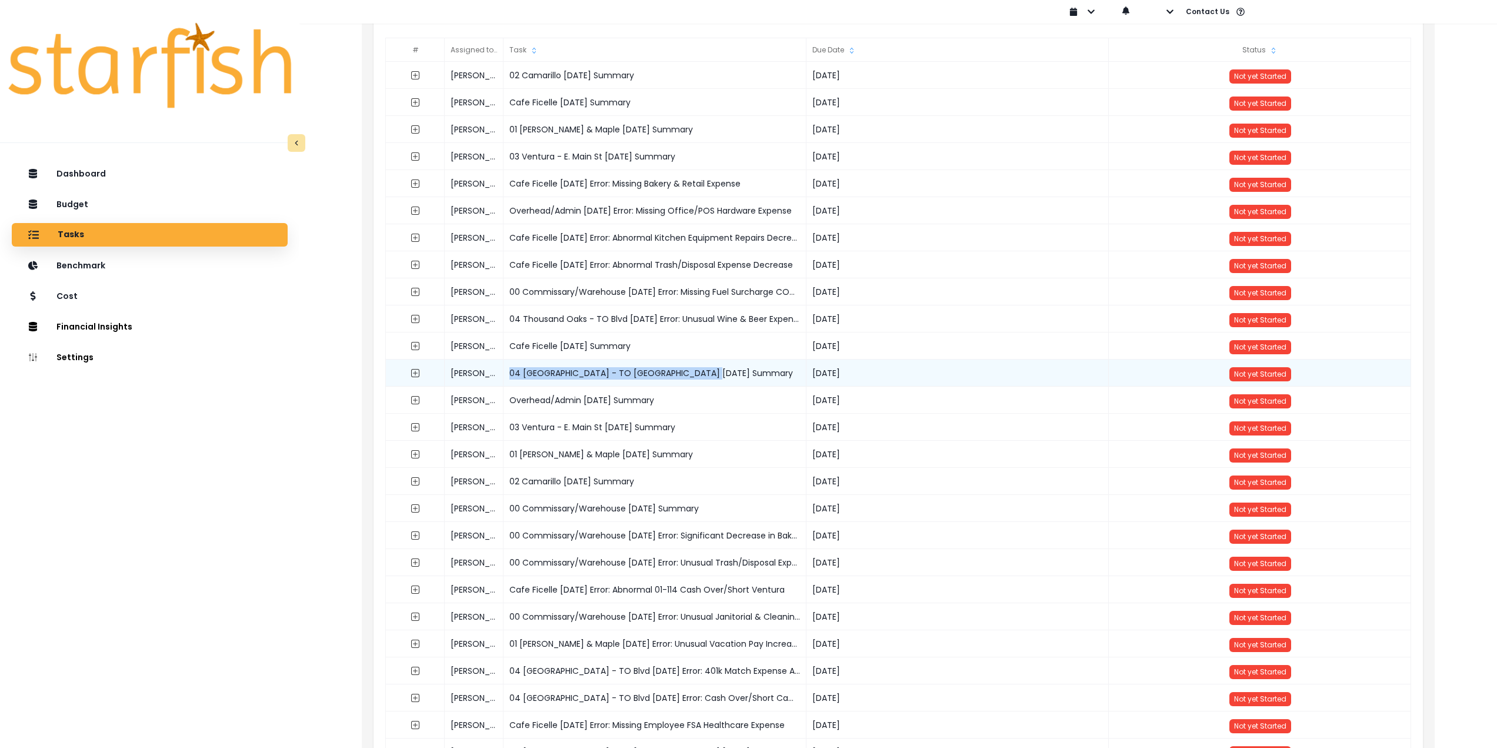
drag, startPoint x: 731, startPoint y: 372, endPoint x: 505, endPoint y: 376, distance: 226.5
click at [505, 376] on div "04 [GEOGRAPHIC_DATA] - TO [GEOGRAPHIC_DATA] [DATE] Summary" at bounding box center [655, 372] width 303 height 27
copy div "04 [GEOGRAPHIC_DATA] - TO [GEOGRAPHIC_DATA] [DATE] Summary"
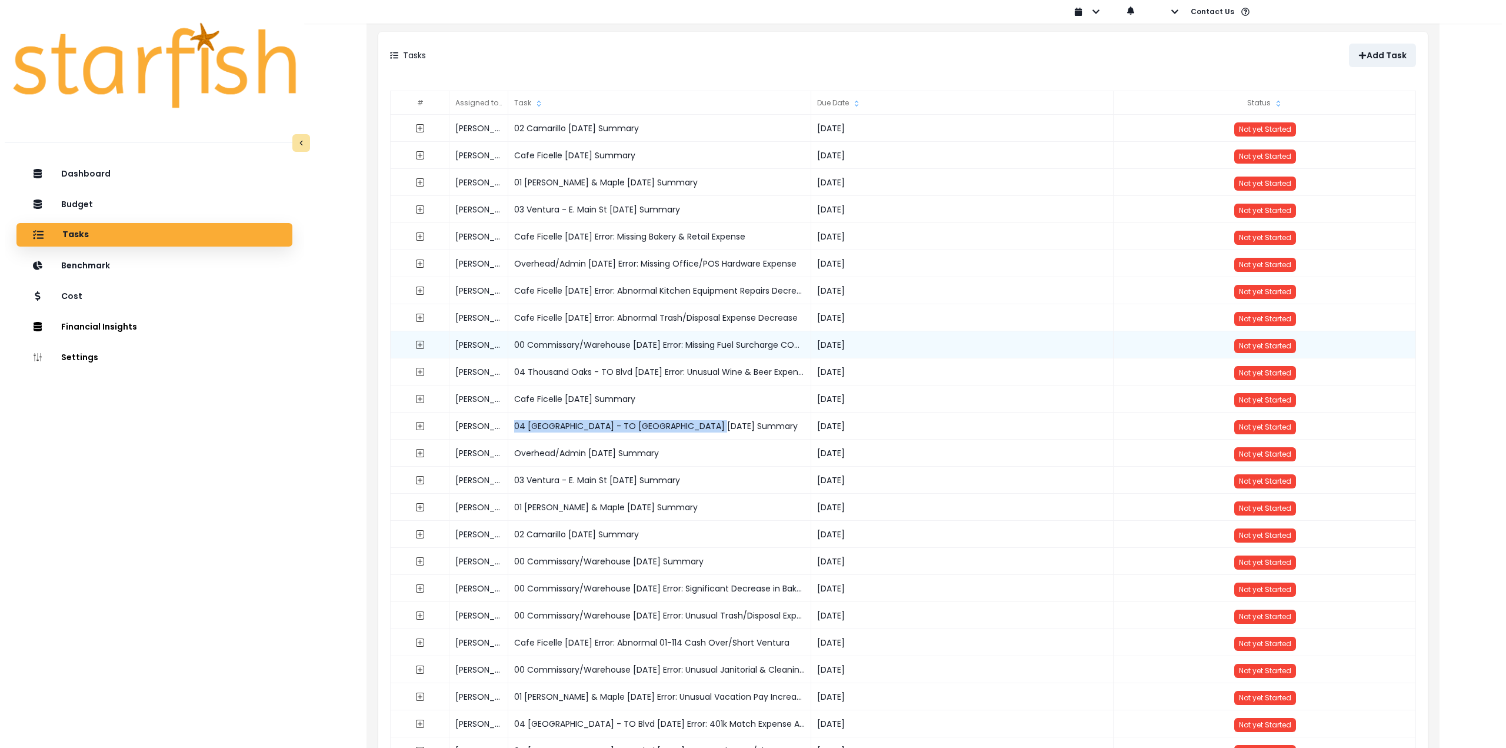
scroll to position [0, 0]
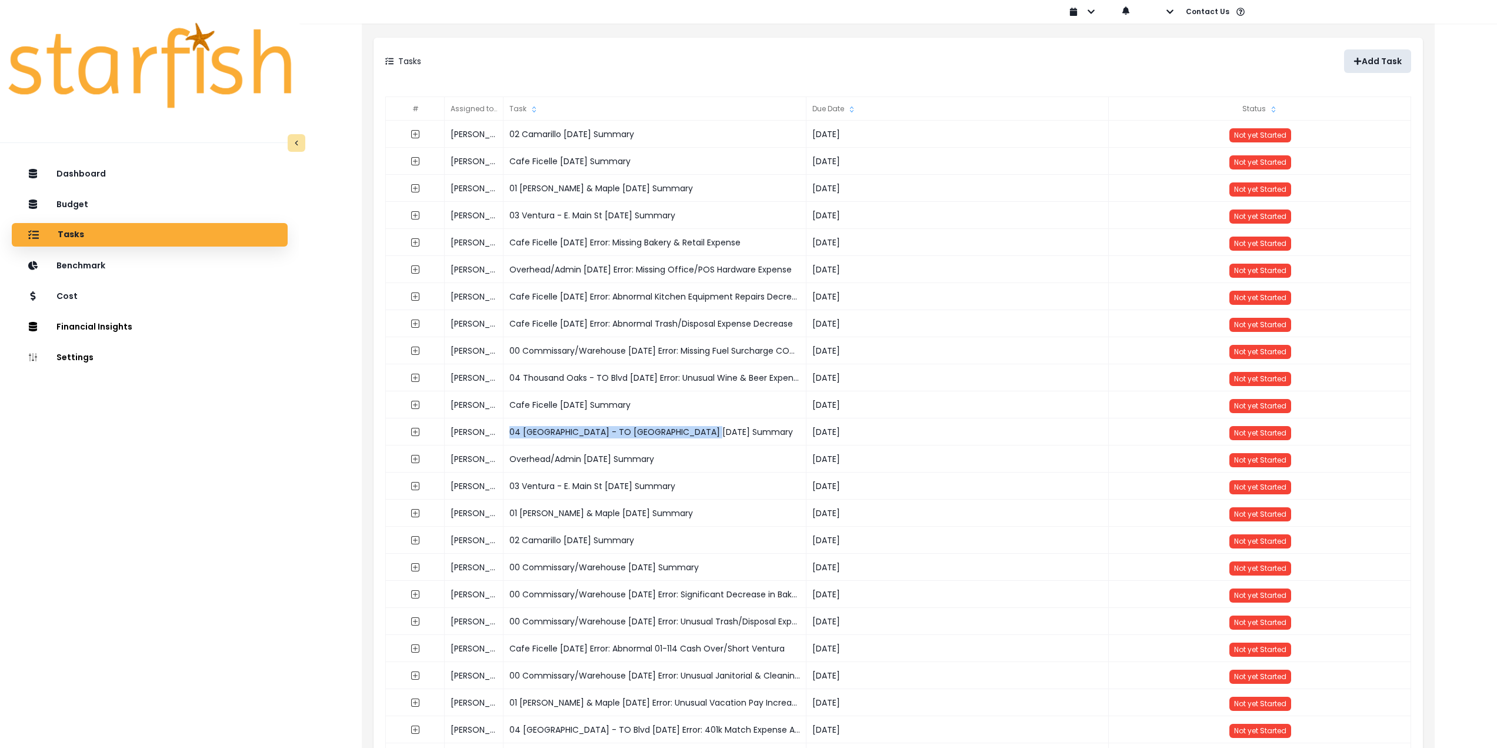
click at [1393, 56] on p "Add Task" at bounding box center [1382, 61] width 40 height 10
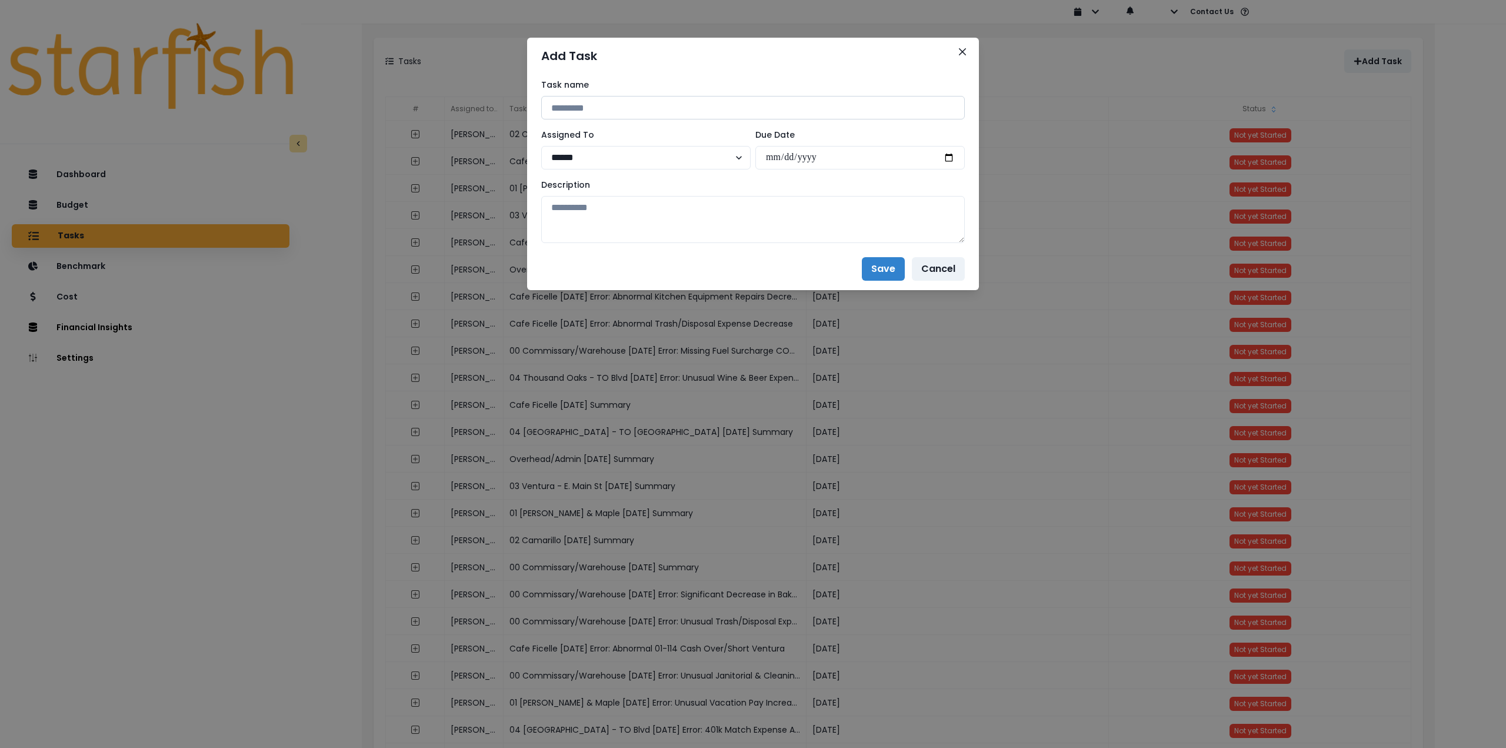
click at [604, 106] on input at bounding box center [753, 108] width 424 height 24
paste input "**********"
click at [691, 104] on input "**********" at bounding box center [753, 108] width 424 height 24
type input "**********"
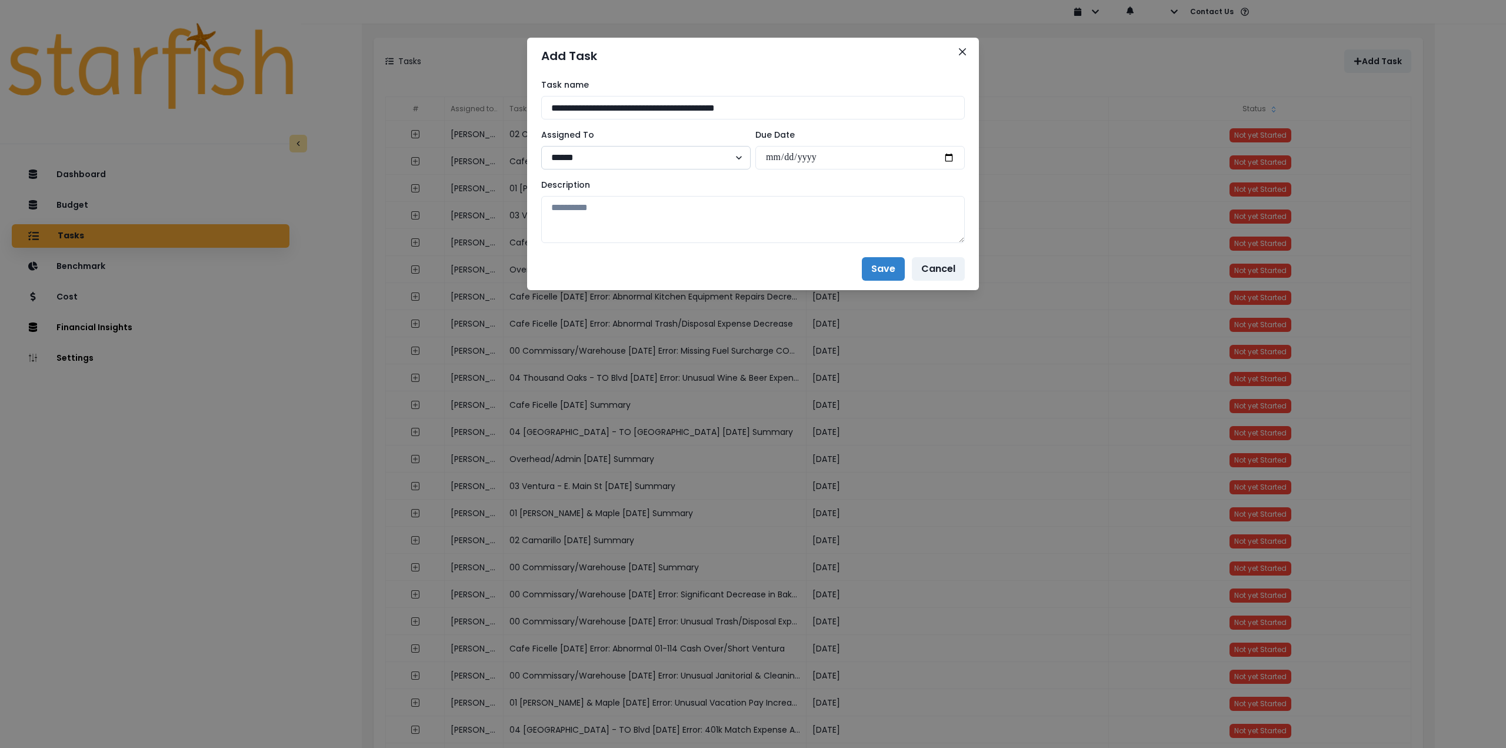
click at [672, 153] on select "****** *******" at bounding box center [645, 158] width 209 height 24
select select "***"
click at [541, 146] on select "****** *******" at bounding box center [645, 158] width 209 height 24
click at [946, 158] on input "date" at bounding box center [859, 158] width 209 height 24
click at [795, 158] on input "**********" at bounding box center [859, 158] width 209 height 24
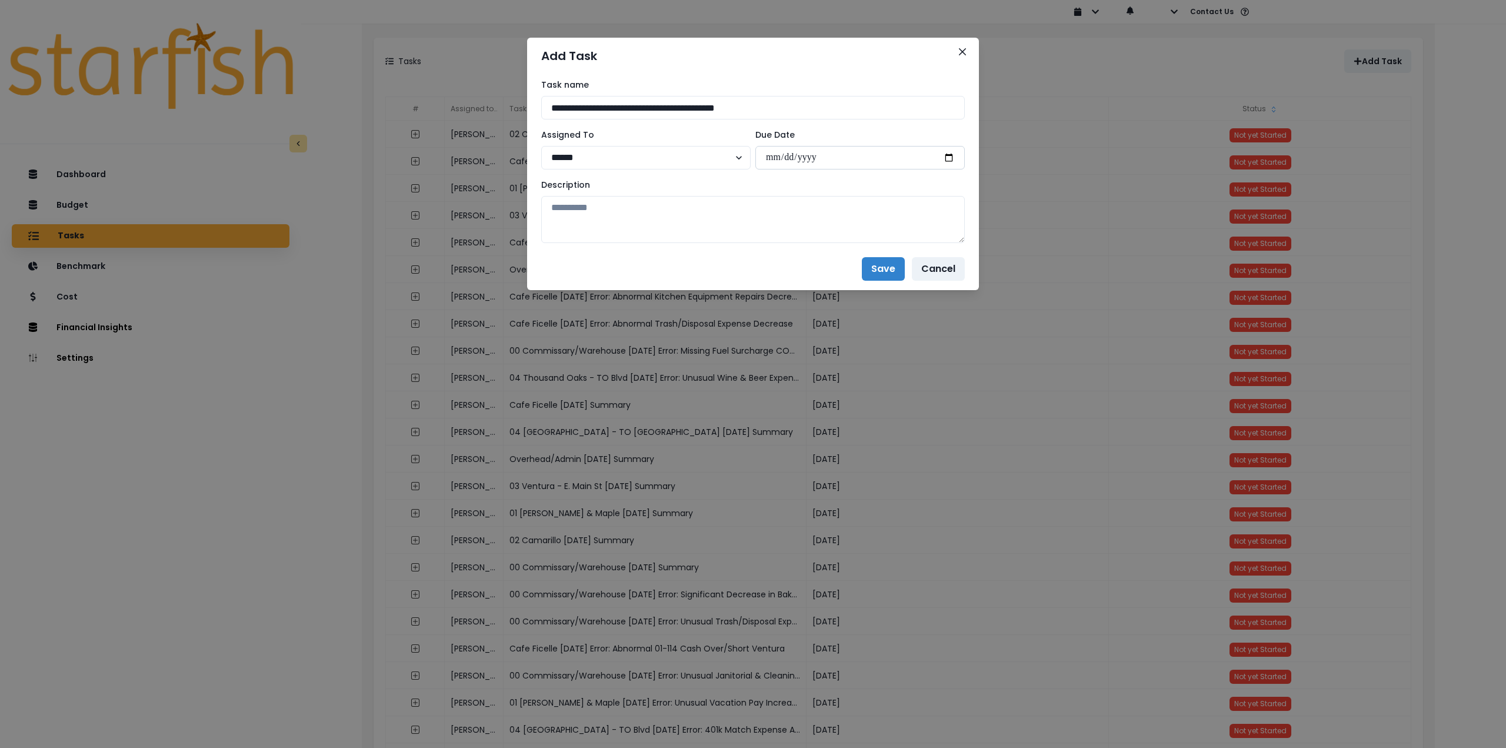
click at [950, 157] on input "**********" at bounding box center [859, 158] width 209 height 24
type input "**********"
click at [796, 221] on textarea at bounding box center [753, 219] width 424 height 47
click at [652, 218] on textarea at bounding box center [753, 219] width 424 height 47
paste textarea "**********"
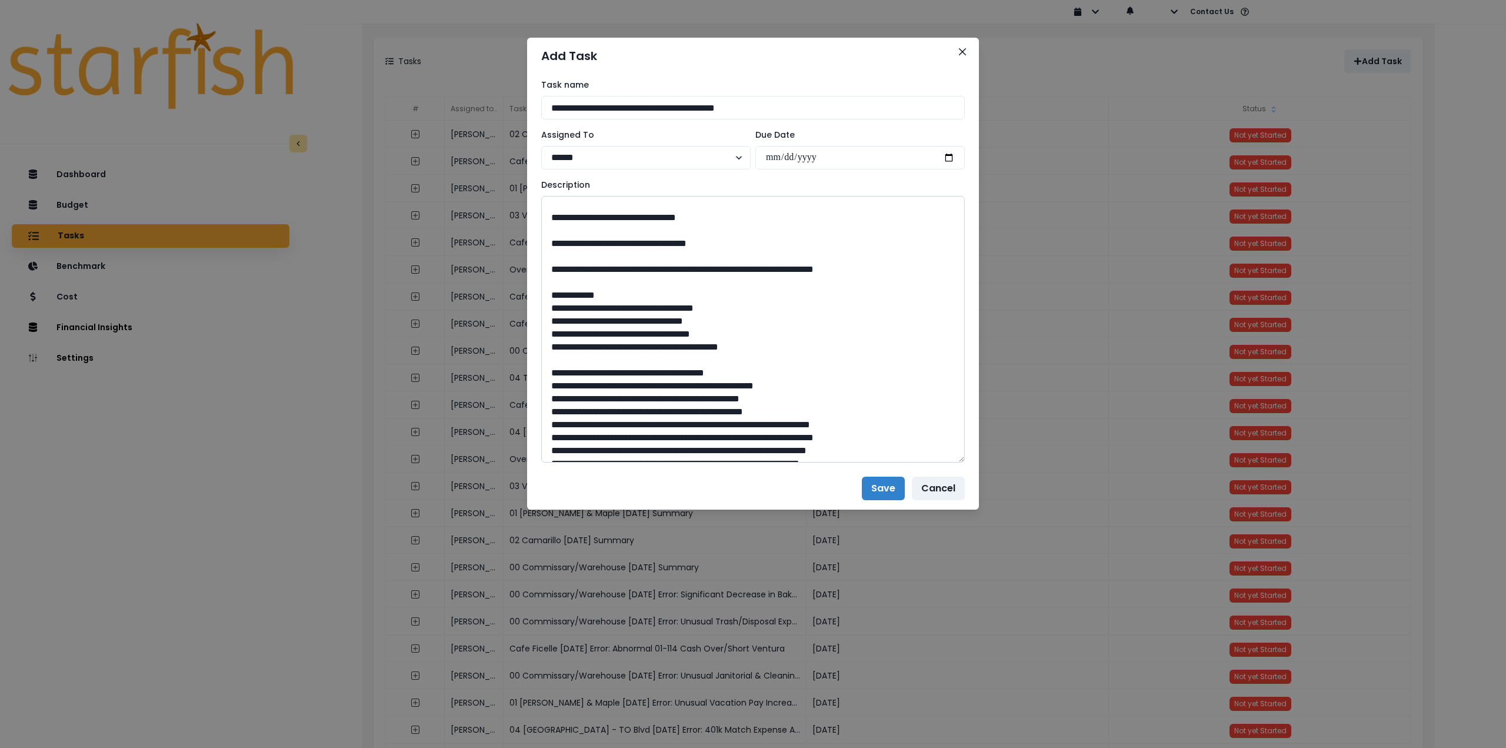
drag, startPoint x: 960, startPoint y: 241, endPoint x: 790, endPoint y: 538, distance: 342.3
click at [922, 462] on textarea at bounding box center [753, 329] width 424 height 266
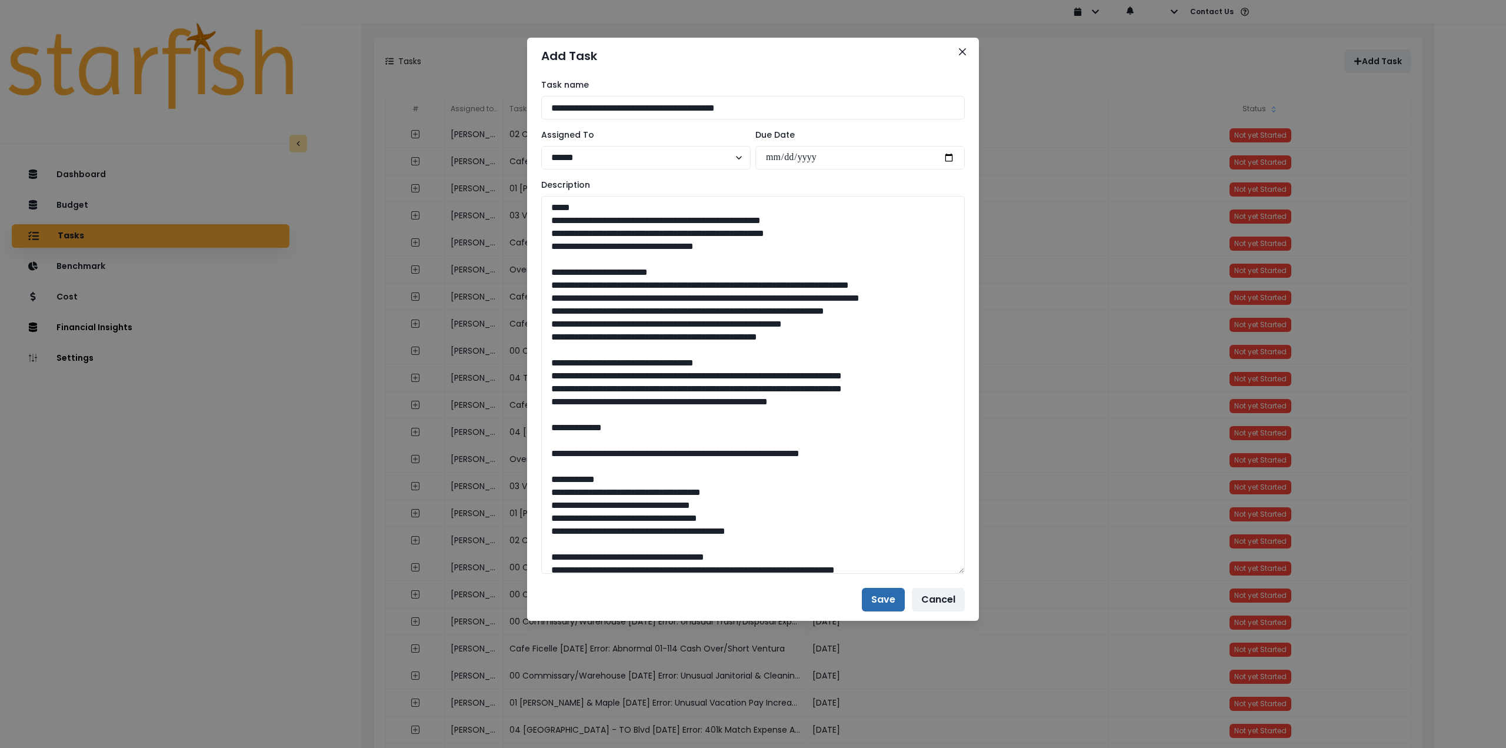
type textarea "**********"
click at [884, 596] on button "Save" at bounding box center [883, 600] width 43 height 24
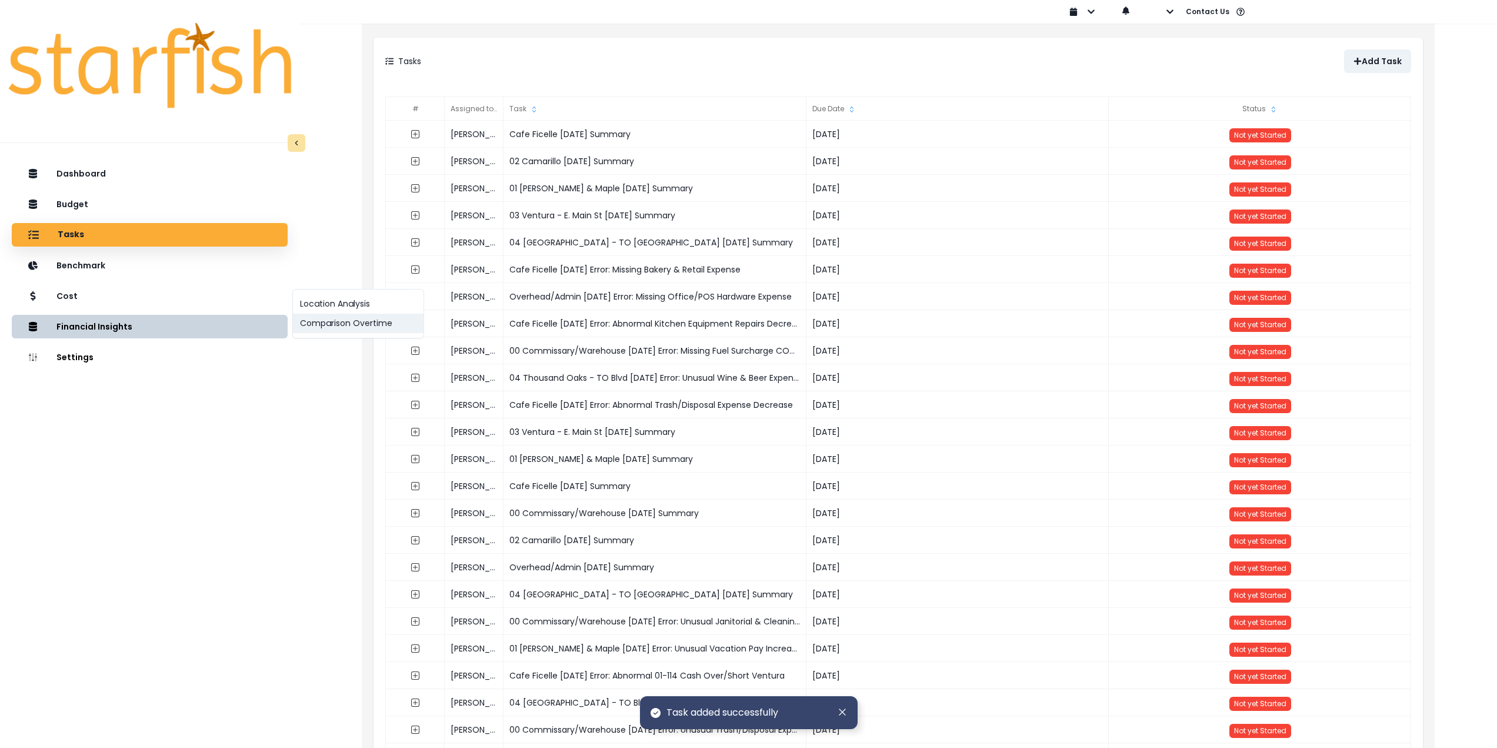
click at [318, 326] on button "Comparison Overtime" at bounding box center [358, 323] width 131 height 19
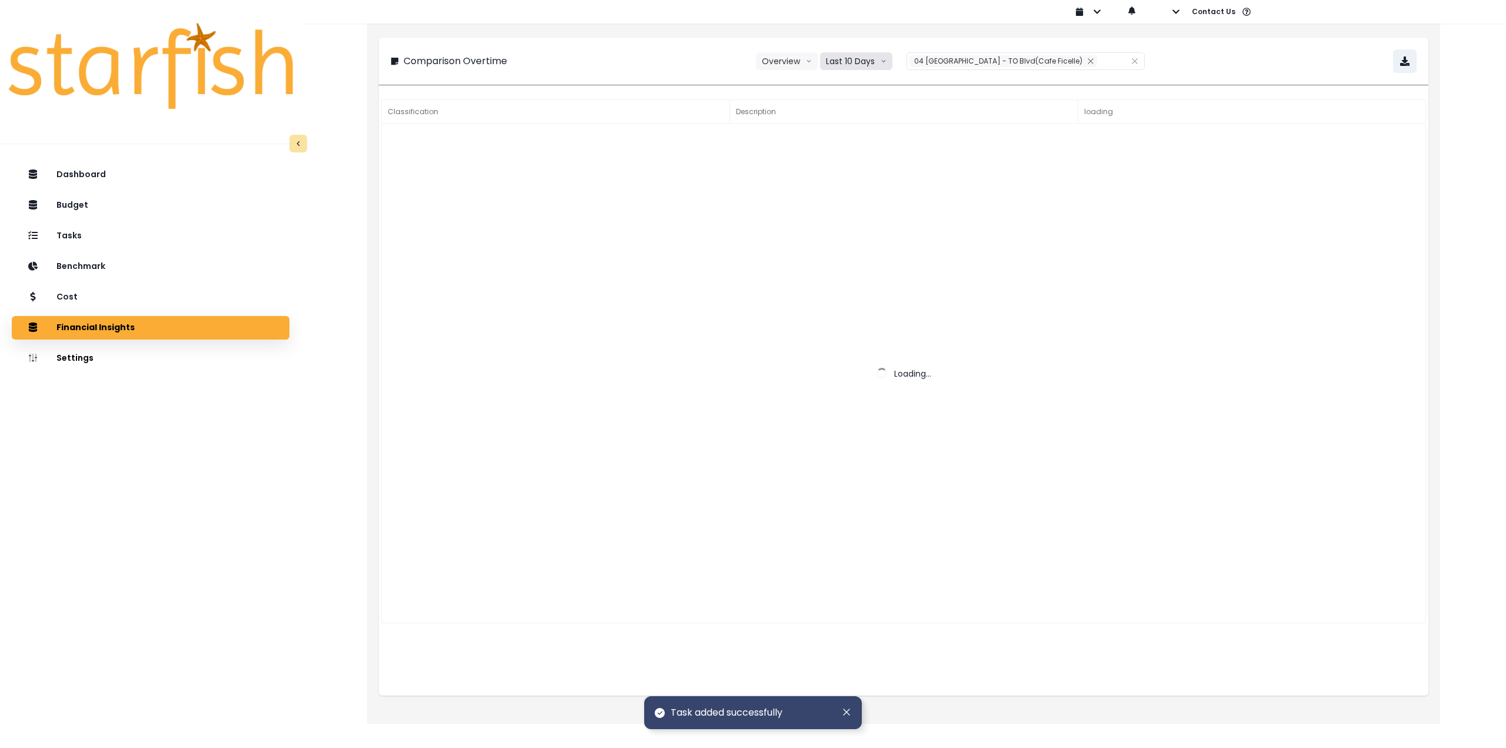
click at [848, 62] on button "Last 10 Days" at bounding box center [856, 61] width 72 height 18
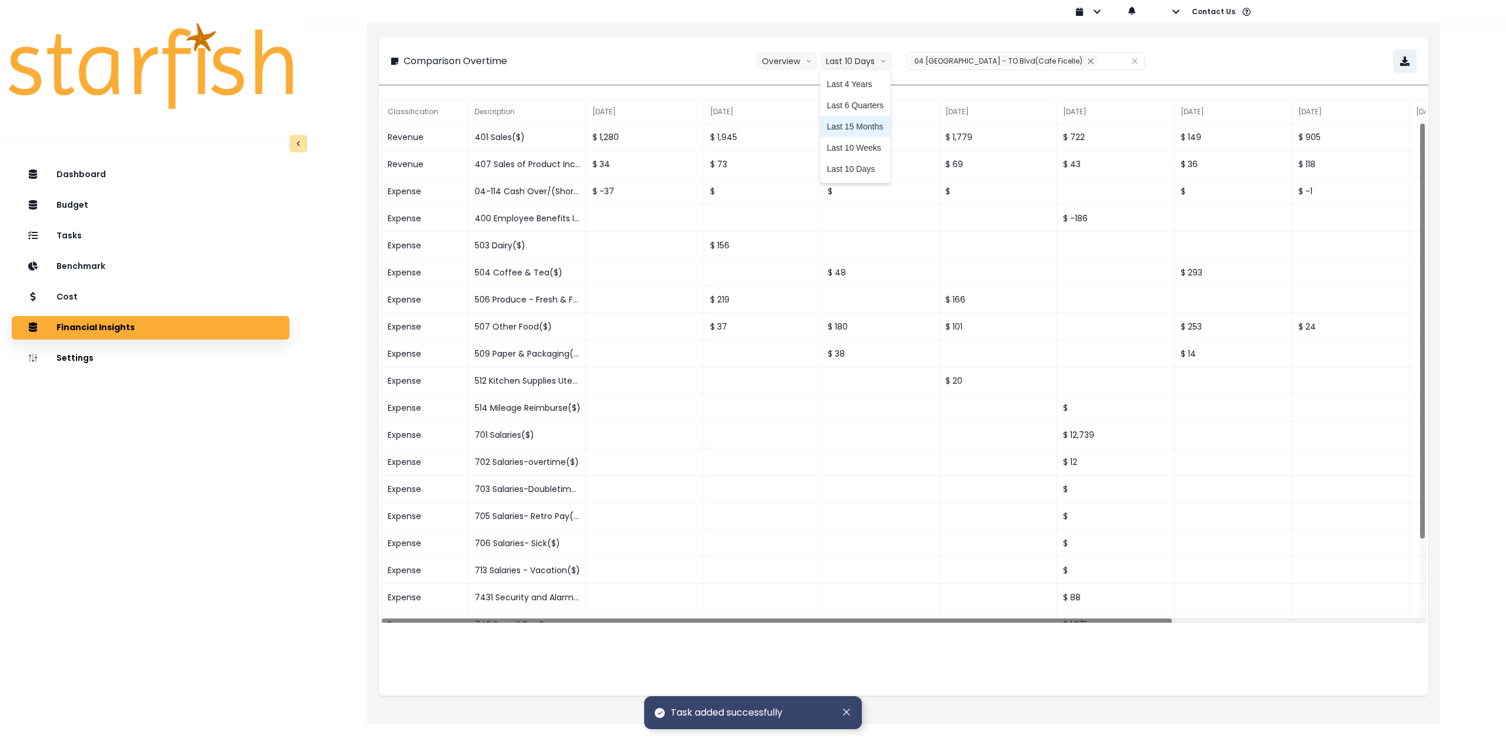
click at [865, 124] on span "Last 15 Months" at bounding box center [855, 127] width 57 height 12
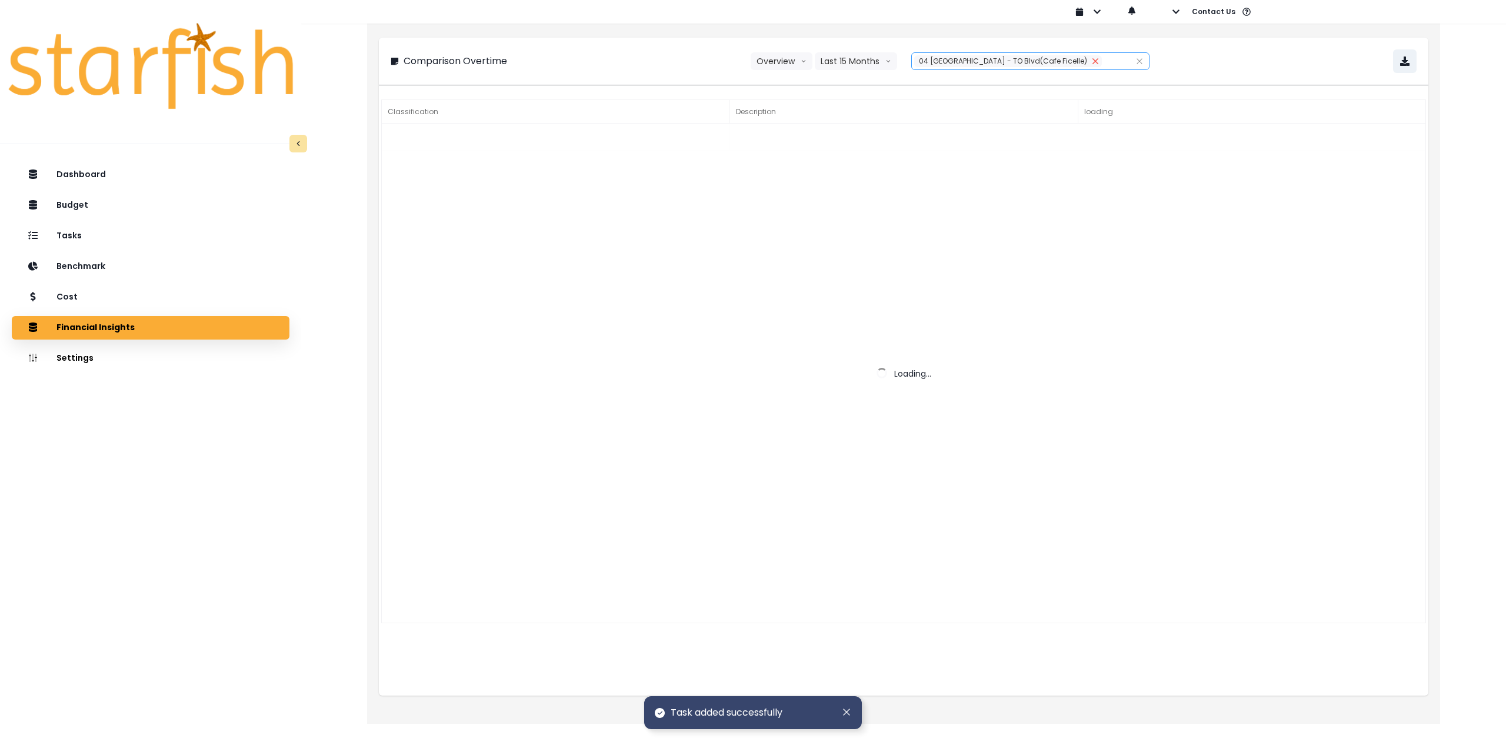
click at [1089, 66] on button "Remove" at bounding box center [1095, 61] width 13 height 12
click at [1023, 61] on div at bounding box center [1017, 61] width 179 height 16
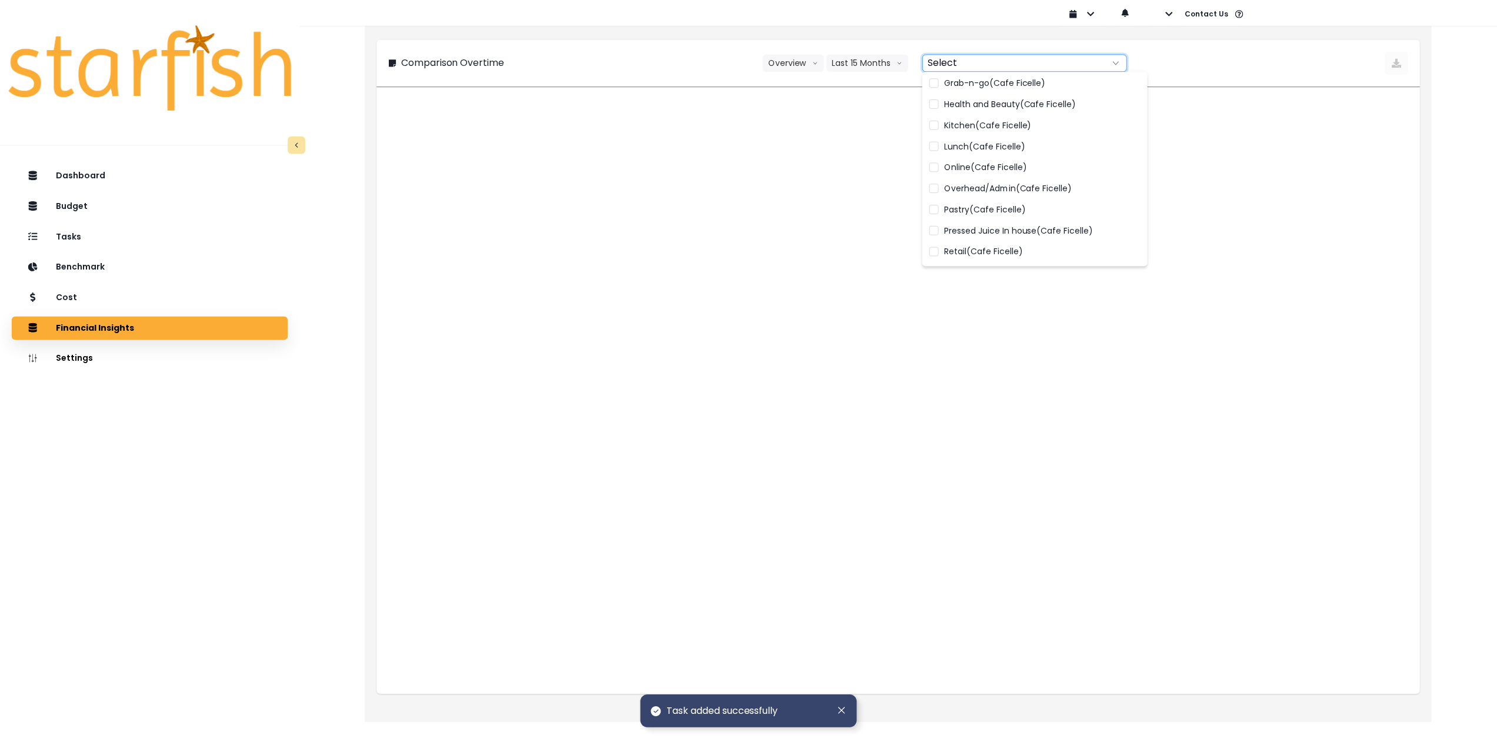
scroll to position [461, 0]
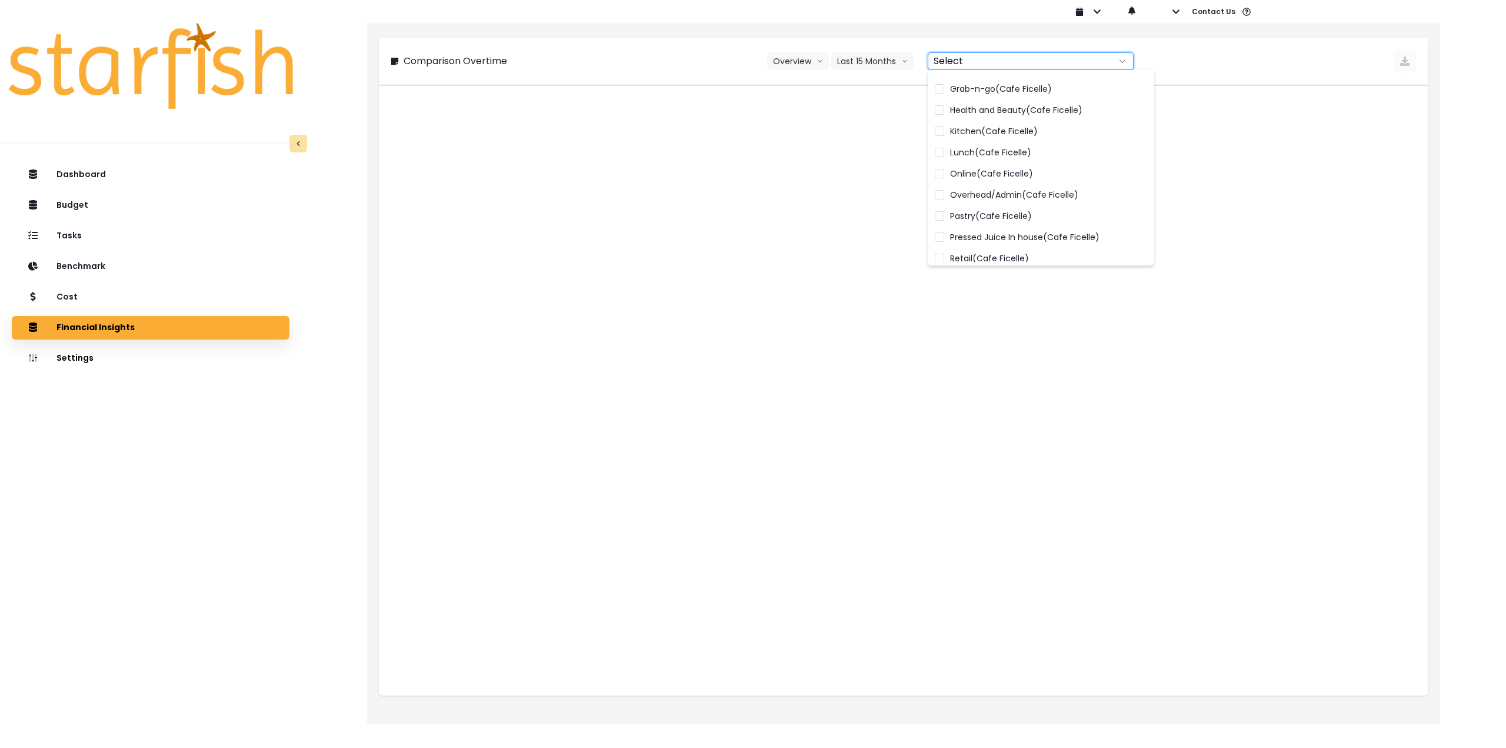
click at [1007, 196] on span "Overhead/Admin(Cafe Ficelle)" at bounding box center [1014, 195] width 128 height 12
type input "**********"
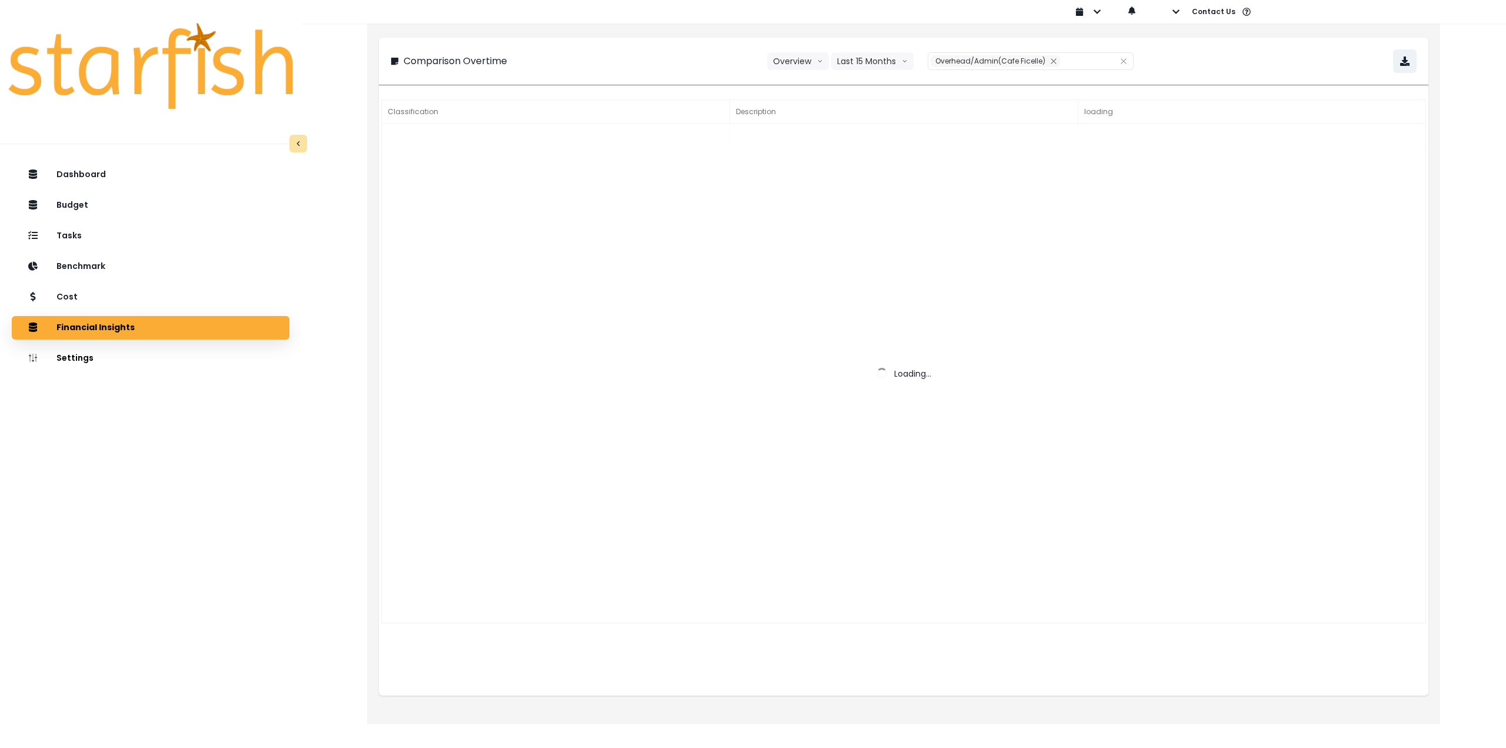
click at [1211, 83] on div "**********" at bounding box center [903, 61] width 1049 height 47
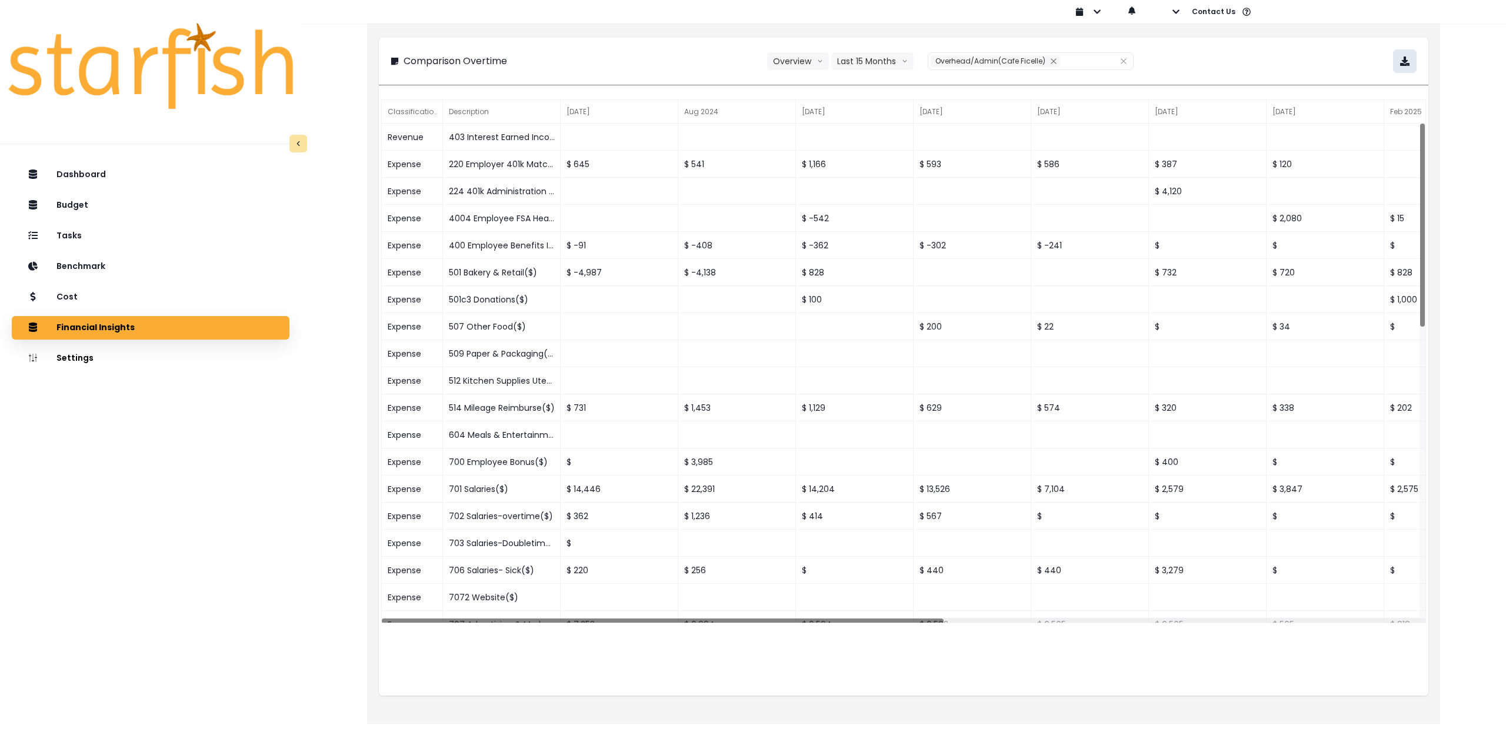
click at [1411, 63] on button "button" at bounding box center [1405, 61] width 24 height 24
click at [110, 295] on div "Cost" at bounding box center [150, 297] width 259 height 25
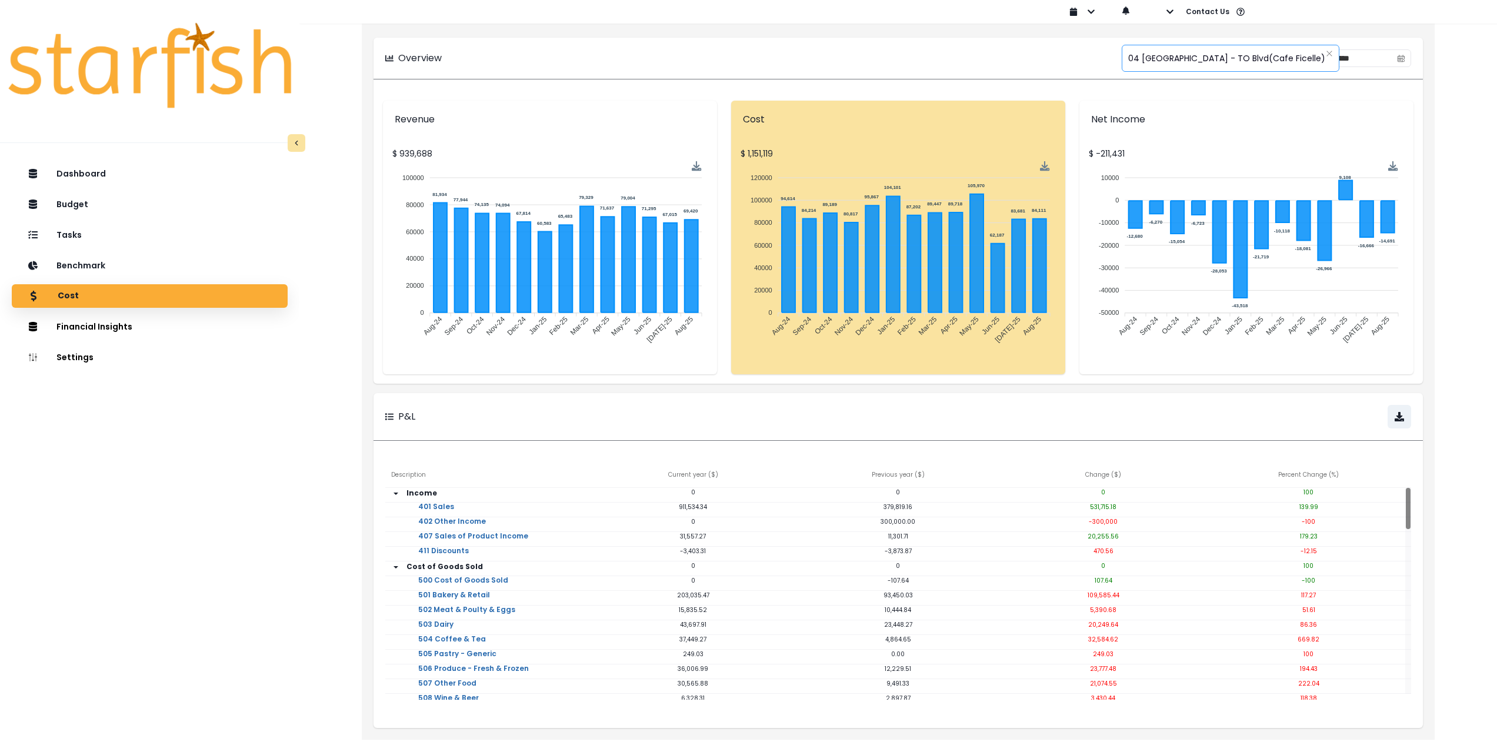
click at [1174, 58] on span "04 [GEOGRAPHIC_DATA] - TO Blvd(Cafe Ficelle)" at bounding box center [1226, 58] width 197 height 25
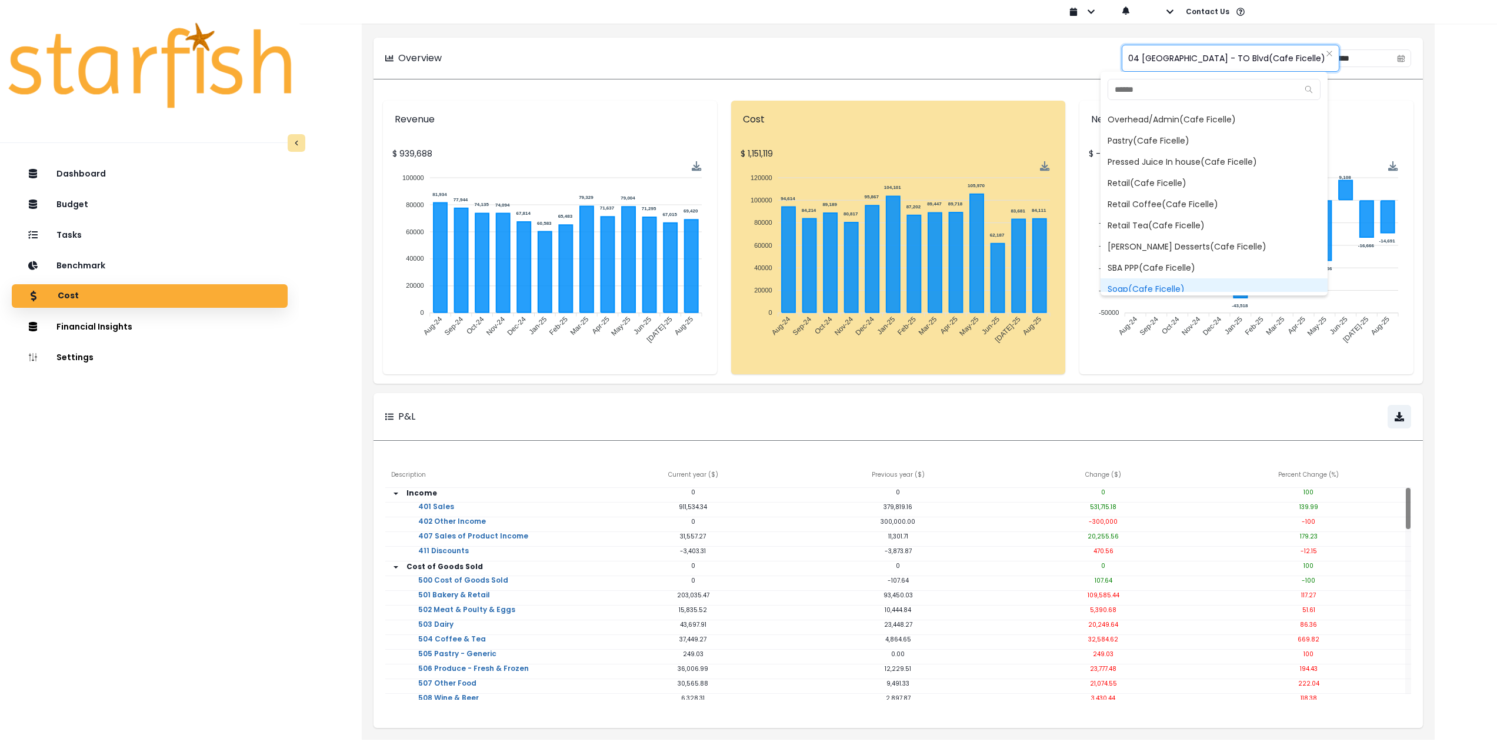
scroll to position [520, 0]
click at [1181, 167] on span "Overhead/Admin(Cafe Ficelle)" at bounding box center [1214, 165] width 227 height 21
type input "**********"
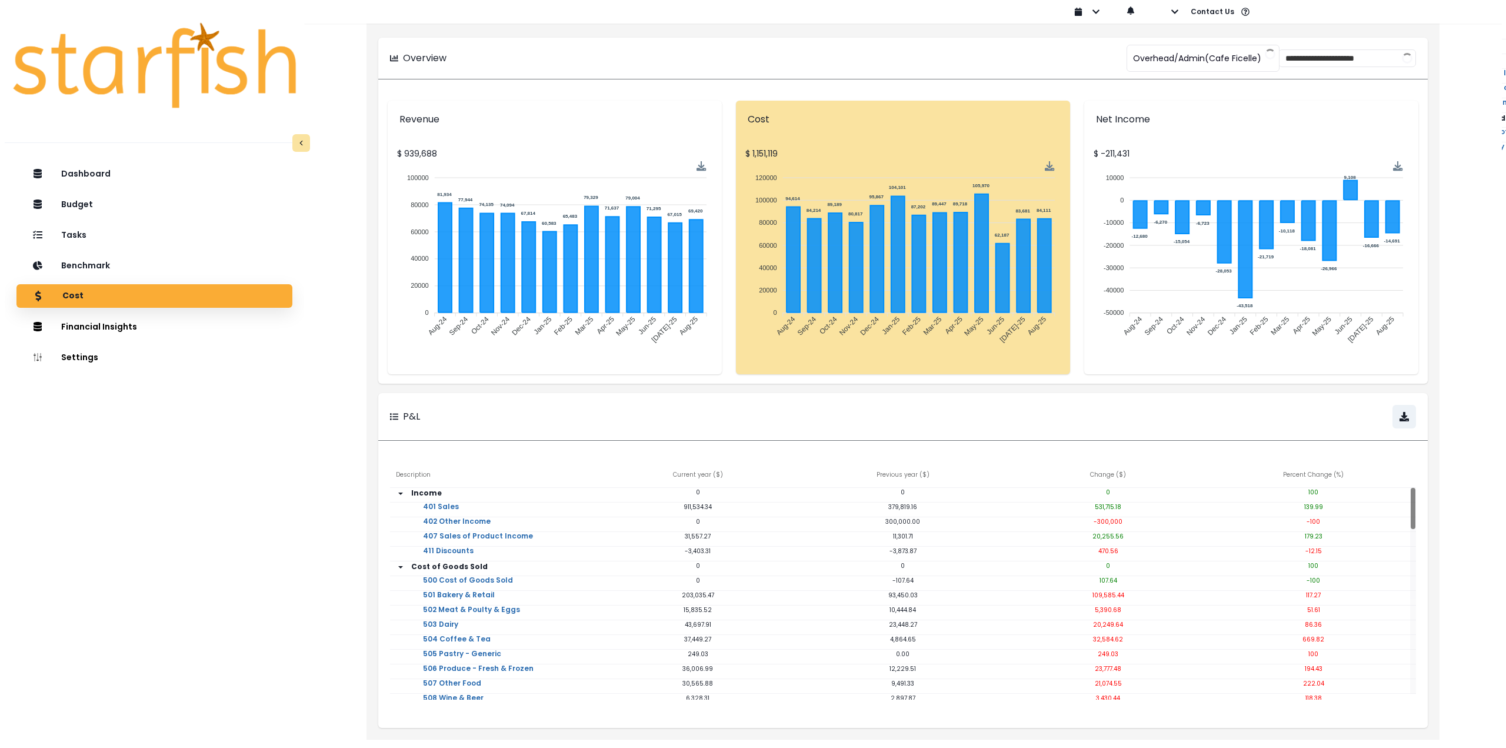
scroll to position [0, 0]
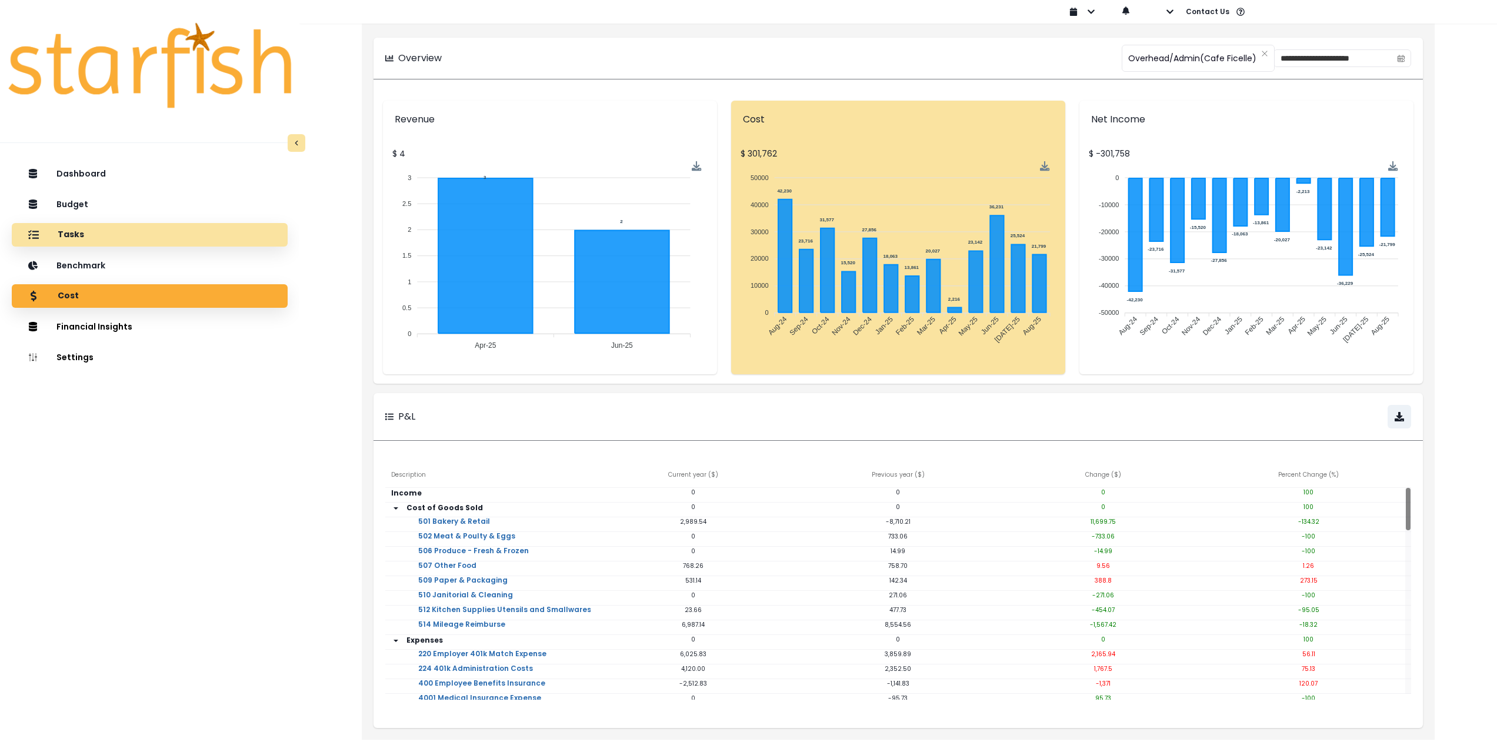
click at [85, 229] on div "Tasks" at bounding box center [149, 234] width 257 height 25
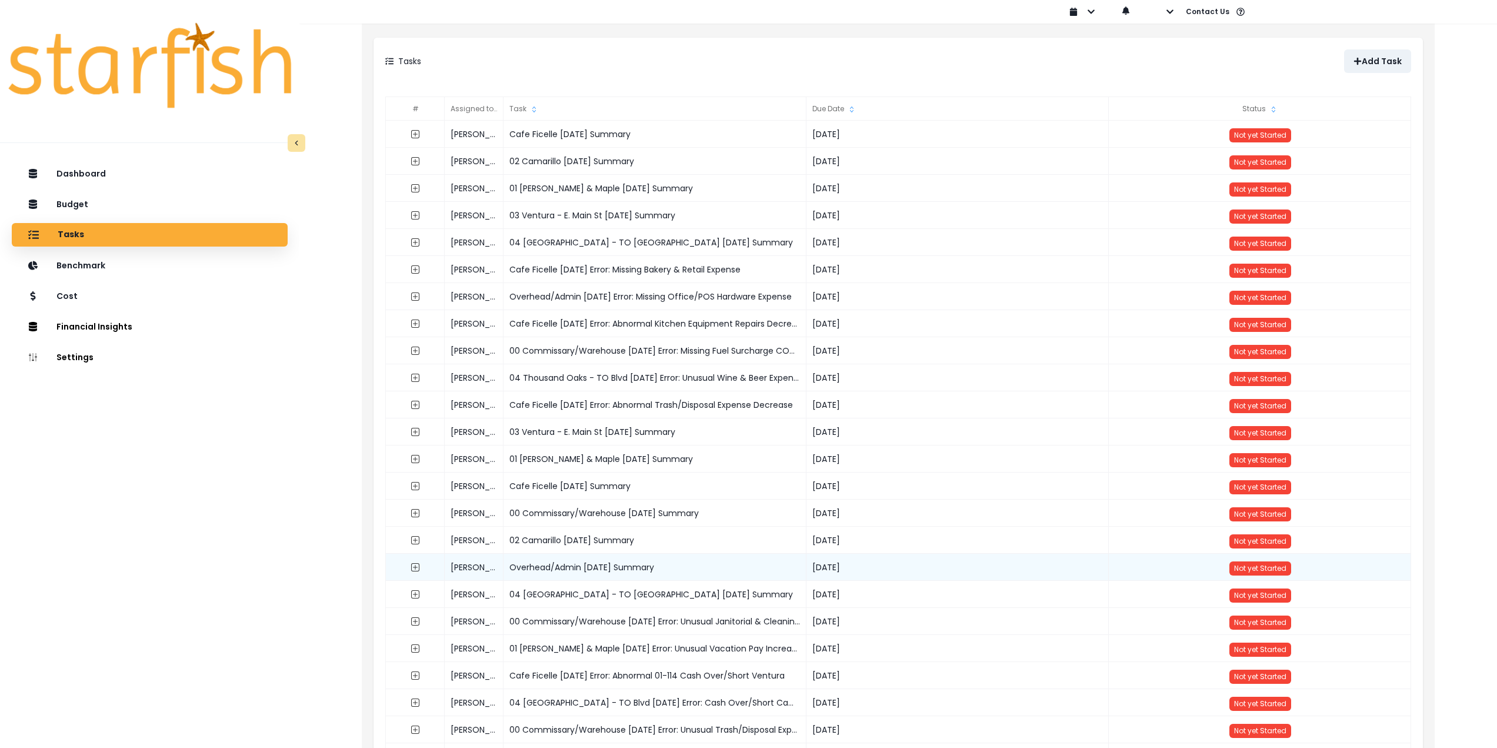
drag, startPoint x: 704, startPoint y: 568, endPoint x: 510, endPoint y: 572, distance: 193.6
click at [510, 572] on div "Overhead/Admin [DATE] Summary" at bounding box center [655, 567] width 303 height 27
copy div "Overhead/Admin [DATE] Summary"
click at [1384, 61] on p "Add Task" at bounding box center [1382, 61] width 40 height 10
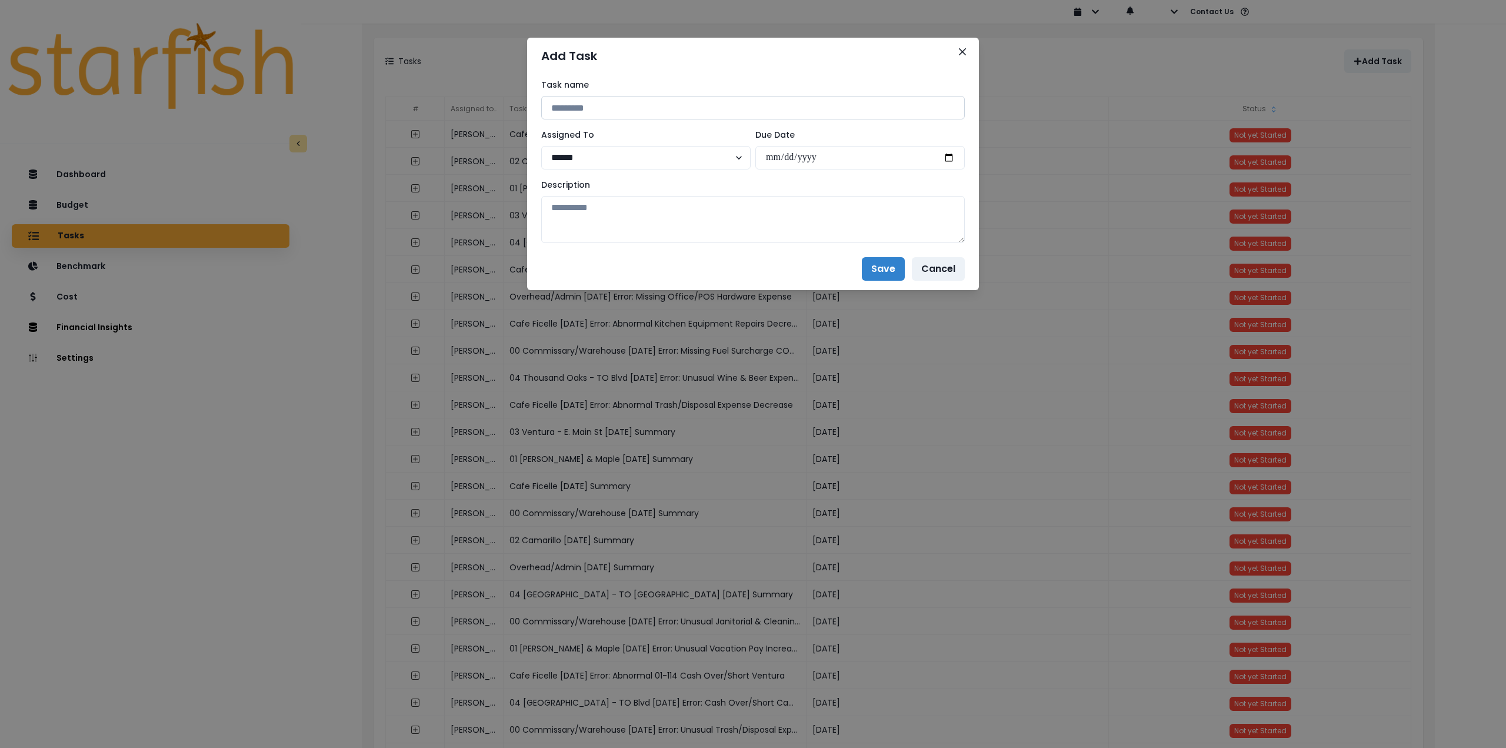
click at [631, 111] on input at bounding box center [753, 108] width 424 height 24
paste input "**********"
click at [638, 107] on input "**********" at bounding box center [753, 108] width 424 height 24
type input "**********"
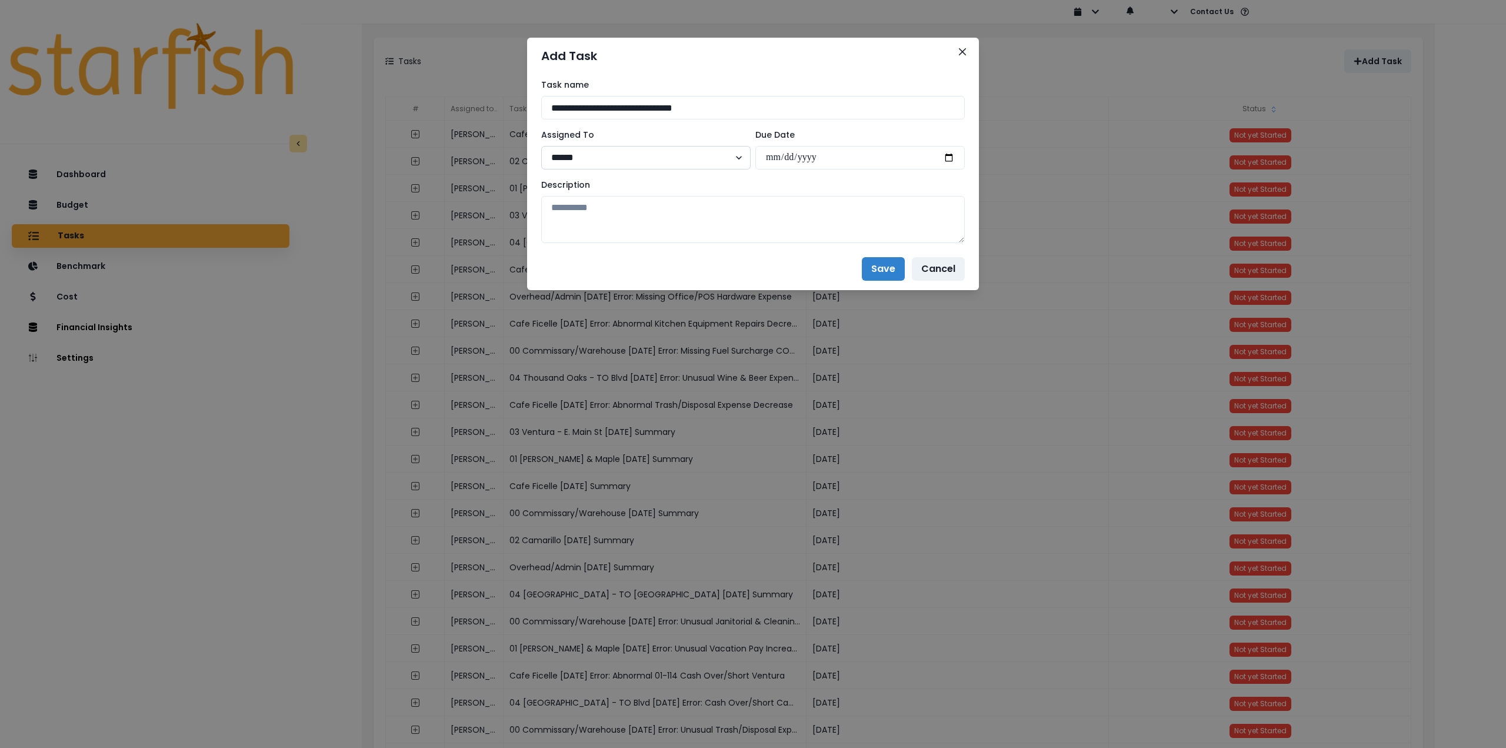
click at [625, 155] on select "****** *******" at bounding box center [645, 158] width 209 height 24
select select "***"
click at [541, 146] on select "****** *******" at bounding box center [645, 158] width 209 height 24
click at [945, 156] on input "date" at bounding box center [859, 158] width 209 height 24
type input "**********"
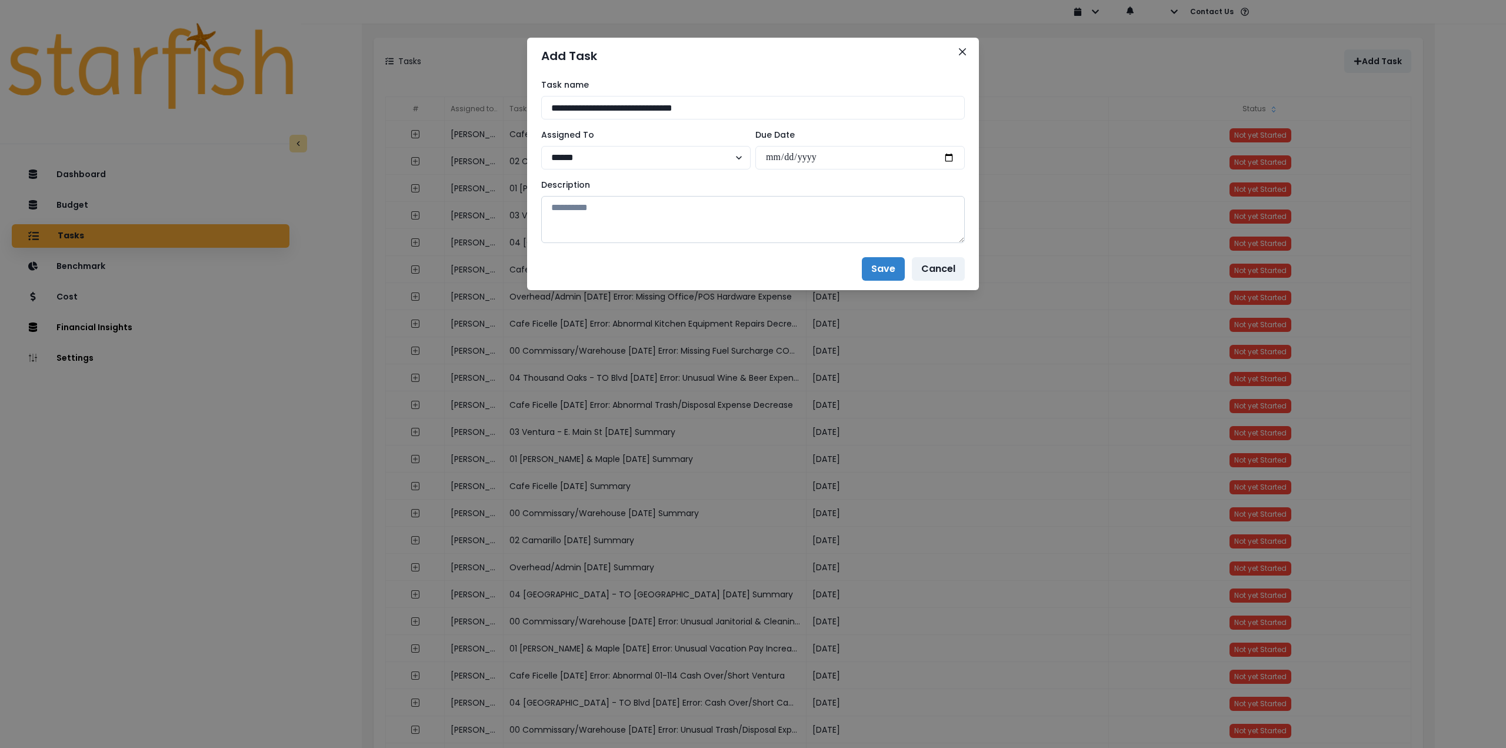
click at [773, 222] on textarea at bounding box center [753, 219] width 424 height 47
paste textarea "**********"
click at [625, 222] on textarea at bounding box center [753, 219] width 424 height 47
drag, startPoint x: 958, startPoint y: 239, endPoint x: 956, endPoint y: 312, distance: 73.6
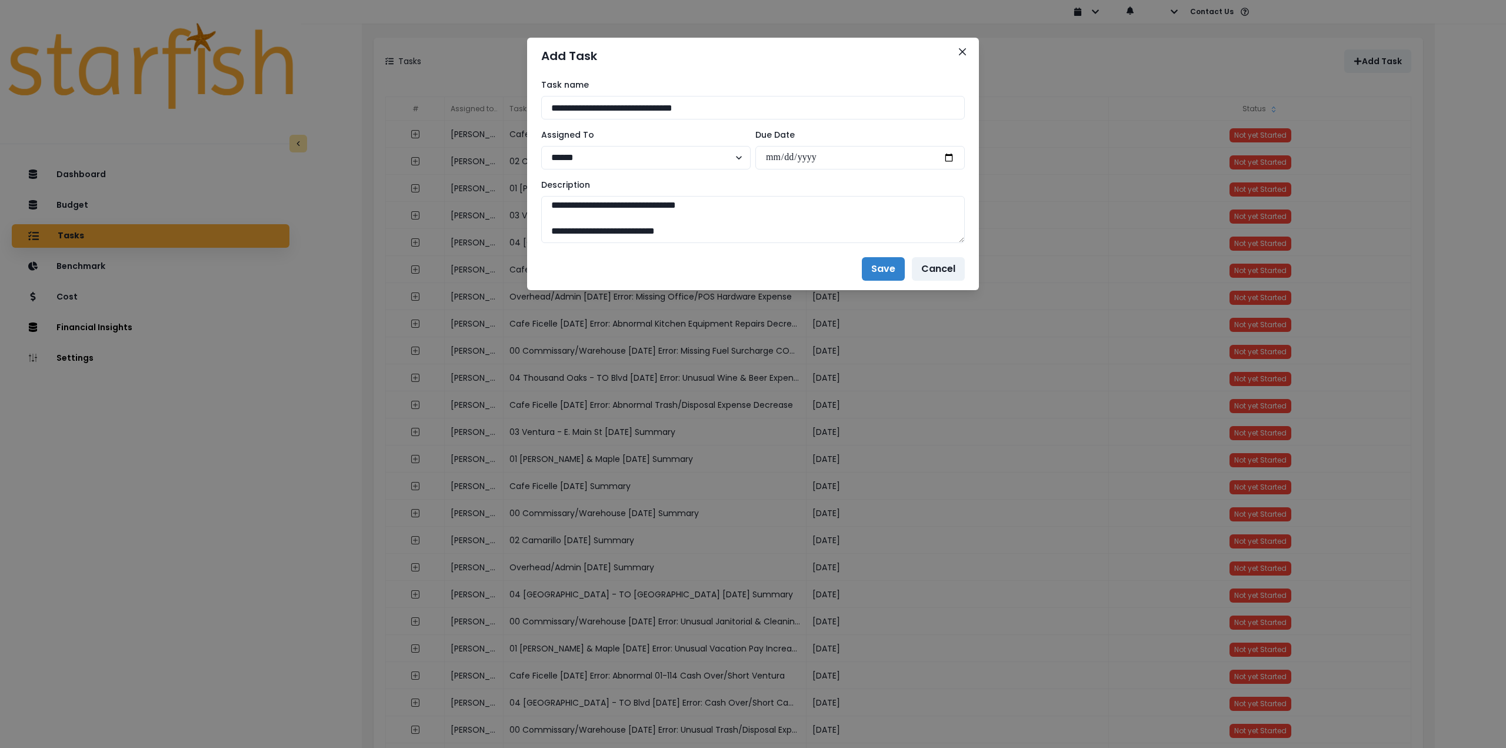
click at [956, 243] on textarea at bounding box center [753, 219] width 424 height 47
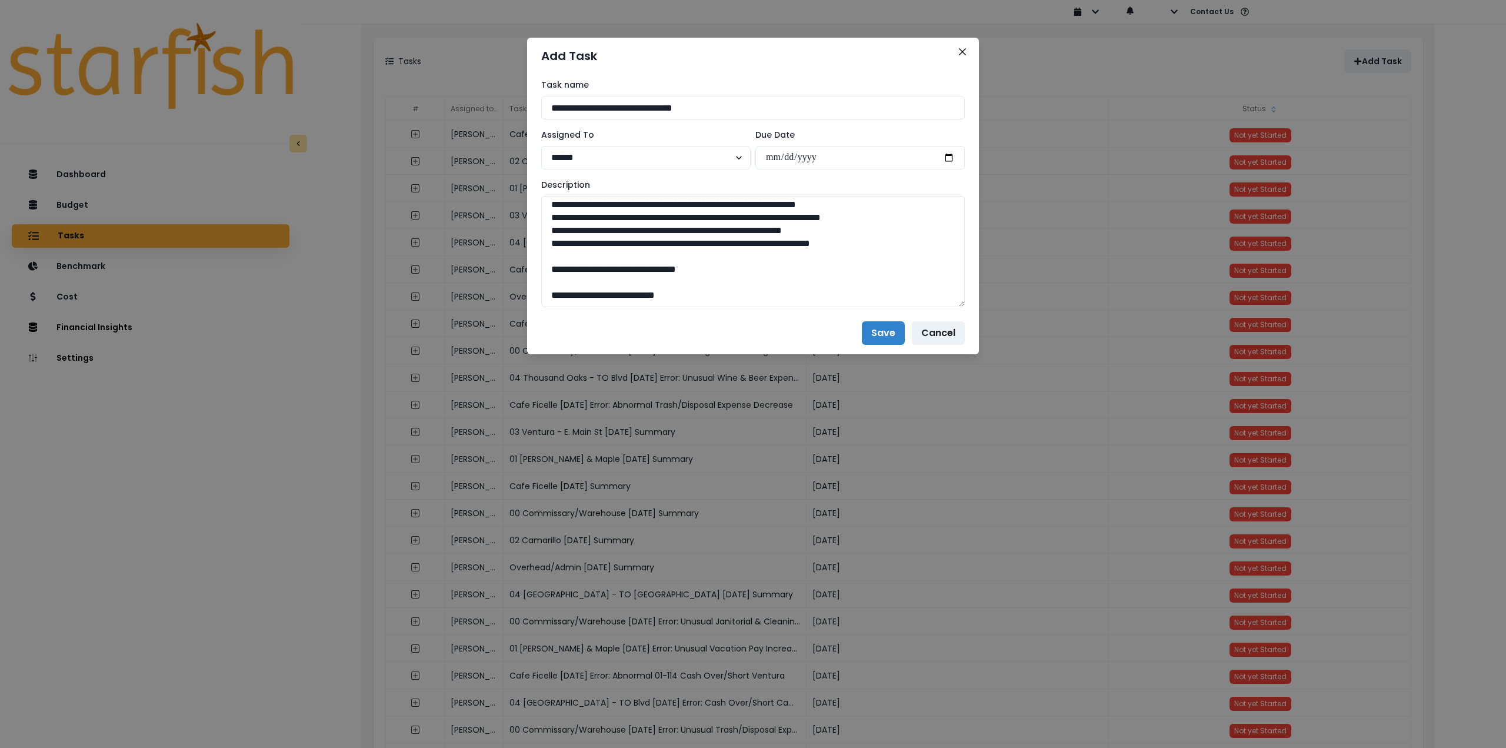
type textarea "**********"
drag, startPoint x: 974, startPoint y: 438, endPoint x: 973, endPoint y: 459, distance: 20.6
click at [975, 460] on div "**********" at bounding box center [753, 374] width 1506 height 748
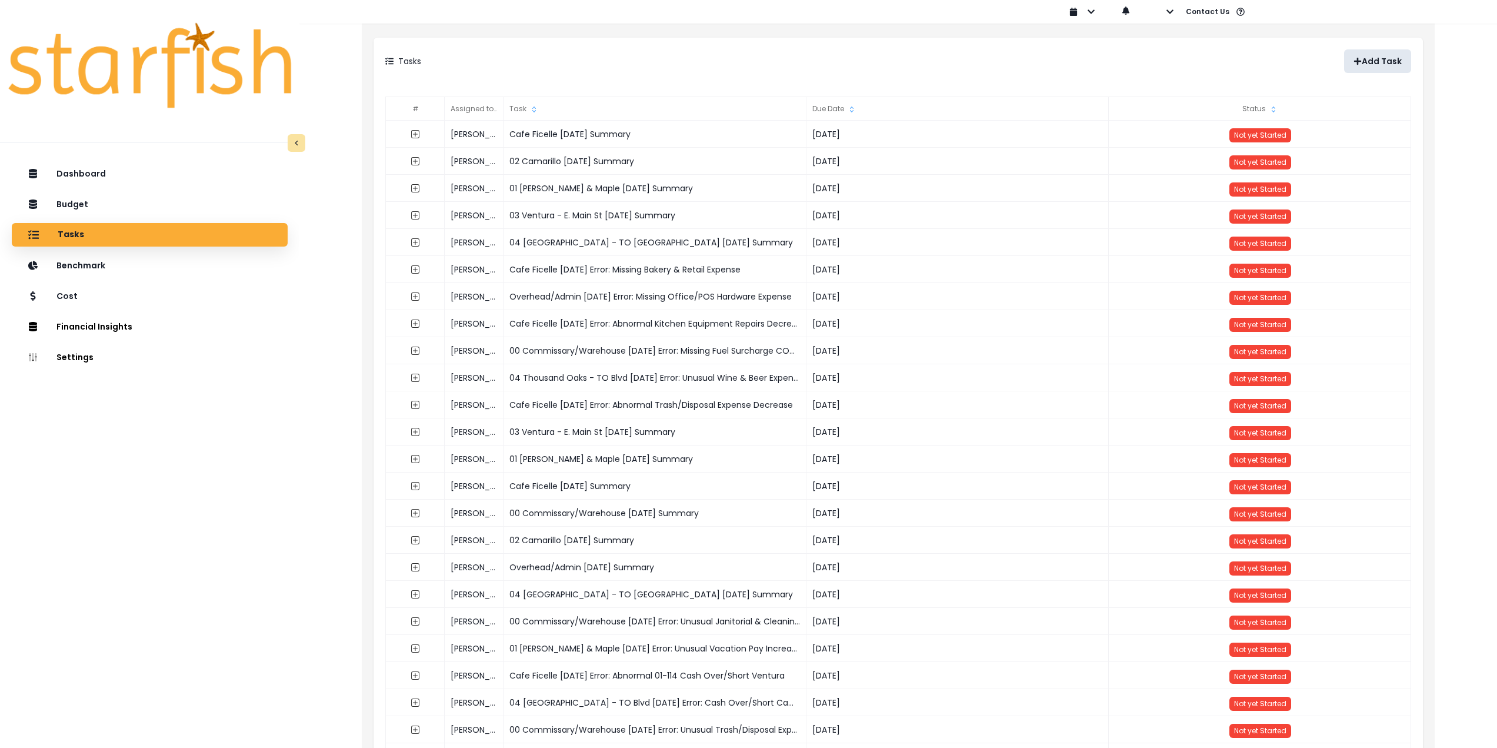
click at [1368, 59] on p "Add Task" at bounding box center [1382, 61] width 40 height 10
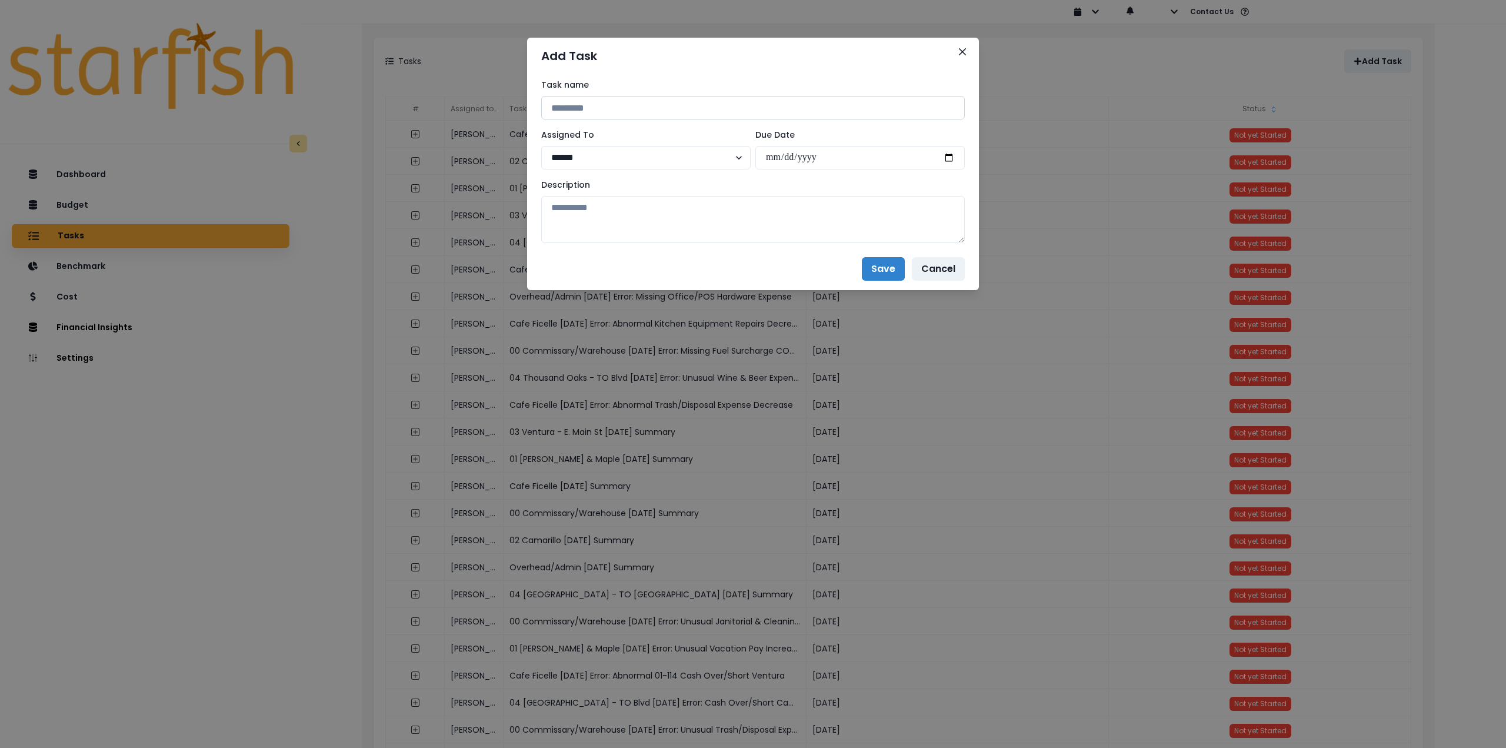
click at [652, 118] on input at bounding box center [753, 108] width 424 height 24
click at [701, 105] on input at bounding box center [753, 108] width 424 height 24
type input "**********"
click at [597, 162] on select "****** *******" at bounding box center [645, 158] width 209 height 24
select select "***"
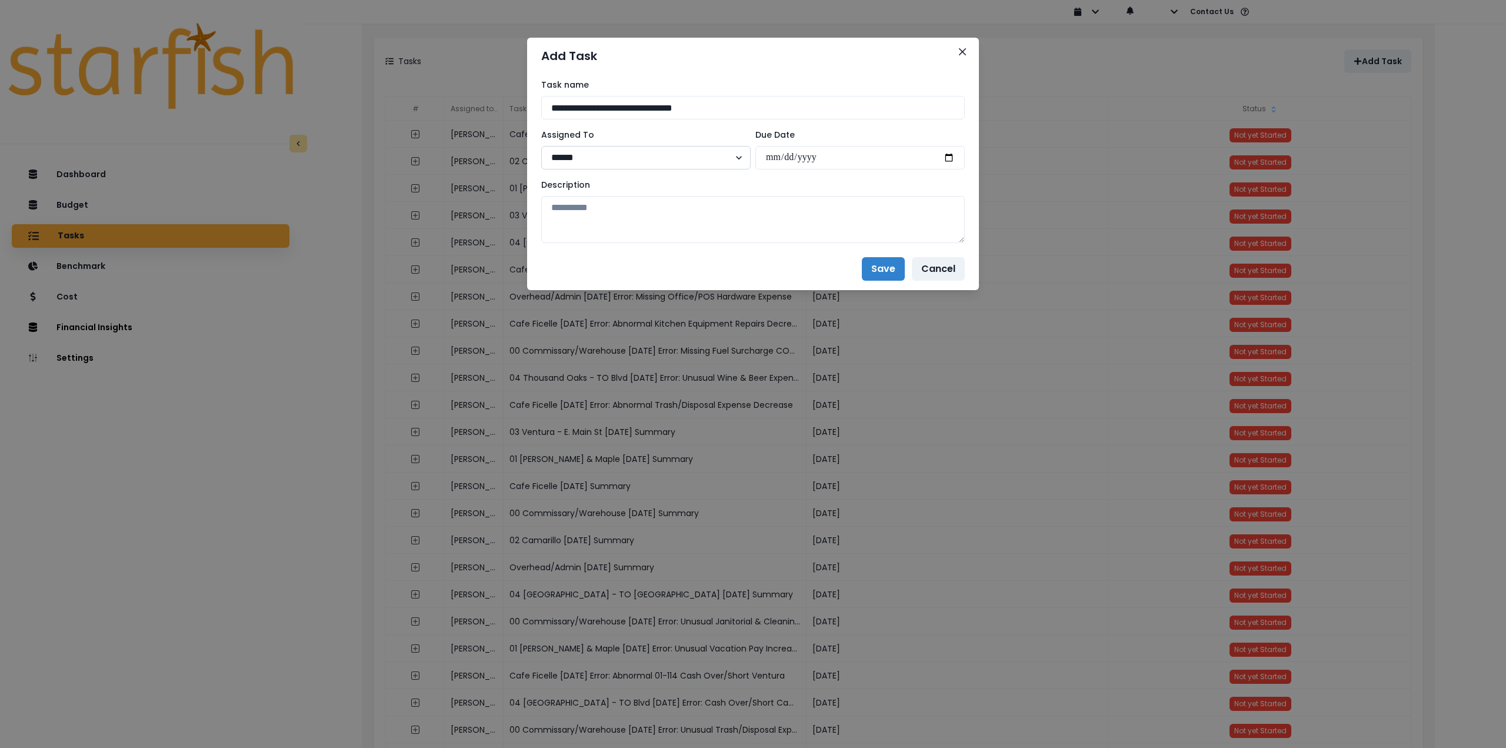
click at [541, 146] on select "****** *******" at bounding box center [645, 158] width 209 height 24
click at [569, 219] on textarea at bounding box center [753, 219] width 424 height 47
paste textarea "**********"
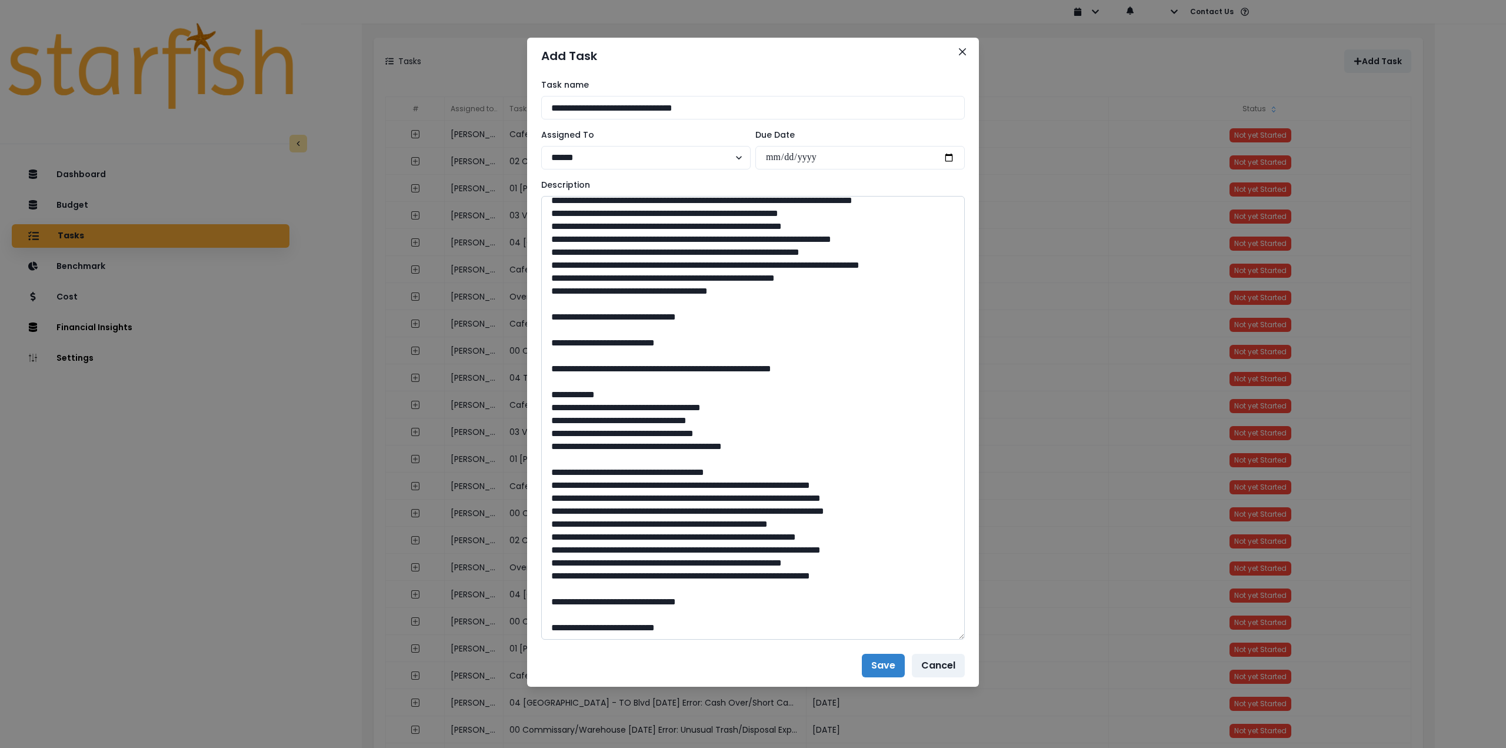
scroll to position [324, 0]
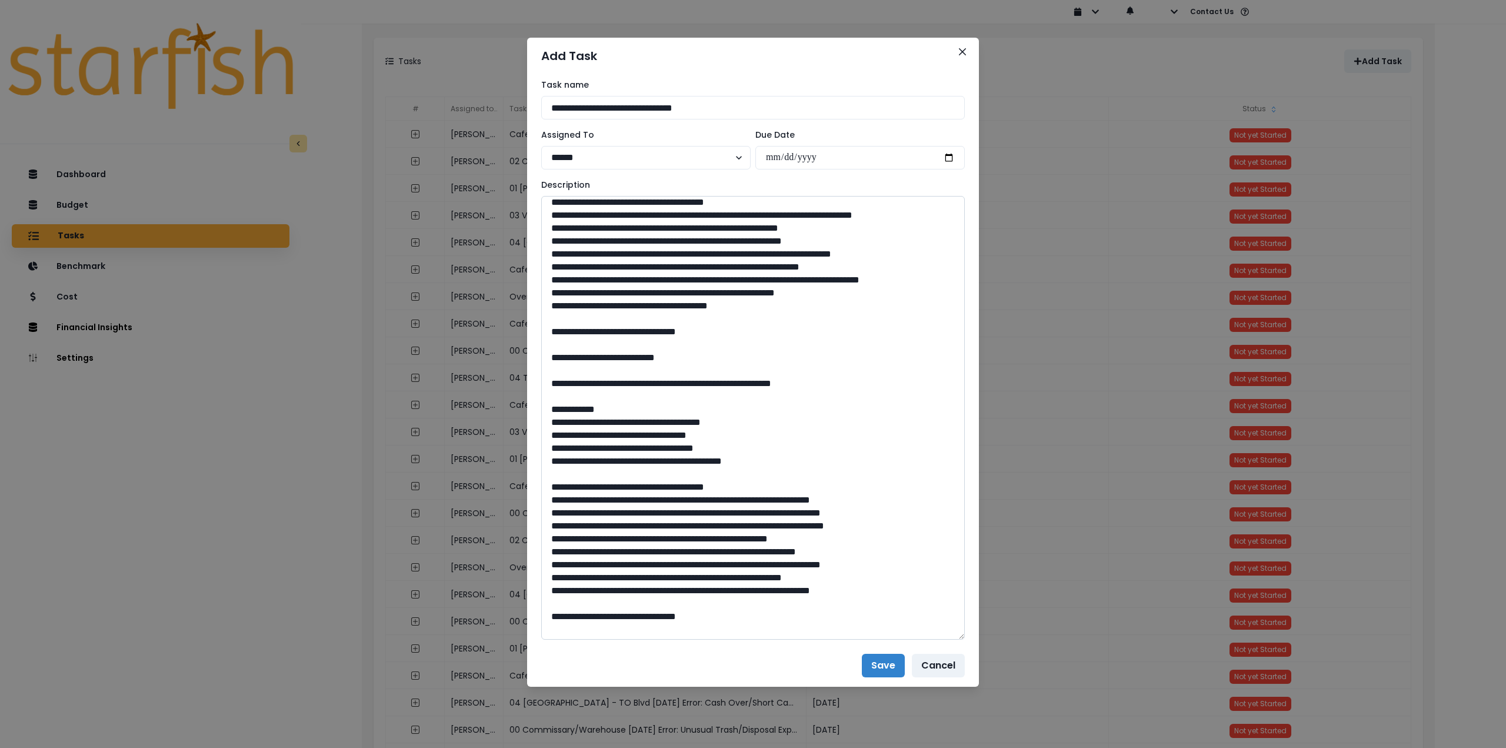
drag, startPoint x: 962, startPoint y: 239, endPoint x: 931, endPoint y: 716, distance: 478.7
click at [936, 639] on textarea at bounding box center [753, 418] width 424 height 444
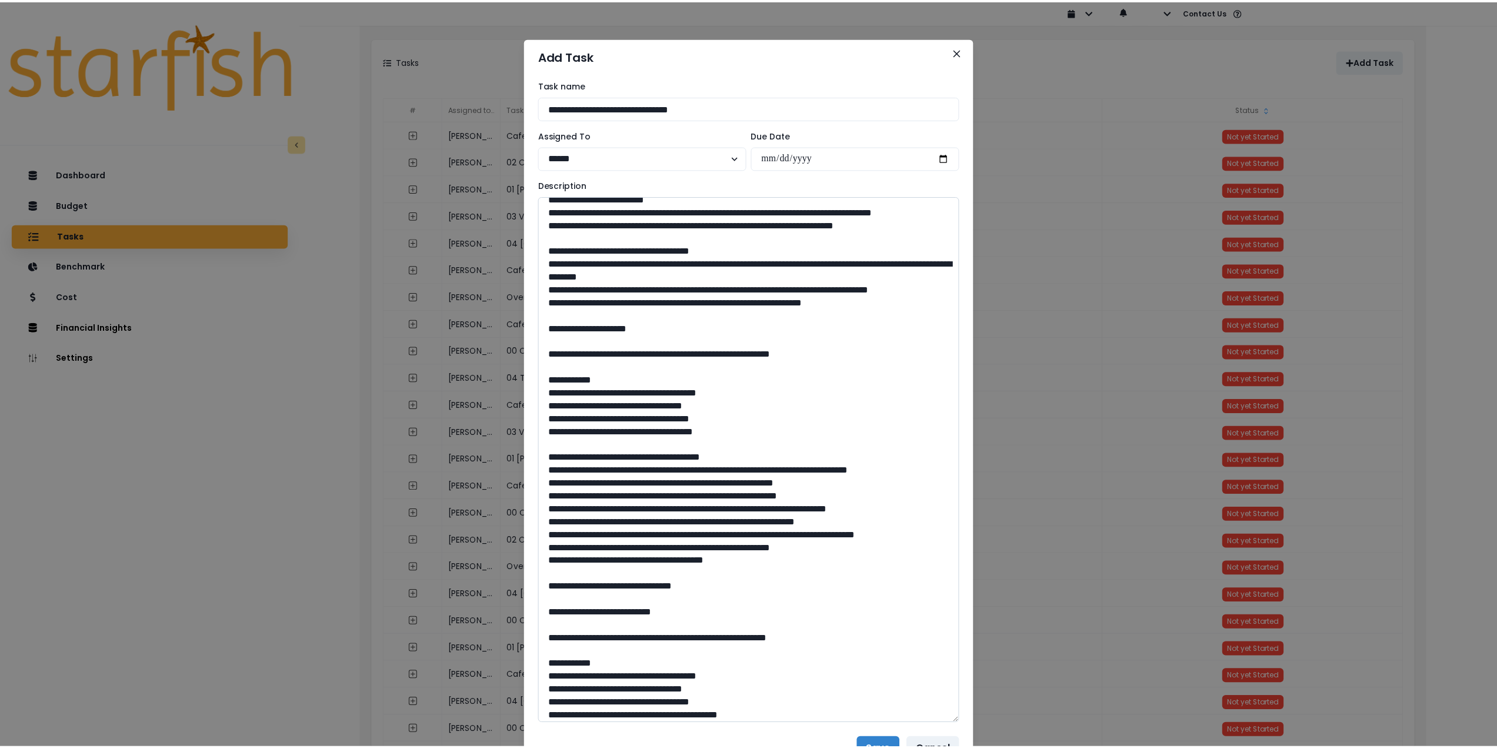
scroll to position [0, 0]
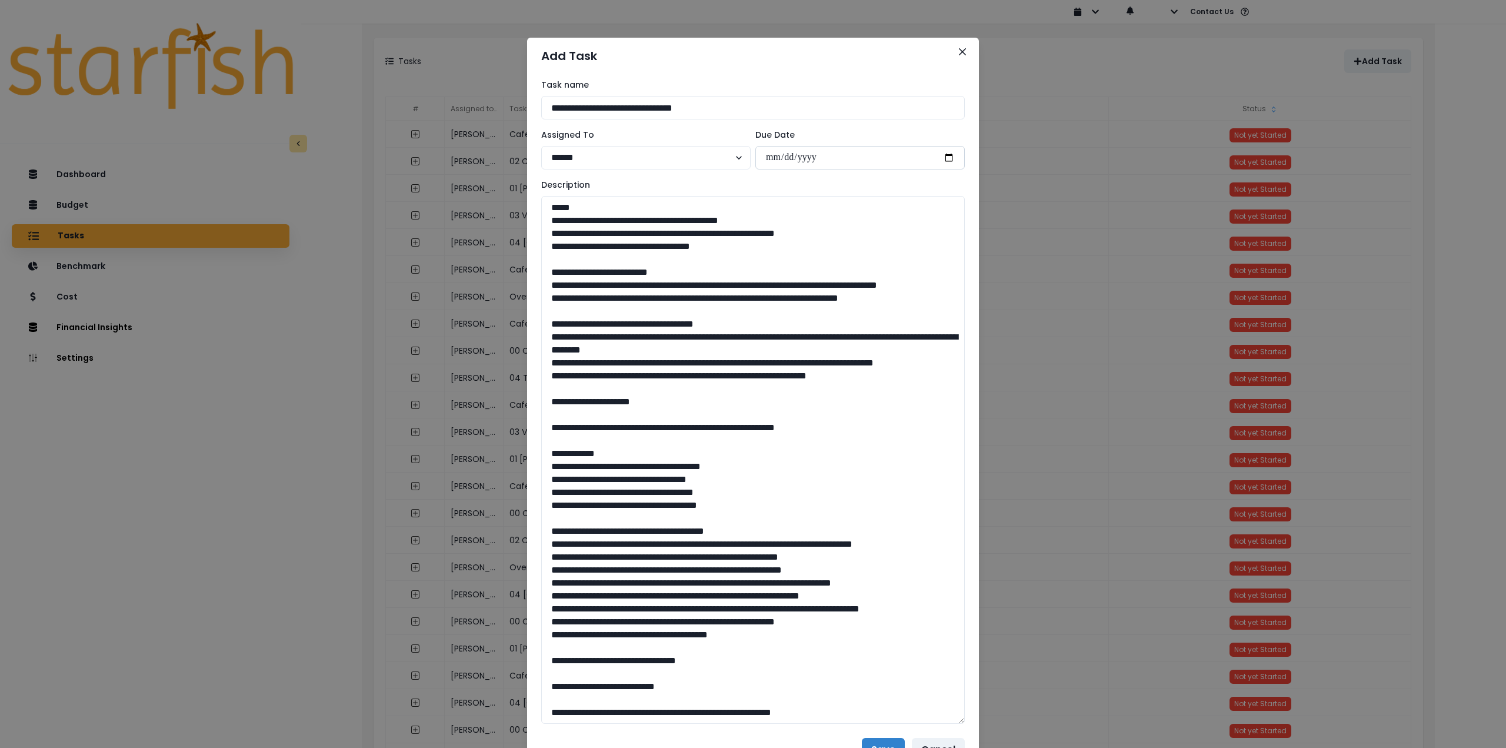
type textarea "**********"
click at [949, 157] on input "date" at bounding box center [859, 158] width 209 height 24
type input "**********"
click at [871, 744] on button "Save" at bounding box center [883, 750] width 43 height 24
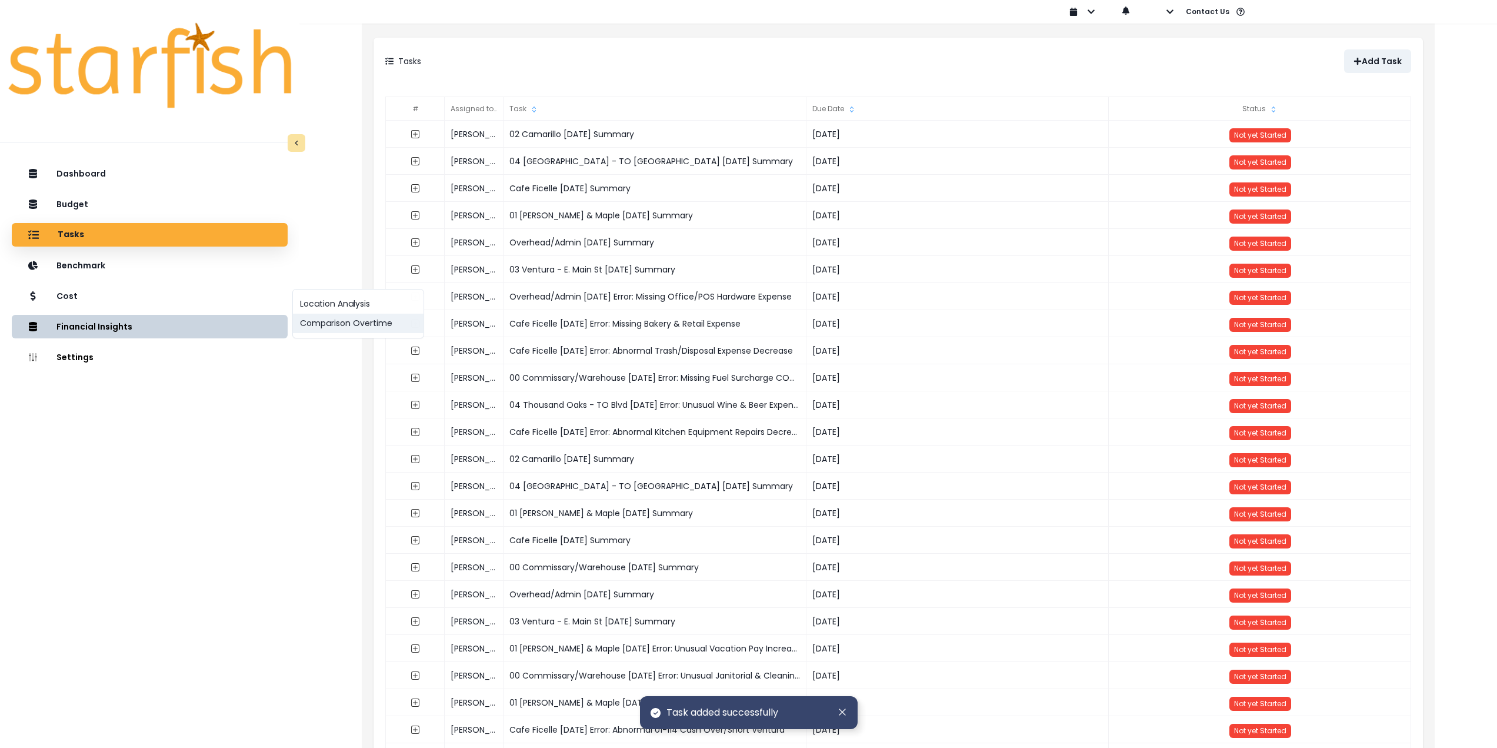
click at [309, 319] on button "Comparison Overtime" at bounding box center [358, 323] width 131 height 19
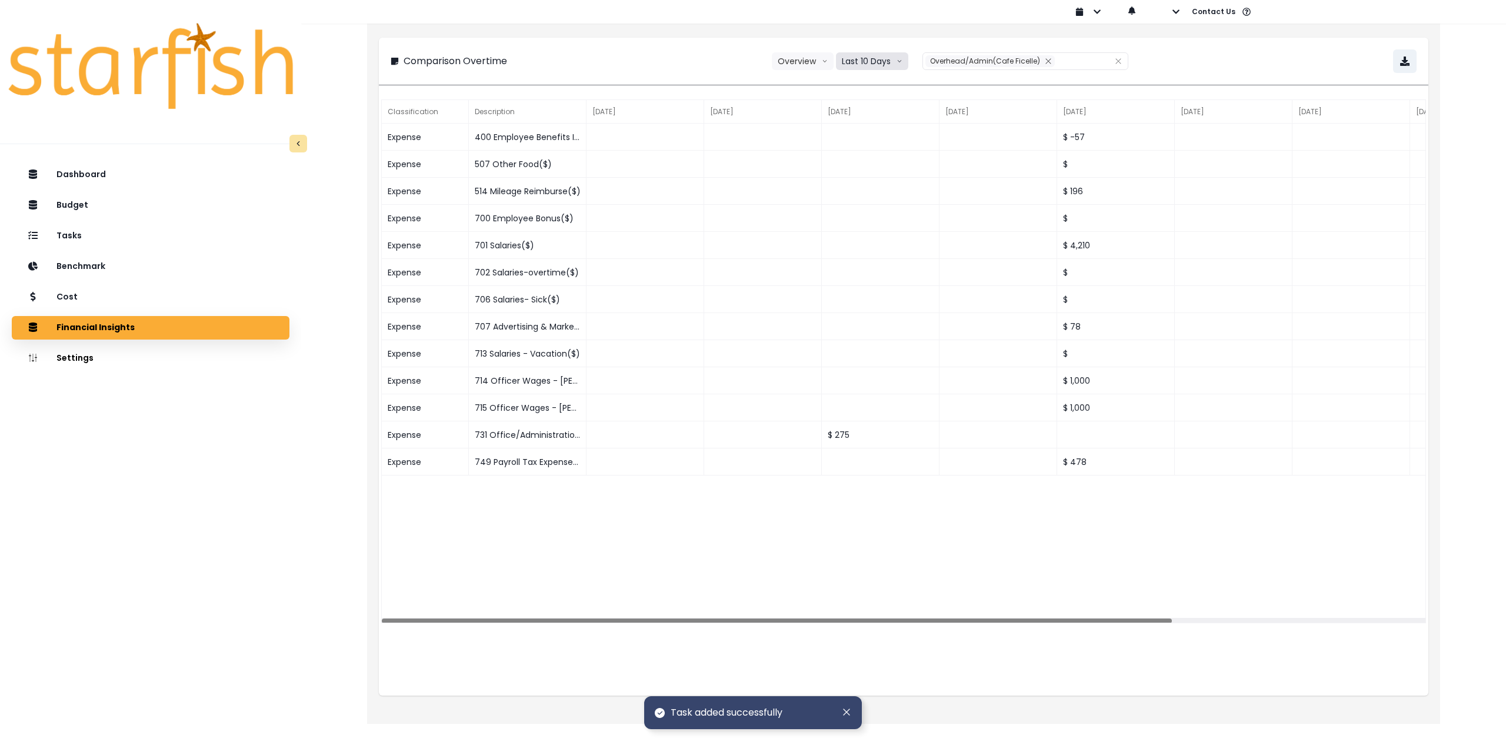
click at [875, 58] on button "Last 10 Days" at bounding box center [872, 61] width 72 height 18
click at [869, 128] on span "Last 15 Months" at bounding box center [871, 127] width 57 height 12
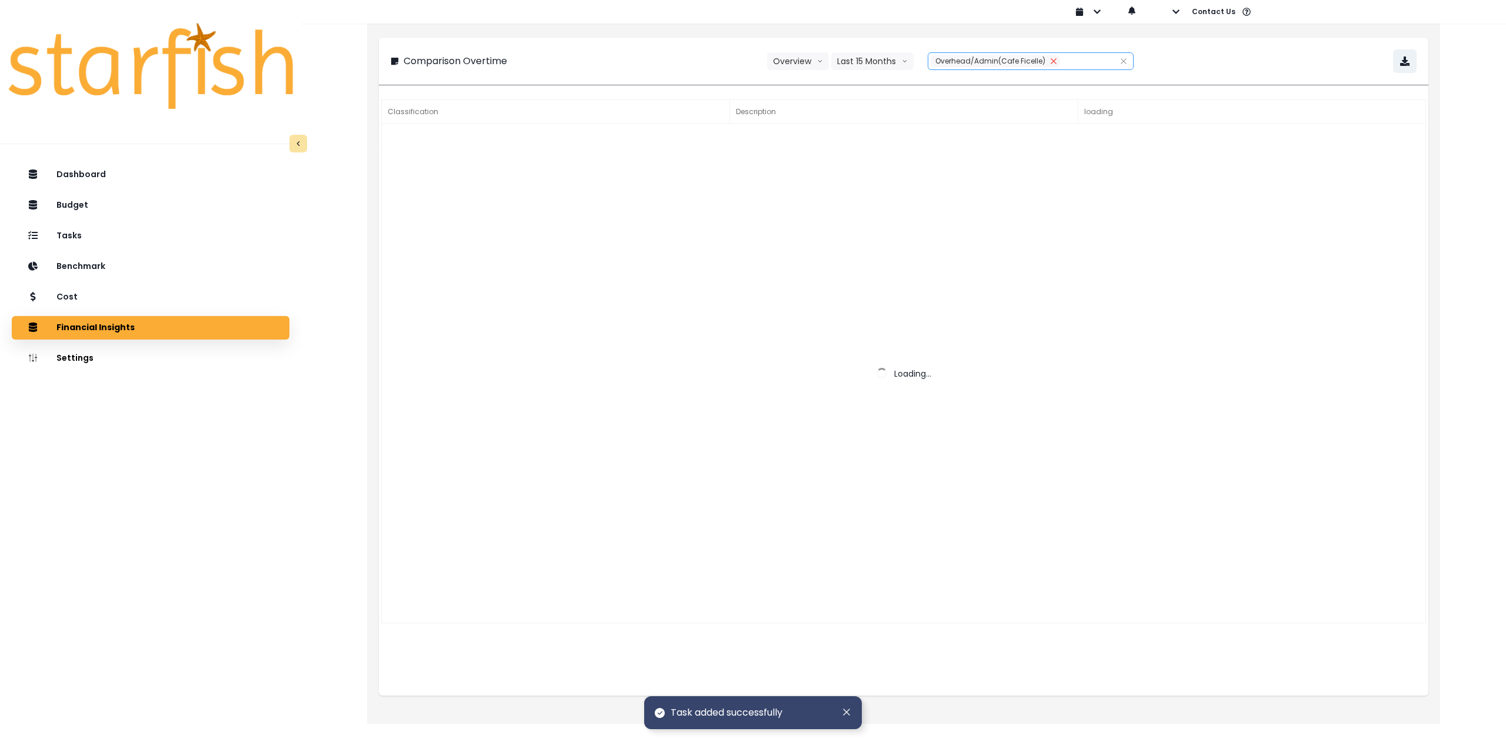
click at [1048, 65] on button "Remove" at bounding box center [1053, 61] width 13 height 12
click at [1023, 65] on div at bounding box center [1017, 61] width 179 height 16
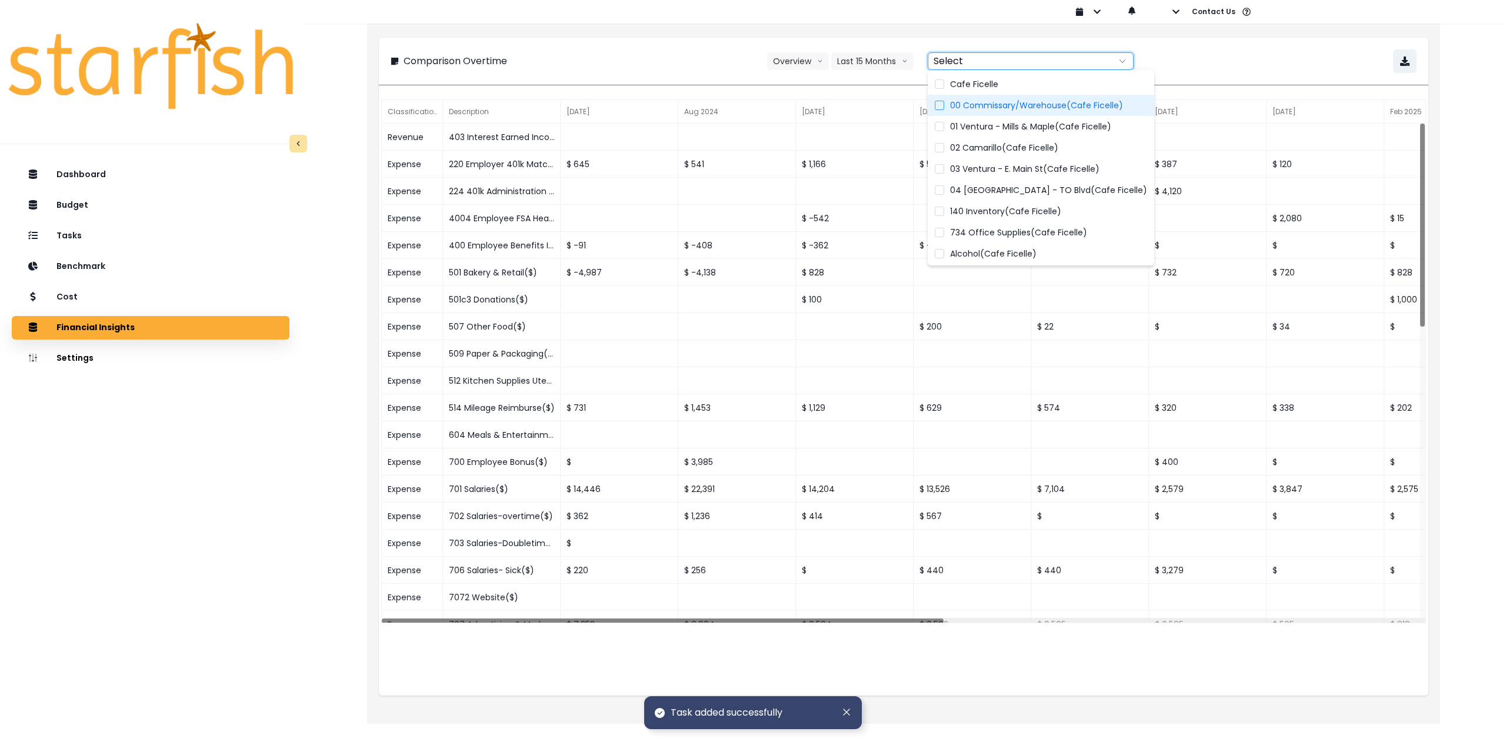
click at [997, 108] on span "00 Commissary/Warehouse(Cafe Ficelle)" at bounding box center [1036, 105] width 173 height 12
type input "**********"
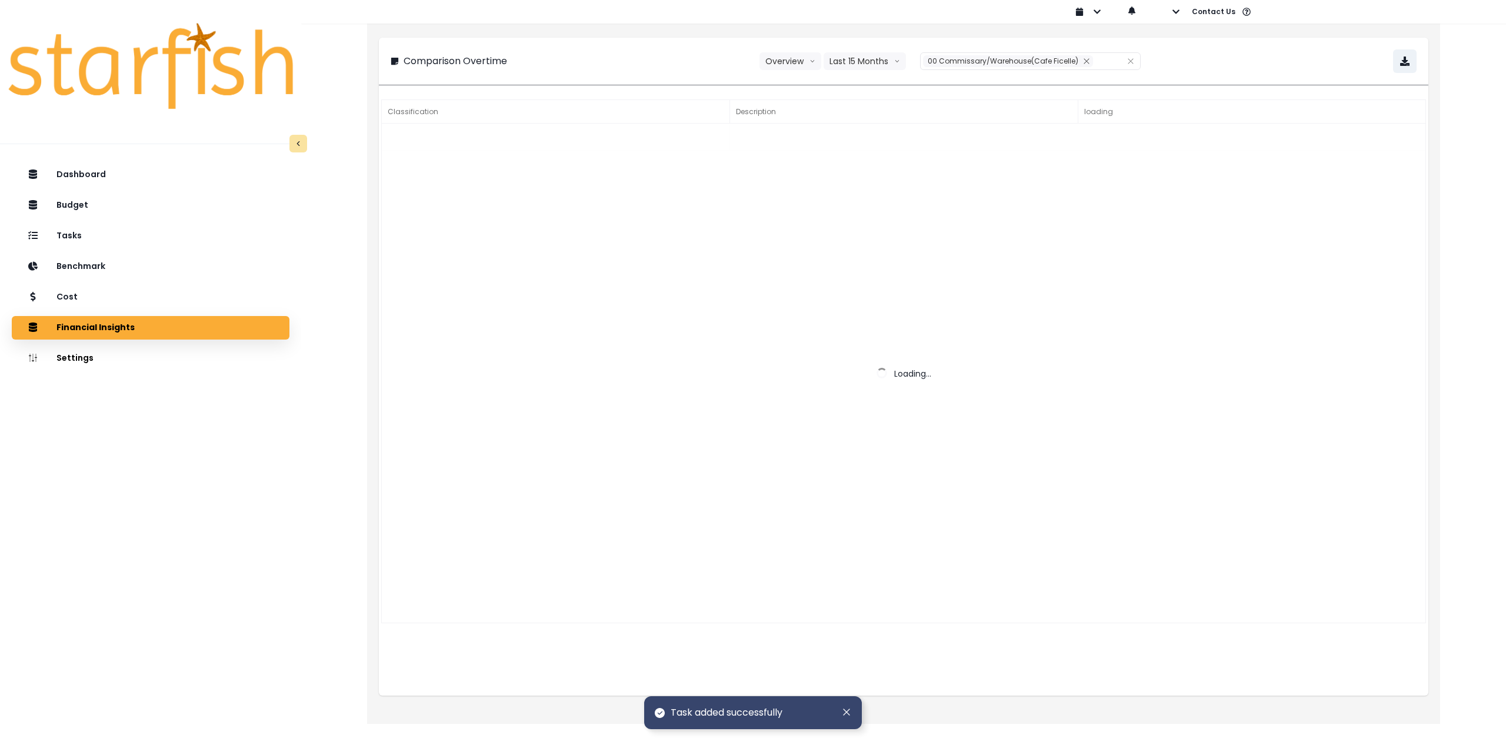
click at [1221, 64] on div "**********" at bounding box center [904, 61] width 1026 height 24
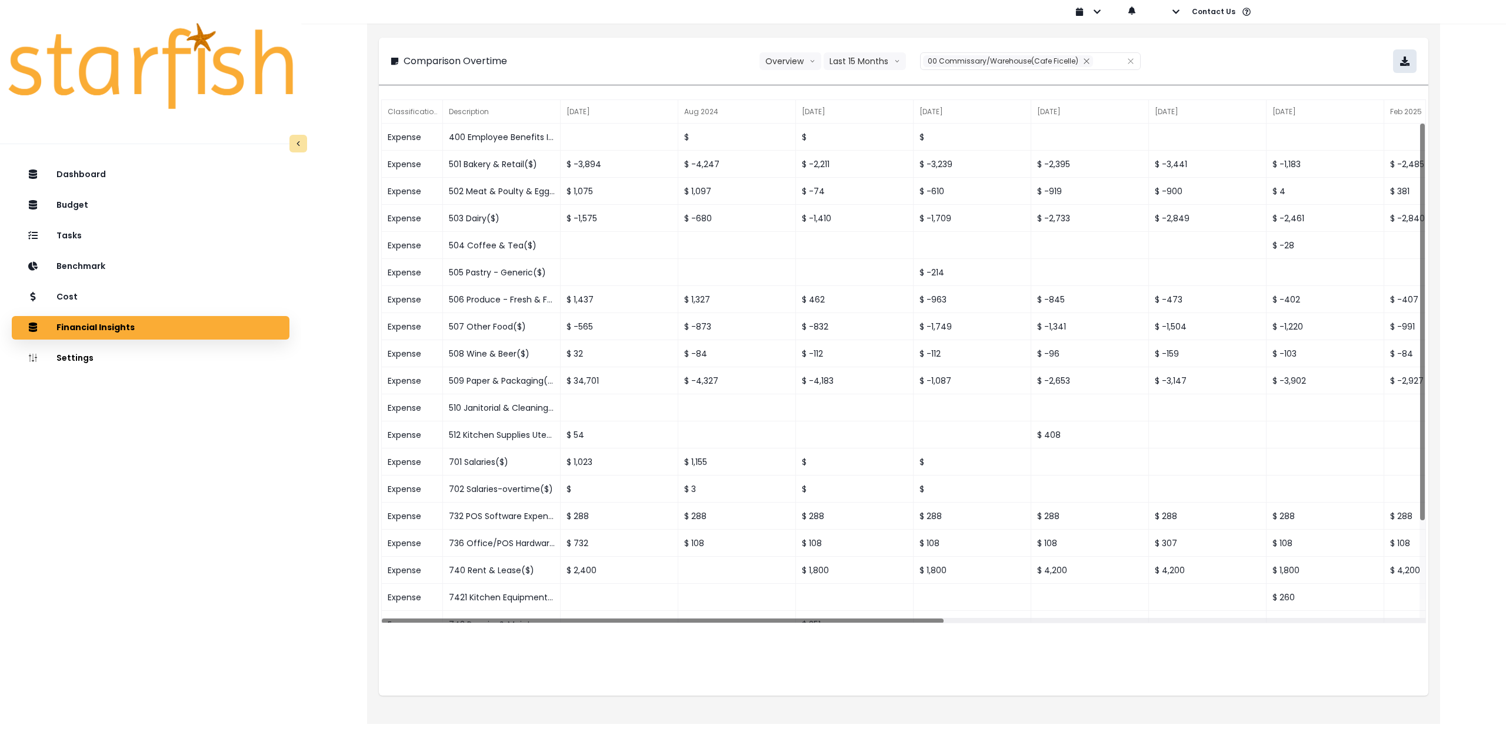
click at [1400, 64] on icon "button" at bounding box center [1404, 60] width 9 height 9
click at [207, 525] on div "Dashboard Budget Tasks Benchmark Cost Financial Insights Location Analysis Comp…" at bounding box center [150, 490] width 301 height 659
click at [111, 235] on div "Tasks" at bounding box center [150, 236] width 259 height 25
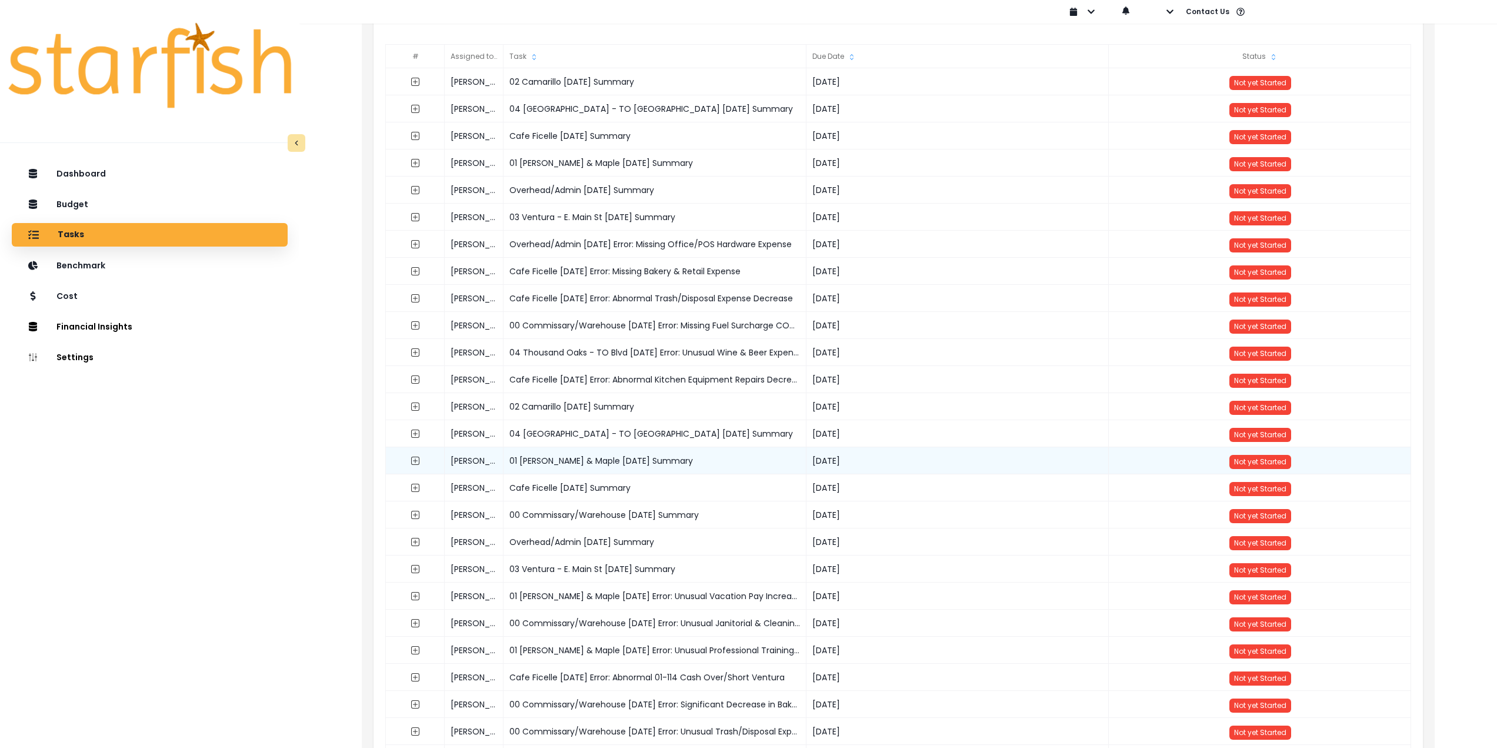
scroll to position [59, 0]
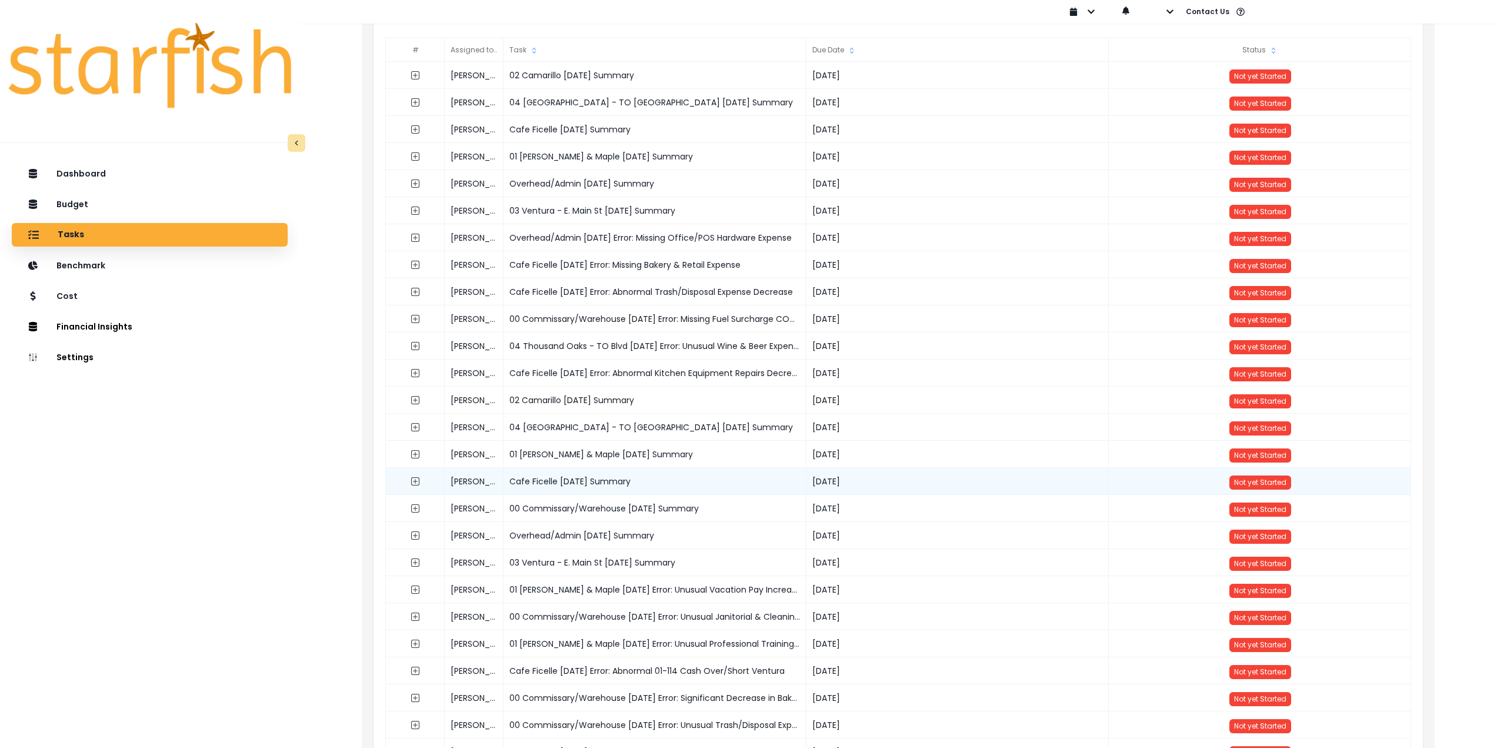
drag, startPoint x: 734, startPoint y: 511, endPoint x: 645, endPoint y: 479, distance: 94.9
click at [501, 495] on div "[PERSON_NAME] 00 Commissary/Warehouse [DATE] Summary [DATE] Not yet Started" at bounding box center [899, 495] width 1026 height 0
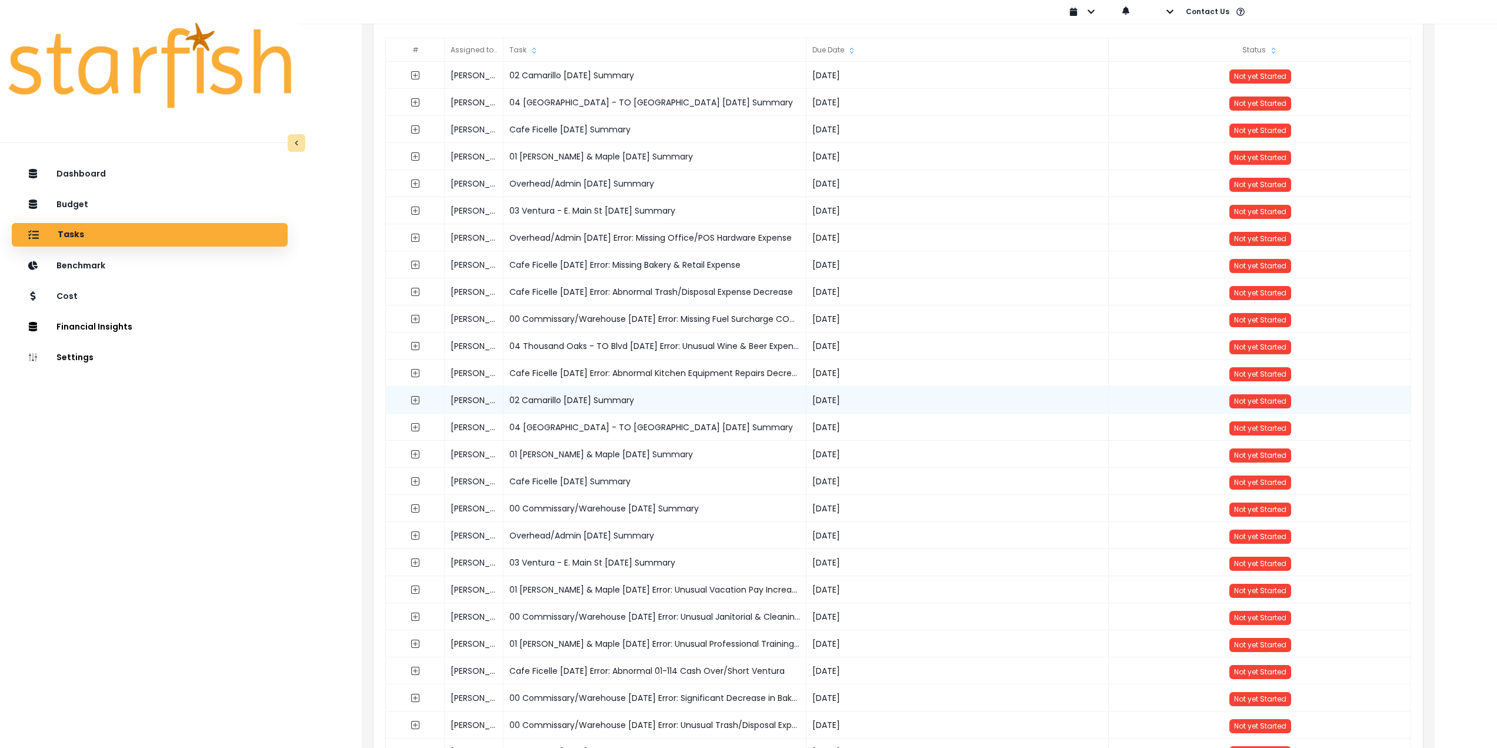
copy div "00 Commissary/Warehouse [DATE] Summary"
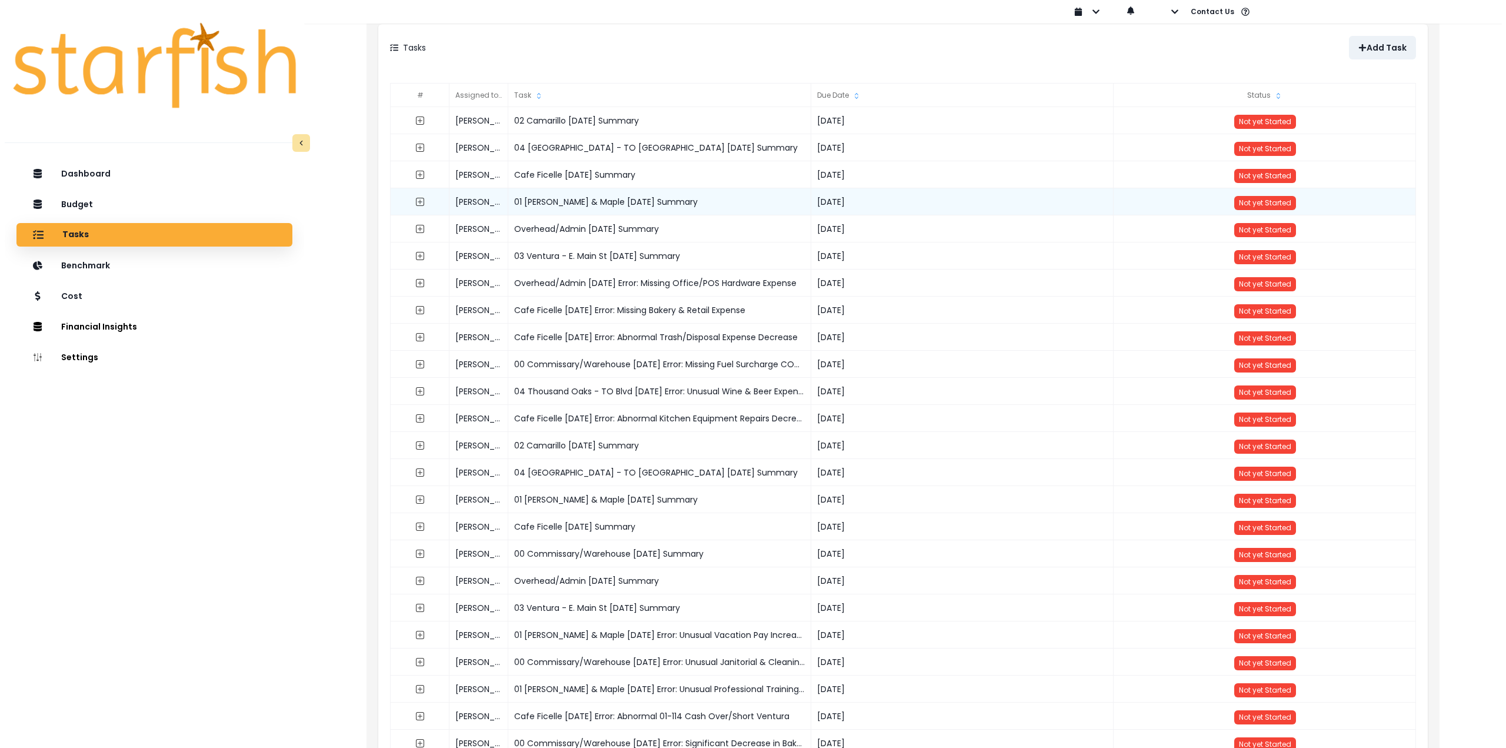
scroll to position [0, 0]
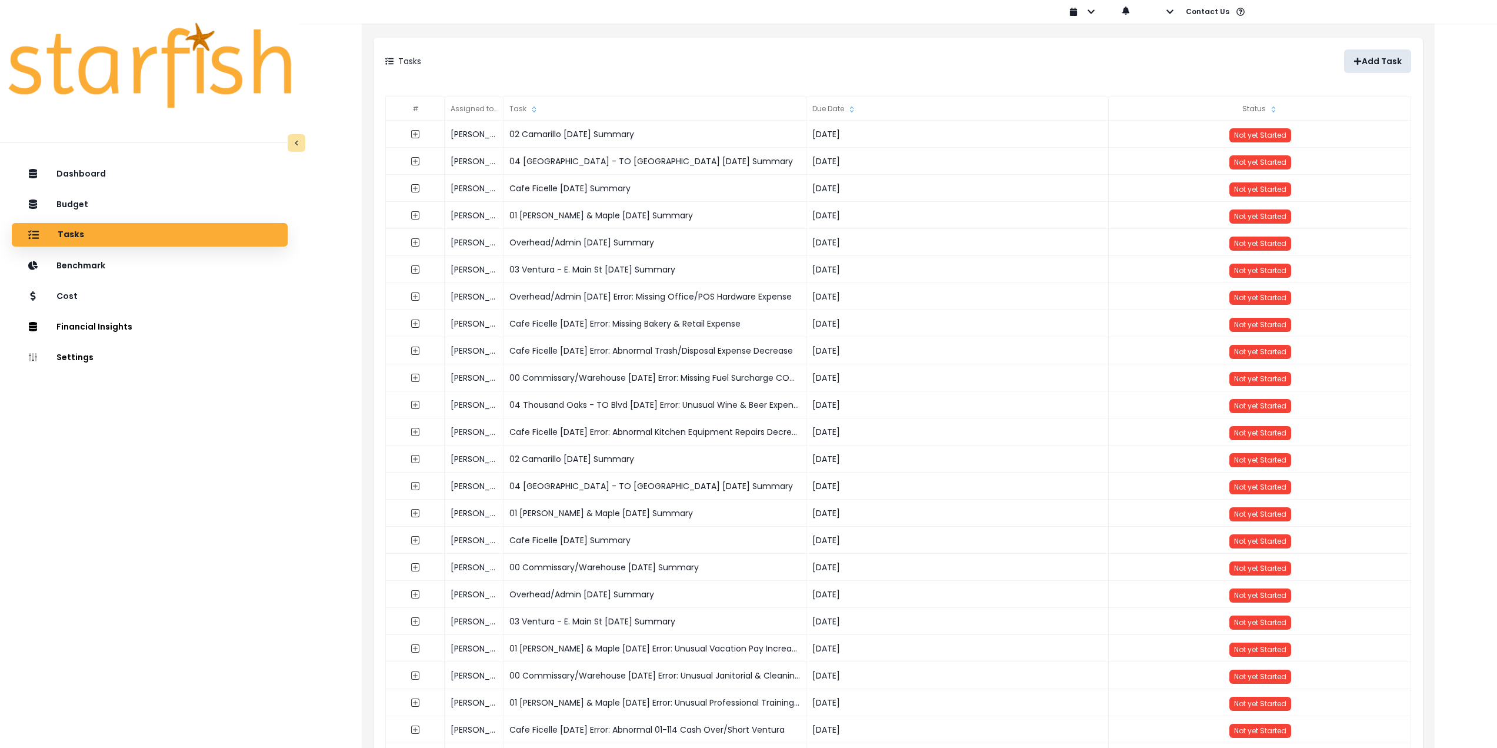
click at [1392, 52] on button "Add Task" at bounding box center [1377, 61] width 67 height 24
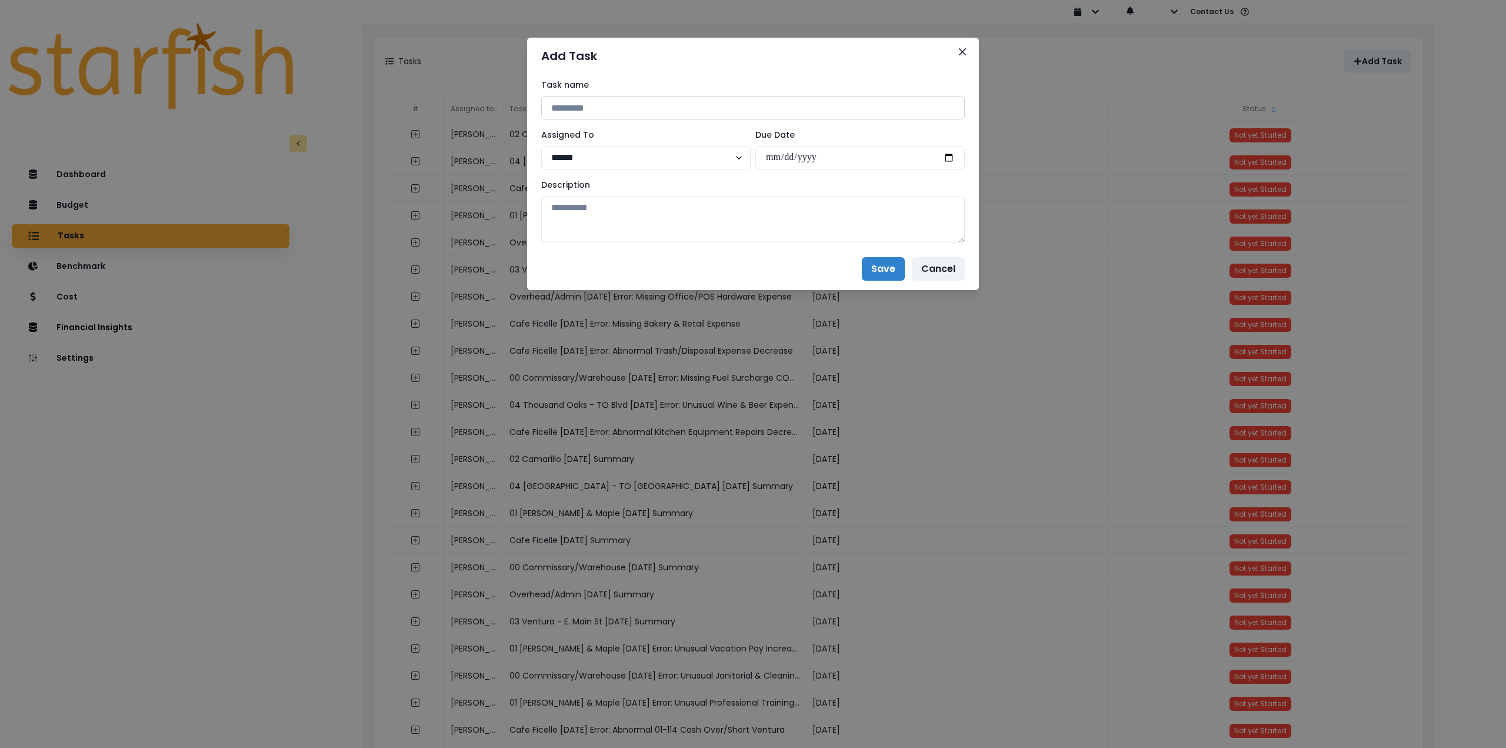
click at [699, 102] on input at bounding box center [753, 108] width 424 height 24
paste input "**********"
click at [696, 106] on input "**********" at bounding box center [753, 108] width 424 height 24
type input "**********"
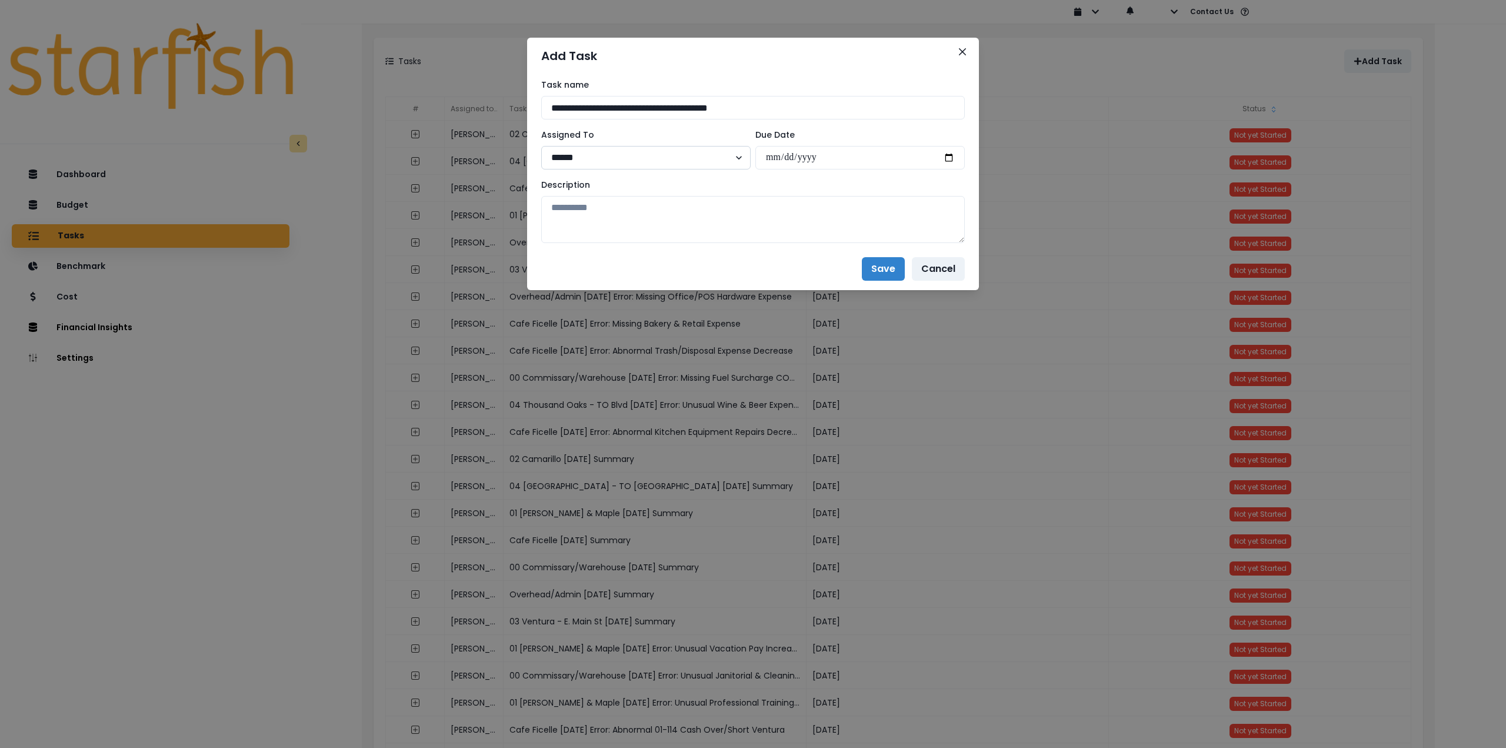
click at [657, 158] on select "****** *******" at bounding box center [645, 158] width 209 height 24
select select "***"
click at [541, 146] on select "****** *******" at bounding box center [645, 158] width 209 height 24
click at [947, 156] on input "date" at bounding box center [859, 158] width 209 height 24
click at [951, 158] on input "**********" at bounding box center [859, 158] width 209 height 24
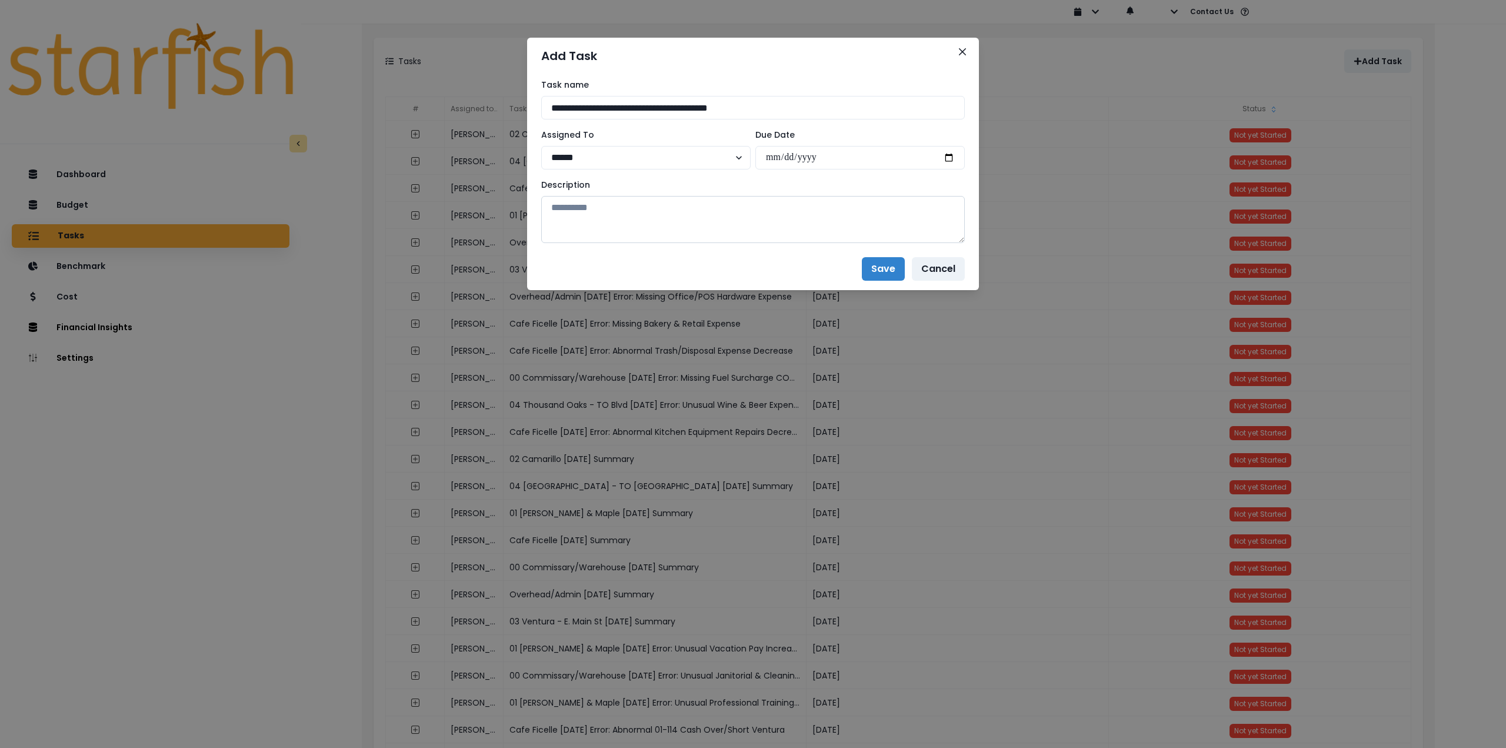
type input "**********"
click at [766, 224] on textarea at bounding box center [753, 219] width 424 height 47
click at [724, 204] on textarea at bounding box center [753, 219] width 424 height 47
paste textarea "**********"
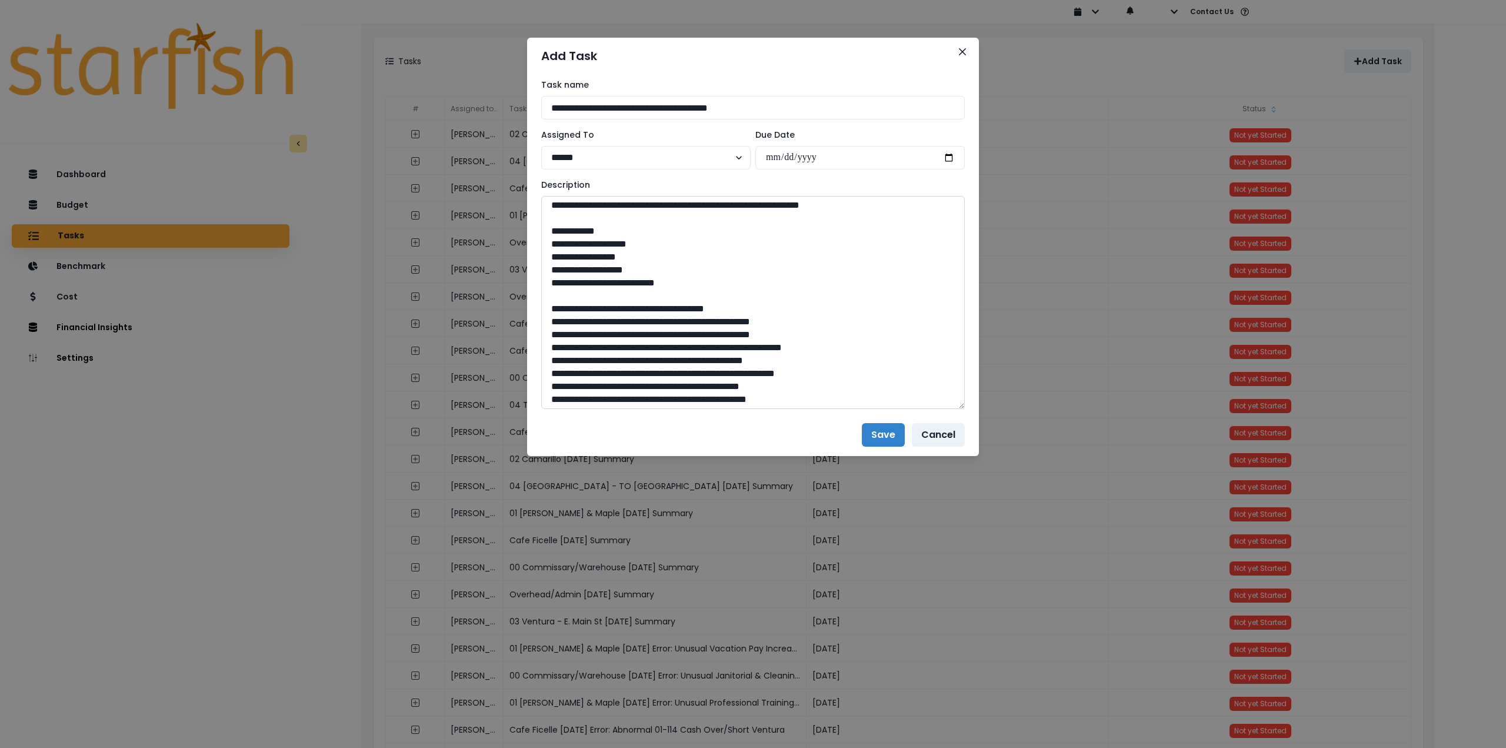
scroll to position [766, 0]
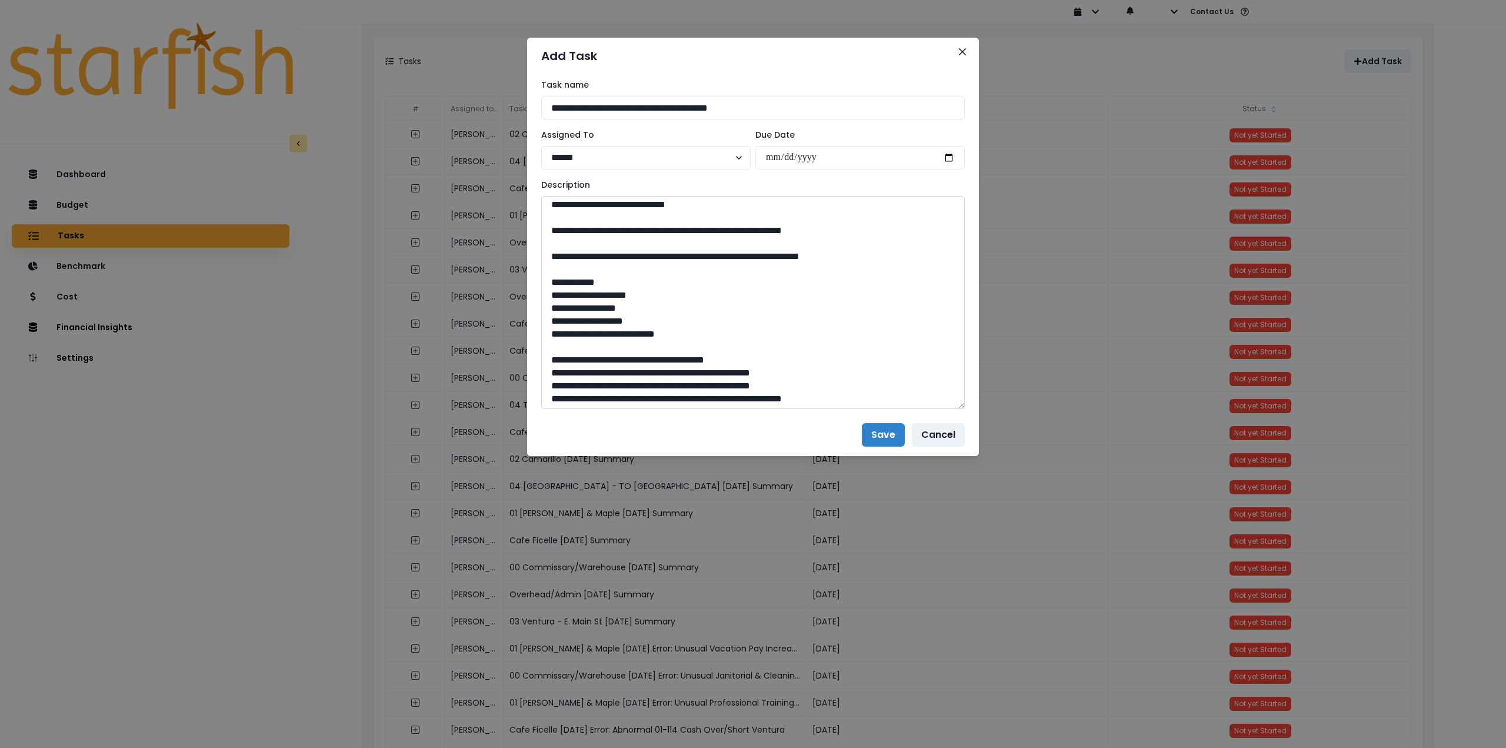
drag, startPoint x: 955, startPoint y: 335, endPoint x: 874, endPoint y: 512, distance: 195.1
click at [938, 409] on textarea at bounding box center [753, 302] width 424 height 213
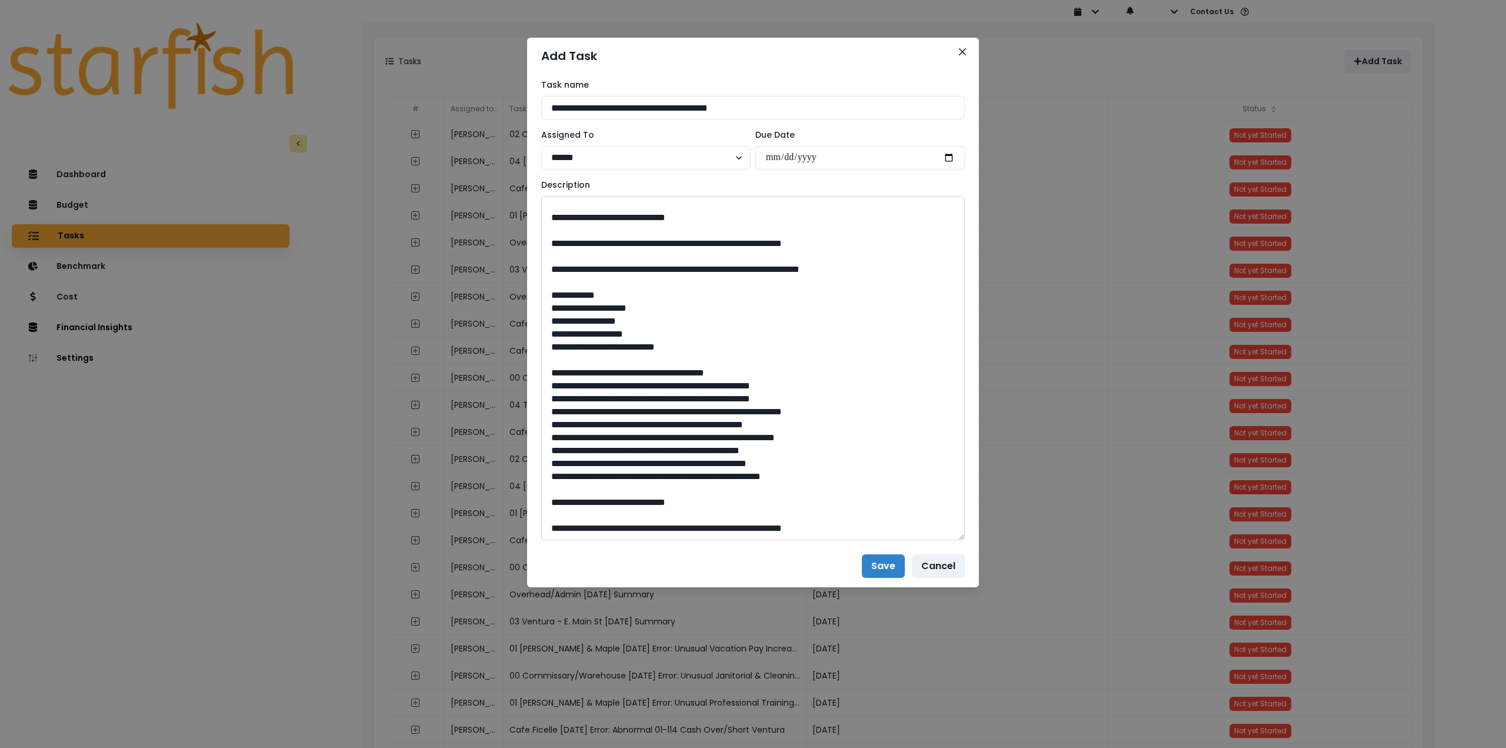
drag, startPoint x: 852, startPoint y: 531, endPoint x: 728, endPoint y: 532, distance: 124.1
click at [728, 532] on textarea at bounding box center [753, 368] width 424 height 344
drag, startPoint x: 899, startPoint y: 264, endPoint x: 890, endPoint y: 257, distance: 10.9
click at [898, 264] on textarea at bounding box center [753, 368] width 424 height 344
drag, startPoint x: 875, startPoint y: 241, endPoint x: 728, endPoint y: 242, distance: 147.1
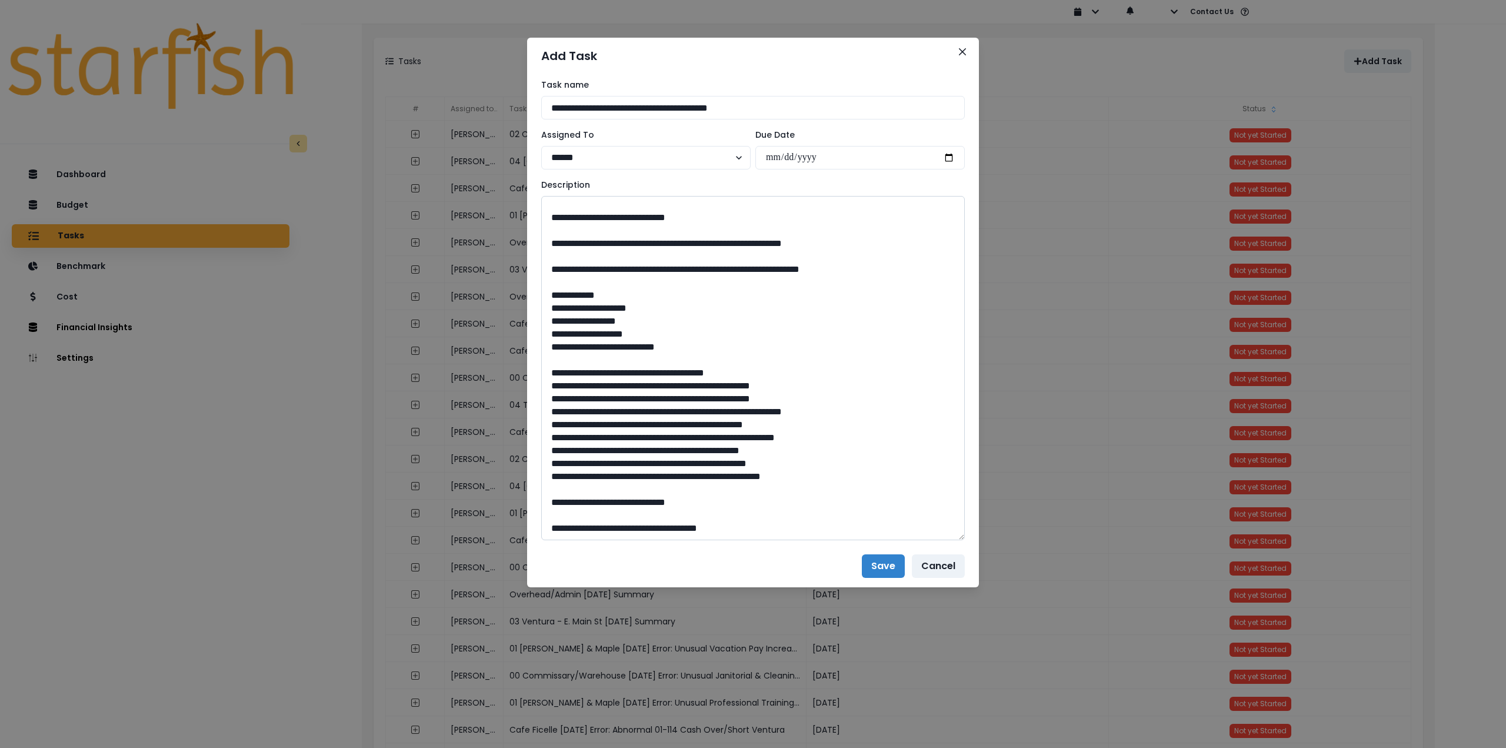
click at [728, 242] on textarea at bounding box center [753, 368] width 424 height 344
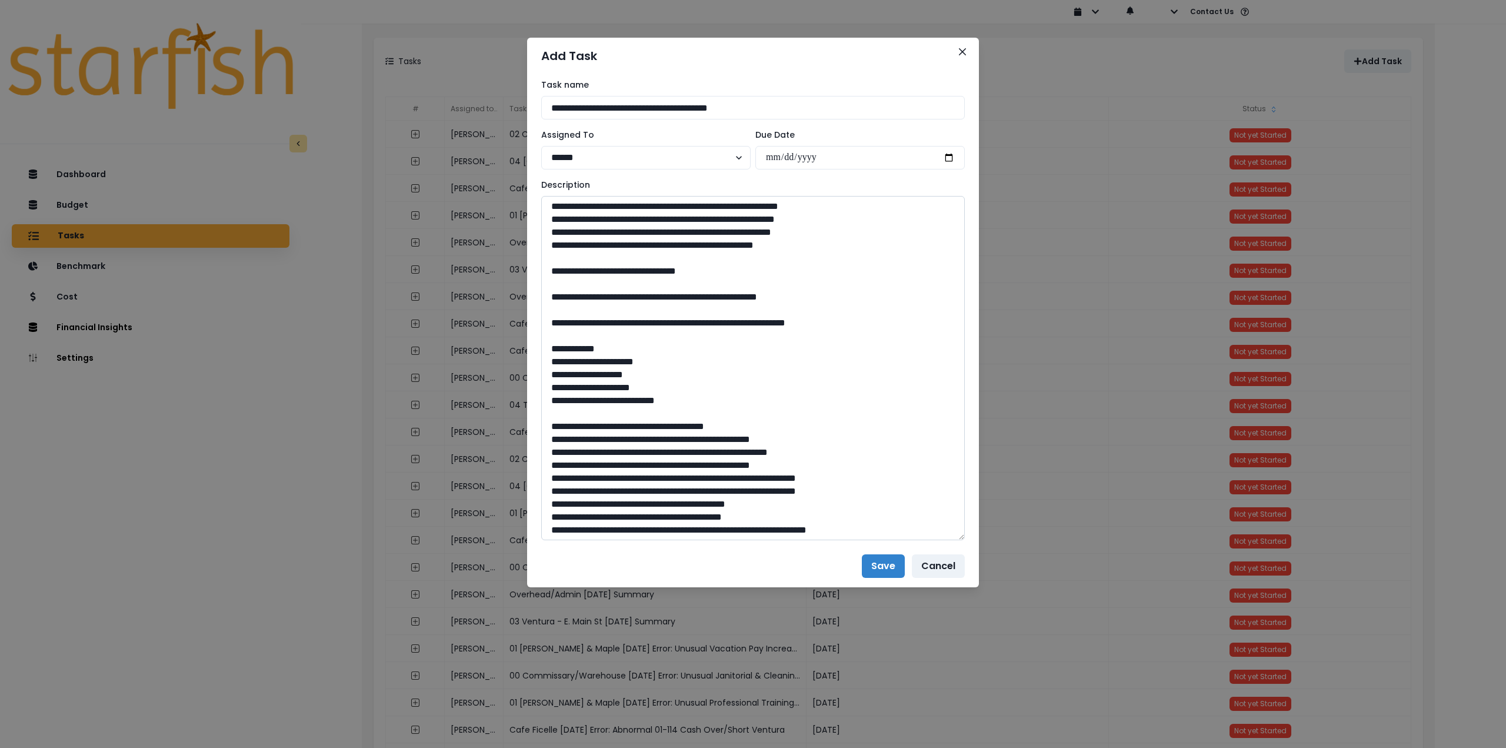
scroll to position [414, 0]
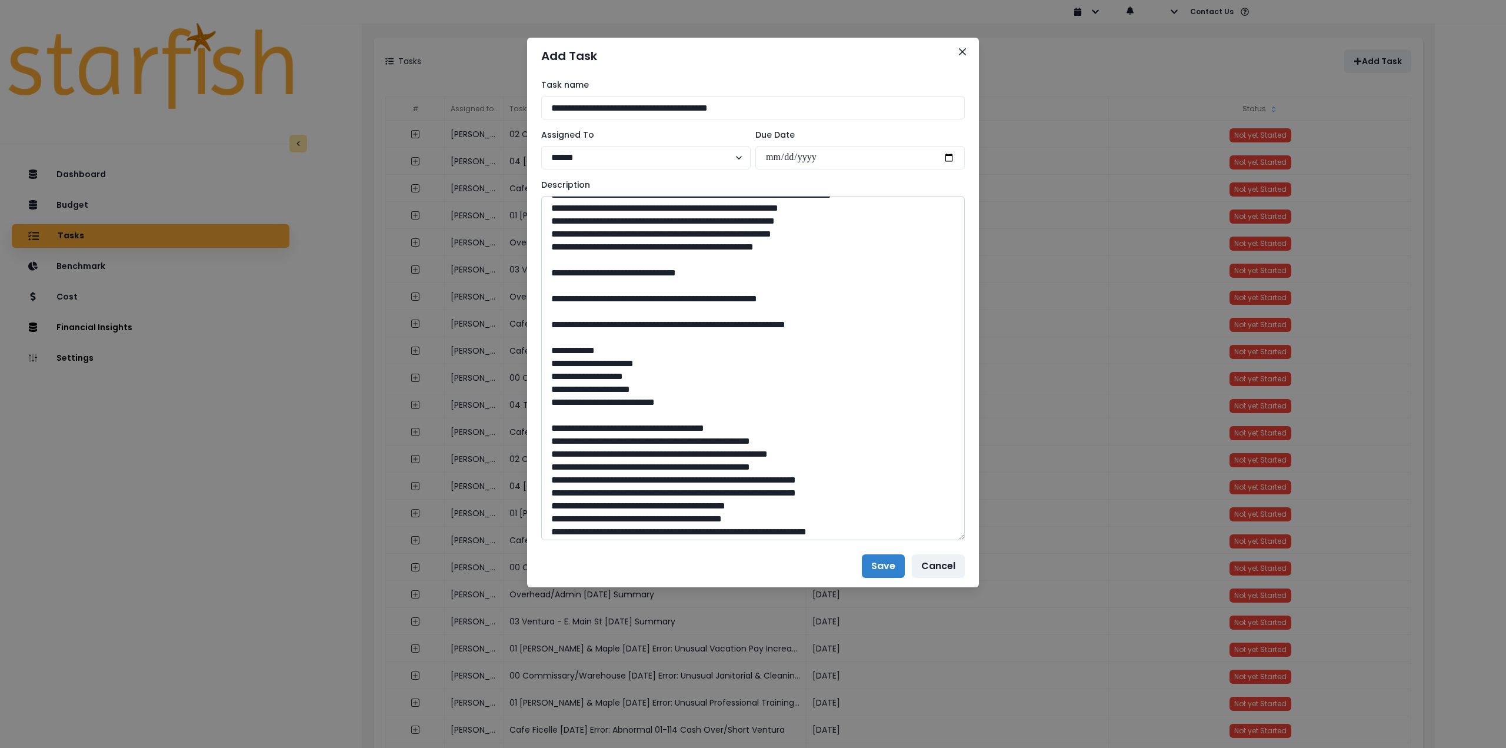
drag, startPoint x: 819, startPoint y: 311, endPoint x: 712, endPoint y: 314, distance: 106.5
click at [712, 314] on textarea at bounding box center [753, 368] width 424 height 344
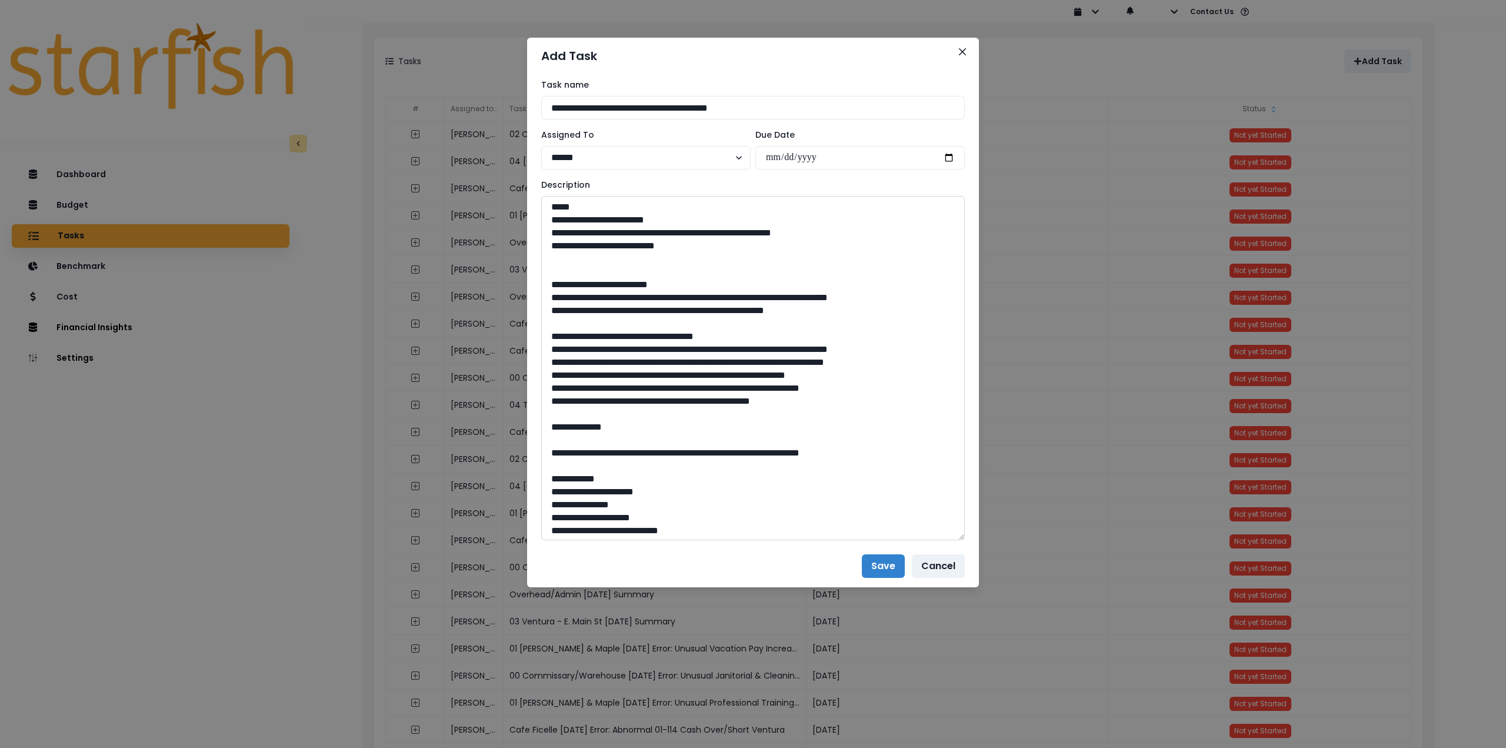
scroll to position [0, 0]
click at [597, 258] on textarea at bounding box center [753, 368] width 424 height 344
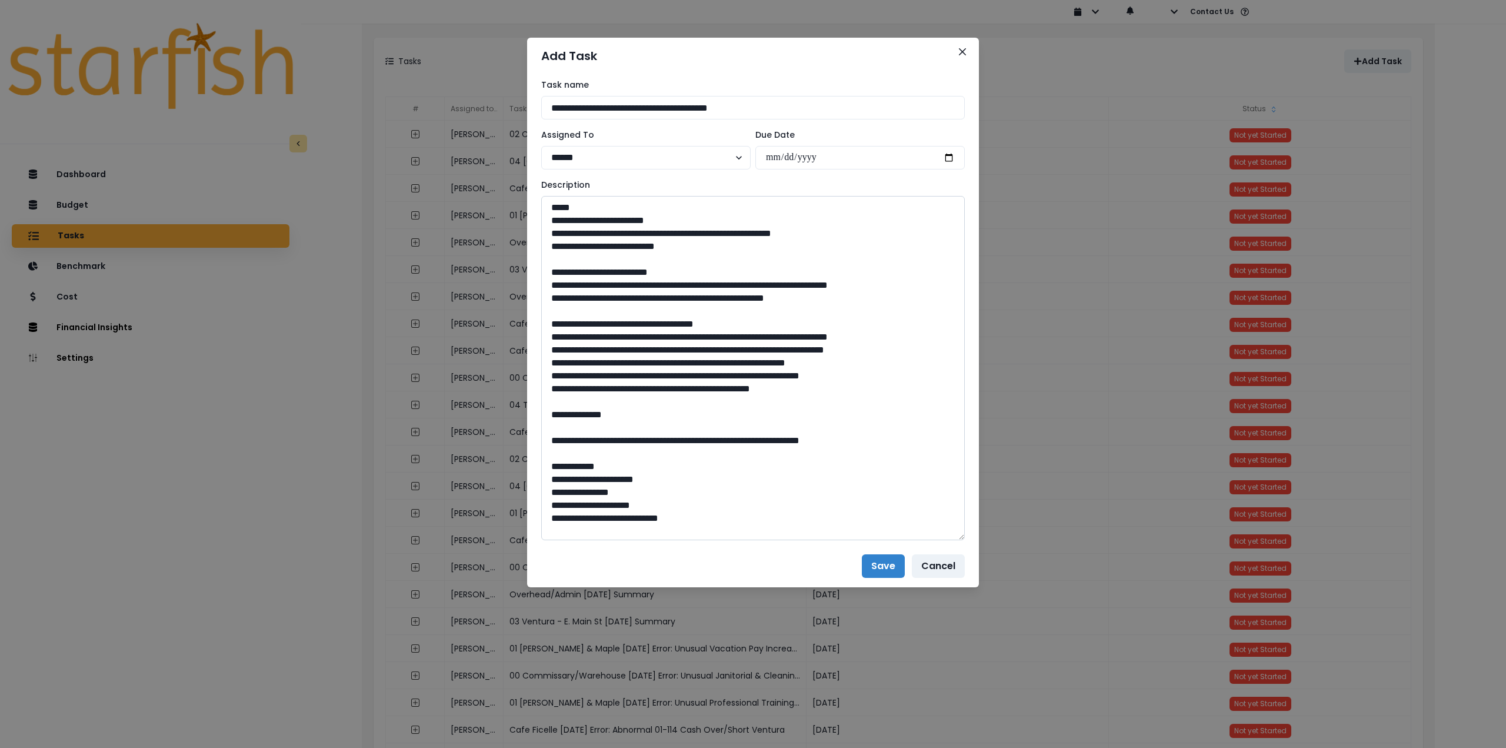
click at [818, 466] on textarea at bounding box center [753, 368] width 424 height 344
type textarea "**********"
click at [883, 567] on button "Save" at bounding box center [883, 566] width 43 height 24
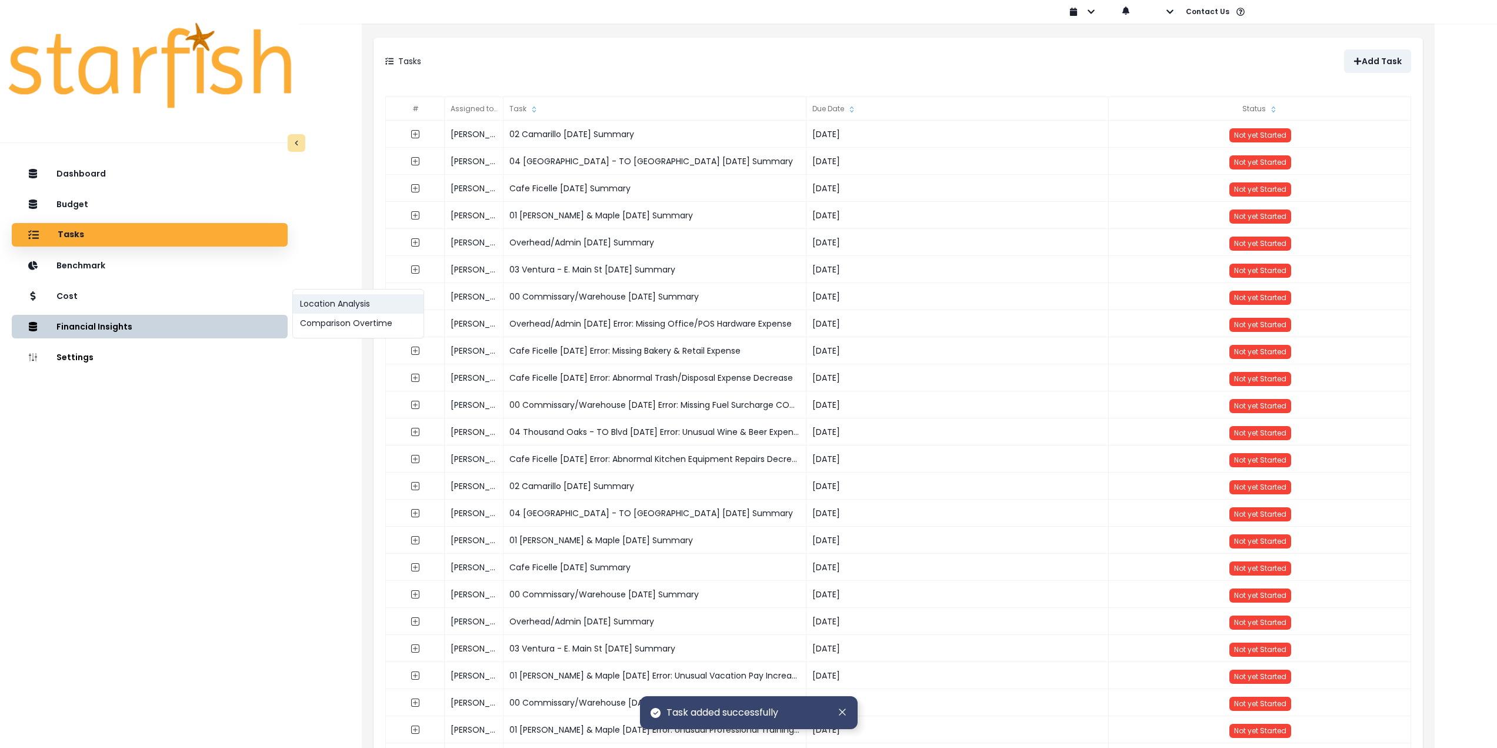
click at [335, 300] on button "Location Analysis" at bounding box center [358, 303] width 131 height 19
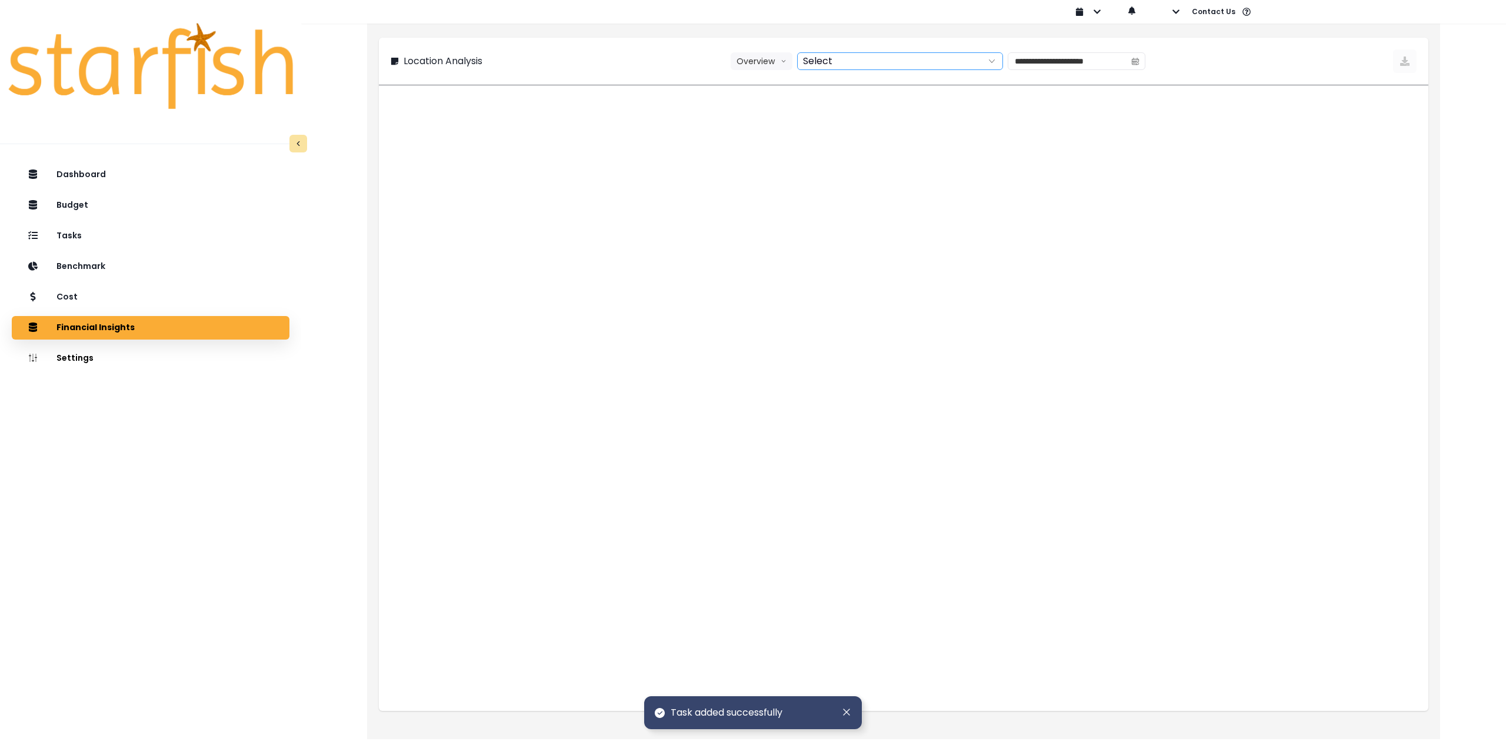
click at [818, 56] on div at bounding box center [887, 61] width 179 height 16
click at [758, 68] on button "Overview" at bounding box center [762, 61] width 62 height 18
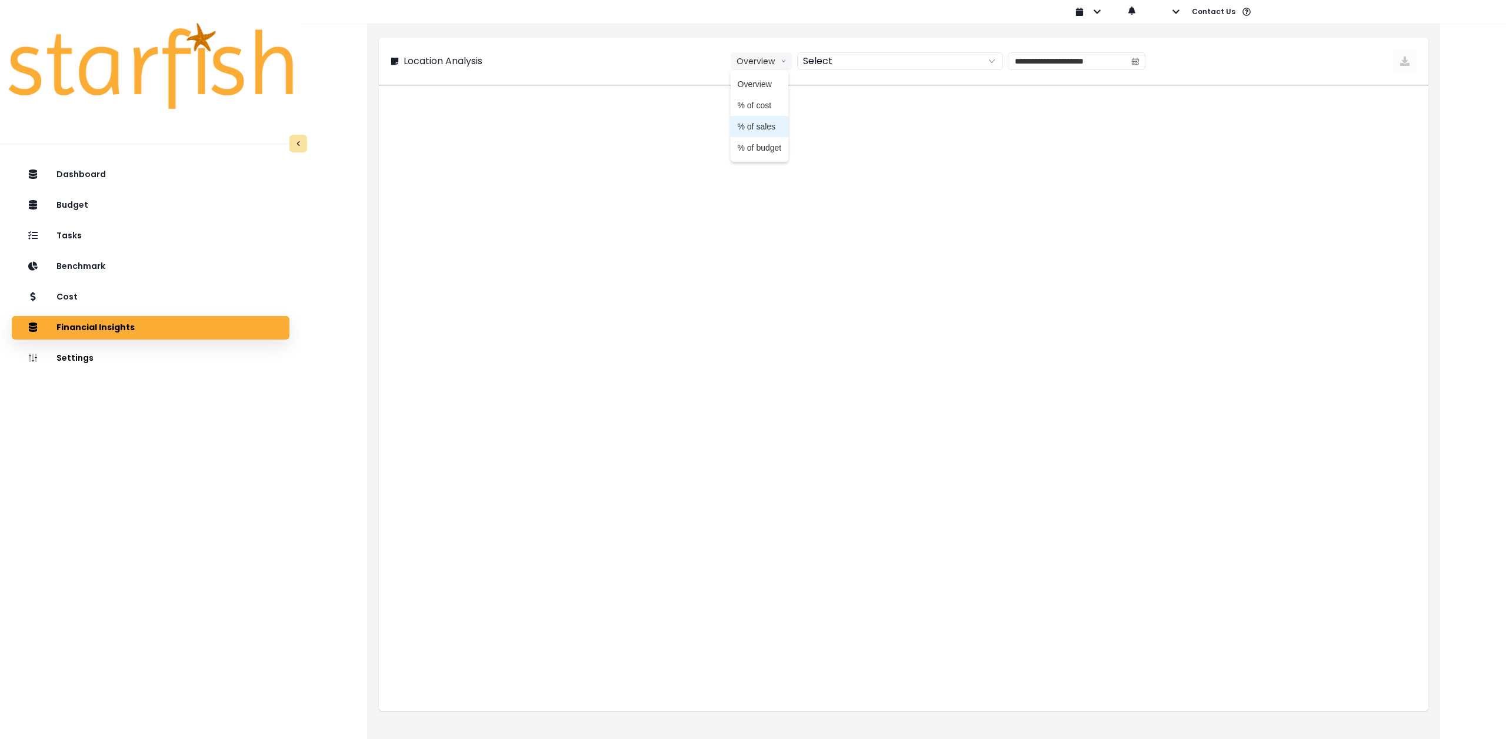
click at [761, 124] on span "% of sales" at bounding box center [760, 127] width 44 height 12
click at [1140, 58] on icon "calendar" at bounding box center [1137, 61] width 6 height 7
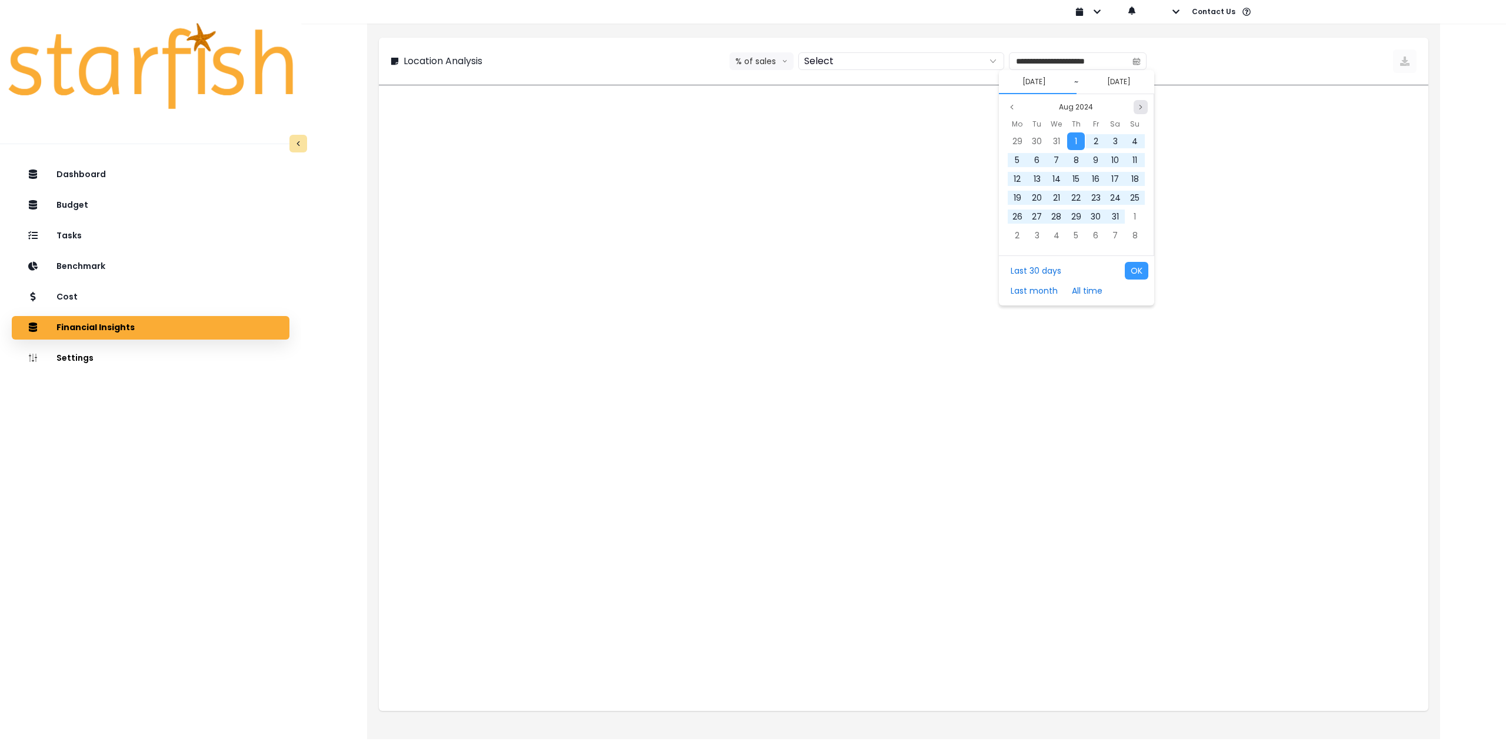
click at [1138, 100] on button "Next month" at bounding box center [1141, 107] width 14 height 14
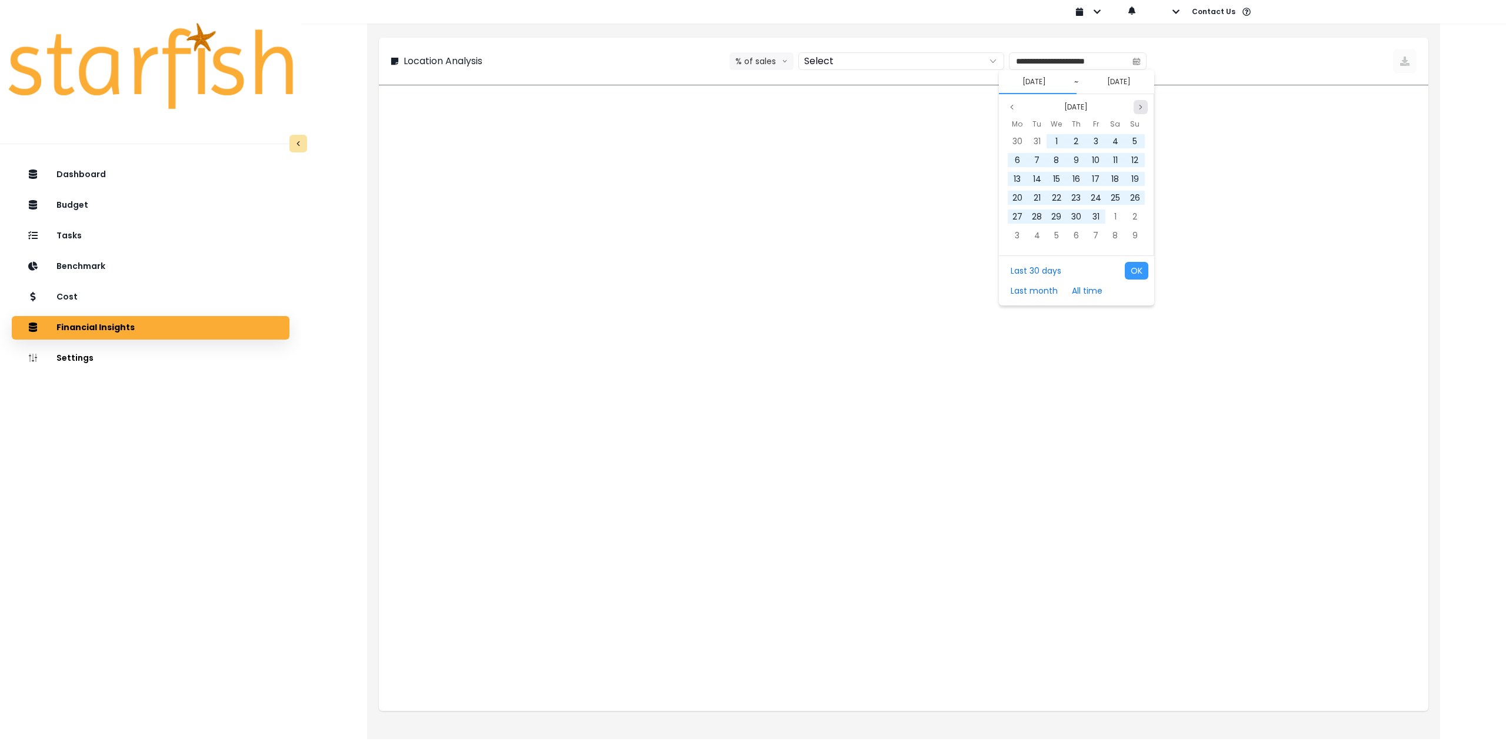
click at [1139, 100] on button "Next month" at bounding box center [1141, 107] width 14 height 14
click at [1139, 98] on div "[DATE] Mo Tu We Th Fr Sa Su 27 28 29 30 31 1 2 3 4 5 6 7 8 9 10 11 12 13 14 15 …" at bounding box center [1076, 174] width 155 height 161
click at [1138, 98] on div "[DATE] Mo Tu We Th Fr Sa Su 27 28 29 30 31 1 2 3 4 5 6 7 8 9 10 11 12 13 14 15 …" at bounding box center [1076, 174] width 155 height 161
click at [1138, 100] on div "[DATE] Mo Tu We Th Fr Sa Su 27 28 29 30 31 1 2 3 4 5 6 7 8 9 10 11 12 13 14 15 …" at bounding box center [1076, 174] width 155 height 161
click at [1134, 106] on button "Next month" at bounding box center [1141, 107] width 14 height 14
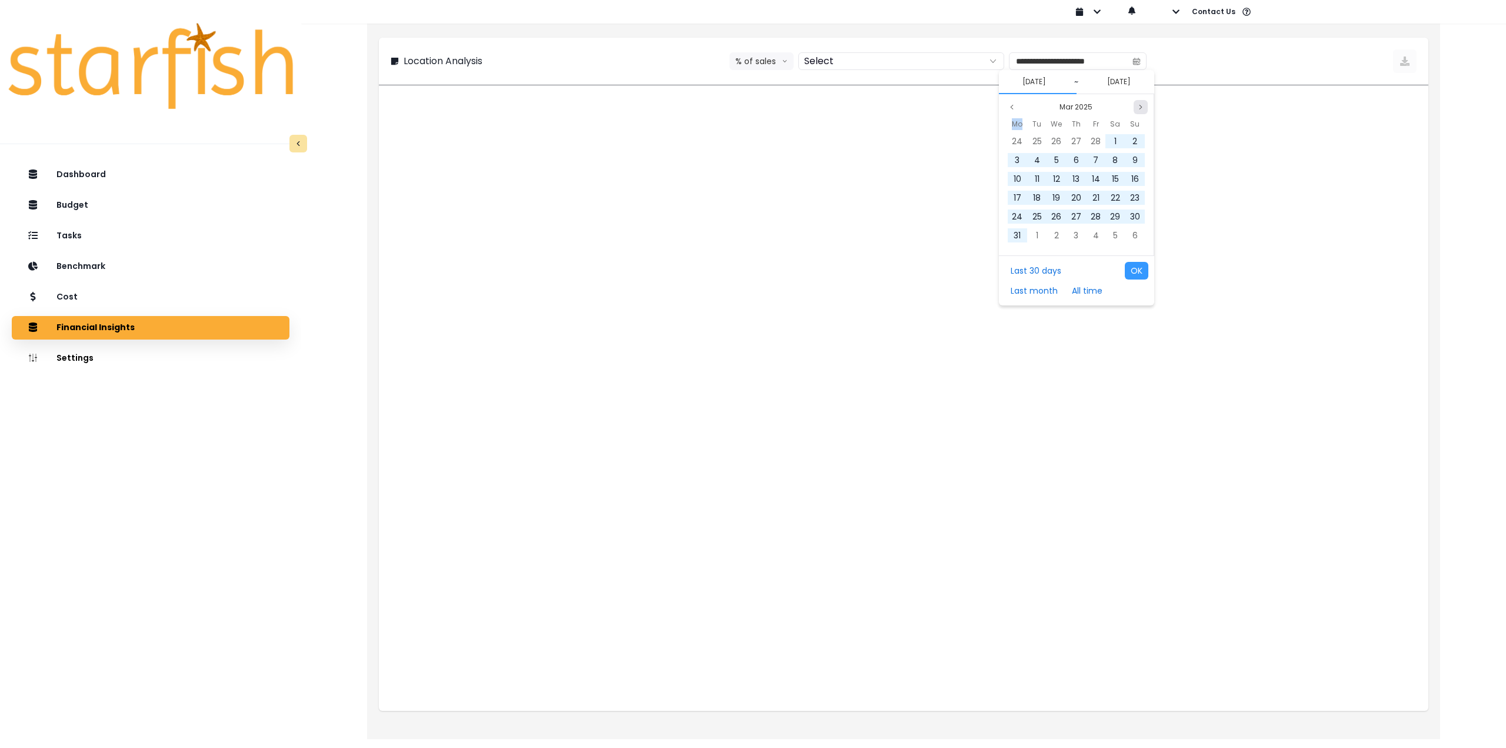
click at [1134, 107] on button "Next month" at bounding box center [1141, 107] width 14 height 14
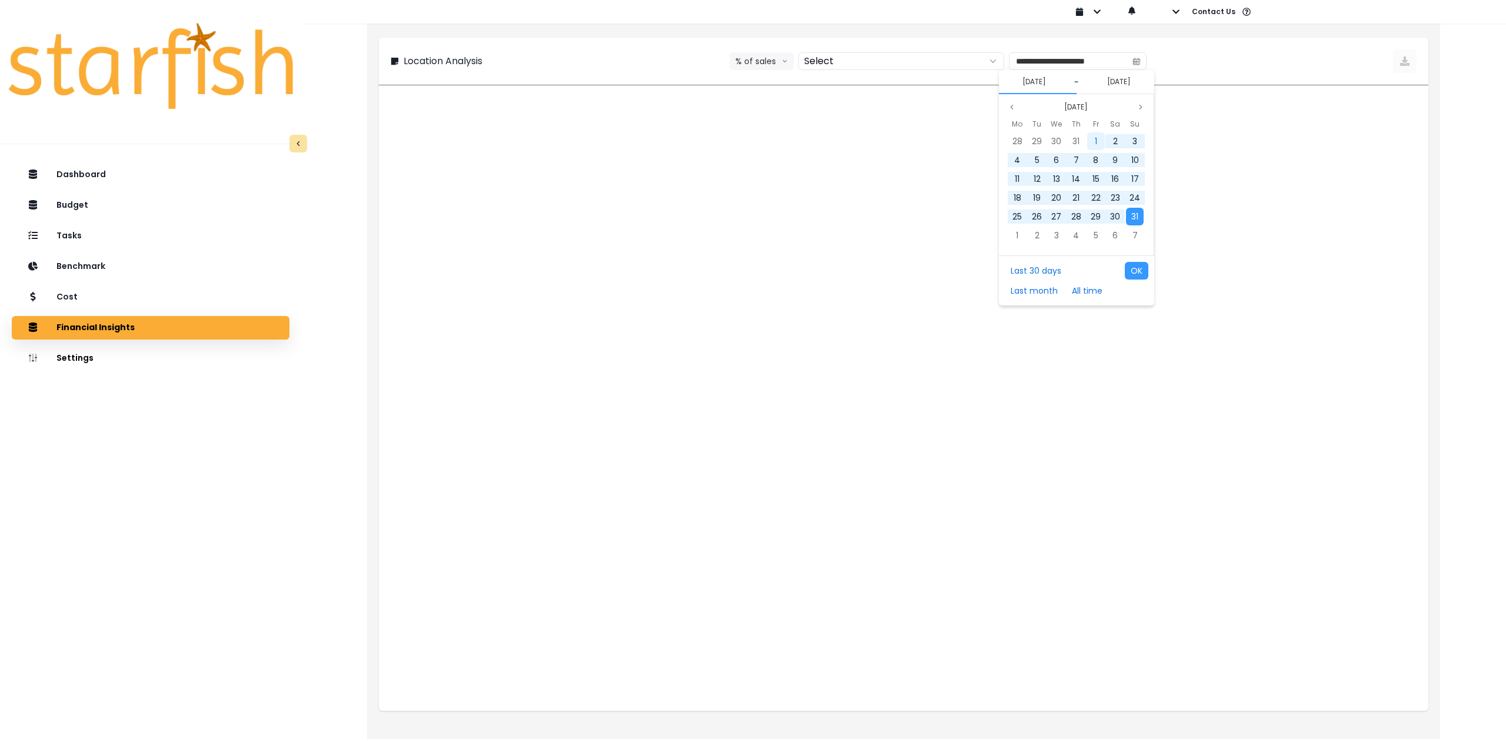
click at [1094, 141] on div "1" at bounding box center [1096, 141] width 18 height 18
click at [1009, 111] on button "Previous month" at bounding box center [1012, 107] width 14 height 14
click at [1141, 108] on icon "page next" at bounding box center [1140, 107] width 7 height 7
click at [1134, 218] on span "31" at bounding box center [1134, 217] width 7 height 12
click at [1137, 268] on button "OK" at bounding box center [1137, 271] width 24 height 18
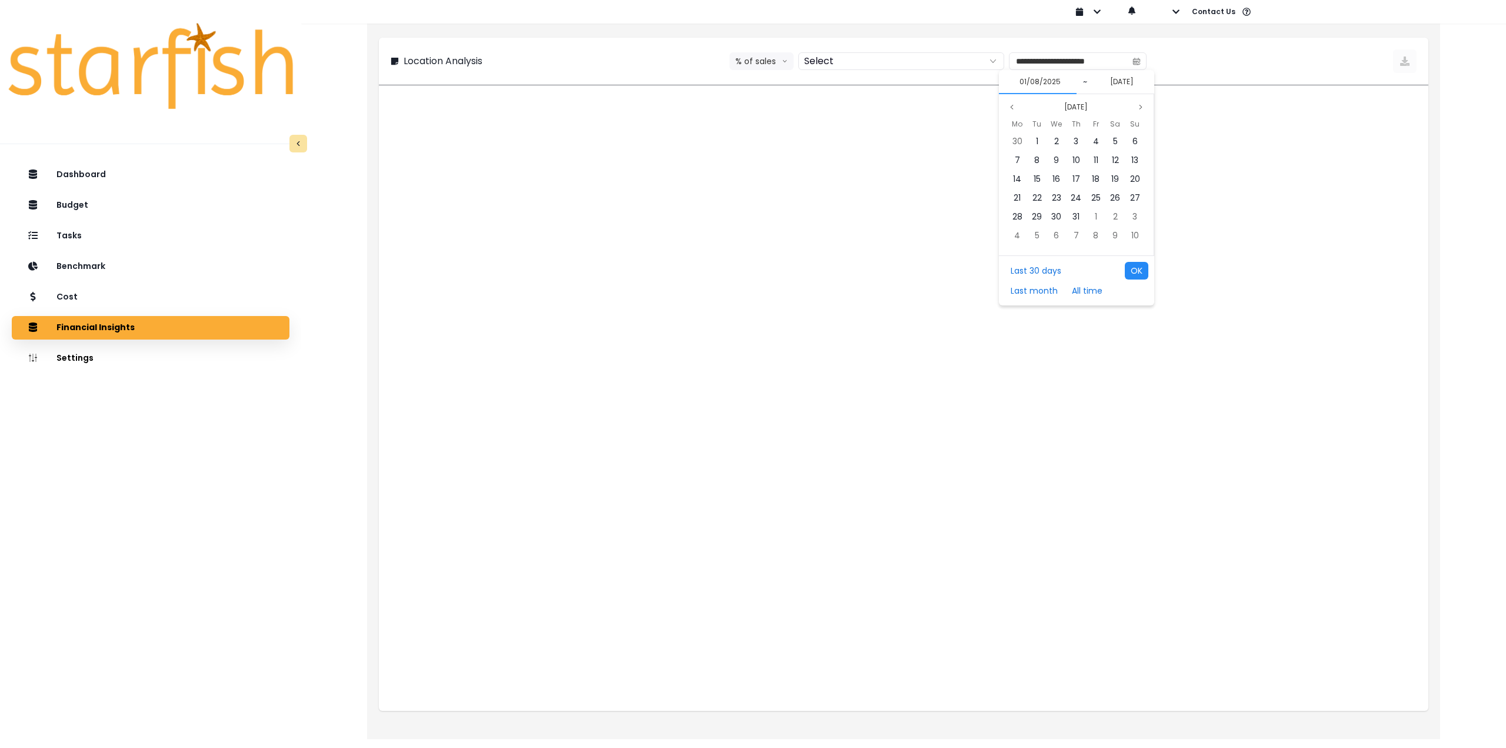
type input "**********"
click at [841, 58] on div at bounding box center [888, 61] width 179 height 16
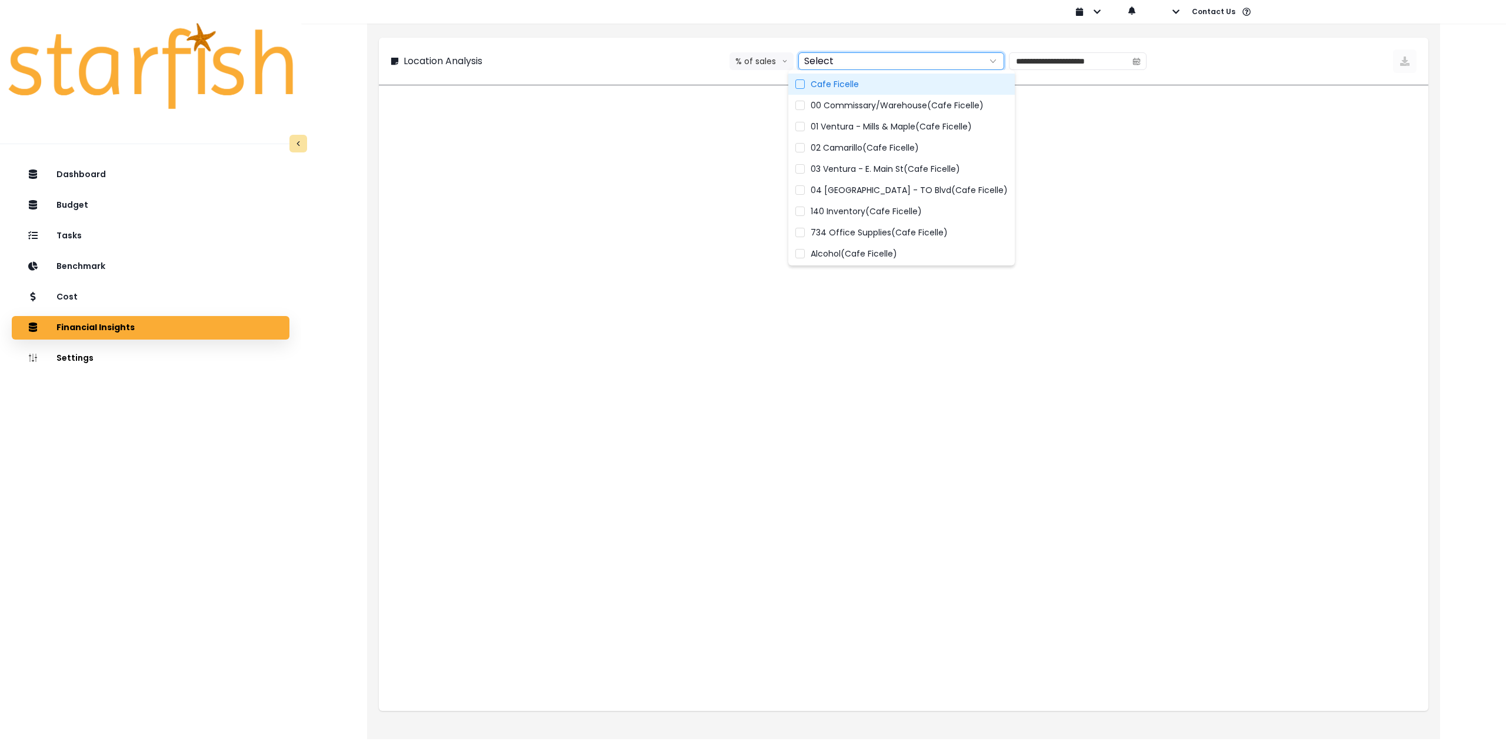
click at [832, 86] on span "Cafe Ficelle" at bounding box center [835, 84] width 48 height 12
click at [834, 105] on span "00 Commissary/Warehouse(Cafe Ficelle)" at bounding box center [897, 105] width 173 height 12
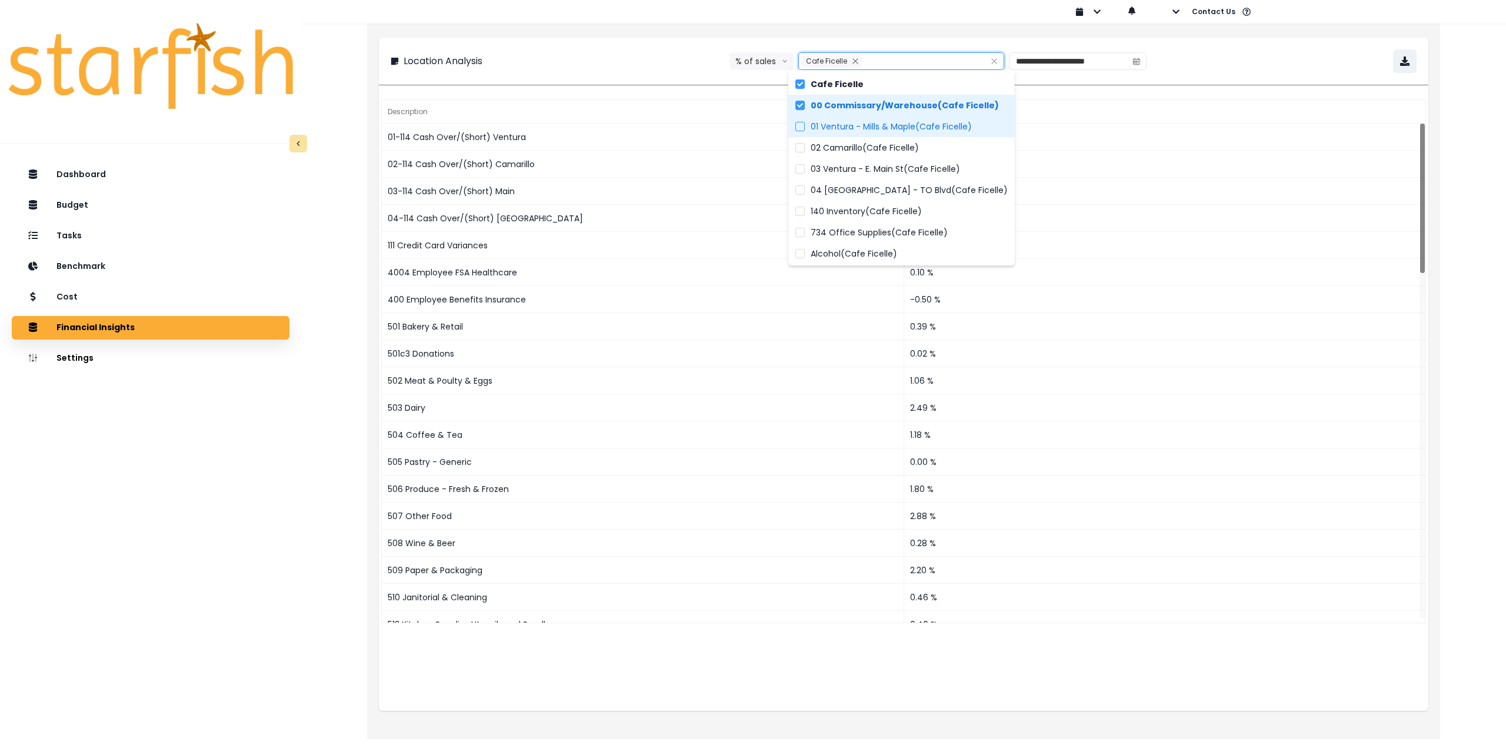
click at [836, 122] on span "01 Ventura - Mills & Maple(Cafe Ficelle)" at bounding box center [891, 127] width 161 height 12
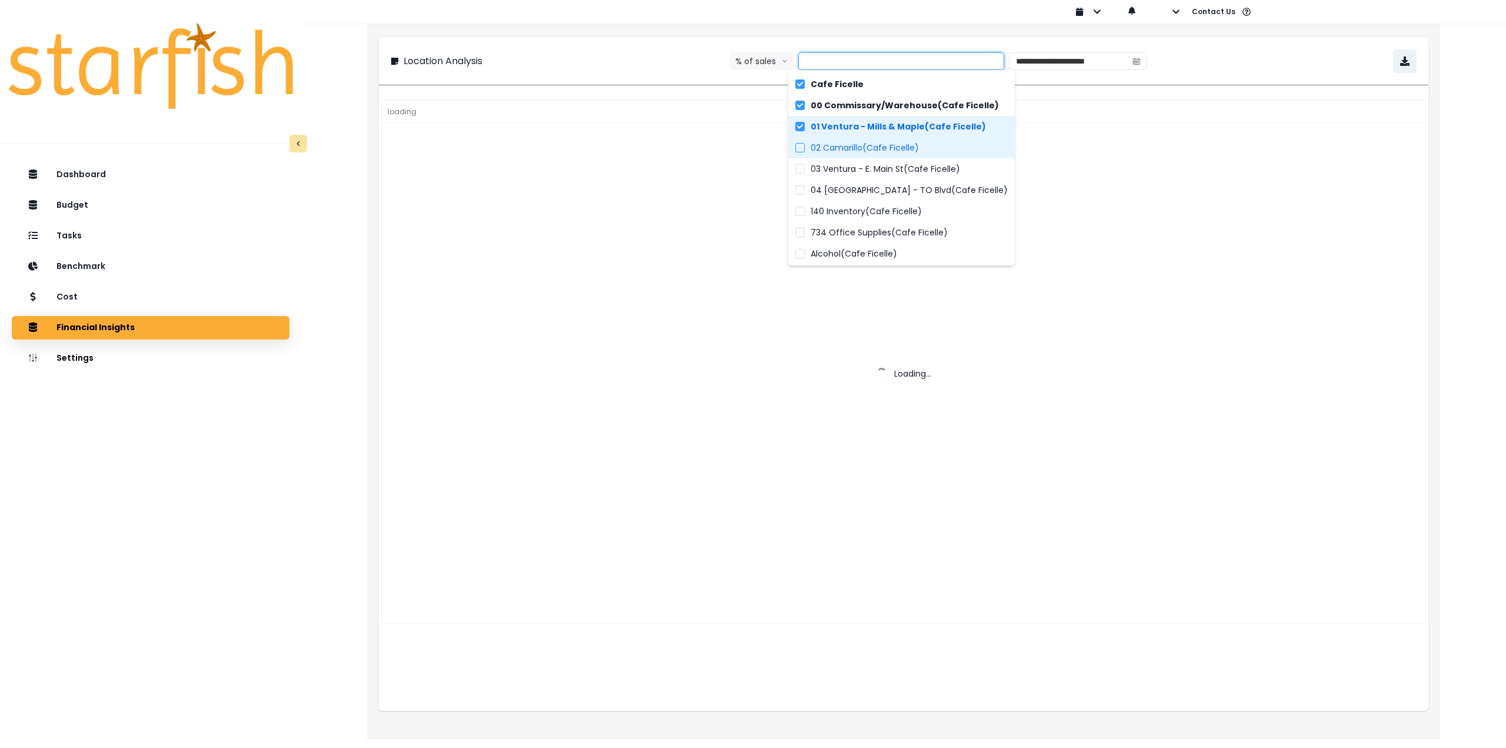
click at [831, 148] on span "02 Camarillo(Cafe Ficelle)" at bounding box center [865, 148] width 108 height 12
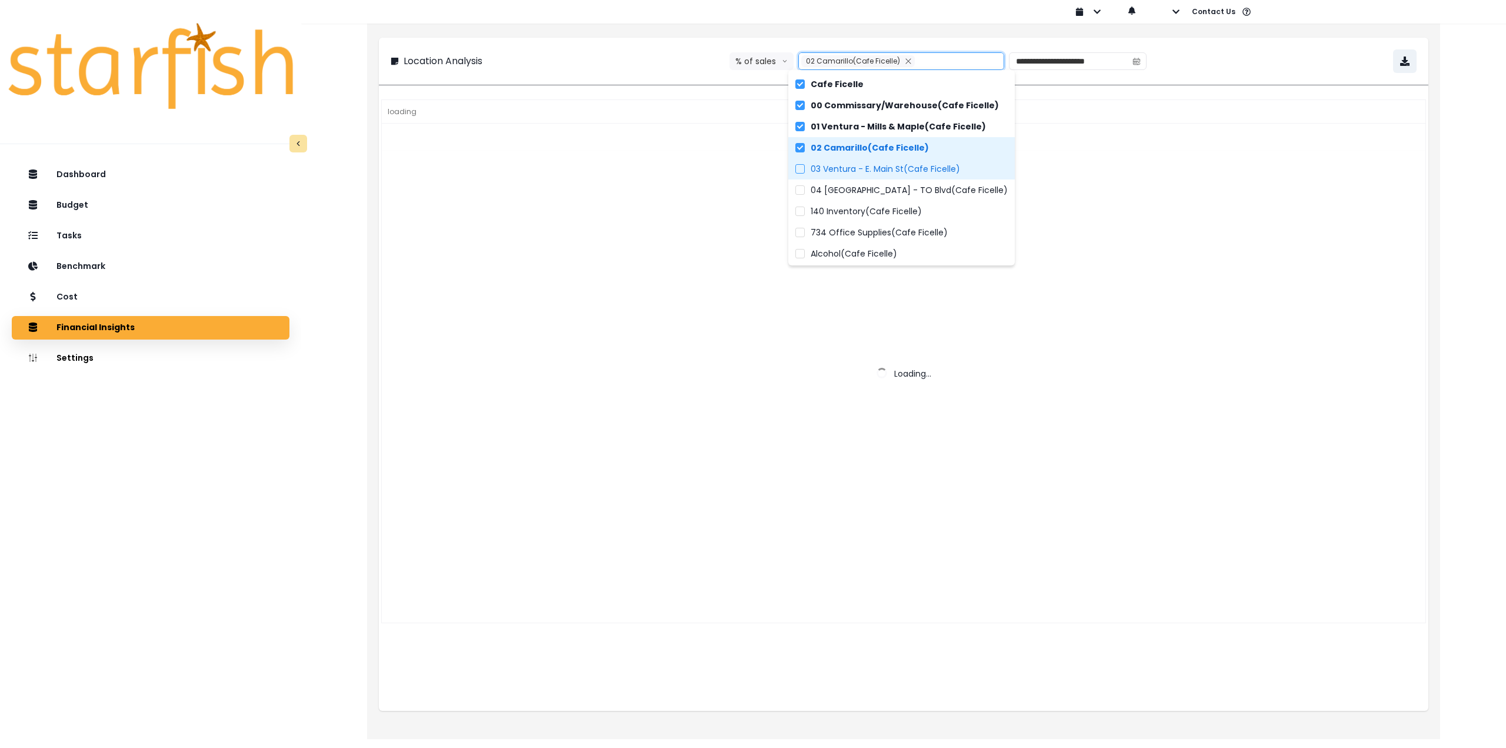
click at [830, 168] on span "03 Ventura - E. Main St(Cafe Ficelle)" at bounding box center [885, 169] width 149 height 12
click at [830, 188] on span "04 [GEOGRAPHIC_DATA] - TO Blvd(Cafe Ficelle)" at bounding box center [909, 190] width 197 height 12
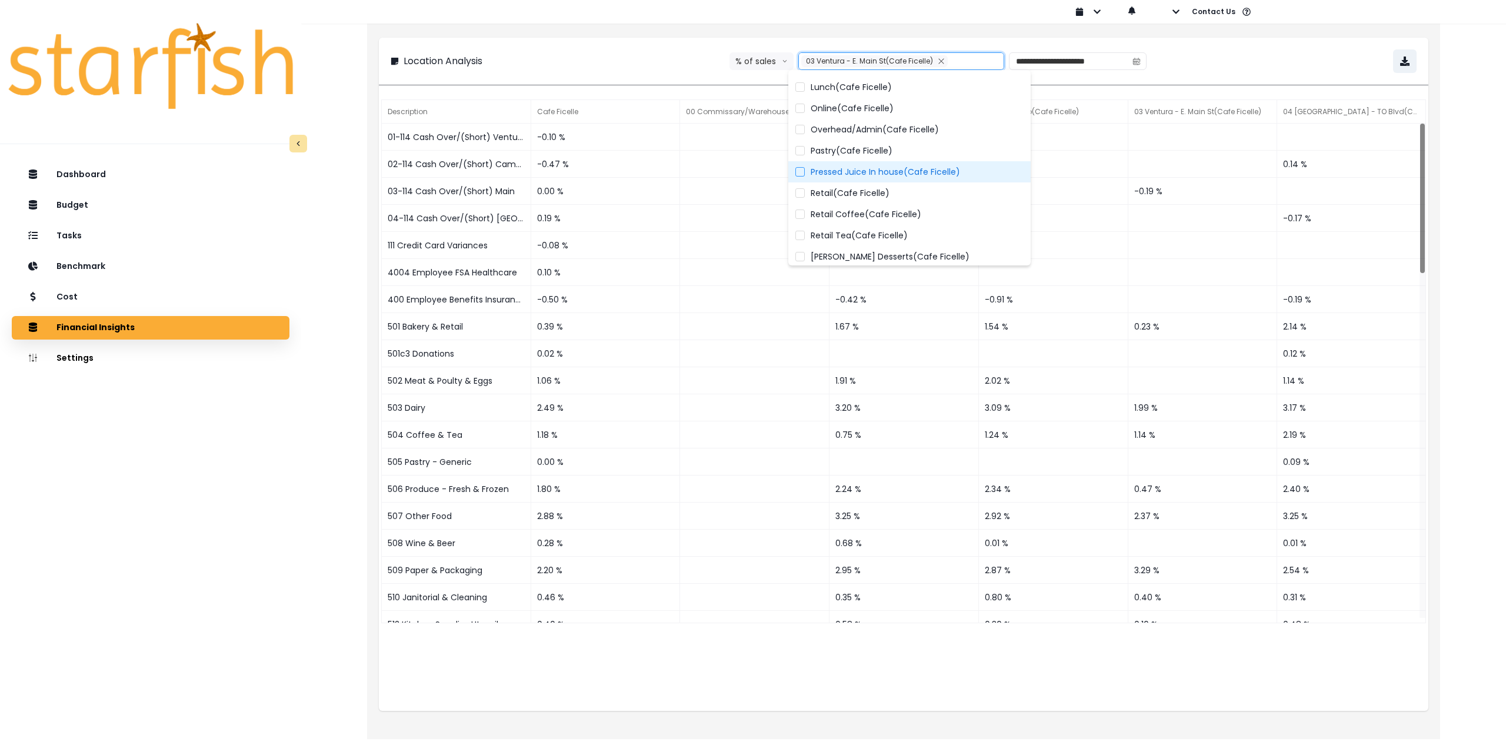
scroll to position [529, 0]
click at [862, 126] on span "Overhead/Admin(Cafe Ficelle)" at bounding box center [875, 127] width 128 height 12
type input "**********"
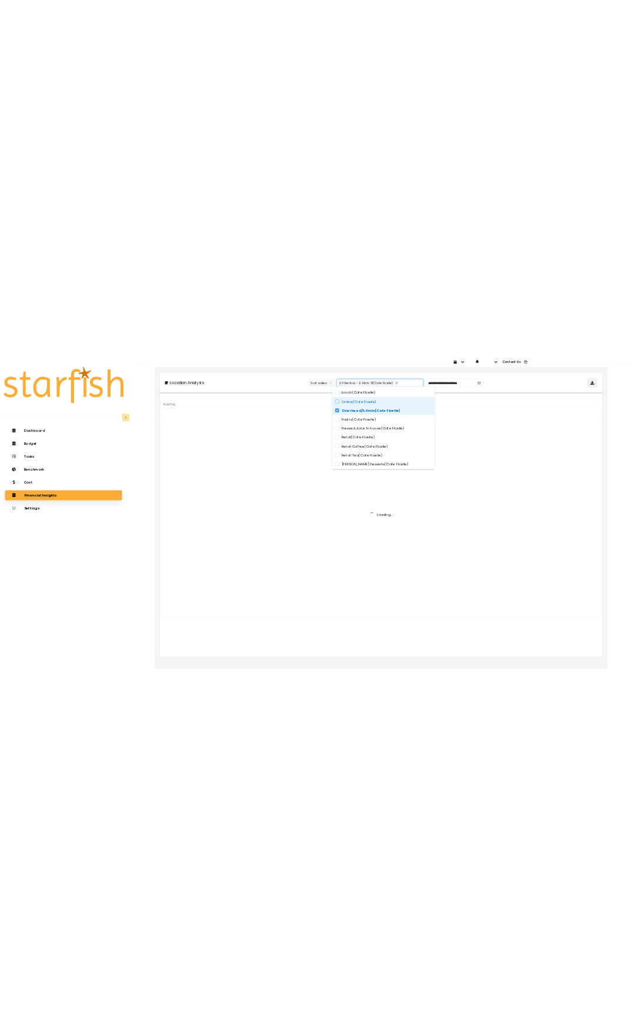
scroll to position [85, 0]
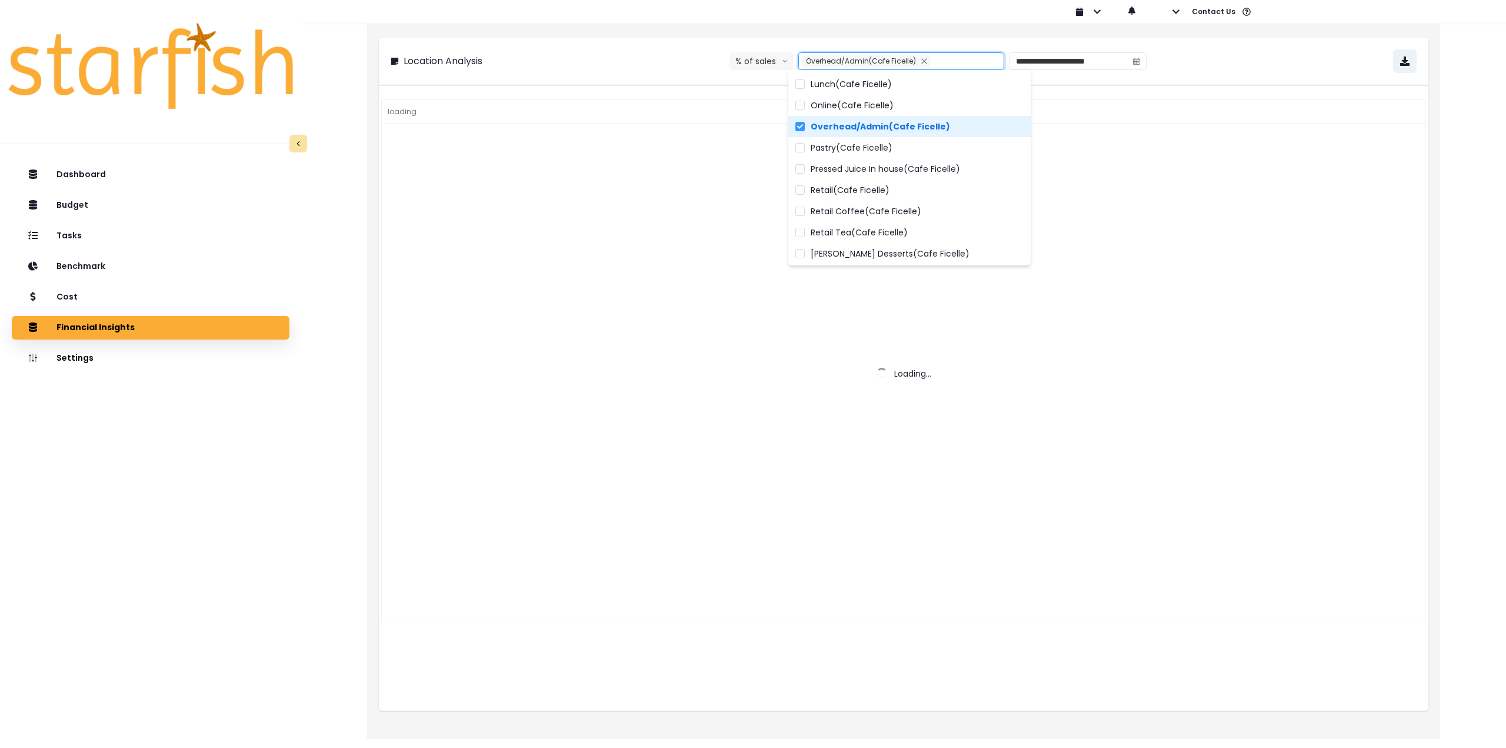
click at [1231, 61] on div "**********" at bounding box center [904, 61] width 1026 height 24
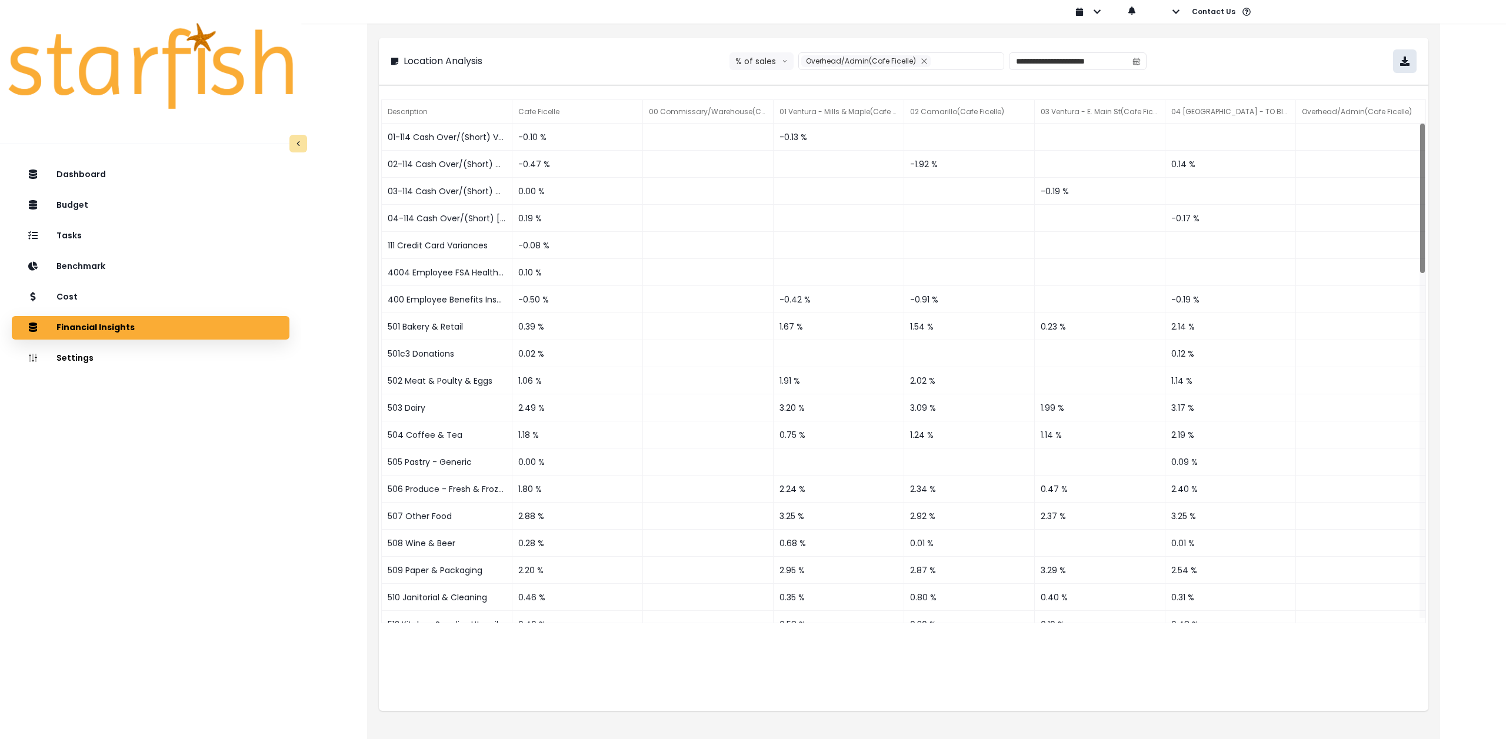
click at [1405, 59] on icon "button" at bounding box center [1404, 60] width 9 height 9
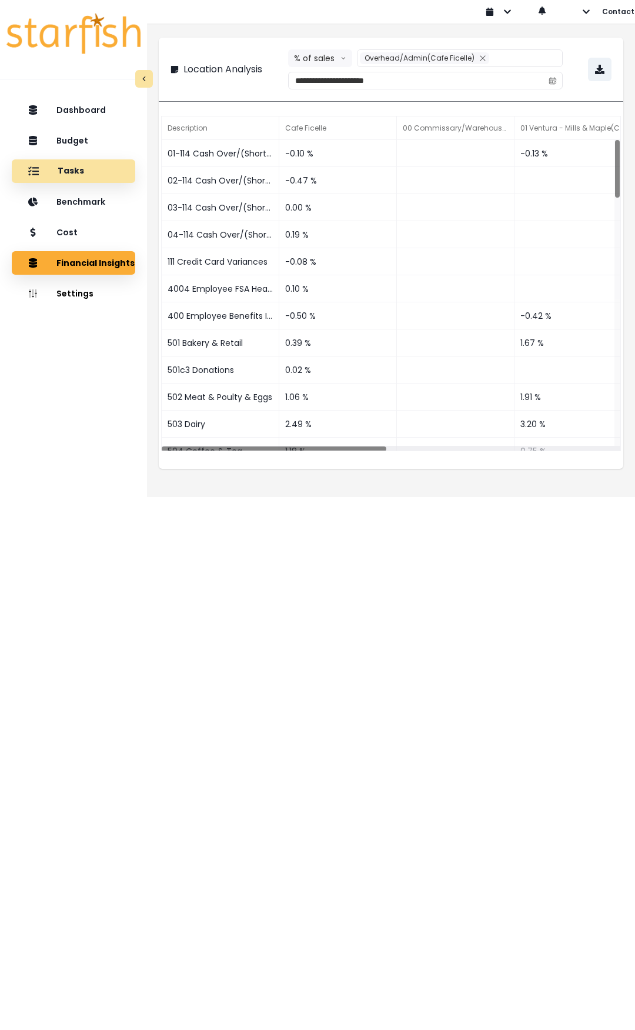
click at [84, 165] on div "Tasks" at bounding box center [73, 171] width 105 height 25
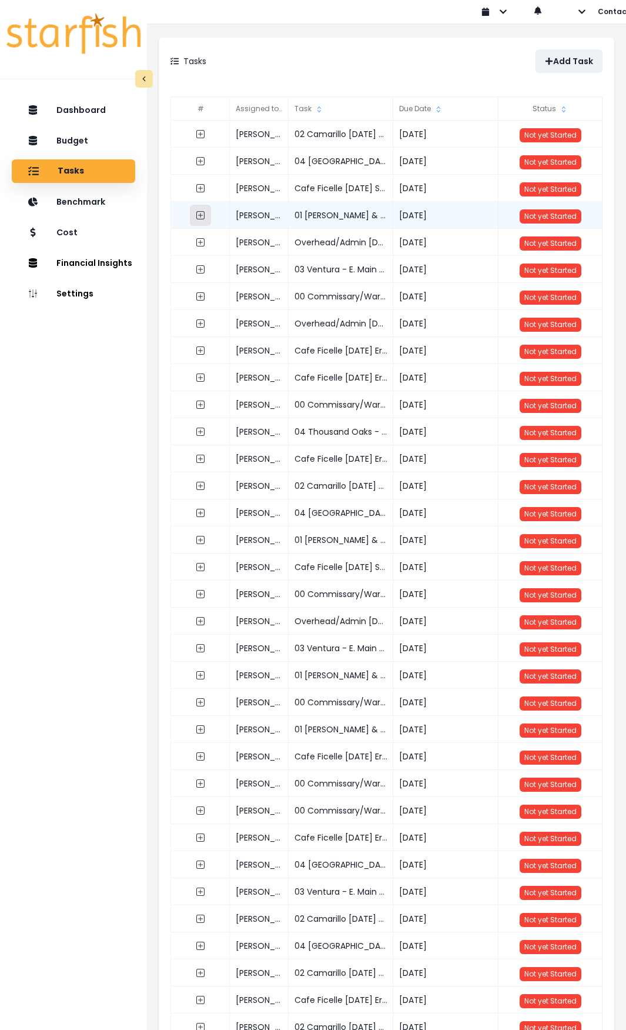
click at [201, 212] on icon "expand outline" at bounding box center [200, 215] width 9 height 9
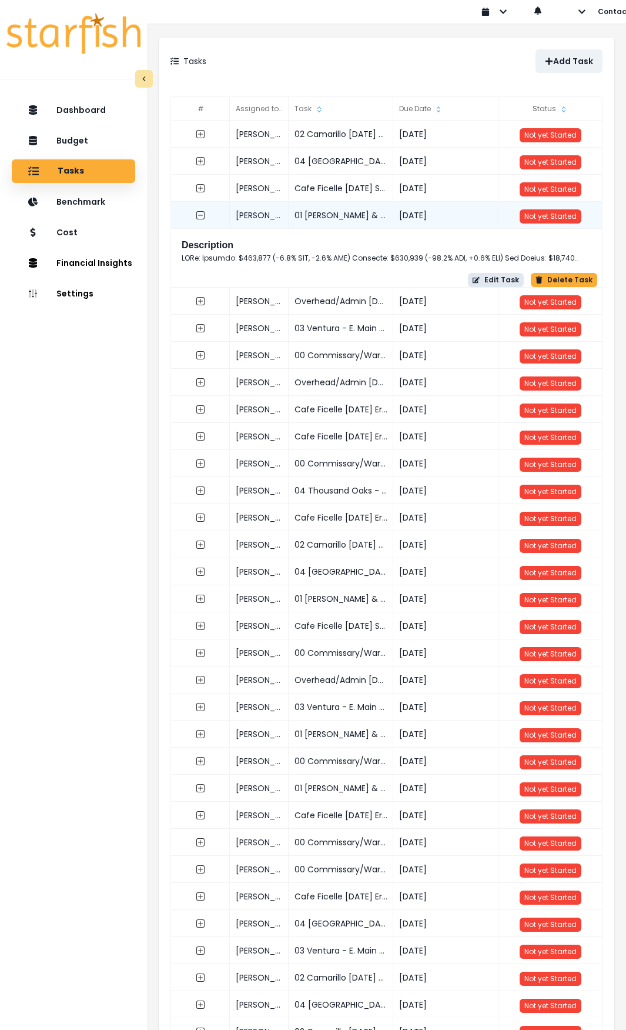
click at [478, 278] on button "Edit Task" at bounding box center [496, 280] width 56 height 14
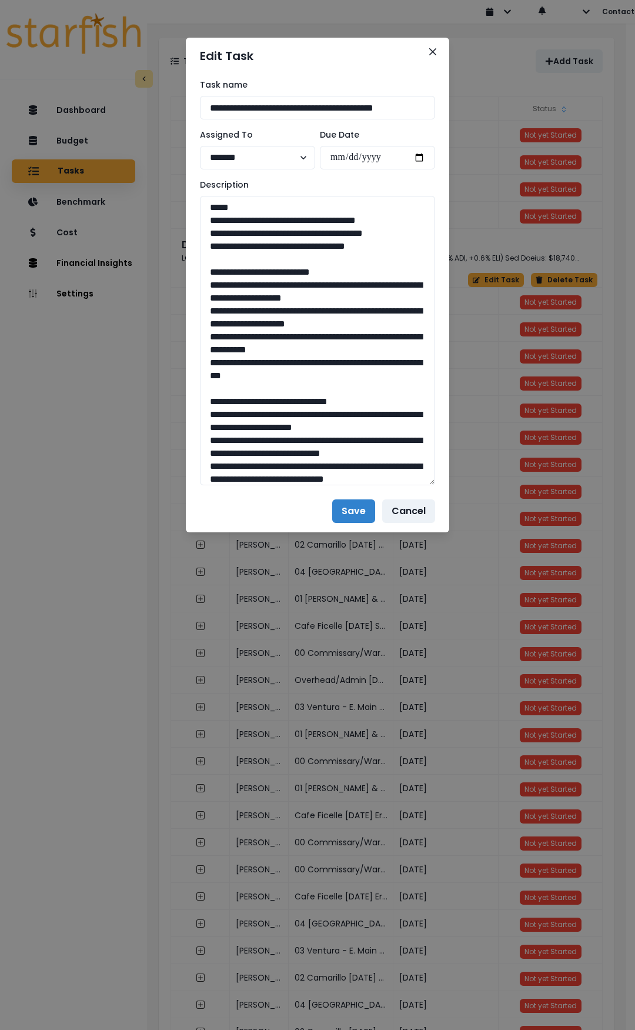
drag, startPoint x: 432, startPoint y: 240, endPoint x: 484, endPoint y: 658, distance: 420.8
click at [484, 658] on div "**********" at bounding box center [317, 515] width 635 height 1030
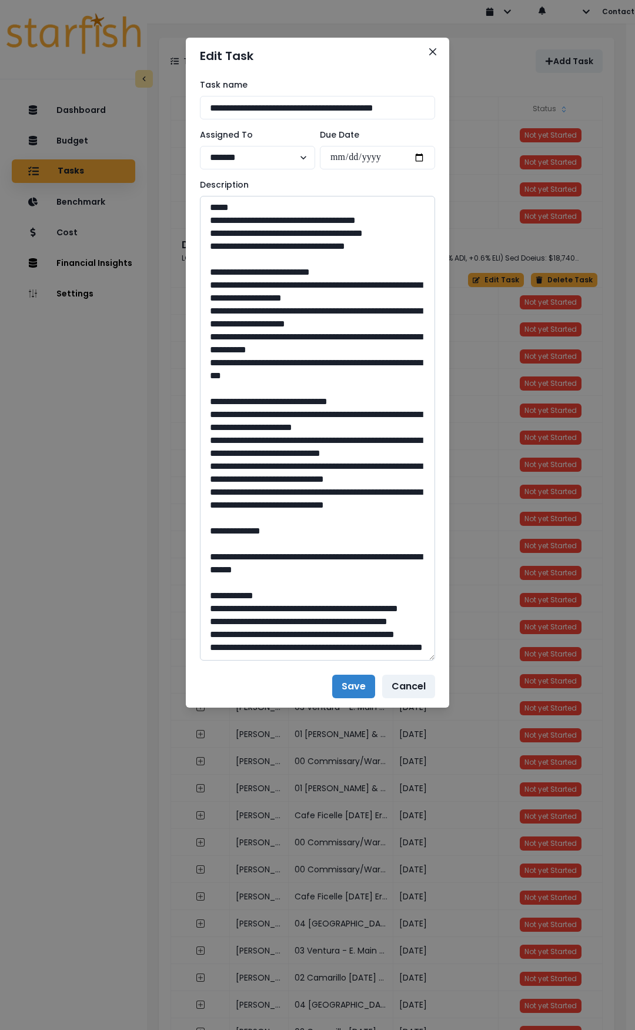
click at [224, 286] on textarea at bounding box center [317, 428] width 235 height 465
drag, startPoint x: 249, startPoint y: 287, endPoint x: 242, endPoint y: 291, distance: 8.2
click at [249, 287] on textarea at bounding box center [317, 428] width 235 height 465
click at [229, 306] on textarea at bounding box center [317, 428] width 235 height 465
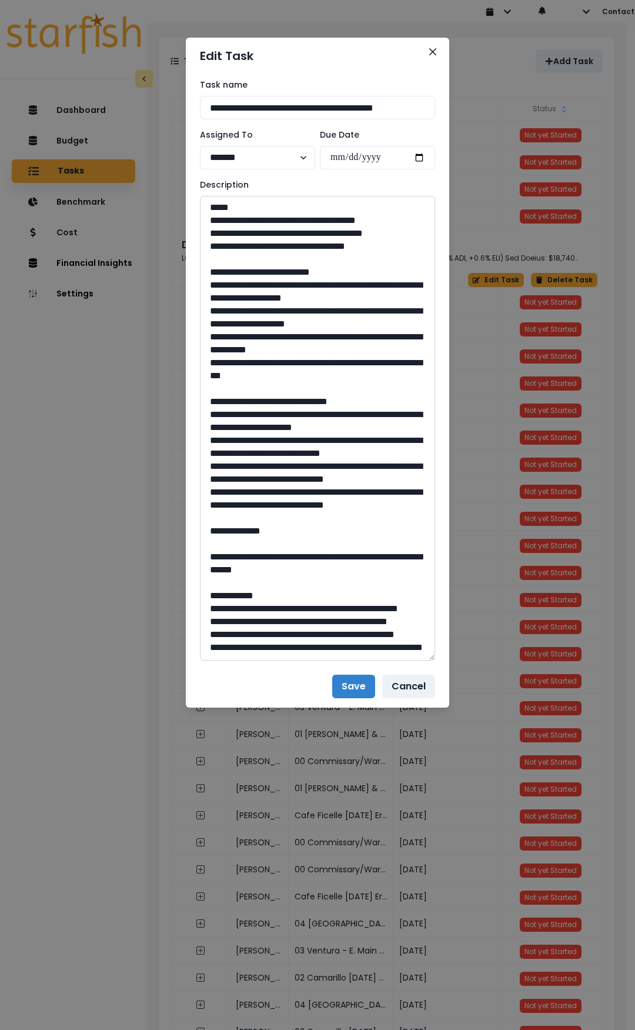
click at [354, 275] on textarea at bounding box center [317, 428] width 235 height 465
click at [275, 337] on textarea at bounding box center [317, 428] width 235 height 465
click at [227, 349] on textarea at bounding box center [317, 428] width 235 height 465
click at [229, 375] on textarea at bounding box center [317, 428] width 235 height 465
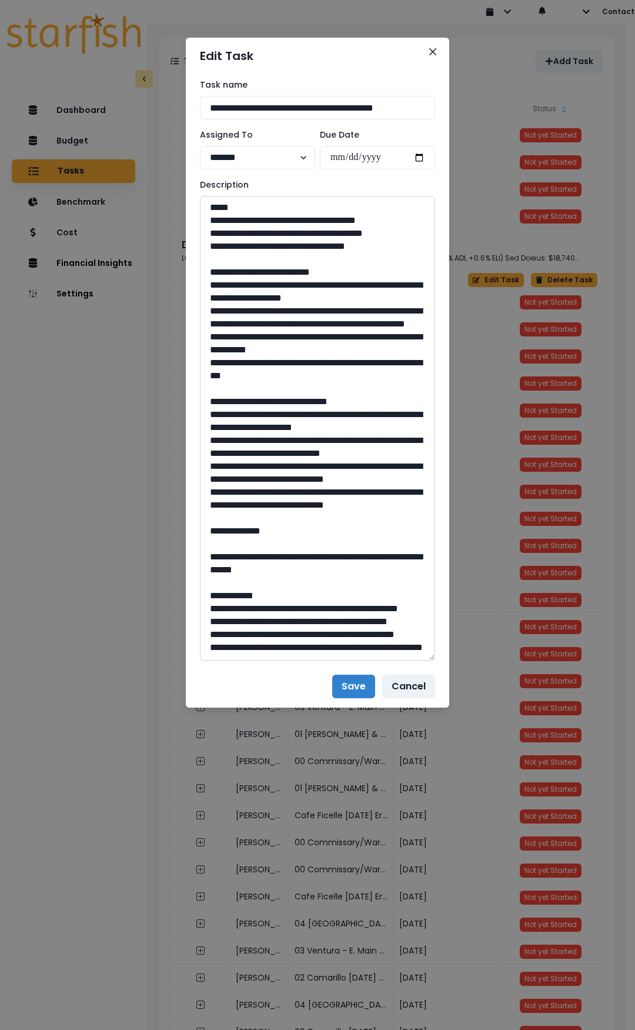
click at [229, 375] on textarea at bounding box center [317, 428] width 235 height 465
click at [227, 428] on textarea at bounding box center [317, 428] width 235 height 465
click at [293, 380] on textarea at bounding box center [317, 428] width 235 height 465
click at [228, 464] on textarea at bounding box center [317, 428] width 235 height 465
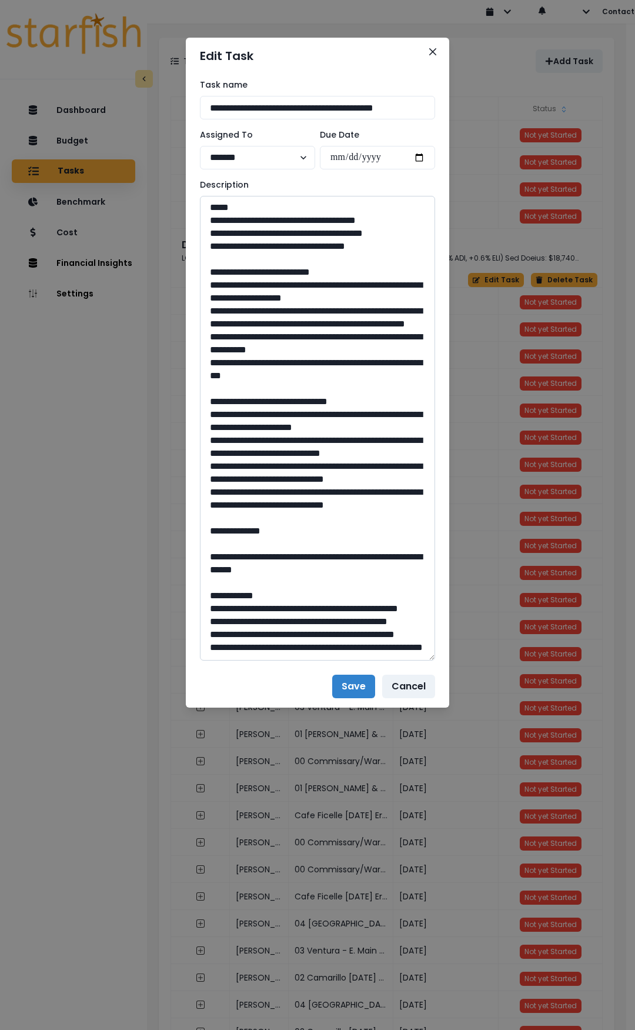
click at [228, 464] on textarea at bounding box center [317, 428] width 235 height 465
click at [289, 486] on textarea at bounding box center [317, 428] width 235 height 465
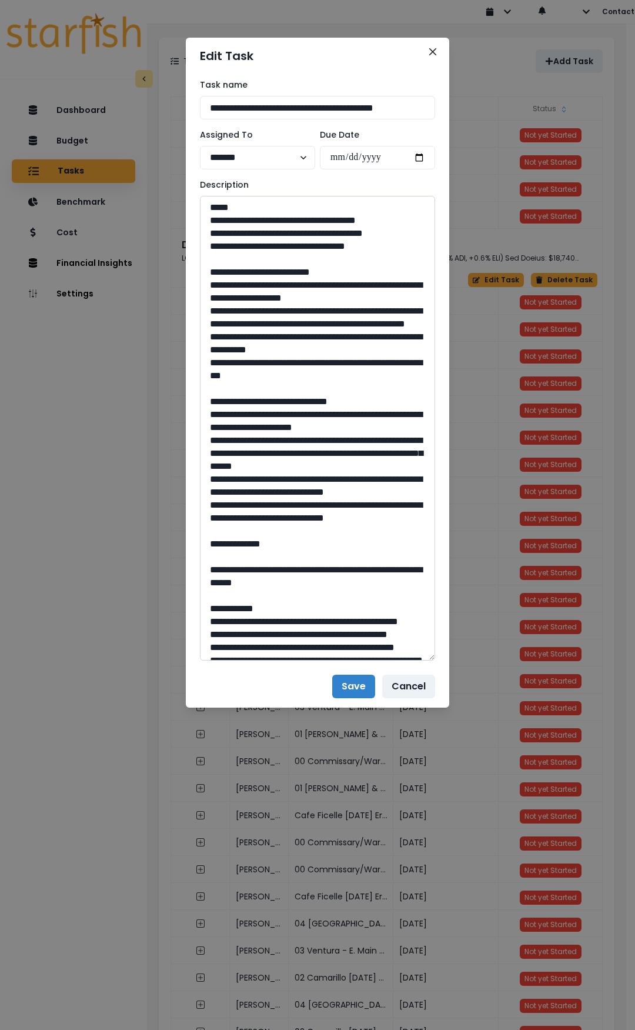
click at [225, 514] on textarea at bounding box center [317, 428] width 235 height 465
type textarea "**********"
click at [225, 556] on textarea at bounding box center [317, 428] width 235 height 465
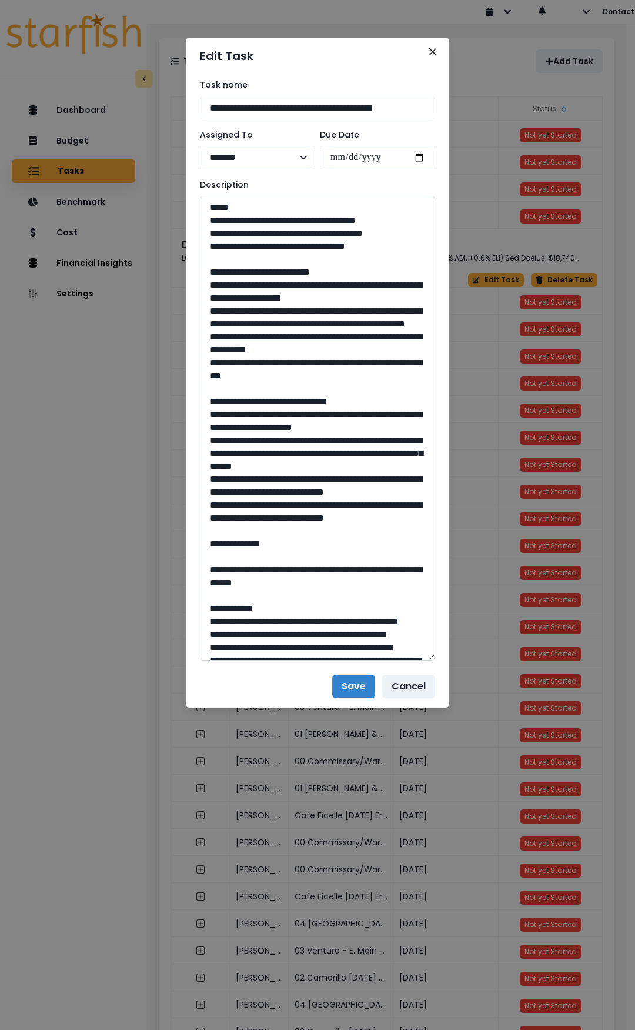
click at [307, 577] on textarea at bounding box center [317, 428] width 235 height 465
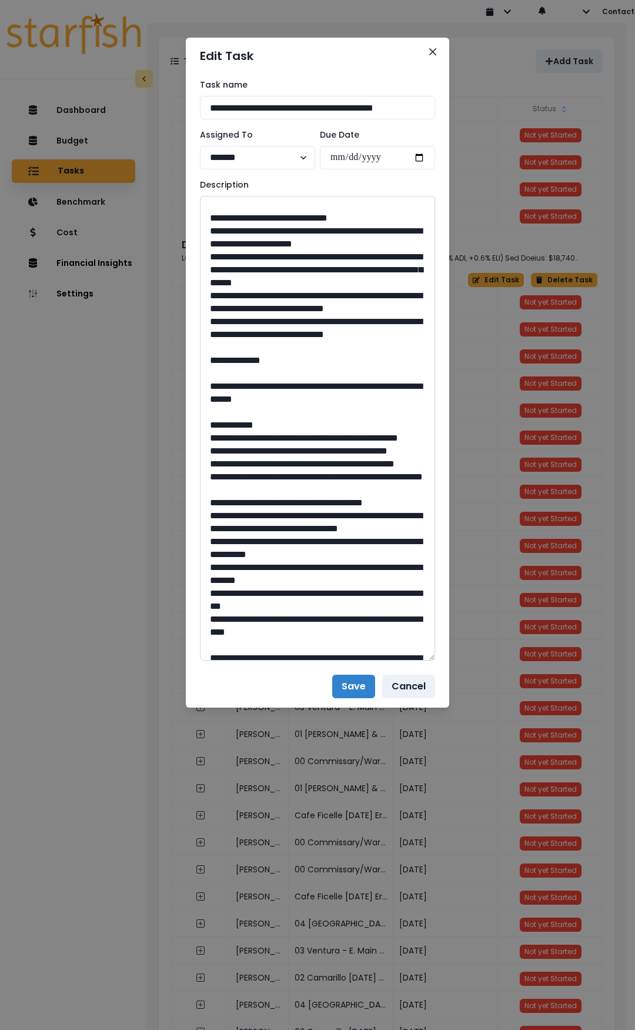
scroll to position [294, 0]
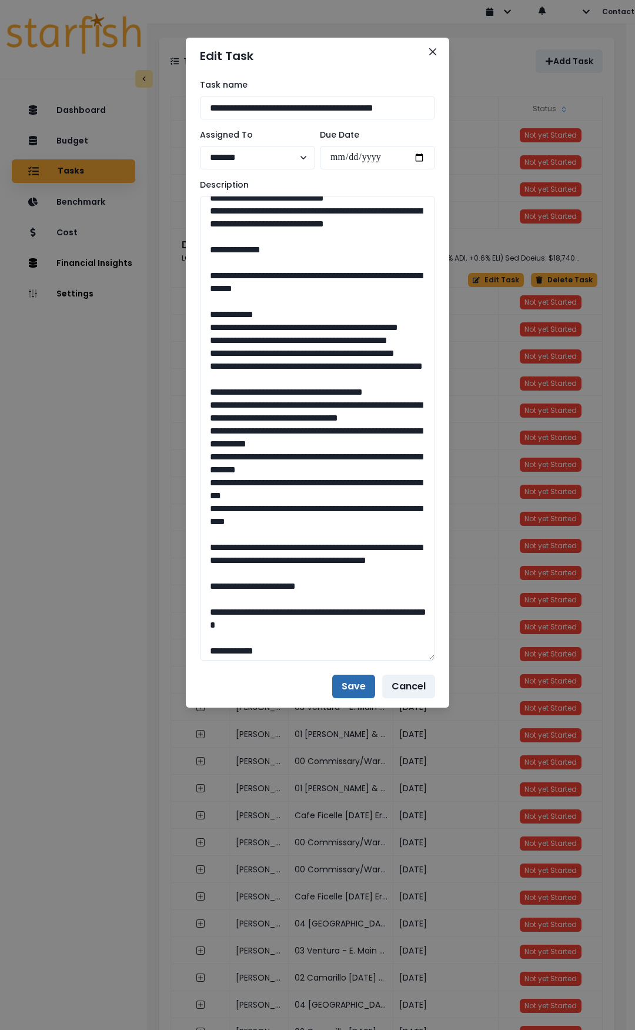
click at [349, 695] on button "Save" at bounding box center [353, 687] width 43 height 24
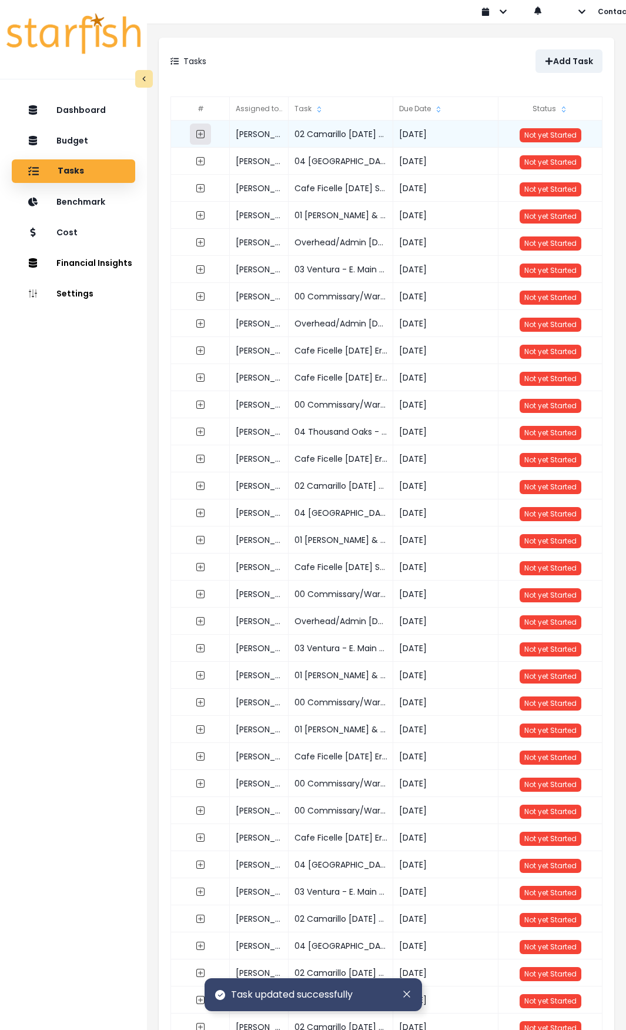
click at [201, 134] on icon "expand outline" at bounding box center [200, 134] width 5 height 5
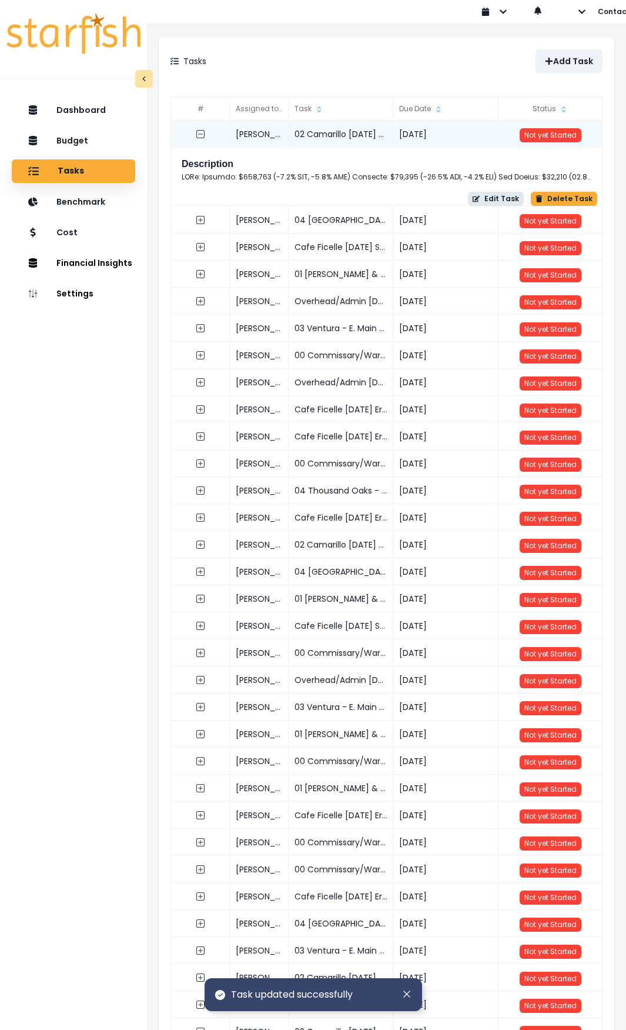
click at [488, 198] on button "Edit Task" at bounding box center [496, 199] width 56 height 14
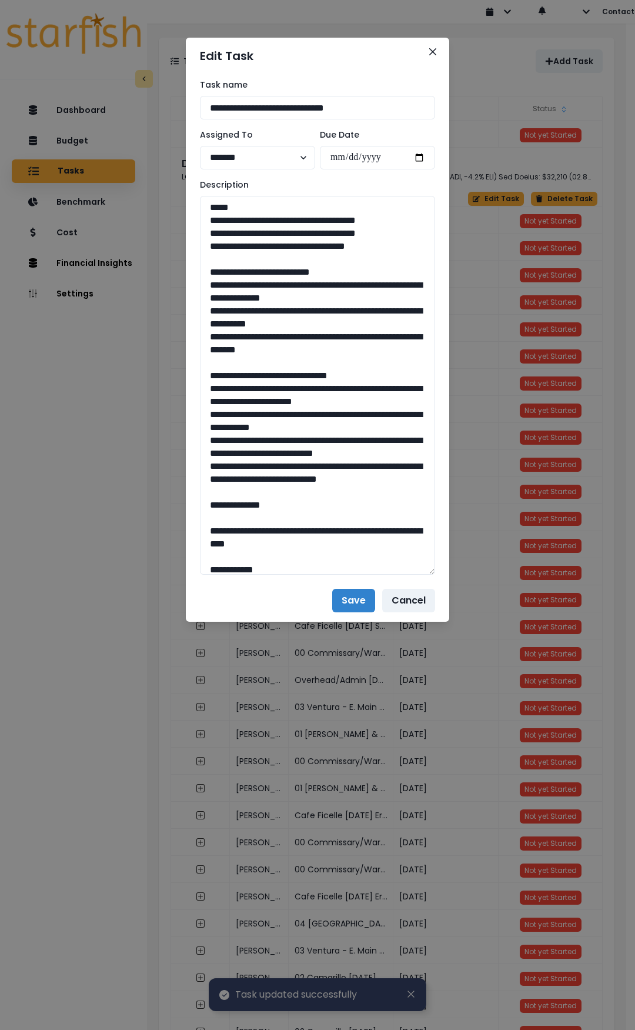
drag, startPoint x: 428, startPoint y: 235, endPoint x: 439, endPoint y: 539, distance: 304.9
click at [445, 559] on div "**********" at bounding box center [318, 326] width 264 height 505
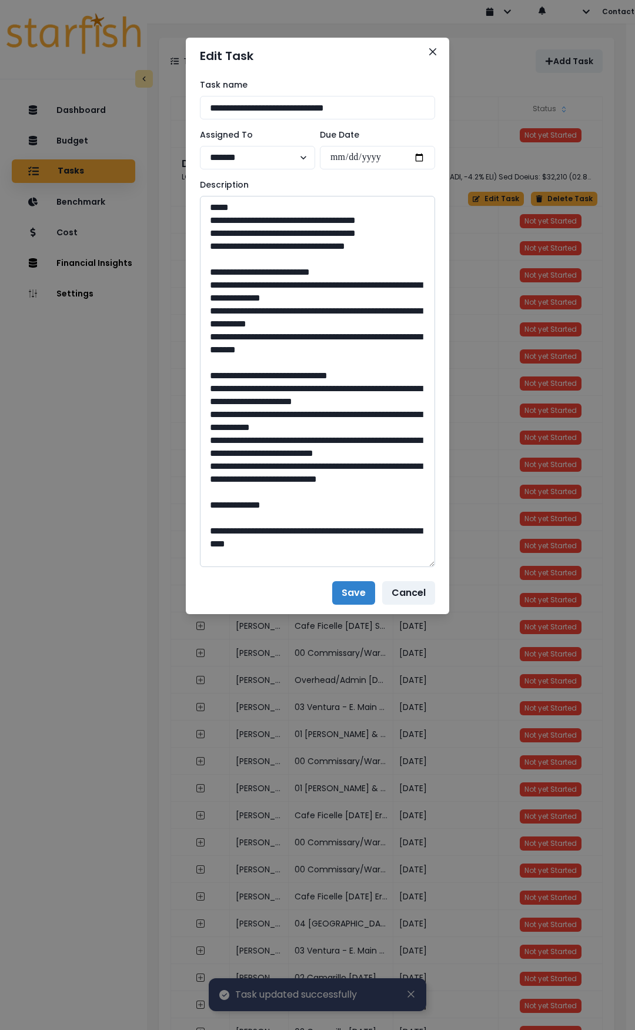
drag, startPoint x: 233, startPoint y: 283, endPoint x: 219, endPoint y: 283, distance: 13.5
click at [229, 308] on textarea at bounding box center [317, 381] width 235 height 371
click at [231, 336] on textarea at bounding box center [317, 381] width 235 height 371
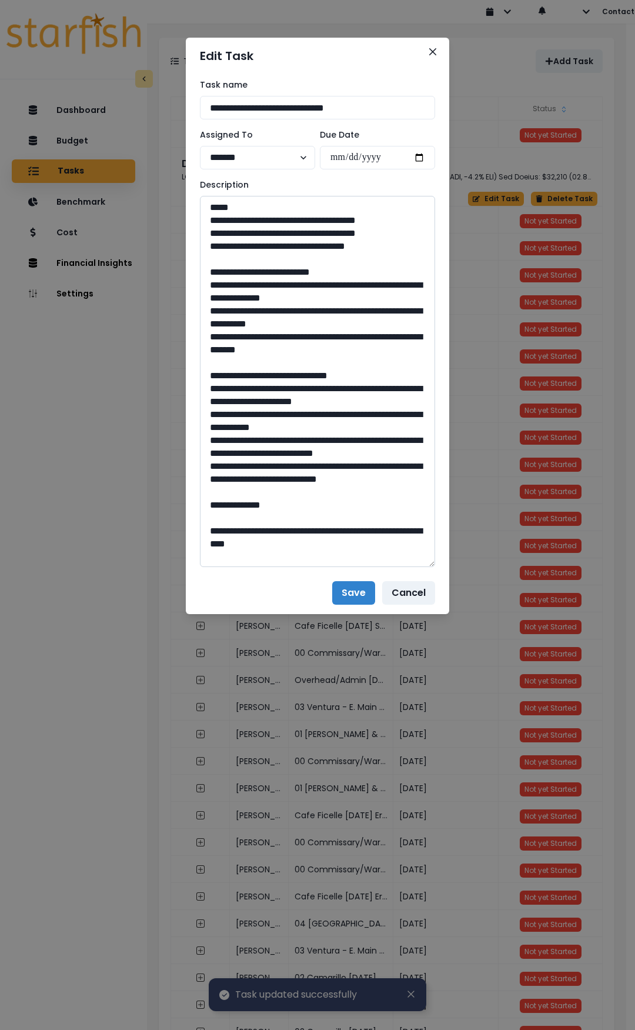
click at [379, 349] on textarea at bounding box center [317, 381] width 235 height 371
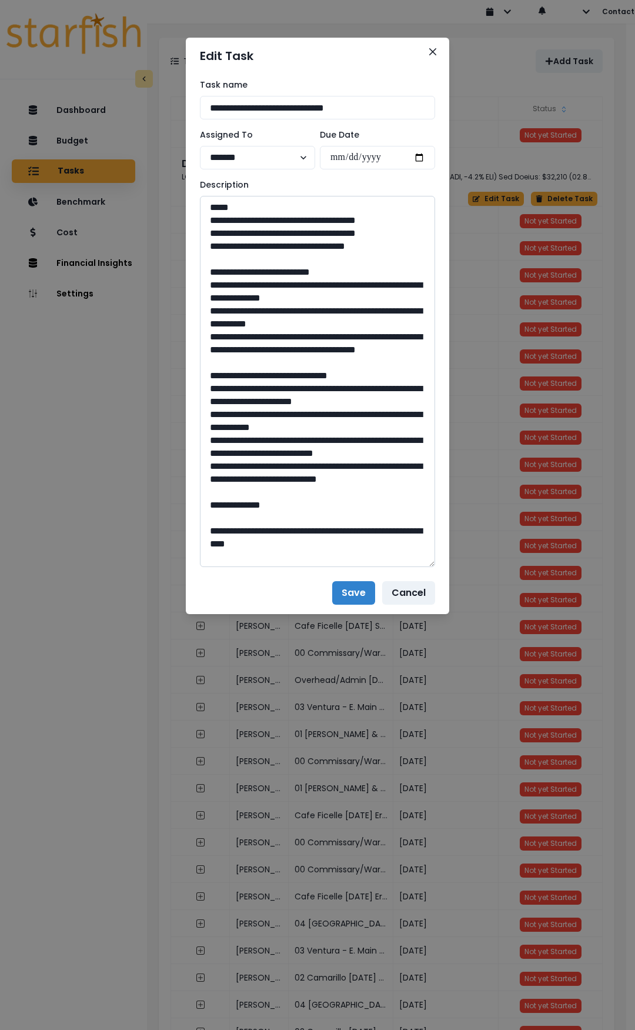
click at [219, 405] on textarea at bounding box center [317, 381] width 235 height 371
click at [218, 404] on textarea at bounding box center [317, 381] width 235 height 371
click at [228, 442] on textarea at bounding box center [317, 381] width 235 height 371
click at [226, 465] on textarea at bounding box center [317, 381] width 235 height 371
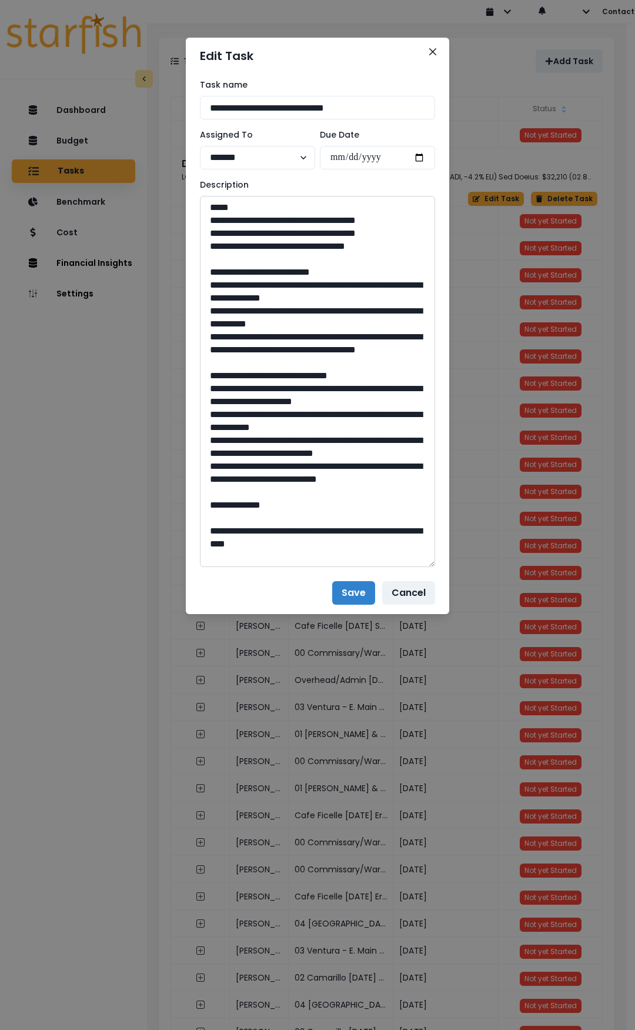
click at [226, 465] on textarea at bounding box center [317, 381] width 235 height 371
drag, startPoint x: 371, startPoint y: 348, endPoint x: 378, endPoint y: 358, distance: 11.9
click at [378, 358] on textarea at bounding box center [317, 381] width 235 height 371
click at [281, 492] on textarea at bounding box center [317, 381] width 235 height 371
click at [290, 475] on textarea at bounding box center [317, 381] width 235 height 371
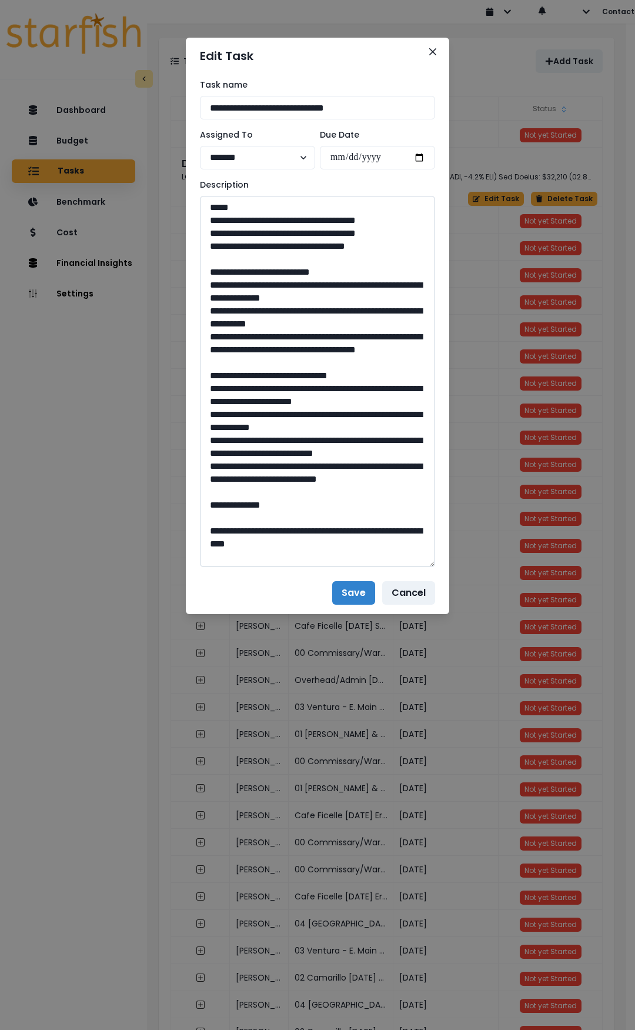
click at [275, 484] on textarea at bounding box center [317, 381] width 235 height 371
click at [271, 488] on textarea at bounding box center [317, 381] width 235 height 371
paste textarea "**********"
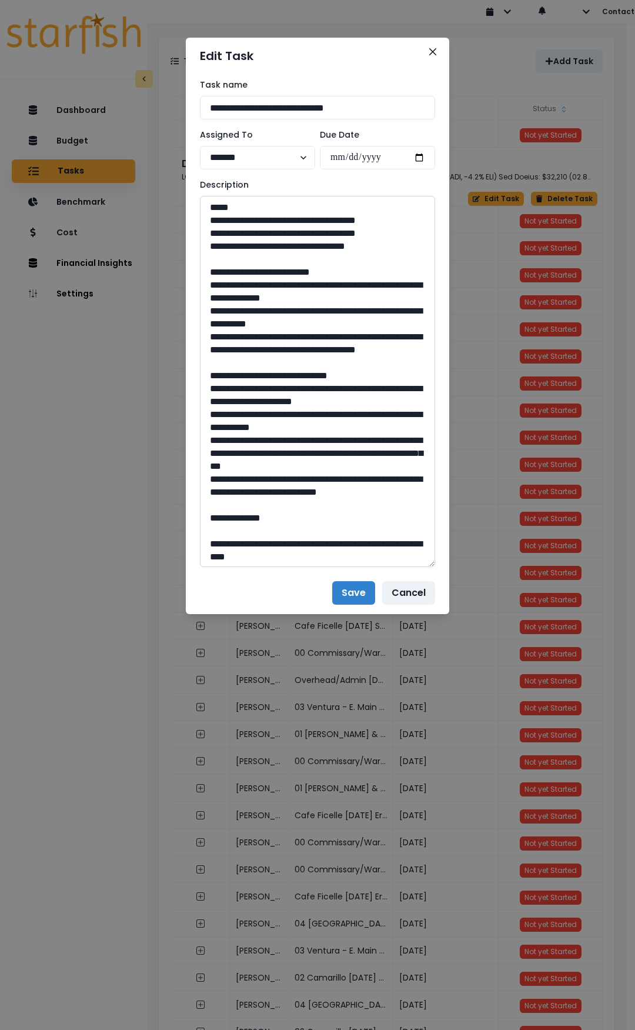
click at [309, 491] on textarea at bounding box center [317, 381] width 235 height 371
click at [308, 491] on textarea at bounding box center [317, 381] width 235 height 371
click at [310, 491] on textarea at bounding box center [317, 381] width 235 height 371
click at [302, 485] on textarea at bounding box center [317, 381] width 235 height 371
click at [305, 492] on textarea at bounding box center [317, 381] width 235 height 371
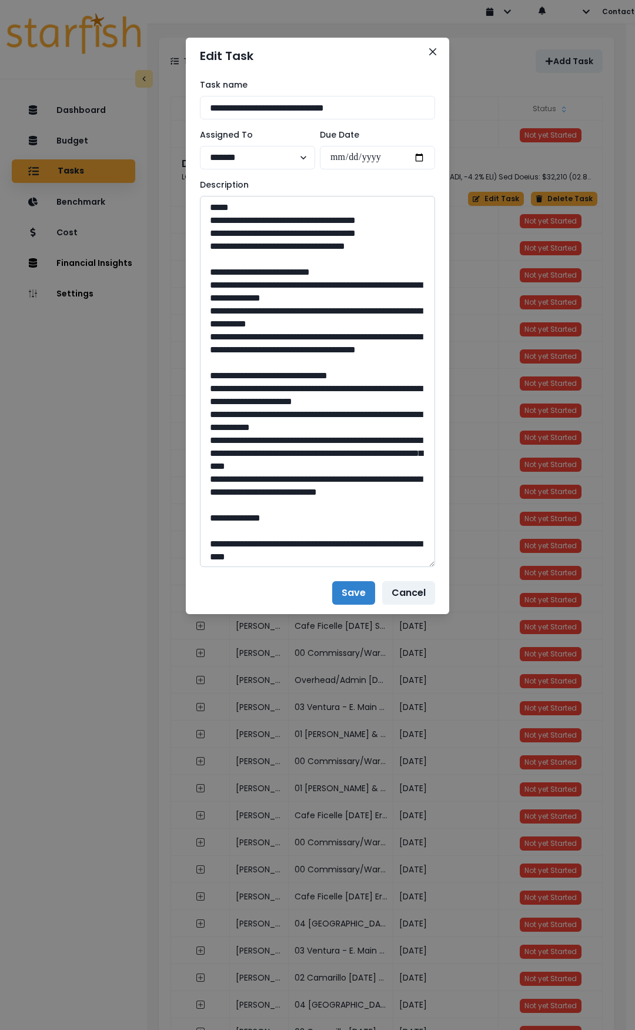
click at [228, 518] on textarea at bounding box center [317, 381] width 235 height 371
type textarea "**********"
click at [290, 492] on textarea at bounding box center [317, 381] width 235 height 371
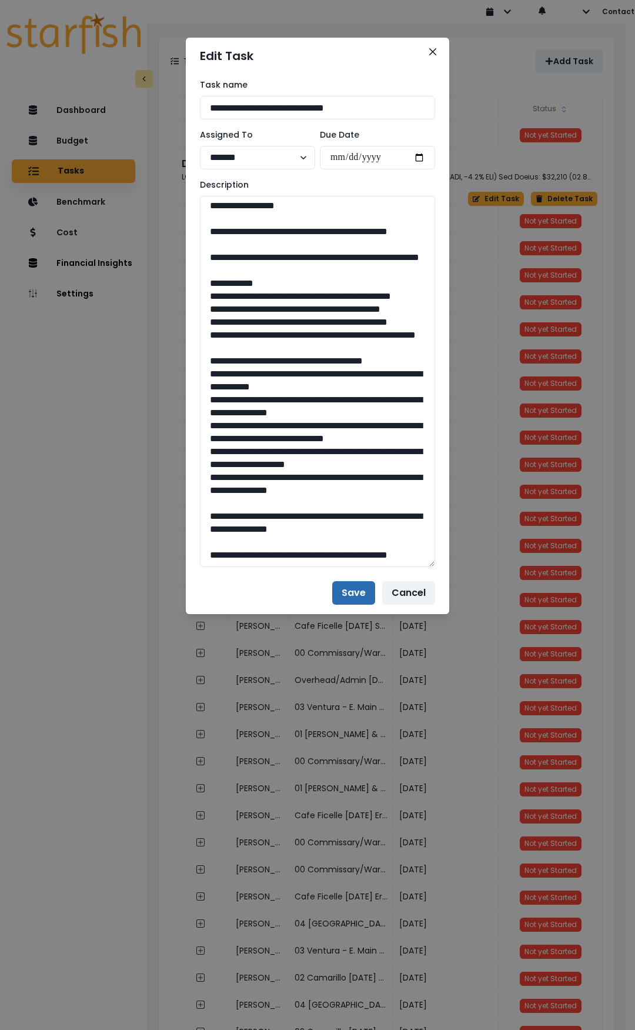
scroll to position [1231, 0]
click at [351, 591] on button "Save" at bounding box center [353, 593] width 43 height 24
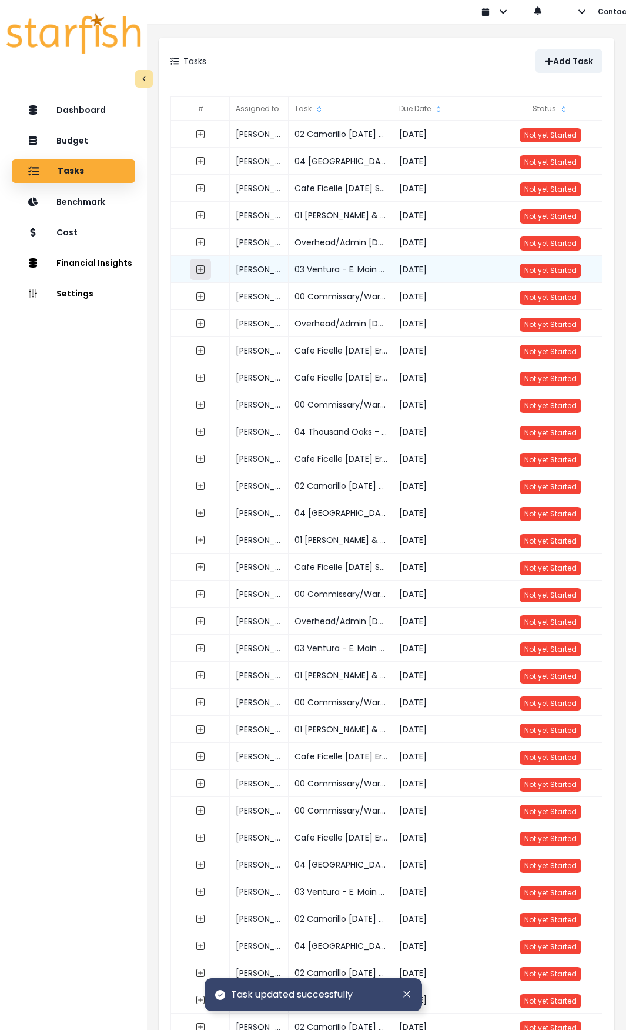
click at [204, 267] on icon "expand outline" at bounding box center [200, 269] width 9 height 9
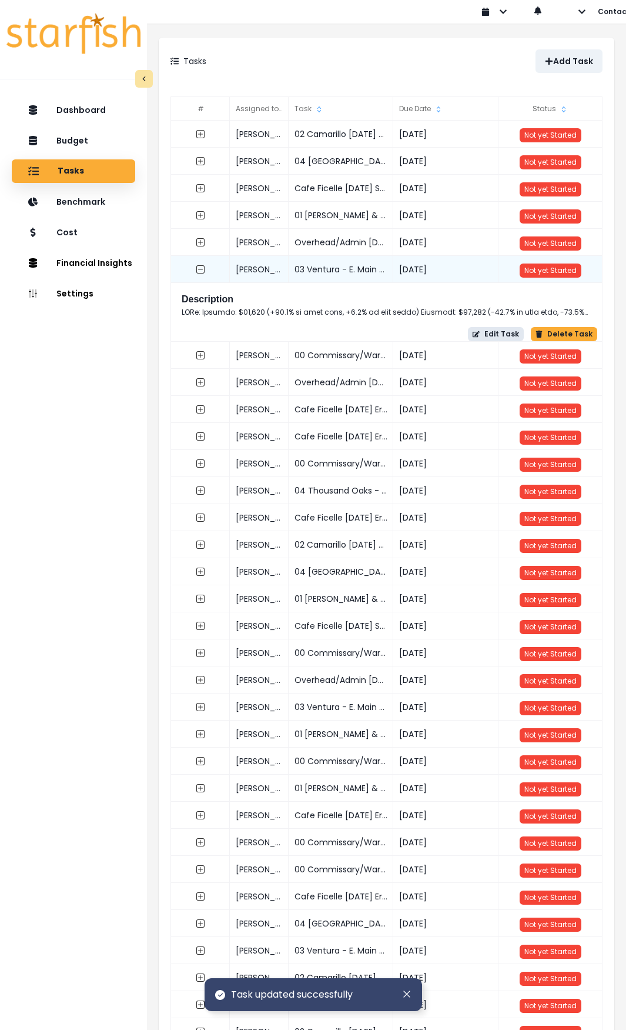
click at [505, 331] on button "Edit Task" at bounding box center [496, 334] width 56 height 14
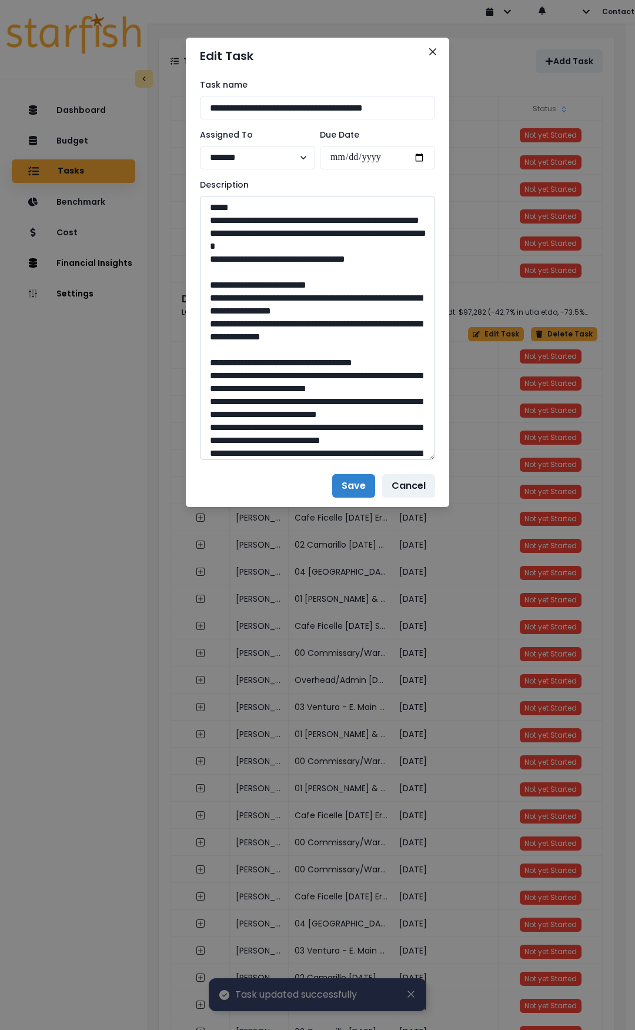
drag, startPoint x: 432, startPoint y: 241, endPoint x: 398, endPoint y: 615, distance: 375.7
click at [404, 460] on textarea at bounding box center [317, 328] width 235 height 264
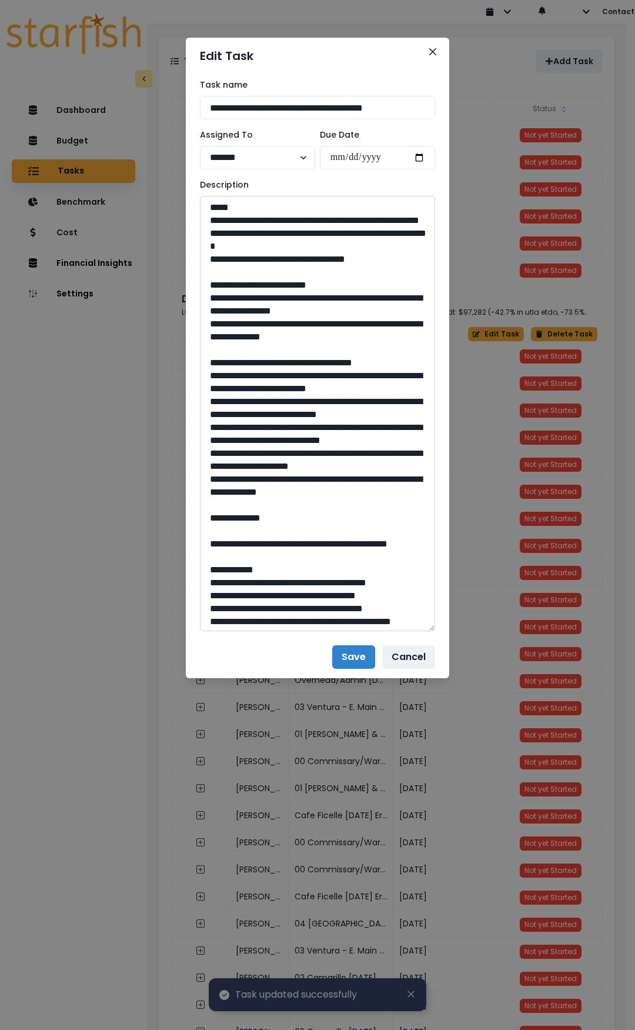
click at [226, 311] on textarea at bounding box center [317, 413] width 235 height 435
click at [384, 319] on textarea at bounding box center [317, 413] width 235 height 435
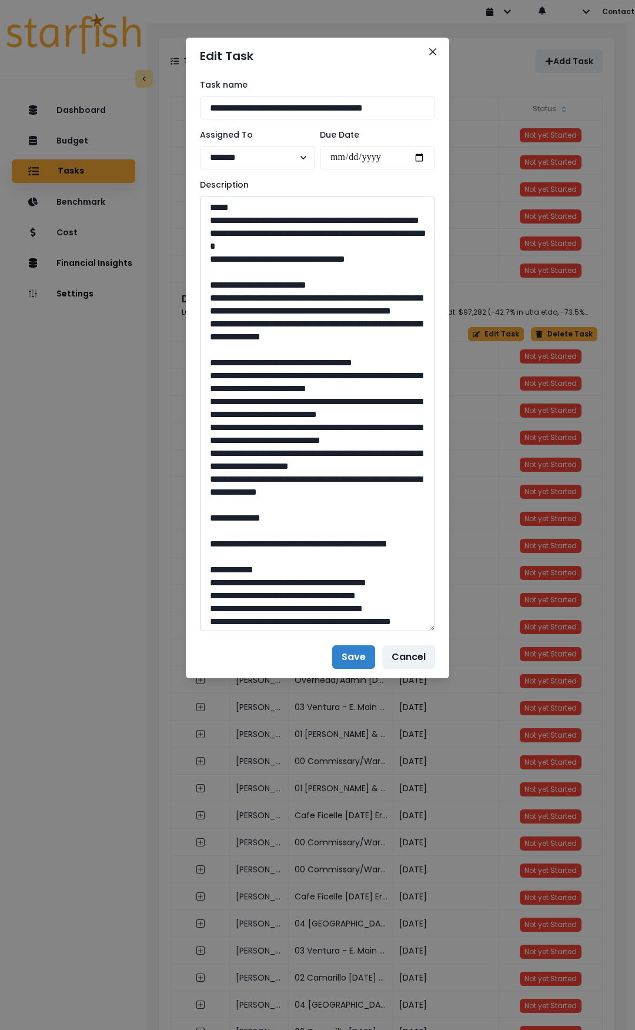
click at [230, 345] on textarea at bounding box center [317, 413] width 235 height 435
click at [228, 401] on textarea at bounding box center [317, 413] width 235 height 435
click at [219, 401] on textarea at bounding box center [317, 413] width 235 height 435
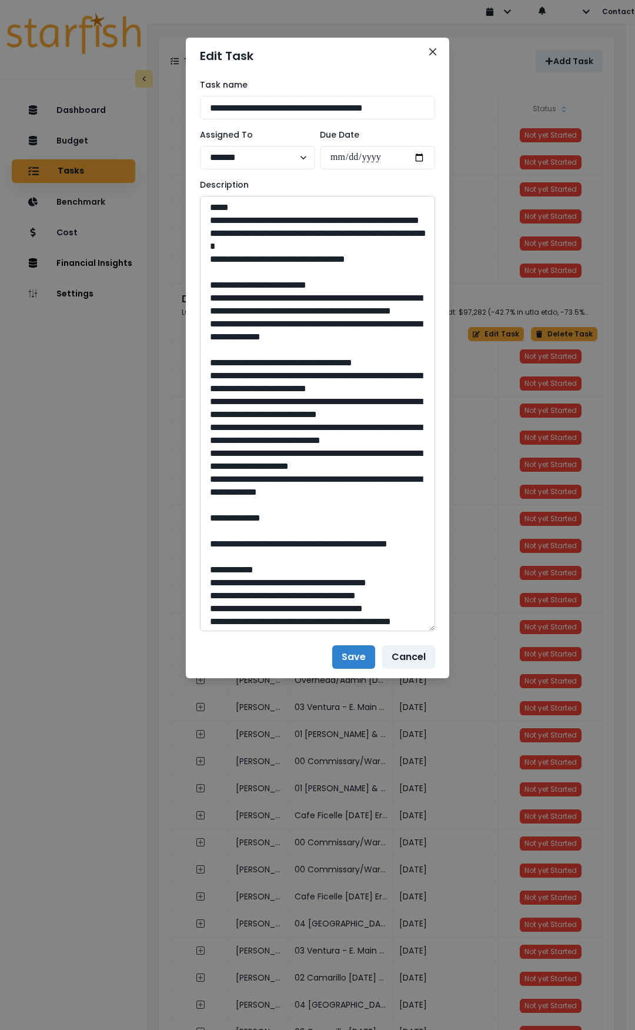
click at [219, 401] on textarea at bounding box center [317, 413] width 235 height 435
click at [222, 424] on textarea at bounding box center [317, 413] width 235 height 435
click at [265, 455] on textarea at bounding box center [317, 413] width 235 height 435
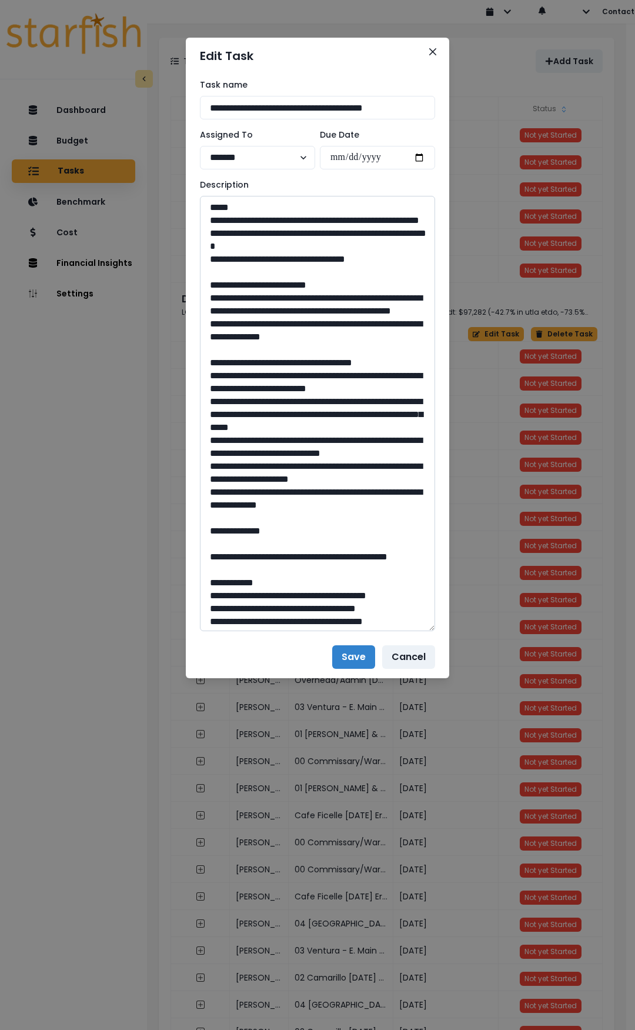
click at [215, 465] on textarea at bounding box center [317, 413] width 235 height 435
click at [226, 479] on textarea at bounding box center [317, 413] width 235 height 435
type textarea "**********"
click at [228, 515] on textarea at bounding box center [317, 413] width 235 height 435
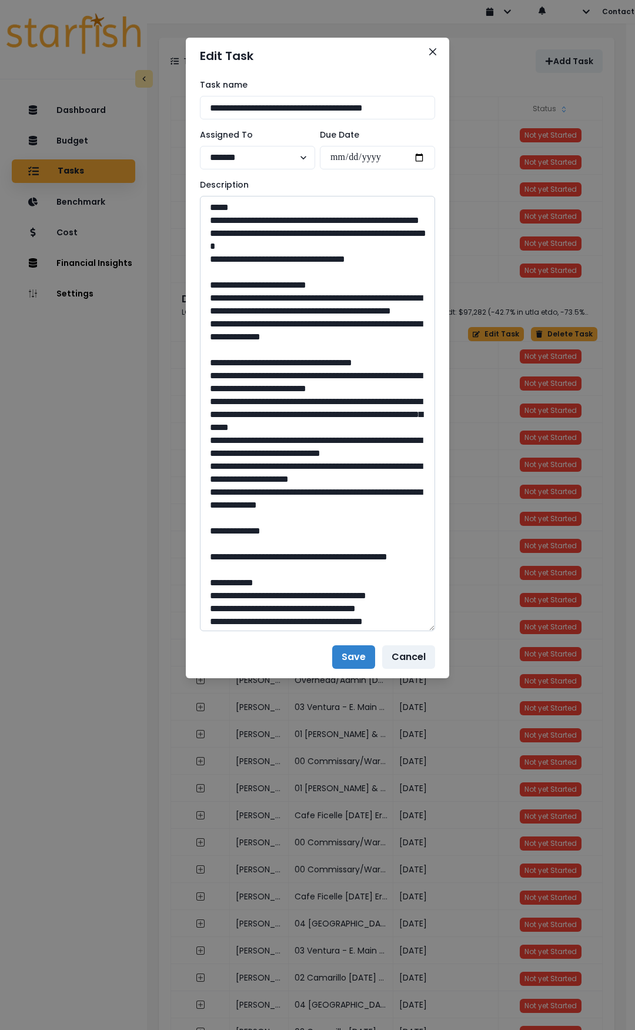
click at [228, 515] on textarea at bounding box center [317, 413] width 235 height 435
click at [226, 558] on textarea at bounding box center [317, 413] width 235 height 435
click at [278, 522] on textarea at bounding box center [317, 413] width 235 height 435
click at [348, 654] on button "Save" at bounding box center [353, 657] width 43 height 24
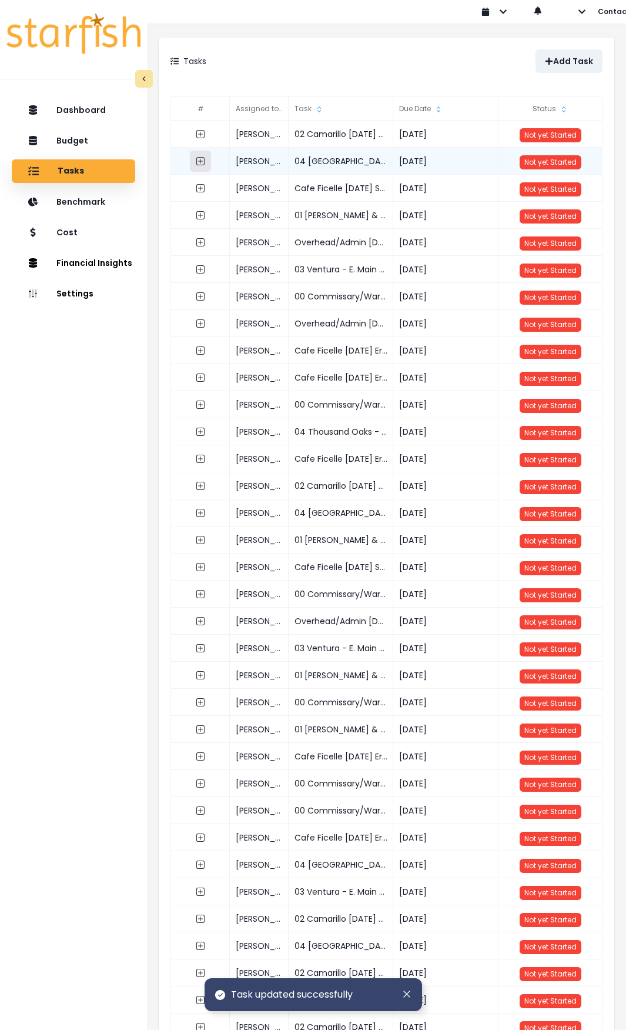
click at [199, 162] on icon "expand outline" at bounding box center [200, 160] width 9 height 9
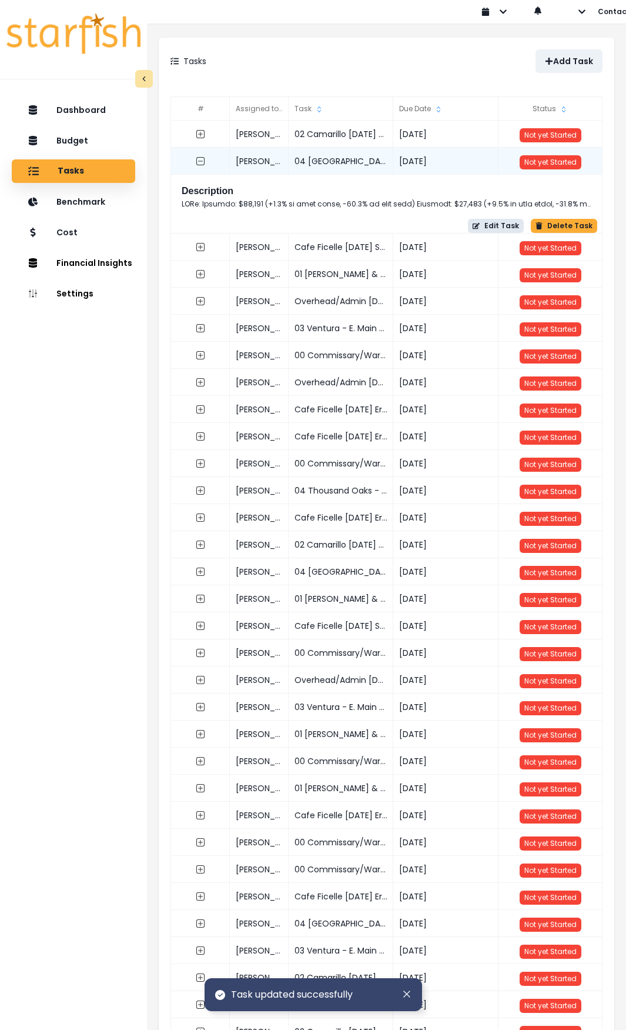
click at [503, 226] on button "Edit Task" at bounding box center [496, 226] width 56 height 14
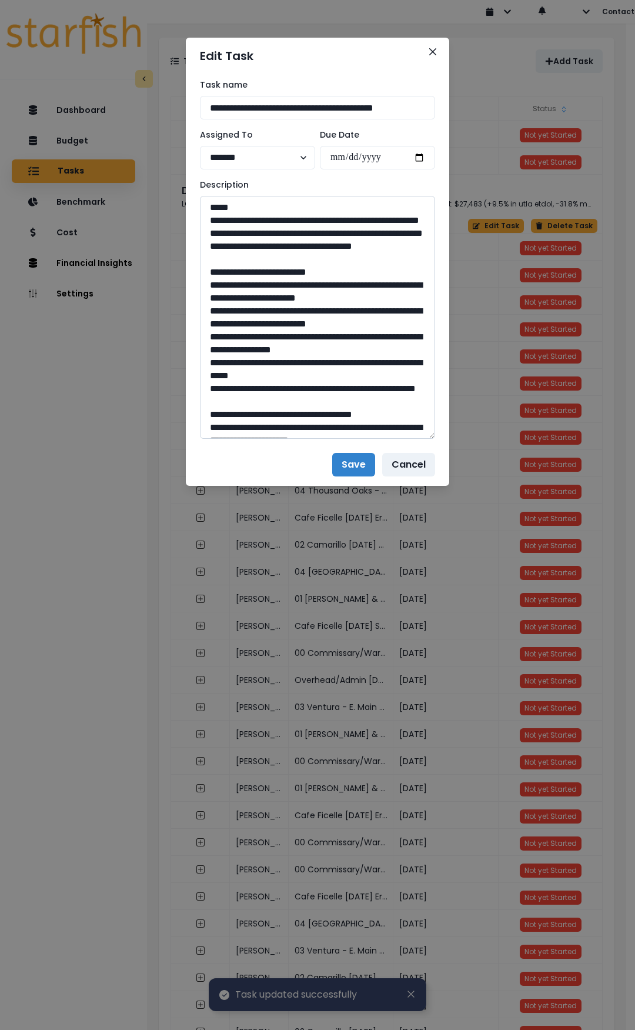
drag, startPoint x: 431, startPoint y: 238, endPoint x: 429, endPoint y: 744, distance: 506.5
click at [445, 444] on div "**********" at bounding box center [318, 258] width 264 height 369
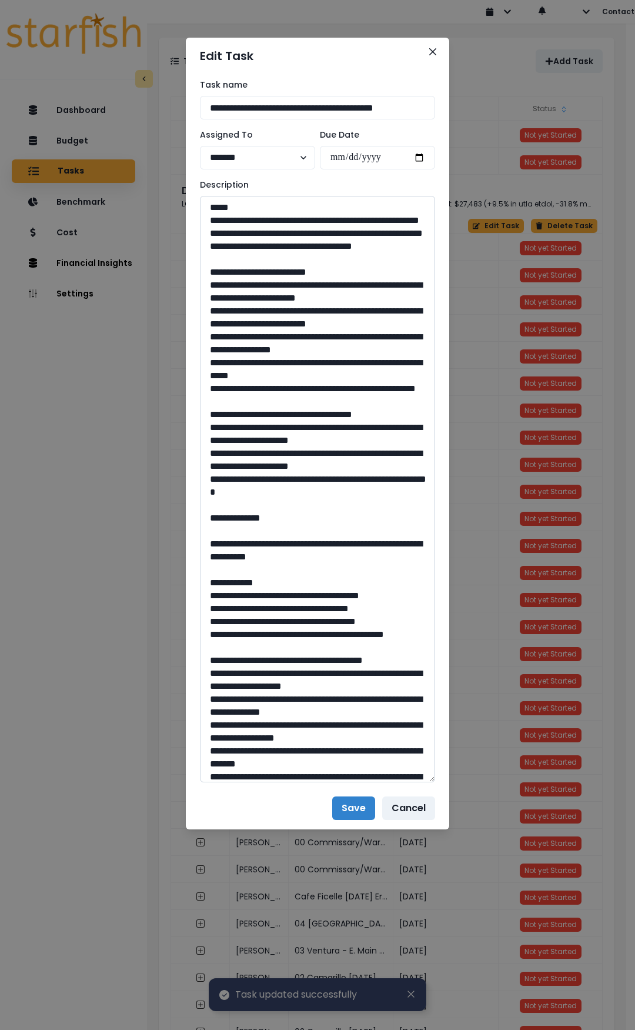
click at [218, 304] on textarea at bounding box center [317, 489] width 235 height 586
click at [225, 309] on textarea at bounding box center [317, 489] width 235 height 586
click at [223, 335] on textarea at bounding box center [317, 489] width 235 height 586
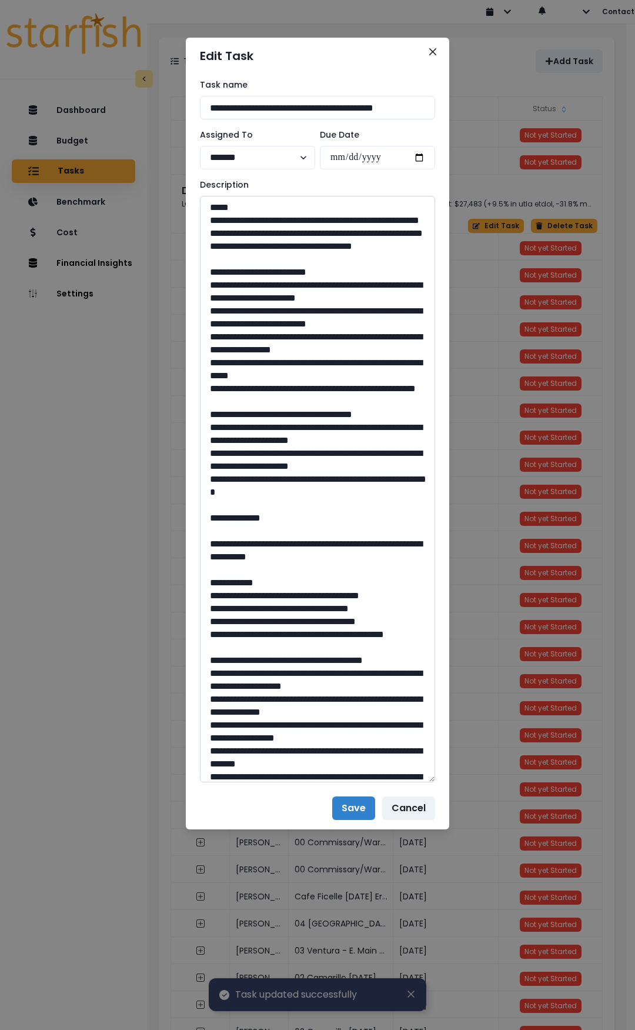
click at [224, 376] on textarea at bounding box center [317, 489] width 235 height 586
drag, startPoint x: 224, startPoint y: 376, endPoint x: 301, endPoint y: 392, distance: 79.3
click at [224, 375] on textarea at bounding box center [317, 489] width 235 height 586
click at [384, 388] on textarea at bounding box center [317, 489] width 235 height 586
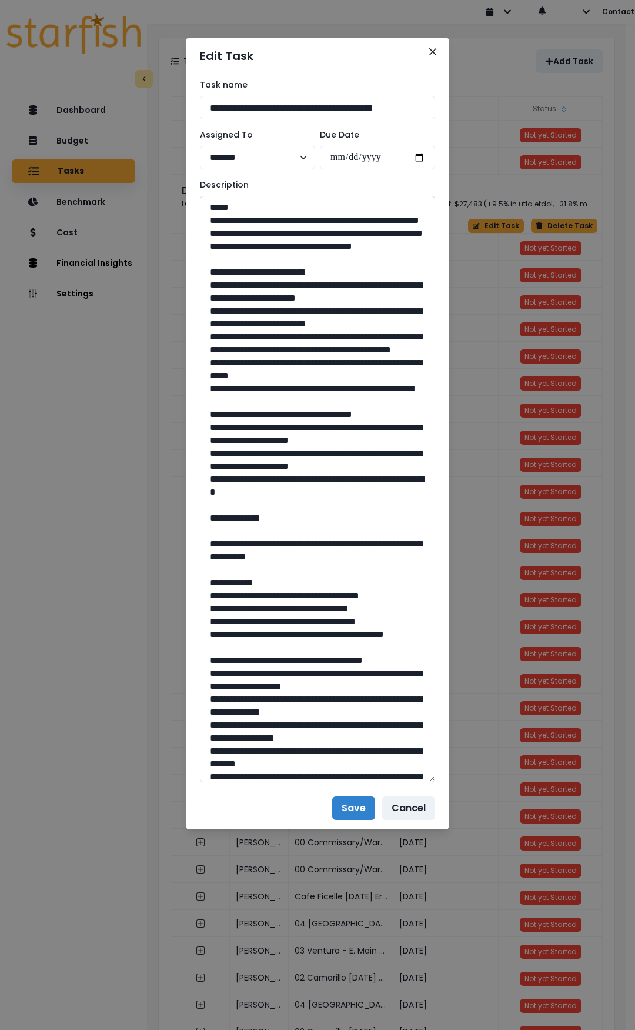
click at [229, 415] on textarea at bounding box center [317, 489] width 235 height 586
click at [229, 436] on textarea at bounding box center [317, 489] width 235 height 586
click at [226, 489] on textarea at bounding box center [317, 489] width 235 height 586
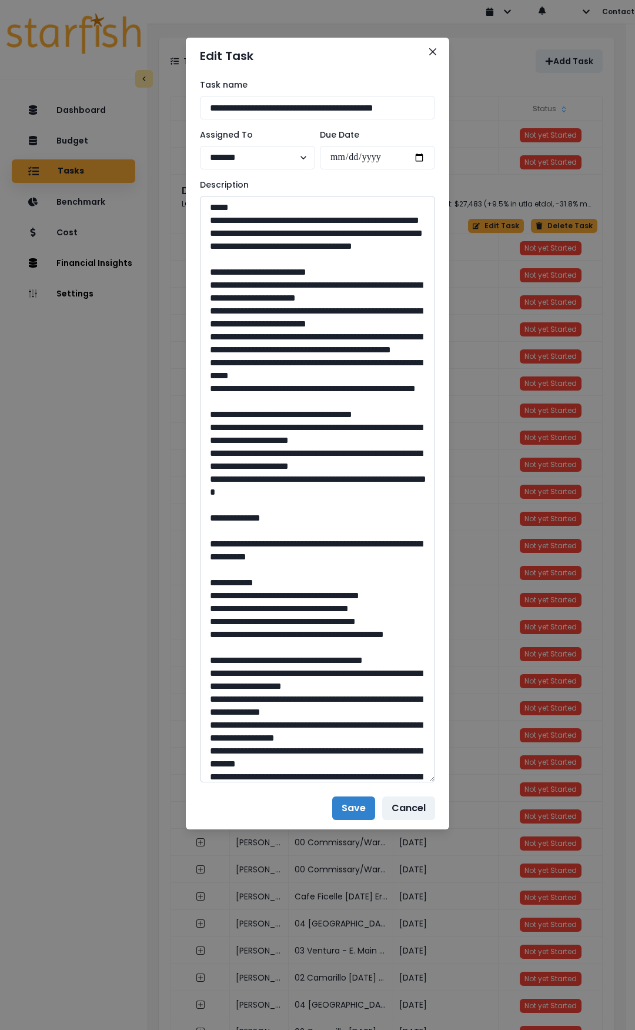
click at [226, 489] on textarea at bounding box center [317, 489] width 235 height 586
click at [396, 504] on textarea at bounding box center [317, 489] width 235 height 586
click at [223, 531] on textarea at bounding box center [317, 489] width 235 height 586
drag, startPoint x: 330, startPoint y: 521, endPoint x: 348, endPoint y: 521, distance: 18.2
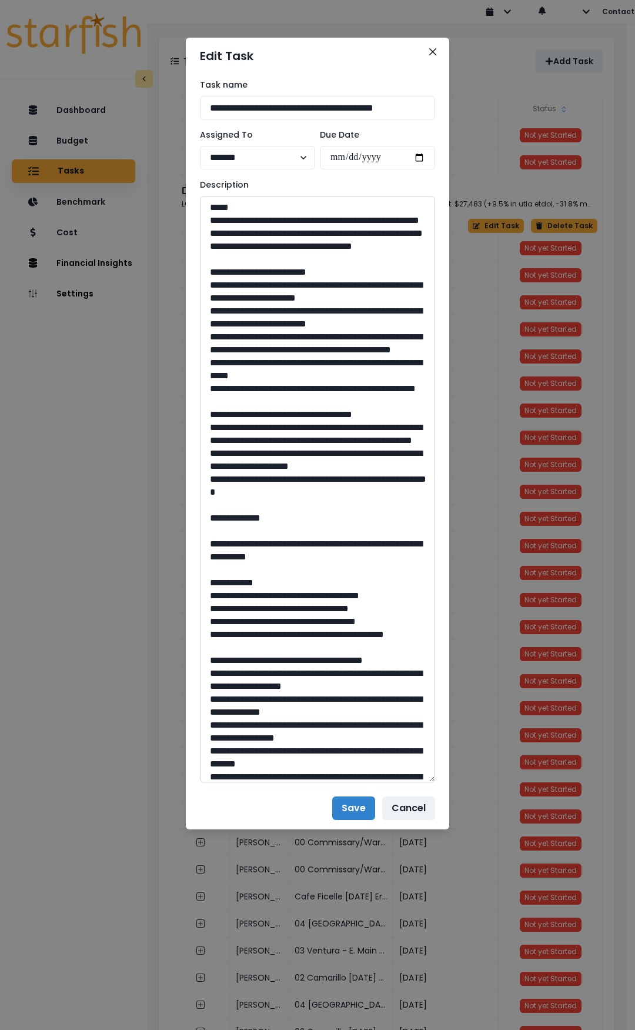
click at [330, 521] on textarea at bounding box center [317, 489] width 235 height 586
drag, startPoint x: 388, startPoint y: 516, endPoint x: 206, endPoint y: 516, distance: 181.8
click at [206, 516] on textarea at bounding box center [317, 489] width 235 height 586
click at [394, 546] on textarea at bounding box center [317, 489] width 235 height 586
paste textarea "**********"
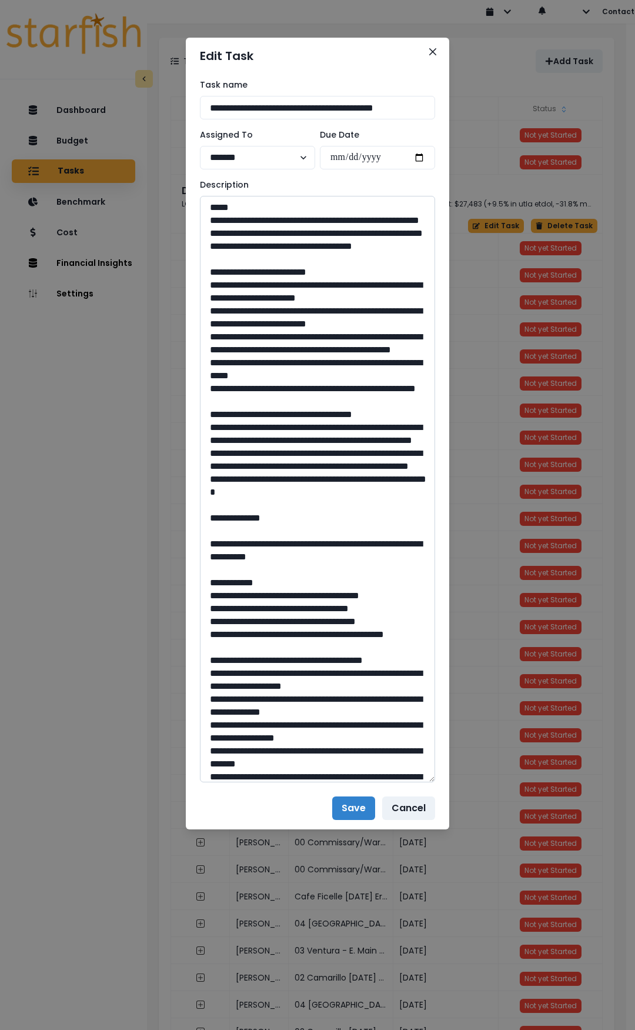
click at [224, 569] on textarea at bounding box center [317, 489] width 235 height 586
click at [356, 555] on textarea at bounding box center [317, 489] width 235 height 586
drag, startPoint x: 347, startPoint y: 553, endPoint x: 205, endPoint y: 555, distance: 142.4
click at [205, 555] on textarea at bounding box center [317, 489] width 235 height 586
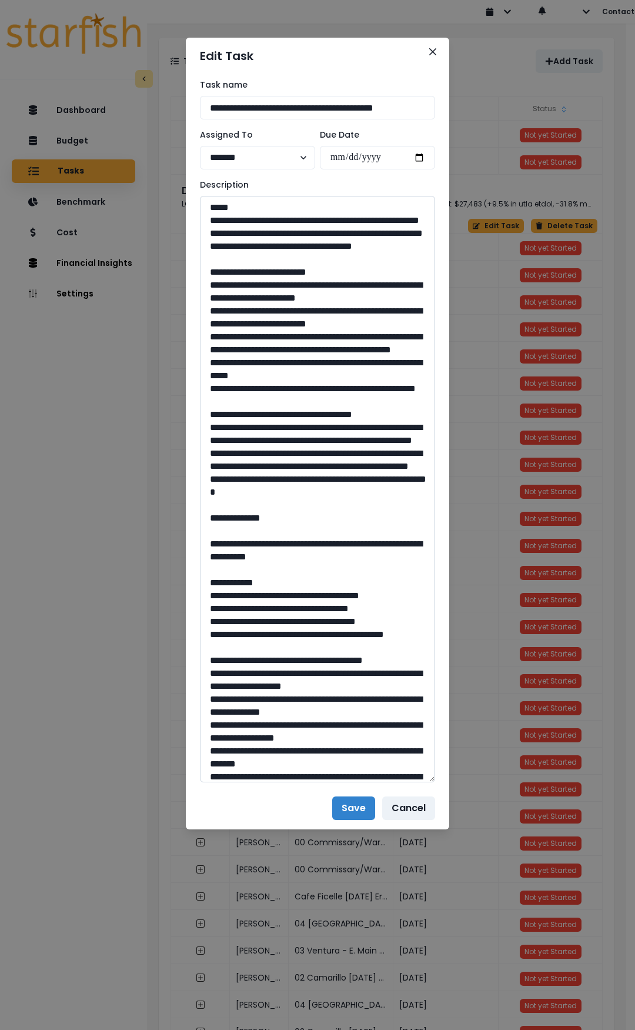
click at [341, 585] on textarea at bounding box center [317, 489] width 235 height 586
paste textarea "**********"
click at [314, 610] on textarea at bounding box center [317, 489] width 235 height 586
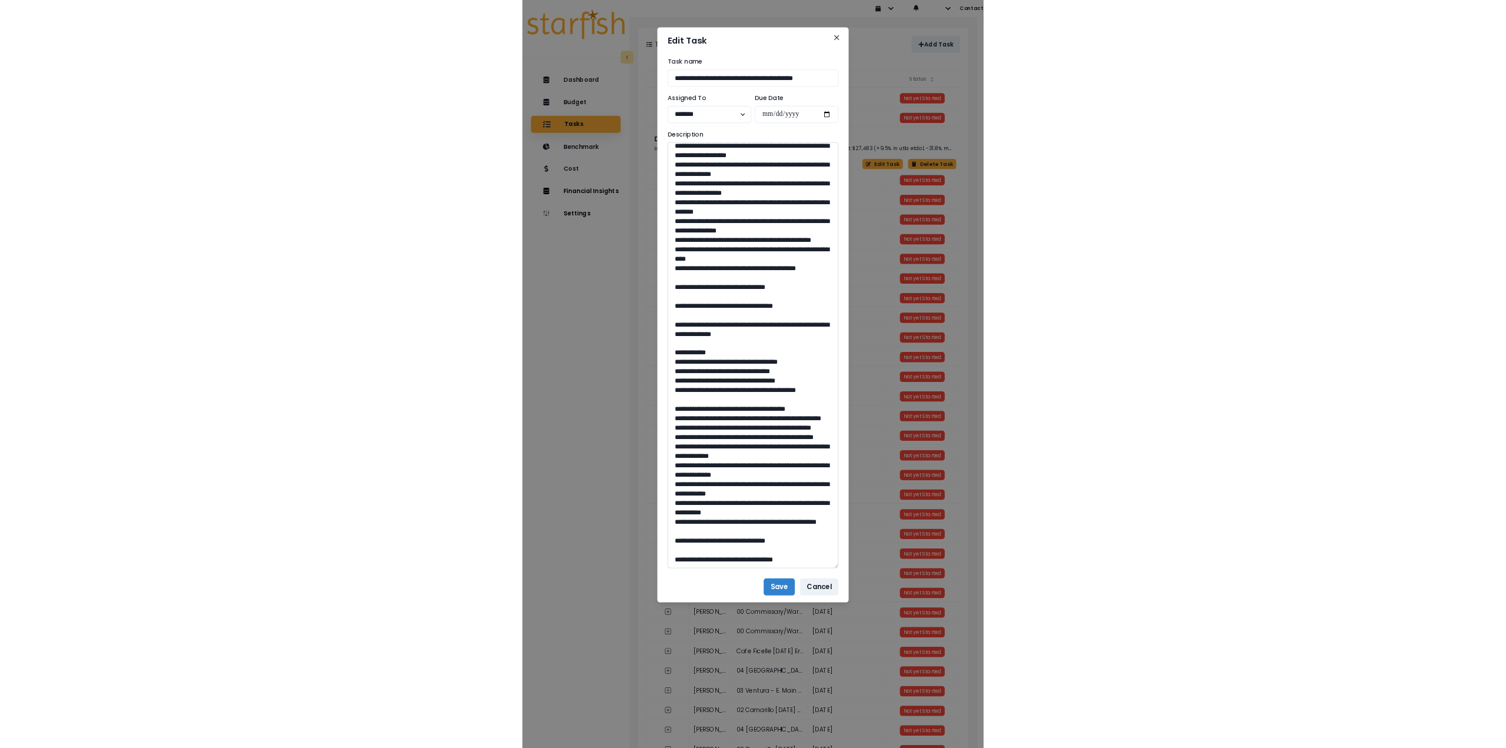
scroll to position [679, 0]
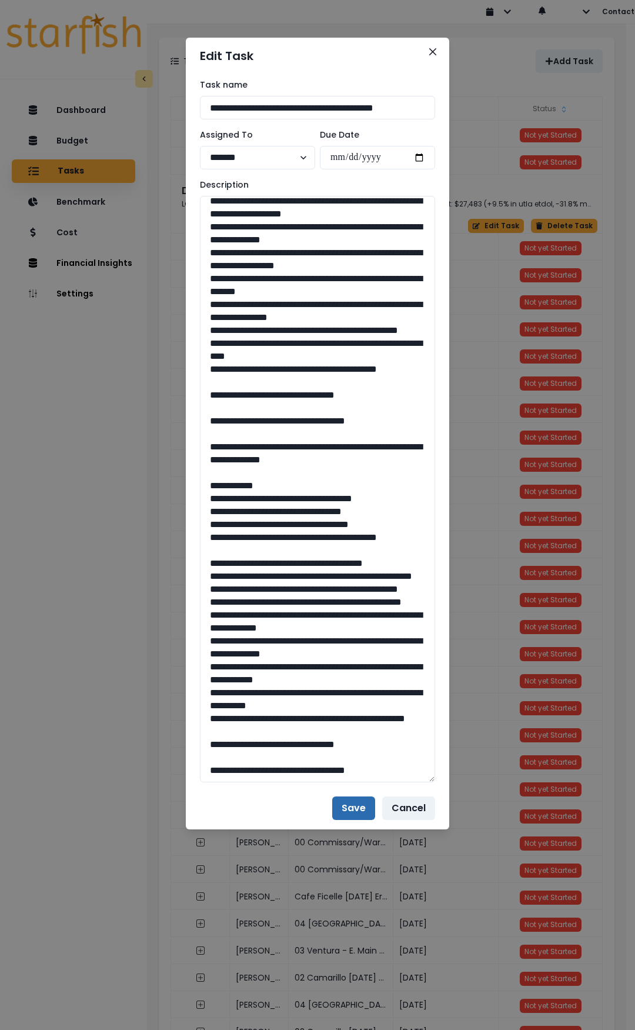
type textarea "**********"
click at [349, 747] on button "Save" at bounding box center [353, 808] width 43 height 24
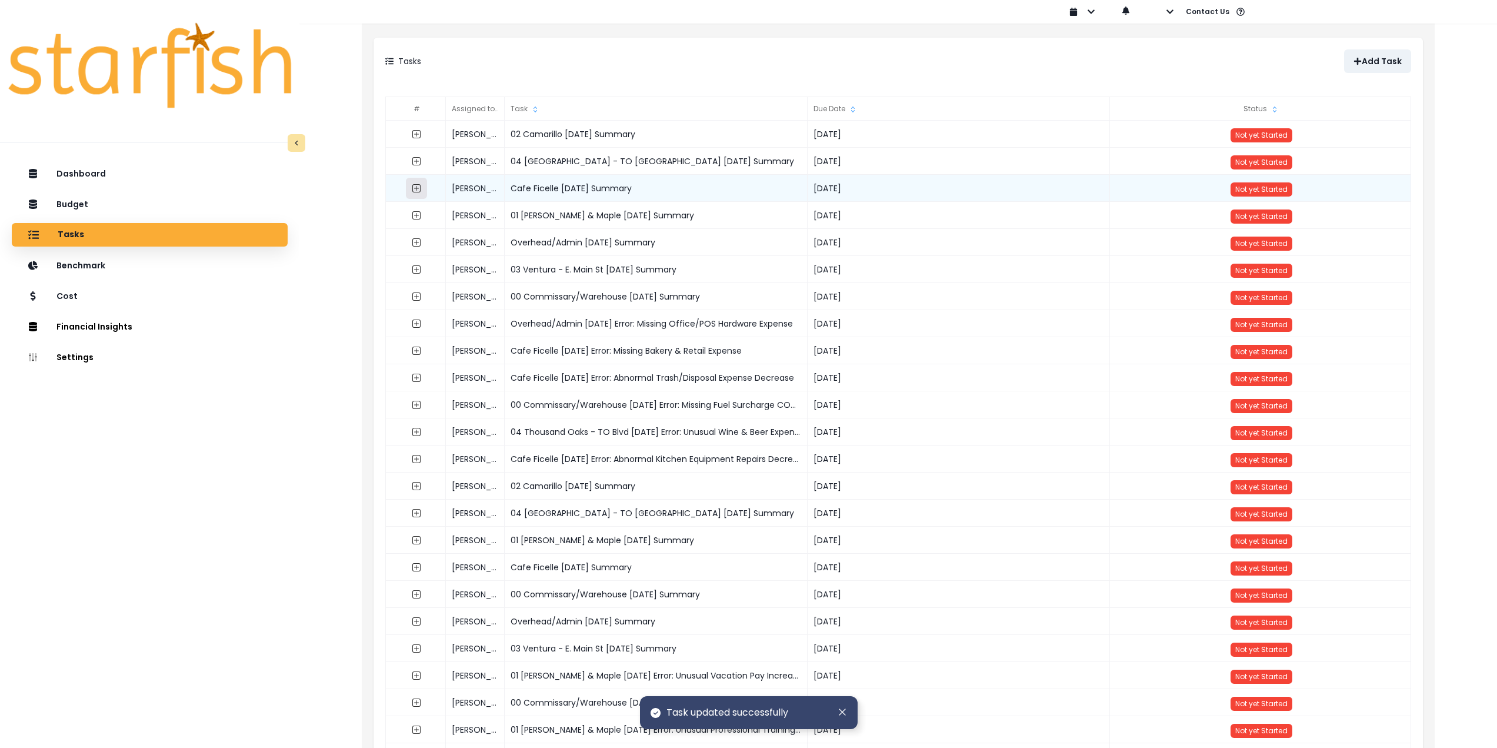
click at [416, 189] on icon "expand outline" at bounding box center [416, 188] width 9 height 9
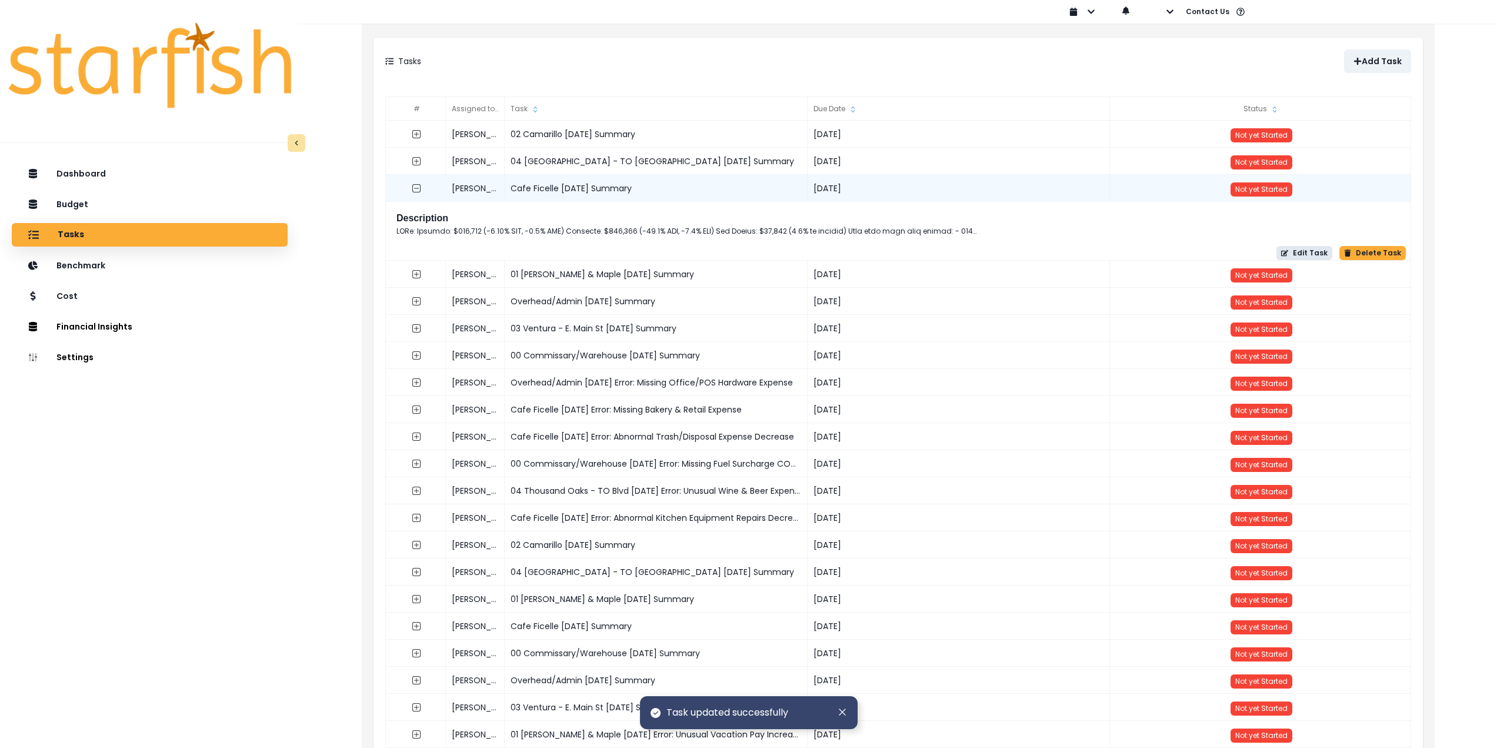
click at [1299, 248] on button "Edit Task" at bounding box center [1304, 253] width 56 height 14
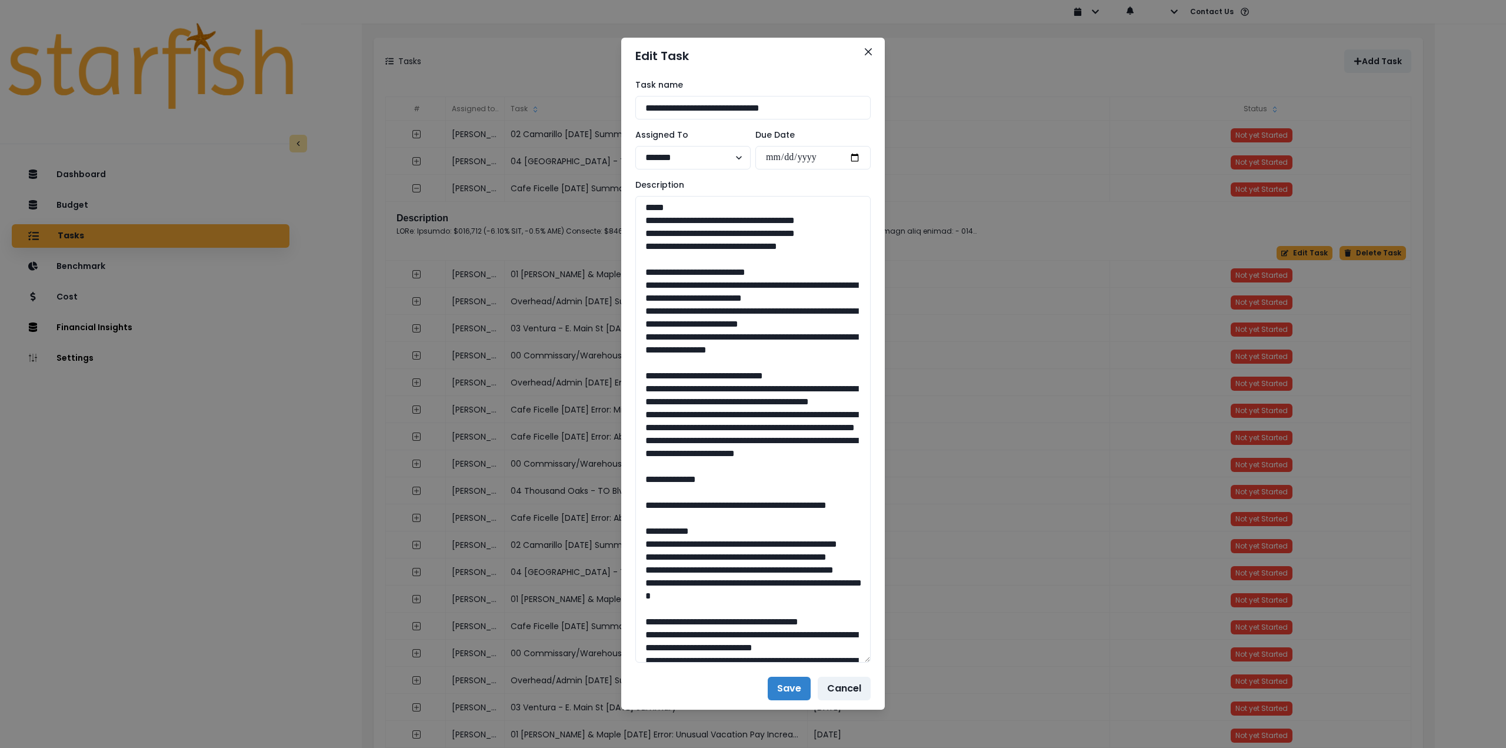
drag, startPoint x: 867, startPoint y: 237, endPoint x: 929, endPoint y: 564, distance: 332.3
click at [969, 660] on div "**********" at bounding box center [753, 374] width 1506 height 748
drag, startPoint x: 794, startPoint y: 247, endPoint x: 618, endPoint y: 238, distance: 176.1
drag, startPoint x: 822, startPoint y: 375, endPoint x: 584, endPoint y: 265, distance: 263.2
click at [609, 285] on div "**********" at bounding box center [753, 374] width 1506 height 748
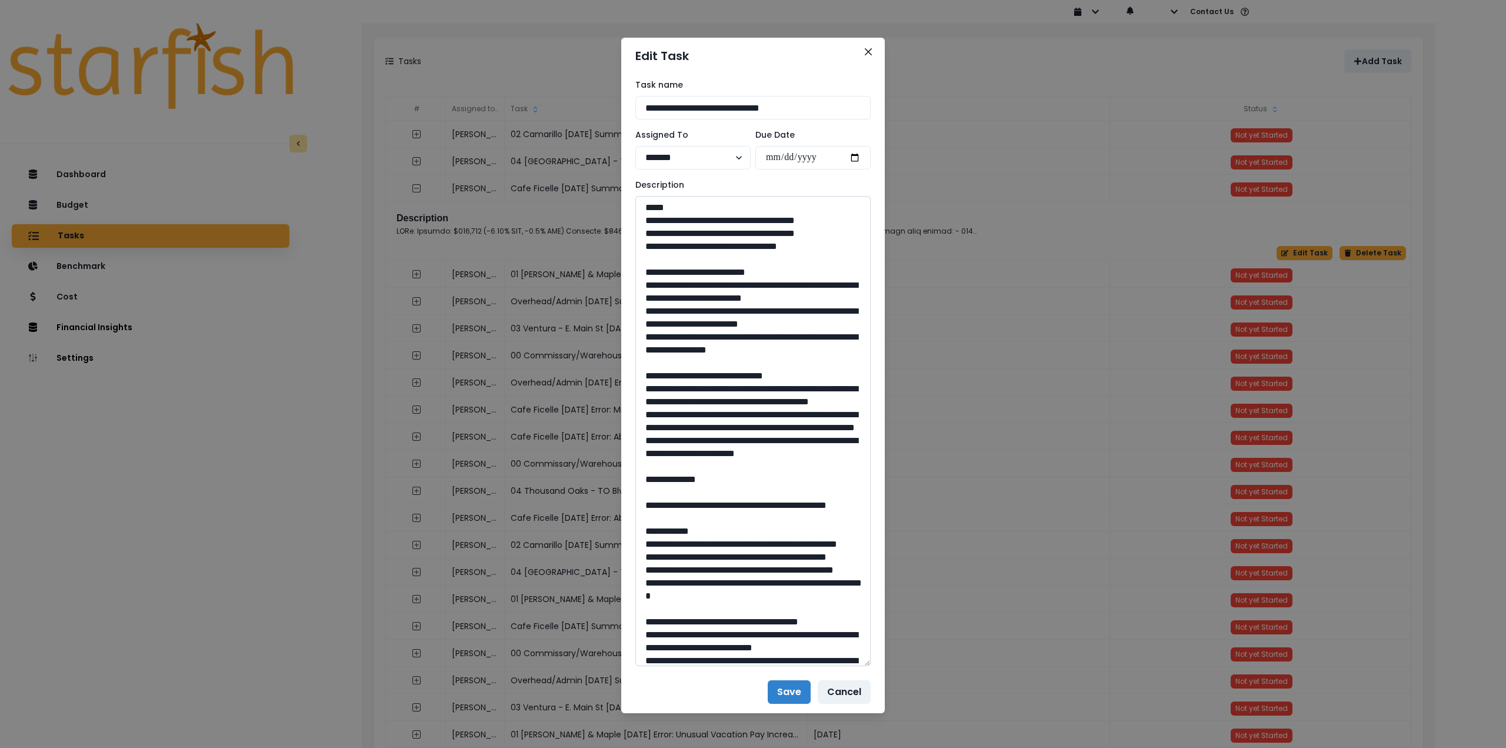
drag, startPoint x: 636, startPoint y: 414, endPoint x: 851, endPoint y: 522, distance: 239.9
click at [851, 522] on textarea at bounding box center [752, 431] width 235 height 470
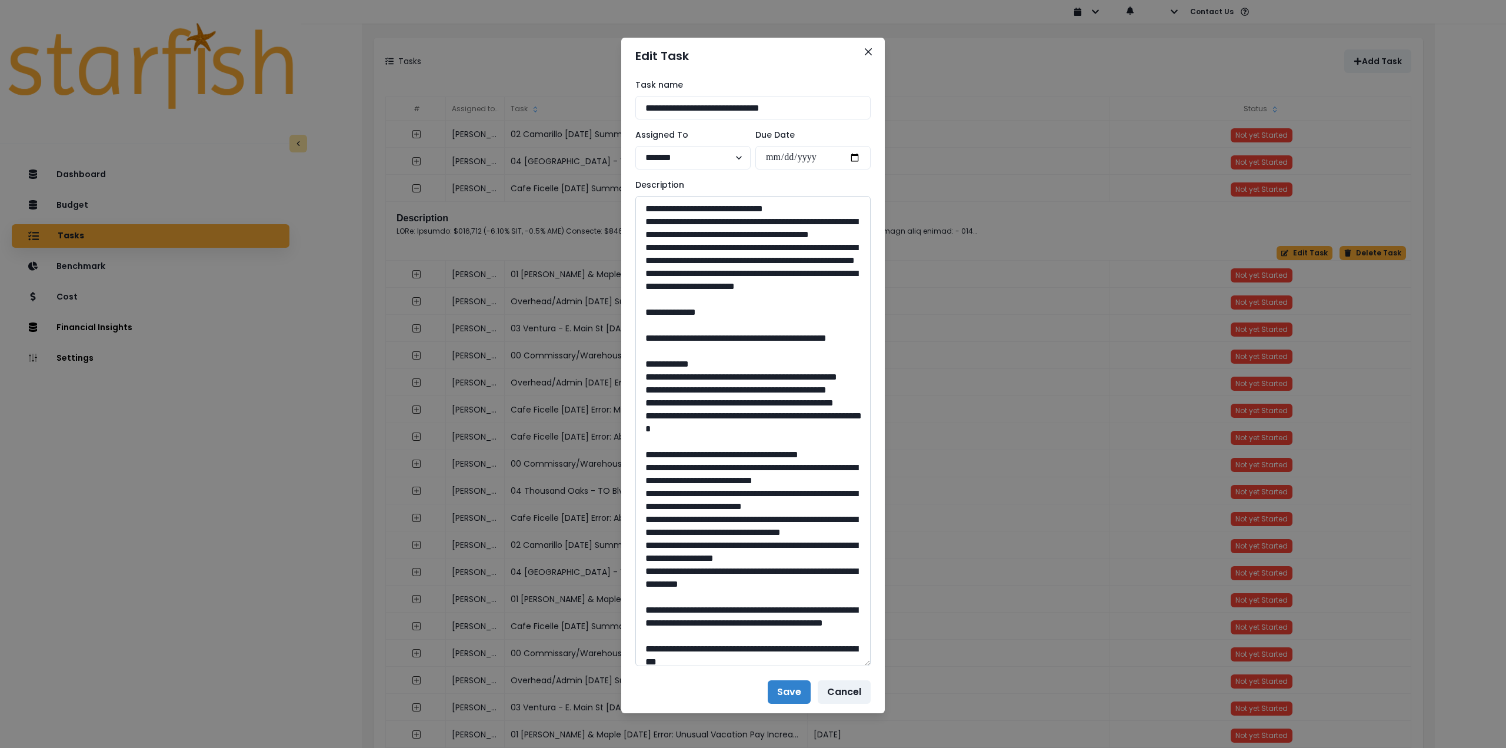
scroll to position [176, 0]
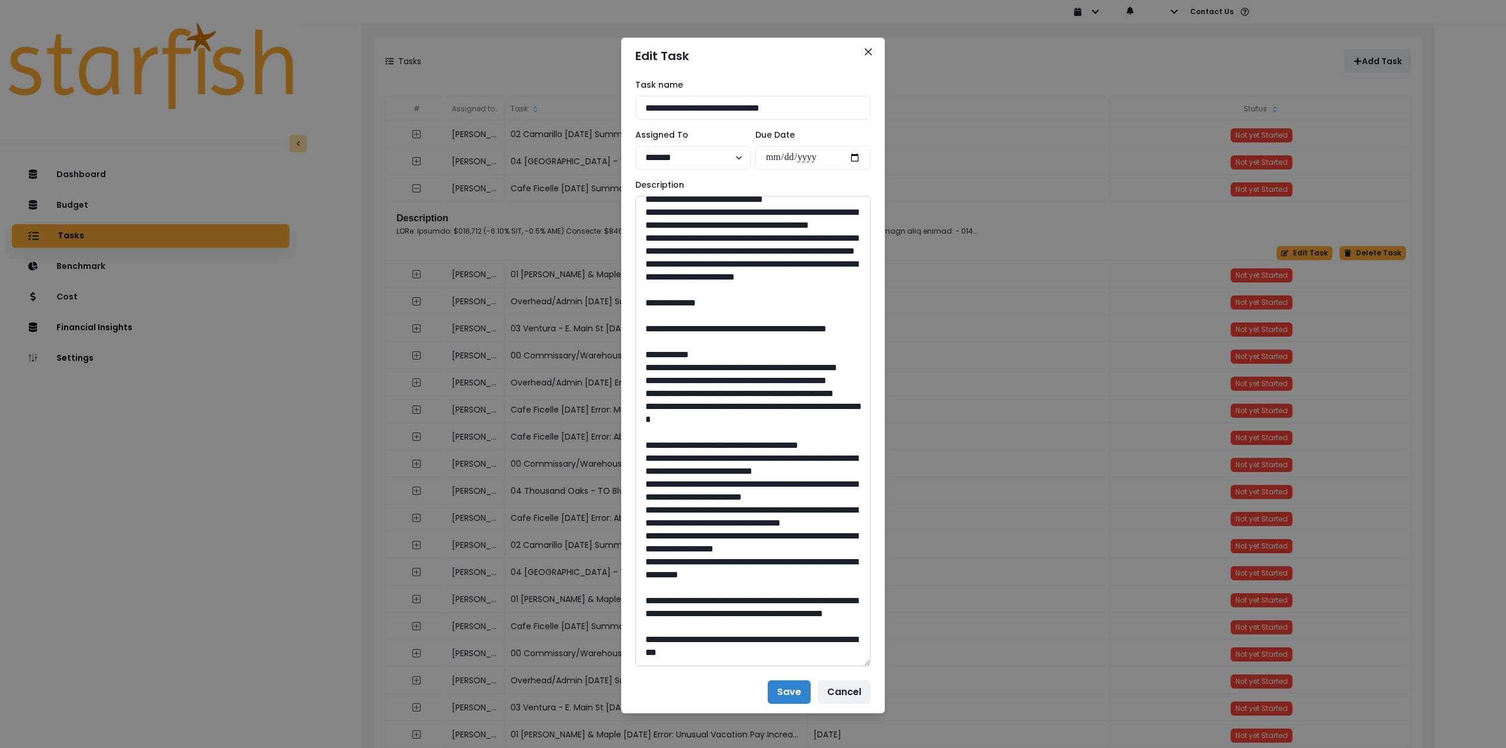
drag, startPoint x: 673, startPoint y: 392, endPoint x: 701, endPoint y: 412, distance: 34.6
click at [701, 412] on textarea at bounding box center [752, 431] width 235 height 470
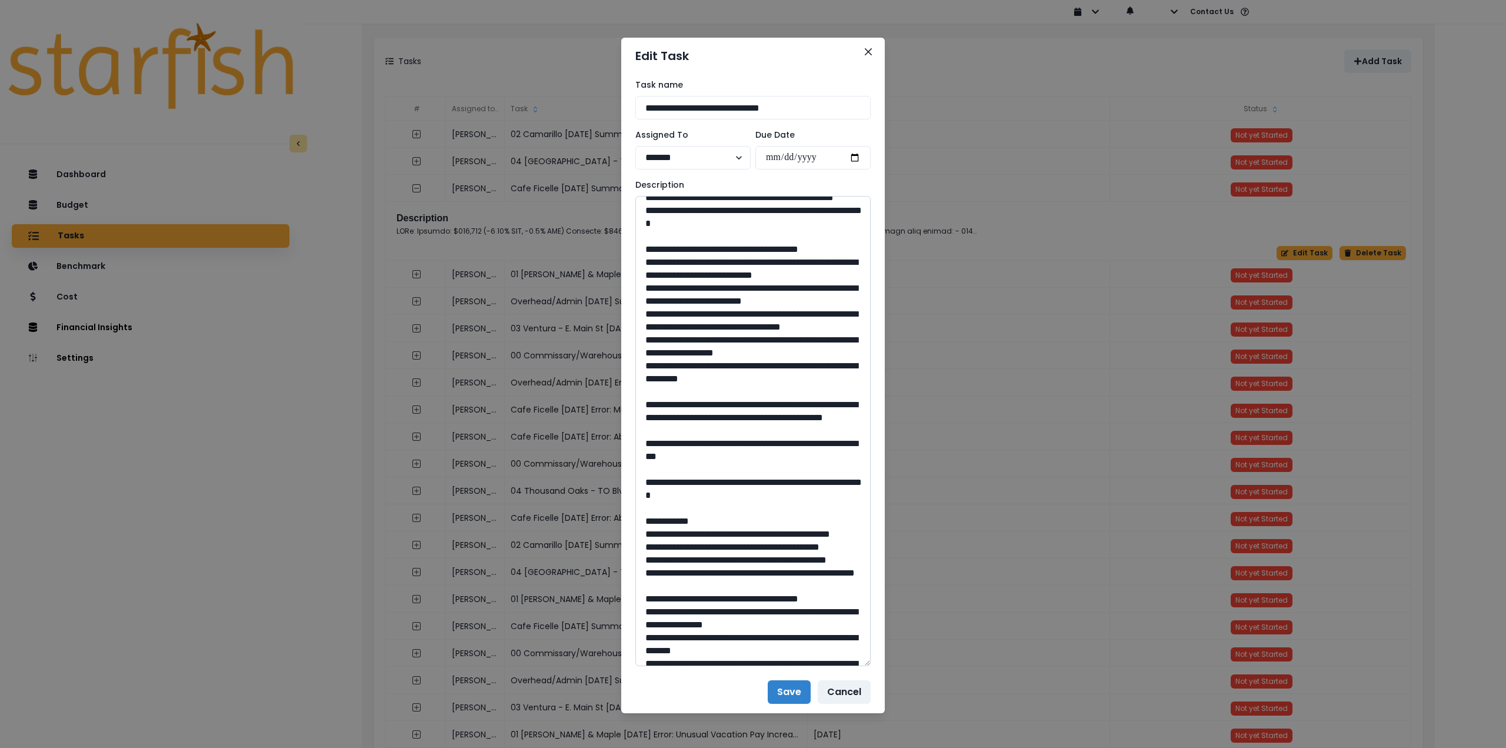
scroll to position [412, 0]
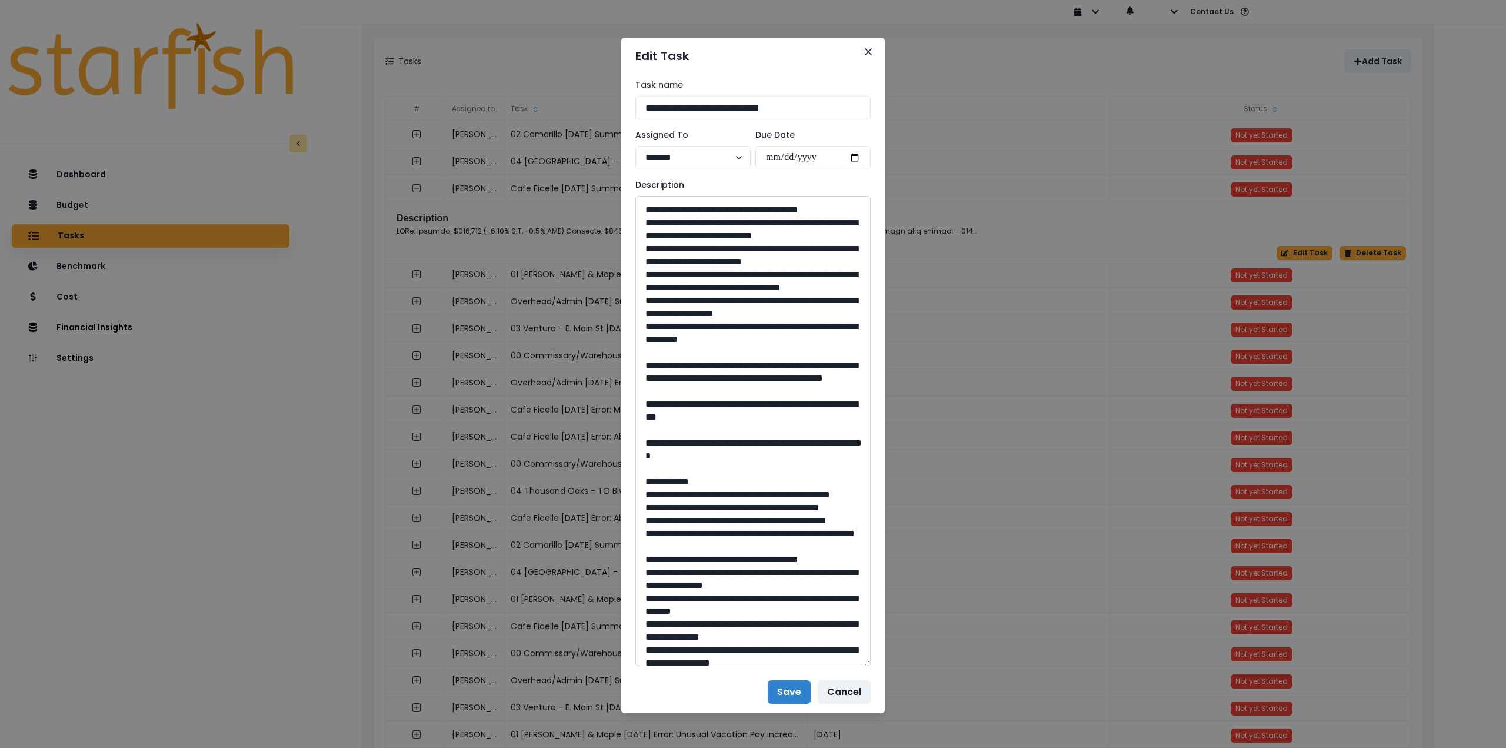
drag, startPoint x: 760, startPoint y: 518, endPoint x: 724, endPoint y: 518, distance: 36.5
click at [724, 518] on textarea at bounding box center [752, 431] width 235 height 470
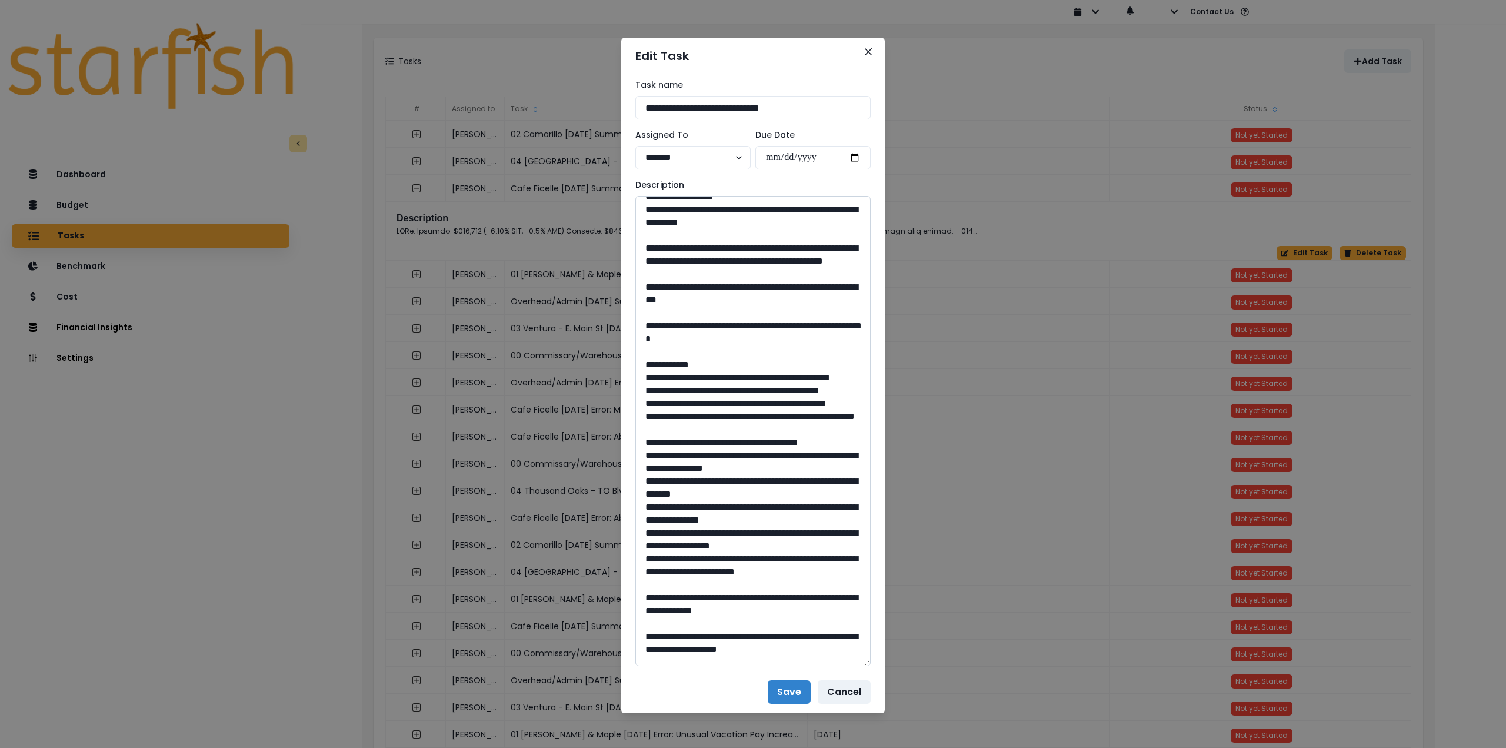
scroll to position [529, 0]
drag, startPoint x: 674, startPoint y: 491, endPoint x: 778, endPoint y: 513, distance: 107.1
click at [778, 513] on textarea at bounding box center [752, 431] width 235 height 470
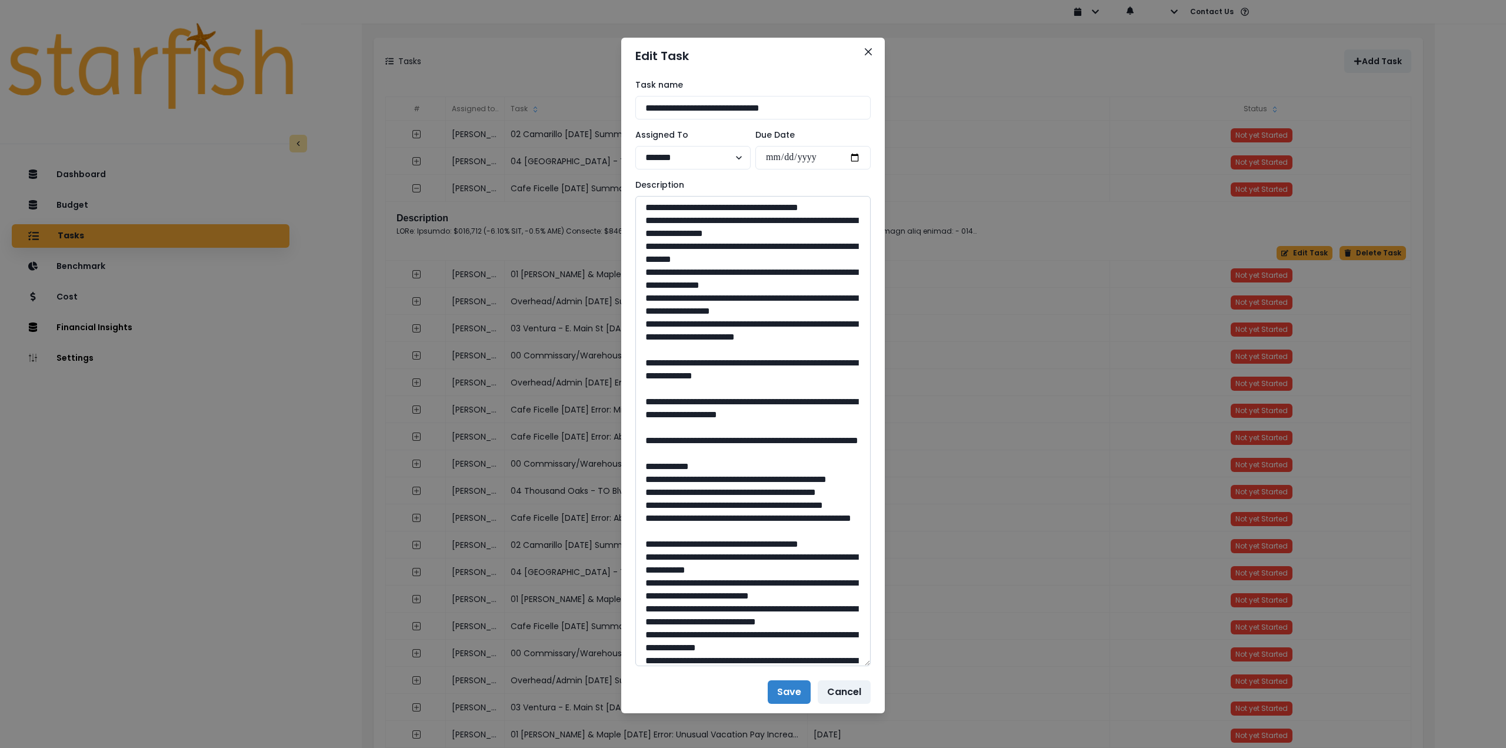
scroll to position [765, 0]
drag, startPoint x: 752, startPoint y: 581, endPoint x: 722, endPoint y: 578, distance: 30.1
click at [722, 578] on textarea at bounding box center [752, 431] width 235 height 470
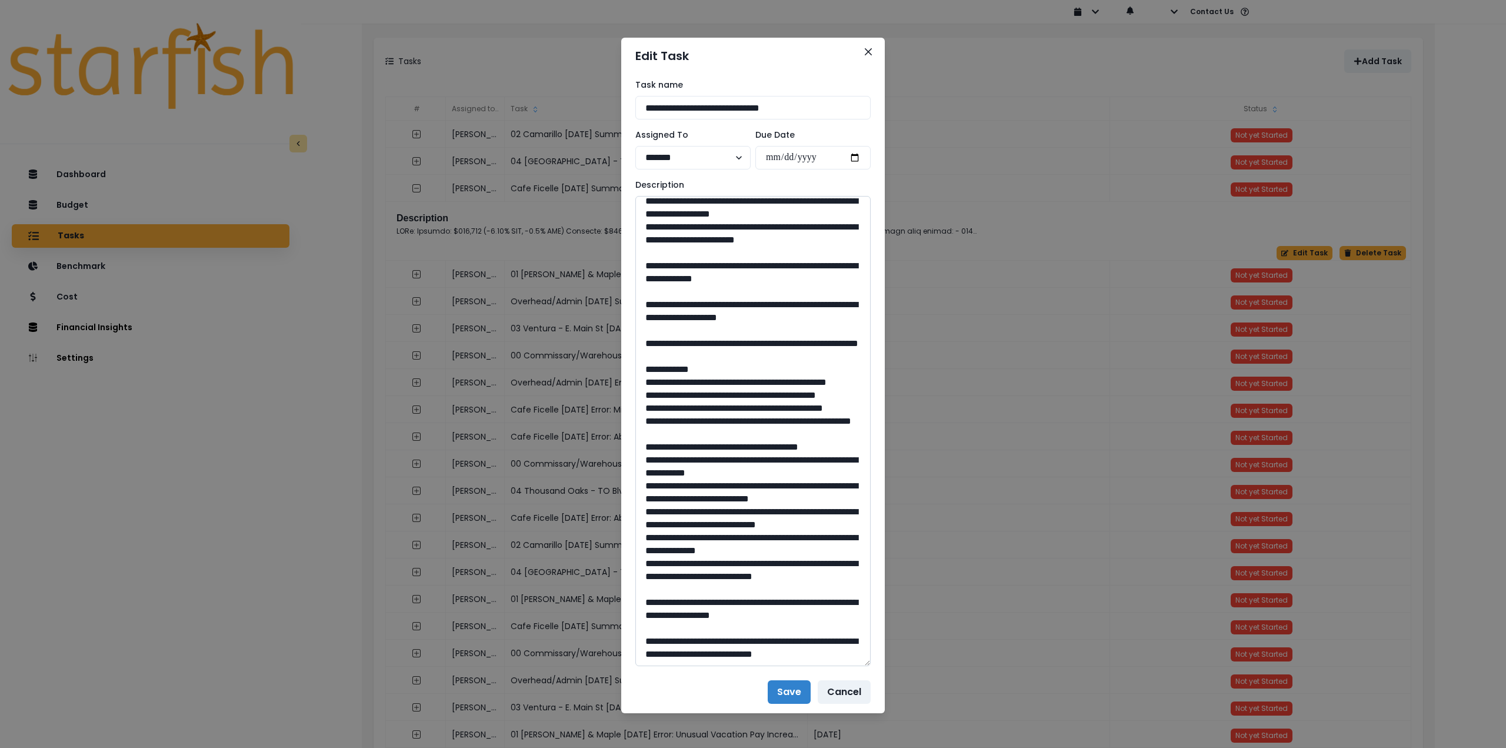
scroll to position [1000, 0]
drag, startPoint x: 686, startPoint y: 426, endPoint x: 756, endPoint y: 446, distance: 72.6
click at [756, 446] on textarea at bounding box center [752, 431] width 235 height 470
drag, startPoint x: 751, startPoint y: 587, endPoint x: 725, endPoint y: 586, distance: 26.5
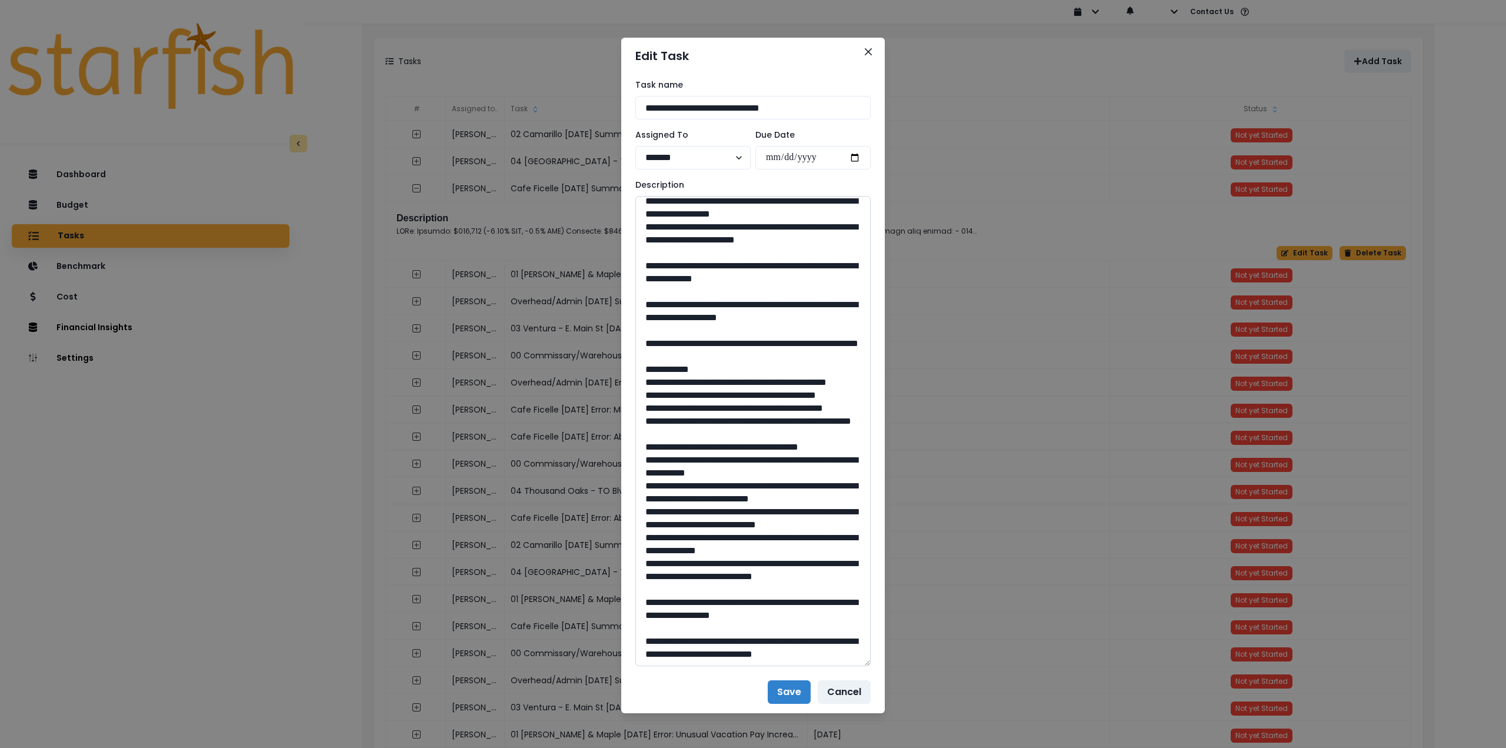
click at [725, 586] on textarea at bounding box center [752, 431] width 235 height 470
click at [866, 52] on icon "Close" at bounding box center [868, 51] width 7 height 7
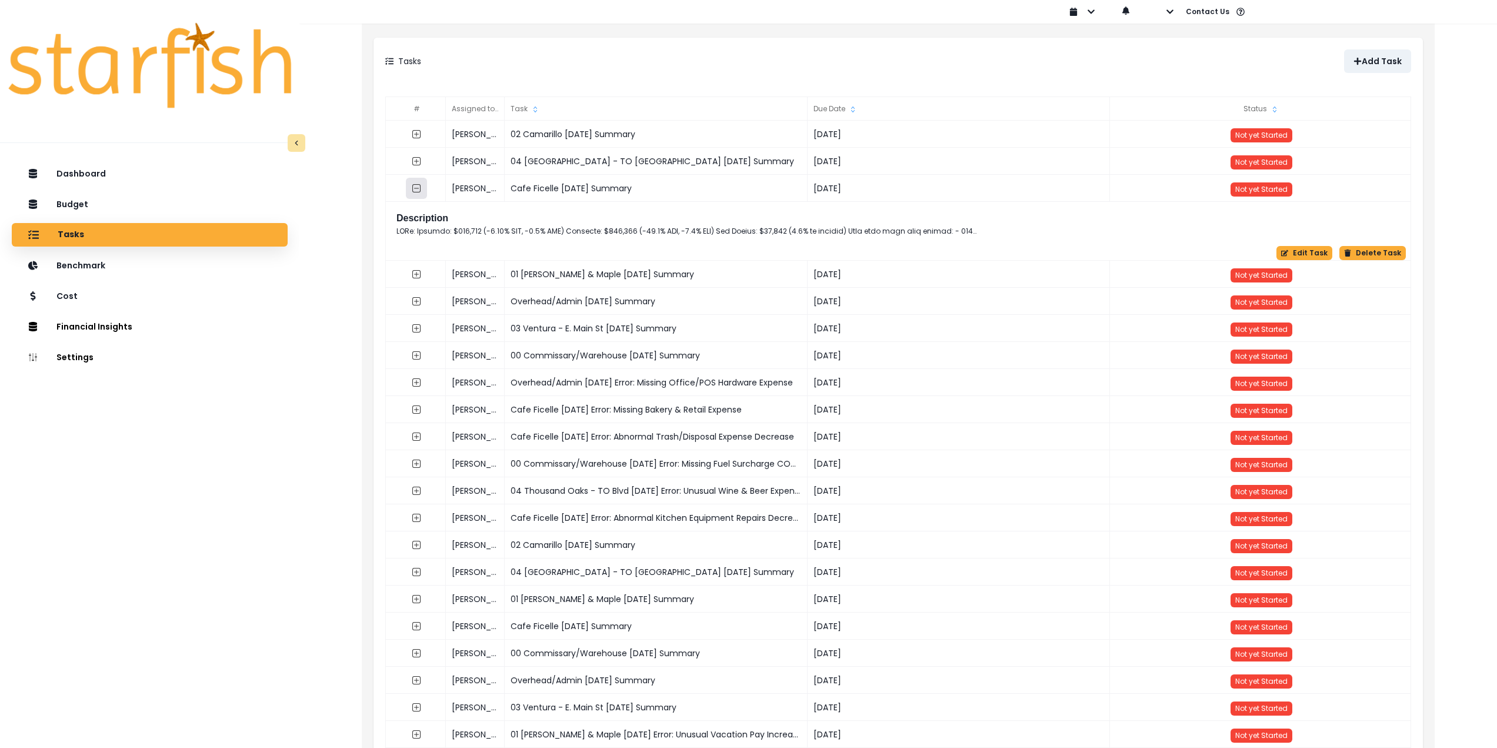
click at [416, 187] on icon "collasped outline" at bounding box center [416, 188] width 9 height 9
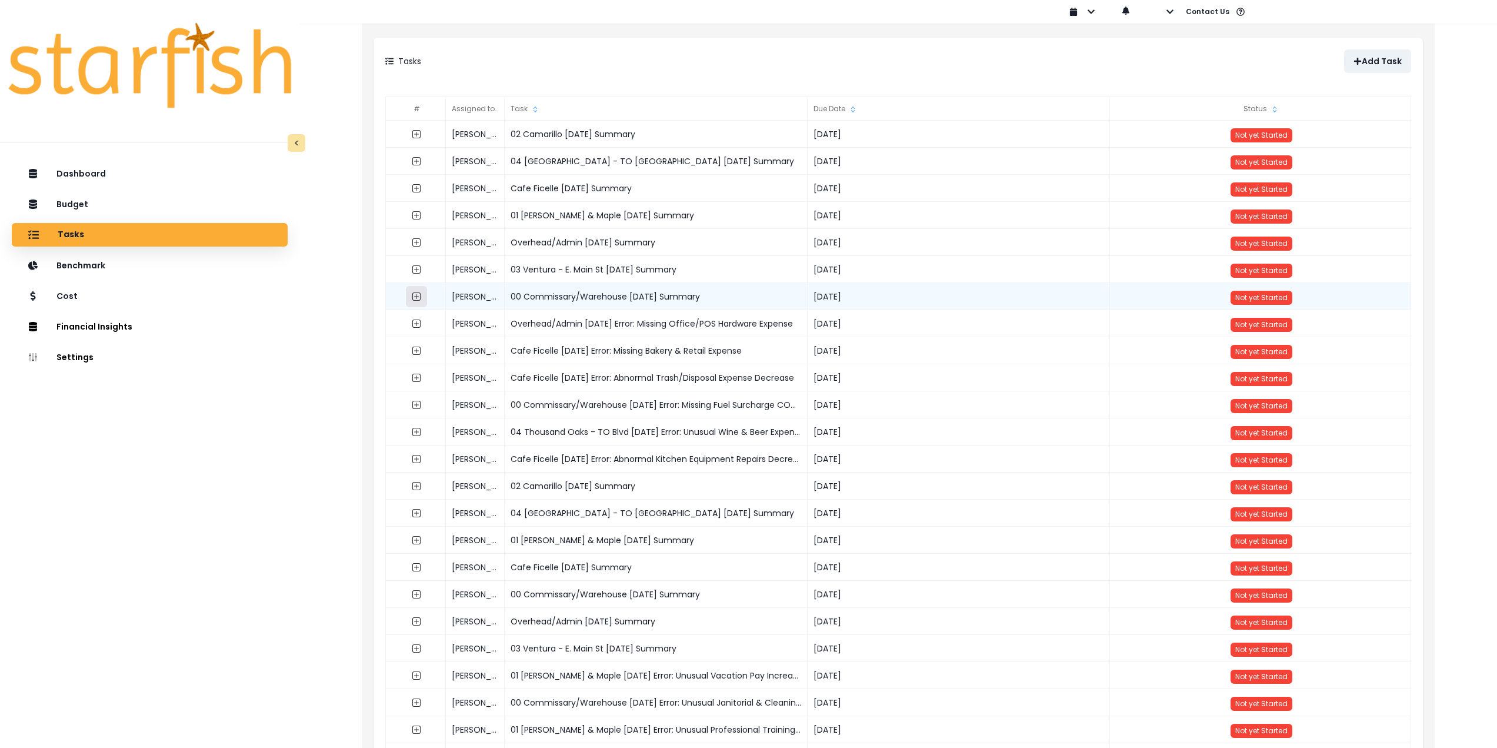
click at [416, 295] on icon "expand outline" at bounding box center [416, 296] width 9 height 9
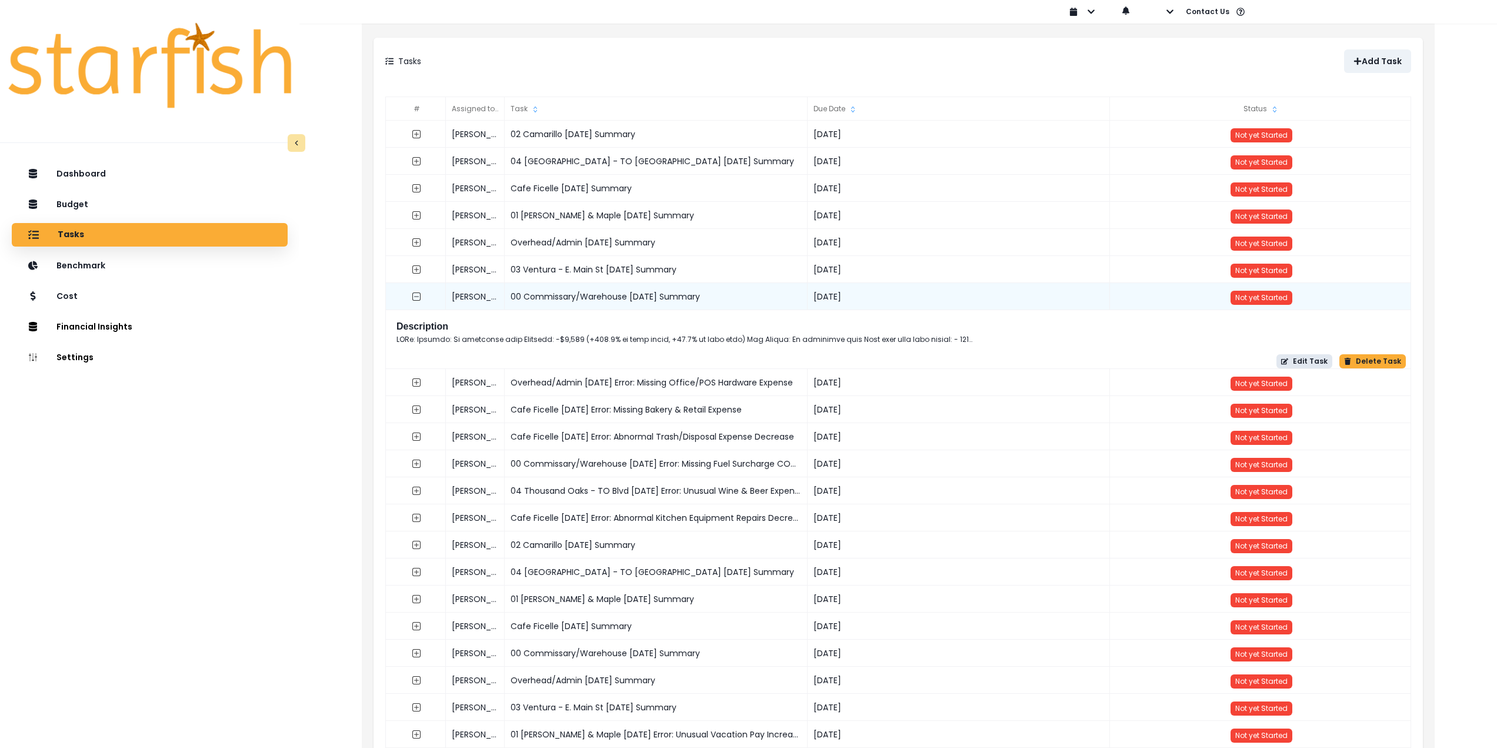
click at [1320, 359] on button "Edit Task" at bounding box center [1304, 361] width 56 height 14
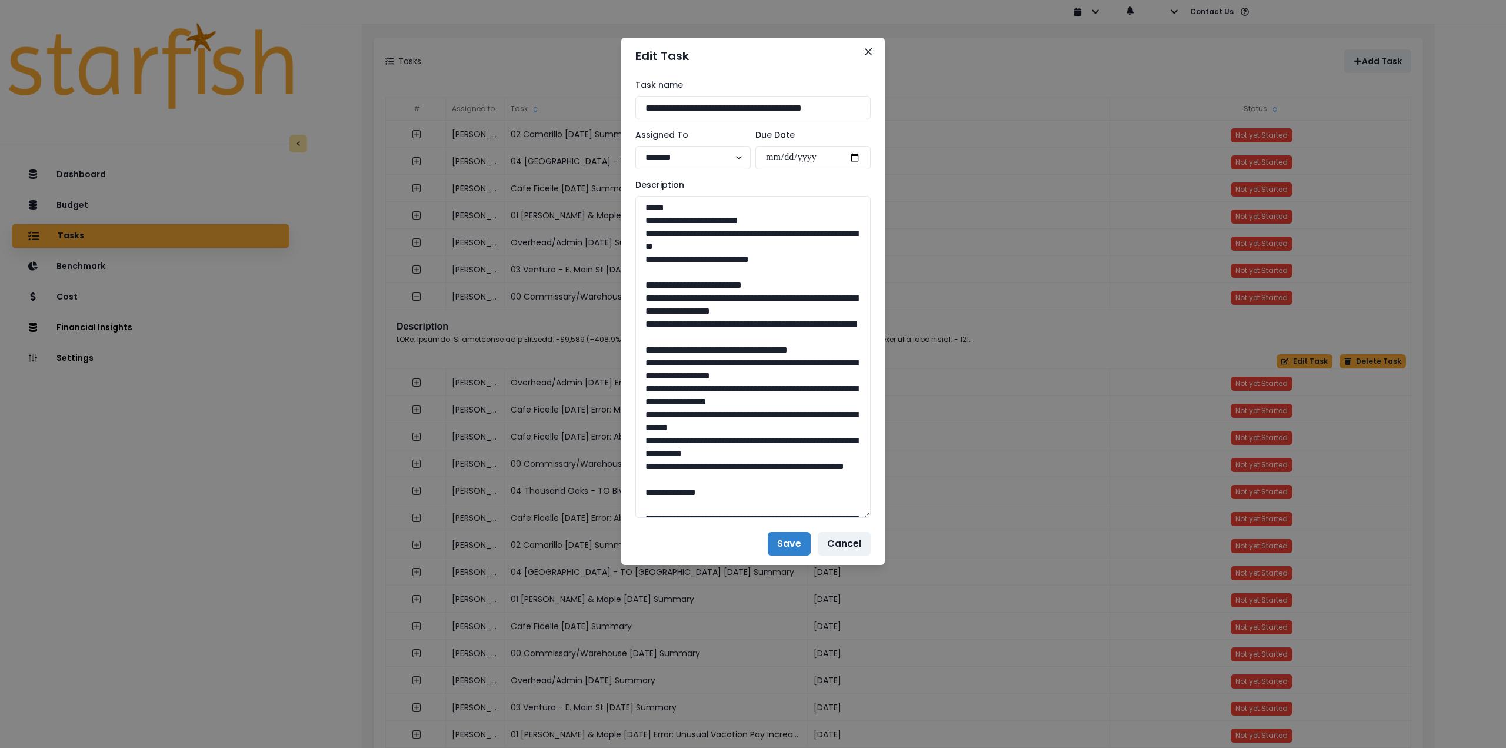
drag, startPoint x: 865, startPoint y: 239, endPoint x: 892, endPoint y: 514, distance: 276.0
click at [892, 514] on div "**********" at bounding box center [753, 374] width 1506 height 748
drag, startPoint x: 807, startPoint y: 256, endPoint x: 621, endPoint y: 223, distance: 188.9
drag, startPoint x: 645, startPoint y: 295, endPoint x: 781, endPoint y: 342, distance: 143.2
click at [781, 342] on textarea at bounding box center [752, 357] width 235 height 322
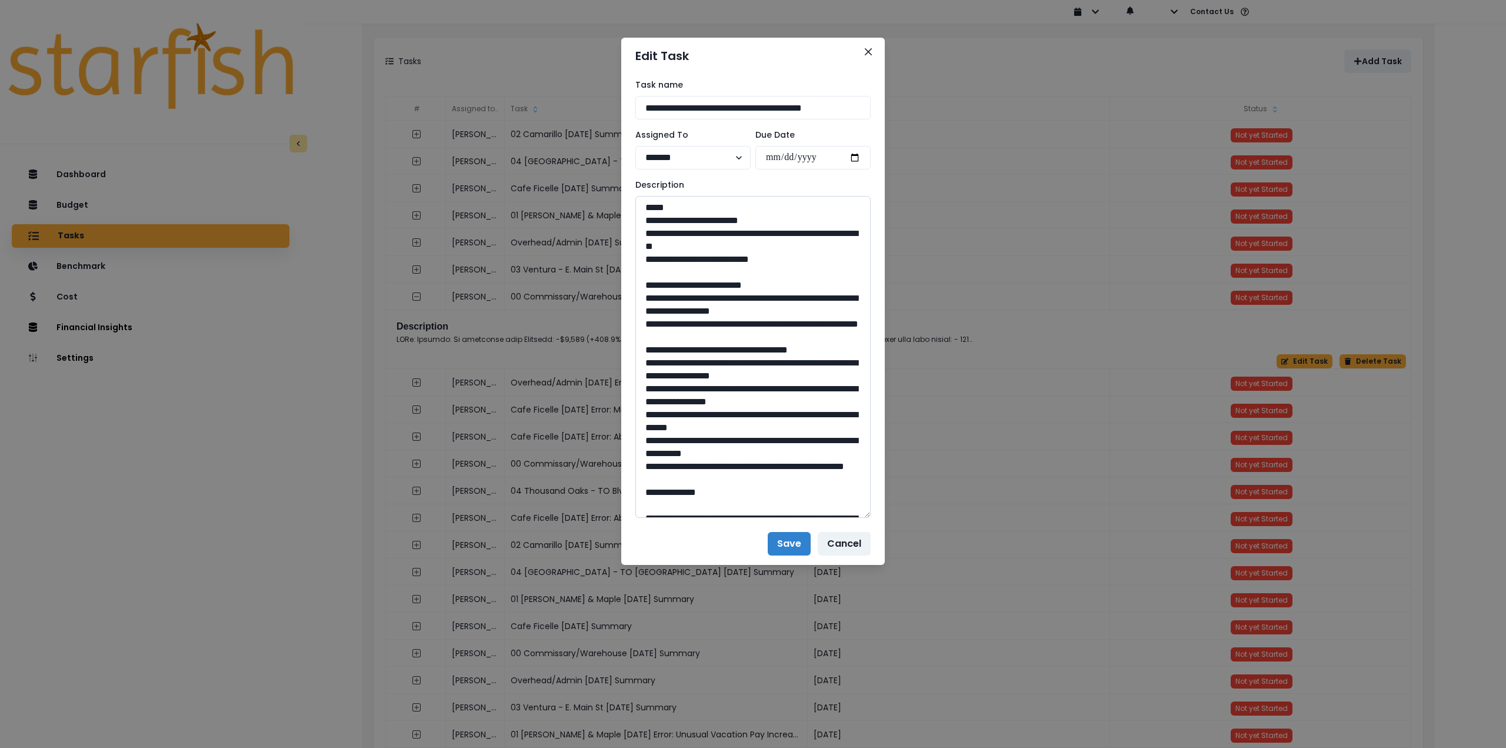
drag, startPoint x: 641, startPoint y: 374, endPoint x: 765, endPoint y: 490, distance: 170.2
click at [765, 490] on textarea at bounding box center [752, 357] width 235 height 322
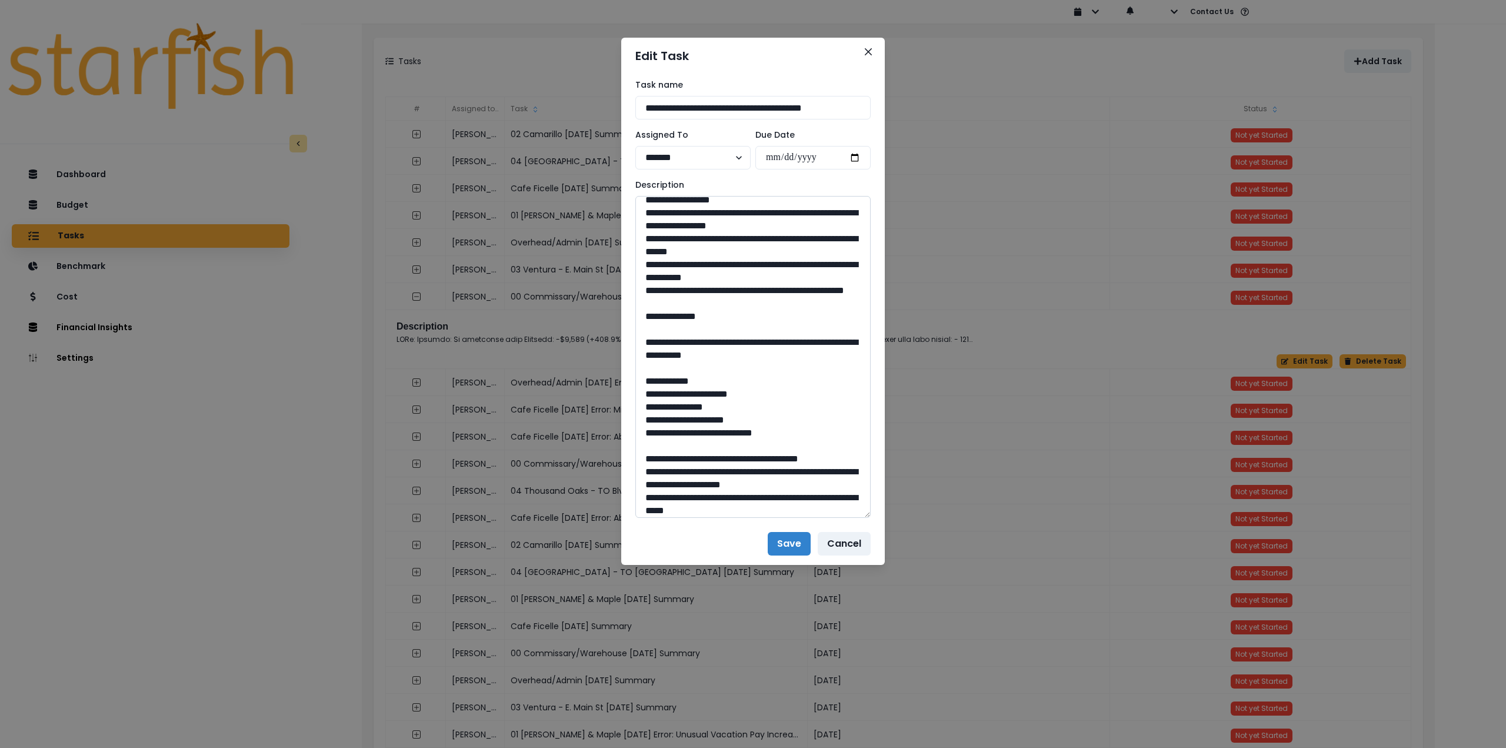
scroll to position [176, 0]
drag, startPoint x: 676, startPoint y: 364, endPoint x: 823, endPoint y: 384, distance: 147.8
click at [823, 384] on textarea at bounding box center [752, 357] width 235 height 322
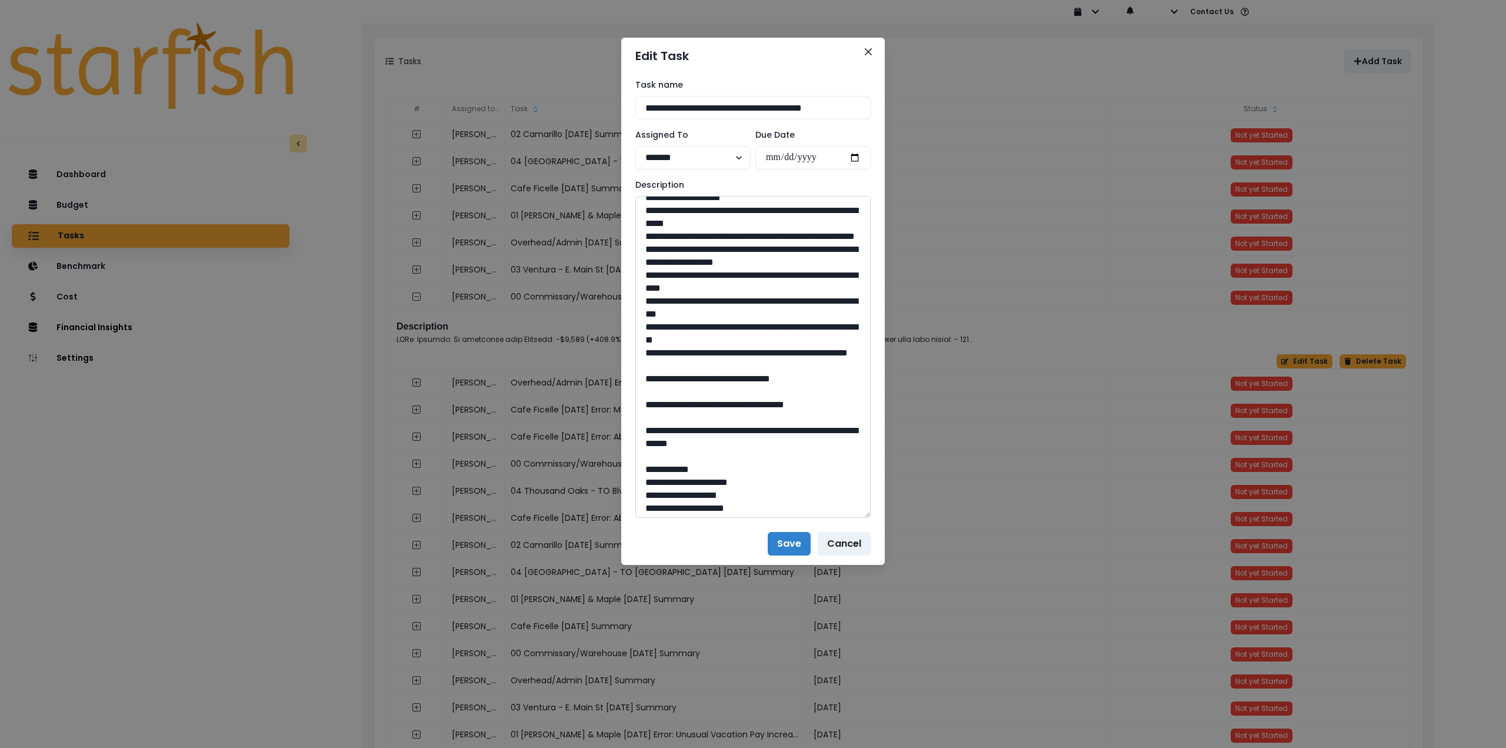
scroll to position [471, 0]
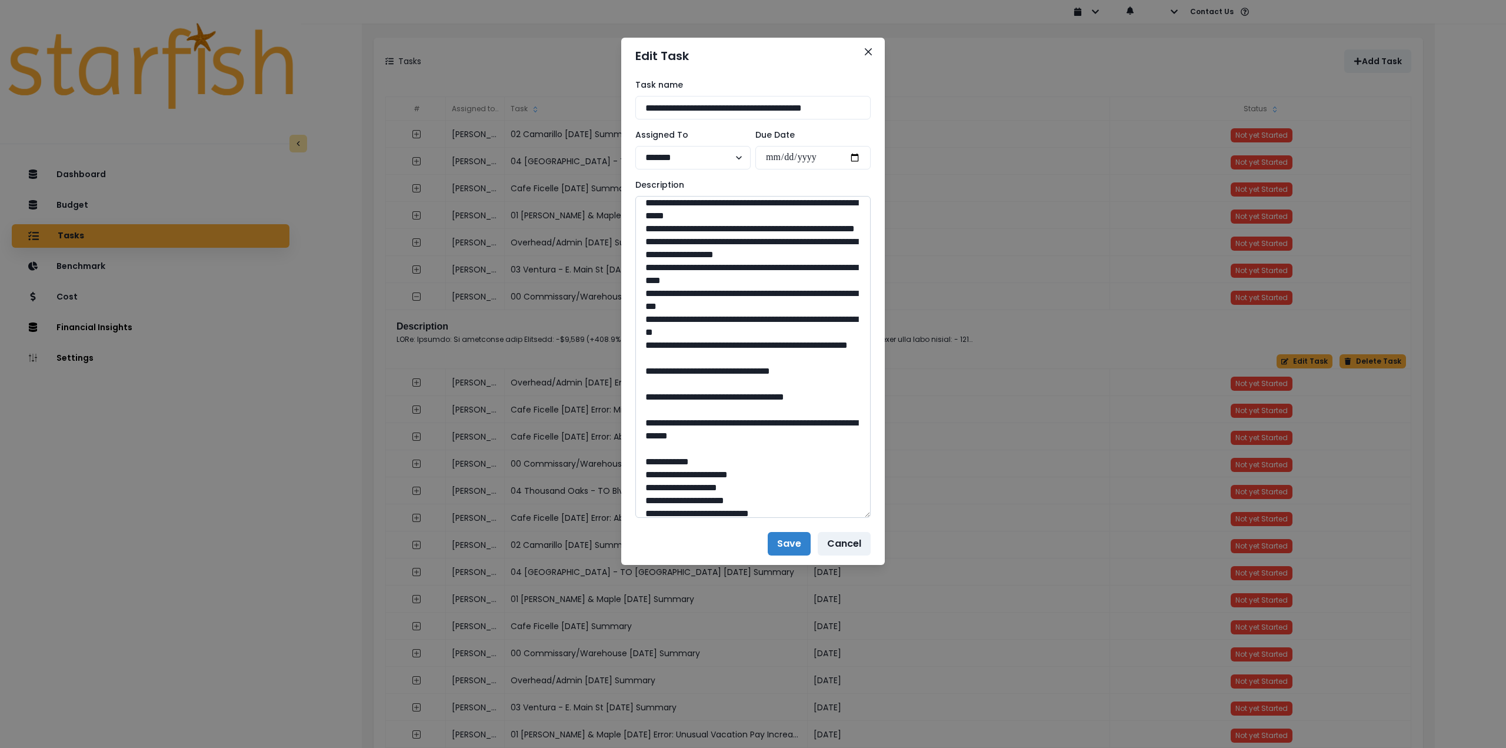
drag, startPoint x: 756, startPoint y: 434, endPoint x: 727, endPoint y: 434, distance: 28.8
click at [727, 434] on textarea at bounding box center [752, 357] width 235 height 322
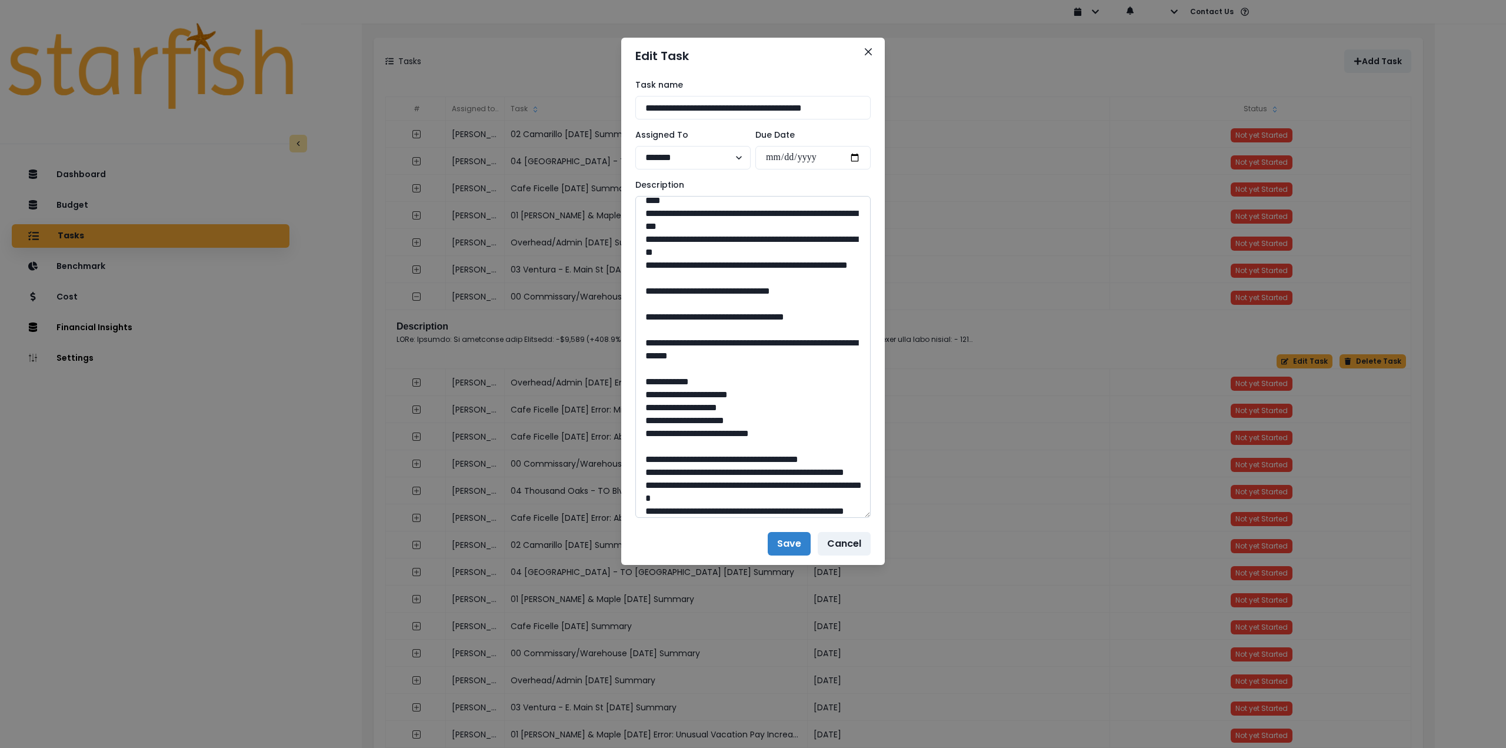
scroll to position [588, 0]
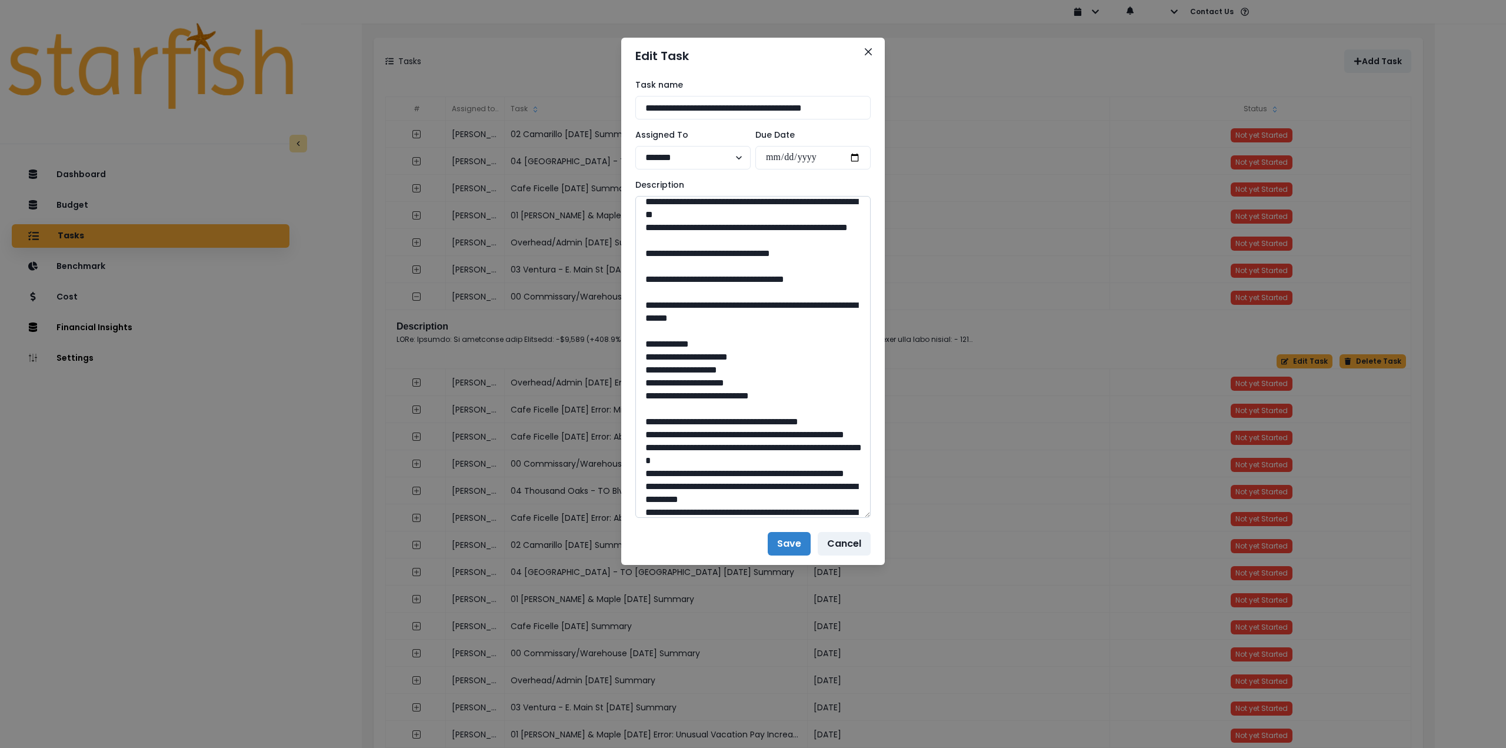
drag, startPoint x: 681, startPoint y: 369, endPoint x: 825, endPoint y: 384, distance: 144.8
click at [825, 384] on textarea at bounding box center [752, 357] width 235 height 322
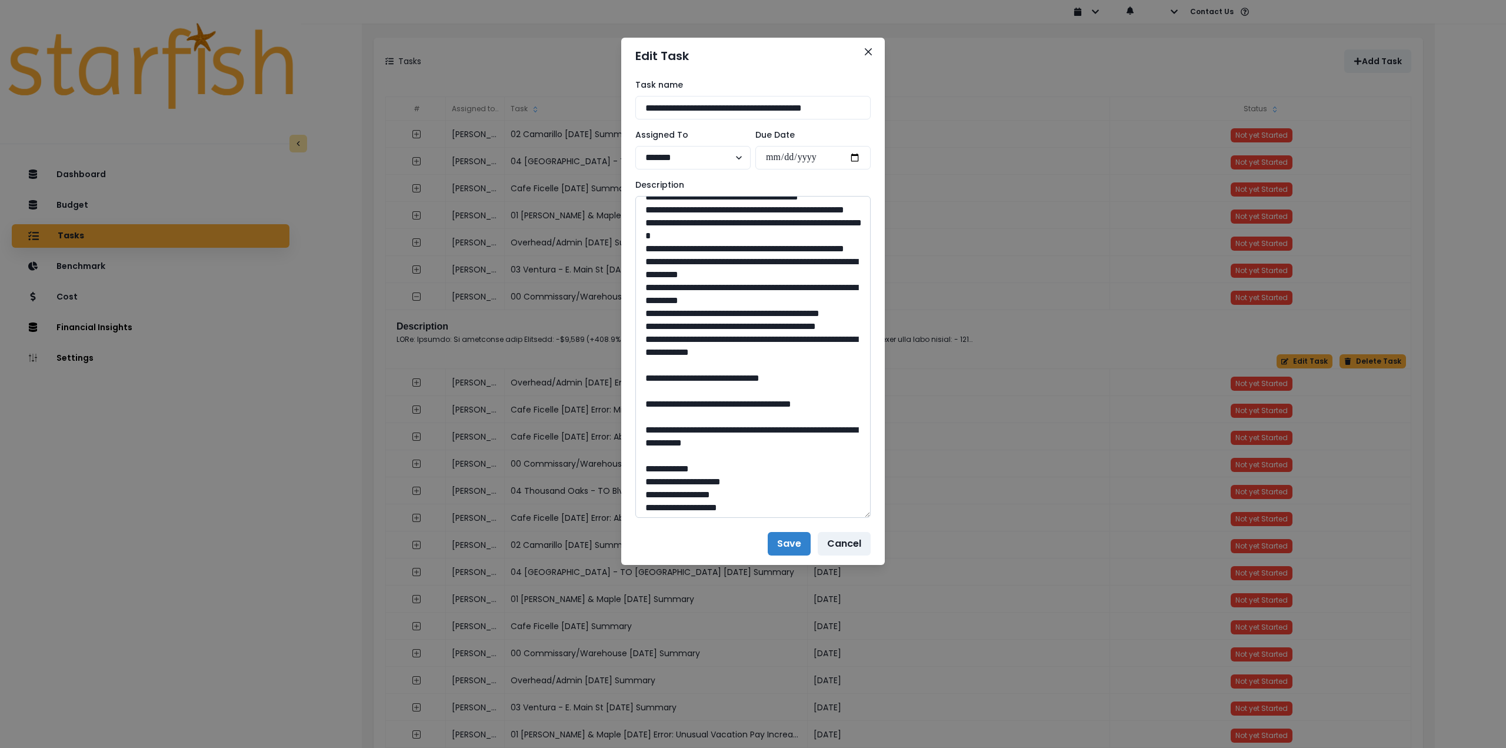
scroll to position [824, 0]
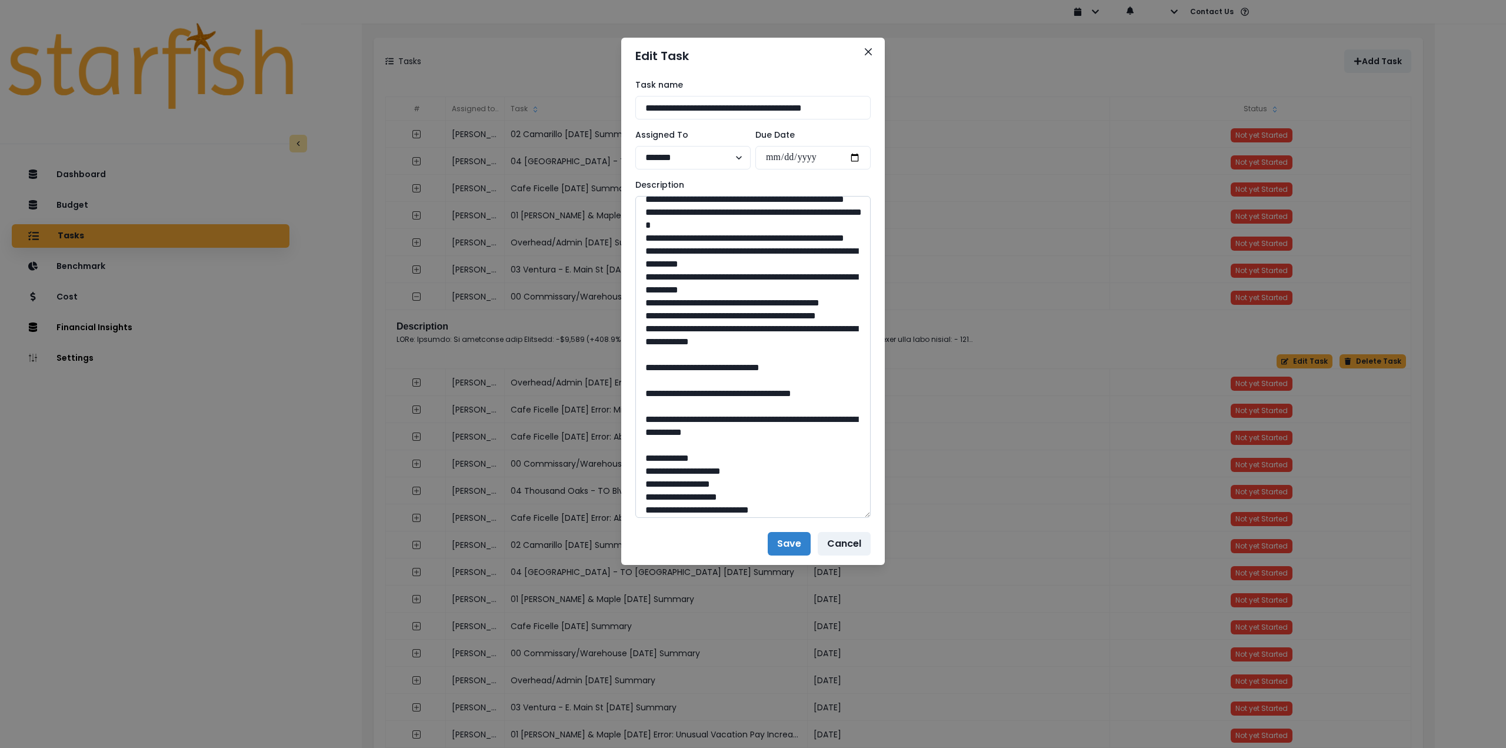
drag, startPoint x: 749, startPoint y: 488, endPoint x: 732, endPoint y: 484, distance: 18.1
click at [732, 484] on textarea at bounding box center [752, 357] width 235 height 322
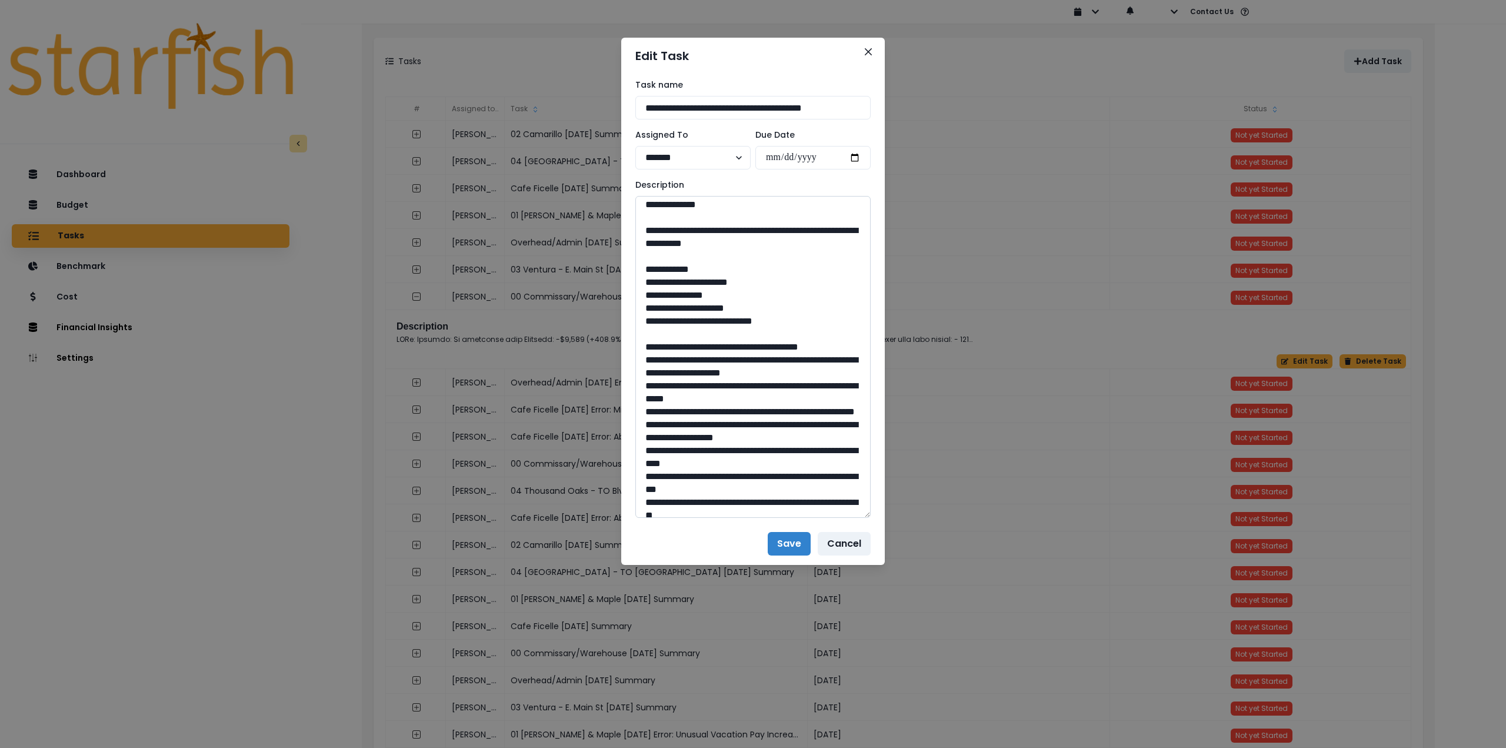
scroll to position [294, 0]
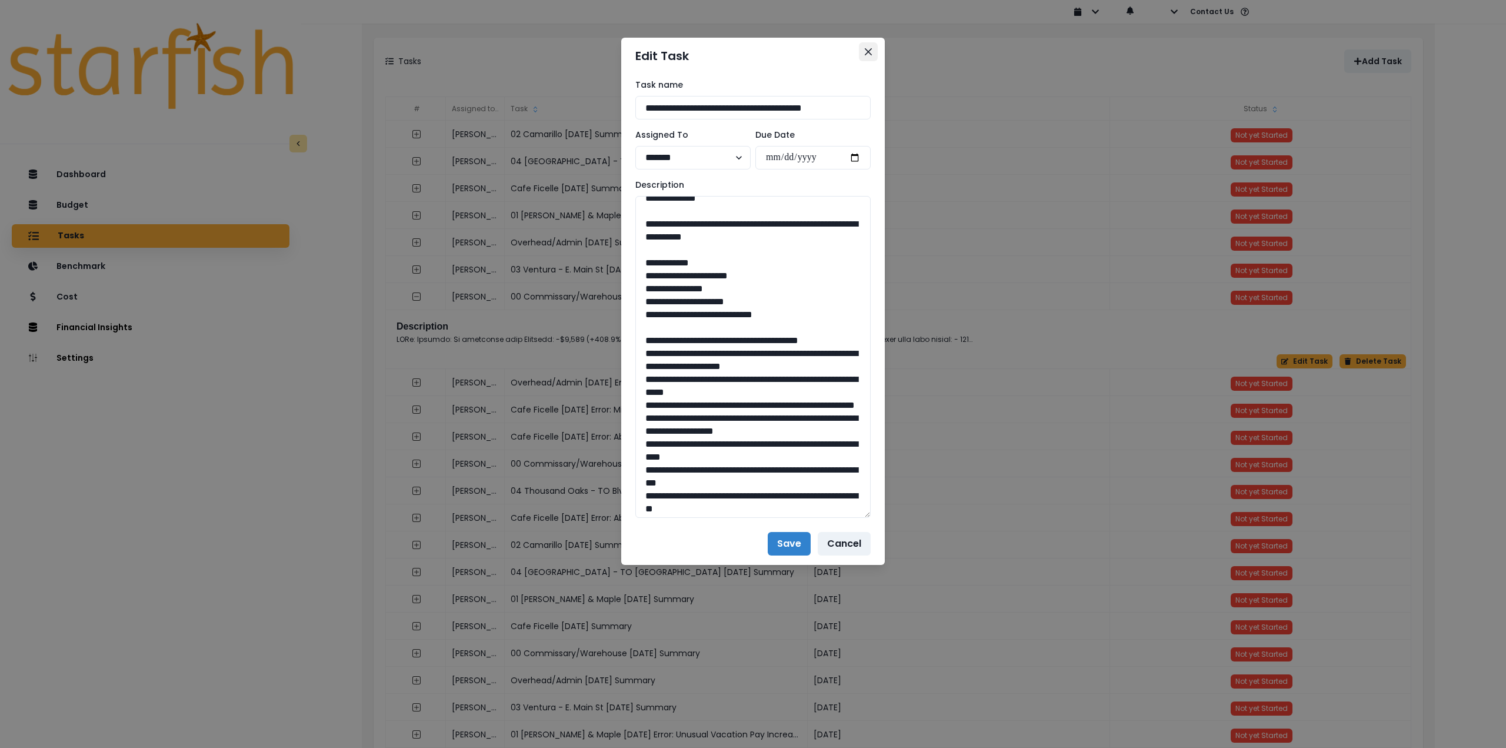
click at [861, 56] on button "Close" at bounding box center [868, 51] width 19 height 19
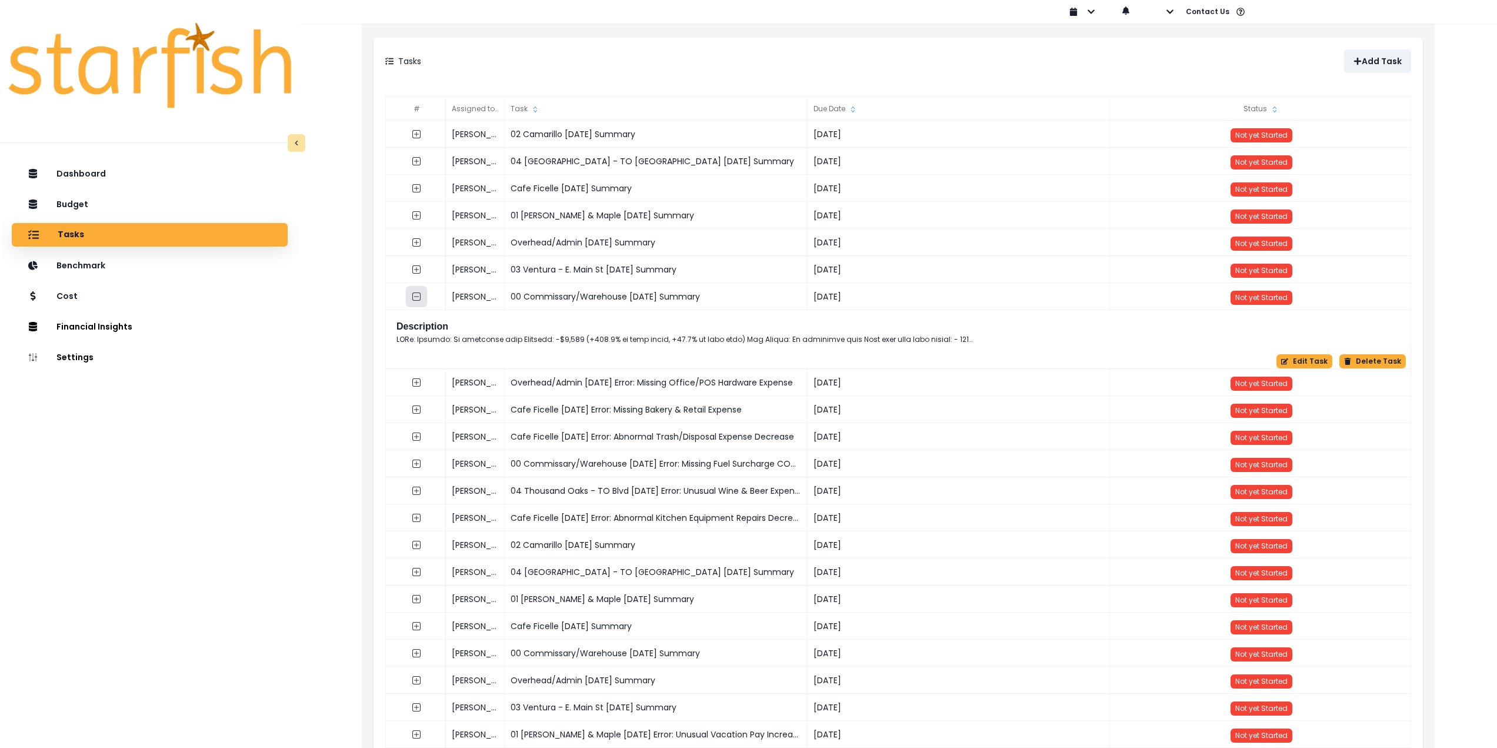
click at [416, 292] on icon "collasped outline" at bounding box center [416, 296] width 8 height 8
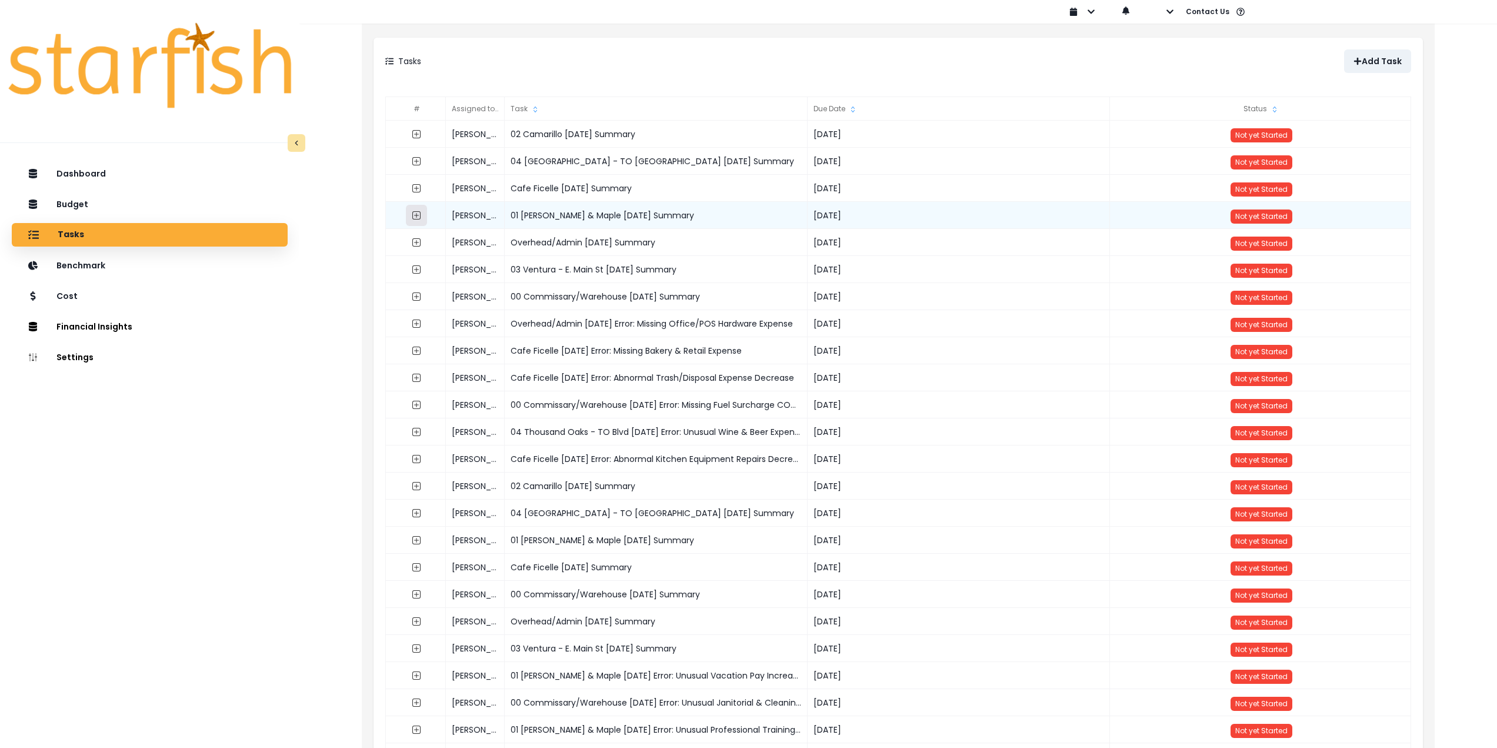
click at [415, 214] on icon "expand outline" at bounding box center [416, 215] width 9 height 9
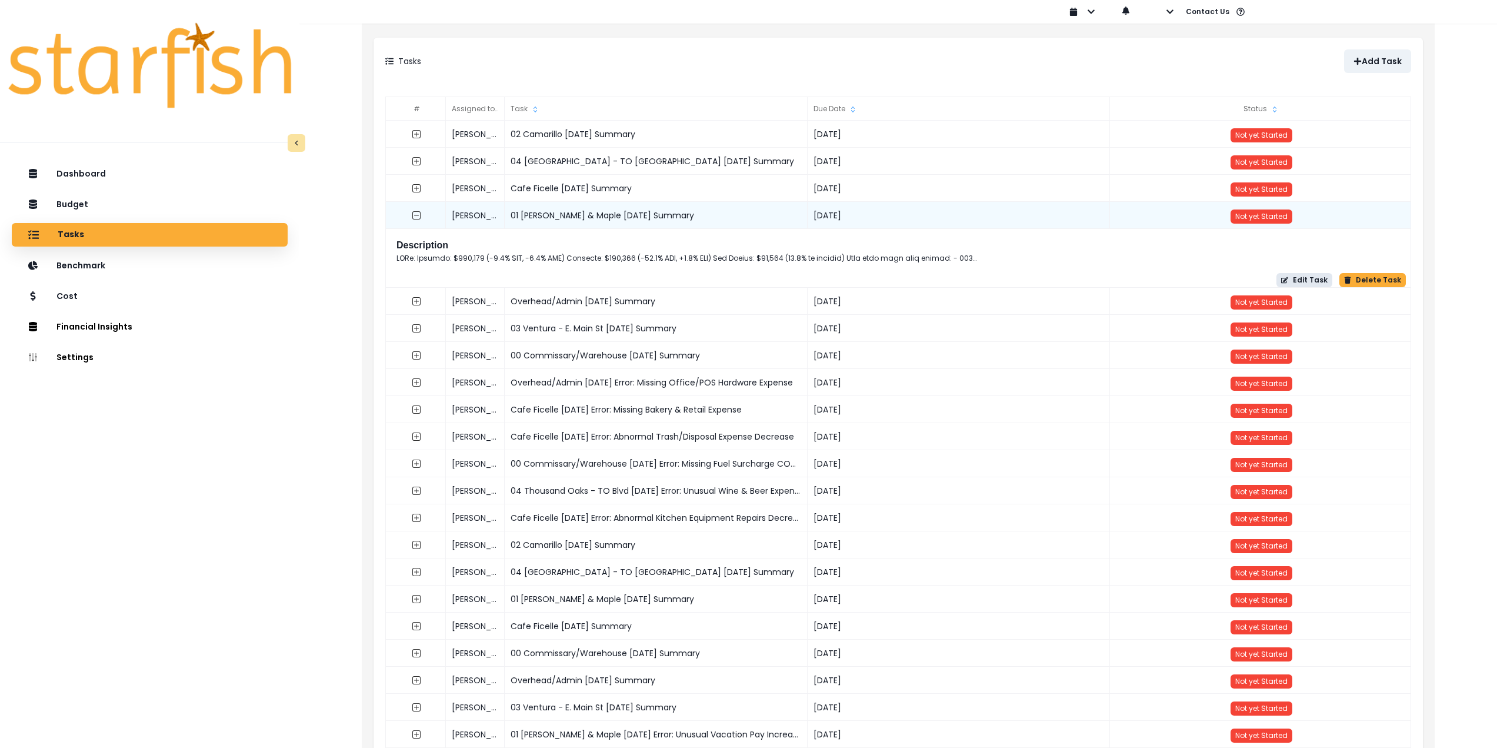
click at [1310, 275] on button "Edit Task" at bounding box center [1304, 280] width 56 height 14
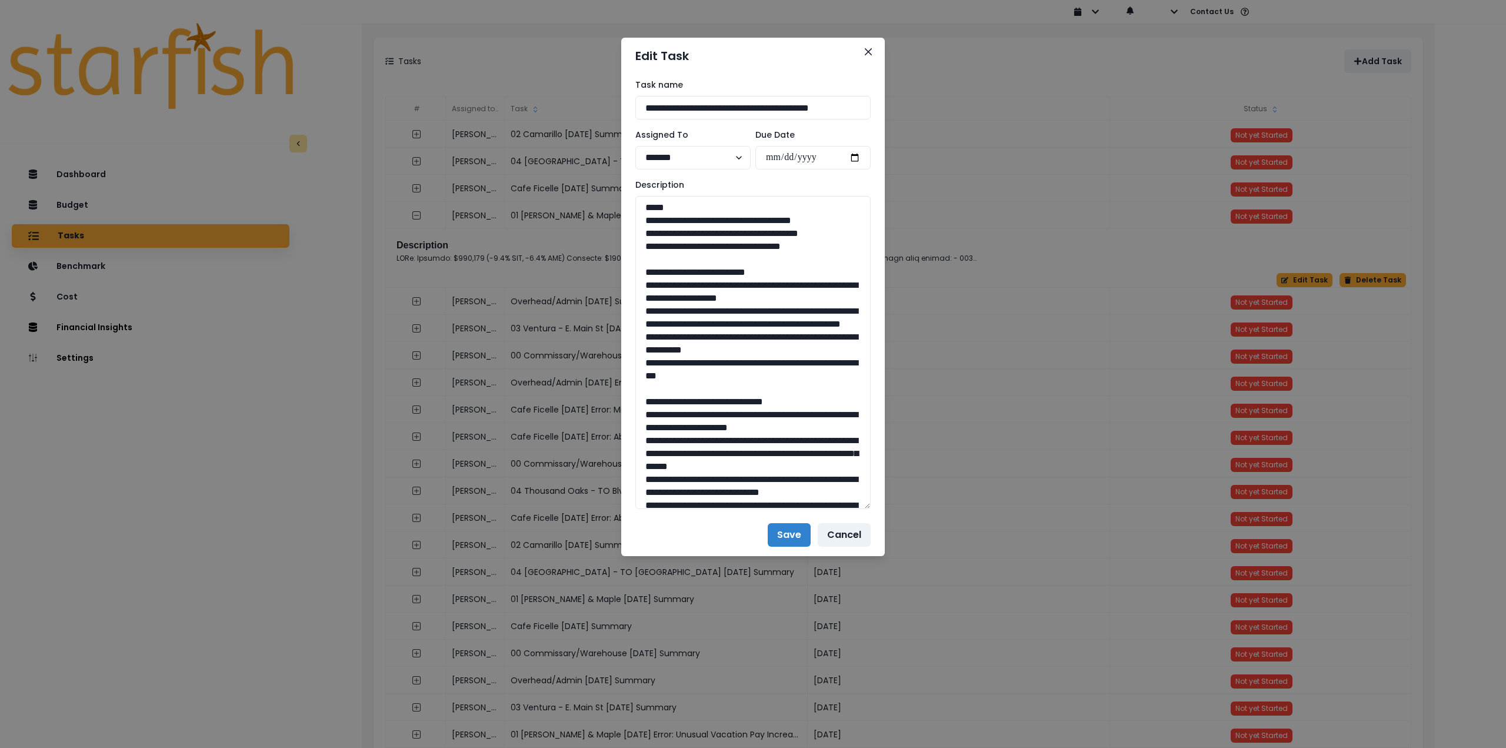
drag, startPoint x: 865, startPoint y: 235, endPoint x: 874, endPoint y: 391, distance: 156.2
click at [910, 505] on div "**********" at bounding box center [753, 374] width 1506 height 748
drag, startPoint x: 791, startPoint y: 244, endPoint x: 625, endPoint y: 221, distance: 167.5
drag, startPoint x: 645, startPoint y: 283, endPoint x: 791, endPoint y: 386, distance: 178.5
click at [792, 388] on textarea at bounding box center [752, 354] width 235 height 317
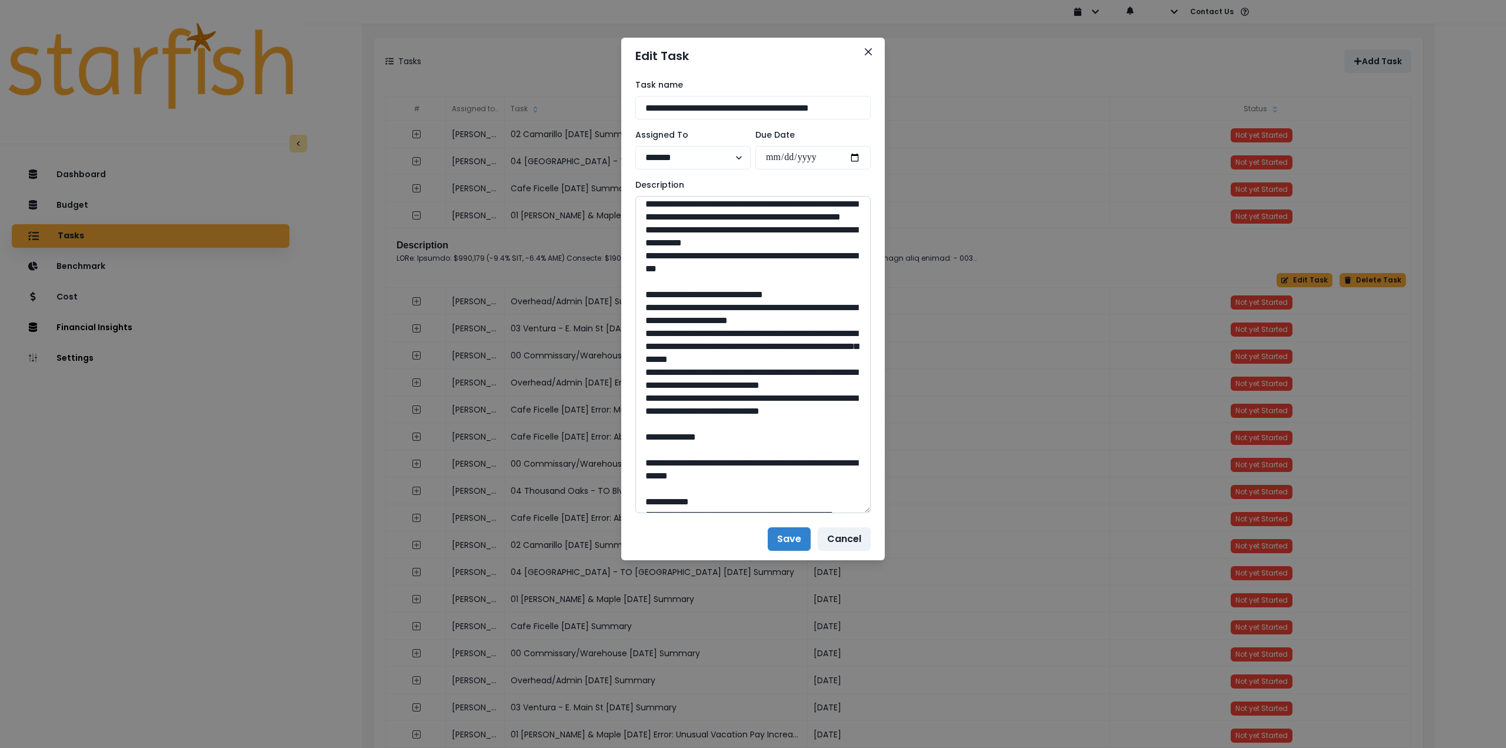
scroll to position [118, 0]
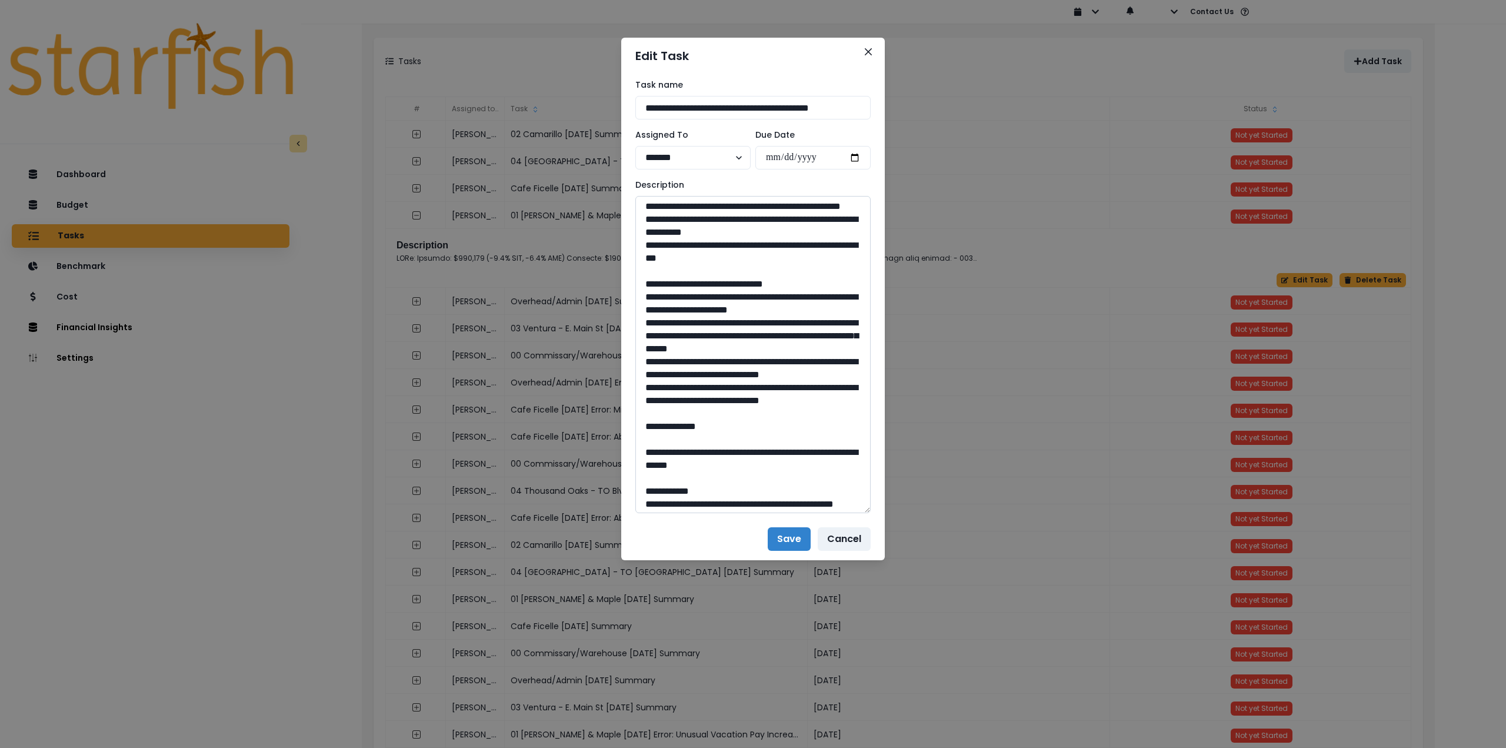
drag, startPoint x: 645, startPoint y: 311, endPoint x: 758, endPoint y: 460, distance: 187.3
click at [758, 460] on textarea at bounding box center [752, 354] width 235 height 317
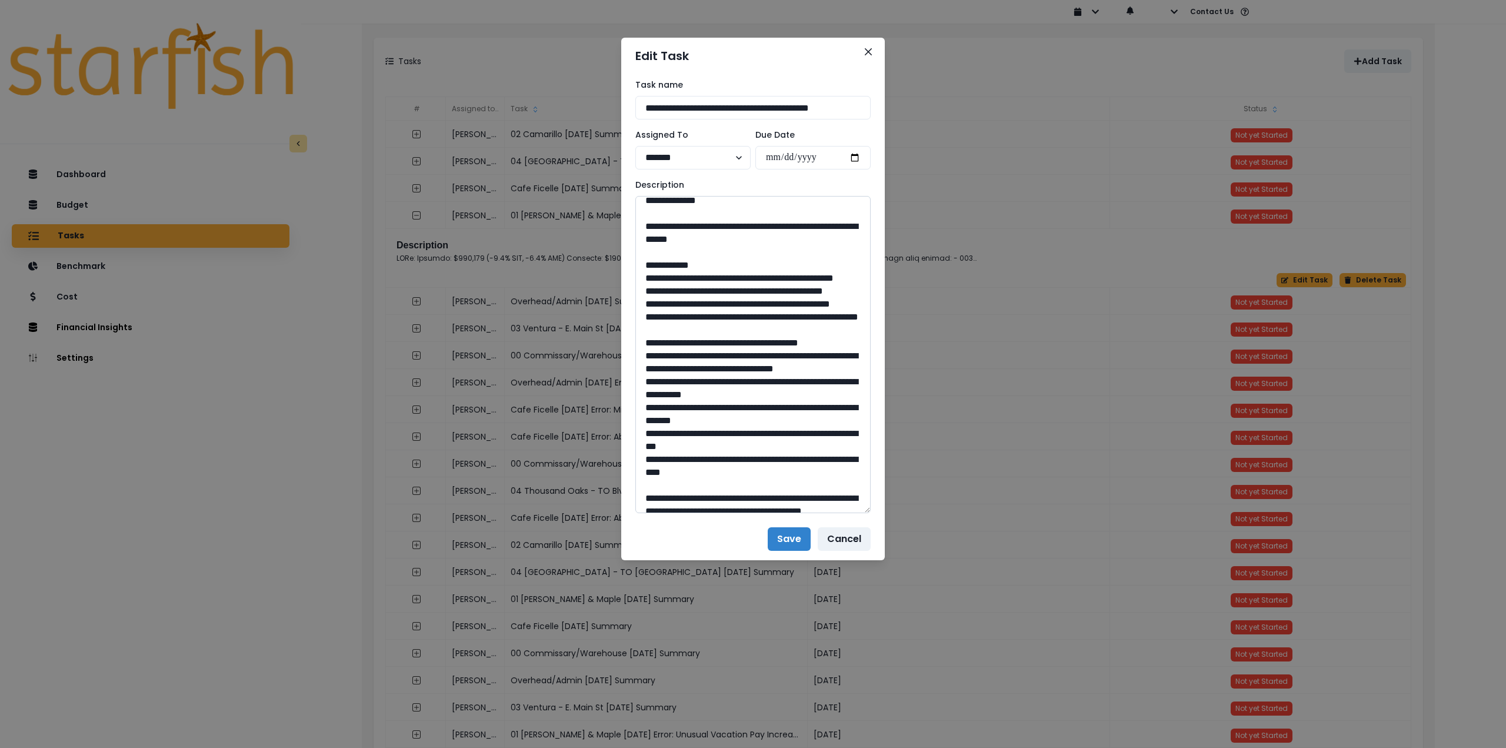
scroll to position [353, 0]
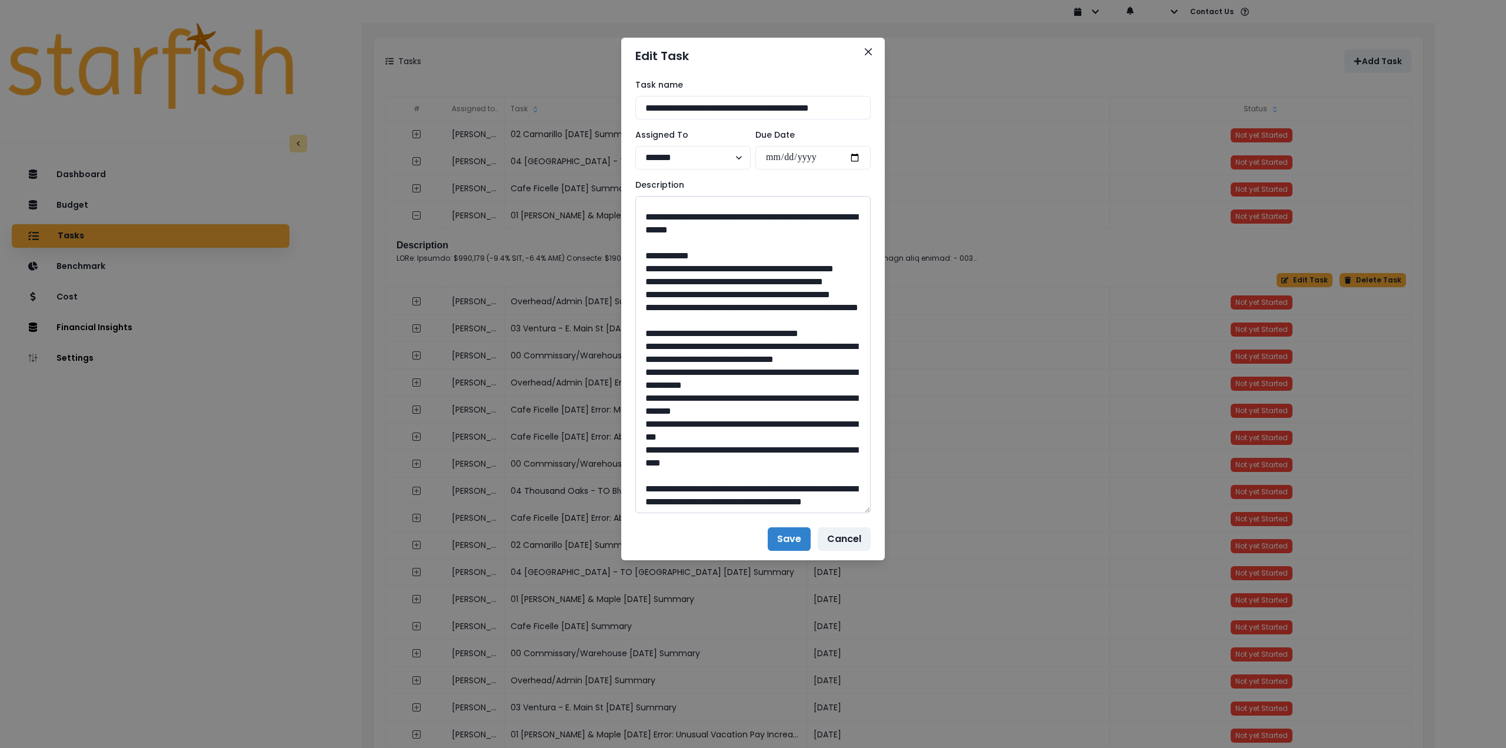
drag, startPoint x: 678, startPoint y: 280, endPoint x: 789, endPoint y: 293, distance: 111.9
click at [789, 293] on textarea at bounding box center [752, 354] width 235 height 317
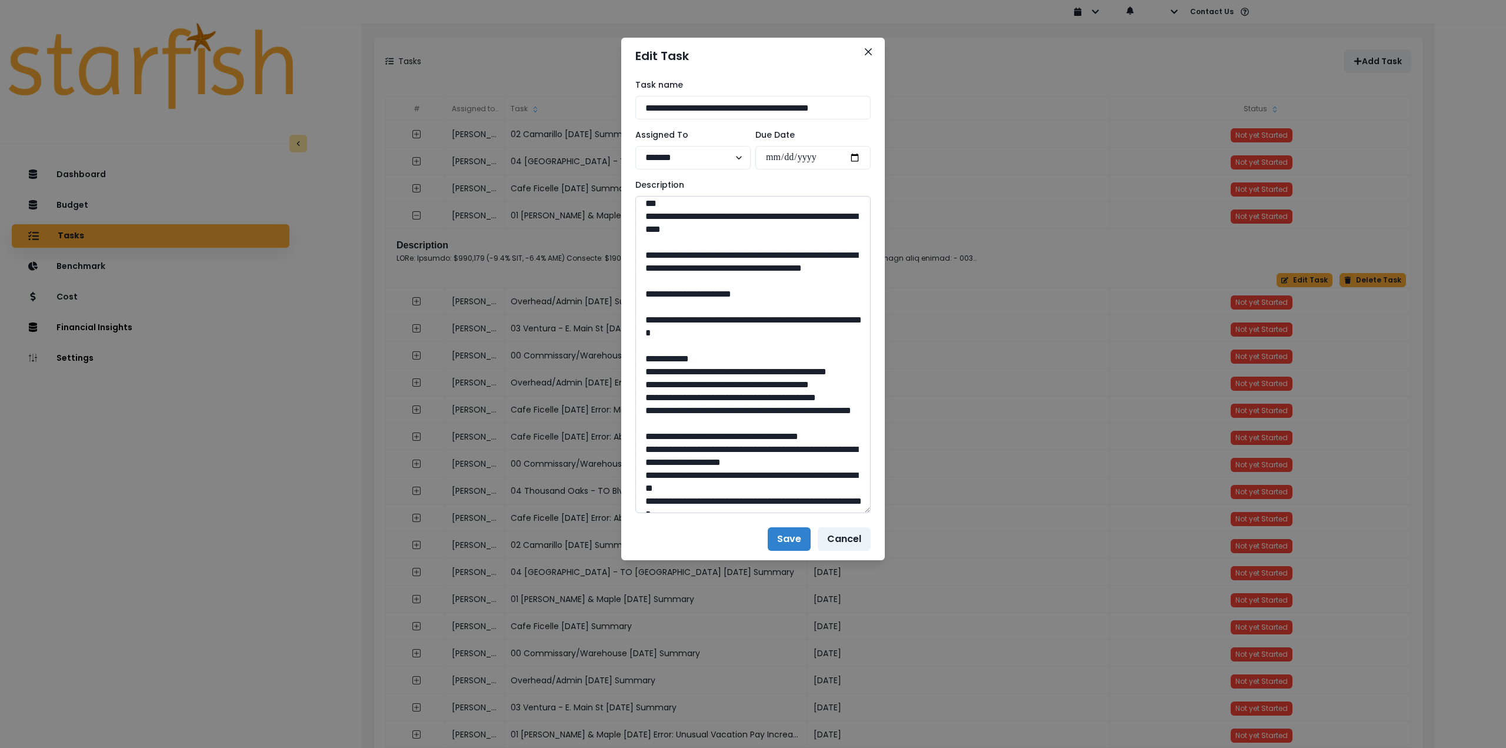
scroll to position [588, 0]
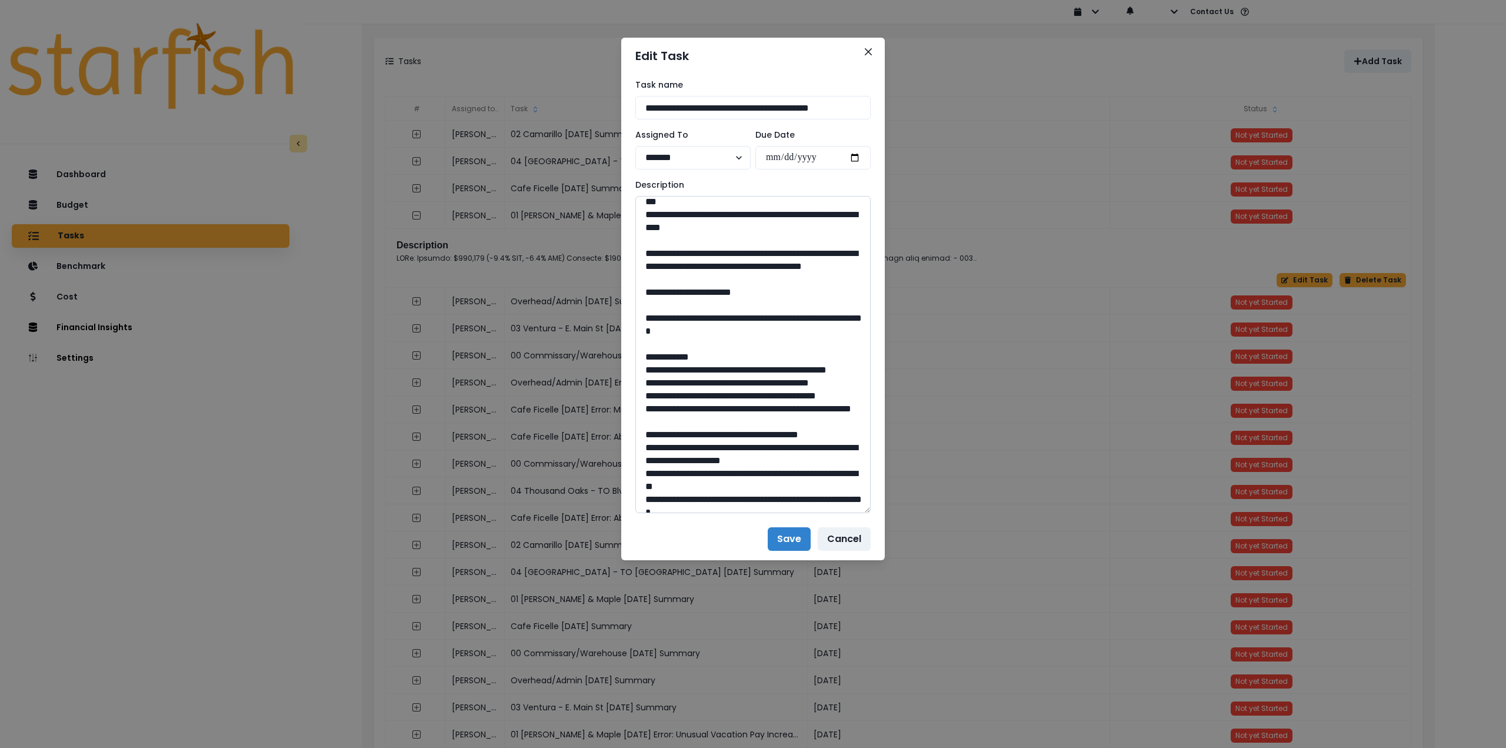
drag, startPoint x: 760, startPoint y: 379, endPoint x: 728, endPoint y: 379, distance: 31.8
click at [728, 379] on textarea at bounding box center [752, 354] width 235 height 317
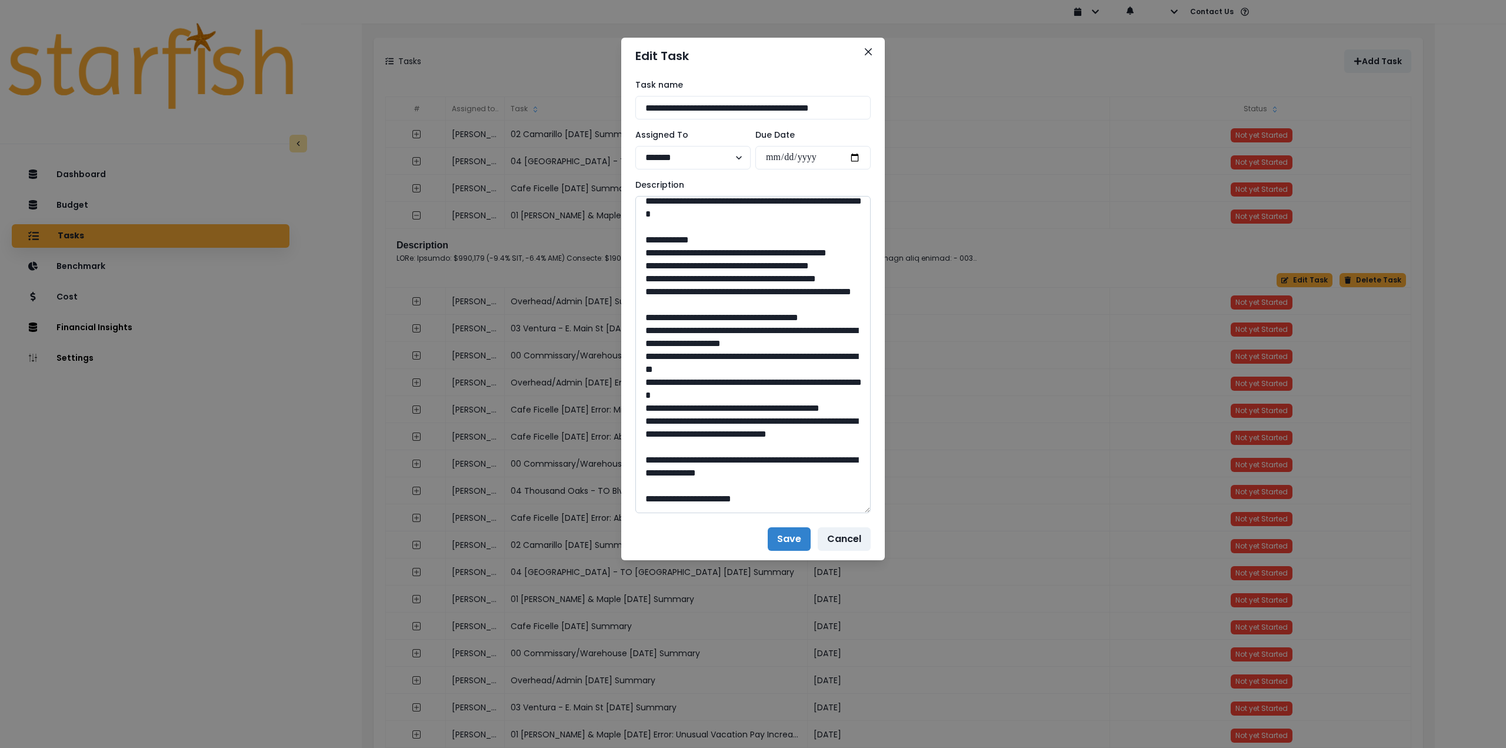
scroll to position [706, 0]
drag, startPoint x: 681, startPoint y: 341, endPoint x: 805, endPoint y: 358, distance: 125.2
click at [805, 358] on textarea at bounding box center [752, 354] width 235 height 317
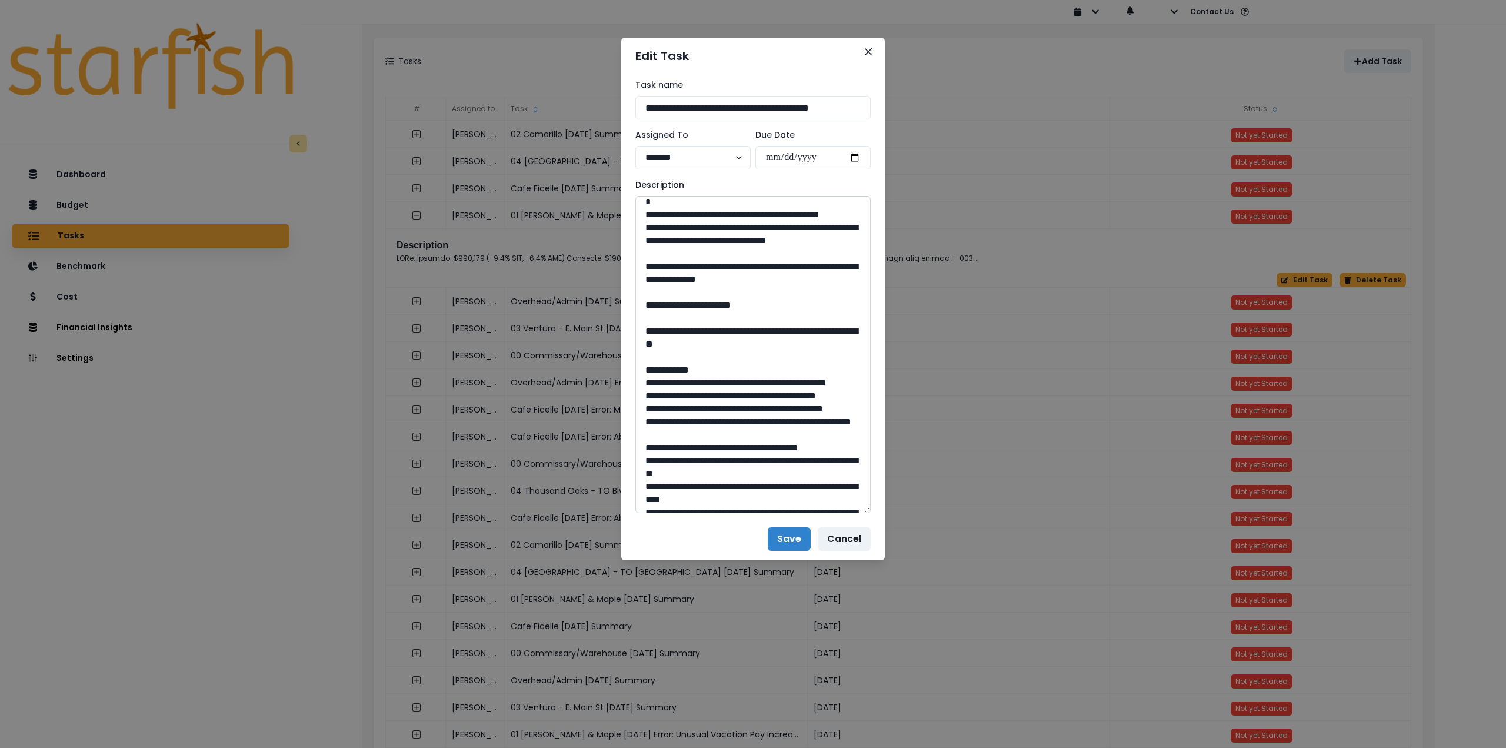
scroll to position [941, 0]
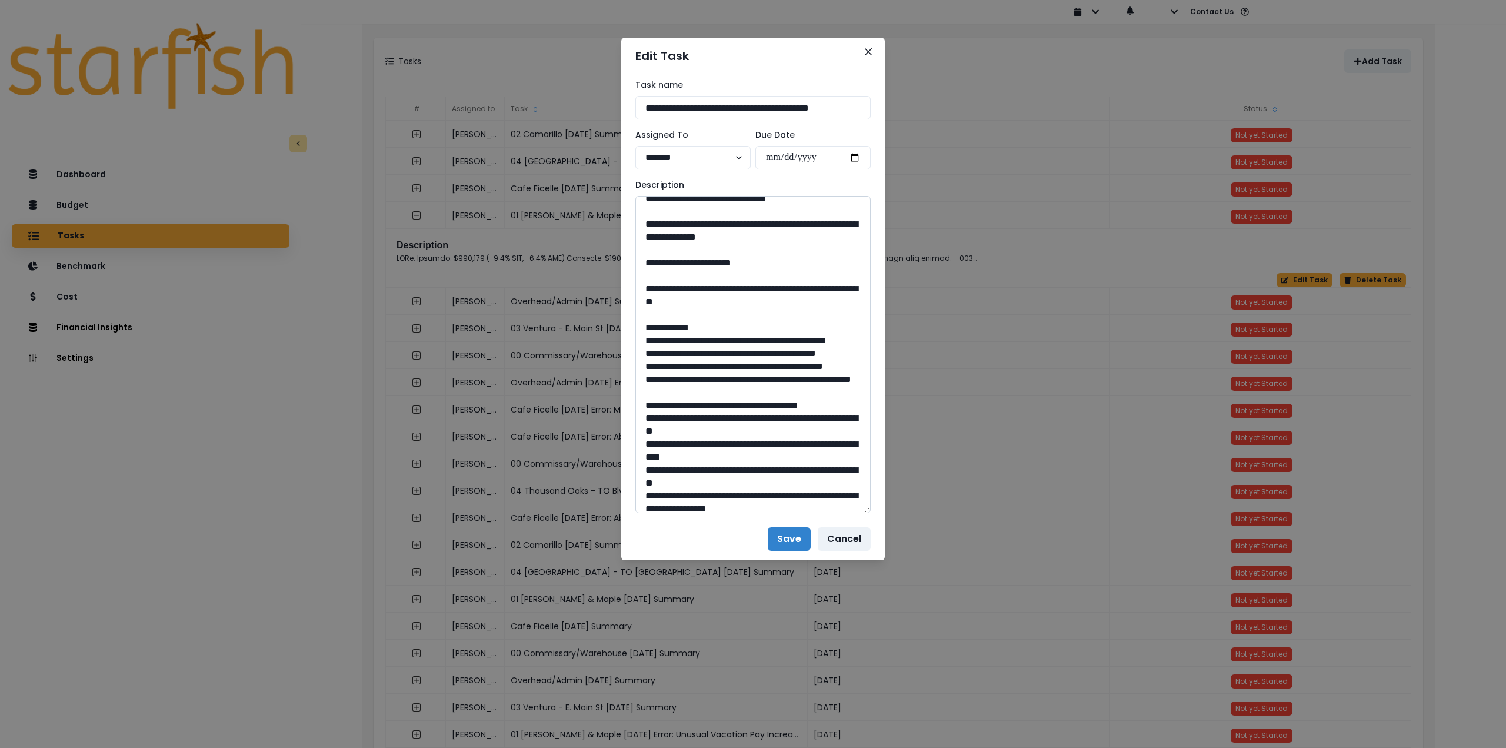
drag, startPoint x: 726, startPoint y: 443, endPoint x: 755, endPoint y: 444, distance: 28.2
click at [755, 444] on textarea at bounding box center [752, 354] width 235 height 317
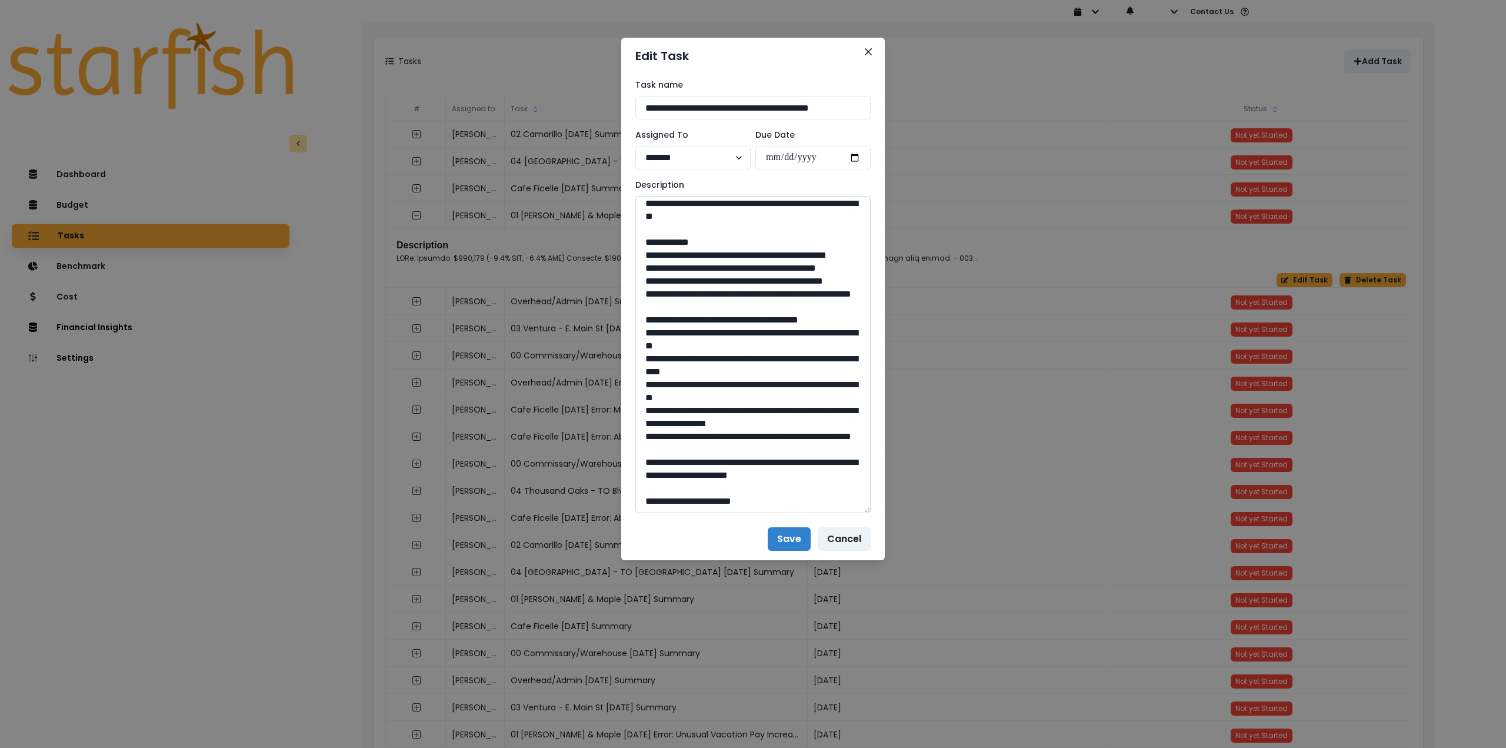
scroll to position [1059, 0]
drag, startPoint x: 681, startPoint y: 389, endPoint x: 752, endPoint y: 403, distance: 72.6
click at [752, 403] on textarea at bounding box center [752, 354] width 235 height 317
drag, startPoint x: 754, startPoint y: 477, endPoint x: 728, endPoint y: 474, distance: 26.6
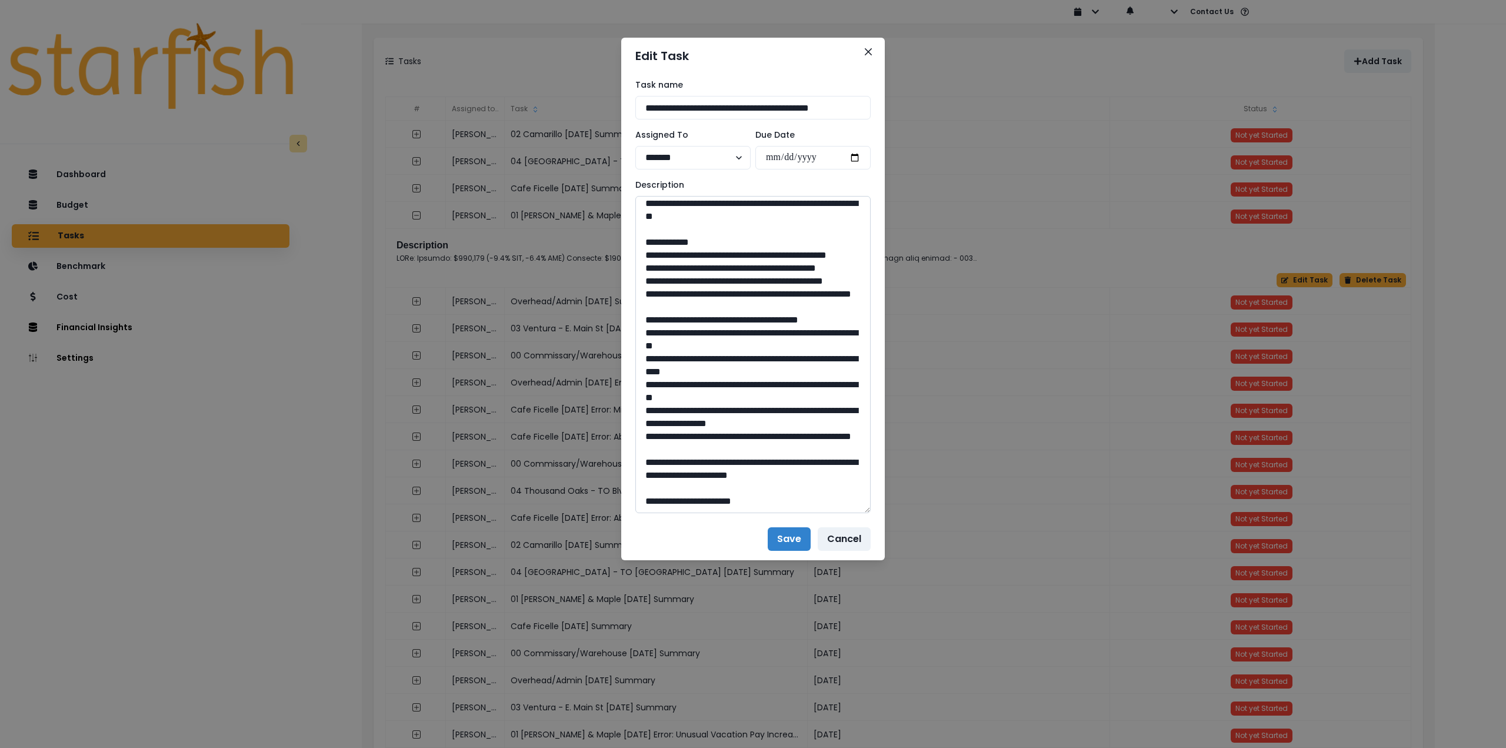
click at [728, 474] on textarea at bounding box center [752, 354] width 235 height 317
click at [872, 50] on button "Close" at bounding box center [868, 51] width 19 height 19
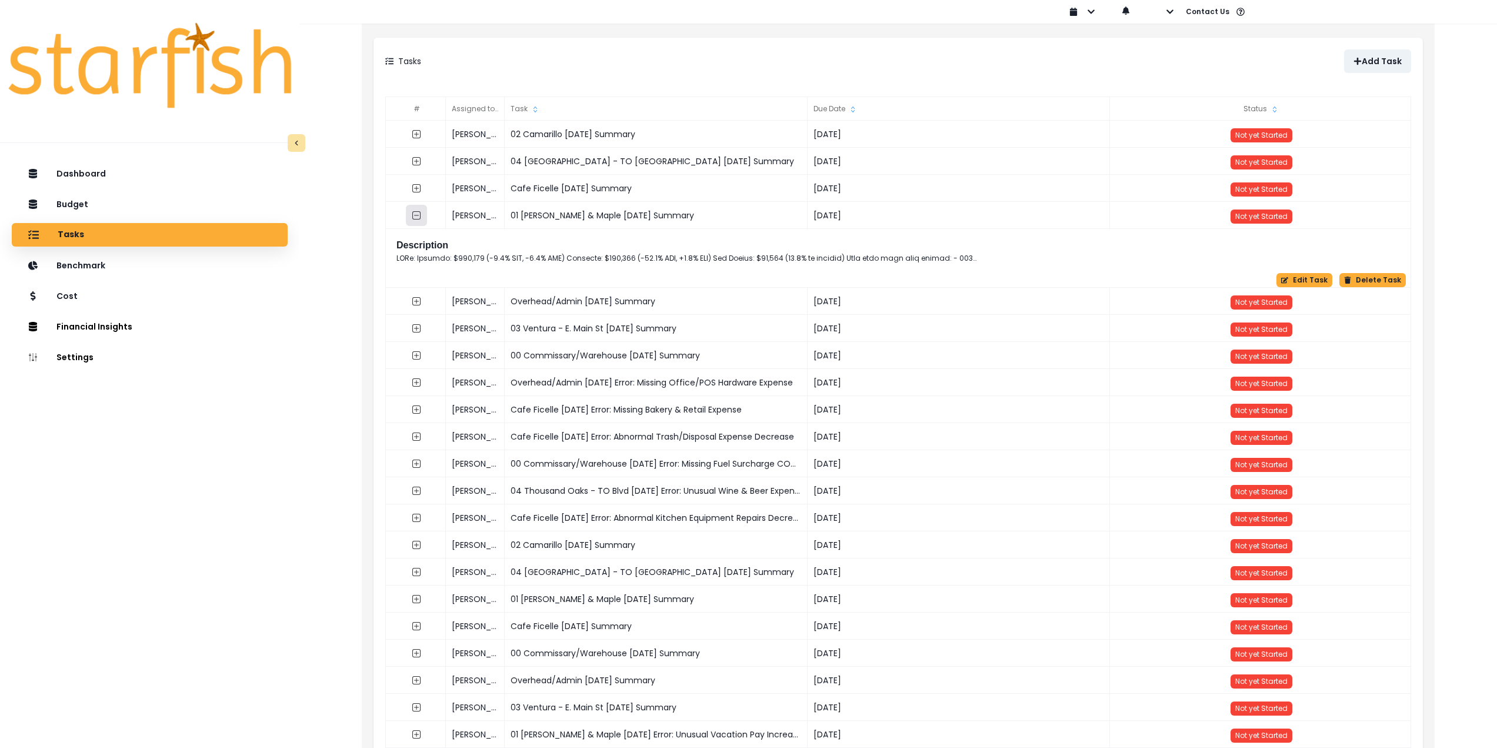
click at [421, 218] on button "button" at bounding box center [416, 215] width 21 height 21
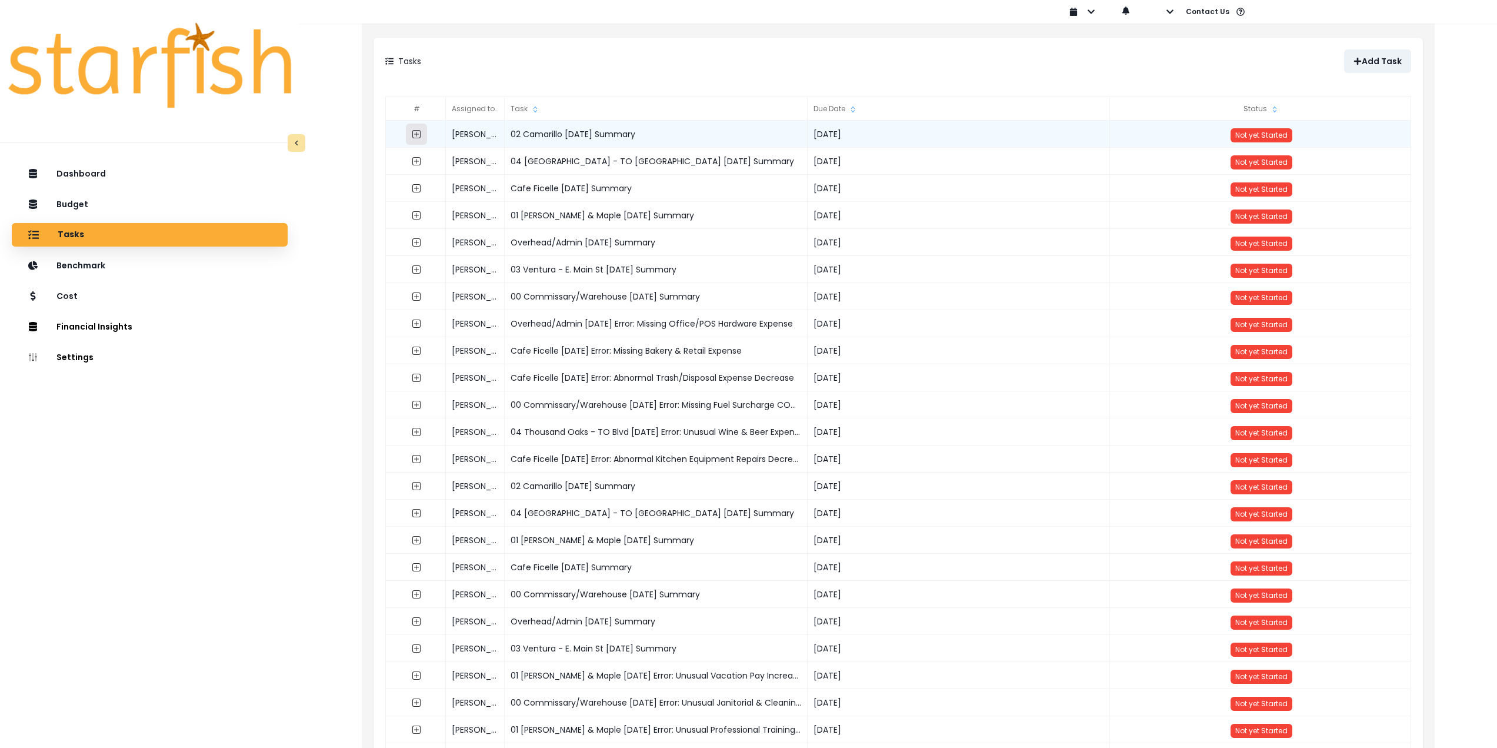
click at [416, 135] on icon "expand outline" at bounding box center [416, 134] width 5 height 5
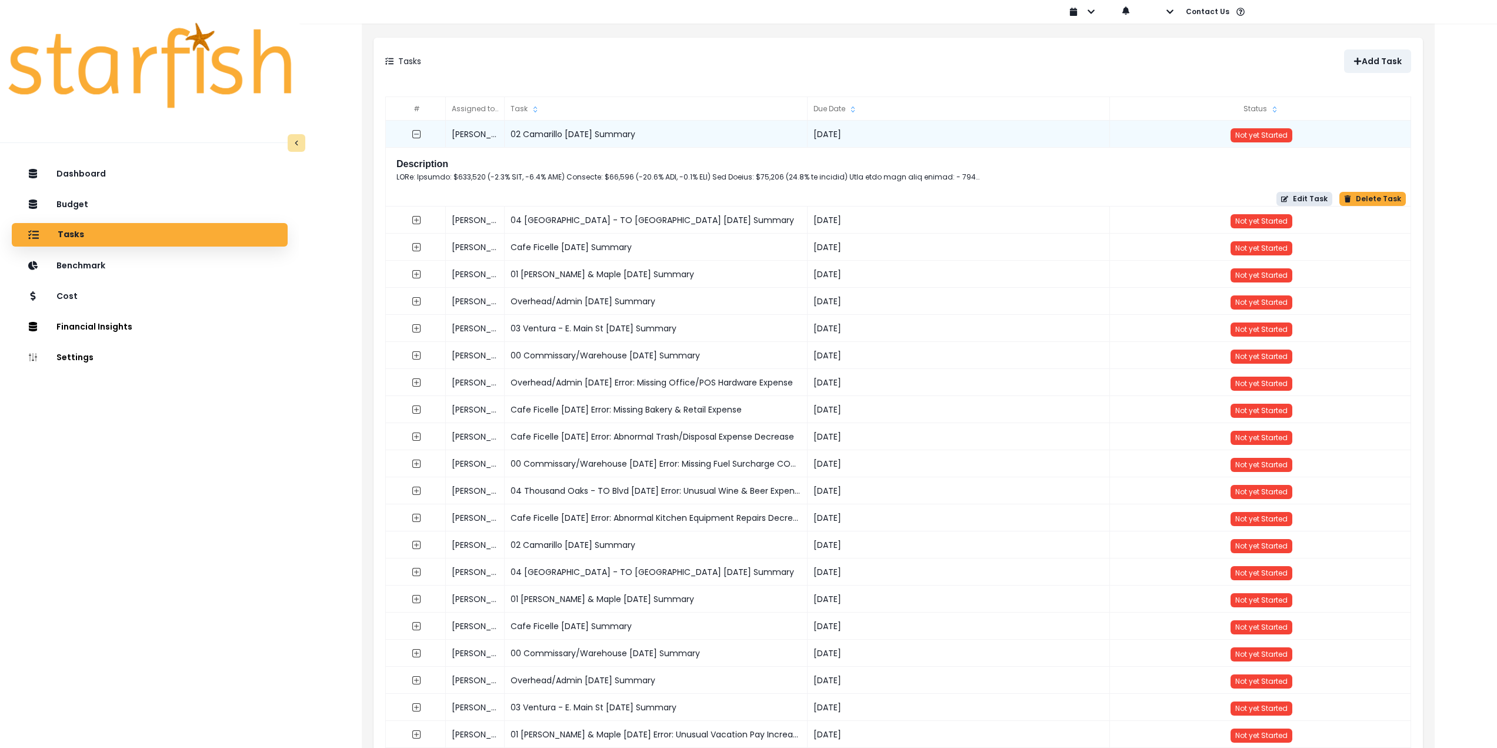
click at [1308, 196] on button "Edit Task" at bounding box center [1304, 199] width 56 height 14
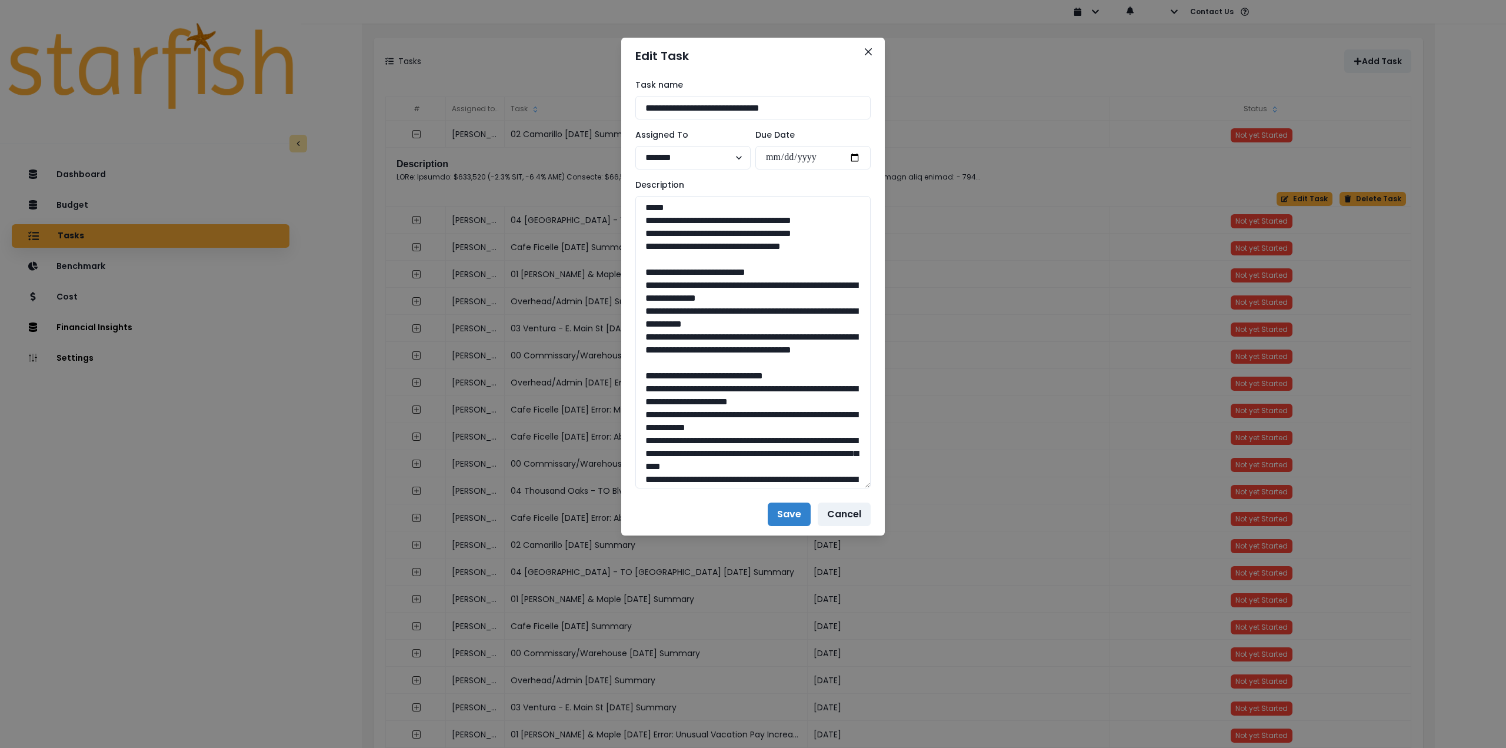
drag, startPoint x: 868, startPoint y: 238, endPoint x: 890, endPoint y: 475, distance: 238.6
click at [906, 525] on div "**********" at bounding box center [753, 374] width 1506 height 748
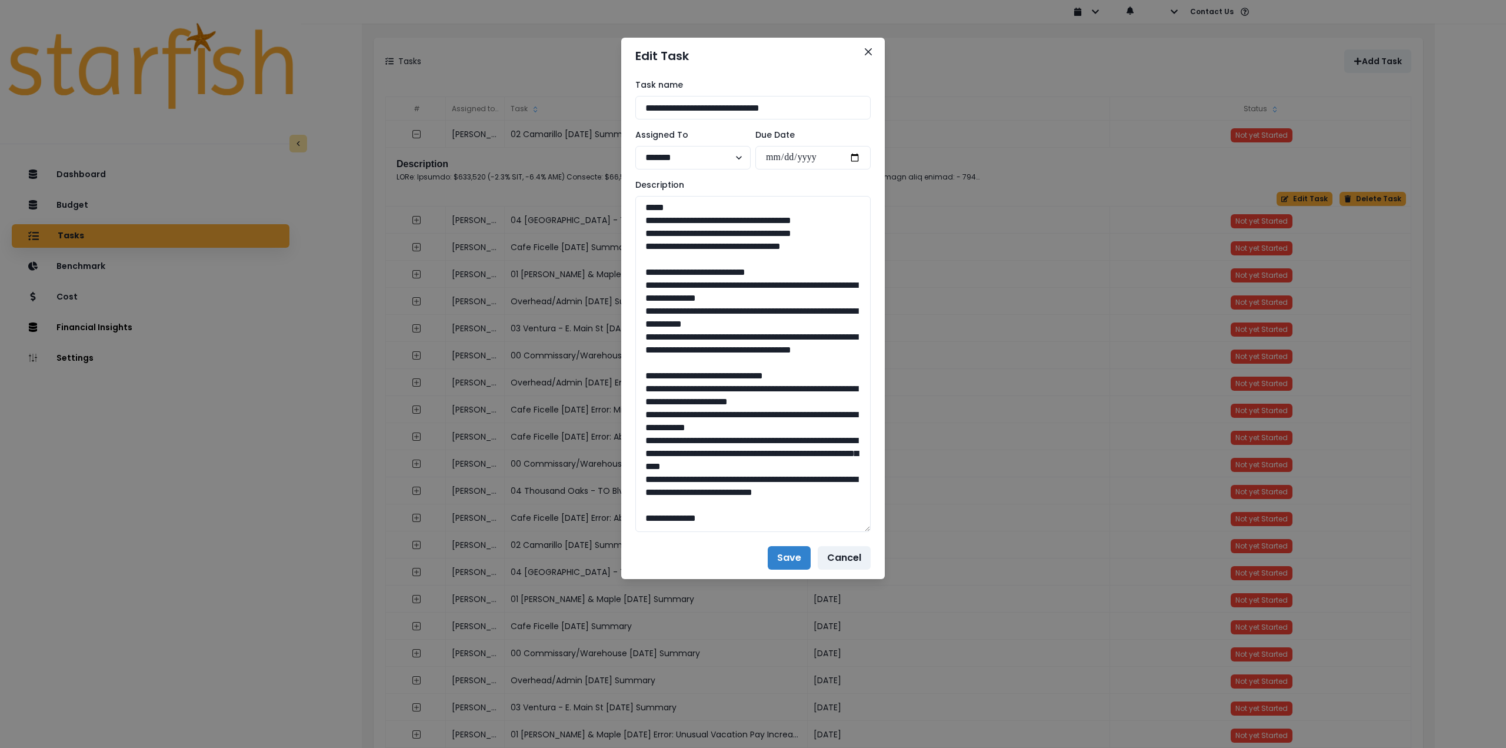
drag, startPoint x: 832, startPoint y: 243, endPoint x: 625, endPoint y: 221, distance: 208.8
drag, startPoint x: 783, startPoint y: 364, endPoint x: 618, endPoint y: 290, distance: 180.6
click at [618, 290] on div "**********" at bounding box center [753, 374] width 1506 height 748
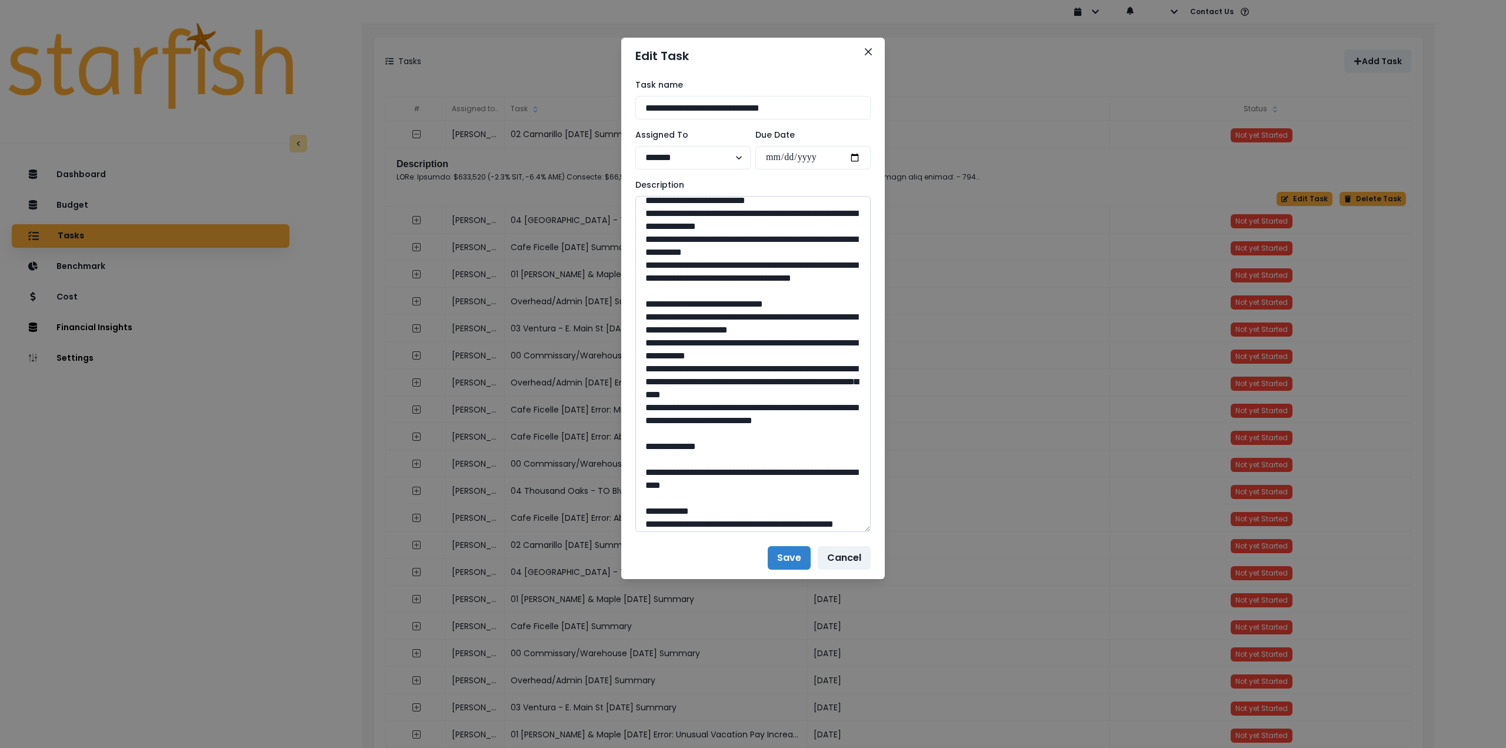
scroll to position [118, 0]
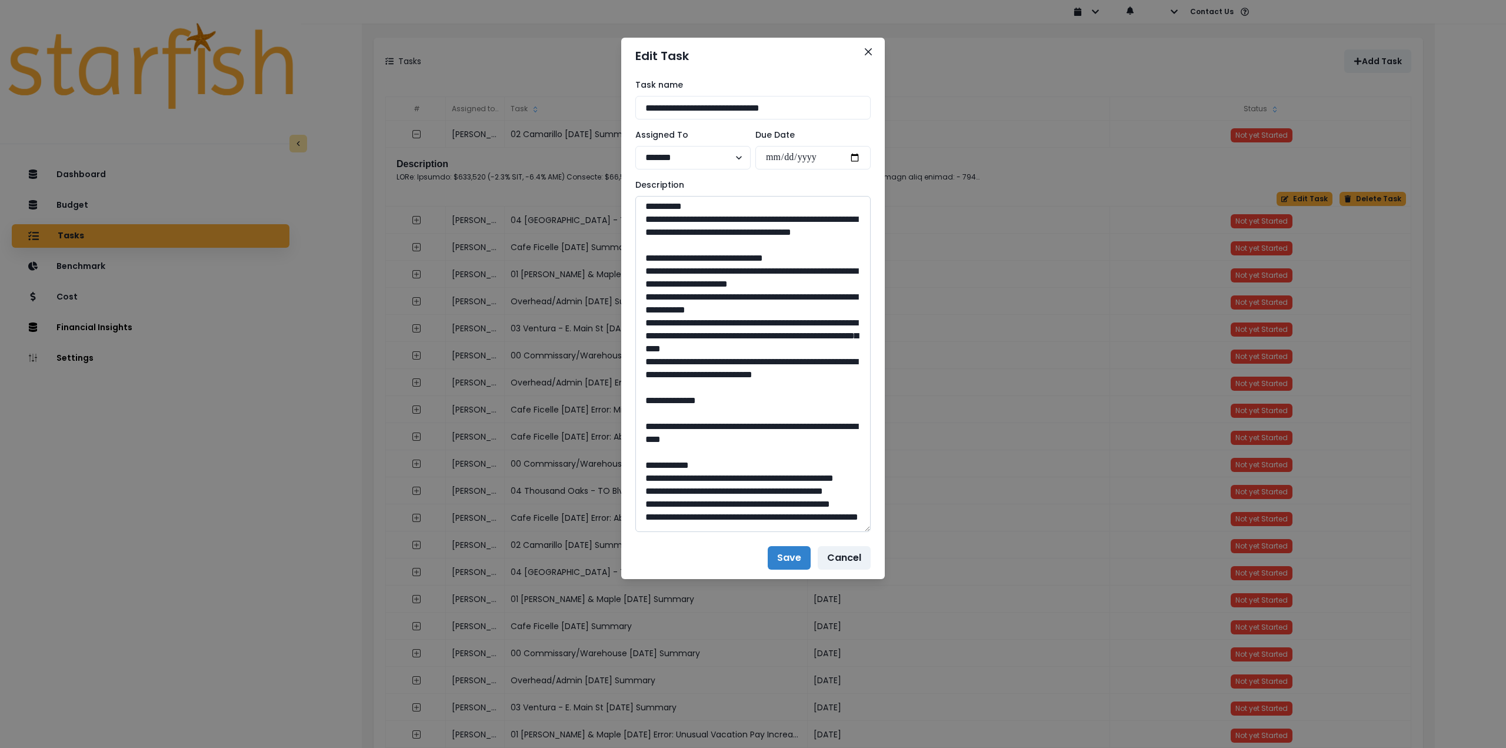
drag, startPoint x: 642, startPoint y: 282, endPoint x: 727, endPoint y: 425, distance: 165.6
click at [727, 425] on textarea at bounding box center [752, 364] width 235 height 336
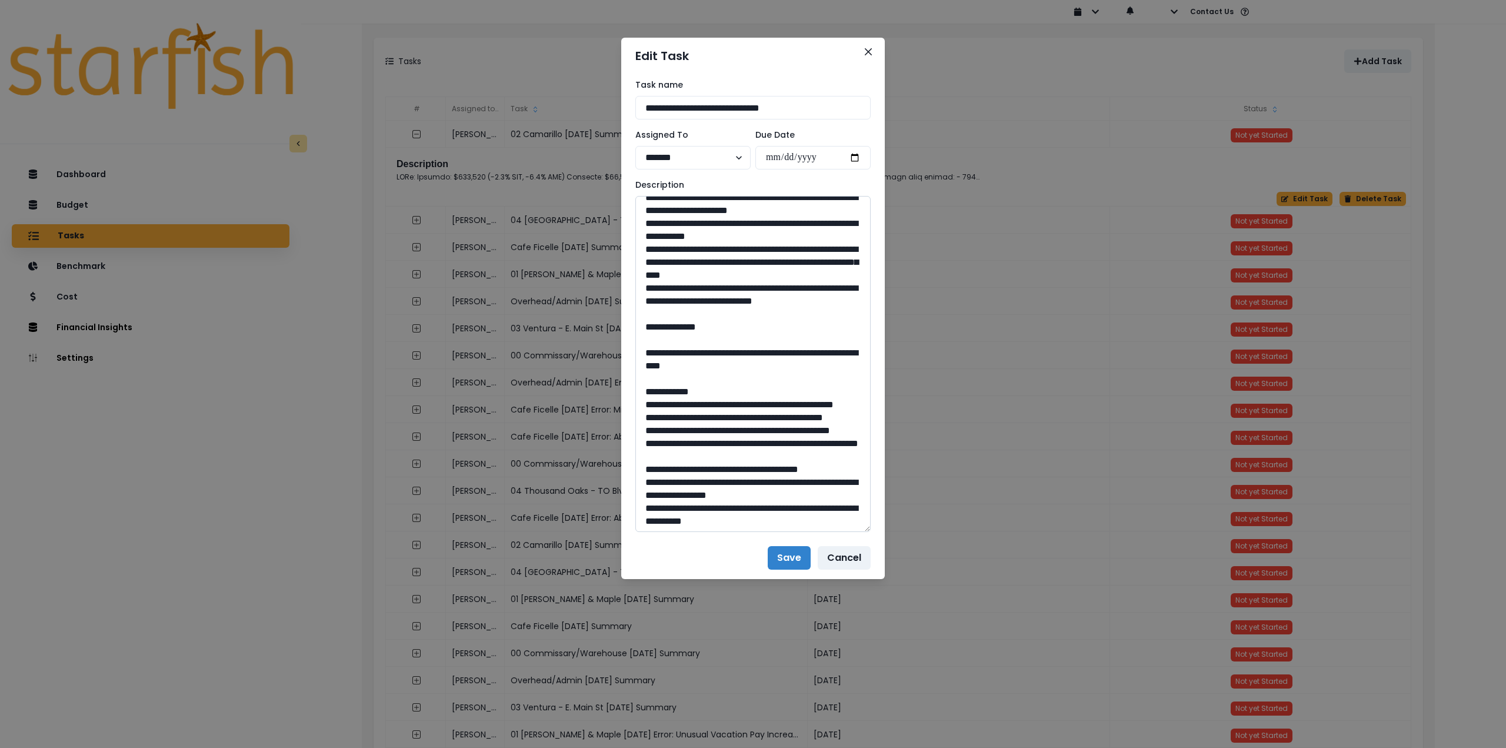
scroll to position [235, 0]
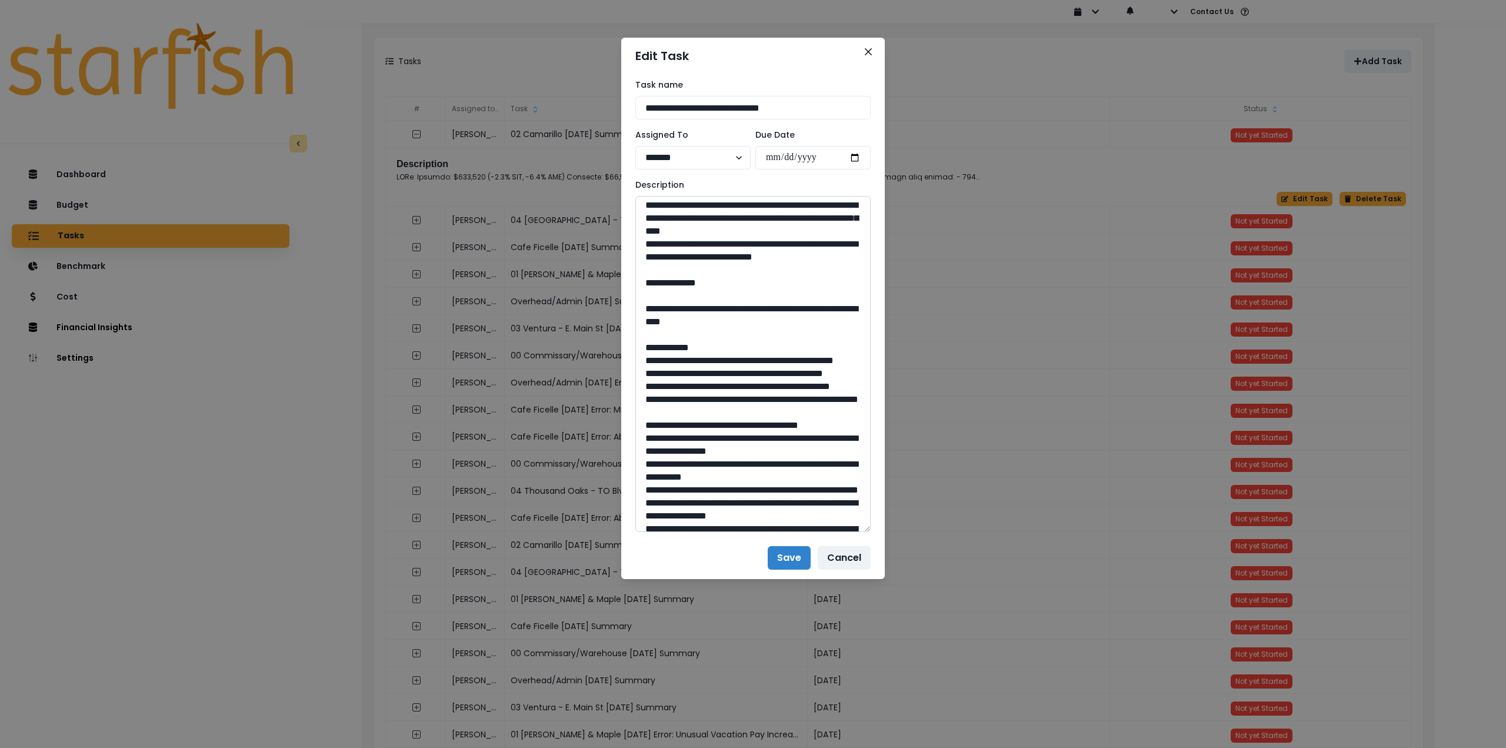
drag, startPoint x: 676, startPoint y: 359, endPoint x: 793, endPoint y: 372, distance: 117.2
click at [793, 372] on textarea at bounding box center [752, 364] width 235 height 336
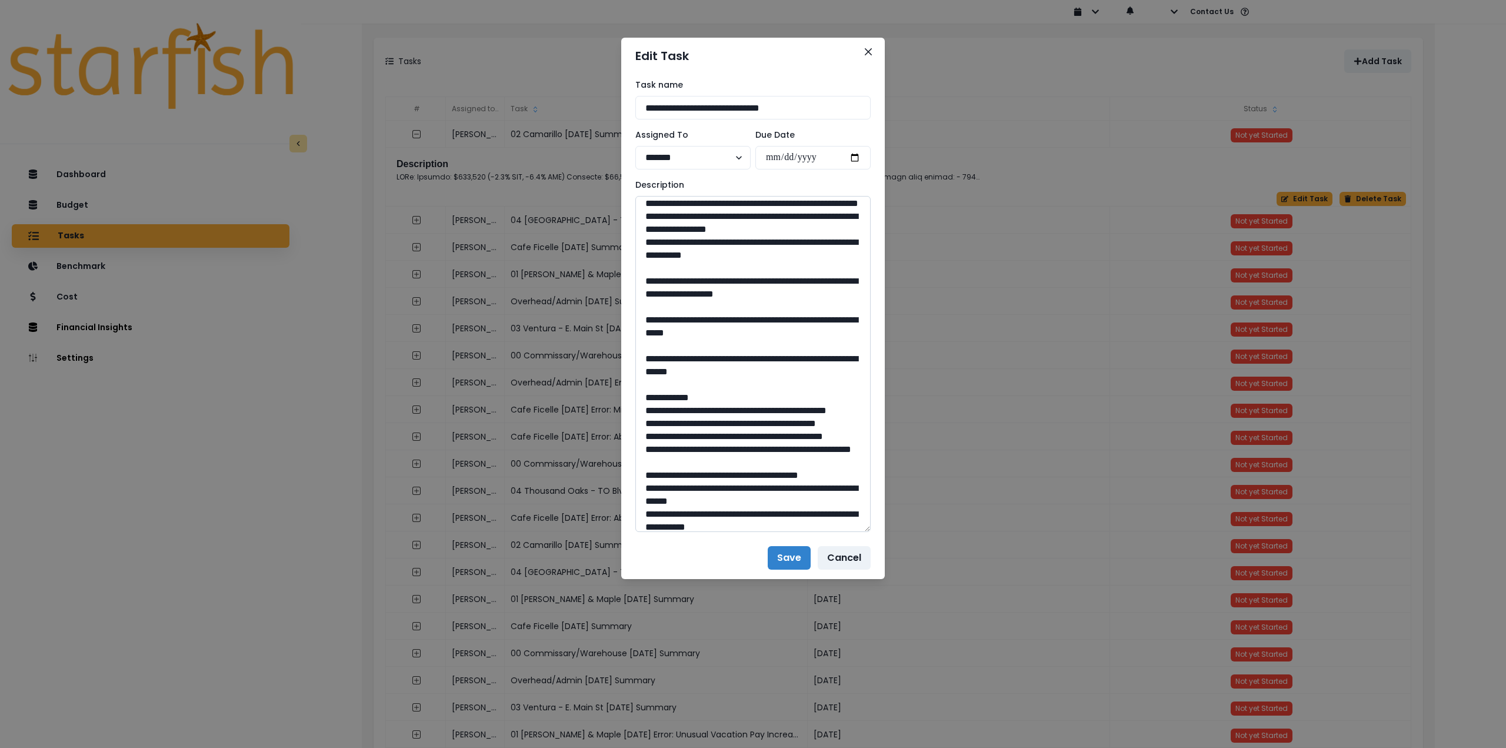
scroll to position [529, 0]
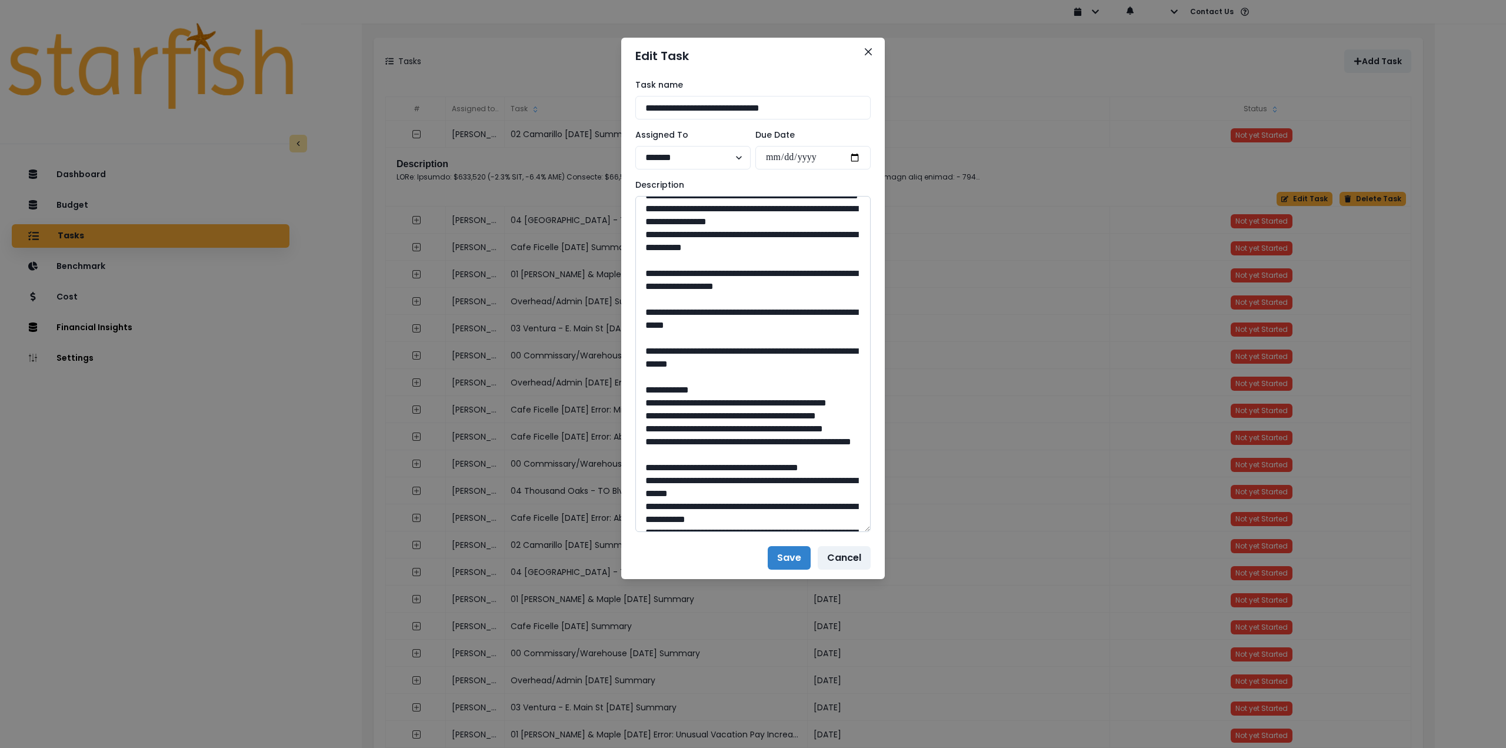
drag, startPoint x: 761, startPoint y: 389, endPoint x: 727, endPoint y: 387, distance: 33.6
click at [727, 387] on textarea at bounding box center [752, 364] width 235 height 336
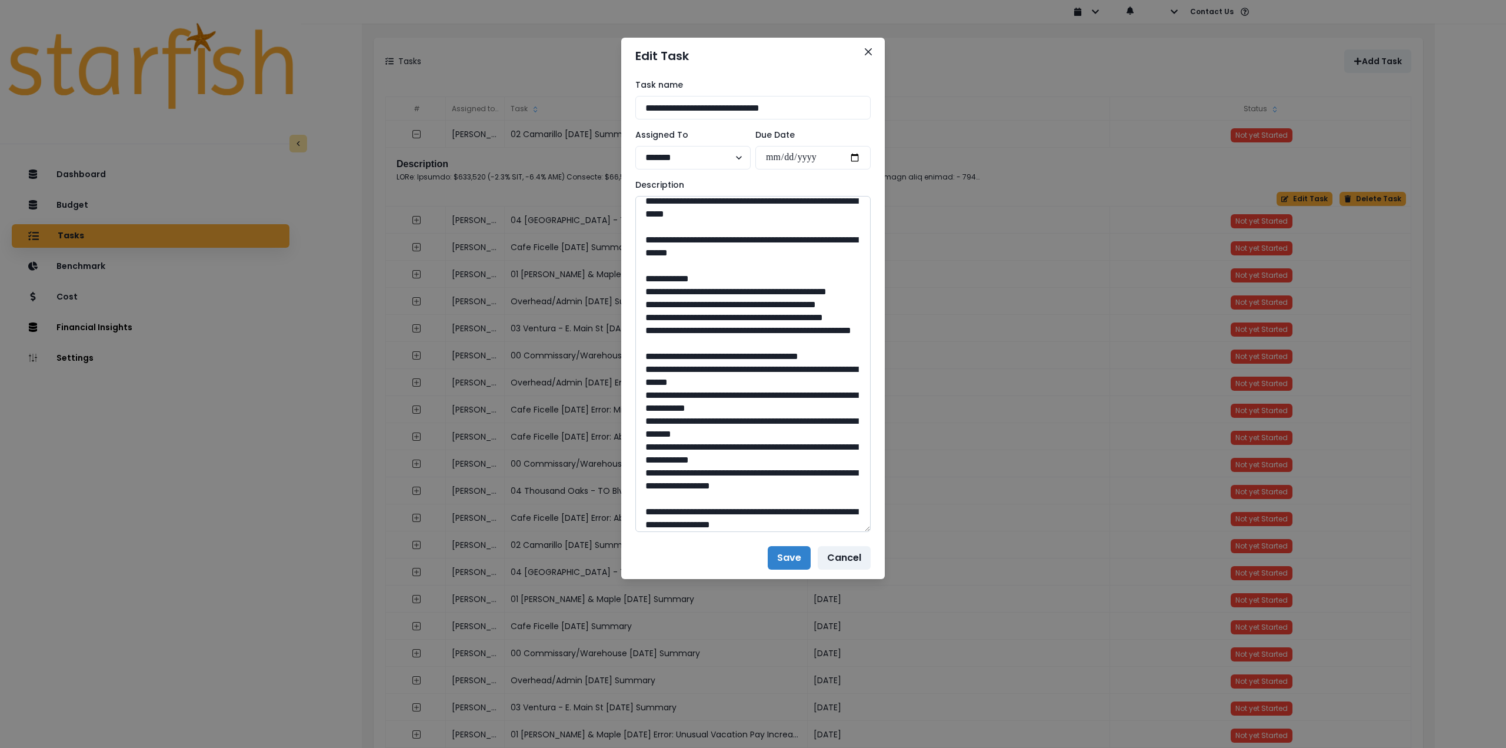
scroll to position [647, 0]
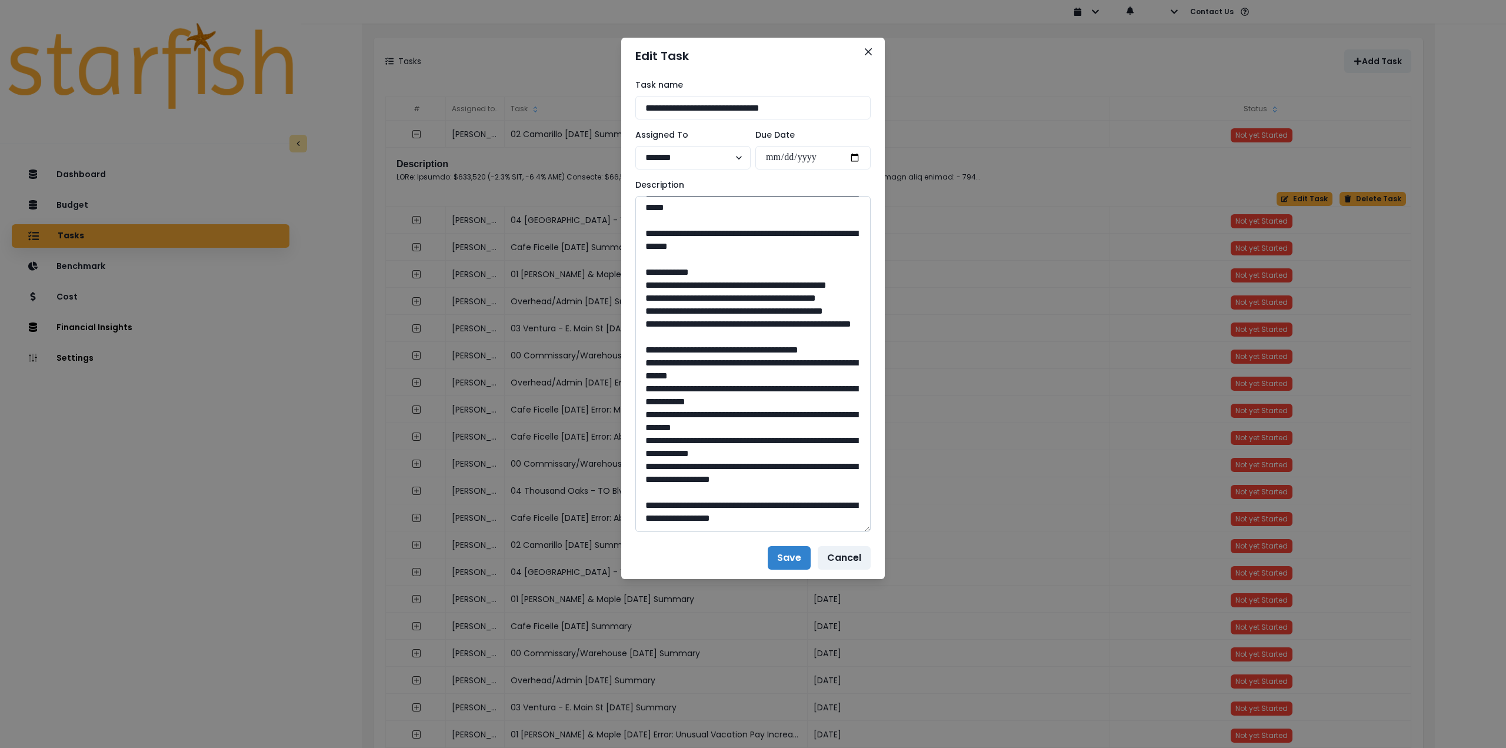
drag, startPoint x: 678, startPoint y: 348, endPoint x: 828, endPoint y: 362, distance: 151.2
click at [828, 362] on textarea at bounding box center [752, 364] width 235 height 336
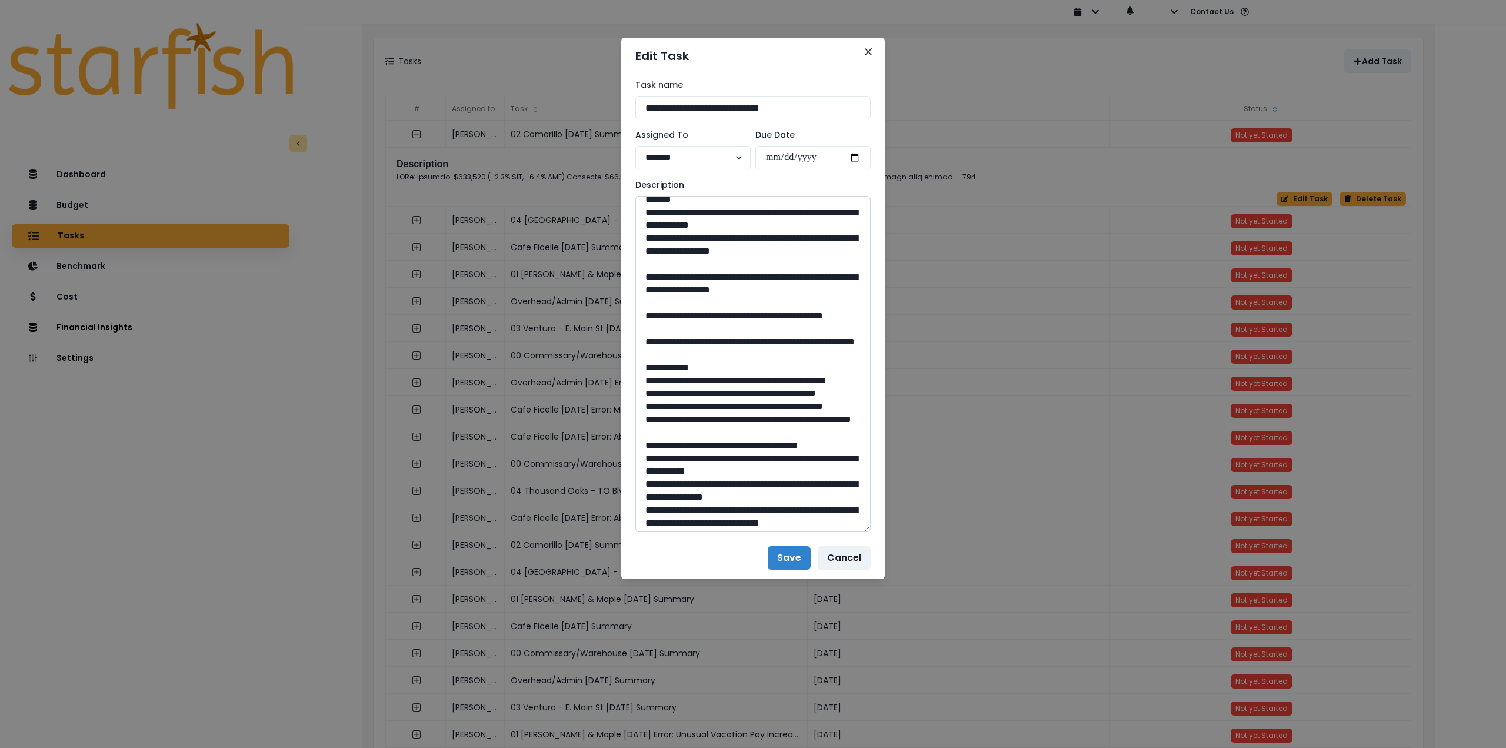
scroll to position [882, 0]
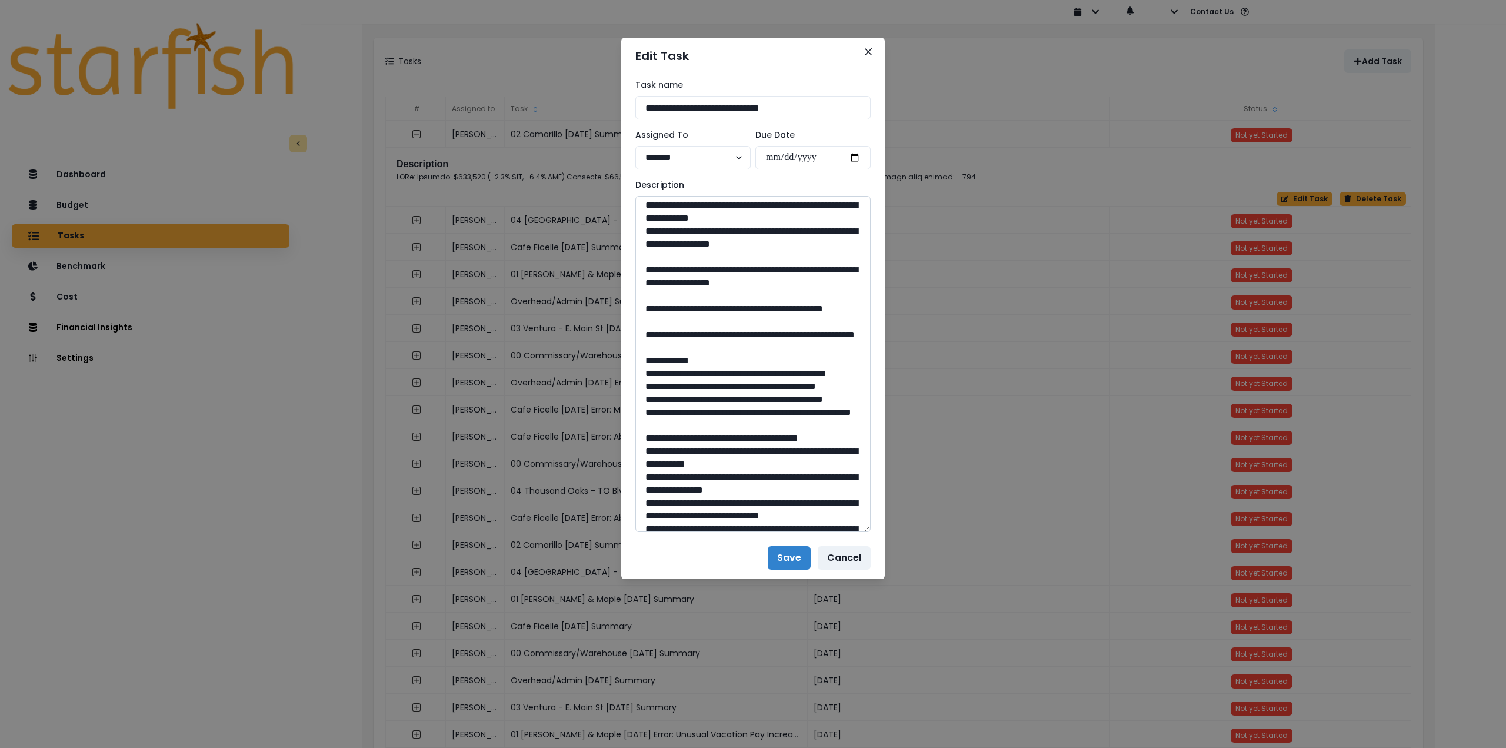
click at [752, 435] on textarea at bounding box center [752, 364] width 235 height 336
drag, startPoint x: 756, startPoint y: 436, endPoint x: 728, endPoint y: 435, distance: 28.8
click at [728, 435] on textarea at bounding box center [752, 364] width 235 height 336
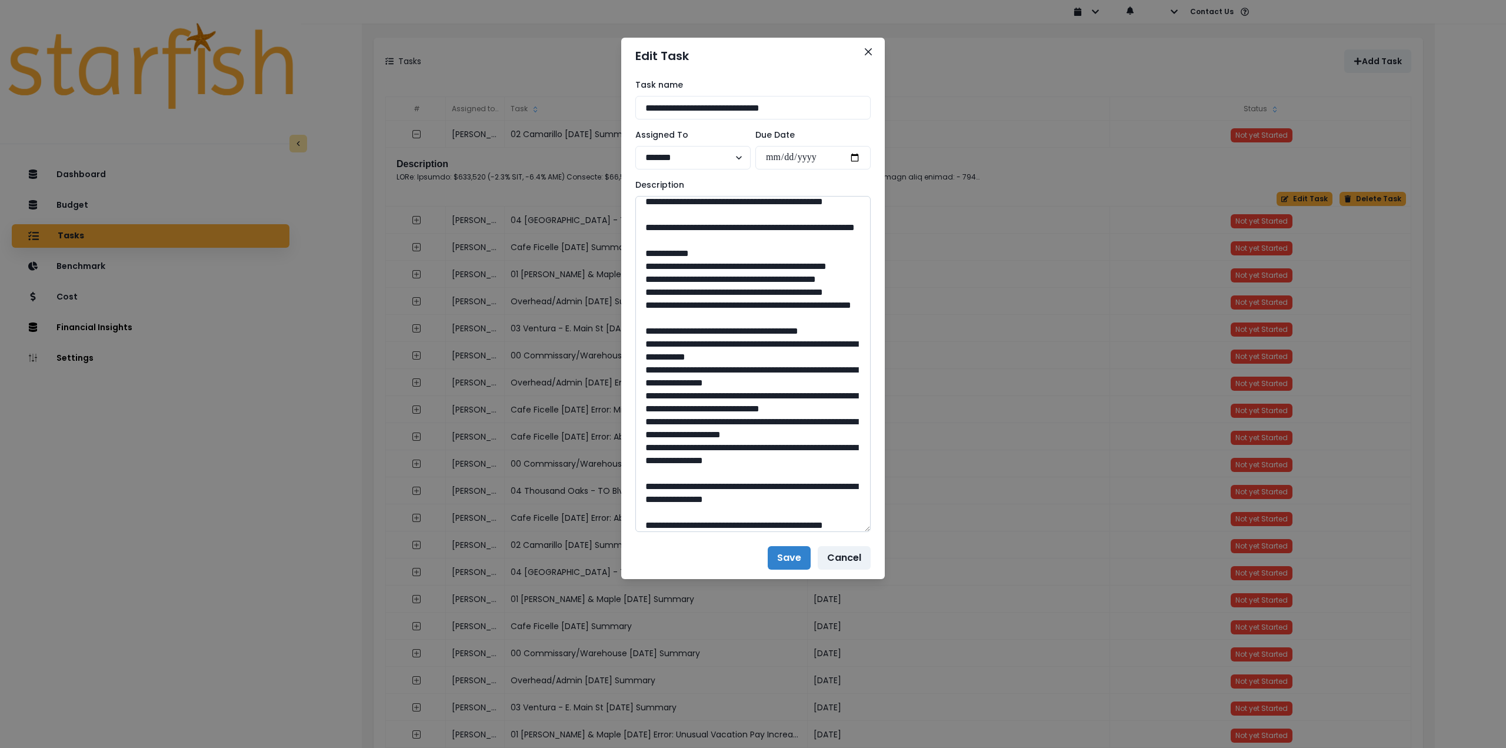
scroll to position [1000, 0]
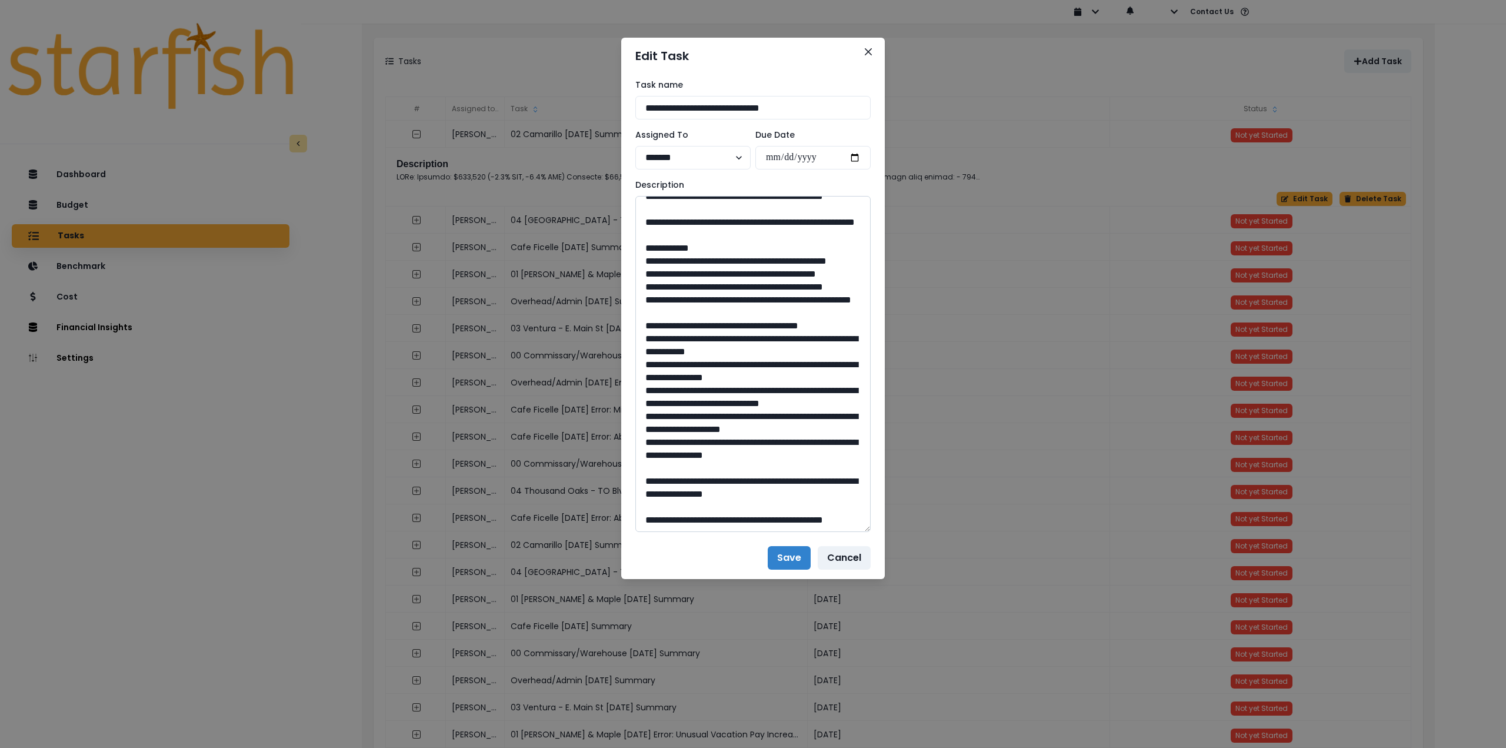
drag, startPoint x: 679, startPoint y: 396, endPoint x: 758, endPoint y: 408, distance: 79.6
click at [758, 408] on textarea at bounding box center [752, 364] width 235 height 336
drag, startPoint x: 743, startPoint y: 467, endPoint x: 726, endPoint y: 466, distance: 16.5
click at [726, 466] on textarea at bounding box center [752, 364] width 235 height 336
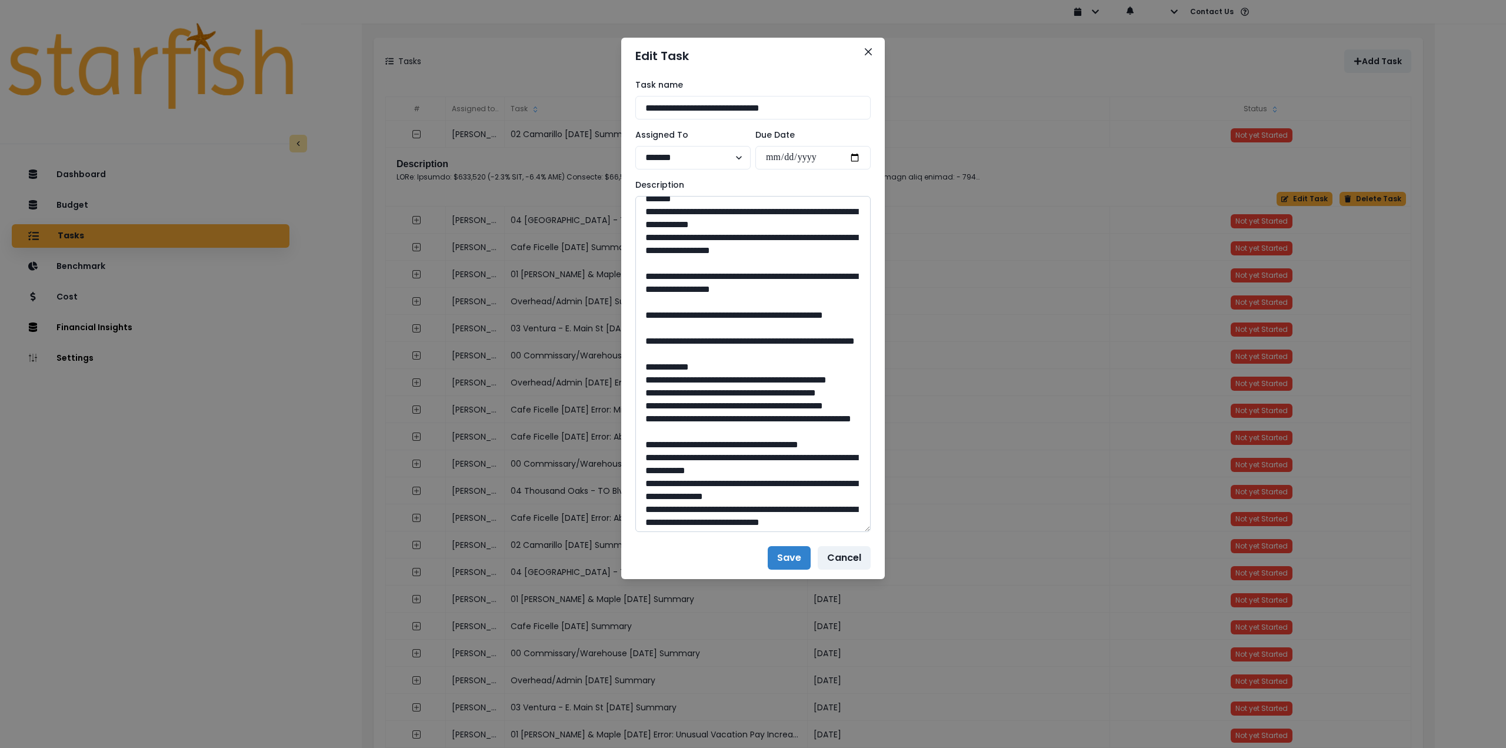
scroll to position [972, 0]
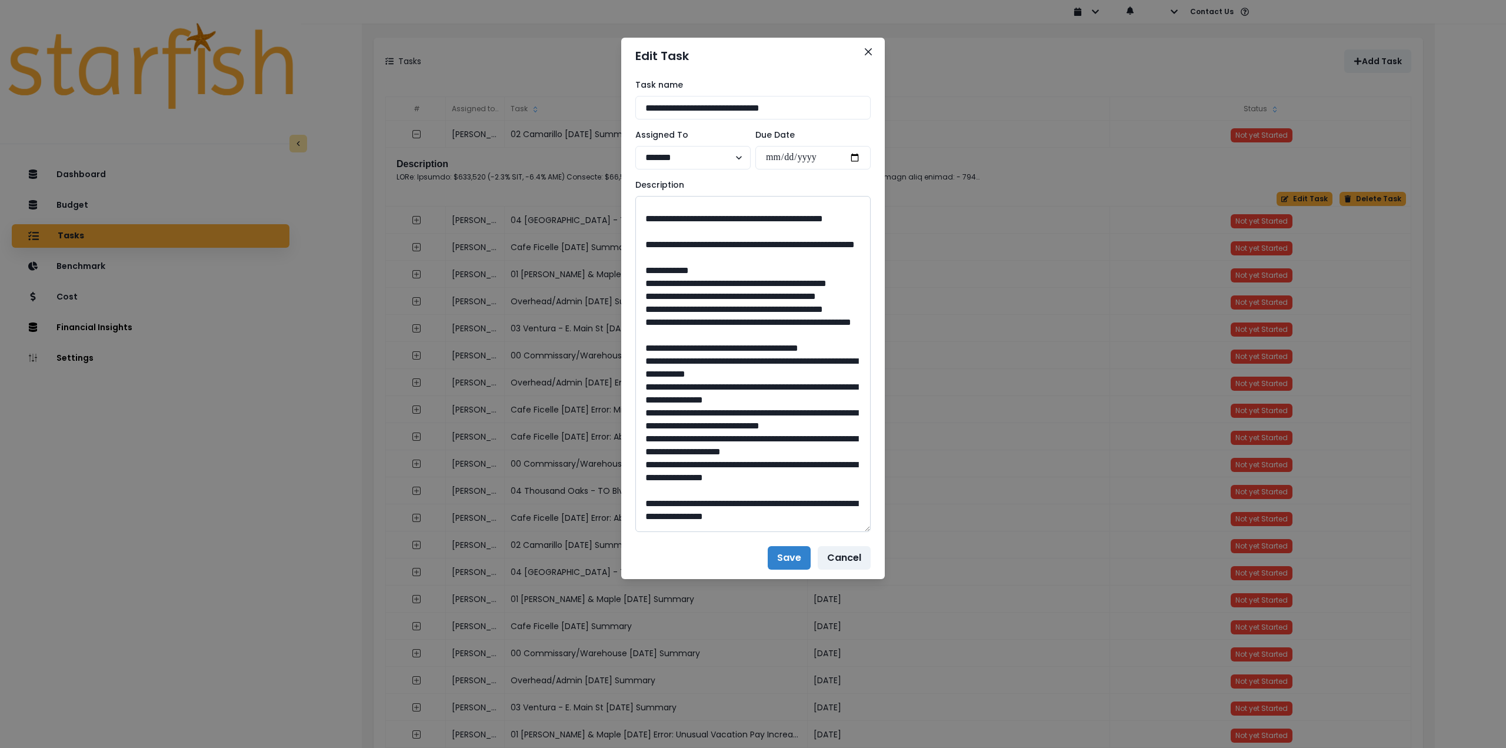
drag, startPoint x: 755, startPoint y: 348, endPoint x: 727, endPoint y: 346, distance: 28.3
click at [727, 346] on textarea at bounding box center [752, 364] width 235 height 336
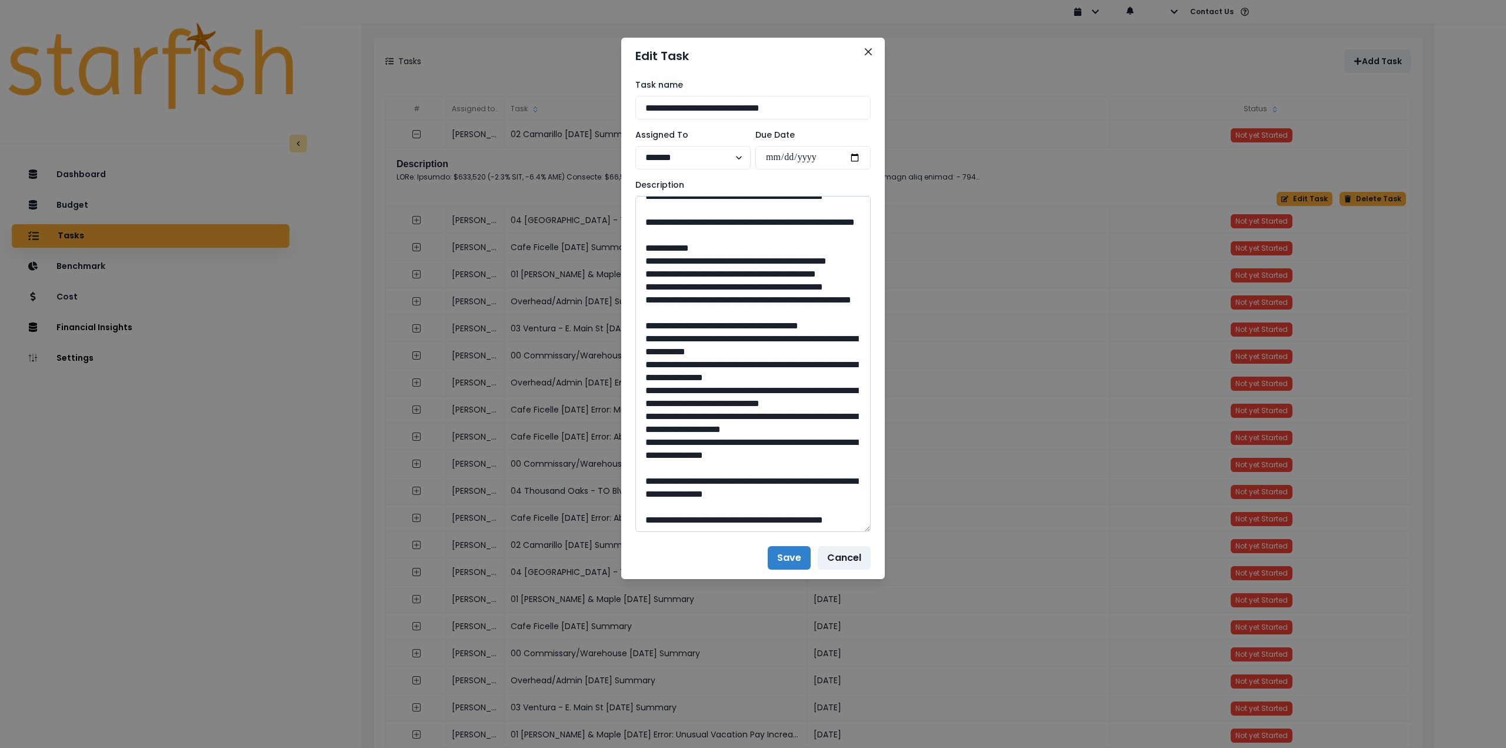
scroll to position [1266, 0]
click at [868, 52] on icon "Close" at bounding box center [868, 51] width 7 height 7
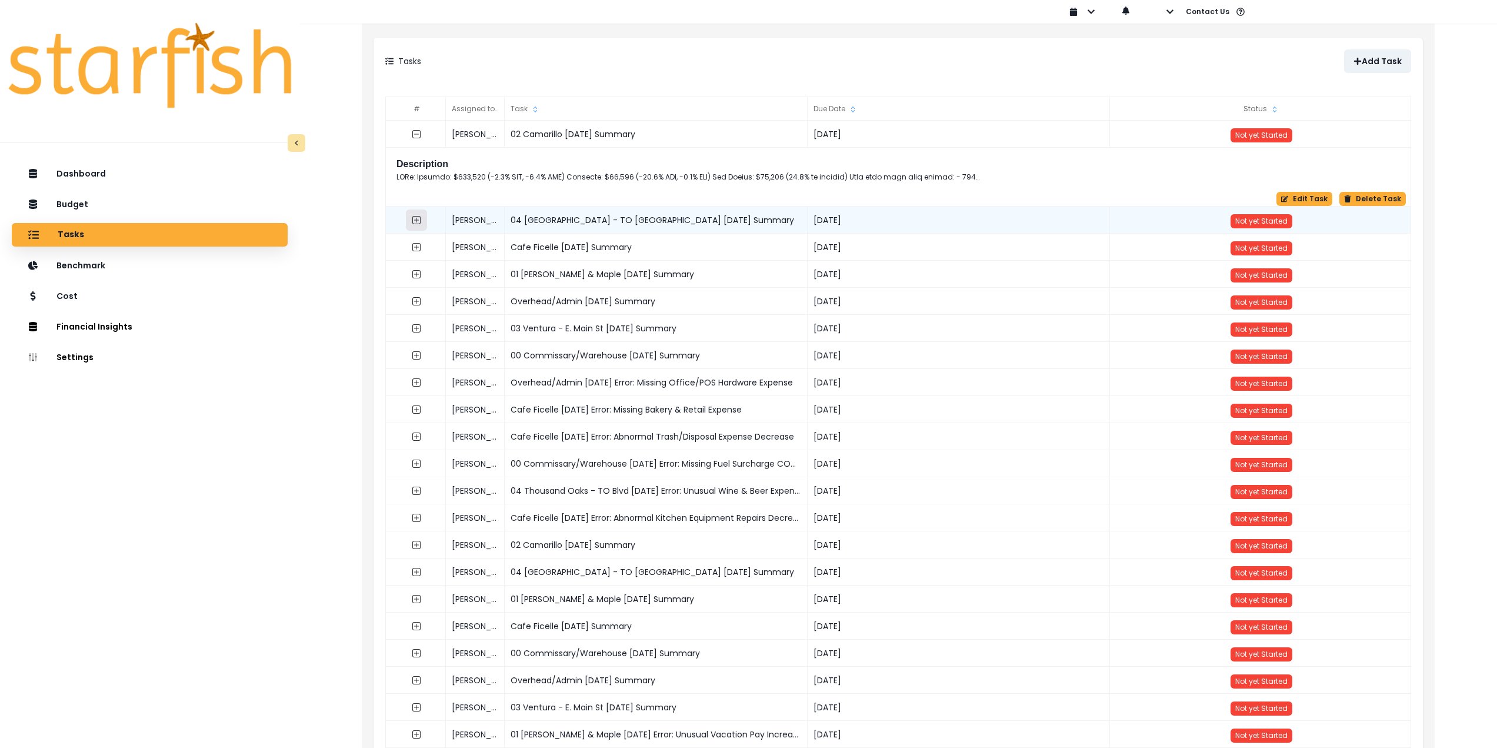
click at [416, 216] on icon "expand outline" at bounding box center [416, 220] width 8 height 8
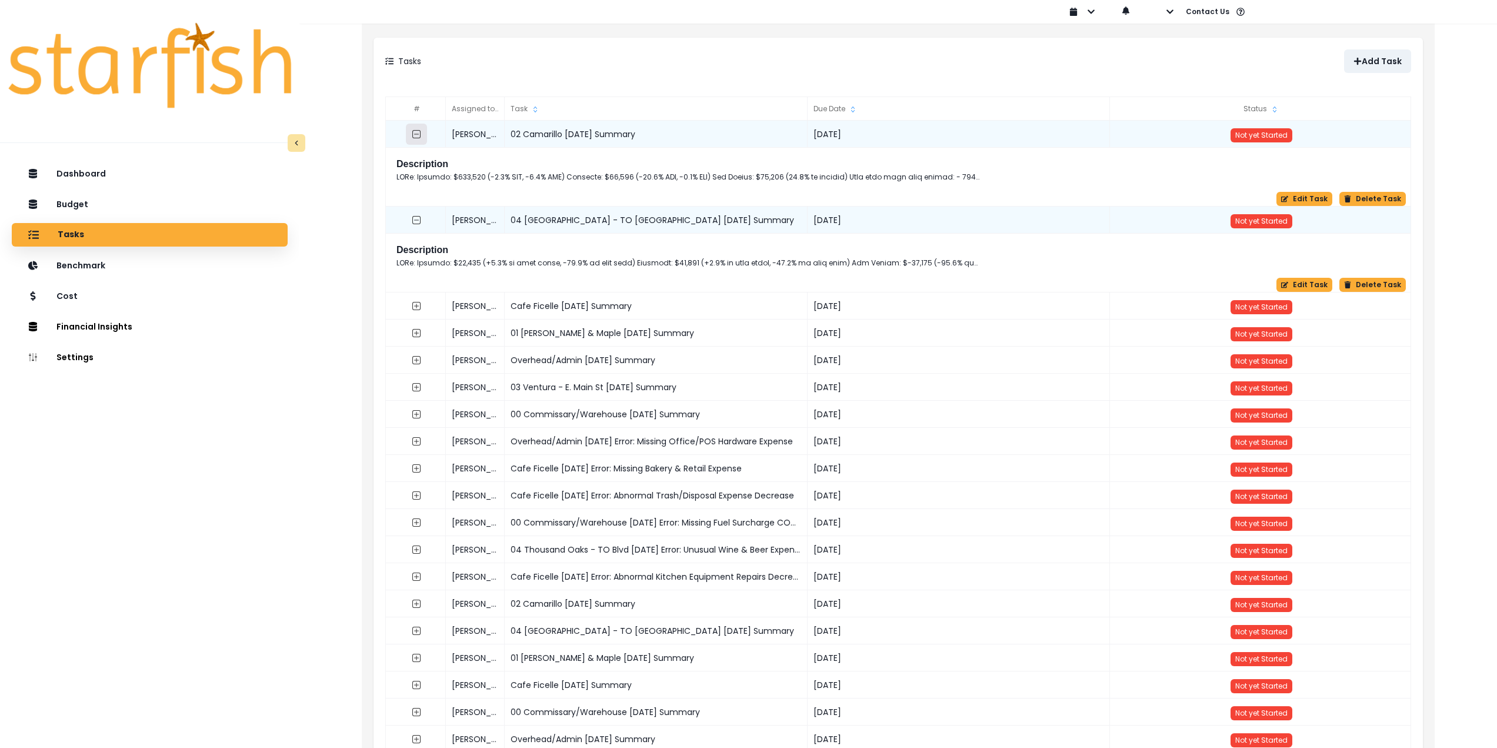
click at [415, 136] on icon "collasped outline" at bounding box center [416, 133] width 9 height 9
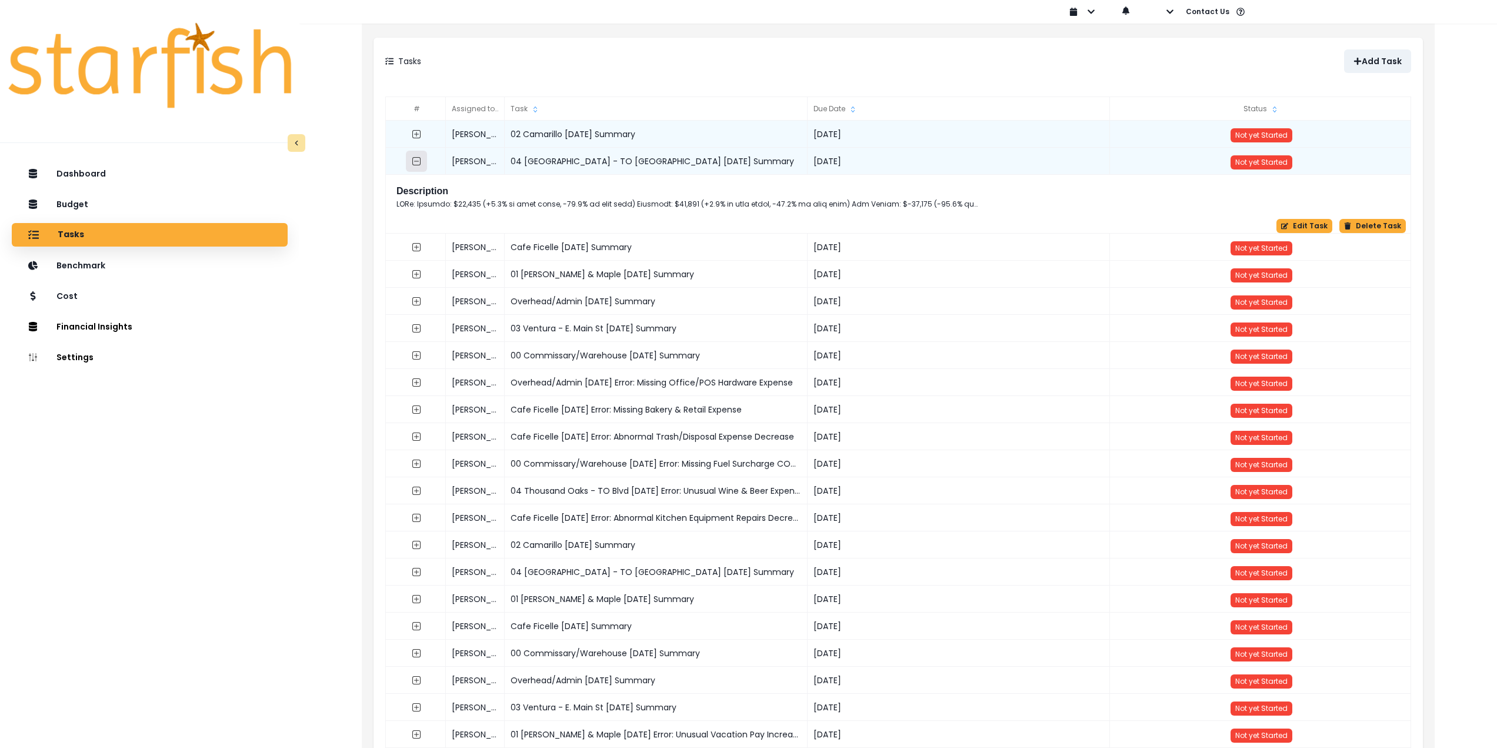
click at [416, 165] on icon "collasped outline" at bounding box center [416, 161] width 8 height 8
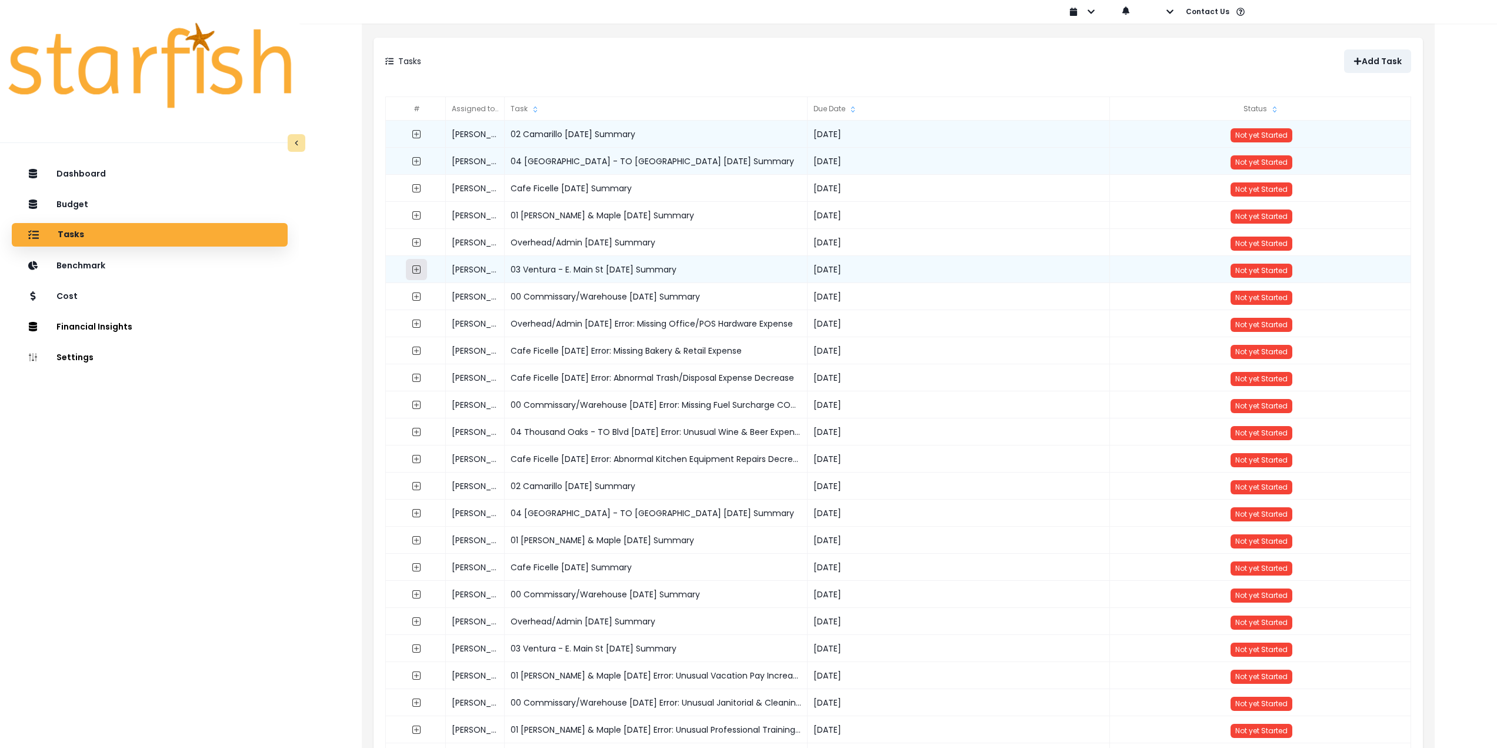
click at [415, 264] on button "button" at bounding box center [416, 269] width 21 height 21
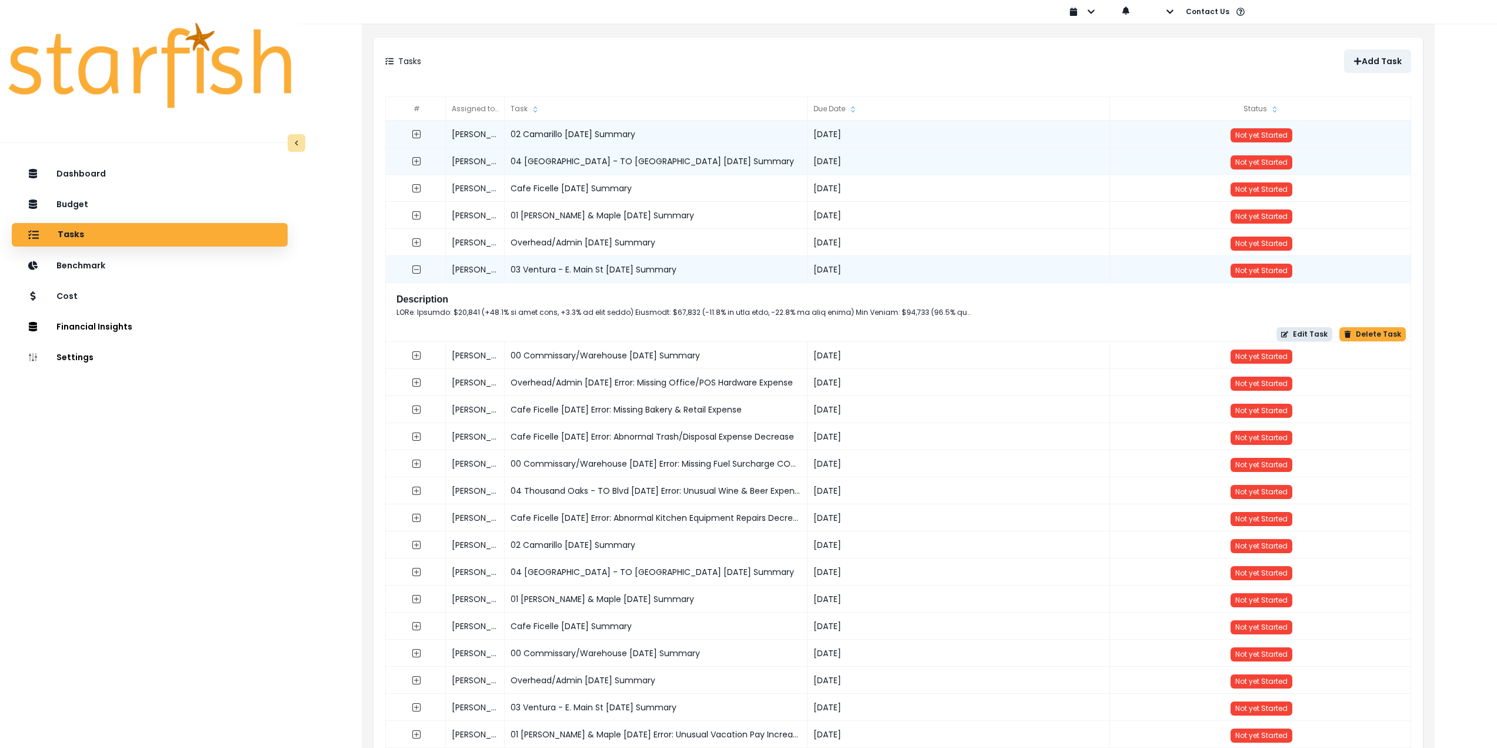
click at [1309, 334] on button "Edit Task" at bounding box center [1304, 334] width 56 height 14
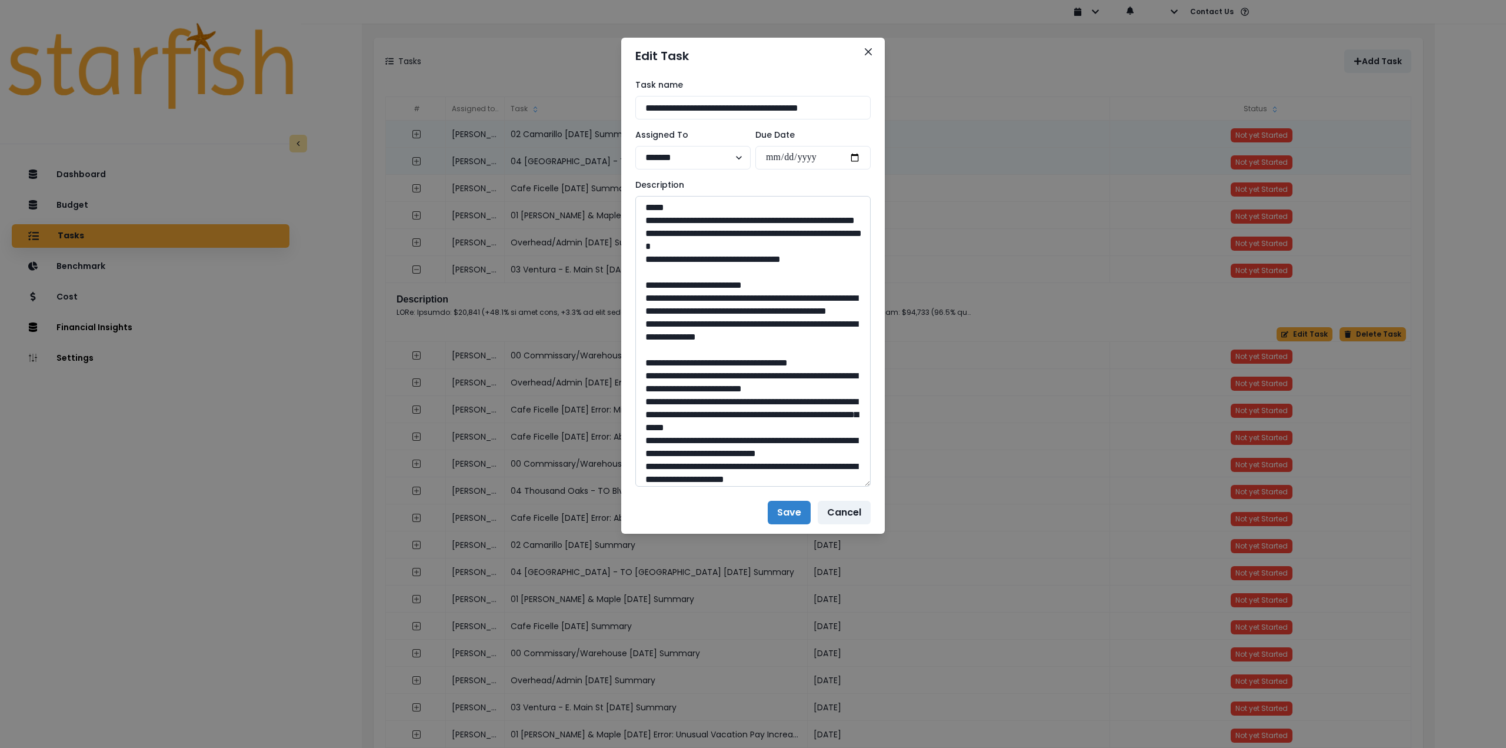
drag, startPoint x: 864, startPoint y: 238, endPoint x: 839, endPoint y: 604, distance: 367.3
click at [839, 486] on textarea at bounding box center [752, 341] width 235 height 291
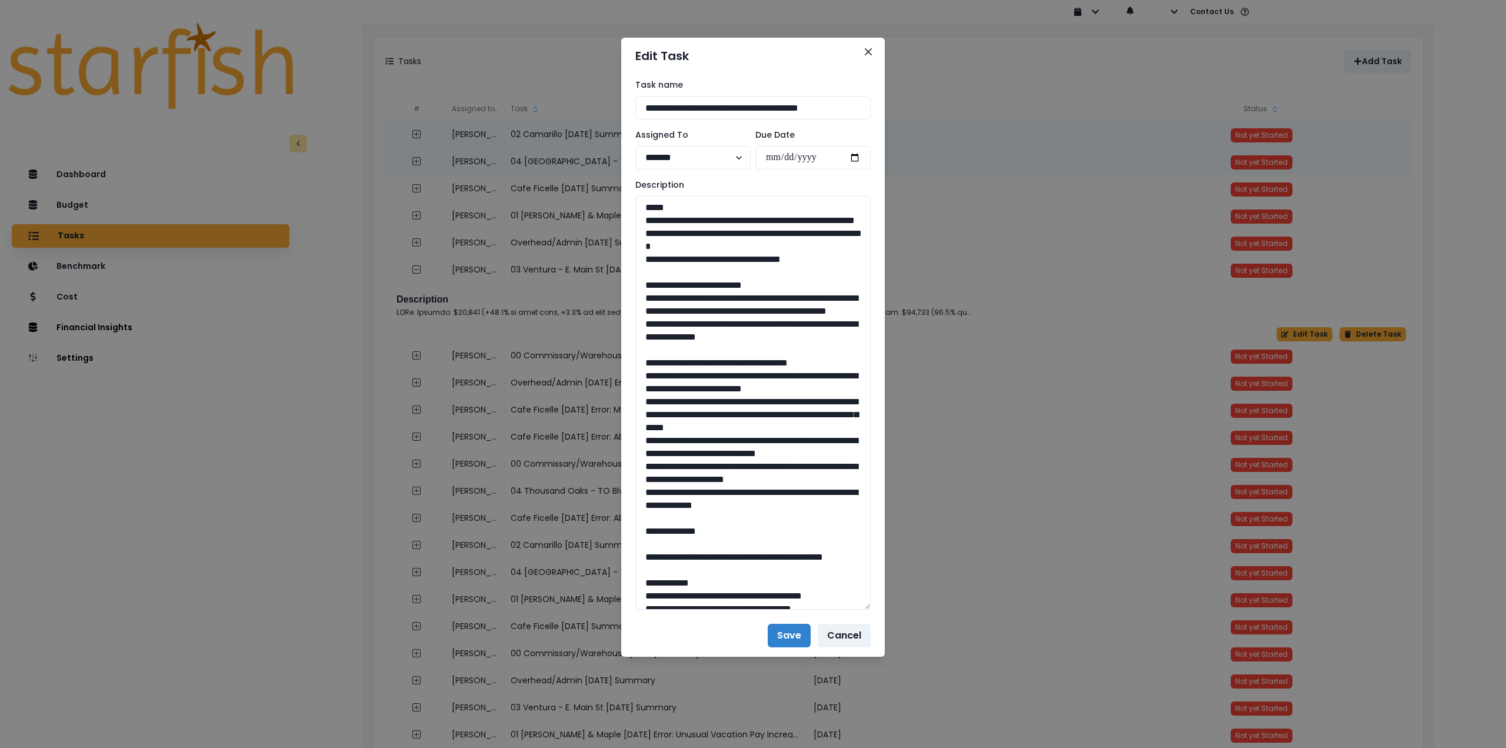
drag, startPoint x: 839, startPoint y: 276, endPoint x: 618, endPoint y: 216, distance: 228.6
drag, startPoint x: 819, startPoint y: 363, endPoint x: 636, endPoint y: 315, distance: 188.5
click at [636, 315] on textarea at bounding box center [752, 403] width 235 height 414
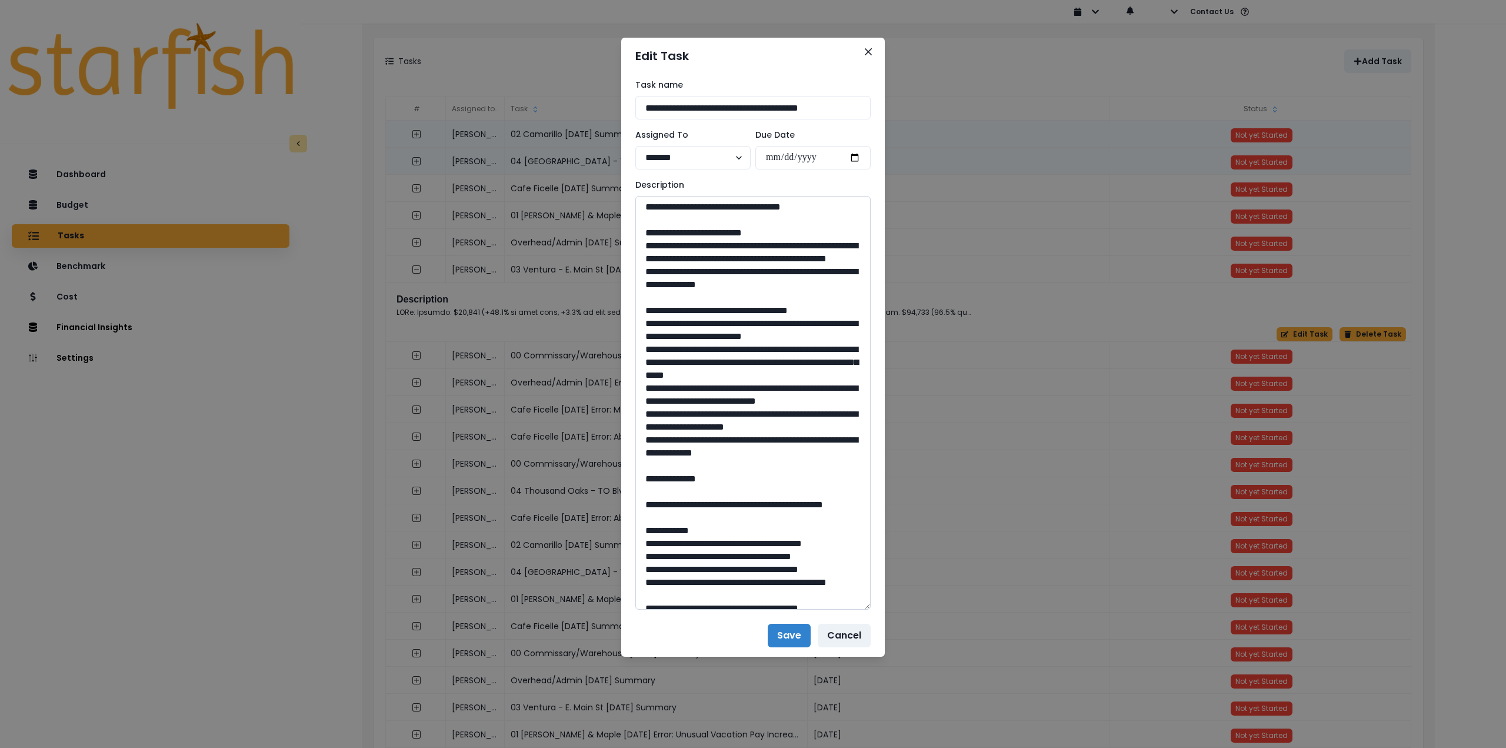
scroll to position [59, 0]
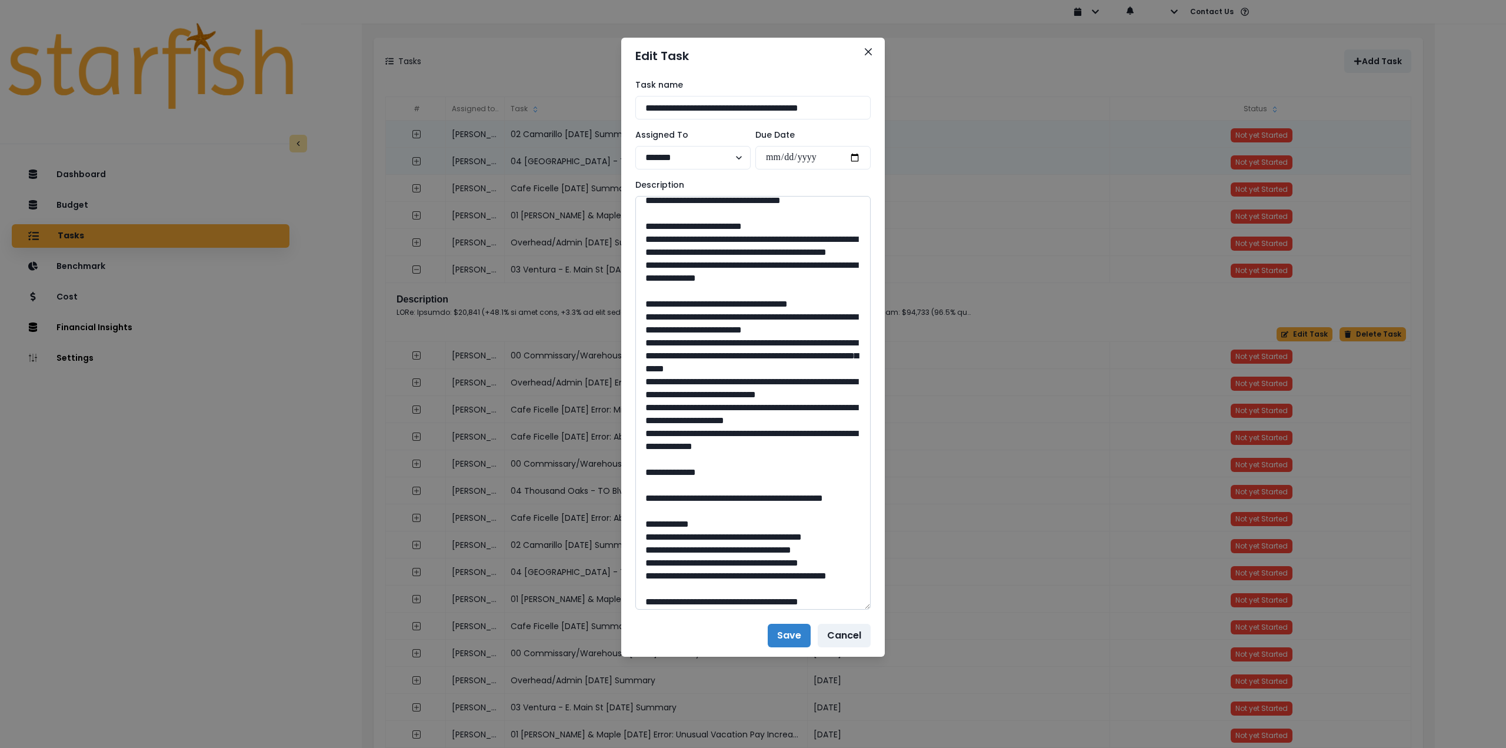
drag, startPoint x: 646, startPoint y: 344, endPoint x: 816, endPoint y: 506, distance: 235.1
click at [816, 506] on textarea at bounding box center [752, 403] width 235 height 414
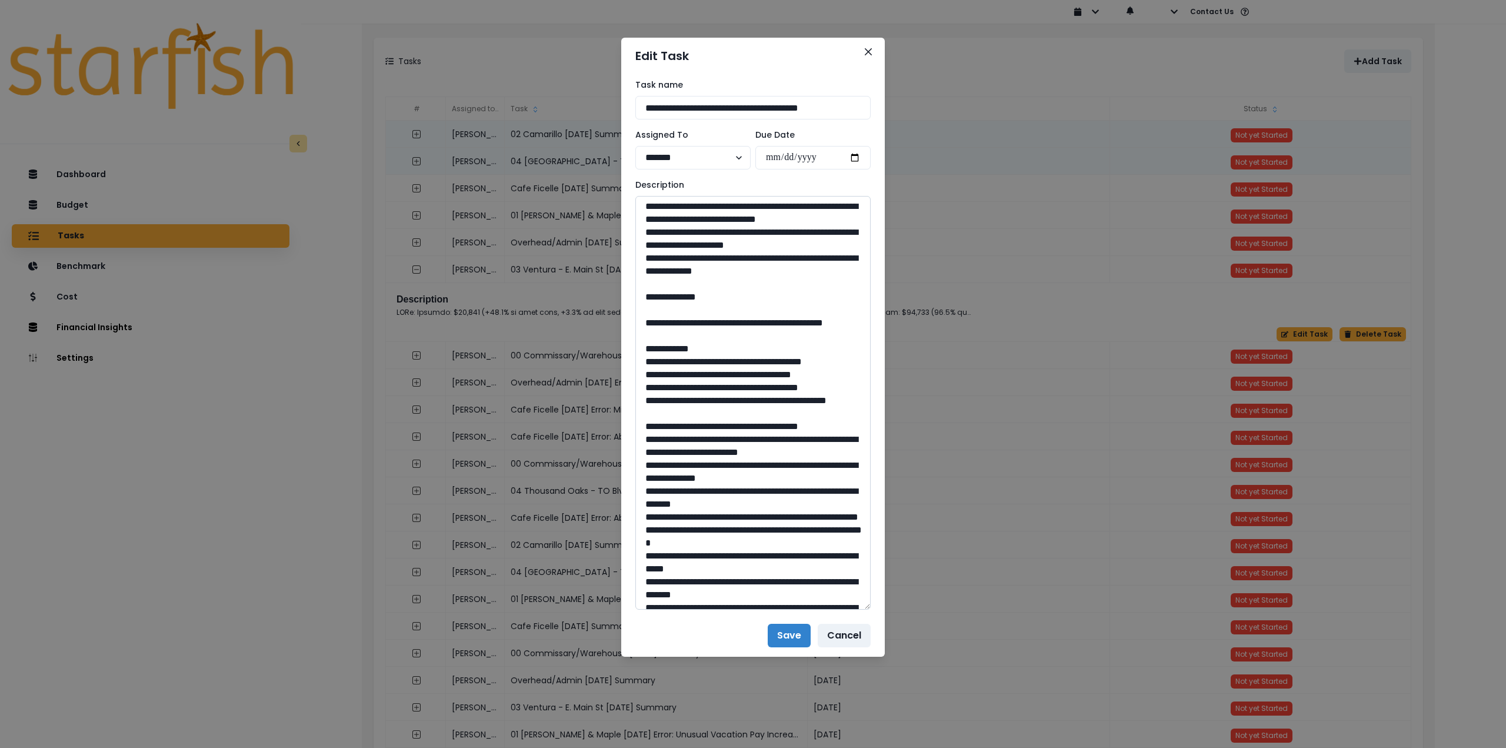
scroll to position [235, 0]
drag, startPoint x: 675, startPoint y: 385, endPoint x: 724, endPoint y: 402, distance: 51.7
click at [724, 402] on textarea at bounding box center [752, 403] width 235 height 414
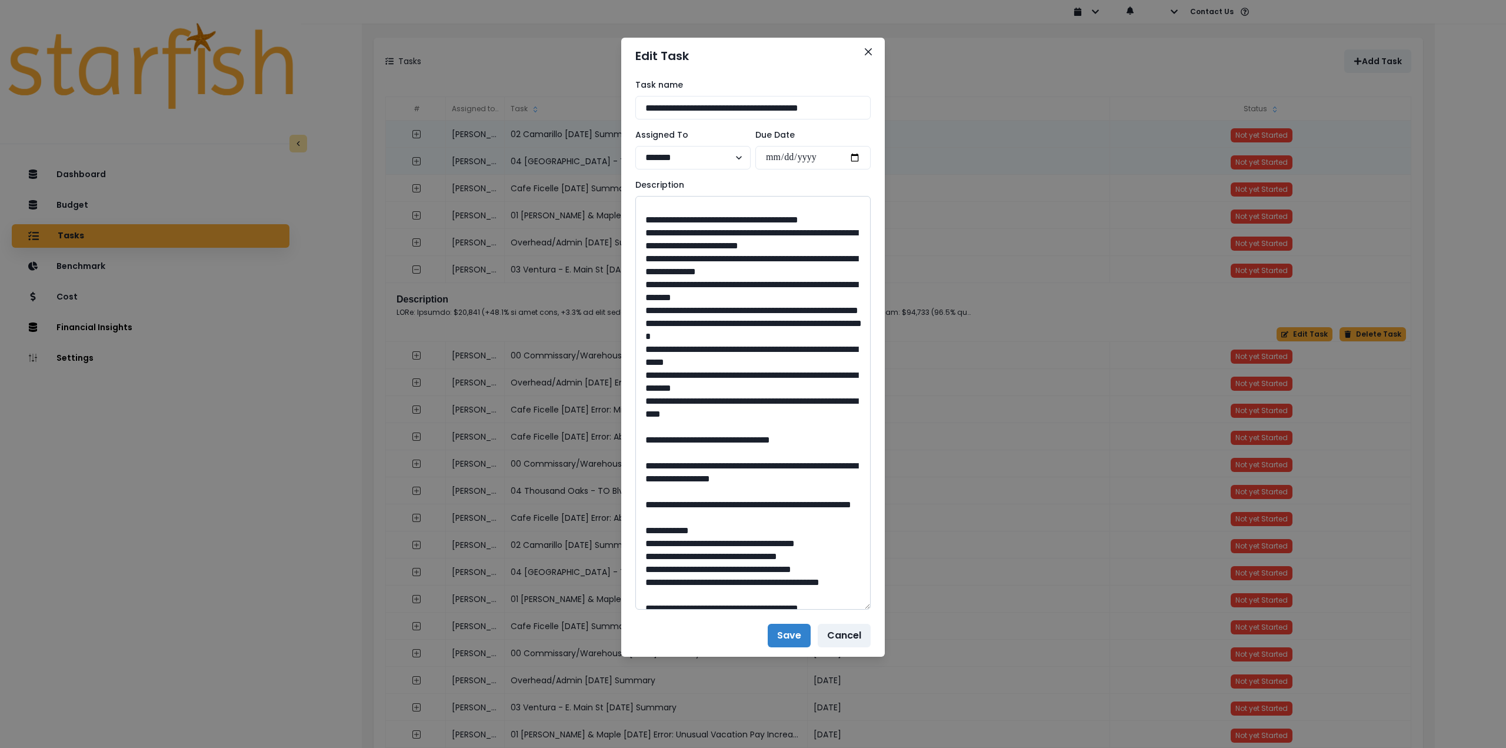
scroll to position [471, 0]
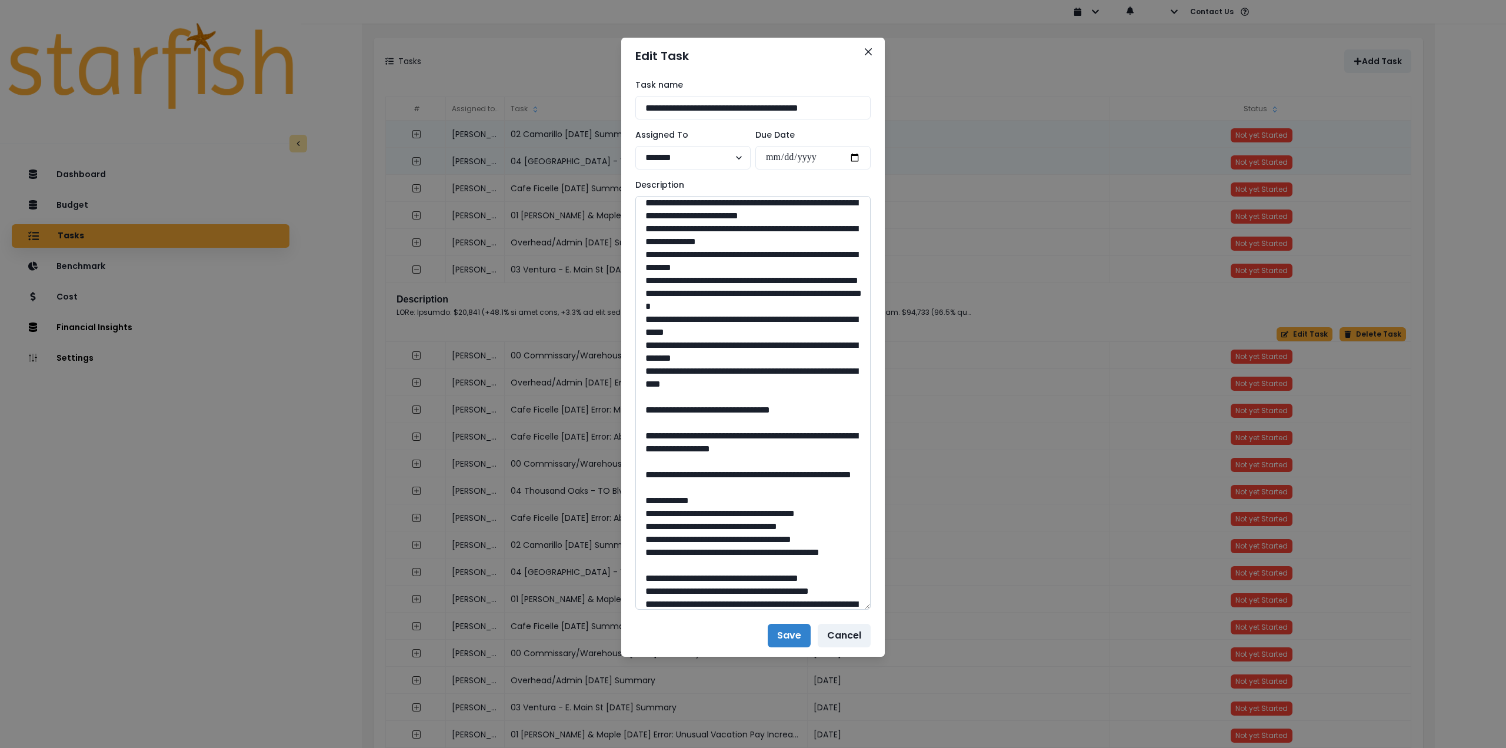
drag, startPoint x: 757, startPoint y: 526, endPoint x: 725, endPoint y: 525, distance: 32.4
click at [725, 525] on textarea at bounding box center [752, 403] width 235 height 414
click at [761, 525] on textarea at bounding box center [752, 403] width 235 height 414
drag, startPoint x: 752, startPoint y: 522, endPoint x: 730, endPoint y: 524, distance: 22.4
click at [730, 524] on textarea at bounding box center [752, 403] width 235 height 414
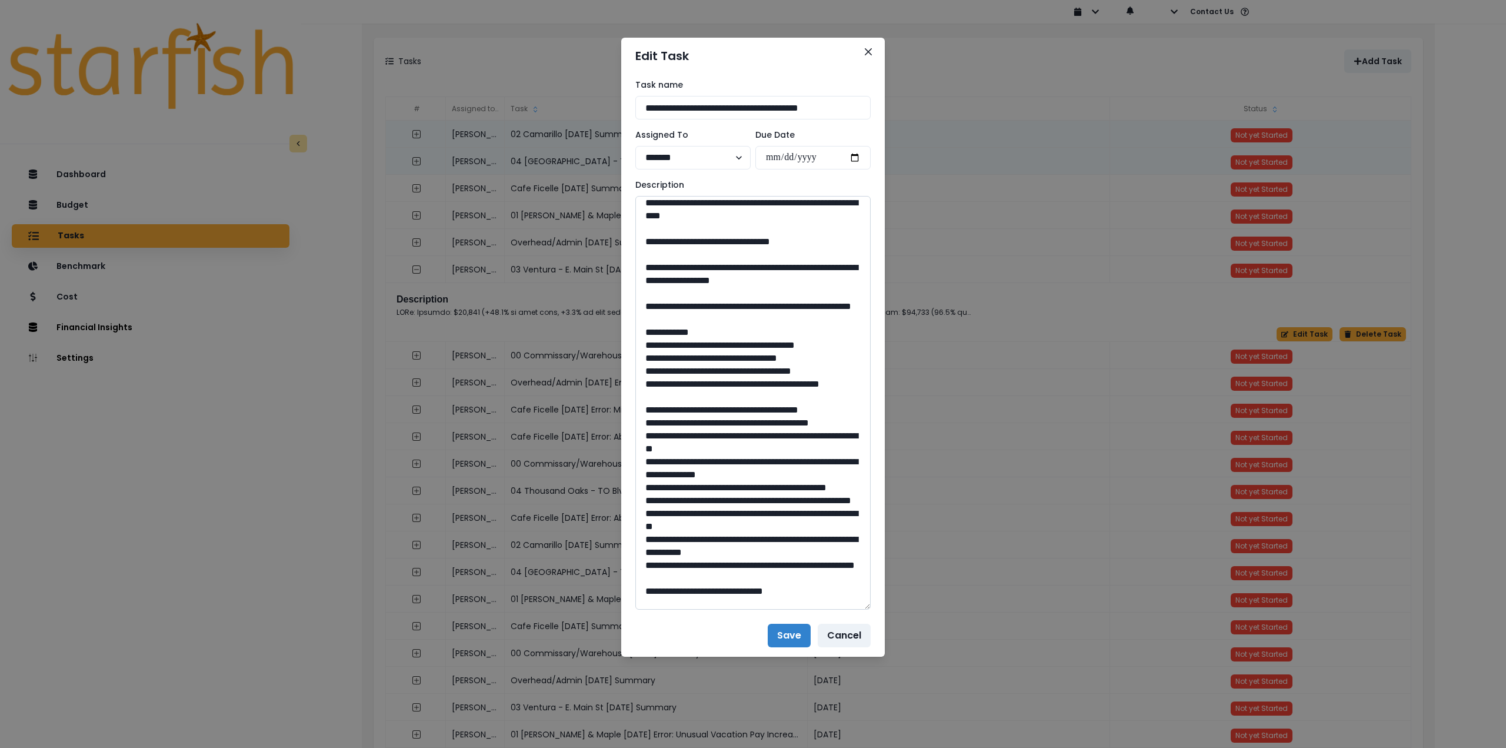
scroll to position [647, 0]
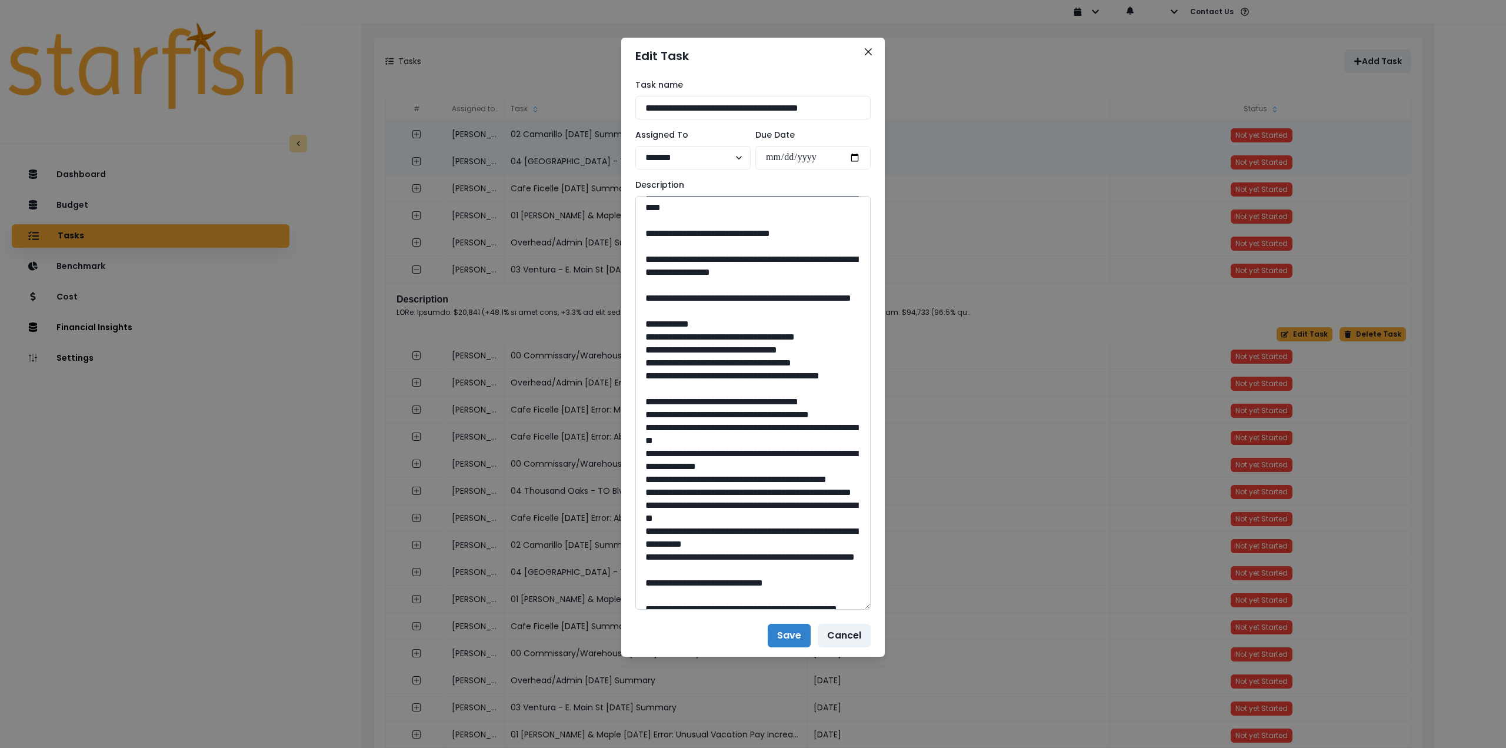
drag, startPoint x: 682, startPoint y: 415, endPoint x: 785, endPoint y: 432, distance: 104.2
click at [785, 432] on textarea at bounding box center [752, 403] width 235 height 414
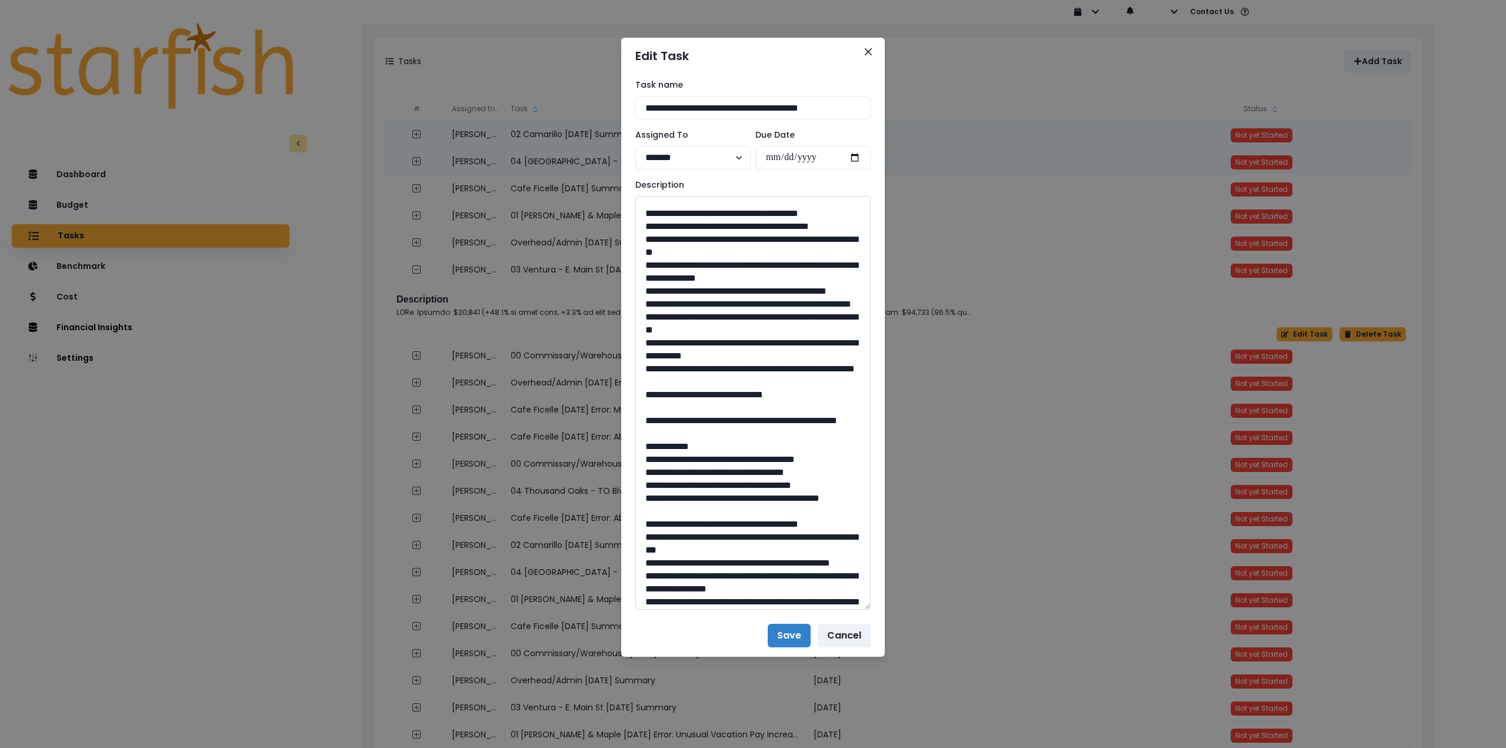
scroll to position [882, 0]
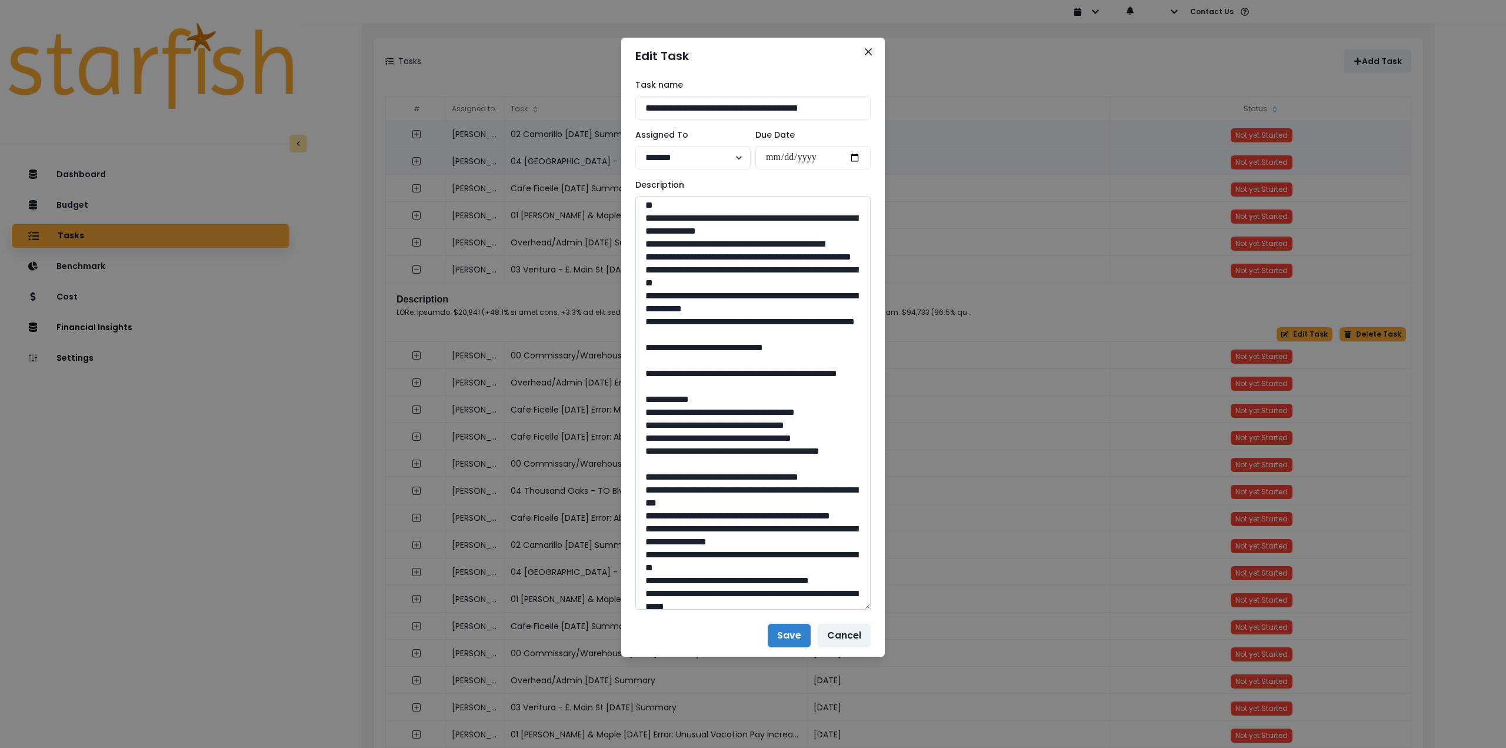
drag, startPoint x: 753, startPoint y: 541, endPoint x: 729, endPoint y: 541, distance: 24.1
click at [729, 541] on textarea at bounding box center [752, 403] width 235 height 414
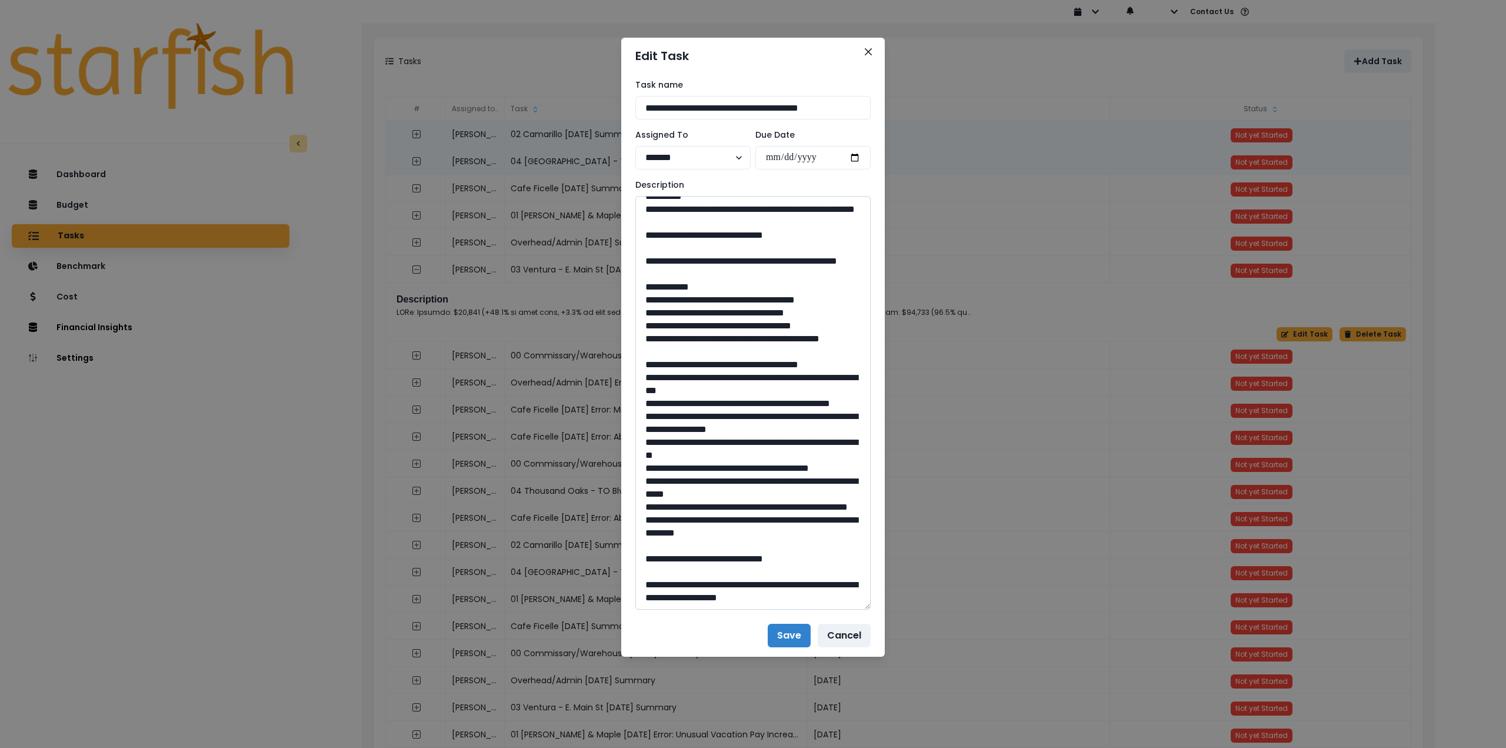
scroll to position [1059, 0]
drag, startPoint x: 681, startPoint y: 393, endPoint x: 713, endPoint y: 407, distance: 35.3
click at [713, 407] on textarea at bounding box center [752, 403] width 235 height 414
drag, startPoint x: 749, startPoint y: 574, endPoint x: 728, endPoint y: 576, distance: 22.0
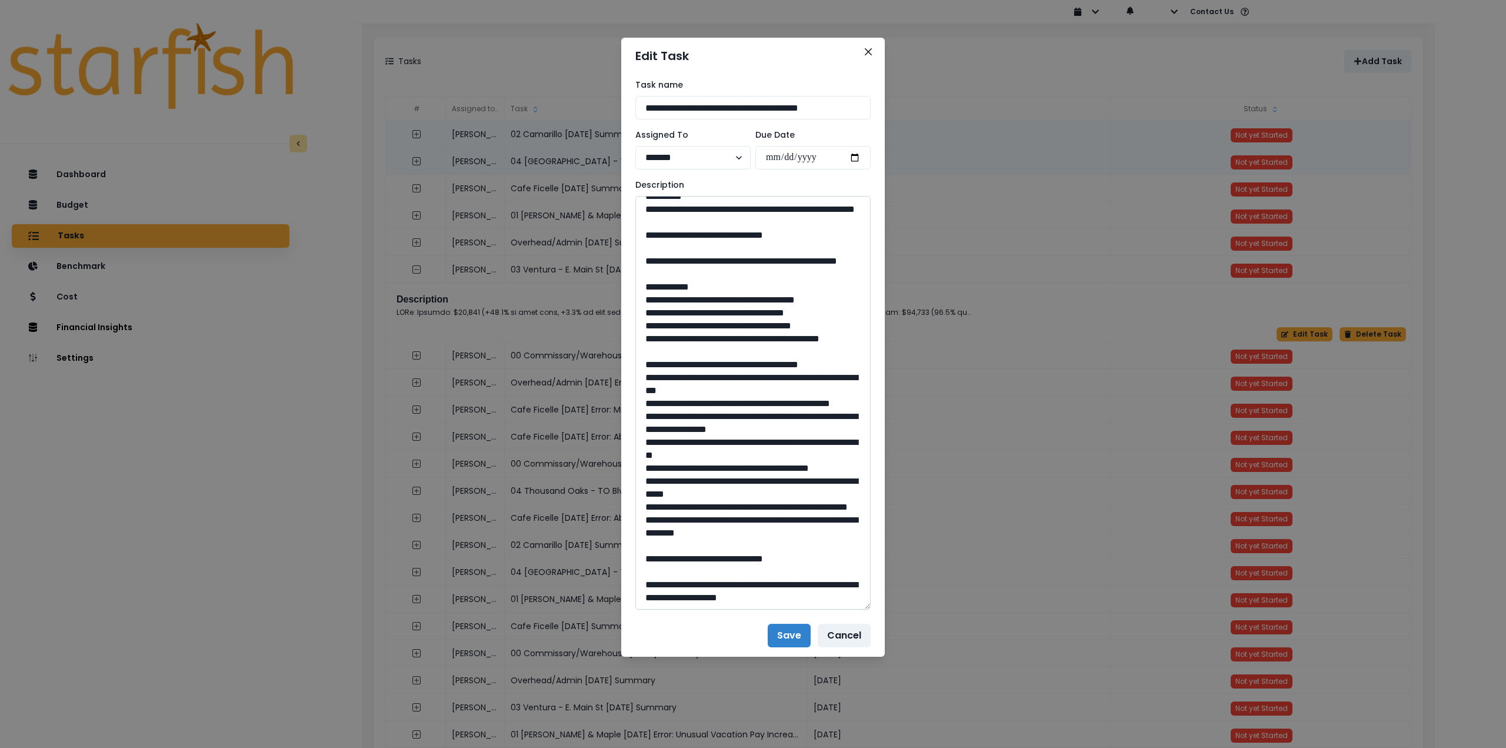
click at [728, 576] on textarea at bounding box center [752, 403] width 235 height 414
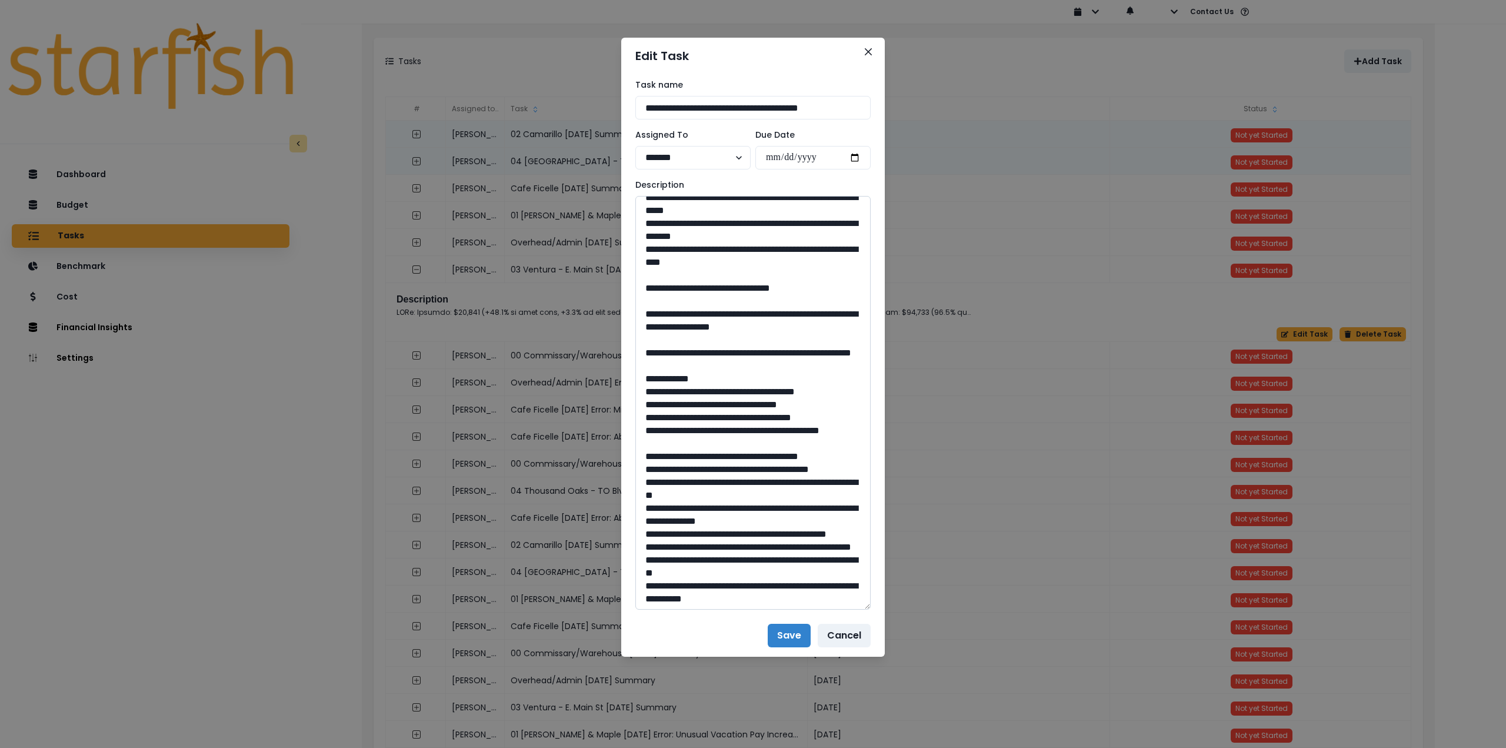
scroll to position [588, 0]
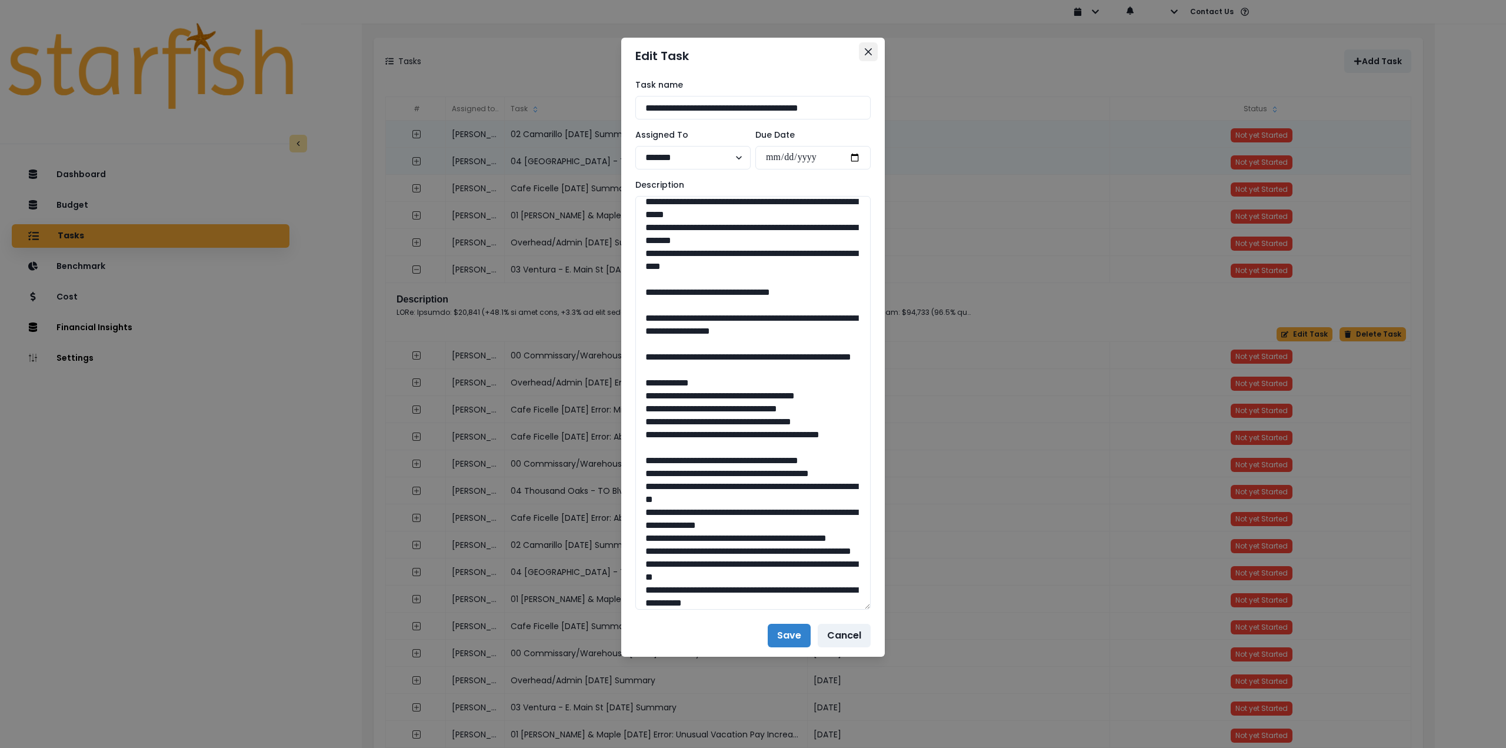
click at [874, 51] on button "Close" at bounding box center [868, 51] width 19 height 19
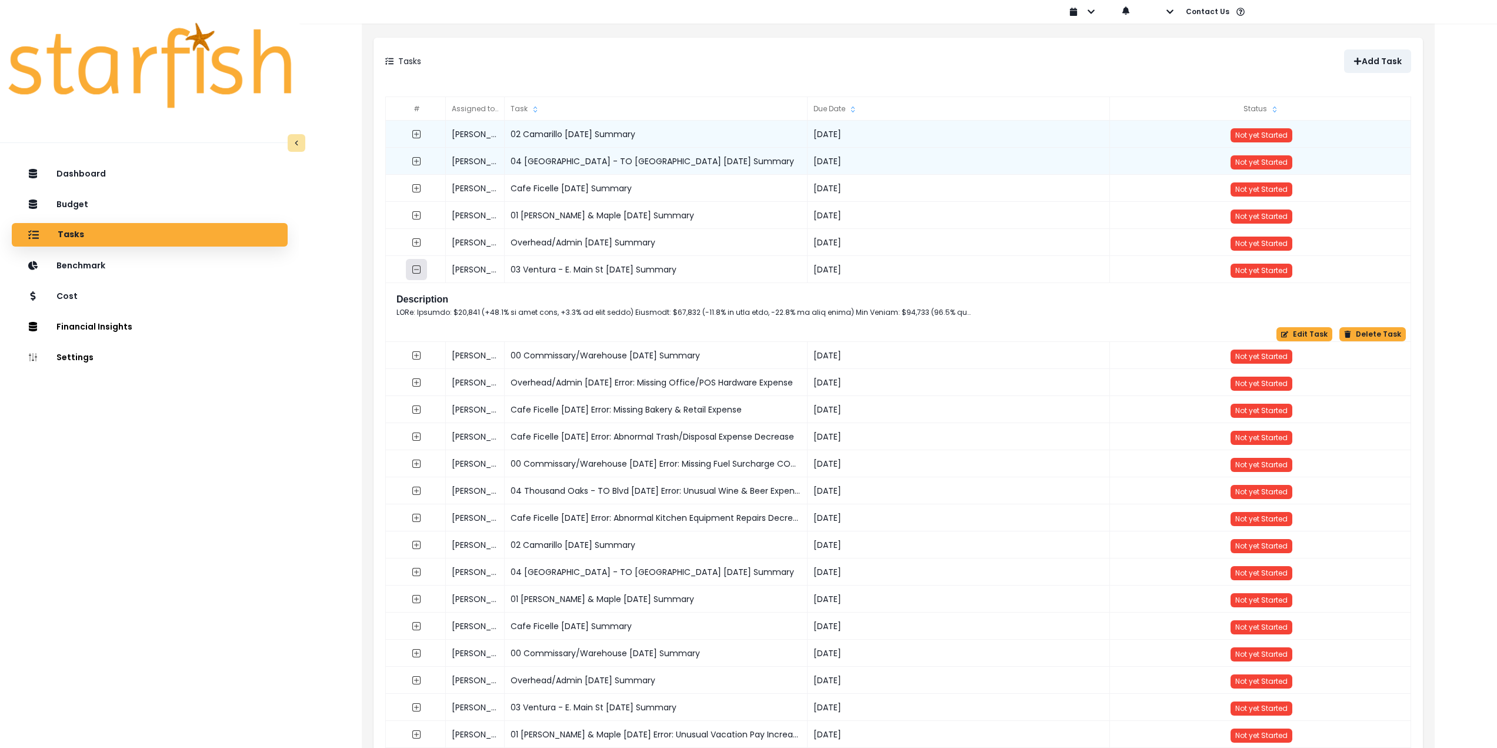
click at [410, 271] on button "button" at bounding box center [416, 269] width 21 height 21
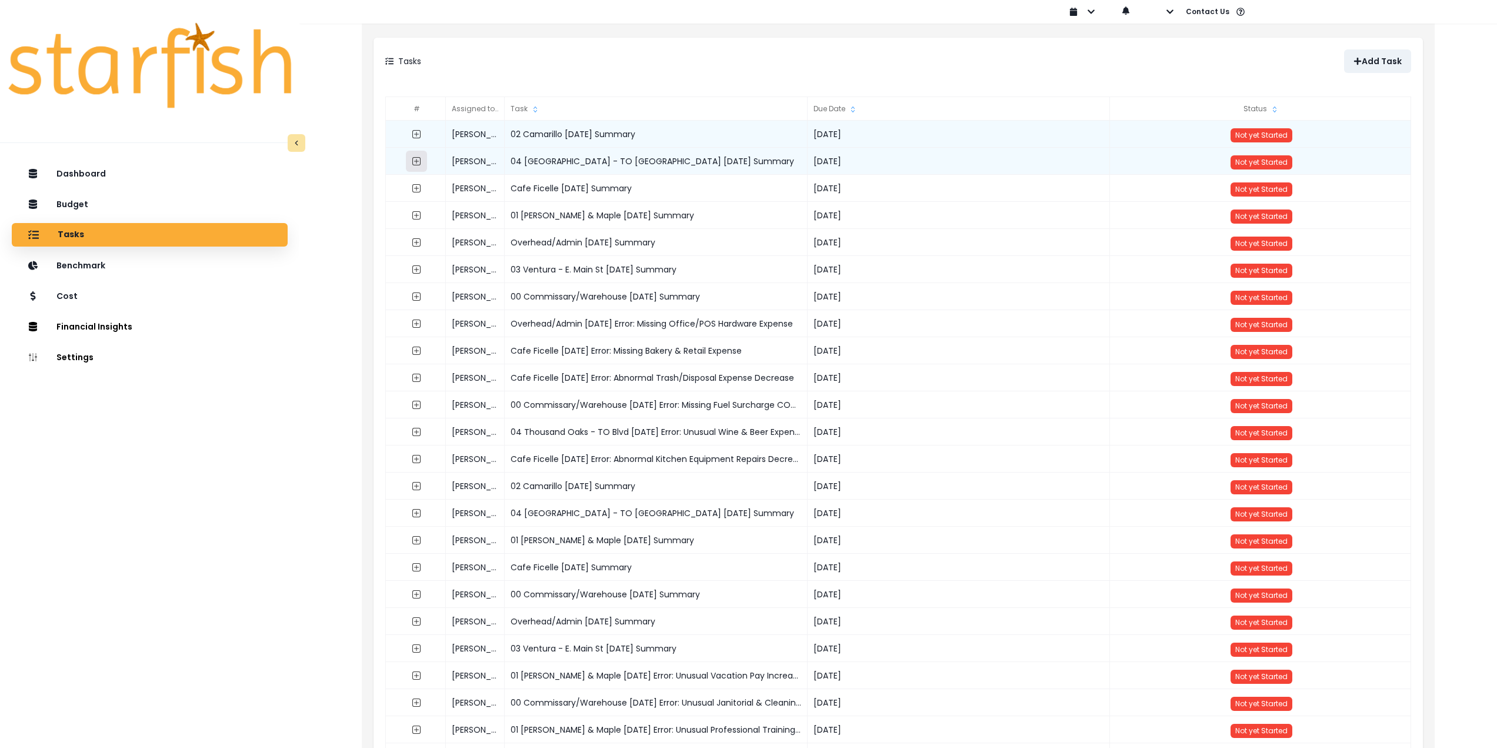
click at [418, 162] on icon "expand outline" at bounding box center [416, 160] width 9 height 9
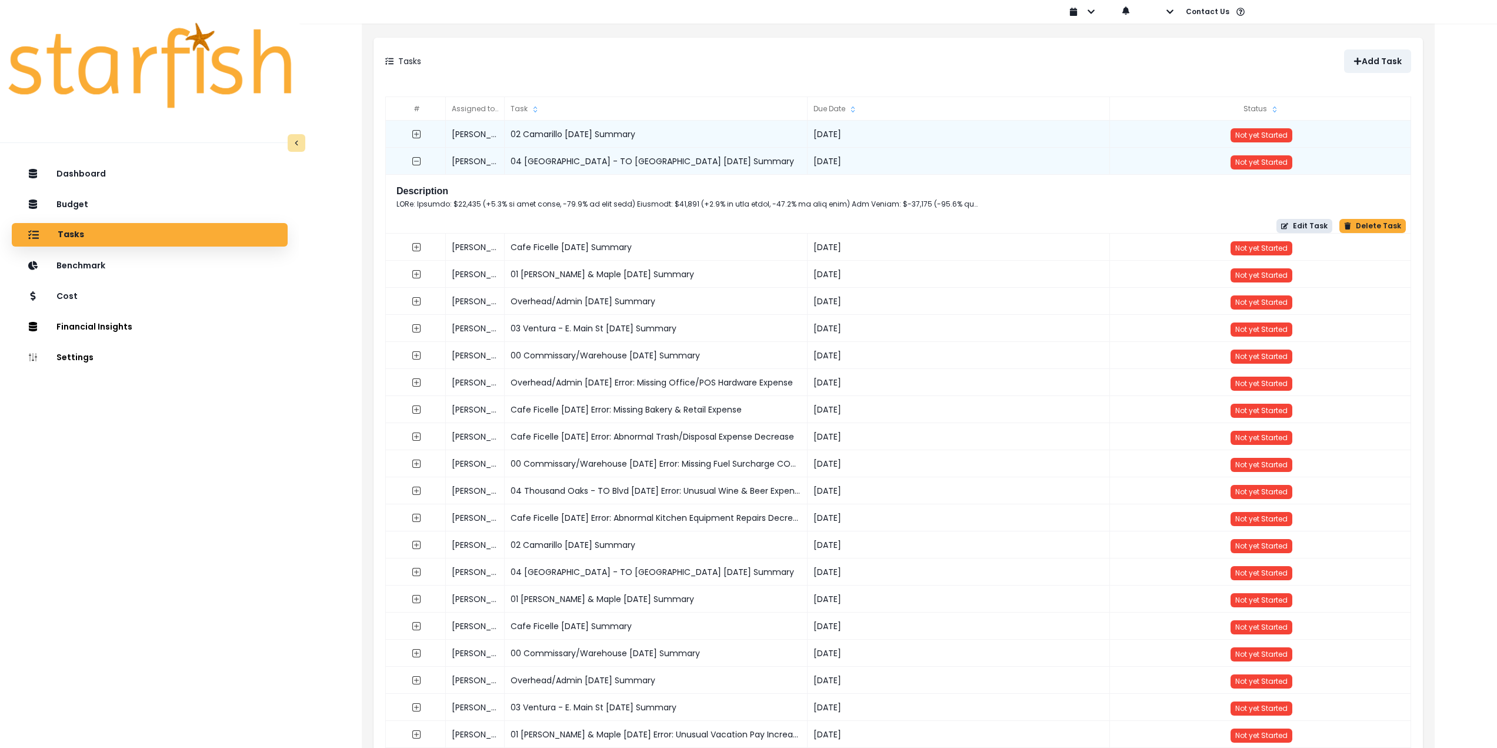
click at [1314, 221] on button "Edit Task" at bounding box center [1304, 226] width 56 height 14
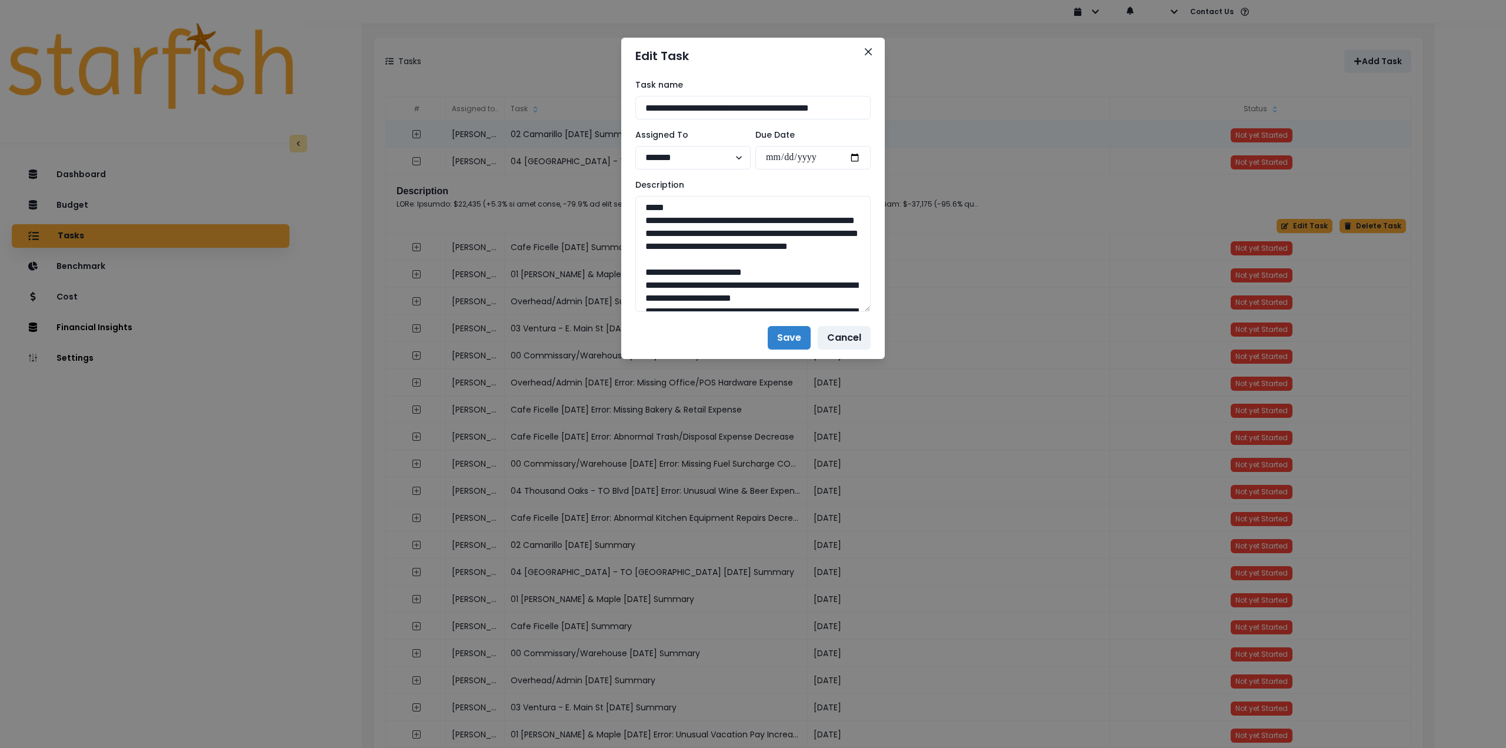
drag, startPoint x: 865, startPoint y: 234, endPoint x: 890, endPoint y: 616, distance: 382.6
click at [891, 620] on div "**********" at bounding box center [753, 374] width 1506 height 748
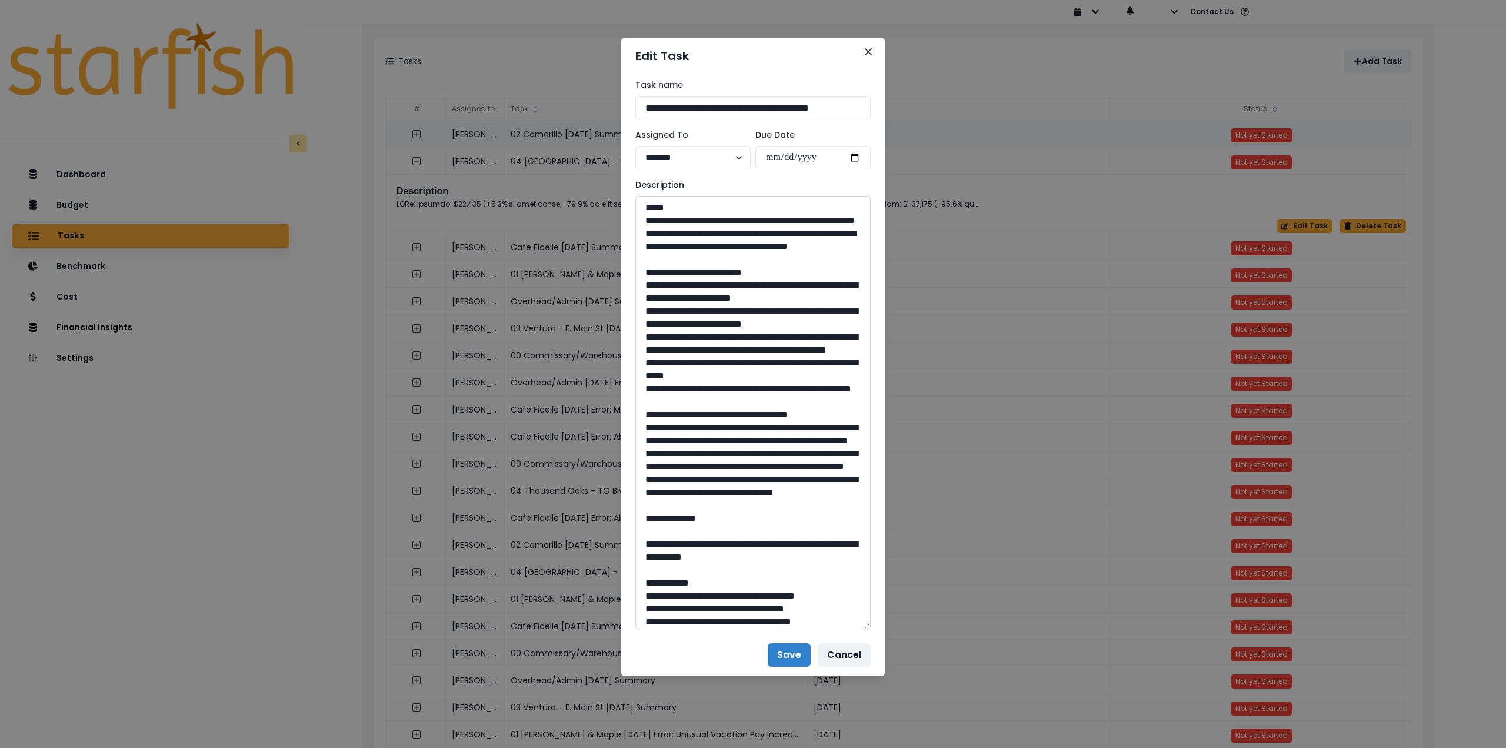
drag, startPoint x: 836, startPoint y: 269, endPoint x: 638, endPoint y: 221, distance: 203.3
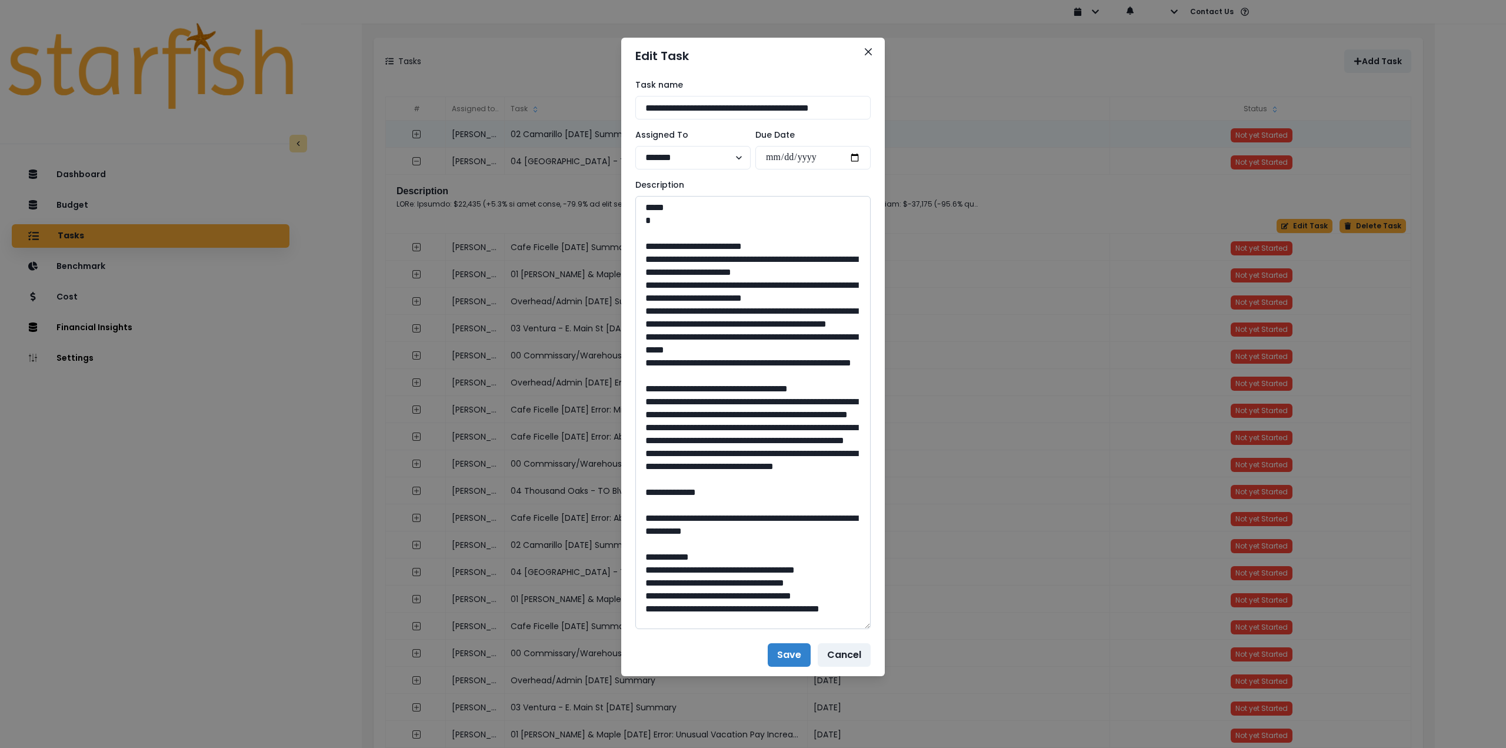
type textarea "**********"
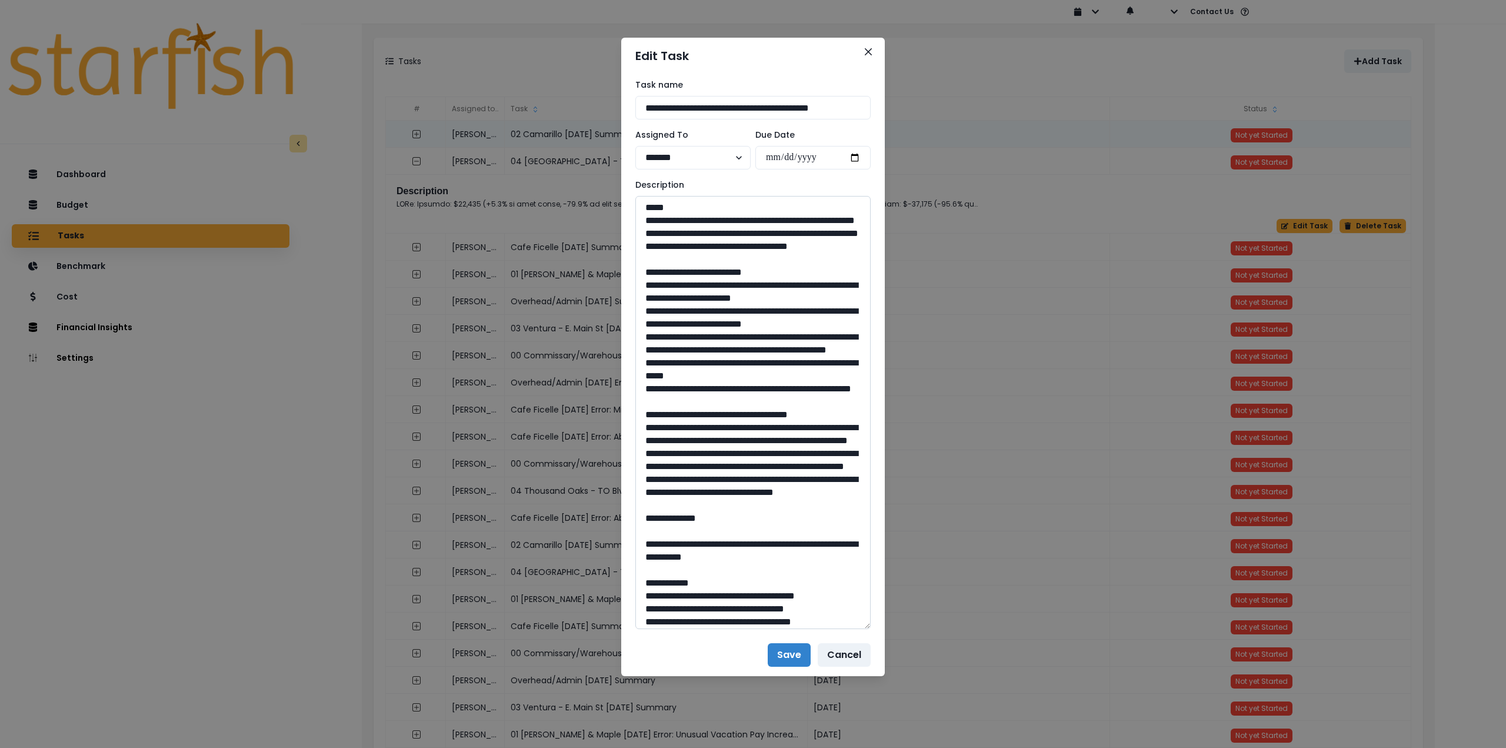
click at [723, 398] on textarea at bounding box center [752, 412] width 235 height 433
drag, startPoint x: 735, startPoint y: 456, endPoint x: 642, endPoint y: 315, distance: 168.7
click at [642, 315] on textarea at bounding box center [752, 412] width 235 height 433
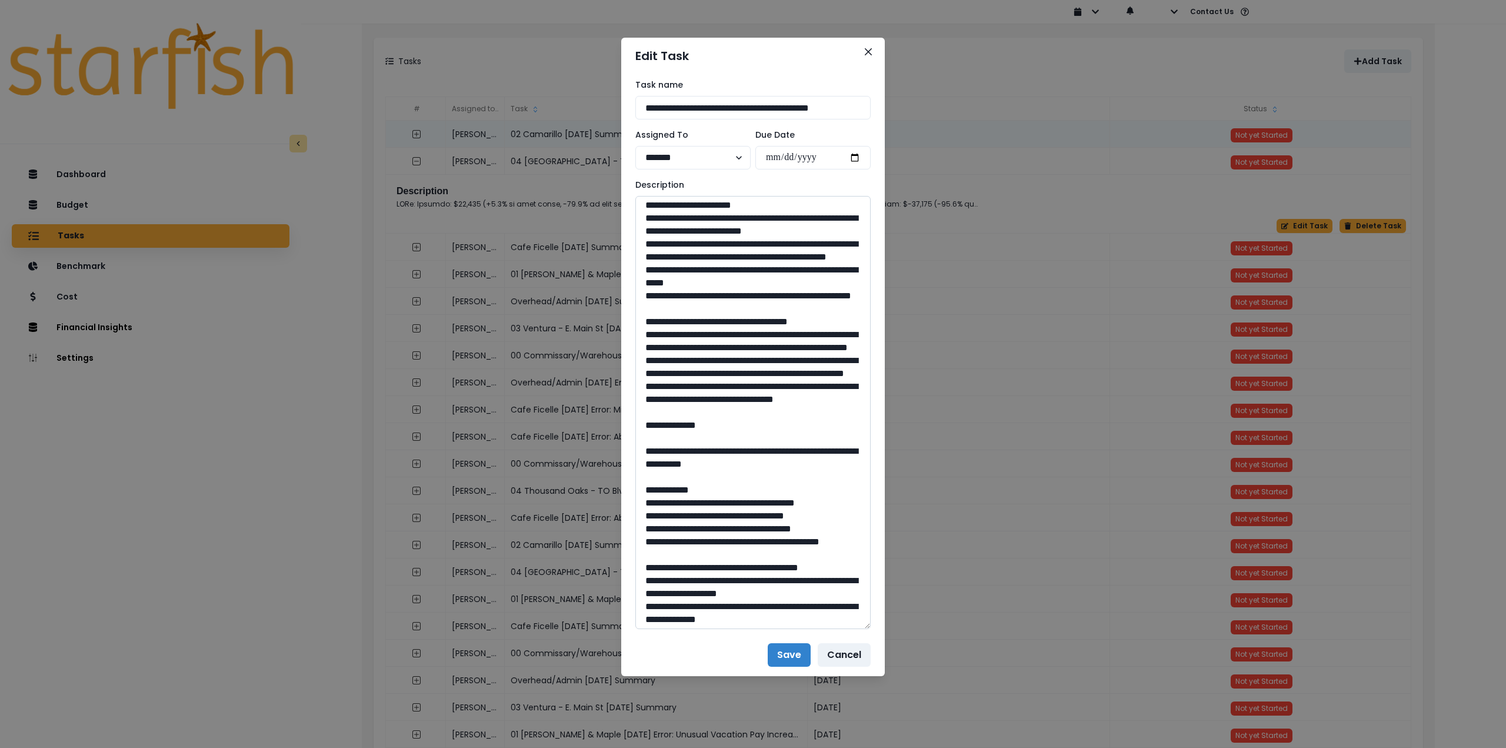
scroll to position [118, 0]
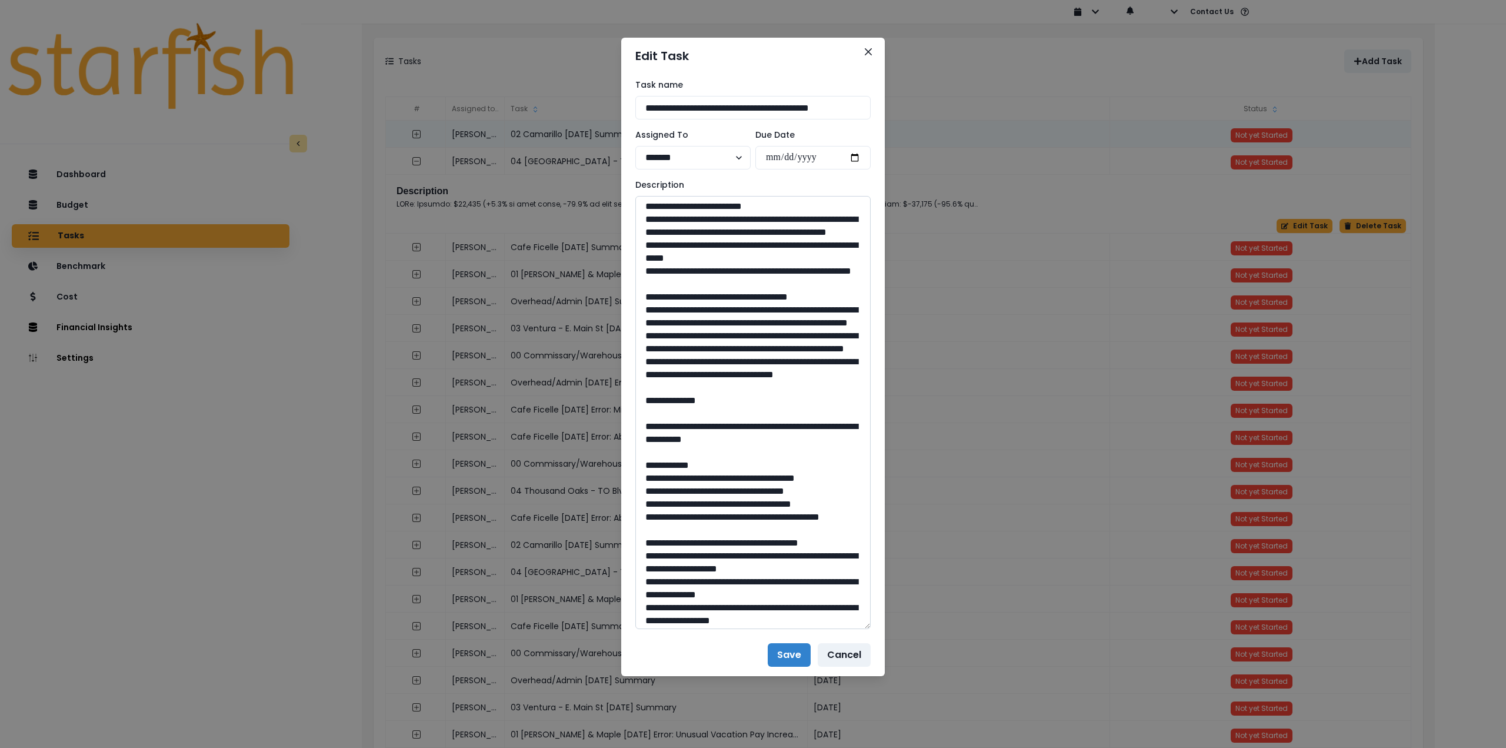
drag, startPoint x: 644, startPoint y: 373, endPoint x: 754, endPoint y: 474, distance: 149.9
click at [754, 474] on textarea at bounding box center [752, 412] width 235 height 433
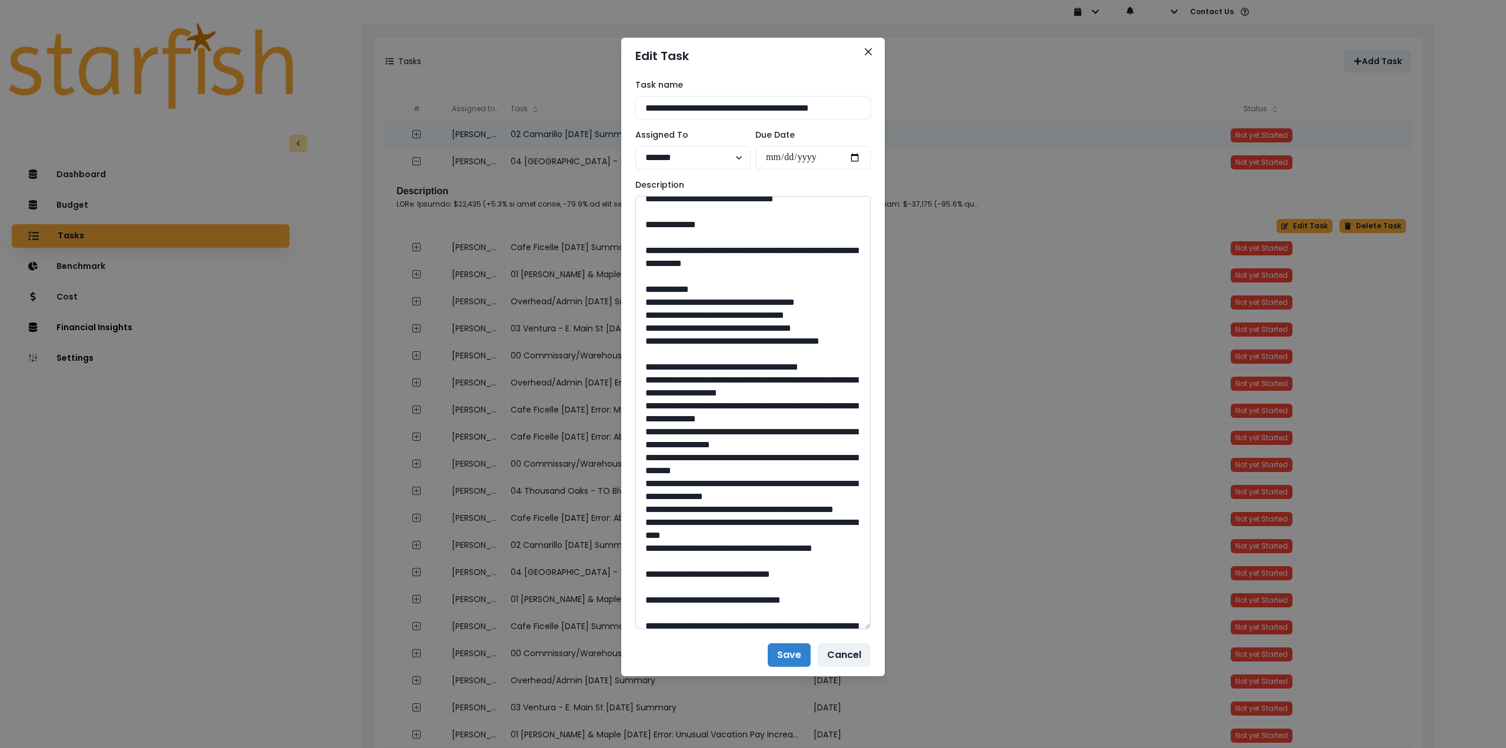
scroll to position [294, 0]
drag, startPoint x: 678, startPoint y: 349, endPoint x: 799, endPoint y: 373, distance: 123.4
click at [799, 373] on textarea at bounding box center [752, 412] width 235 height 433
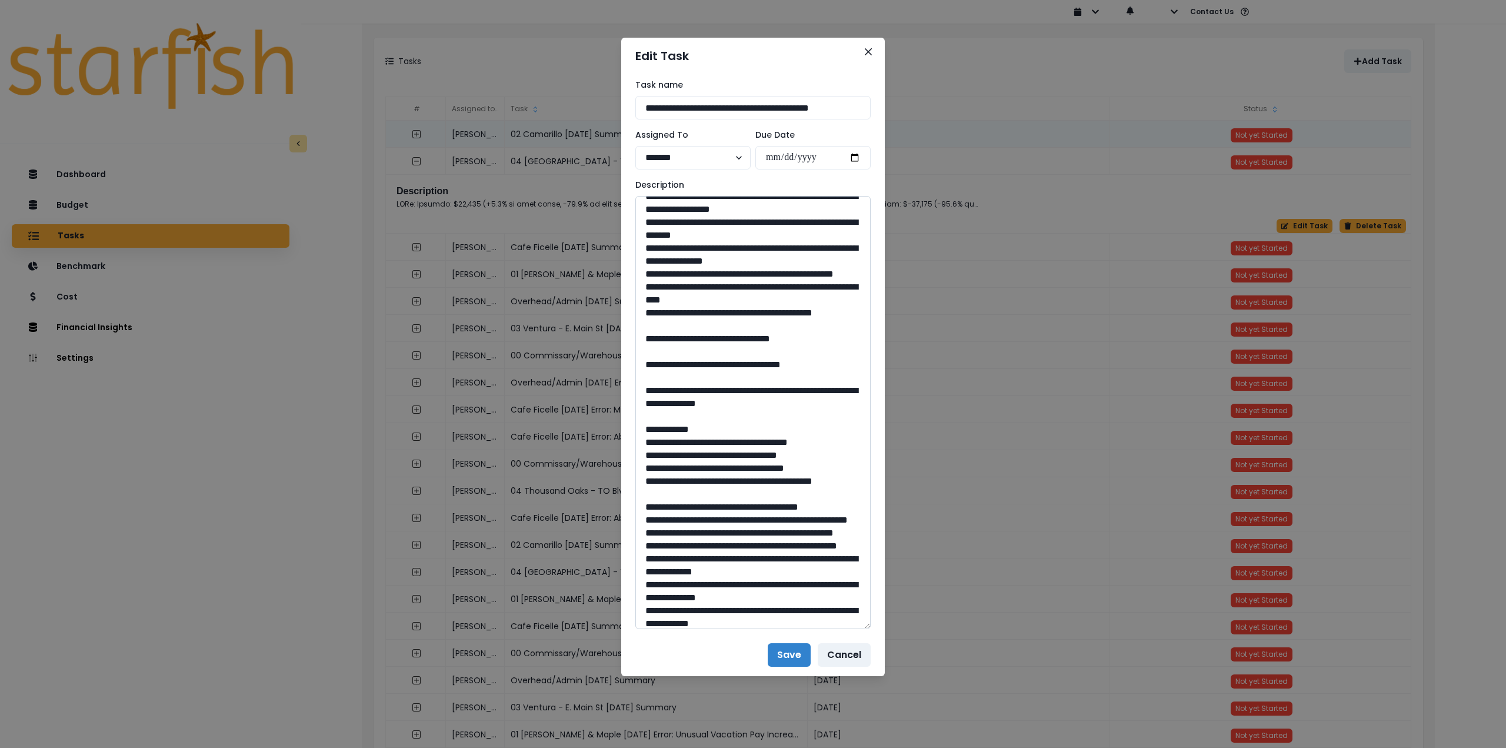
scroll to position [529, 0]
drag, startPoint x: 758, startPoint y: 479, endPoint x: 727, endPoint y: 480, distance: 30.6
click at [727, 480] on textarea at bounding box center [752, 412] width 235 height 433
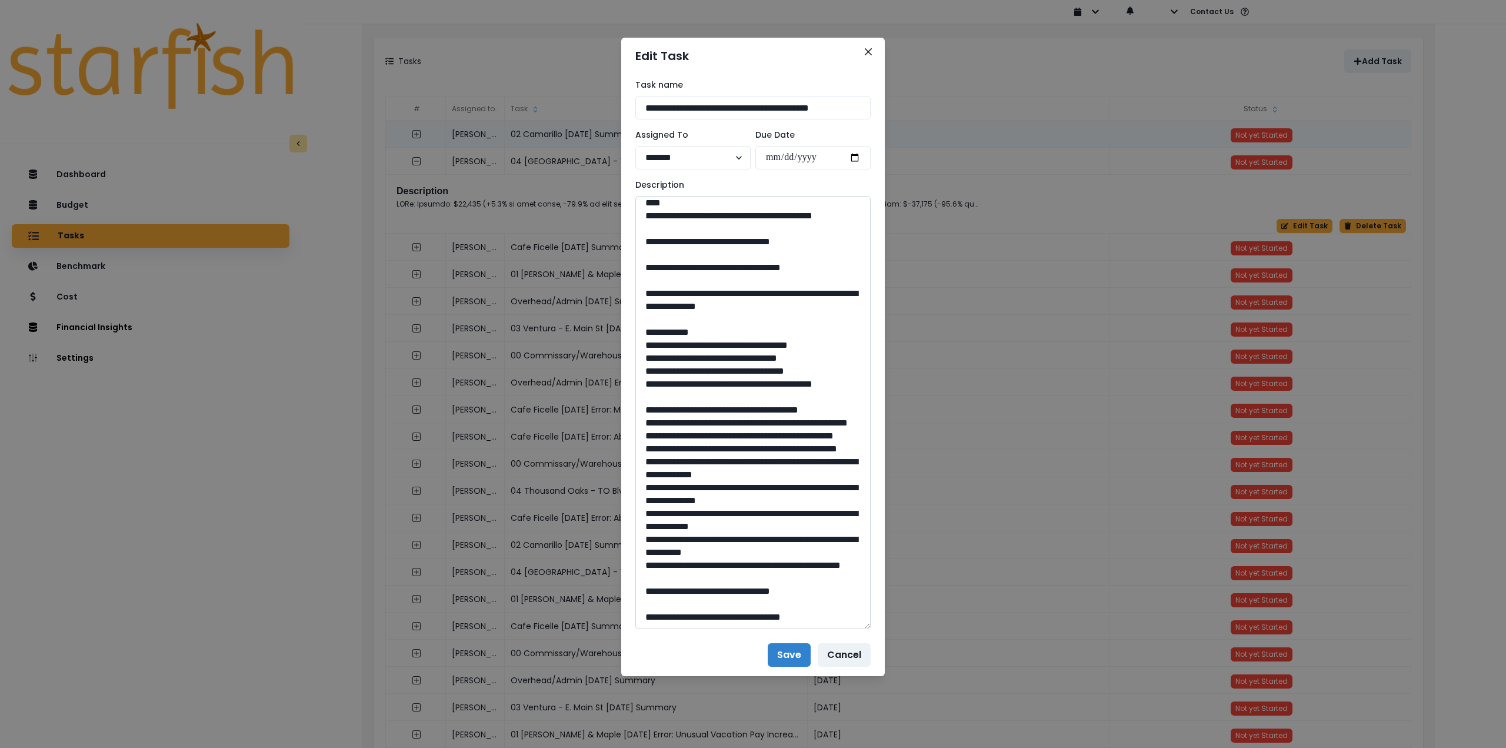
scroll to position [706, 0]
drag, startPoint x: 681, startPoint y: 355, endPoint x: 816, endPoint y: 371, distance: 136.3
click at [816, 371] on textarea at bounding box center [752, 412] width 235 height 433
drag, startPoint x: 755, startPoint y: 587, endPoint x: 726, endPoint y: 588, distance: 28.3
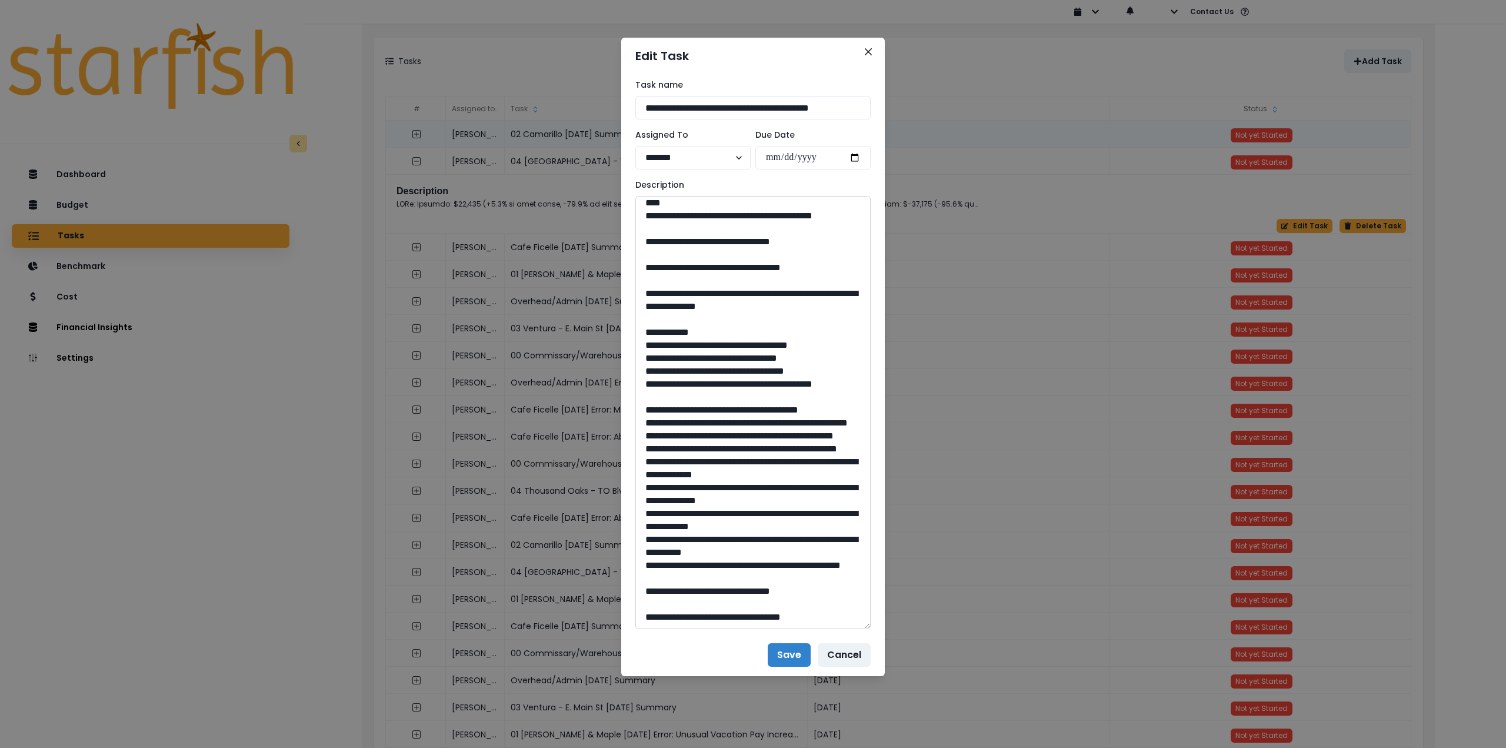
click at [726, 588] on textarea at bounding box center [752, 412] width 235 height 433
click at [869, 52] on icon "Close" at bounding box center [868, 51] width 7 height 7
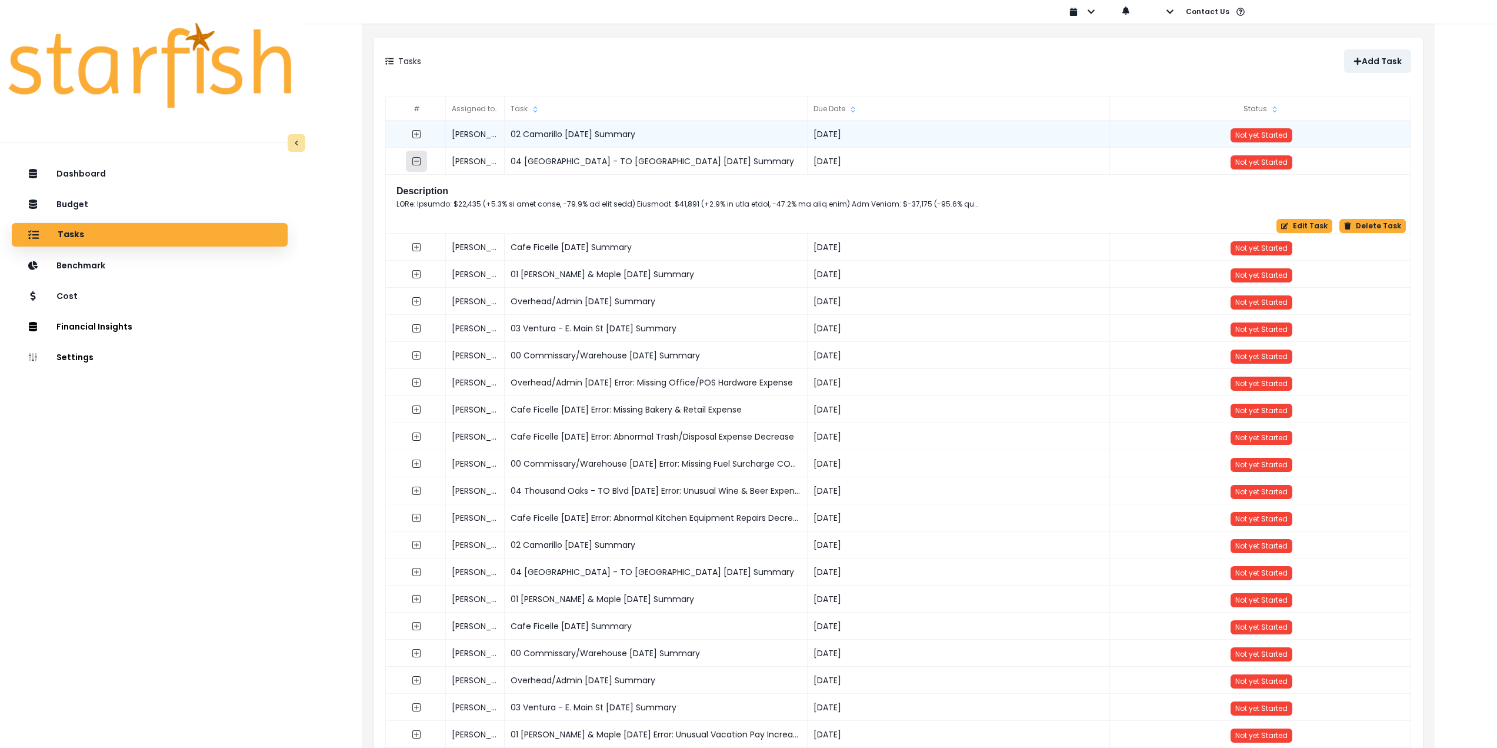
click at [415, 159] on icon "collasped outline" at bounding box center [416, 160] width 9 height 9
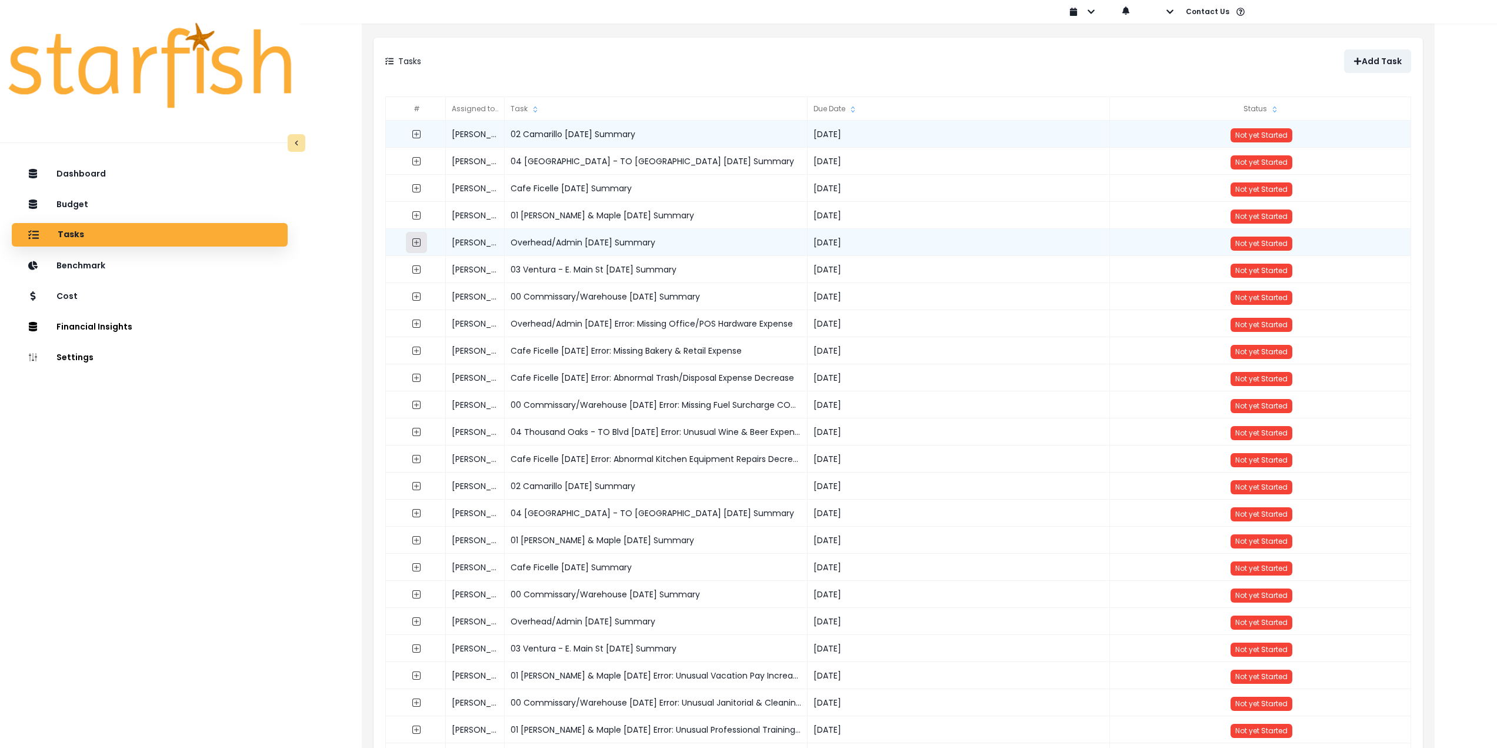
click at [417, 244] on icon "expand outline" at bounding box center [416, 242] width 9 height 9
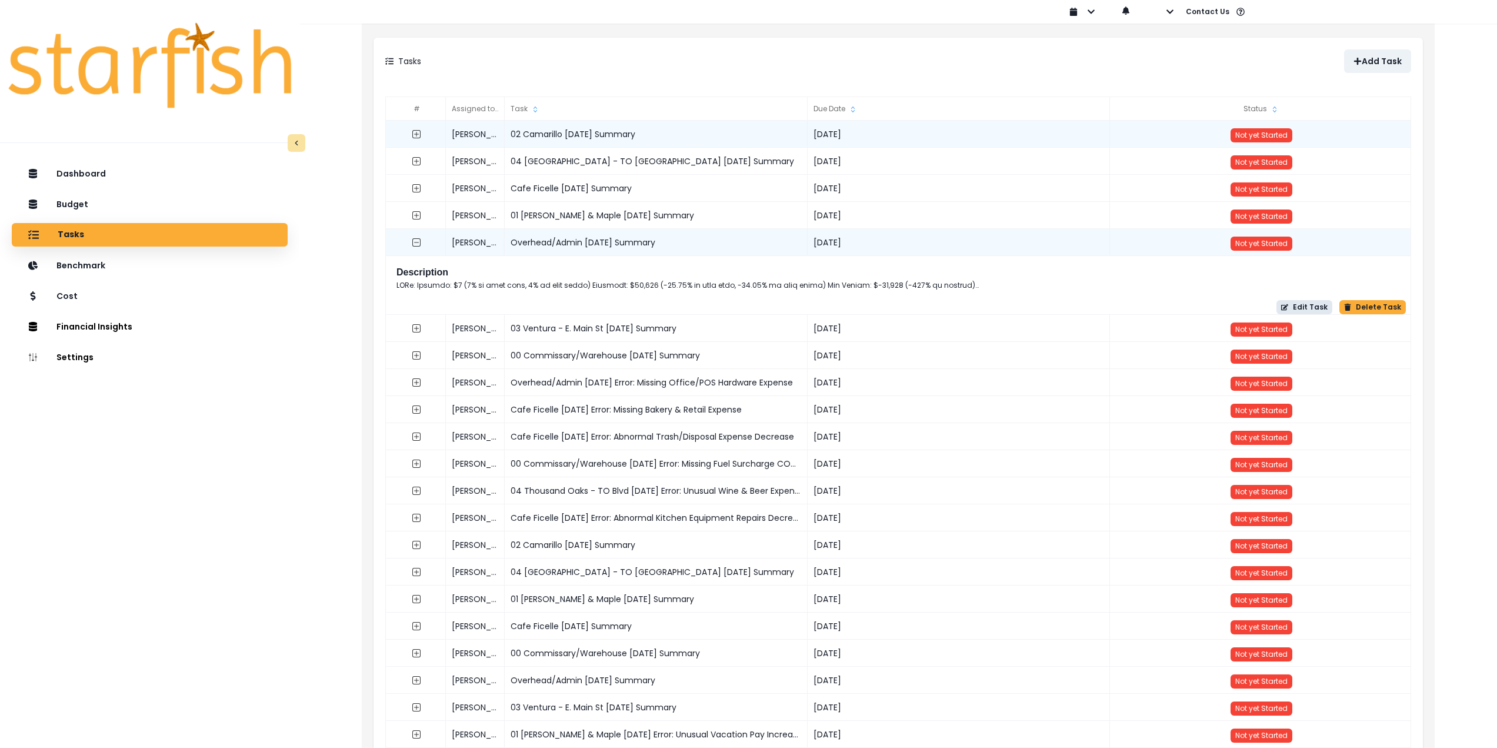
click at [1302, 309] on button "Edit Task" at bounding box center [1304, 307] width 56 height 14
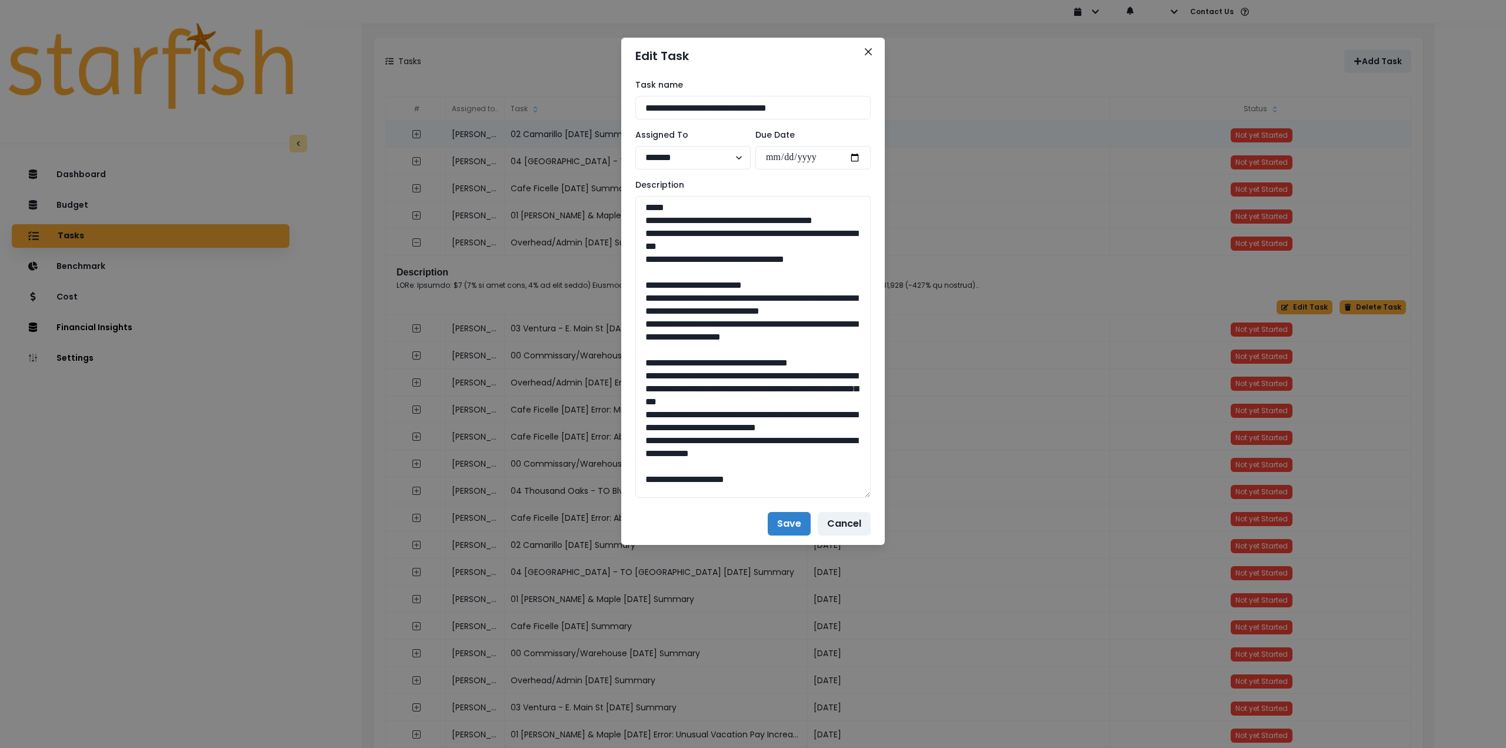
drag, startPoint x: 868, startPoint y: 236, endPoint x: 915, endPoint y: 538, distance: 305.3
click at [924, 561] on div "**********" at bounding box center [753, 374] width 1506 height 748
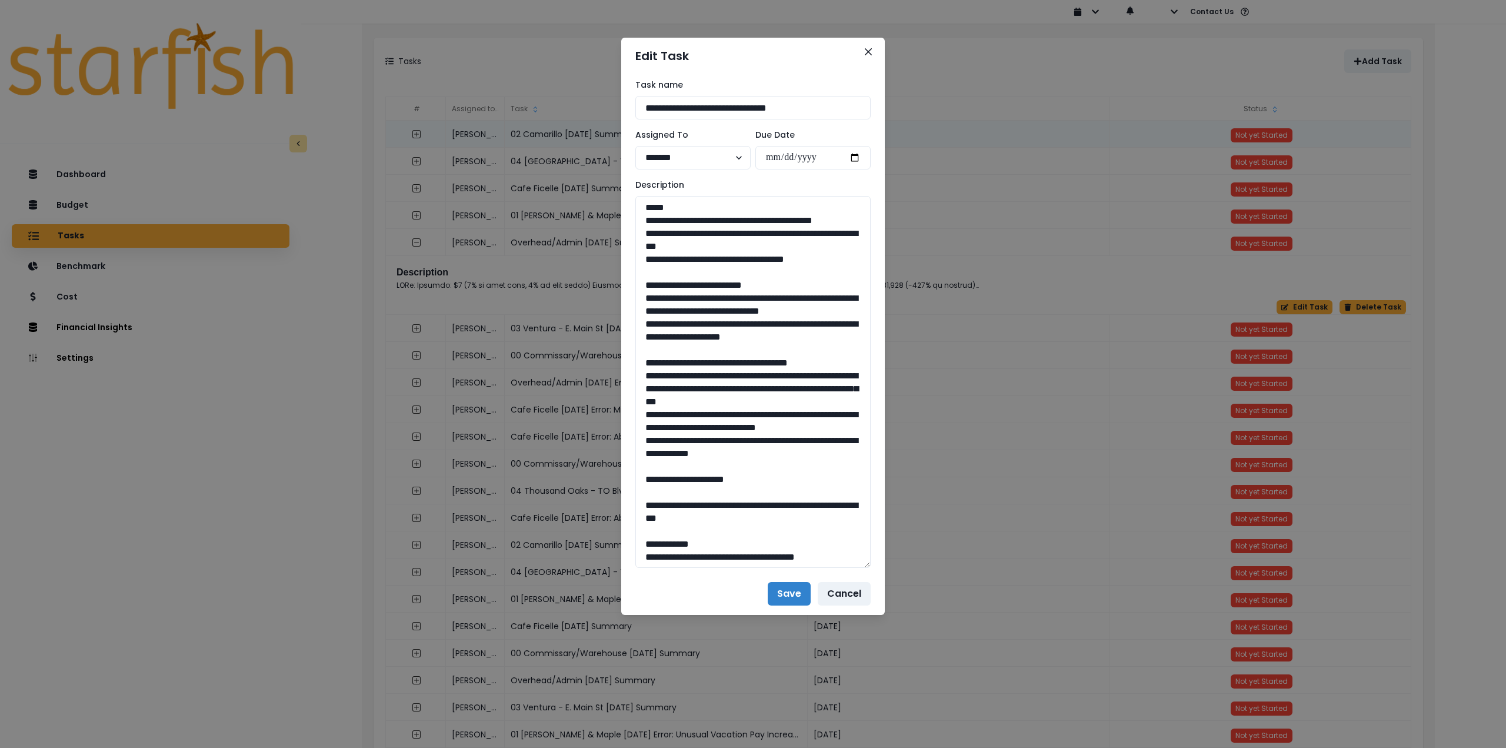
drag, startPoint x: 842, startPoint y: 272, endPoint x: 623, endPoint y: 222, distance: 225.0
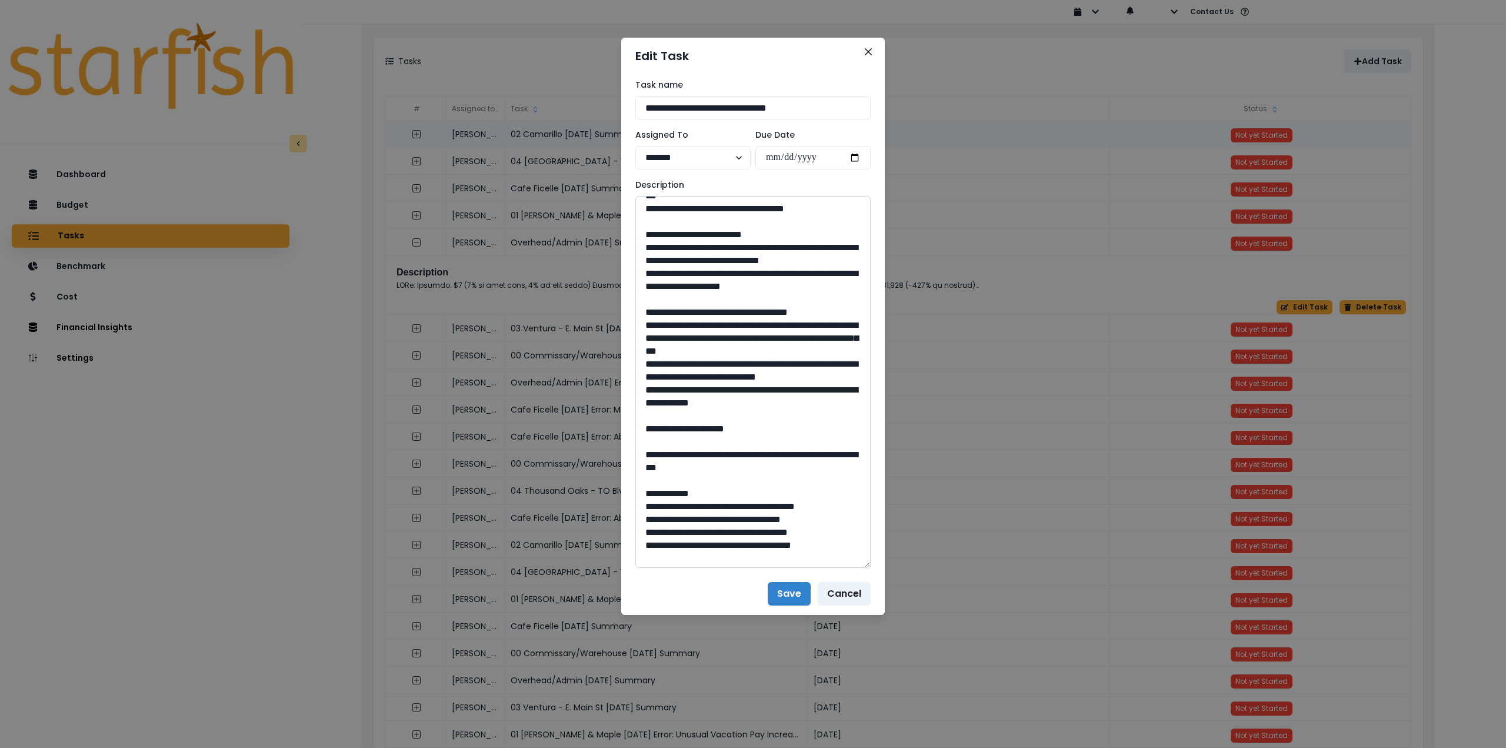
scroll to position [59, 0]
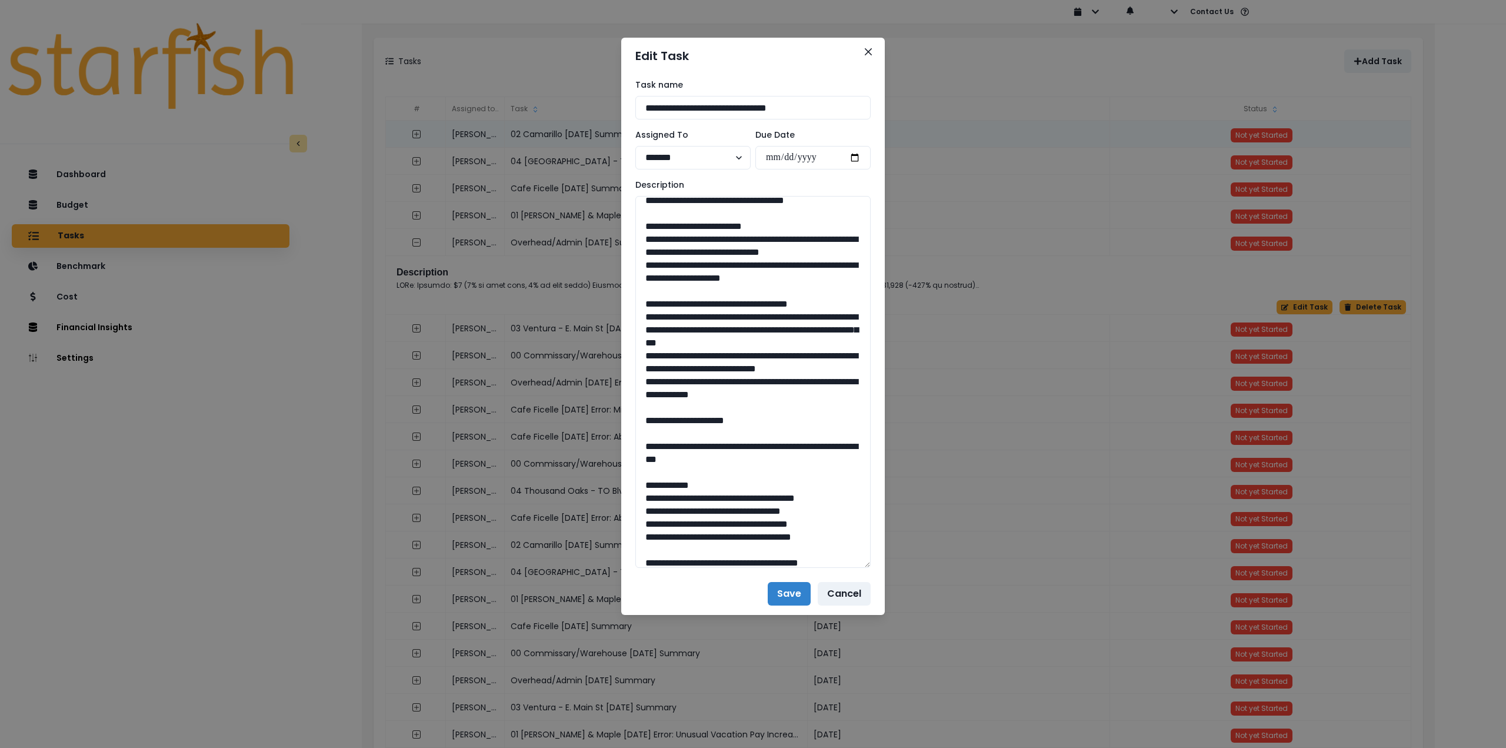
drag, startPoint x: 654, startPoint y: 288, endPoint x: 632, endPoint y: 256, distance: 38.5
click at [632, 256] on div "**********" at bounding box center [753, 323] width 264 height 498
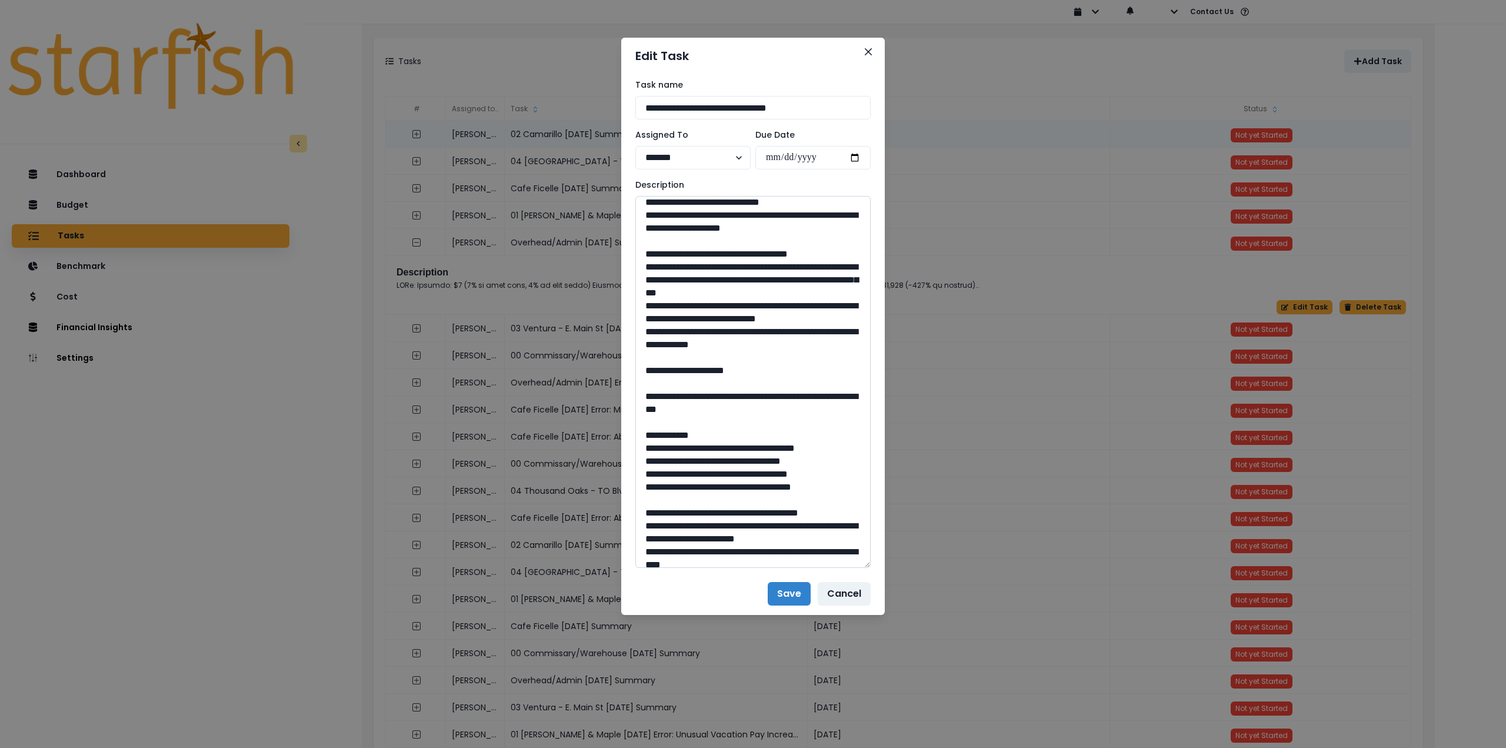
scroll to position [118, 0]
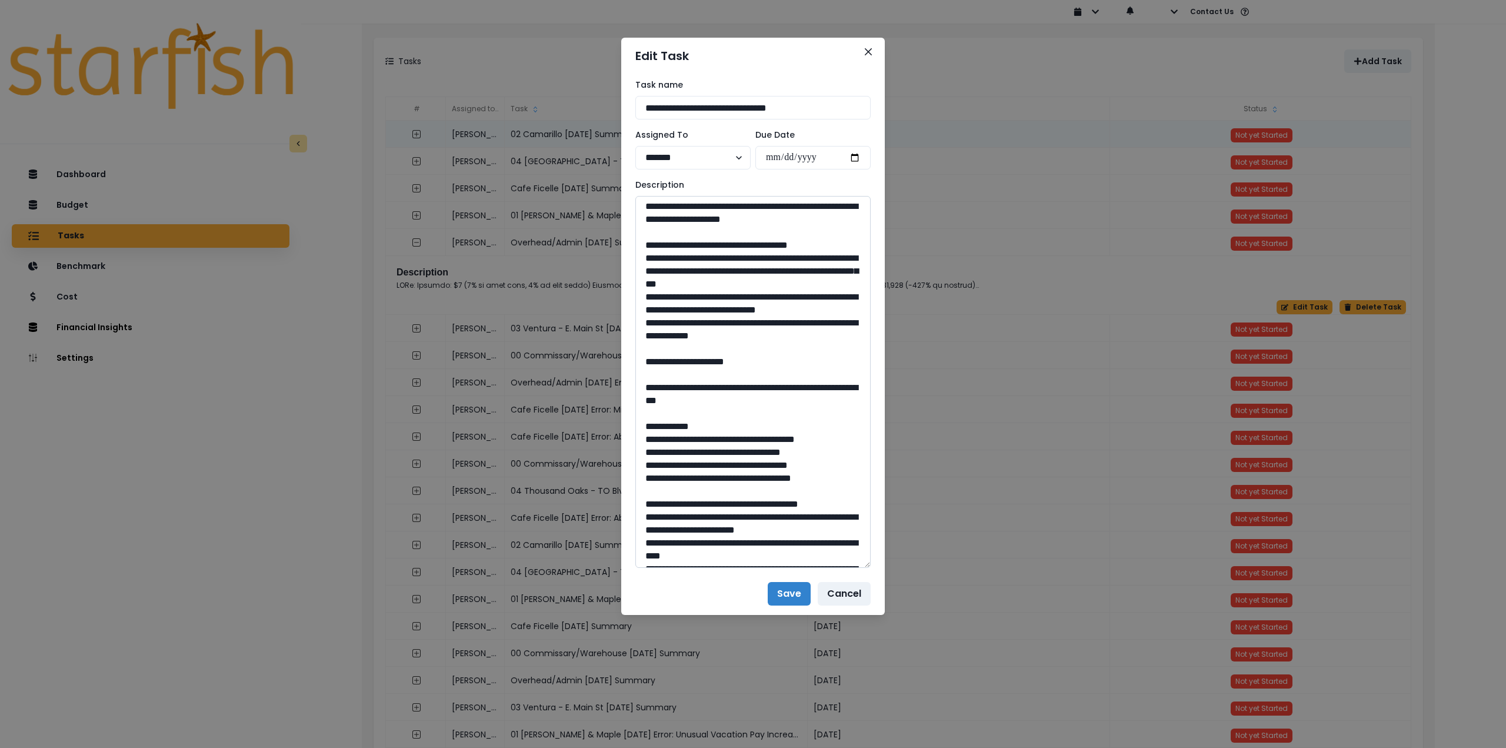
drag, startPoint x: 639, startPoint y: 296, endPoint x: 830, endPoint y: 381, distance: 209.1
click at [830, 381] on textarea at bounding box center [752, 382] width 235 height 372
drag, startPoint x: 825, startPoint y: 390, endPoint x: 630, endPoint y: 298, distance: 215.8
click at [630, 298] on div "**********" at bounding box center [753, 323] width 264 height 498
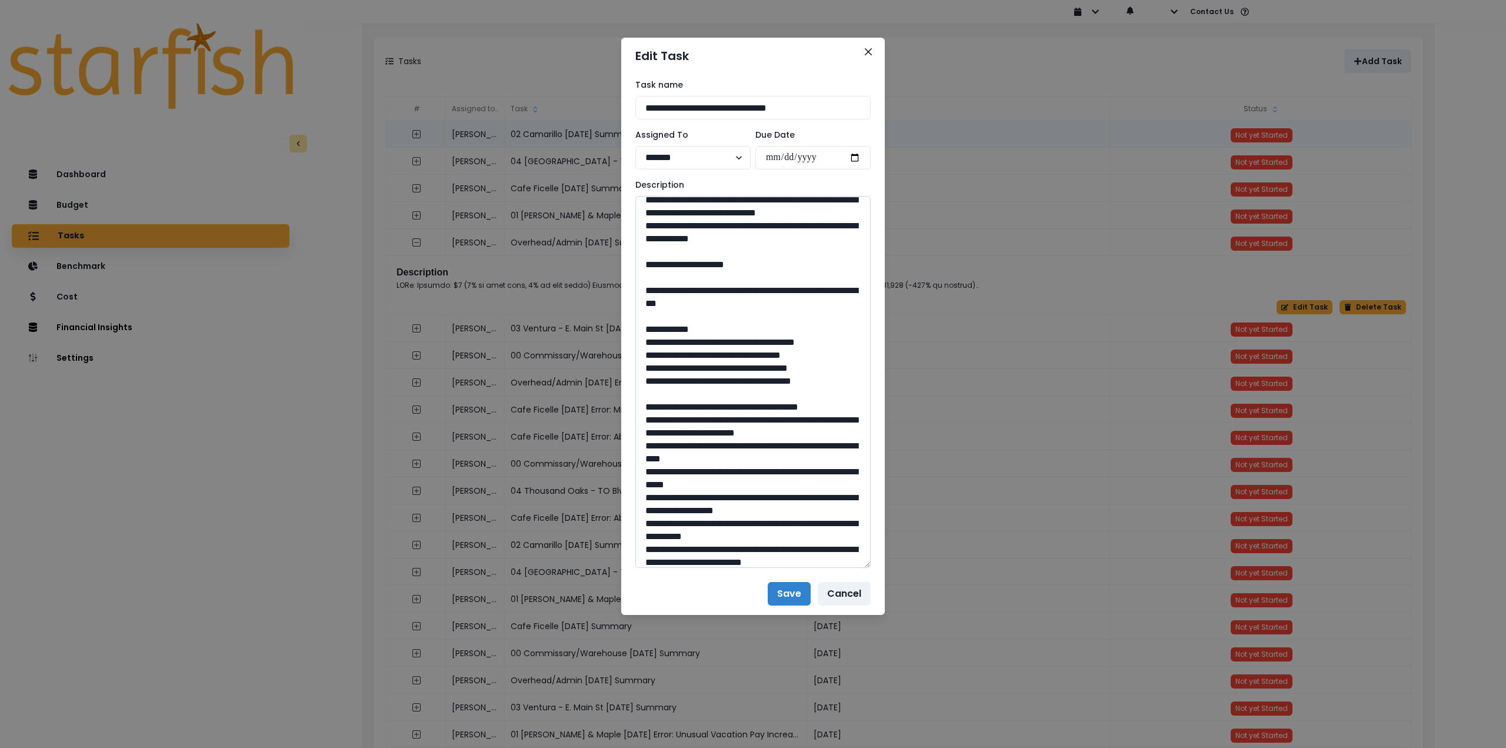
scroll to position [235, 0]
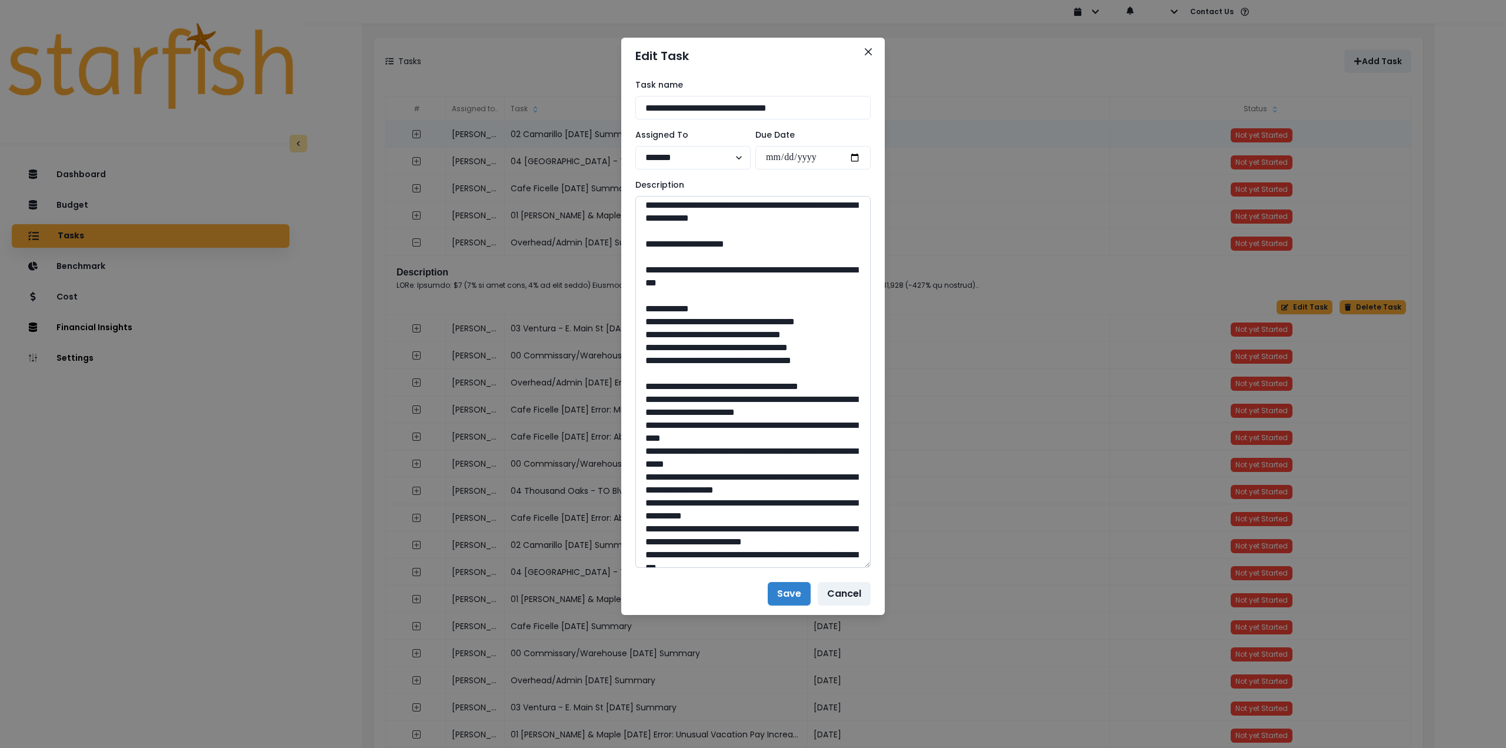
drag, startPoint x: 677, startPoint y: 321, endPoint x: 815, endPoint y: 330, distance: 138.0
click at [815, 330] on textarea at bounding box center [752, 382] width 235 height 372
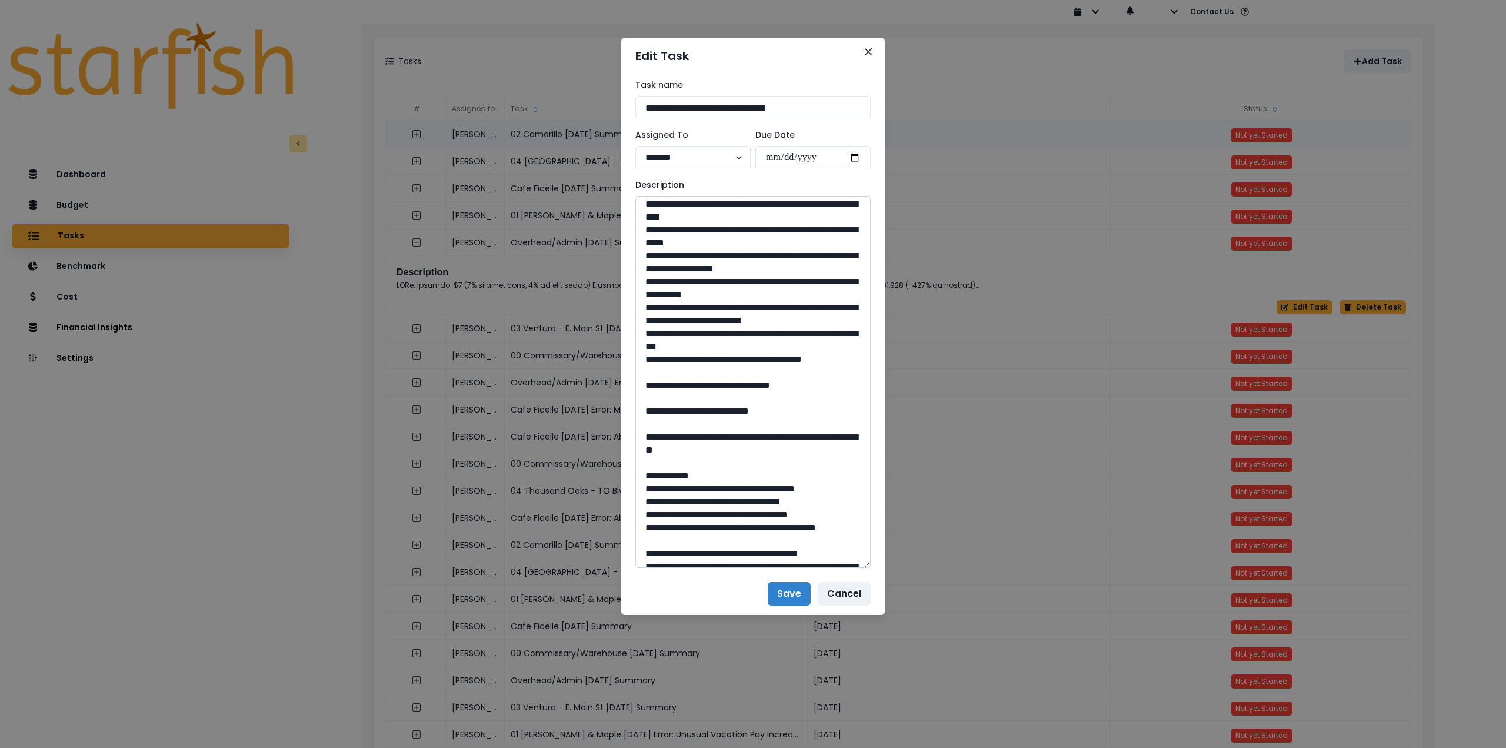
scroll to position [471, 0]
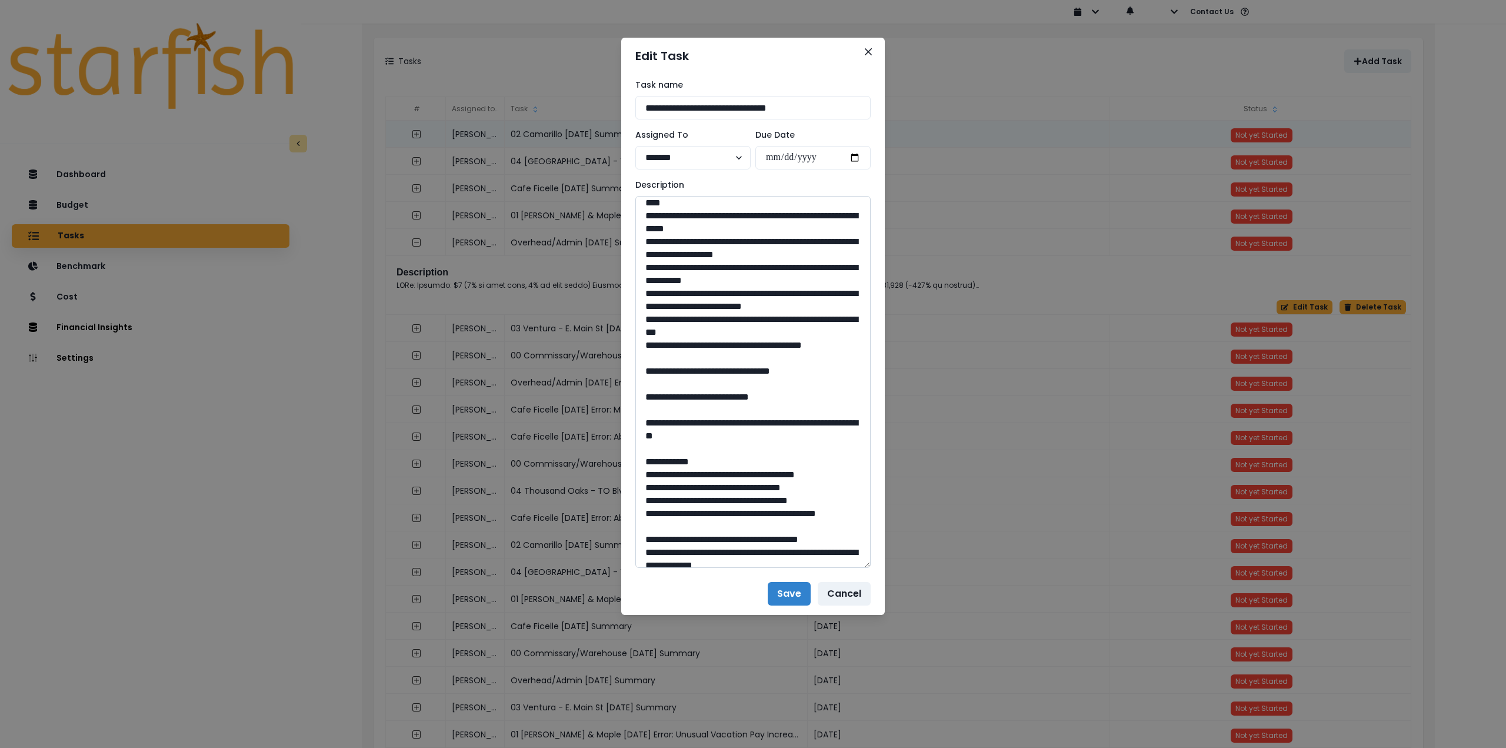
drag, startPoint x: 755, startPoint y: 461, endPoint x: 729, endPoint y: 462, distance: 25.9
click at [729, 462] on textarea at bounding box center [752, 382] width 235 height 372
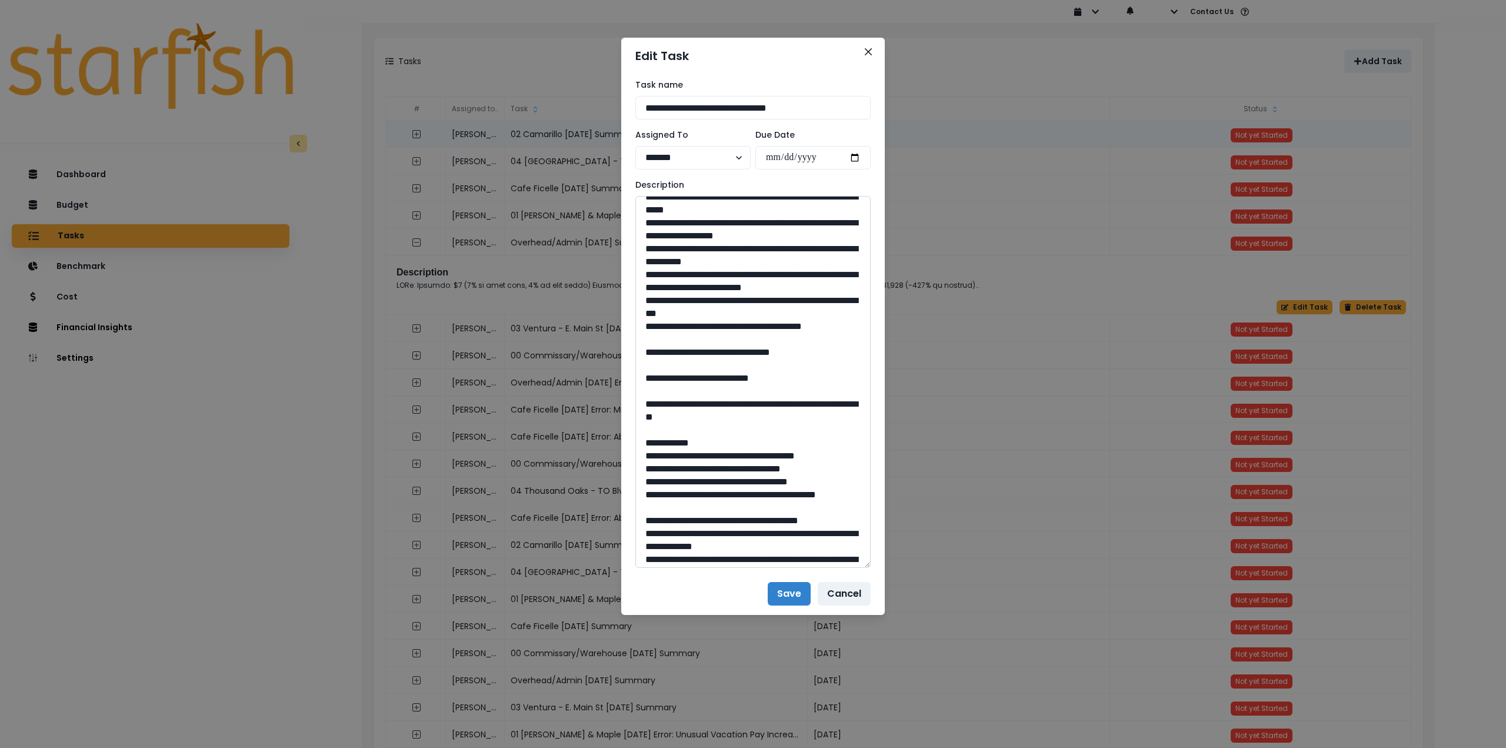
scroll to position [529, 0]
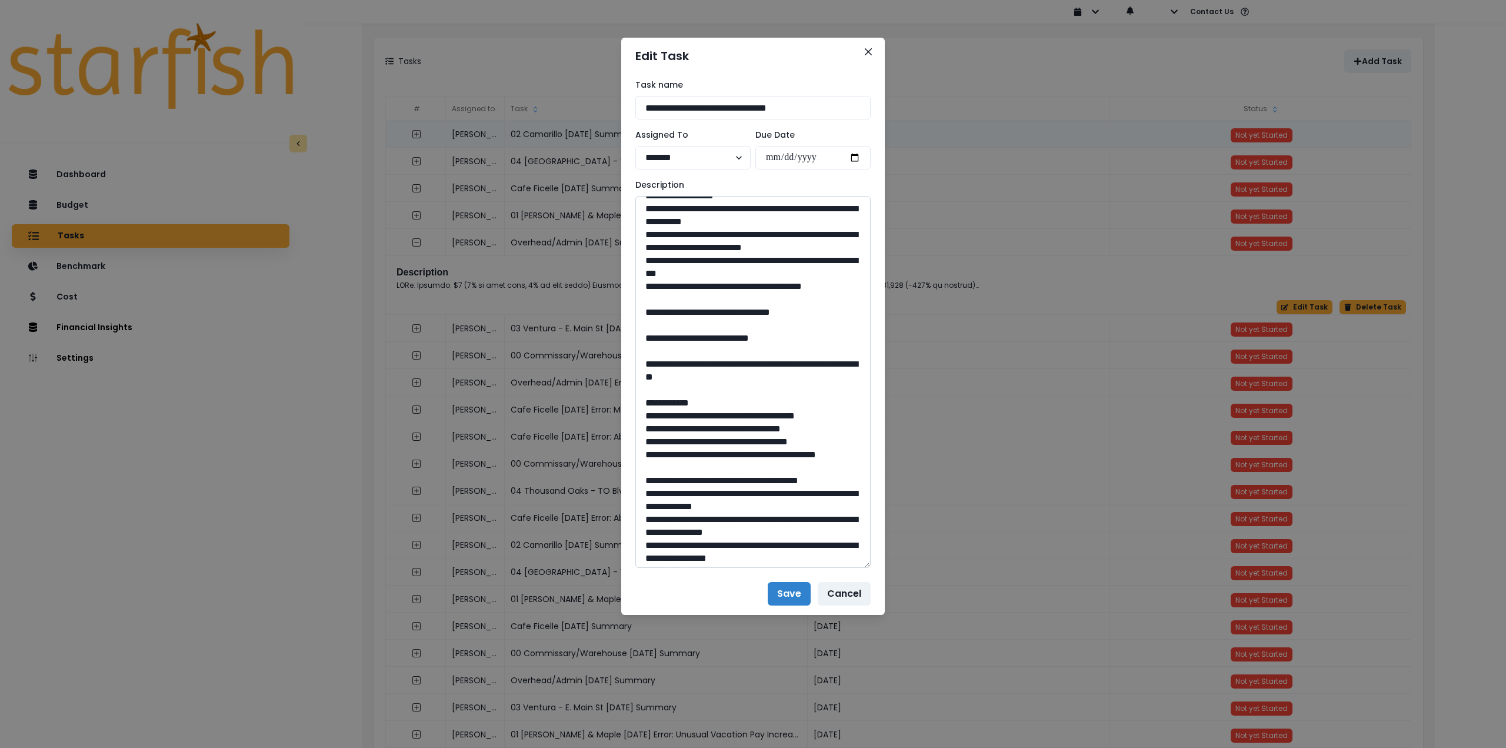
drag, startPoint x: 678, startPoint y: 455, endPoint x: 784, endPoint y: 410, distance: 114.6
click at [826, 464] on textarea at bounding box center [752, 382] width 235 height 372
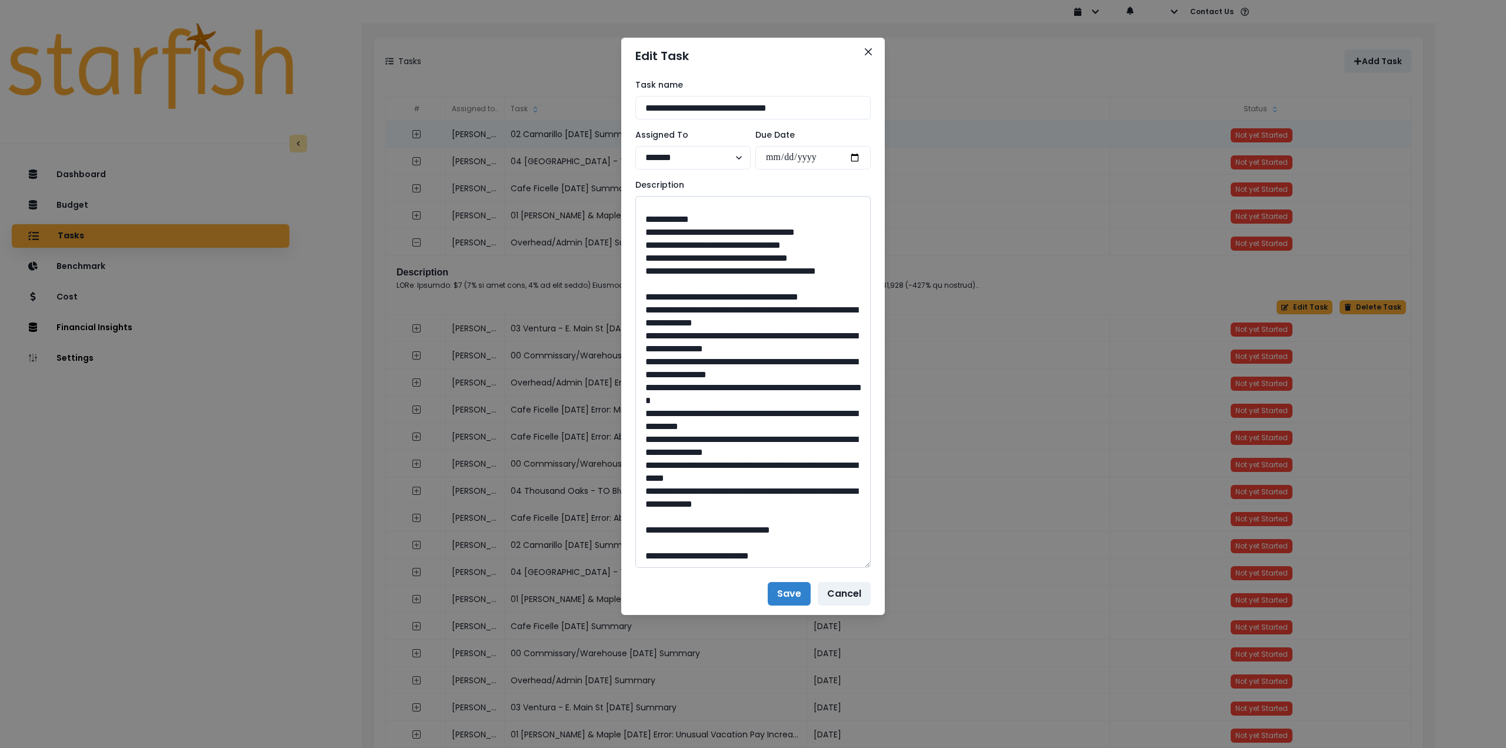
scroll to position [816, 0]
drag, startPoint x: 756, startPoint y: 526, endPoint x: 728, endPoint y: 528, distance: 27.7
click at [728, 528] on textarea at bounding box center [752, 382] width 235 height 372
